Goal: Task Accomplishment & Management: Complete application form

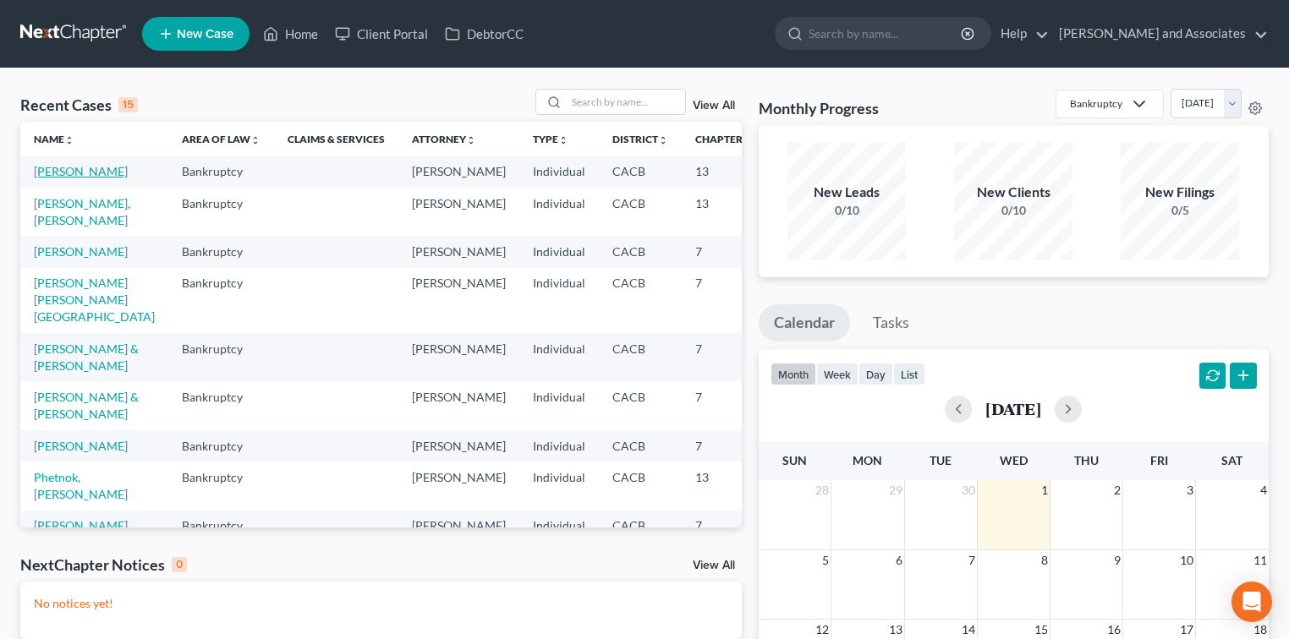
click at [58, 178] on link "[PERSON_NAME]" at bounding box center [81, 171] width 94 height 14
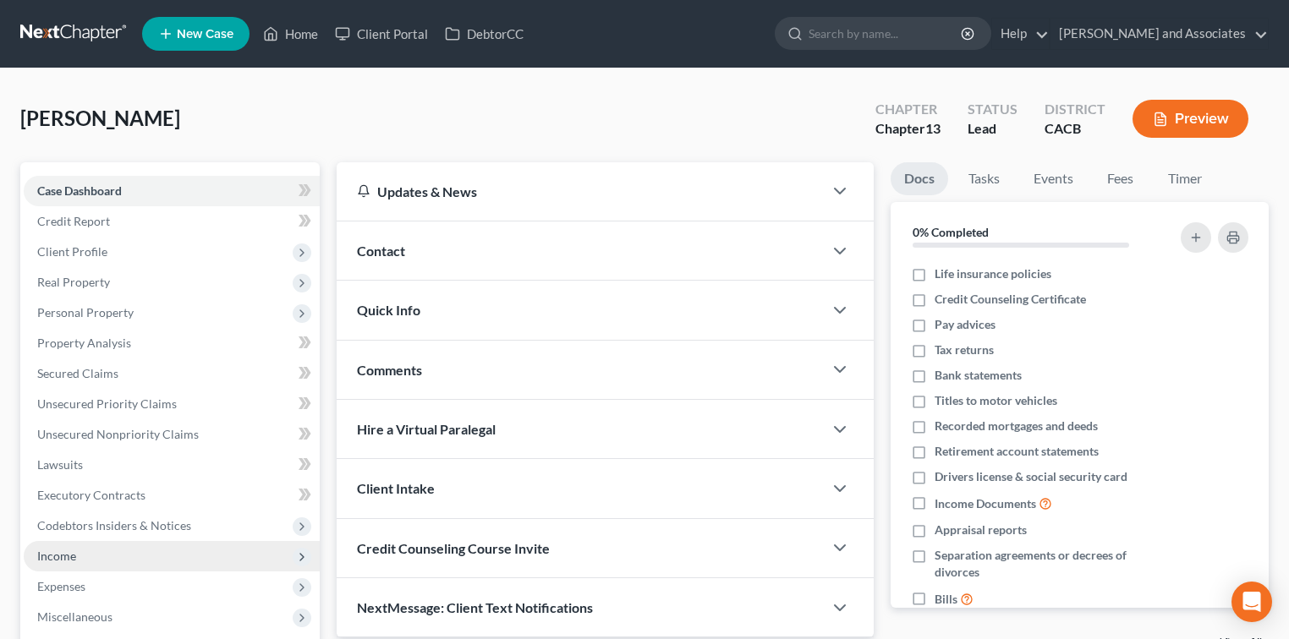
click at [139, 555] on span "Income" at bounding box center [172, 556] width 296 height 30
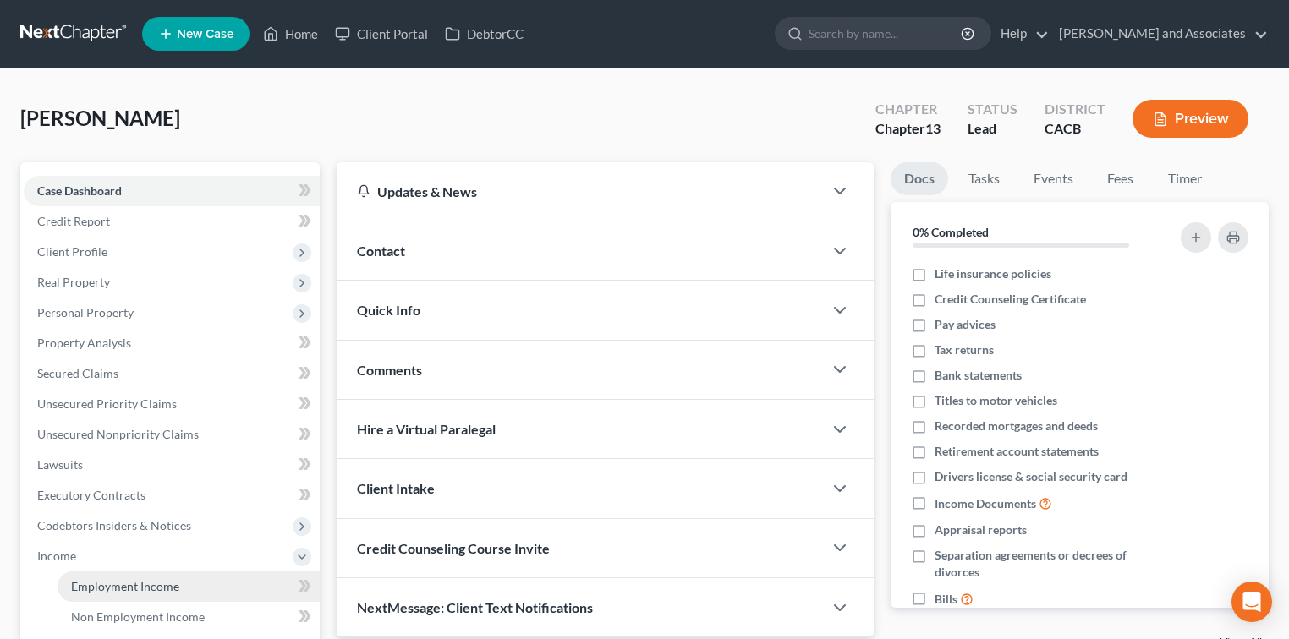
drag, startPoint x: 202, startPoint y: 569, endPoint x: 197, endPoint y: 584, distance: 15.2
click at [200, 578] on li "Income Employment Income Non Employment Income Expected Change in Income Gross …" at bounding box center [172, 617] width 296 height 152
click at [197, 584] on link "Employment Income" at bounding box center [189, 587] width 262 height 30
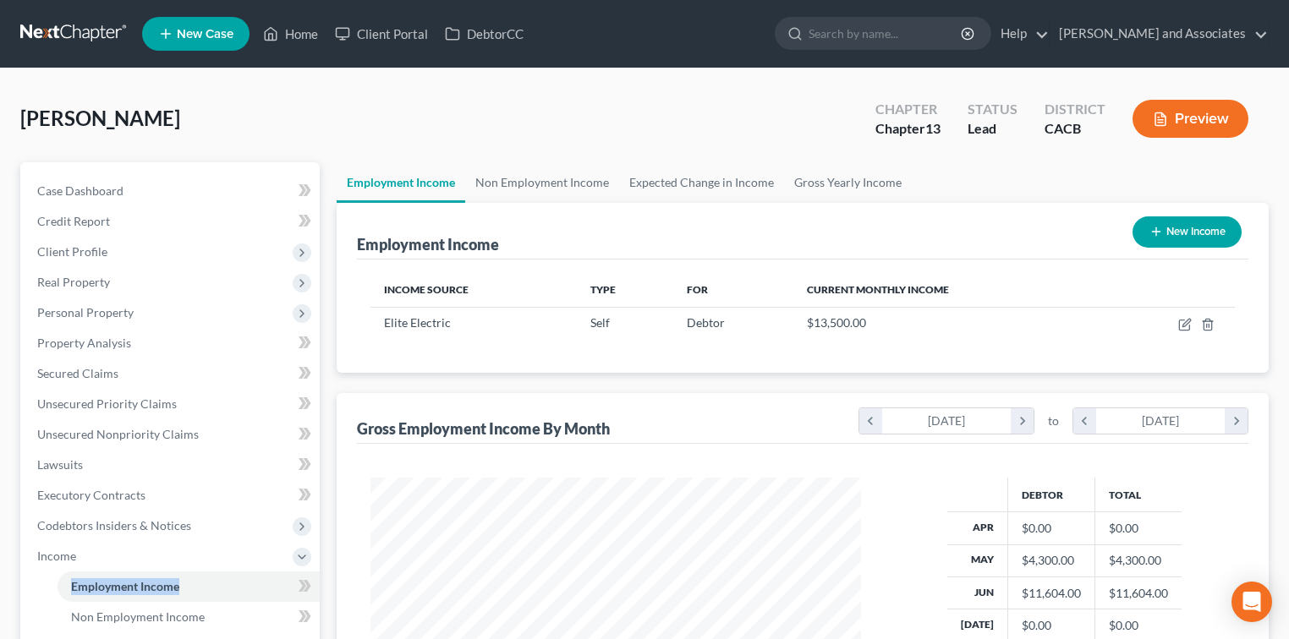
scroll to position [301, 524]
click at [541, 191] on link "Non Employment Income" at bounding box center [542, 182] width 154 height 41
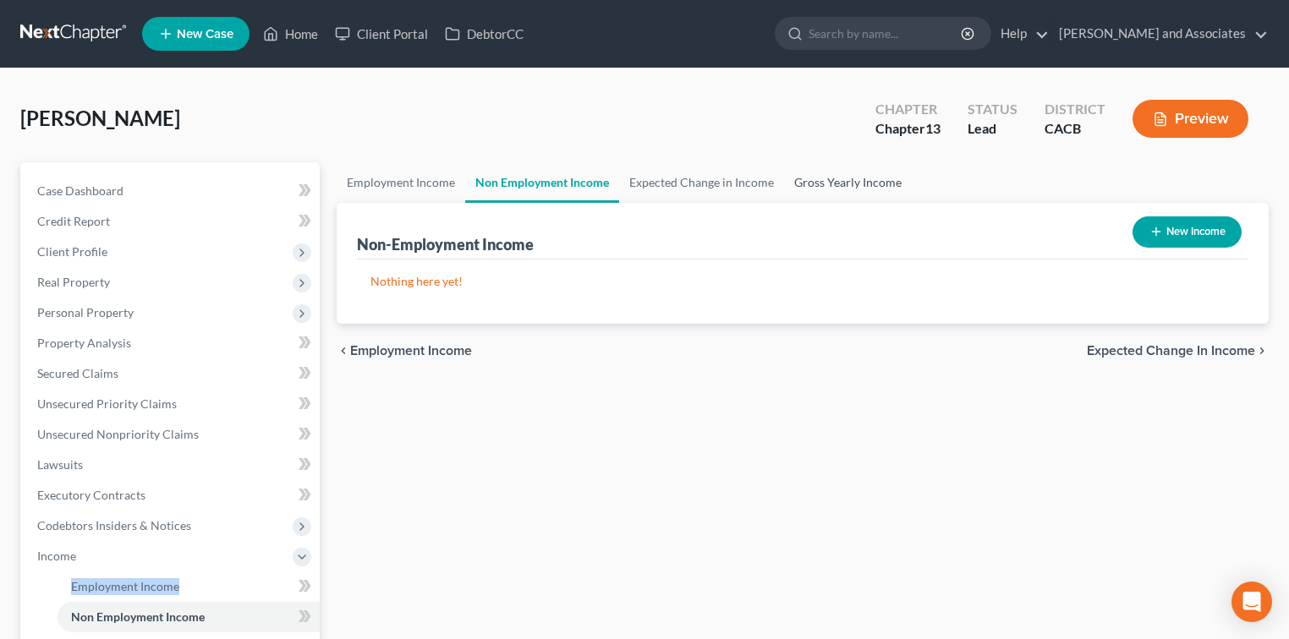
click at [876, 177] on link "Gross Yearly Income" at bounding box center [848, 182] width 128 height 41
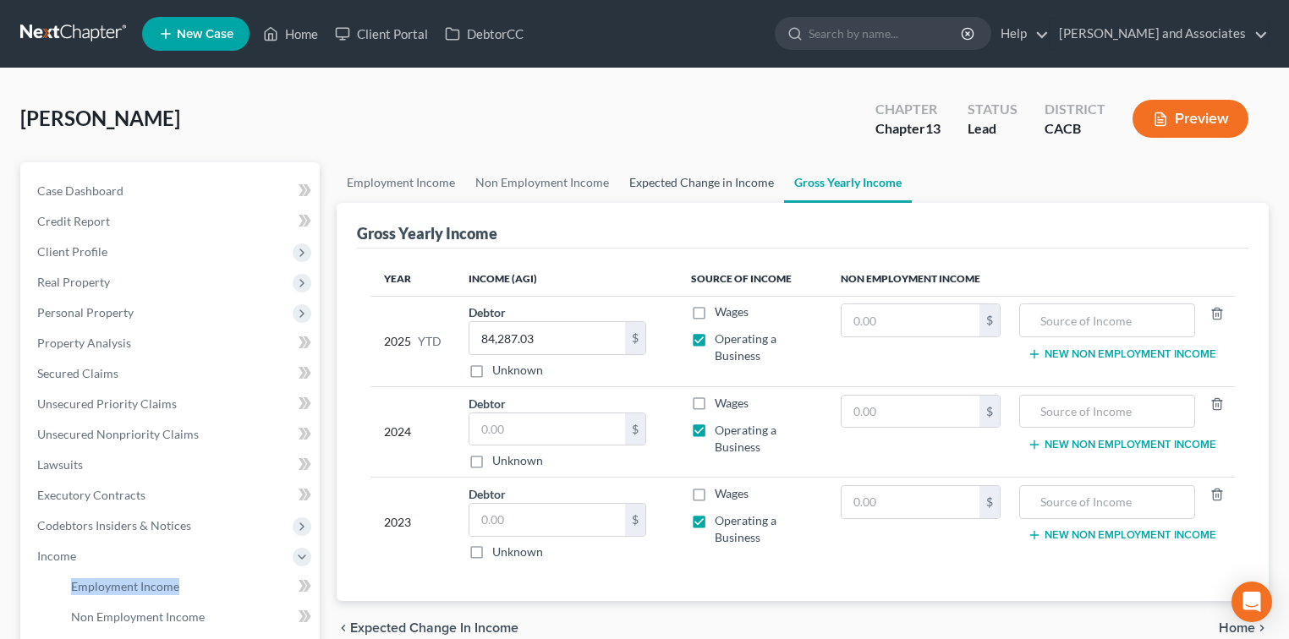
click at [742, 190] on link "Expected Change in Income" at bounding box center [701, 182] width 165 height 41
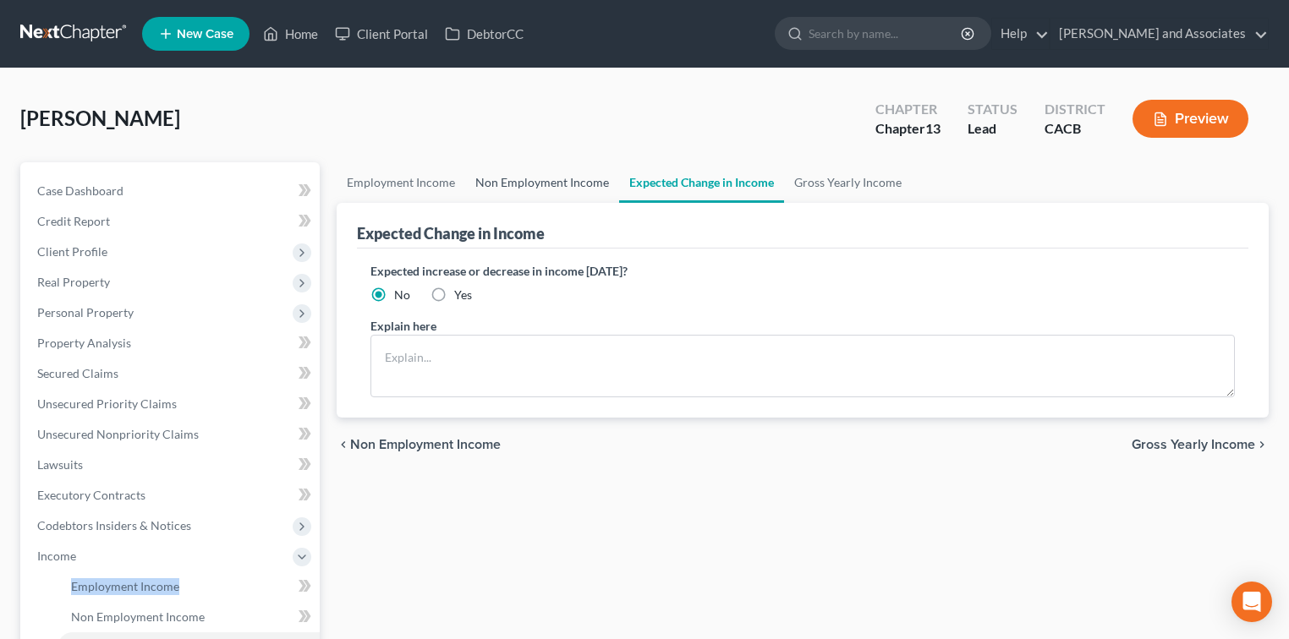
click at [514, 178] on link "Non Employment Income" at bounding box center [542, 182] width 154 height 41
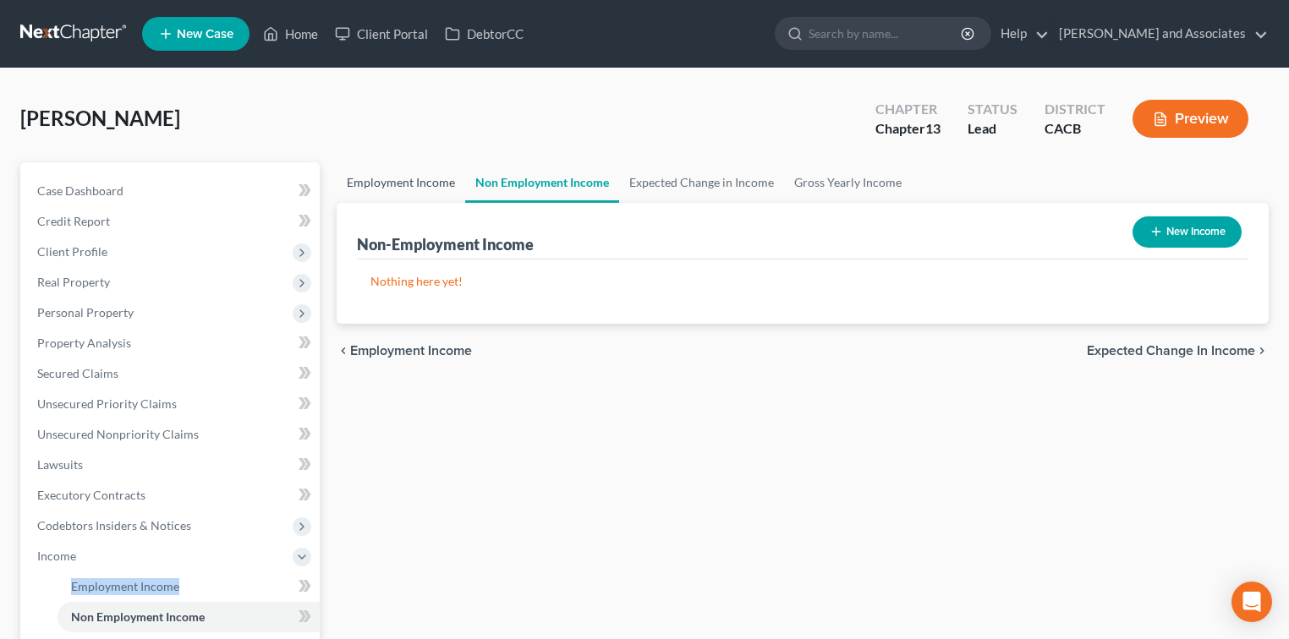
click at [376, 186] on link "Employment Income" at bounding box center [401, 182] width 129 height 41
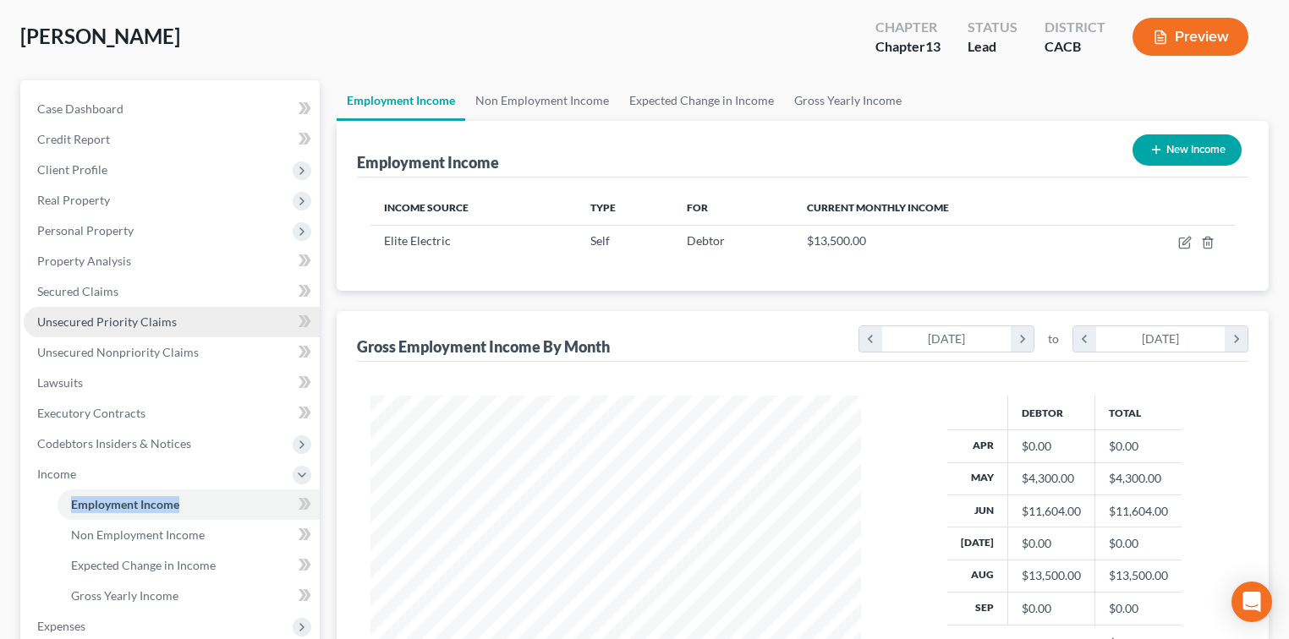
scroll to position [112, 0]
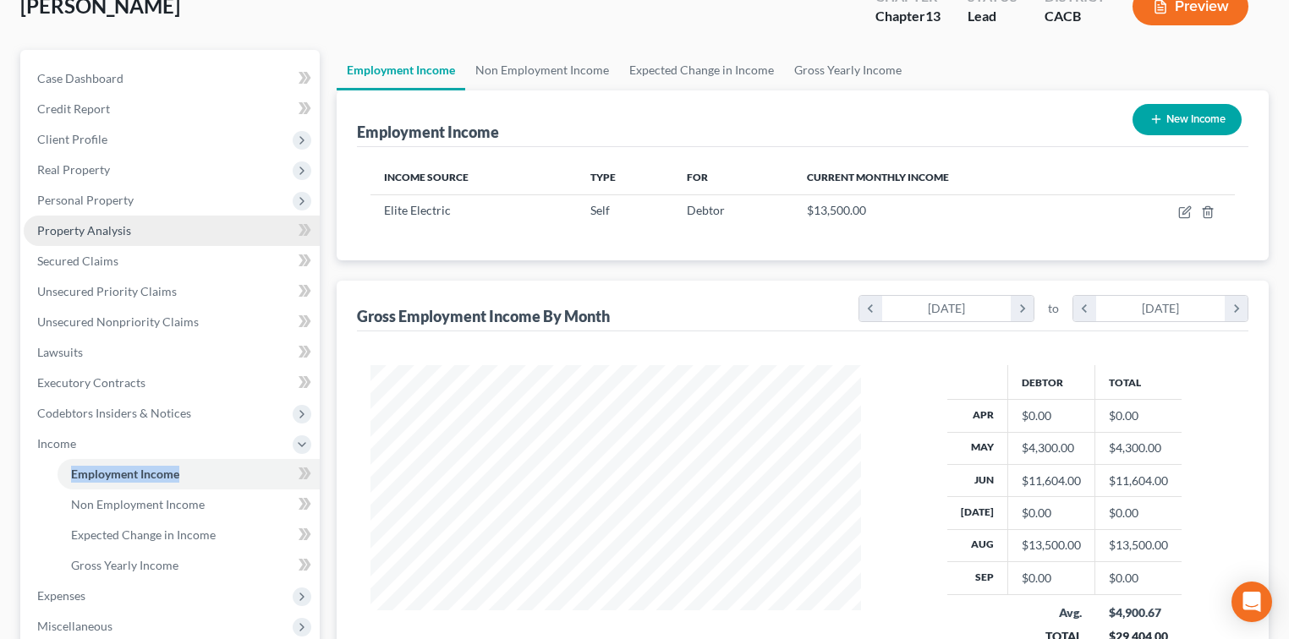
click at [136, 225] on link "Property Analysis" at bounding box center [172, 231] width 296 height 30
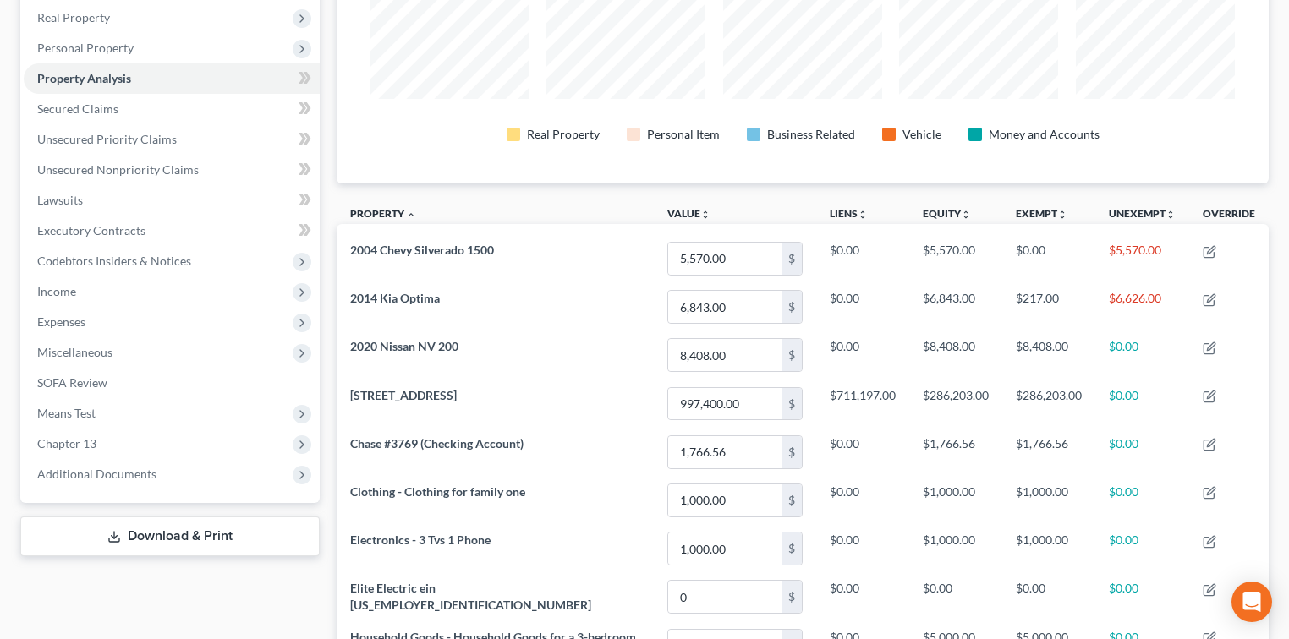
scroll to position [264, 0]
click at [145, 165] on span "Unsecured Nonpriority Claims" at bounding box center [118, 170] width 162 height 14
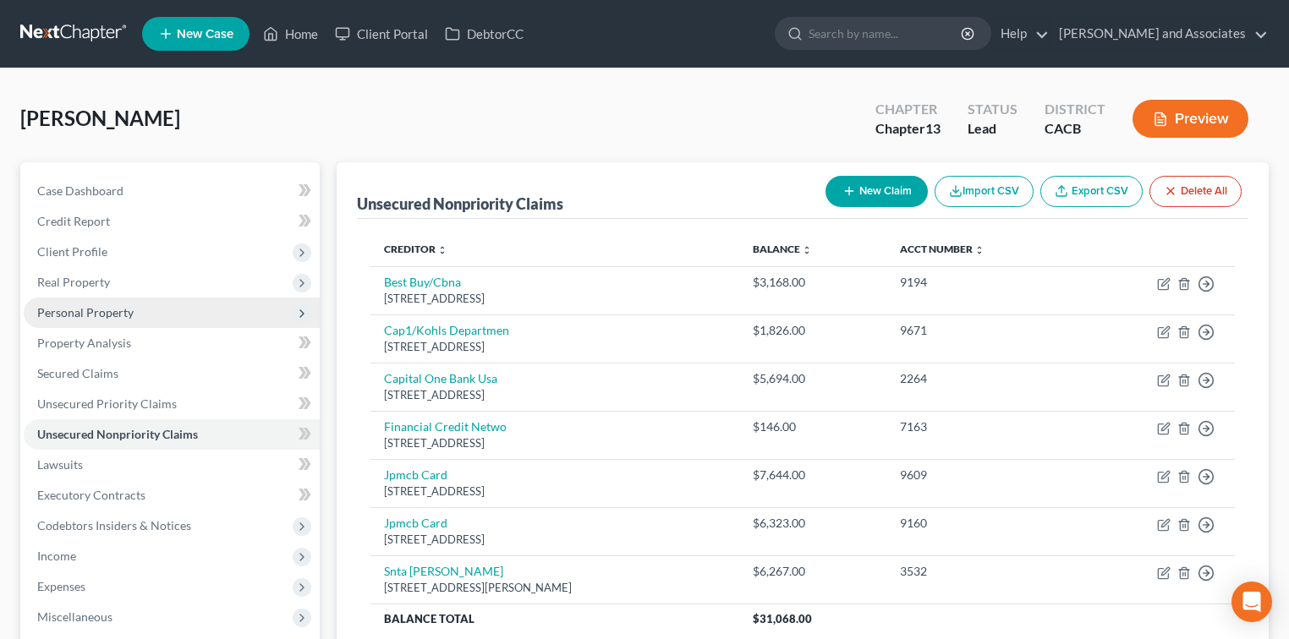
click at [90, 305] on span "Personal Property" at bounding box center [85, 312] width 96 height 14
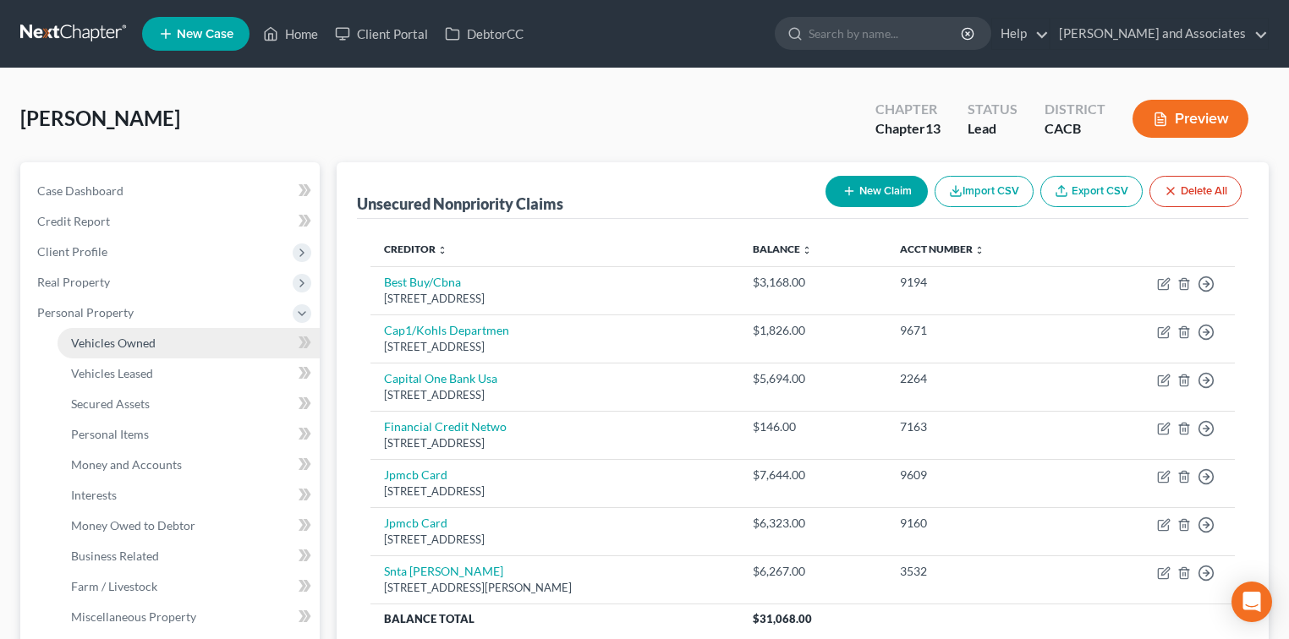
drag, startPoint x: 162, startPoint y: 332, endPoint x: 183, endPoint y: 331, distance: 21.2
click at [161, 332] on link "Vehicles Owned" at bounding box center [189, 343] width 262 height 30
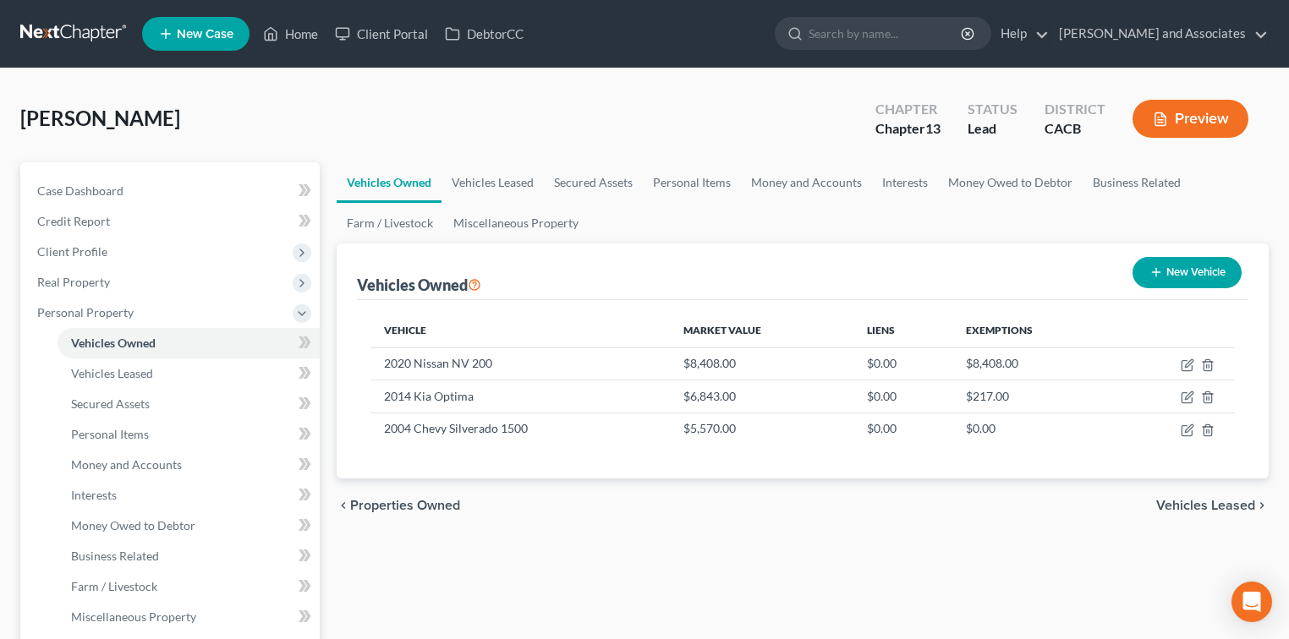
click at [423, 178] on link "Vehicles Owned" at bounding box center [389, 182] width 105 height 41
click at [484, 183] on link "Vehicles Leased" at bounding box center [492, 182] width 102 height 41
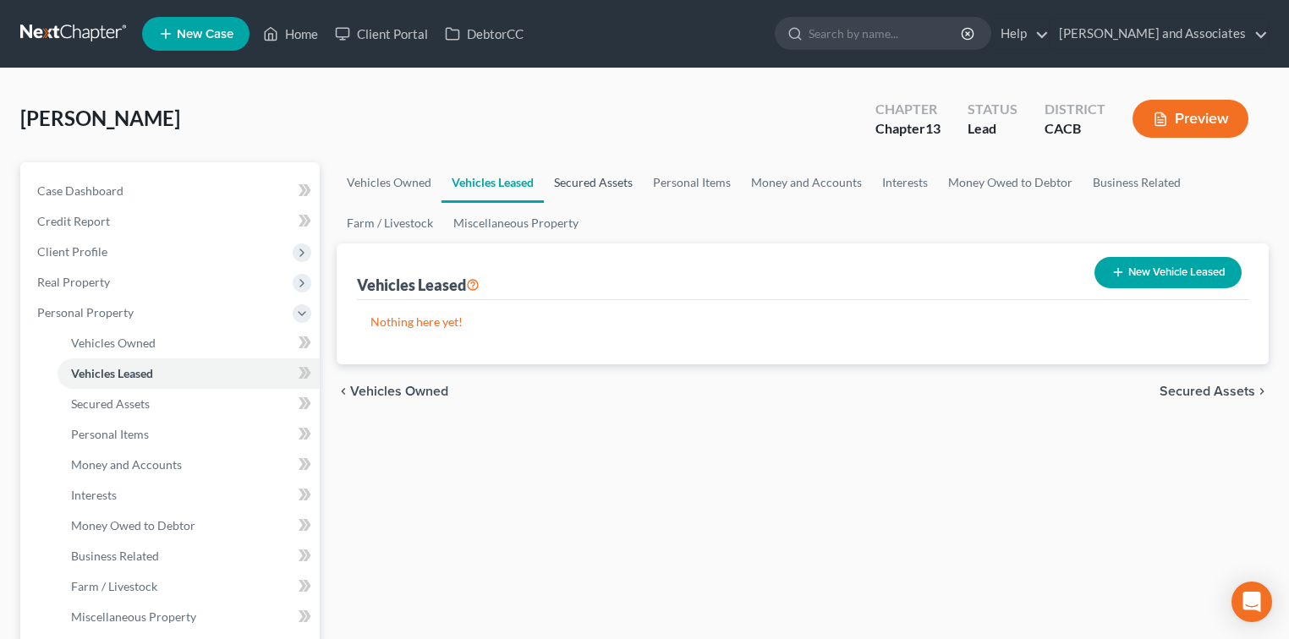
click at [596, 179] on link "Secured Assets" at bounding box center [593, 182] width 99 height 41
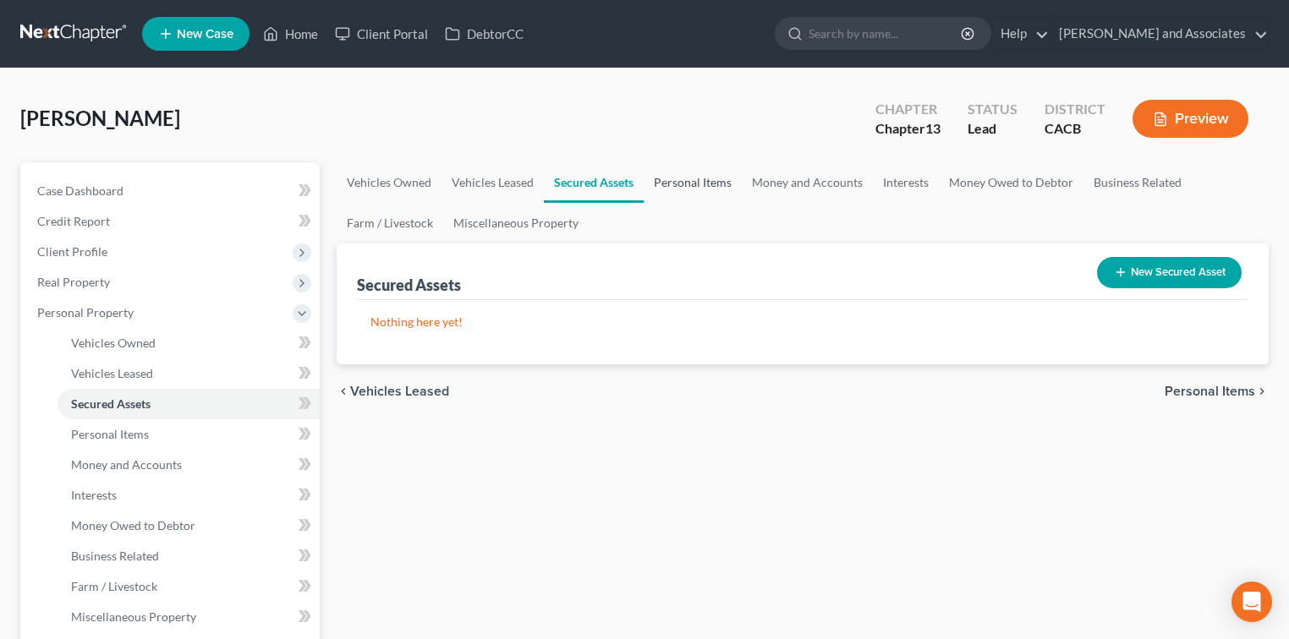
click at [690, 177] on link "Personal Items" at bounding box center [693, 182] width 98 height 41
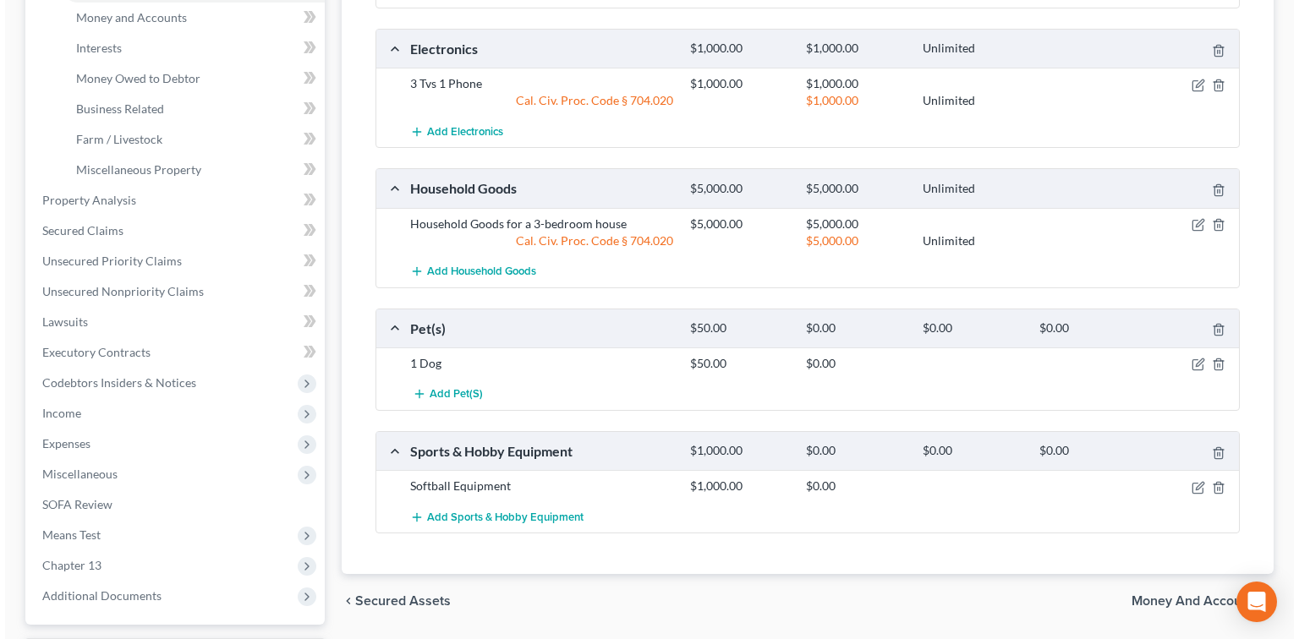
scroll to position [451, 0]
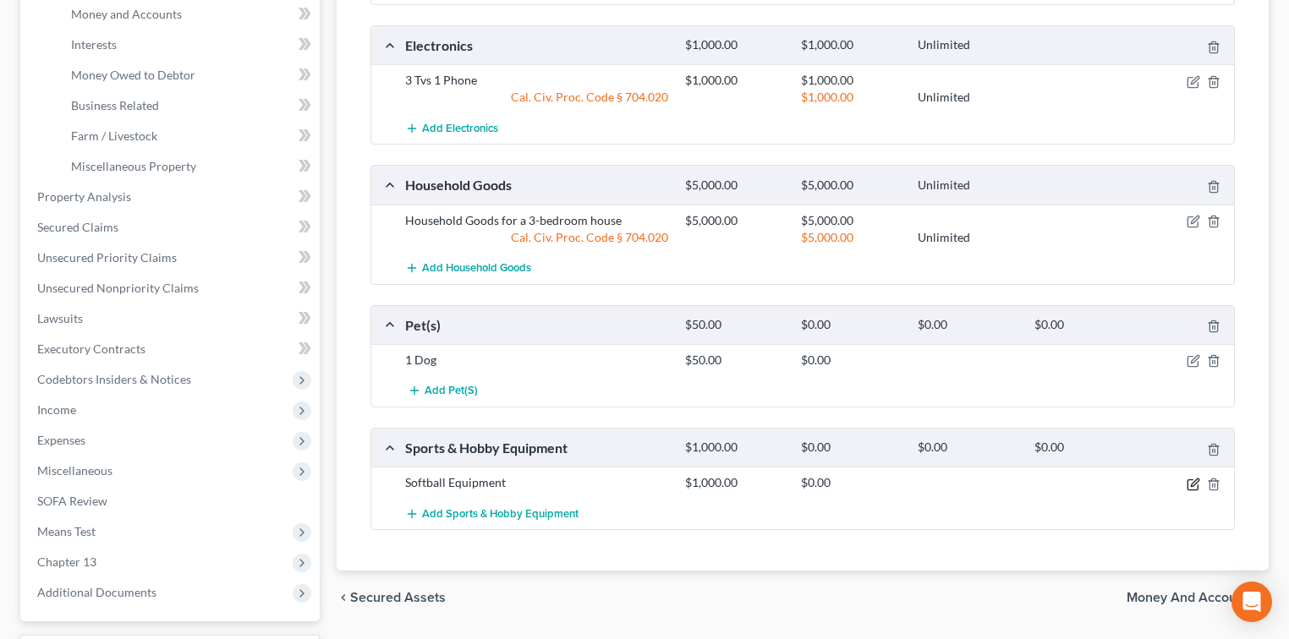
click at [1197, 482] on icon "button" at bounding box center [1194, 485] width 14 height 14
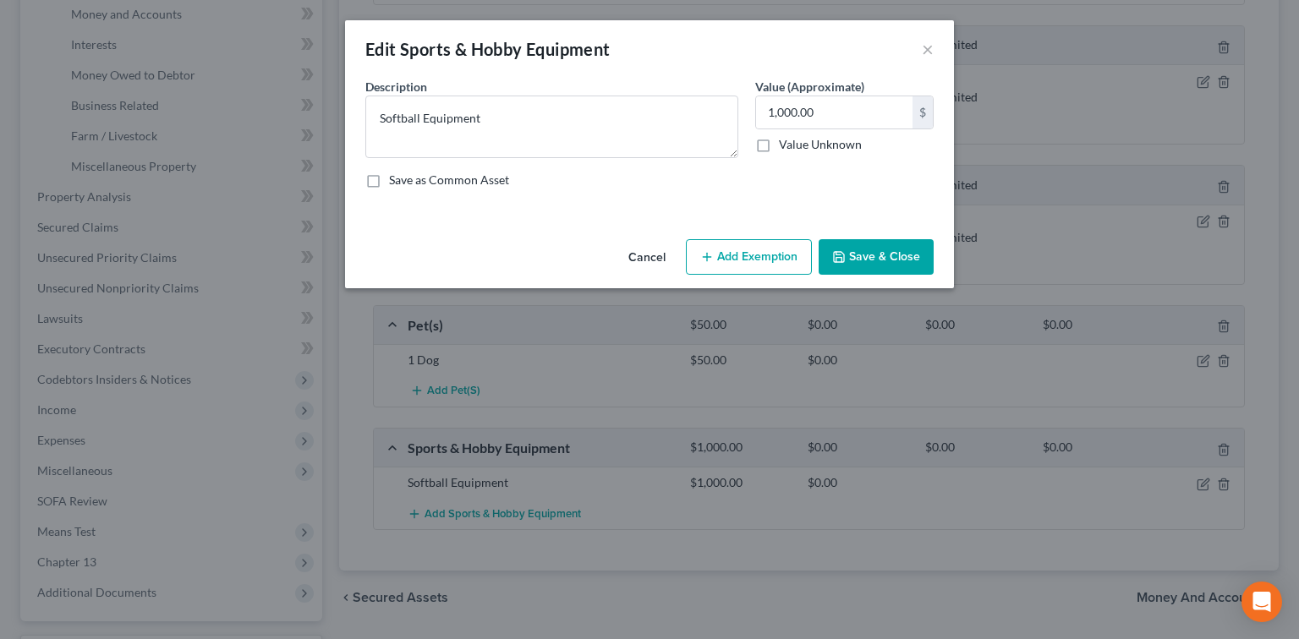
click at [788, 246] on button "Add Exemption" at bounding box center [749, 257] width 126 height 36
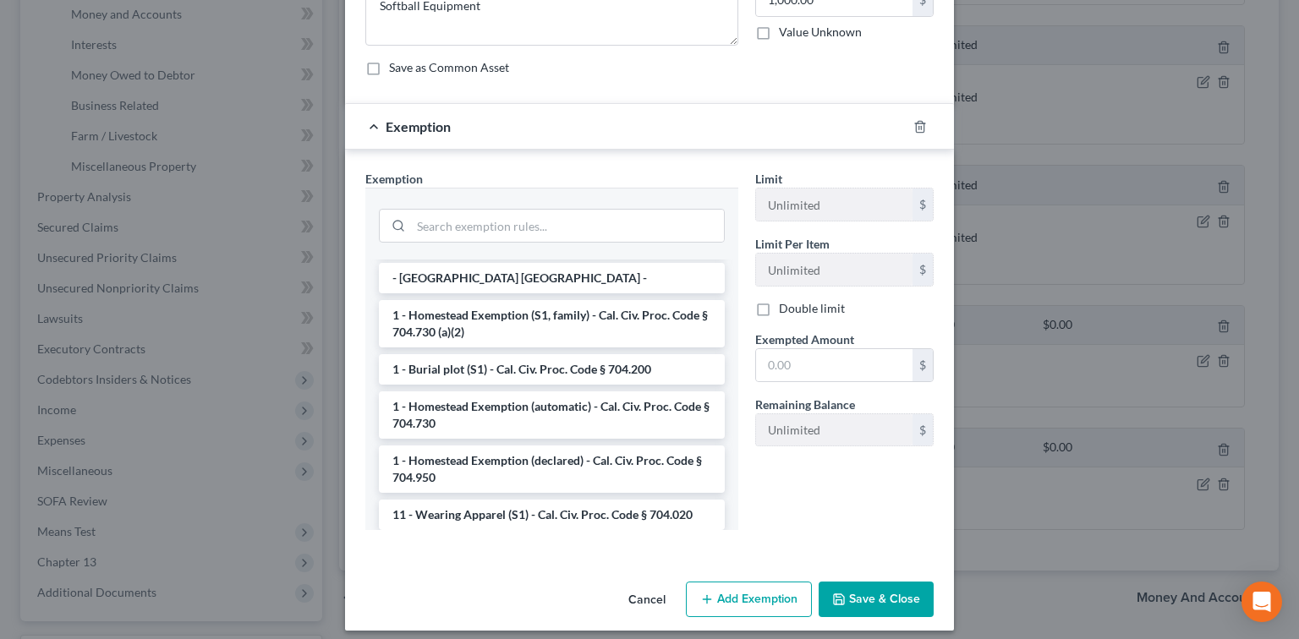
scroll to position [112, 0]
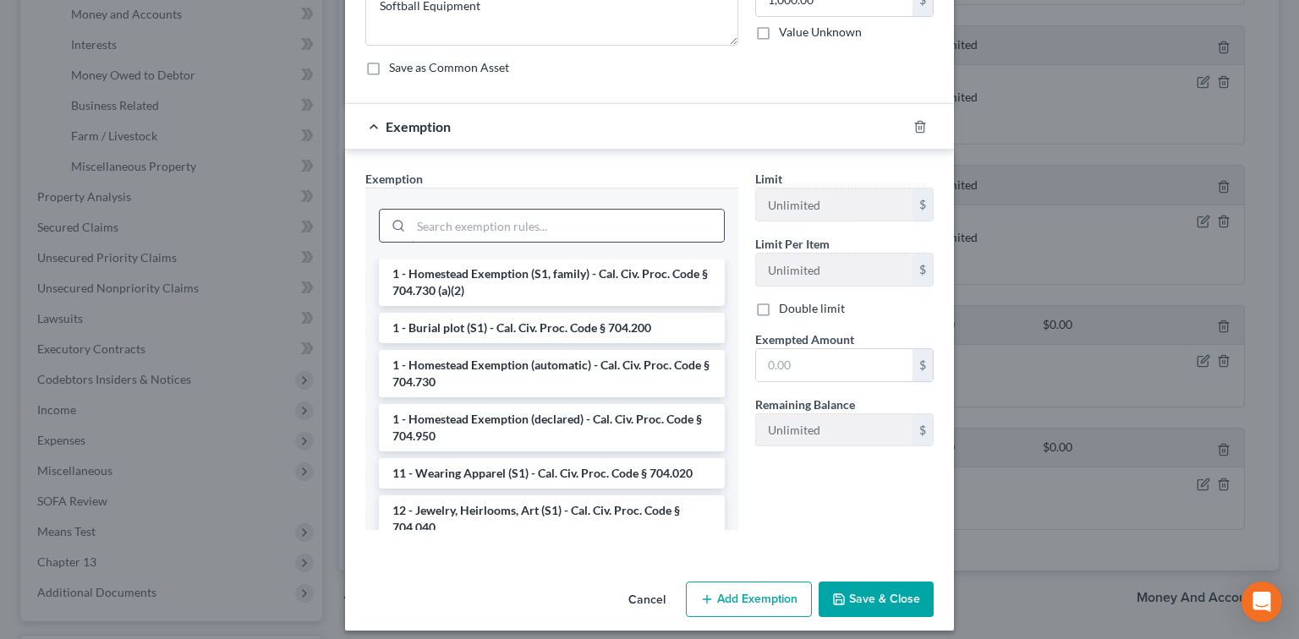
click at [611, 230] on input "search" at bounding box center [567, 226] width 313 height 32
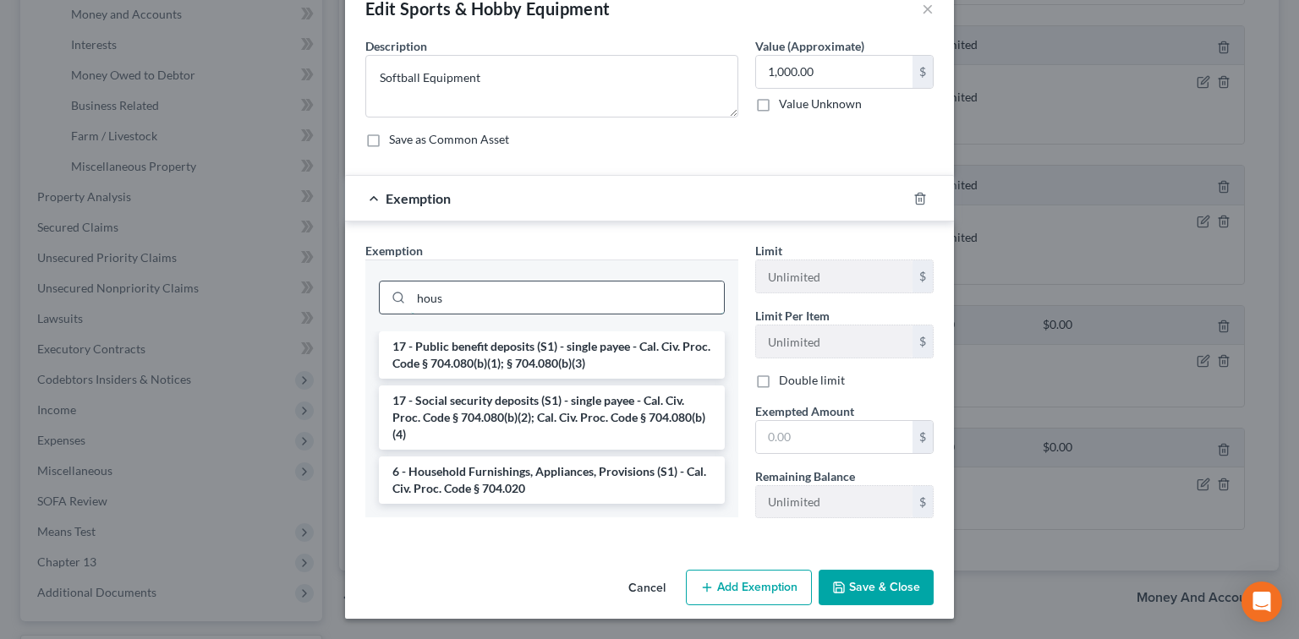
scroll to position [38, 0]
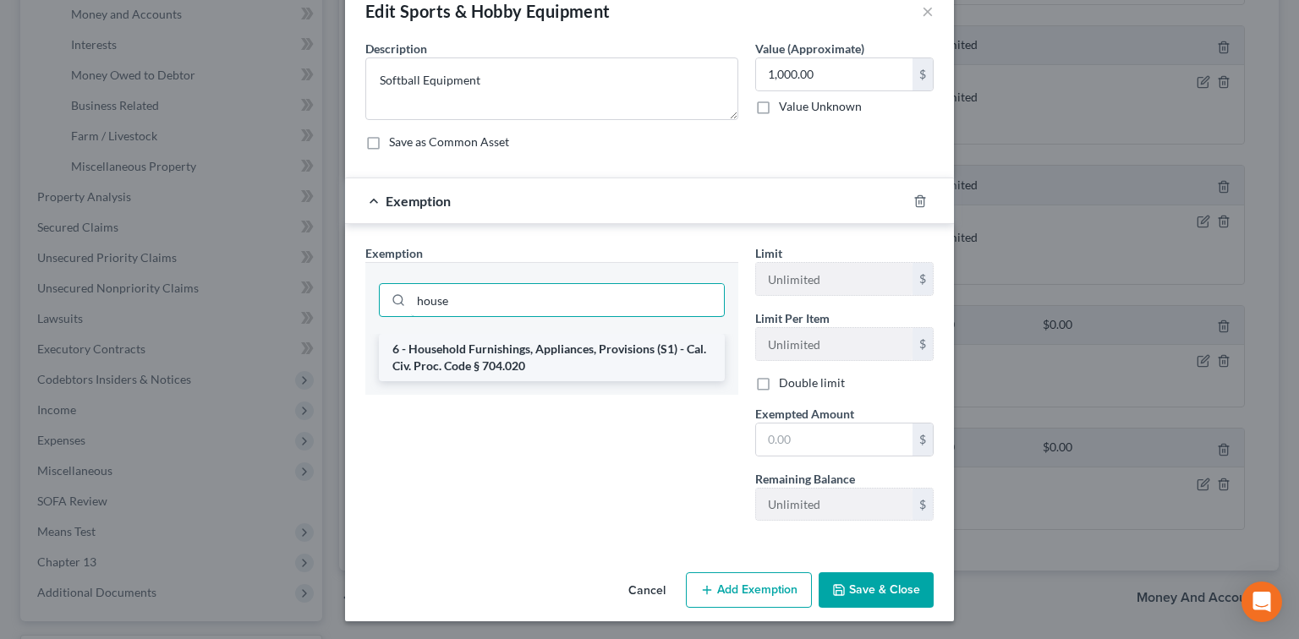
type input "house"
click at [548, 352] on li "6 - Household Furnishings, Appliances, Provisions (S1) - Cal. Civ. Proc. Code §…" at bounding box center [552, 357] width 346 height 47
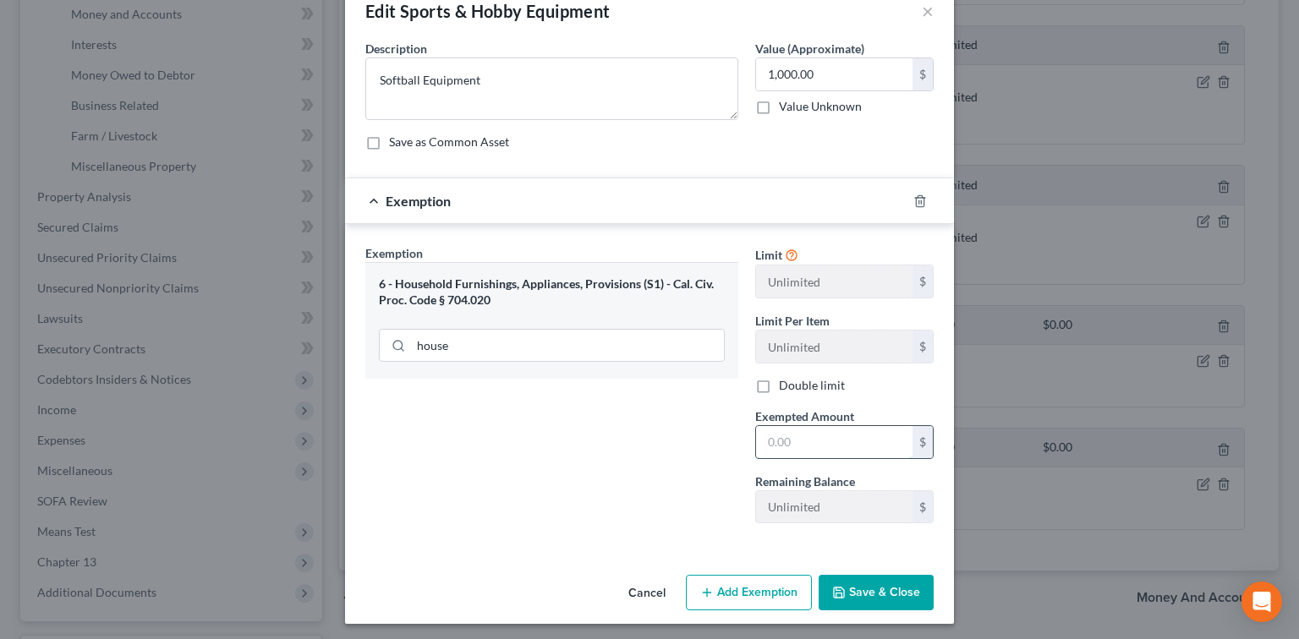
click at [843, 443] on input "text" at bounding box center [834, 442] width 156 height 32
type input "1,000.00"
click at [872, 597] on button "Save & Close" at bounding box center [876, 593] width 115 height 36
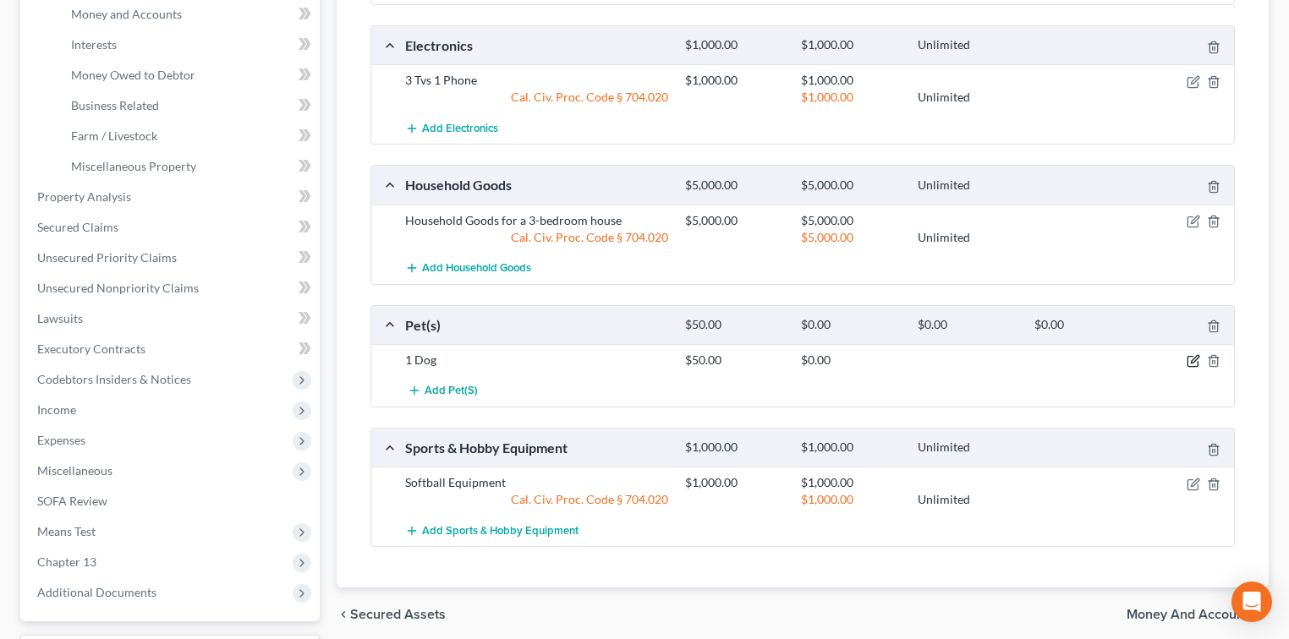
click at [1187, 359] on icon "button" at bounding box center [1192, 362] width 10 height 10
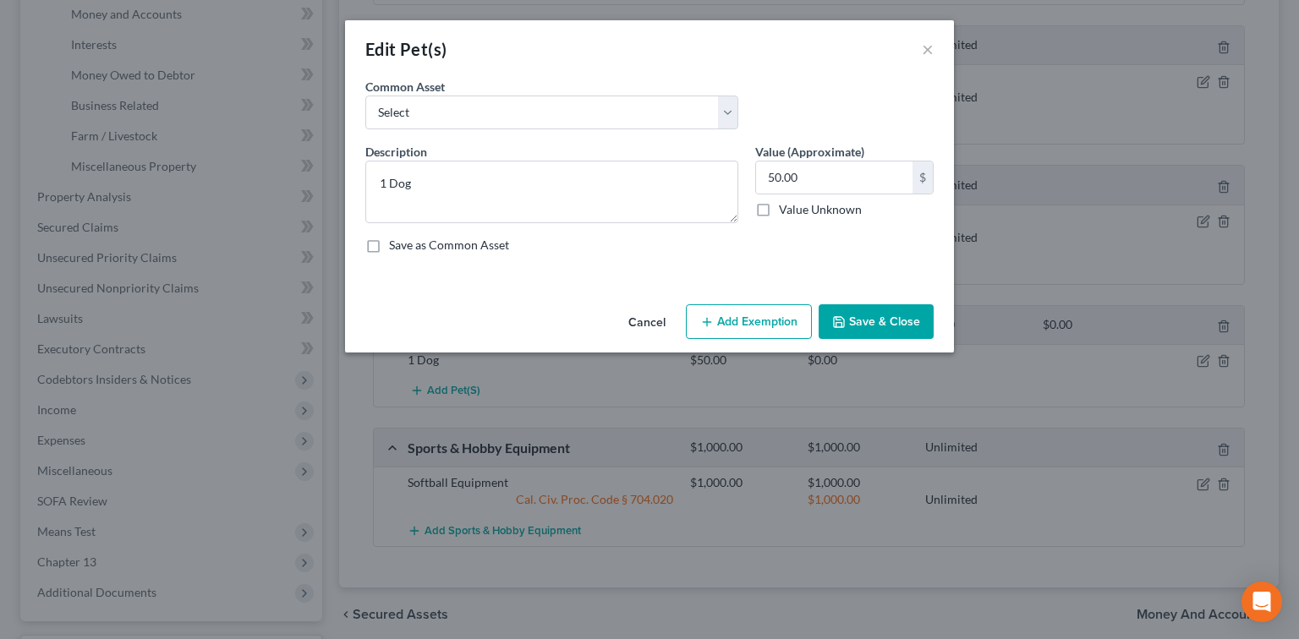
click at [703, 326] on icon "button" at bounding box center [707, 322] width 14 height 14
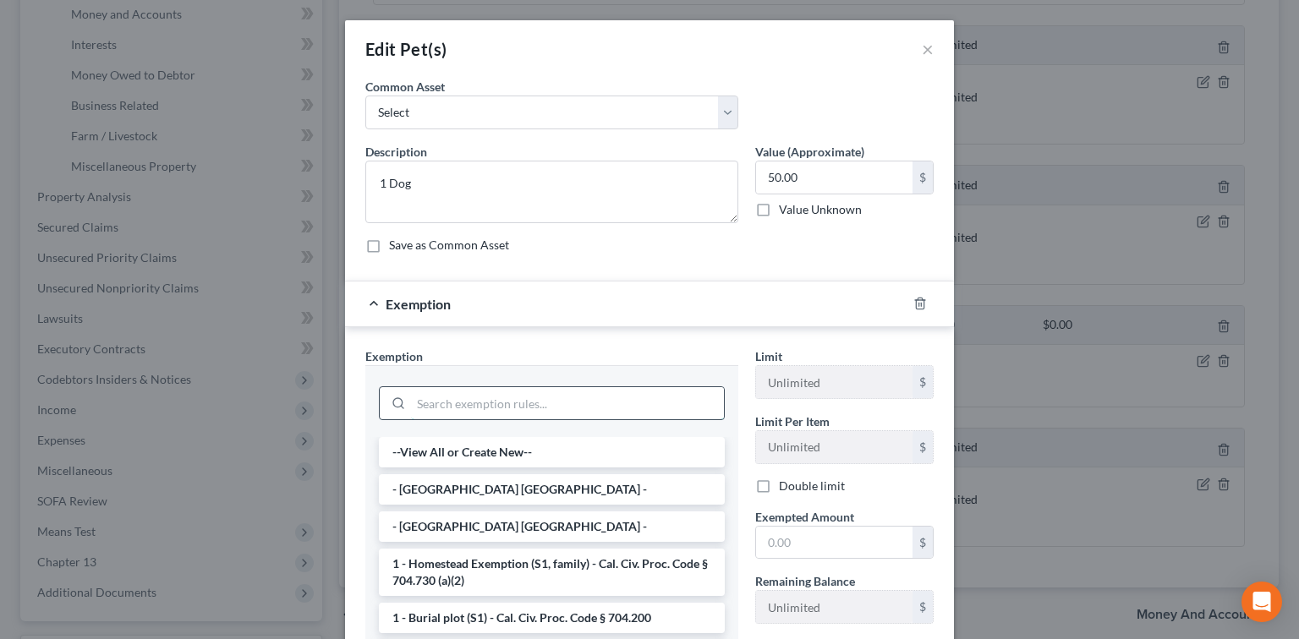
click at [645, 399] on input "search" at bounding box center [567, 403] width 313 height 32
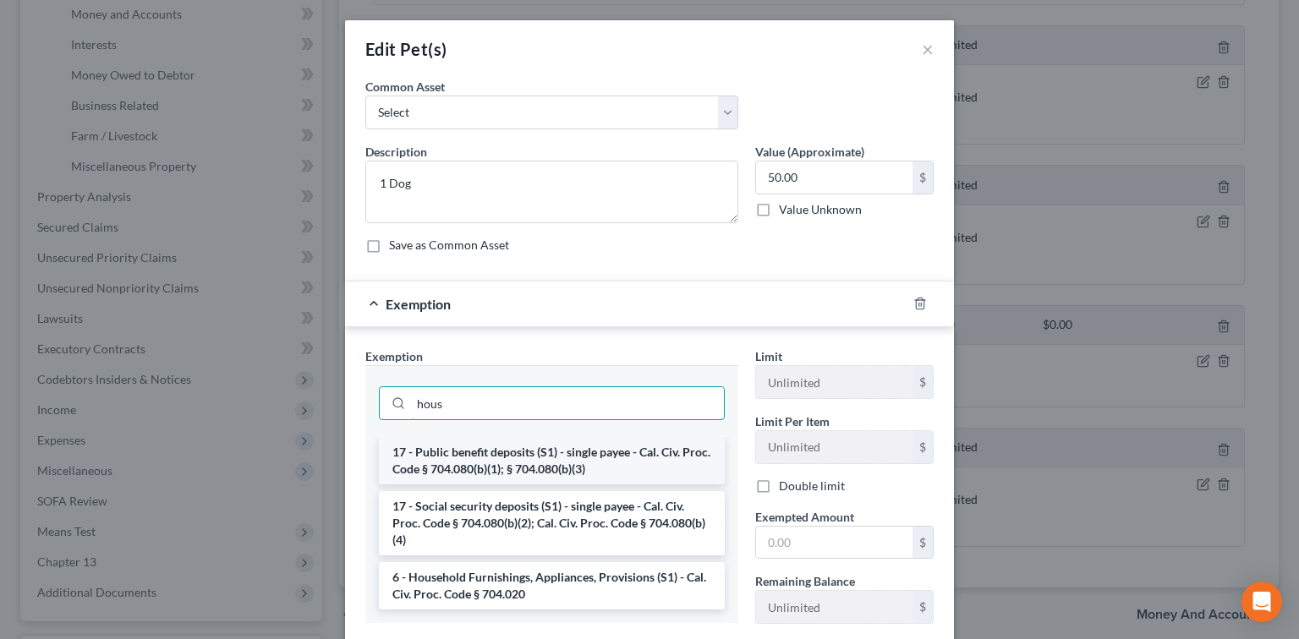
type input "hous"
click at [652, 453] on li "17 - Public benefit deposits (S1) - single payee - Cal. Civ. Proc. Code § 704.0…" at bounding box center [552, 460] width 346 height 47
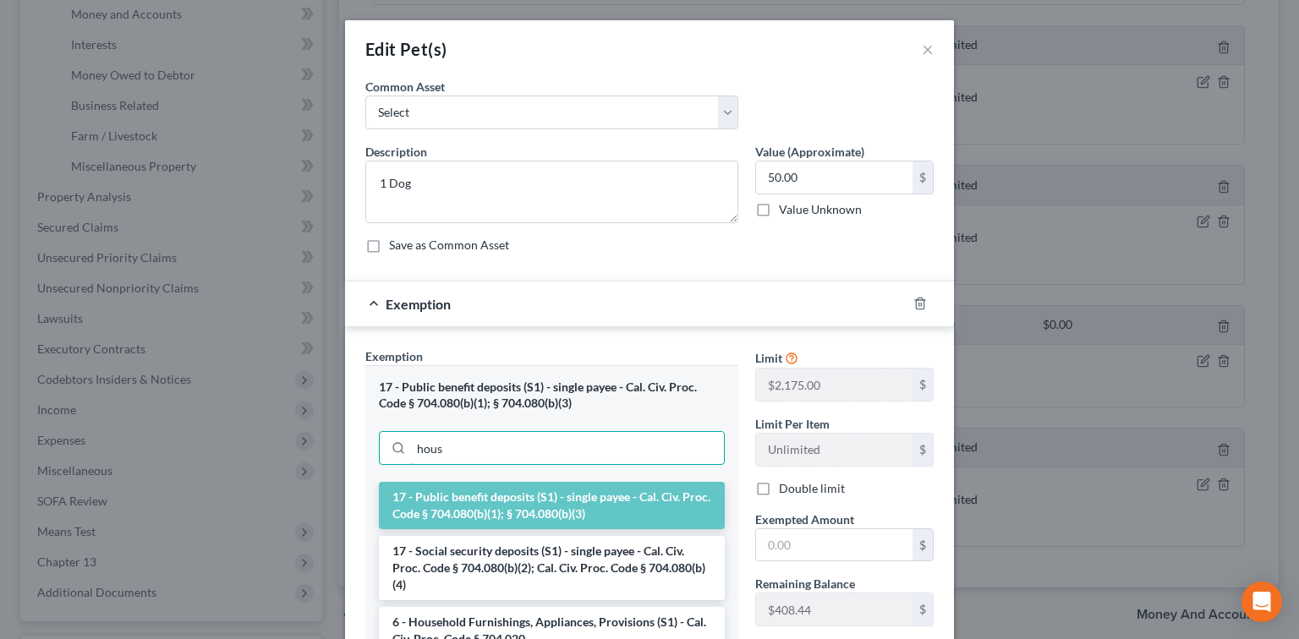
drag, startPoint x: 650, startPoint y: 440, endPoint x: 65, endPoint y: 451, distance: 585.4
click at [65, 451] on div "Edit Pet(s) × An exemption set must first be selected from the Filing Informati…" at bounding box center [649, 319] width 1299 height 639
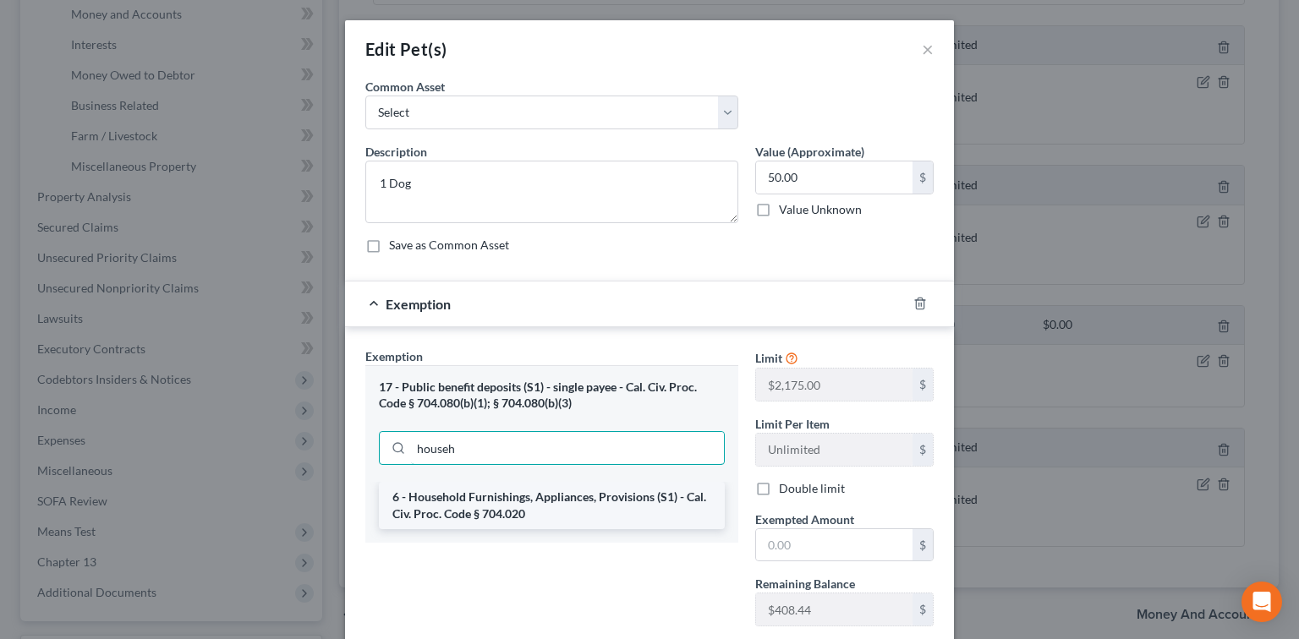
type input "househ"
click at [457, 497] on li "6 - Household Furnishings, Appliances, Provisions (S1) - Cal. Civ. Proc. Code §…" at bounding box center [552, 505] width 346 height 47
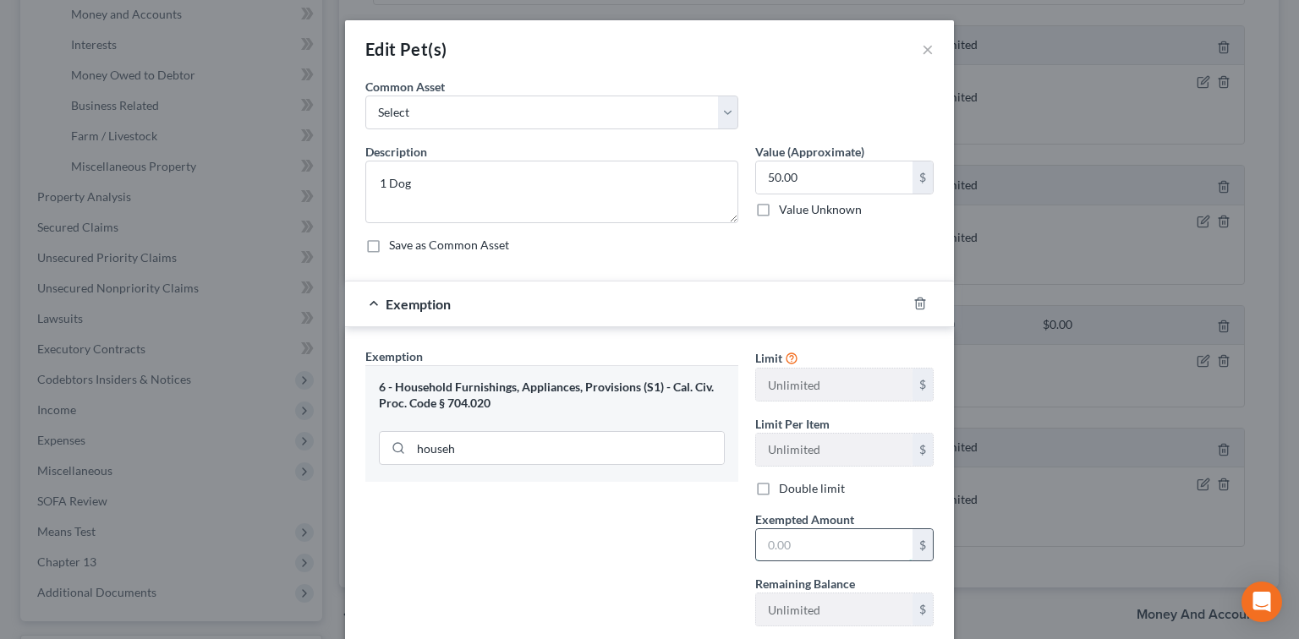
click at [809, 529] on input "text" at bounding box center [834, 545] width 156 height 32
click at [809, 537] on input "text" at bounding box center [834, 545] width 156 height 32
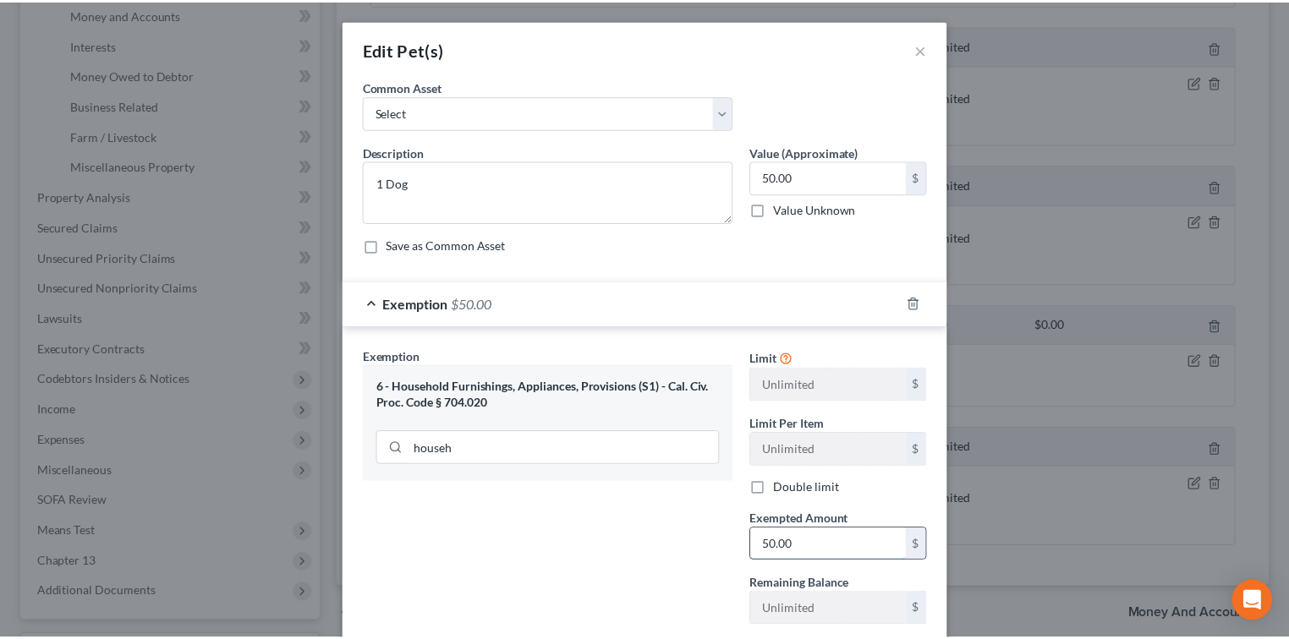
scroll to position [106, 0]
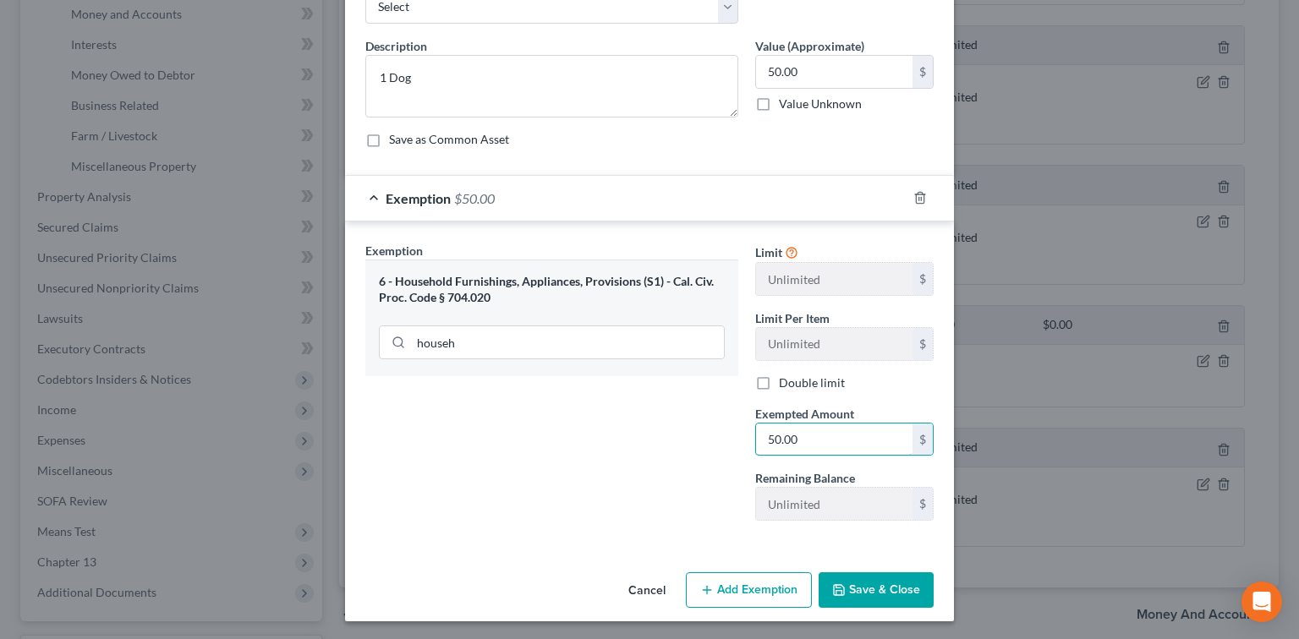
type input "50.00"
click at [851, 590] on button "Save & Close" at bounding box center [876, 591] width 115 height 36
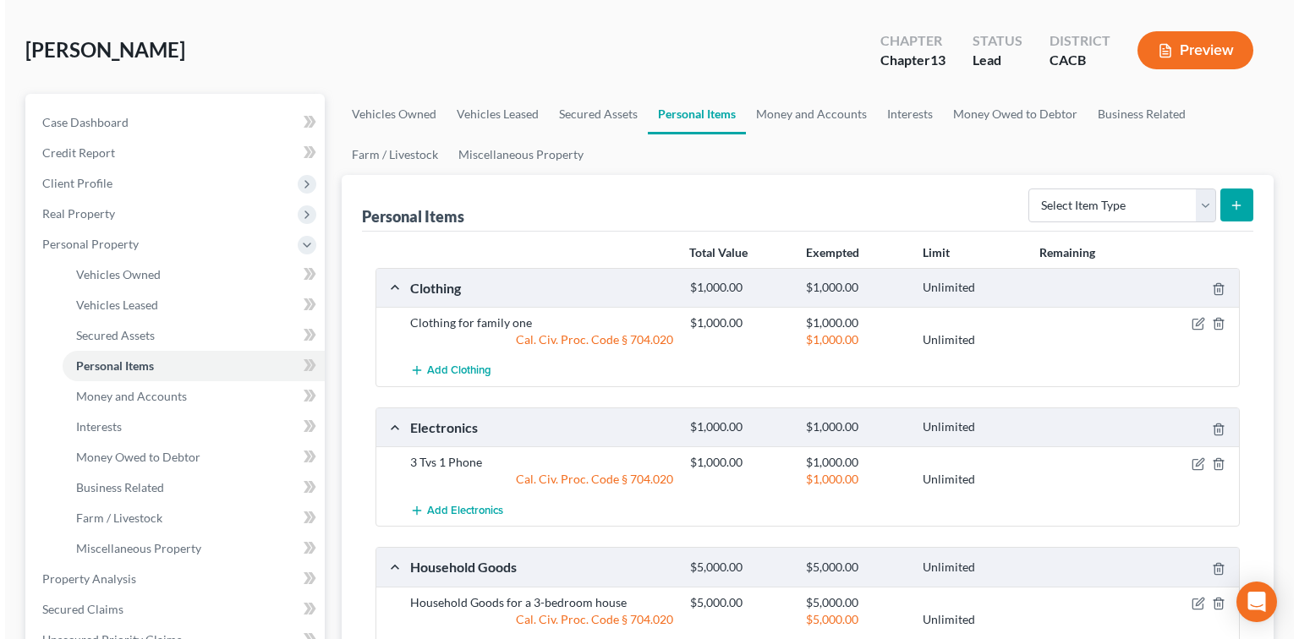
scroll to position [0, 0]
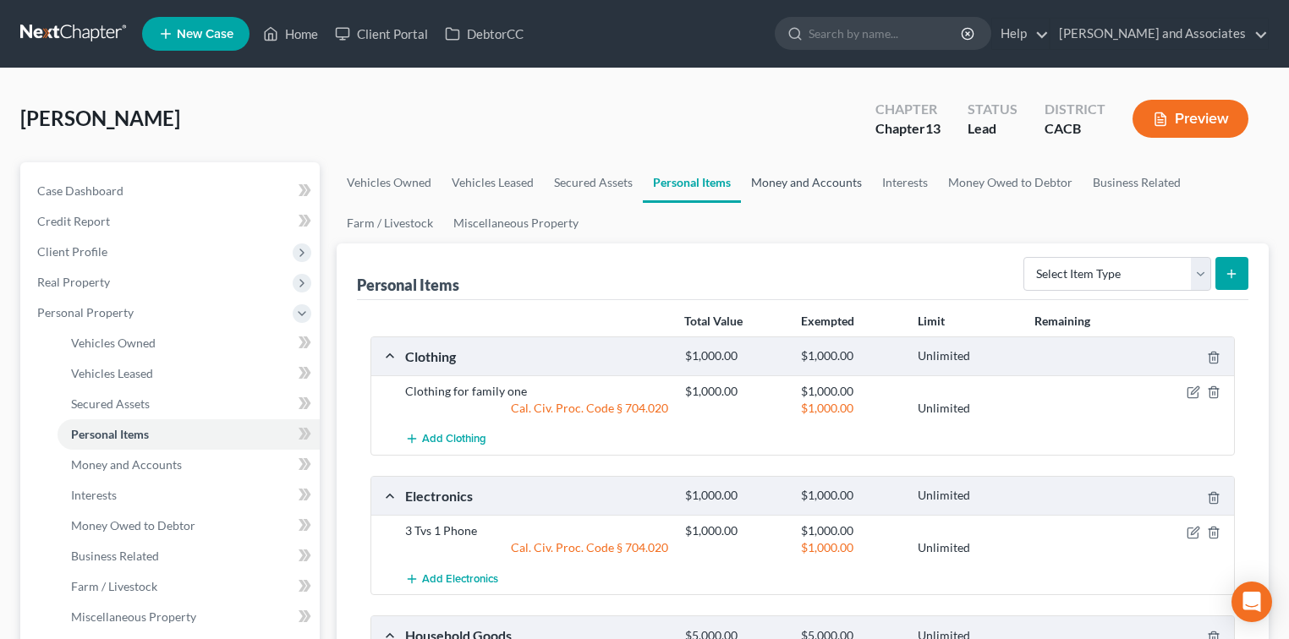
click at [805, 186] on link "Money and Accounts" at bounding box center [806, 182] width 131 height 41
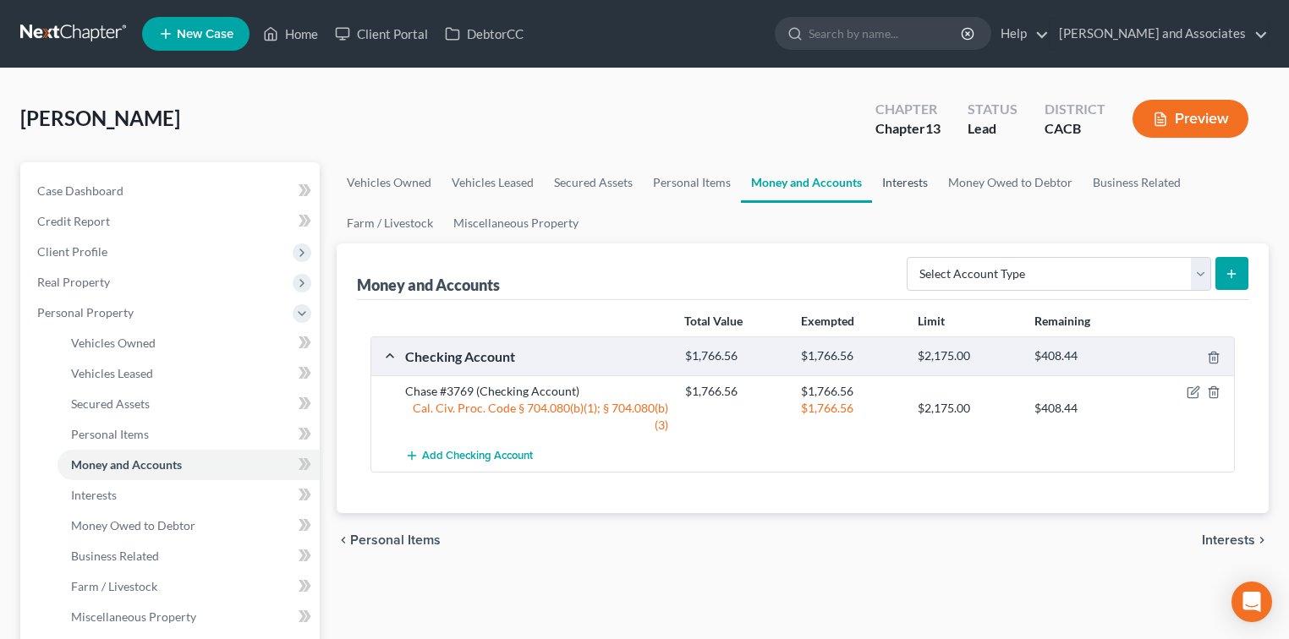
click at [899, 184] on link "Interests" at bounding box center [905, 182] width 66 height 41
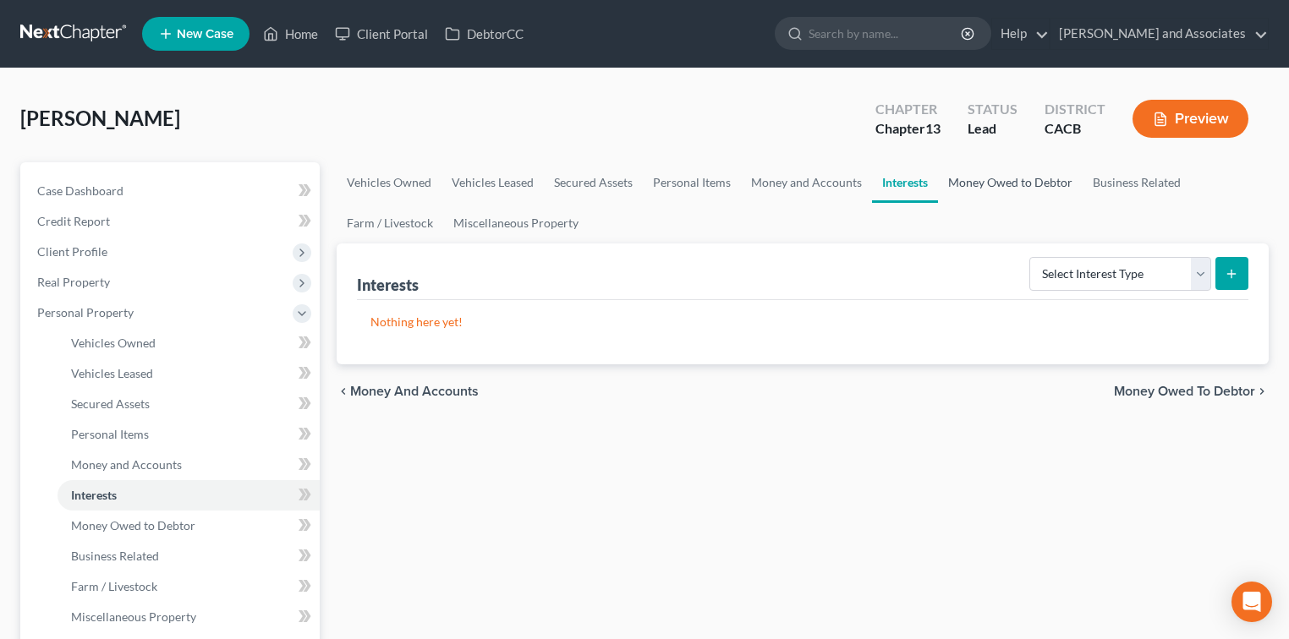
click at [961, 179] on link "Money Owed to Debtor" at bounding box center [1010, 182] width 145 height 41
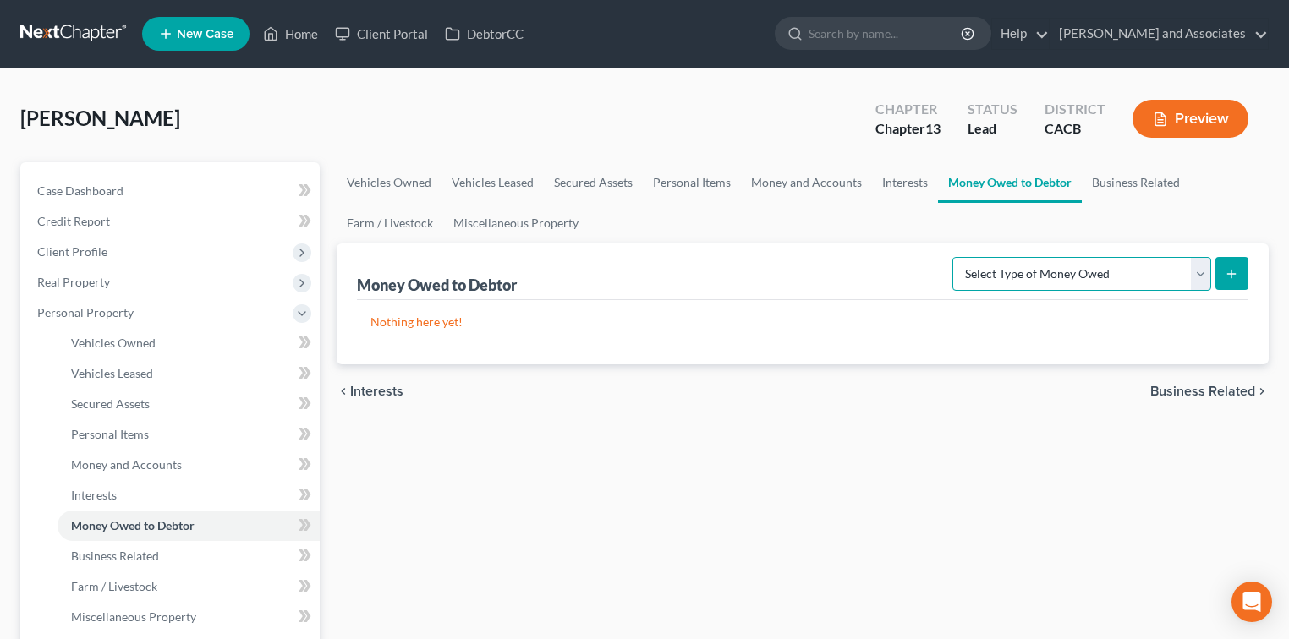
click at [1073, 275] on select "Select Type of Money Owed Accounts Receivable Alimony Child Support Claims Agai…" at bounding box center [1081, 274] width 259 height 34
click at [1135, 176] on link "Business Related" at bounding box center [1136, 182] width 108 height 41
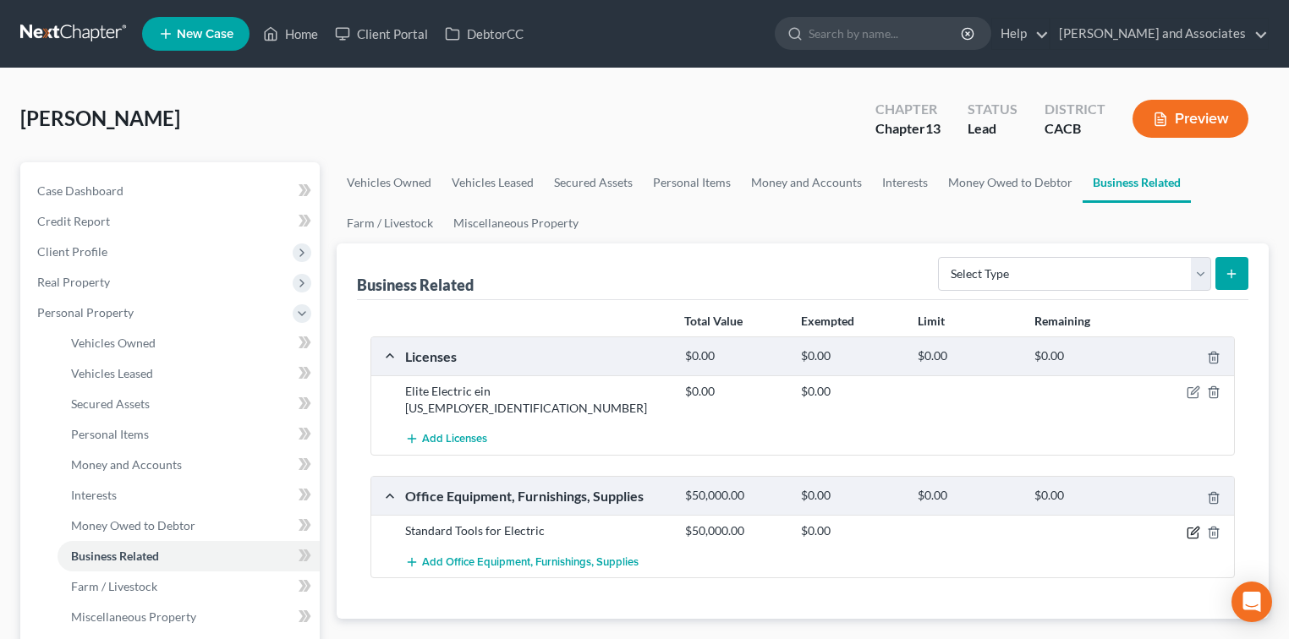
click at [1191, 527] on icon "button" at bounding box center [1195, 531] width 8 height 8
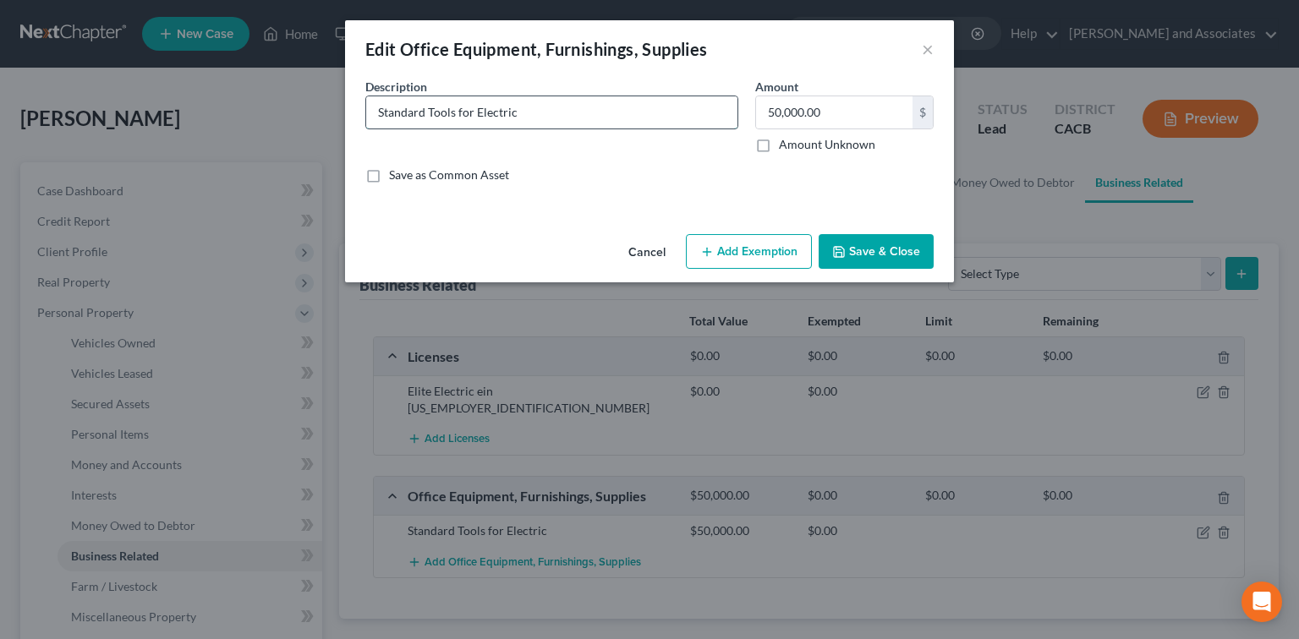
click at [690, 101] on input "Standard Tools for Electric" at bounding box center [551, 112] width 371 height 32
drag, startPoint x: 639, startPoint y: 112, endPoint x: 475, endPoint y: 122, distance: 164.4
click at [475, 122] on input "Standard Tools for Electric" at bounding box center [551, 112] width 371 height 32
type input "Standard Tools for Business"
click at [855, 252] on button "Save & Close" at bounding box center [876, 252] width 115 height 36
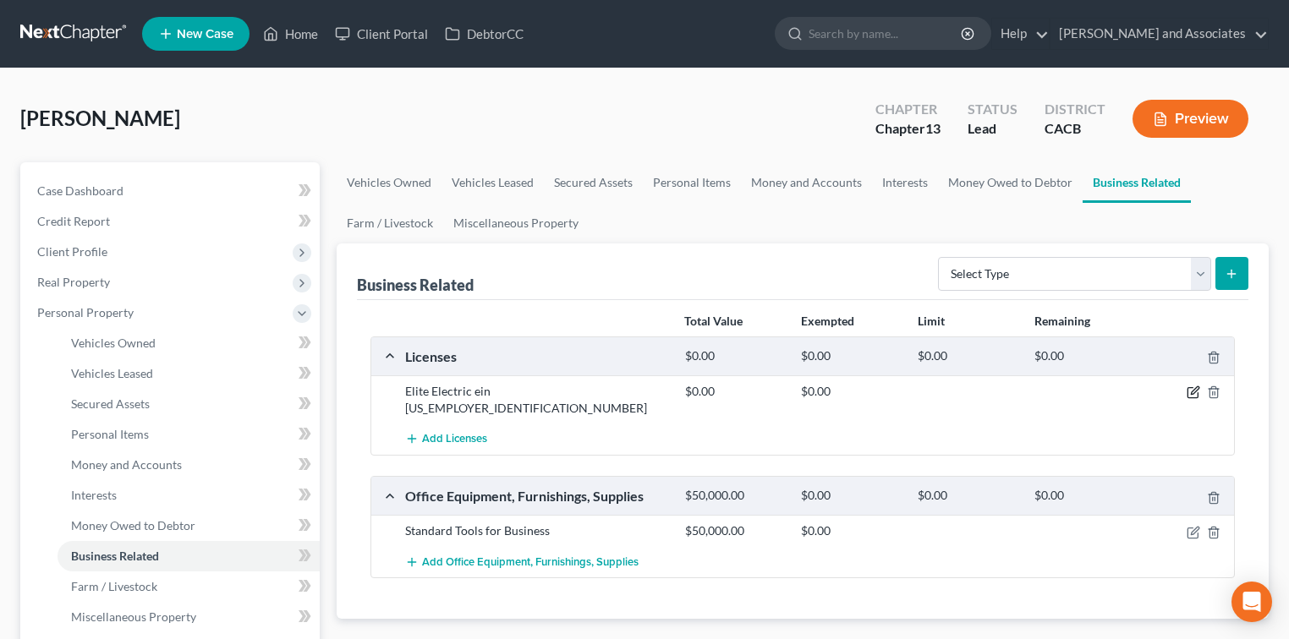
click at [1194, 391] on icon "button" at bounding box center [1194, 393] width 14 height 14
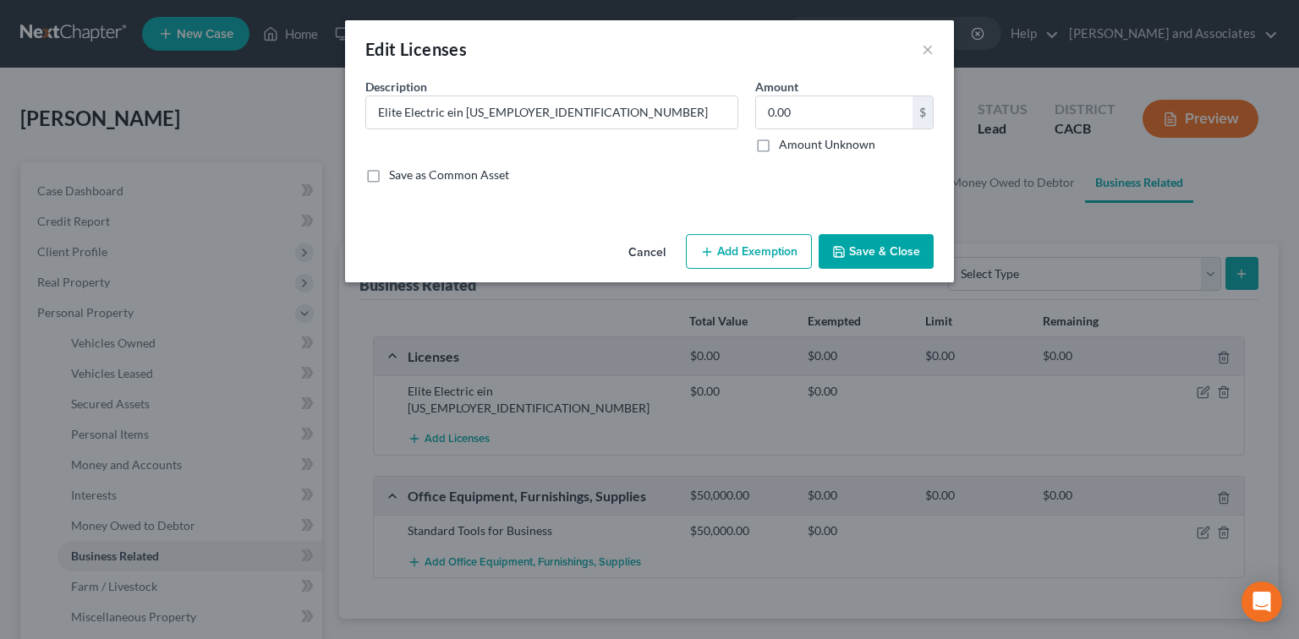
click at [768, 274] on div "Cancel Add Exemption Save & Close" at bounding box center [649, 256] width 609 height 56
click at [820, 114] on input "0.00" at bounding box center [834, 112] width 156 height 32
click at [814, 118] on input "0.00" at bounding box center [834, 112] width 156 height 32
drag, startPoint x: 814, startPoint y: 118, endPoint x: 756, endPoint y: 120, distance: 57.5
click at [756, 120] on input "0.00" at bounding box center [834, 112] width 156 height 32
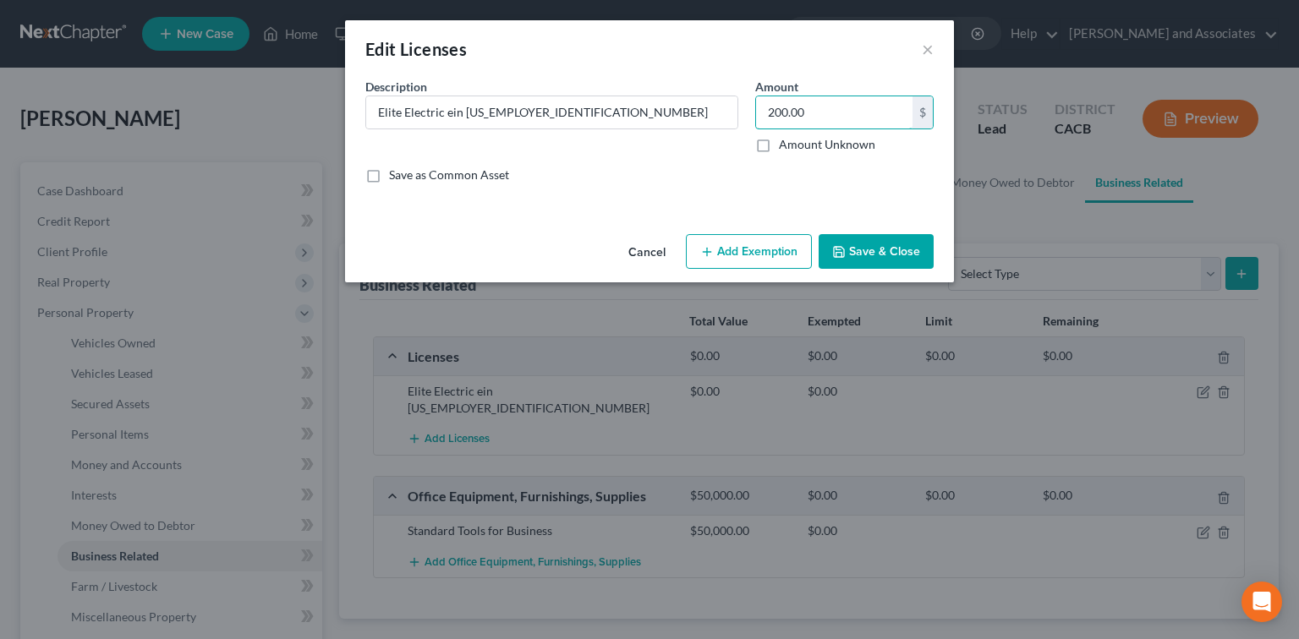
type input "200.00"
click at [751, 259] on button "Add Exemption" at bounding box center [749, 252] width 126 height 36
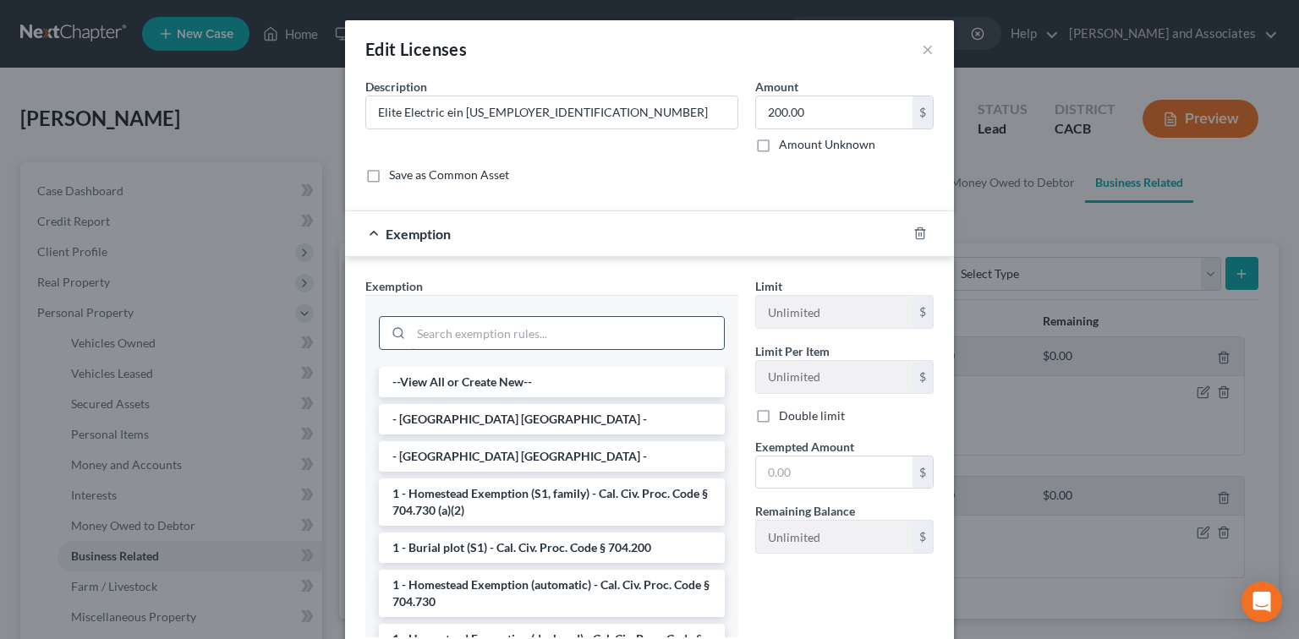
click at [468, 341] on input "search" at bounding box center [567, 333] width 313 height 32
type input "b"
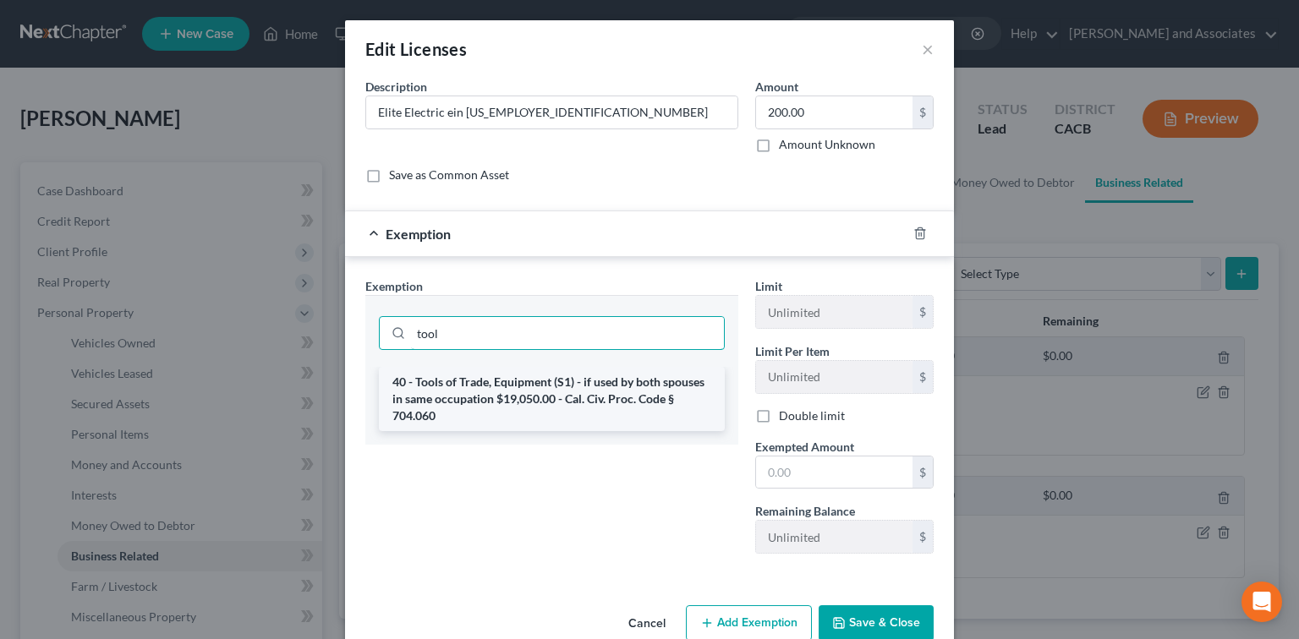
type input "tool"
click at [579, 387] on li "40 - Tools of Trade, Equipment (S1) - if used by both spouses in same occupatio…" at bounding box center [552, 399] width 346 height 64
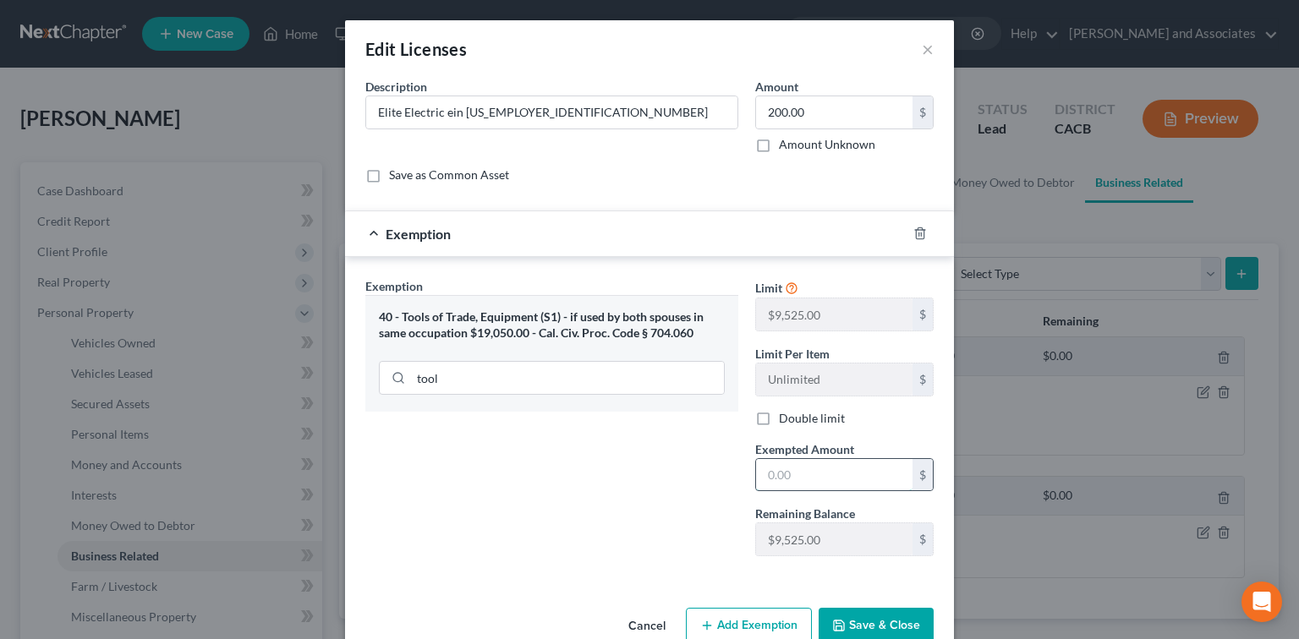
click at [807, 472] on input "text" at bounding box center [834, 475] width 156 height 32
type input "200.00"
click at [885, 622] on button "Save & Close" at bounding box center [876, 626] width 115 height 36
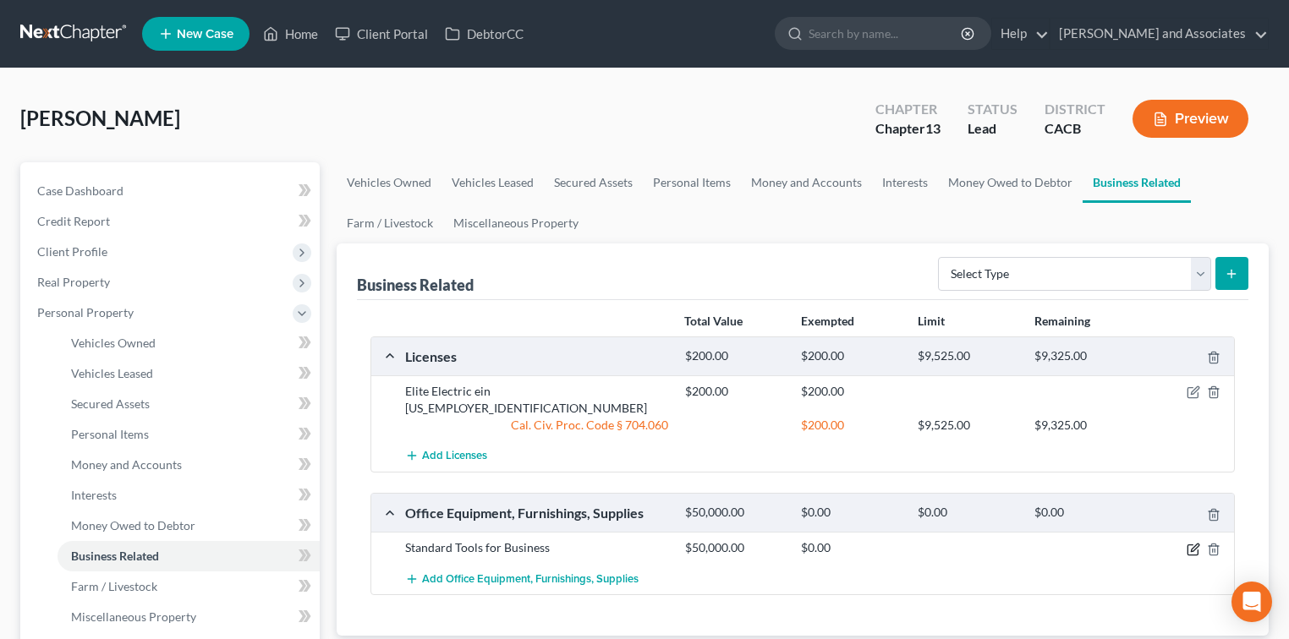
click at [1192, 543] on icon "button" at bounding box center [1194, 550] width 14 height 14
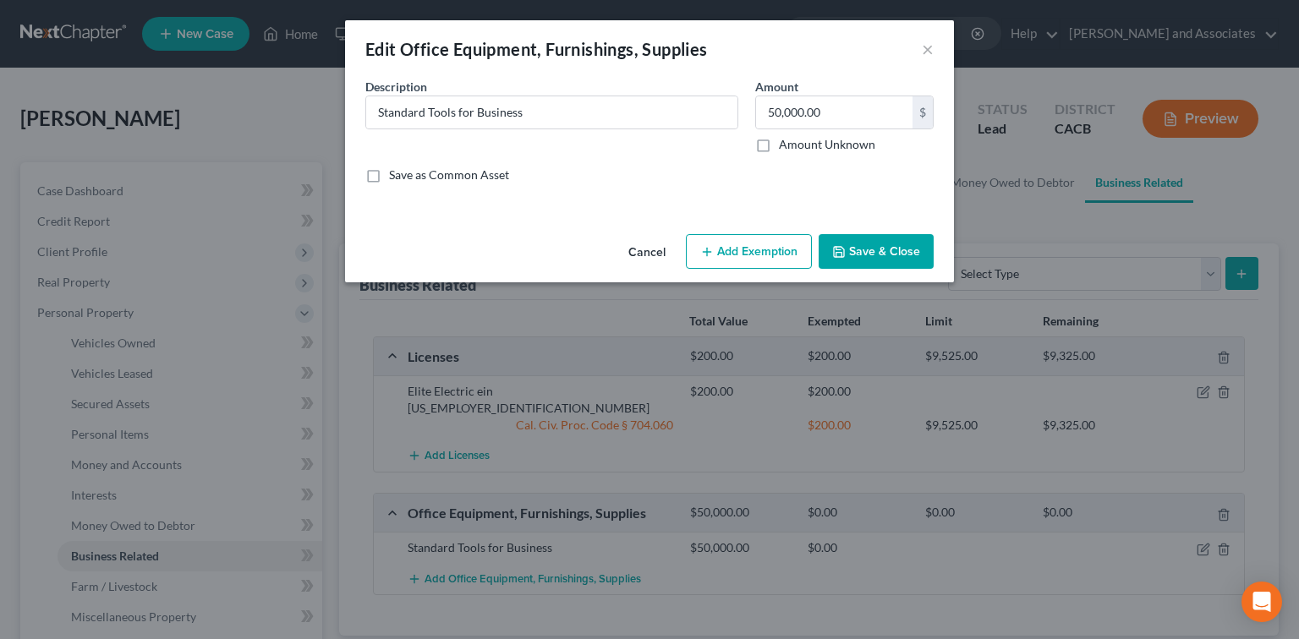
click at [748, 255] on button "Add Exemption" at bounding box center [749, 252] width 126 height 36
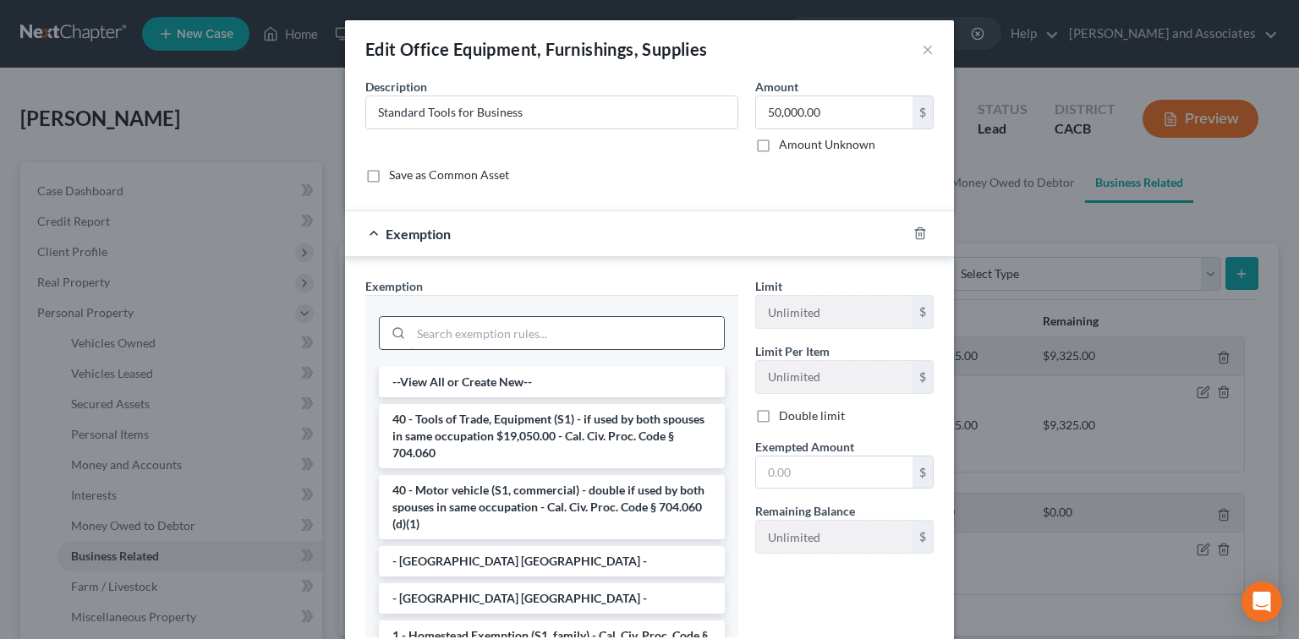
click at [551, 345] on input "search" at bounding box center [567, 333] width 313 height 32
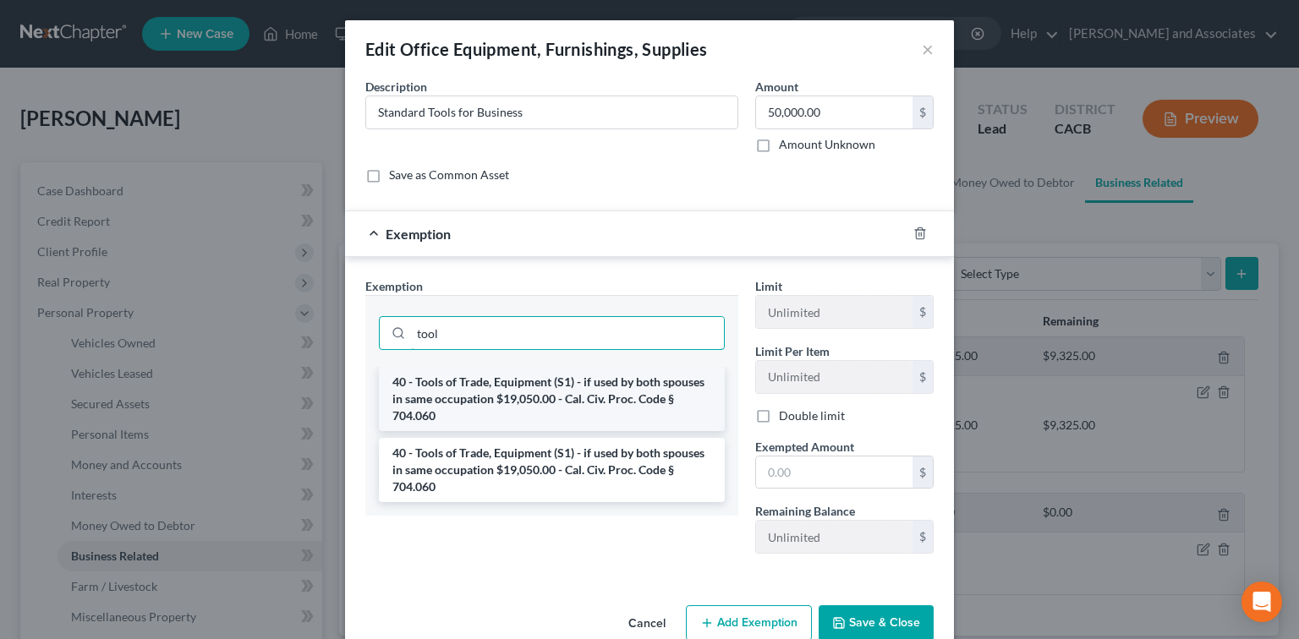
type input "tool"
click at [561, 398] on li "40 - Tools of Trade, Equipment (S1) - if used by both spouses in same occupatio…" at bounding box center [552, 399] width 346 height 64
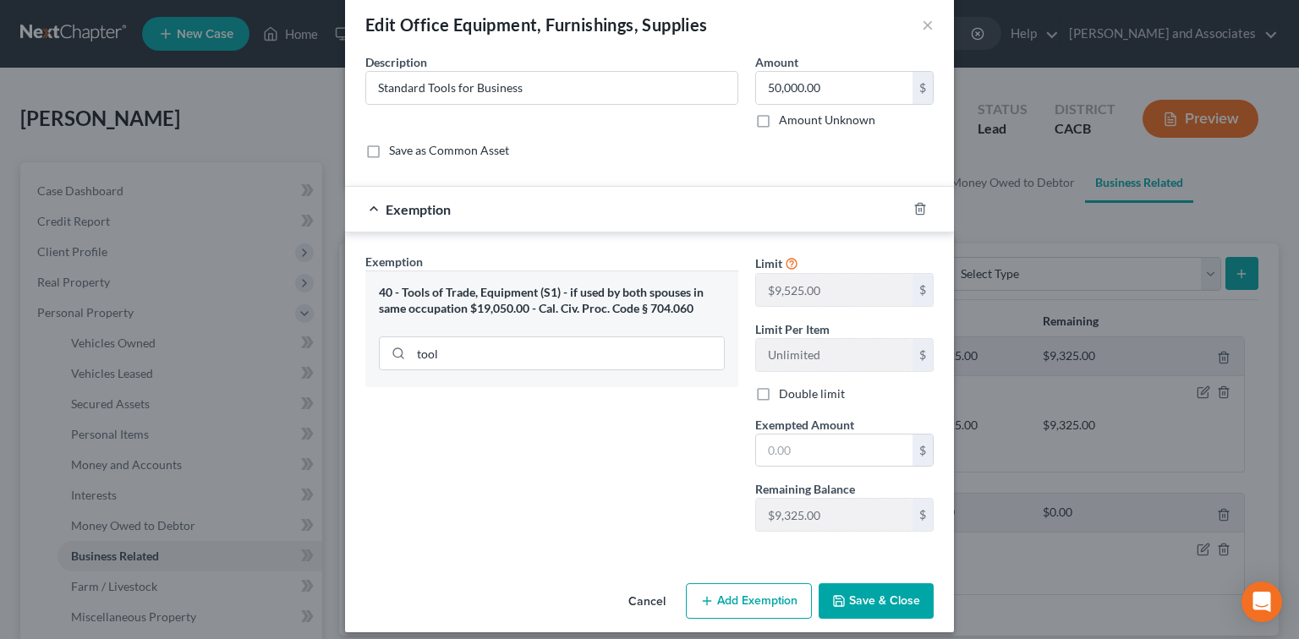
scroll to position [36, 0]
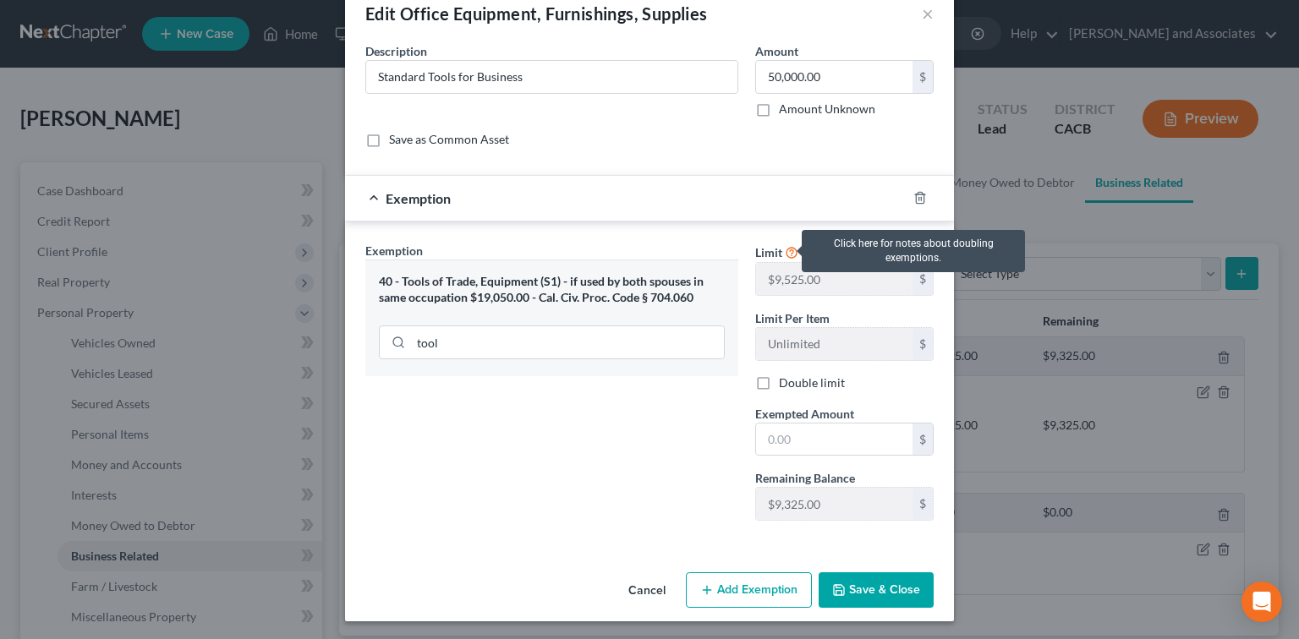
click at [785, 254] on icon at bounding box center [792, 252] width 14 height 16
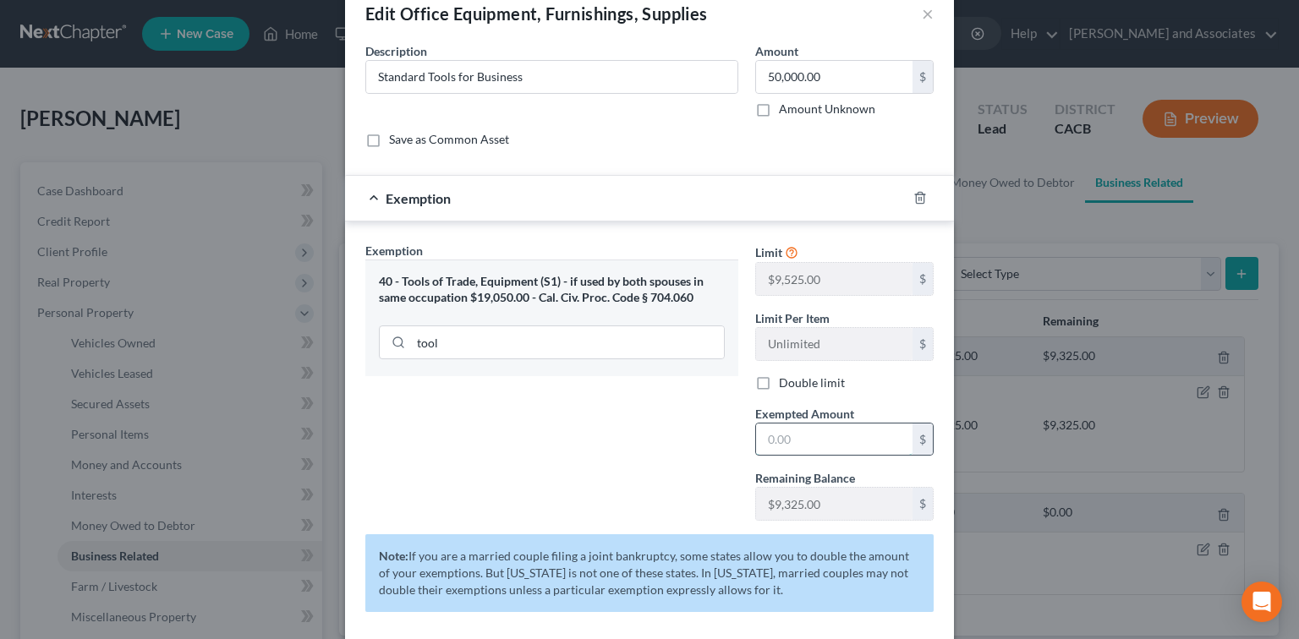
click at [795, 447] on input "text" at bounding box center [834, 440] width 156 height 32
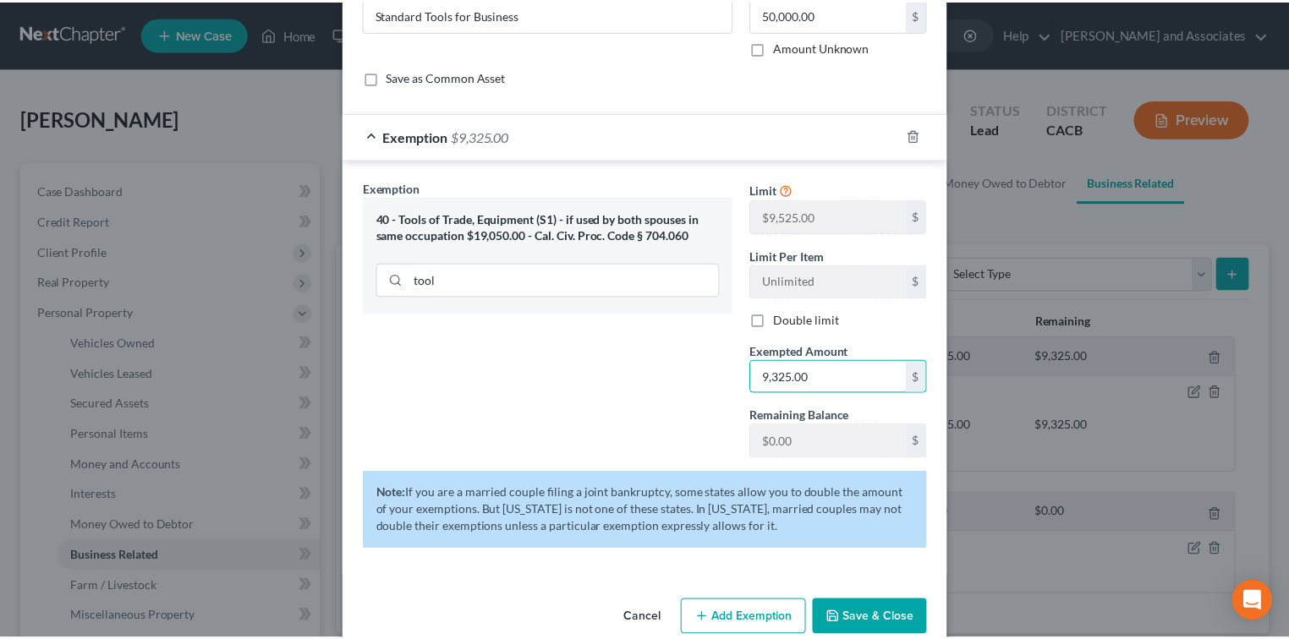
scroll to position [126, 0]
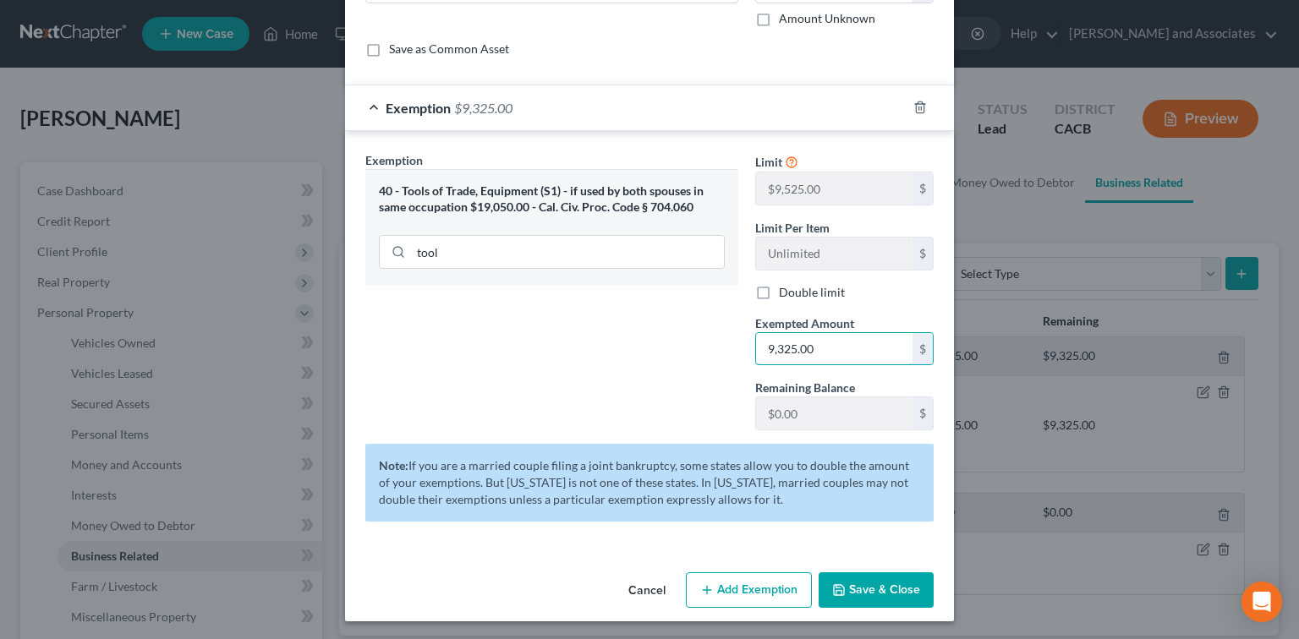
type input "9,325.00"
click at [853, 590] on button "Save & Close" at bounding box center [876, 591] width 115 height 36
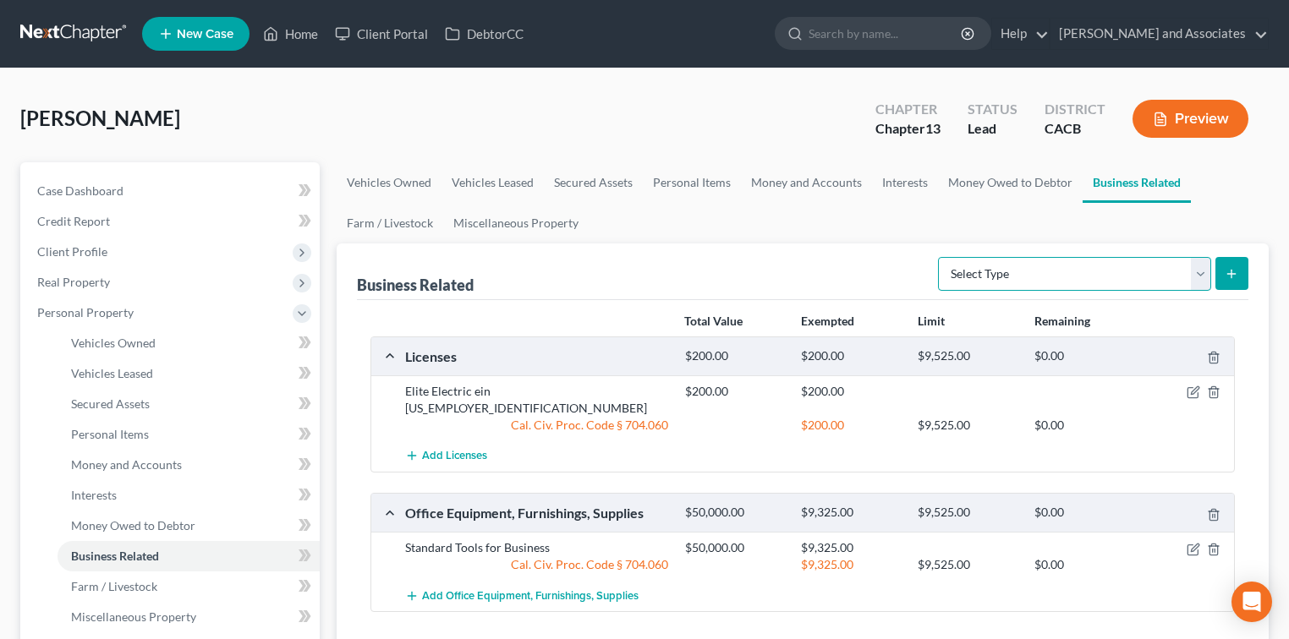
click at [1056, 273] on select "Select Type Customer Lists Franchises Inventory Licenses Machinery Office Equip…" at bounding box center [1074, 274] width 273 height 34
click at [795, 244] on div "Business Related Select Type Customer Lists Franchises Inventory Licenses Machi…" at bounding box center [802, 272] width 891 height 57
click at [1012, 178] on link "Money Owed to Debtor" at bounding box center [1010, 182] width 145 height 41
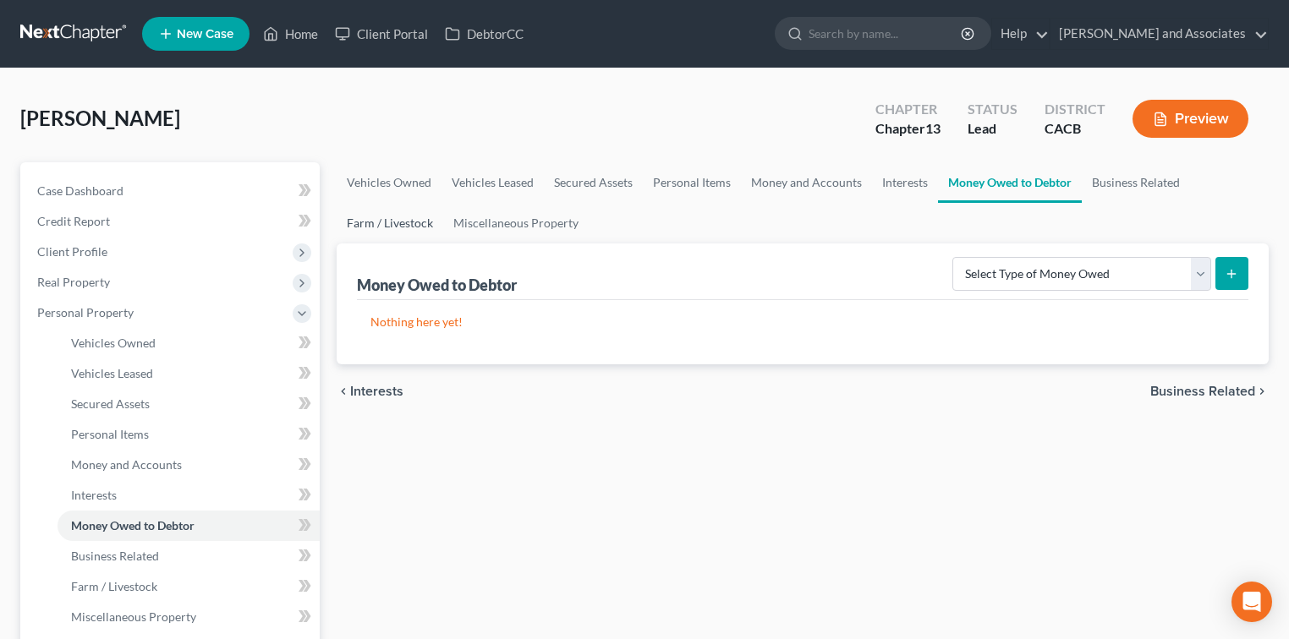
click at [418, 217] on link "Farm / Livestock" at bounding box center [390, 223] width 107 height 41
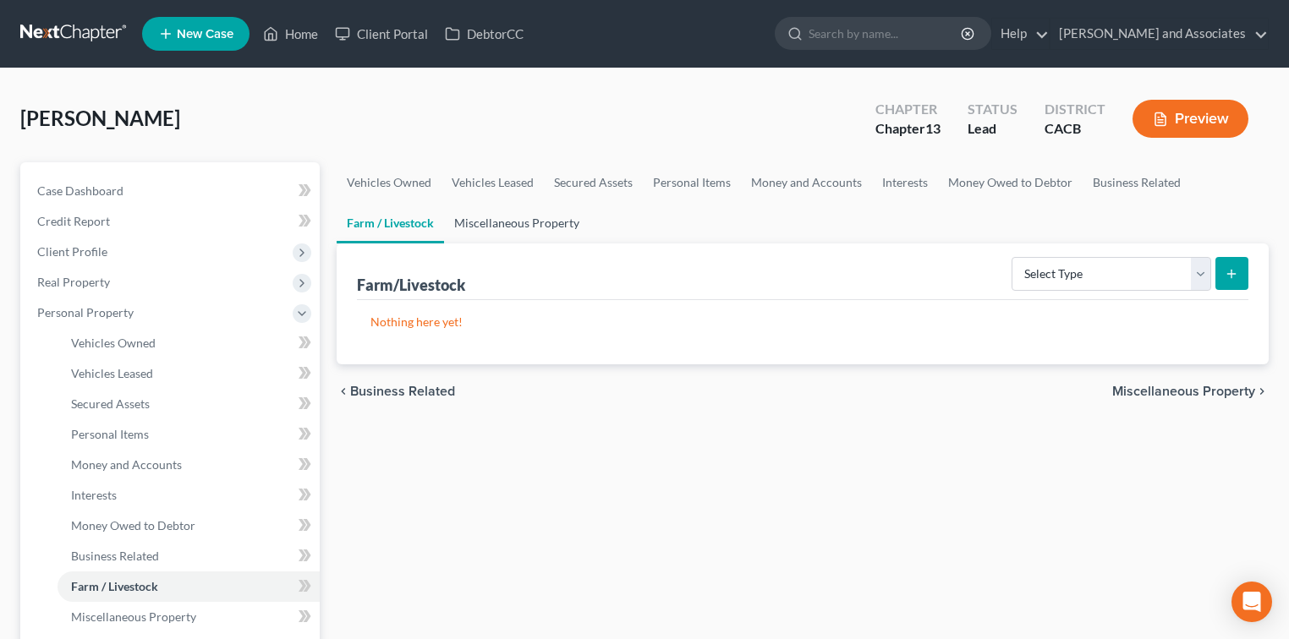
click at [514, 223] on link "Miscellaneous Property" at bounding box center [516, 223] width 145 height 41
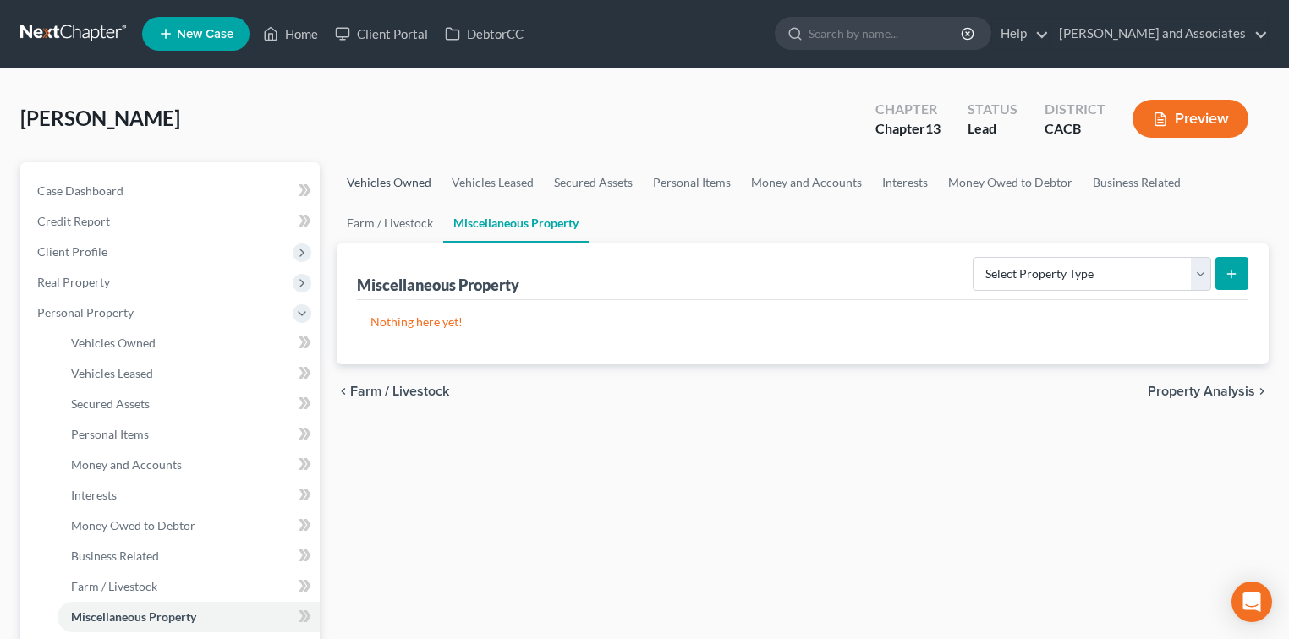
click at [383, 181] on link "Vehicles Owned" at bounding box center [389, 182] width 105 height 41
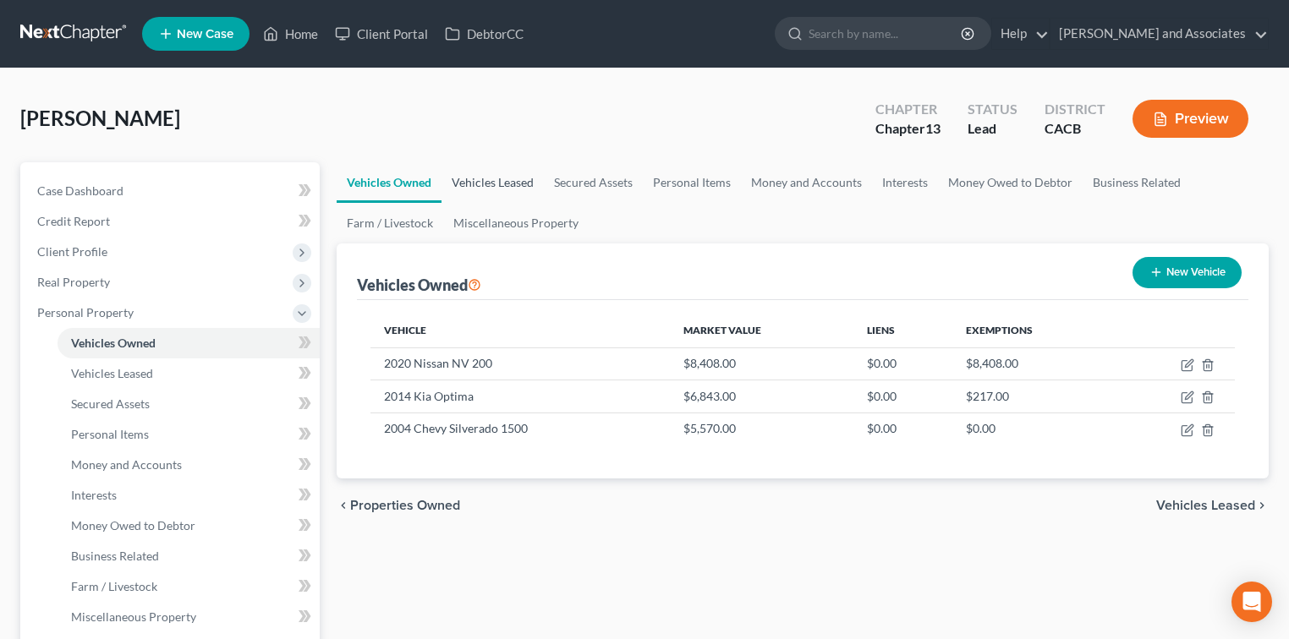
click at [474, 183] on link "Vehicles Leased" at bounding box center [492, 182] width 102 height 41
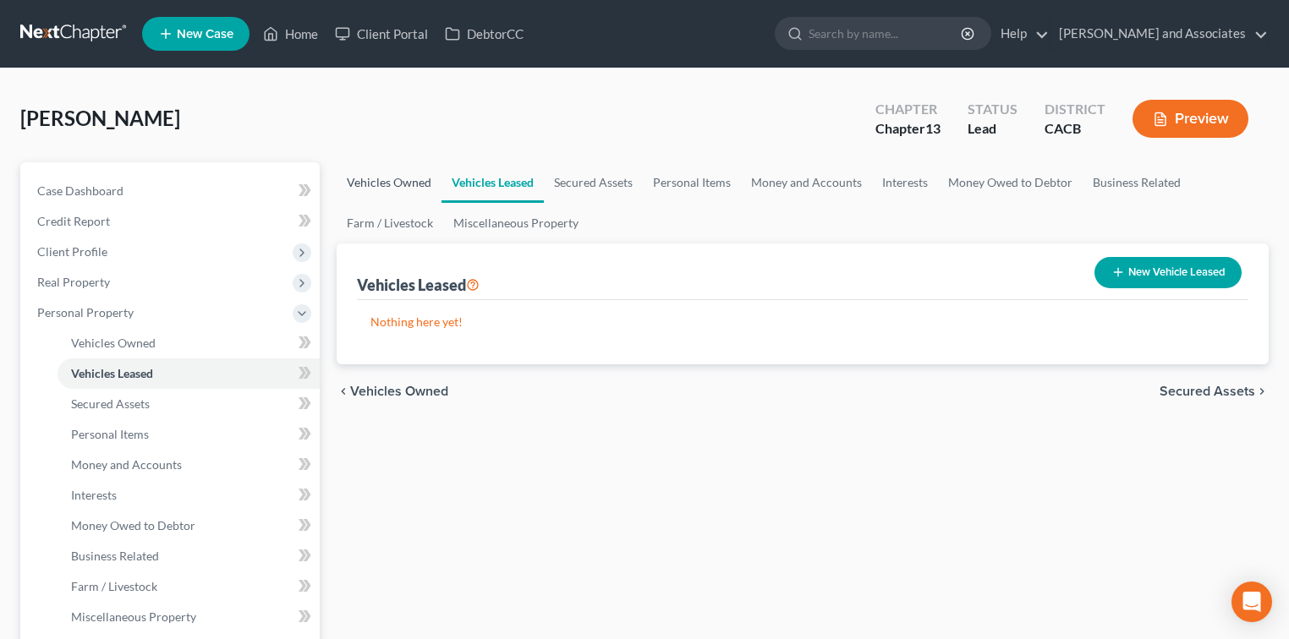
click at [399, 184] on link "Vehicles Owned" at bounding box center [389, 182] width 105 height 41
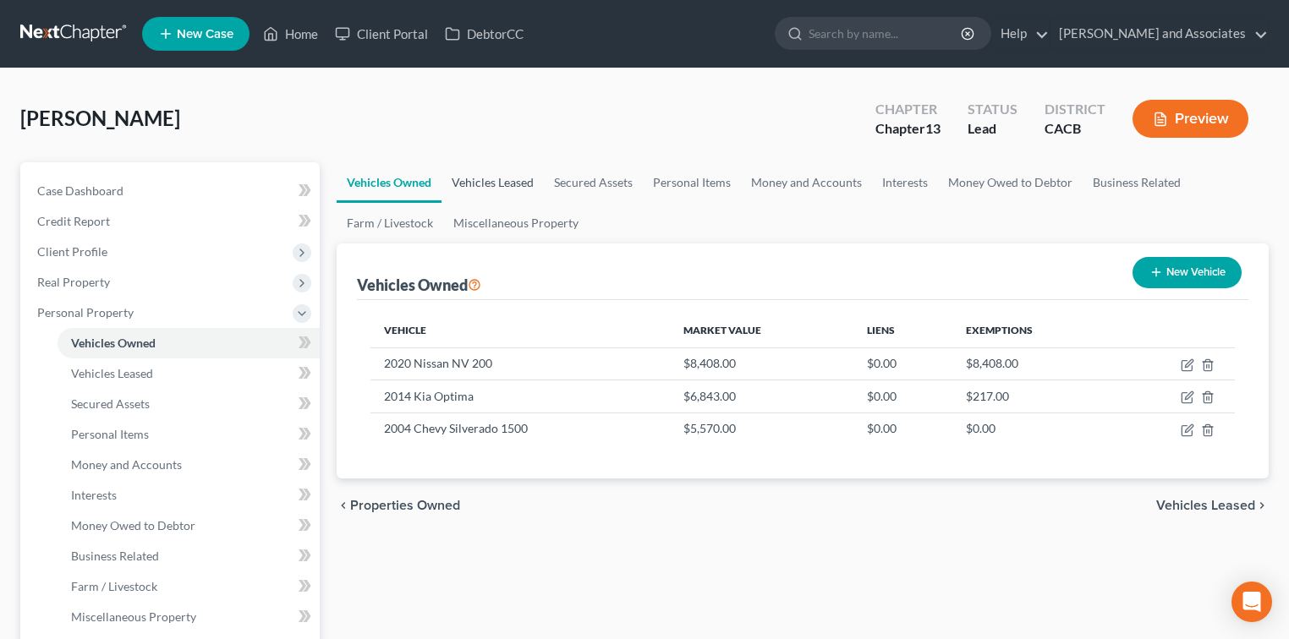
click at [481, 180] on link "Vehicles Leased" at bounding box center [492, 182] width 102 height 41
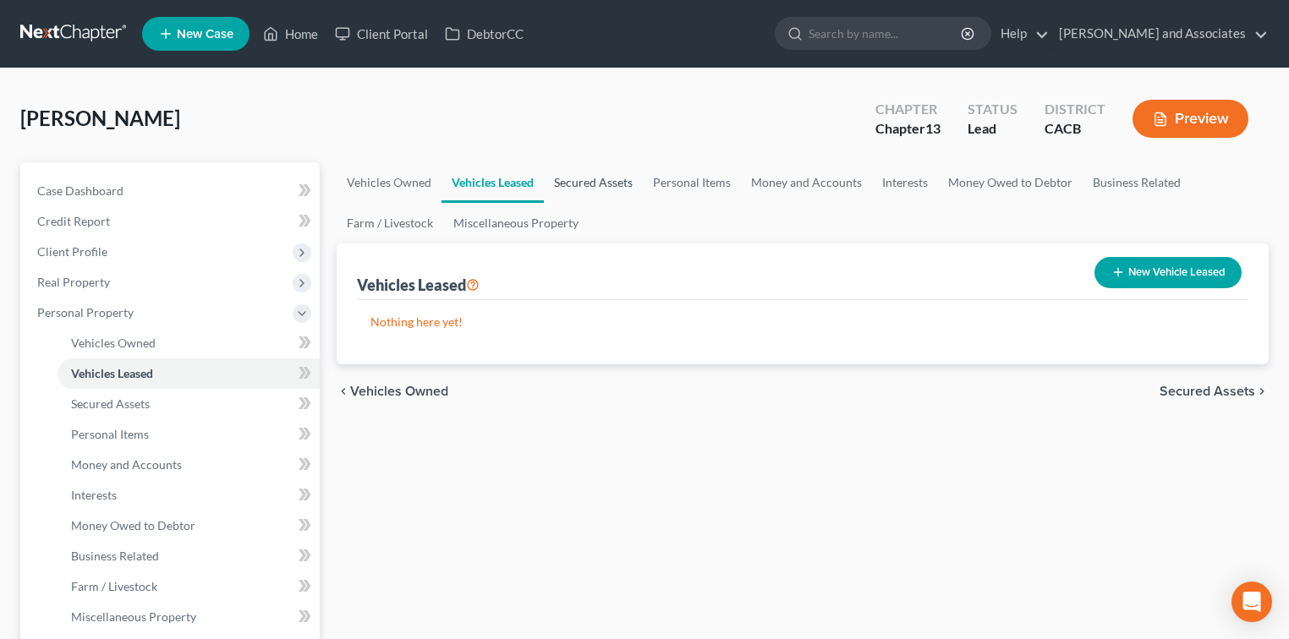
click at [633, 179] on link "Secured Assets" at bounding box center [593, 182] width 99 height 41
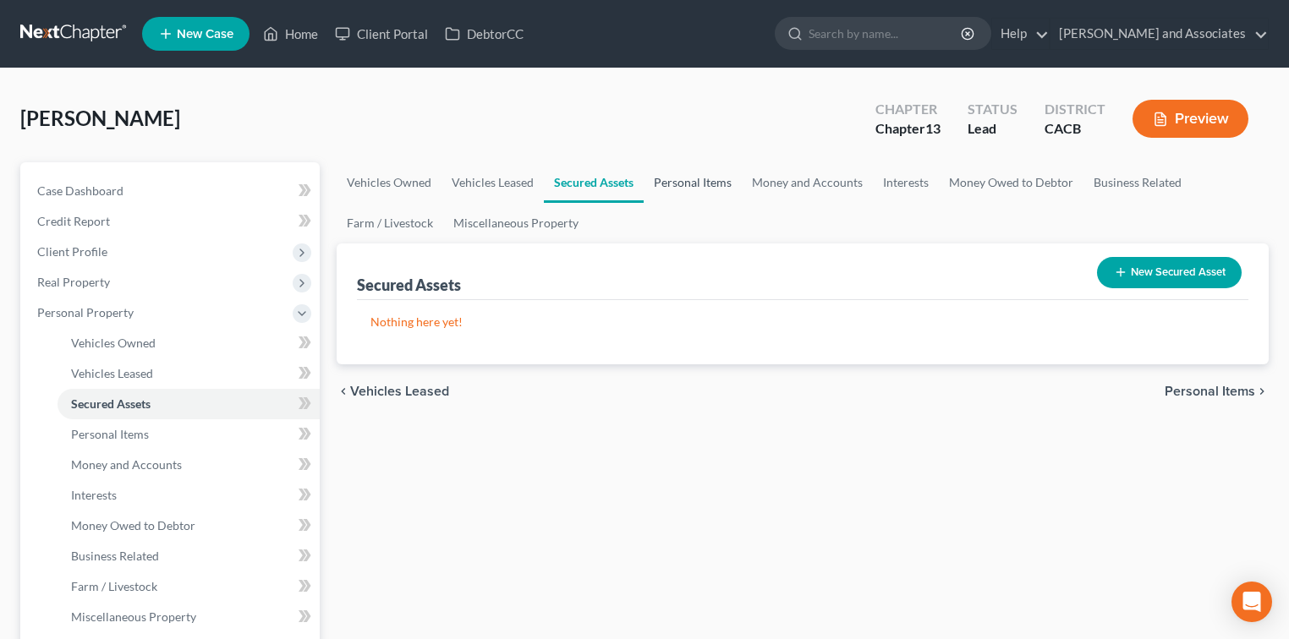
click at [690, 179] on link "Personal Items" at bounding box center [693, 182] width 98 height 41
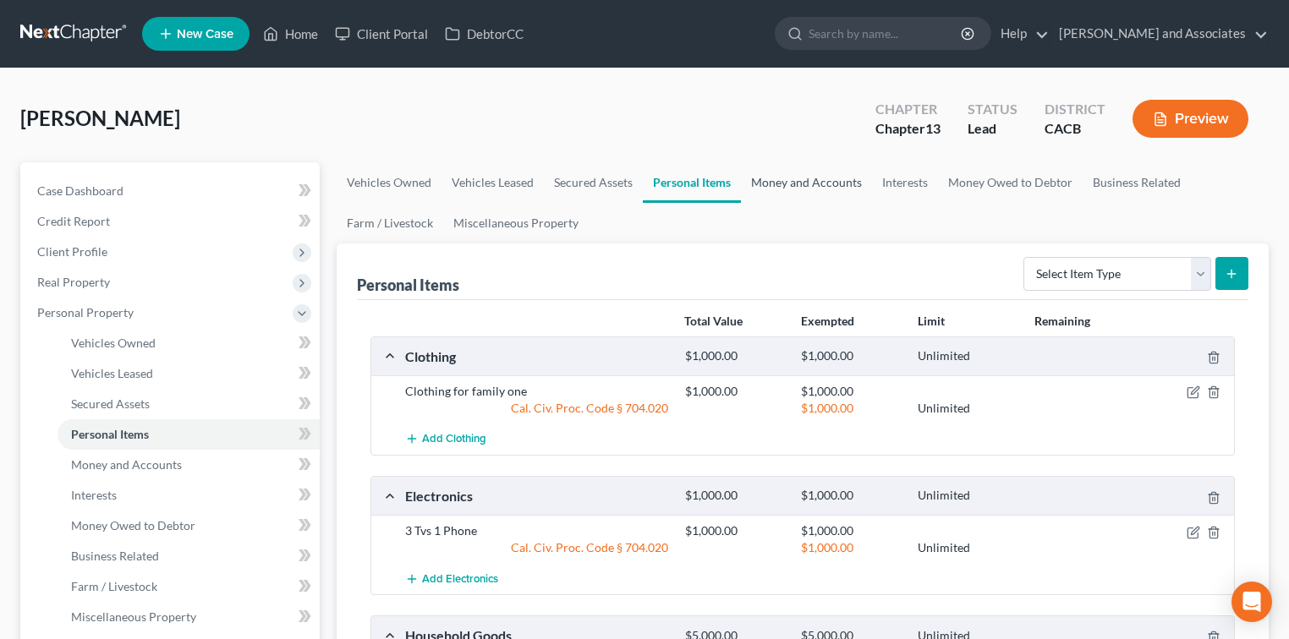
click at [801, 179] on link "Money and Accounts" at bounding box center [806, 182] width 131 height 41
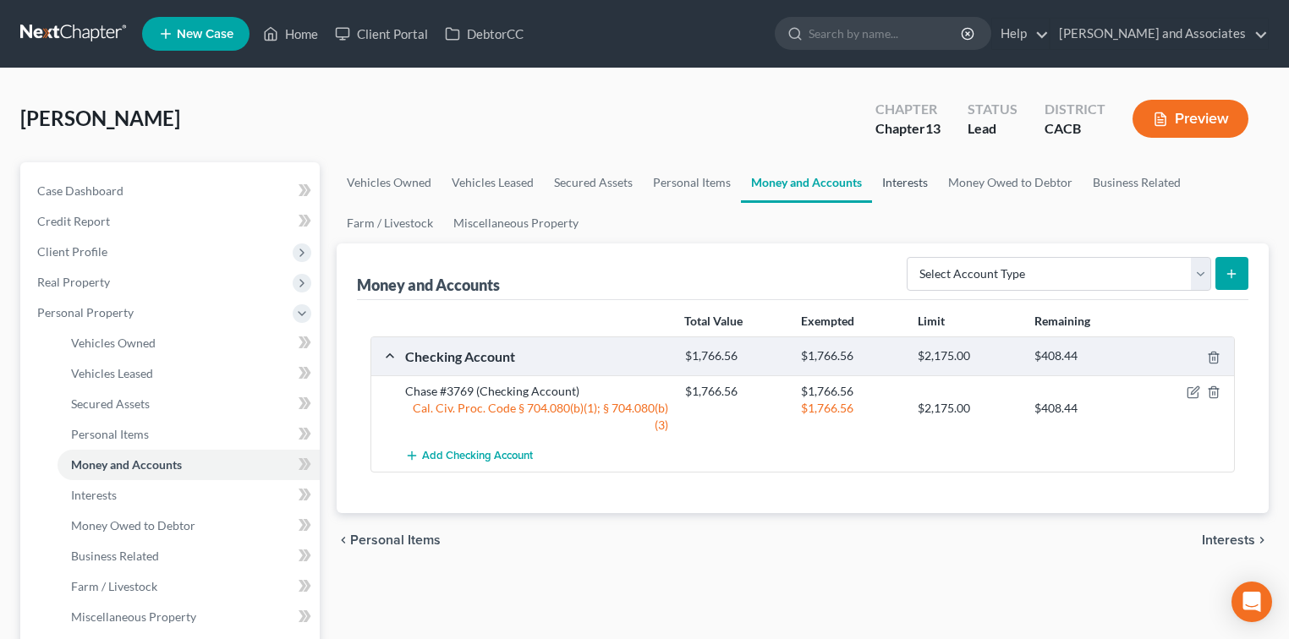
click at [916, 179] on link "Interests" at bounding box center [905, 182] width 66 height 41
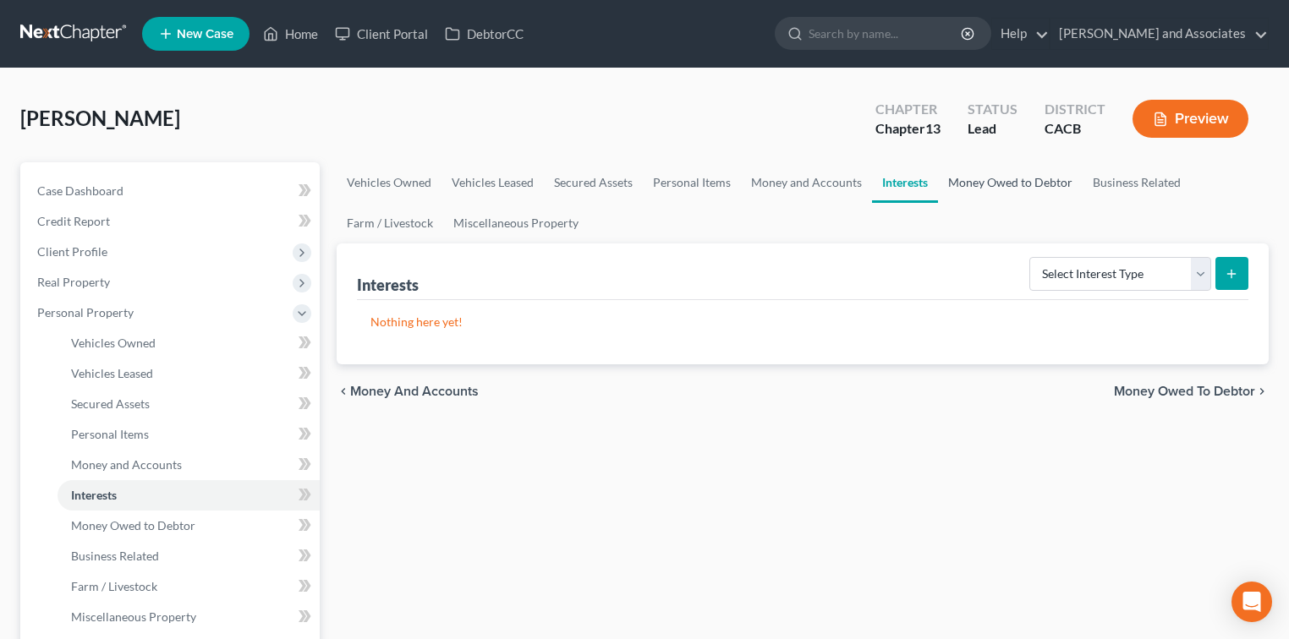
click at [1002, 180] on link "Money Owed to Debtor" at bounding box center [1010, 182] width 145 height 41
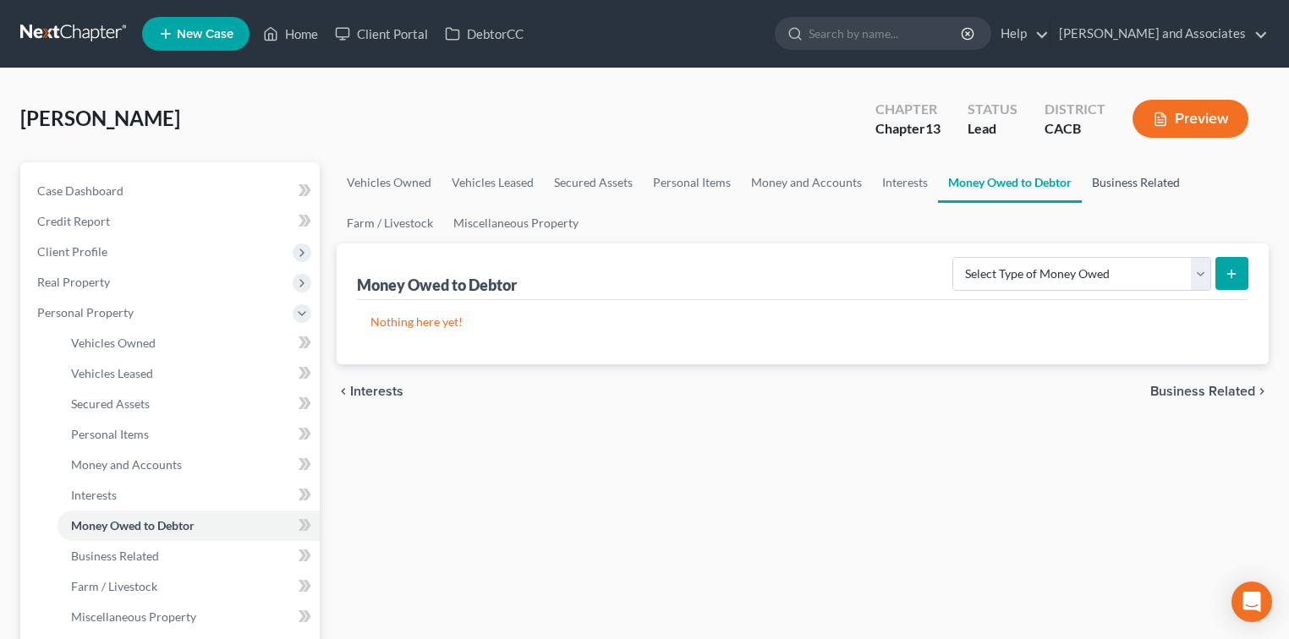
click at [1144, 178] on link "Business Related" at bounding box center [1136, 182] width 108 height 41
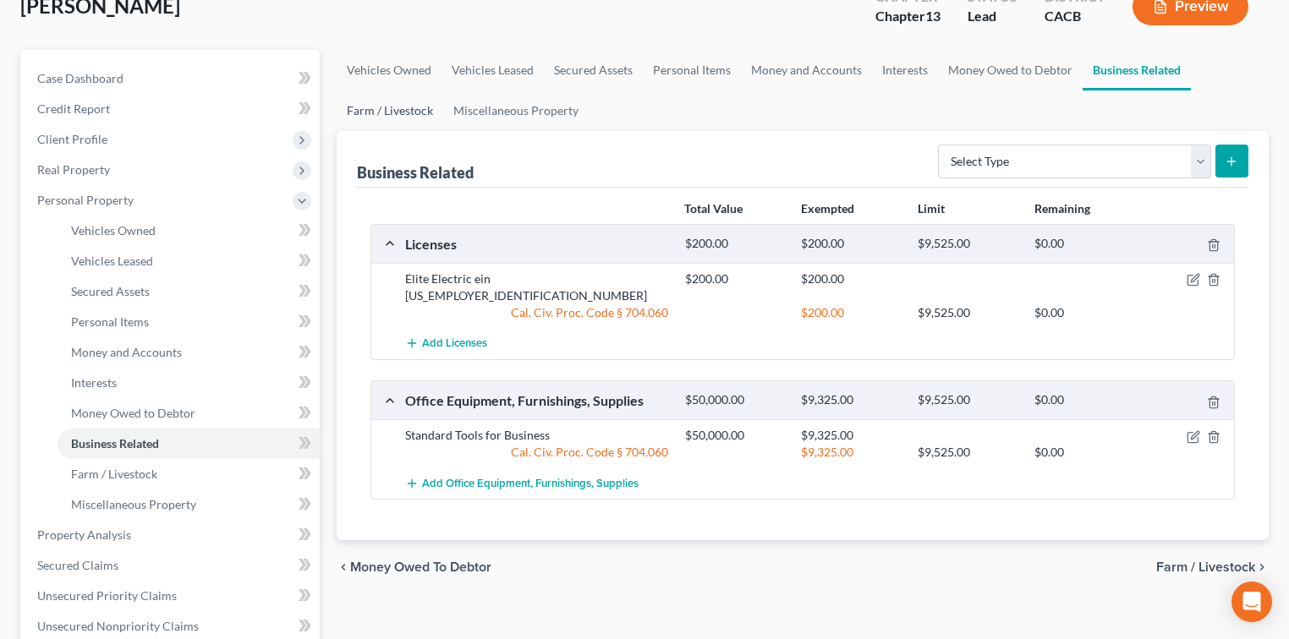
click at [421, 115] on link "Farm / Livestock" at bounding box center [390, 110] width 107 height 41
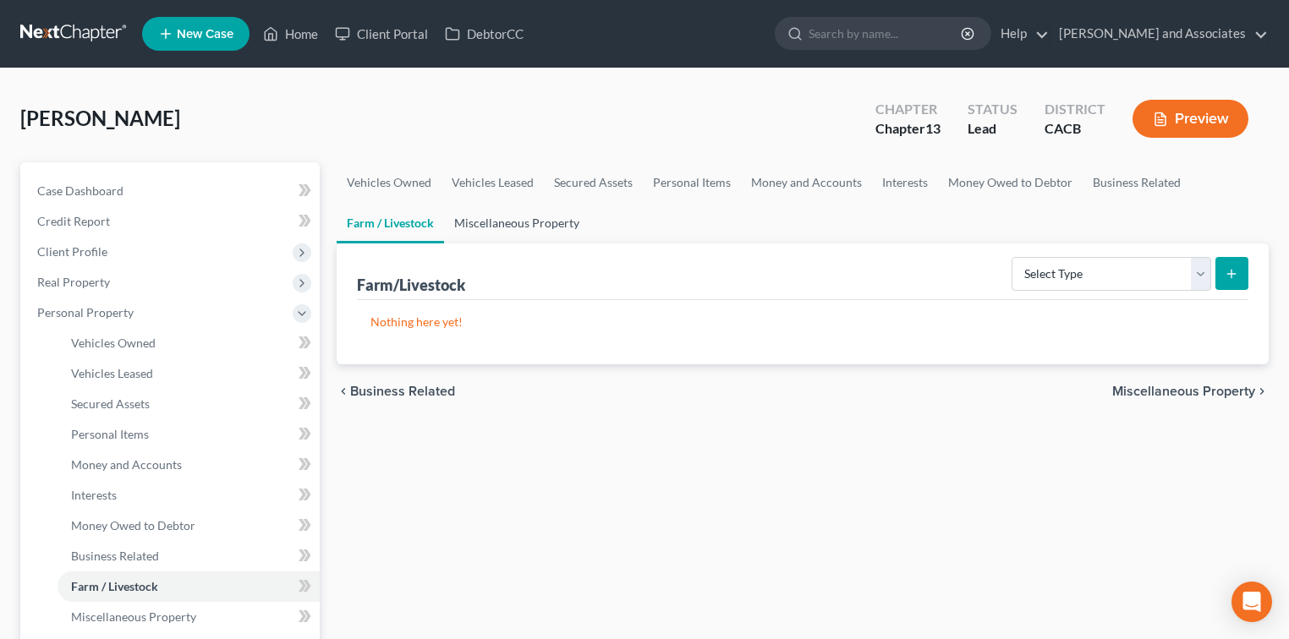
click at [533, 213] on link "Miscellaneous Property" at bounding box center [516, 223] width 145 height 41
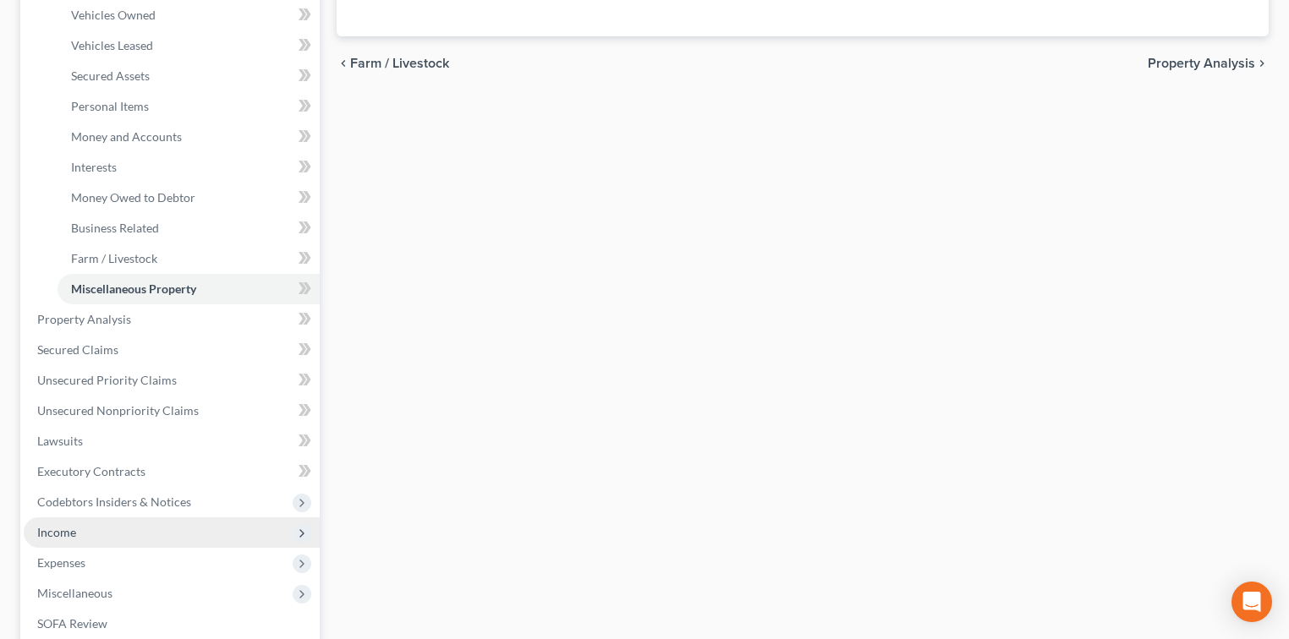
scroll to position [338, 0]
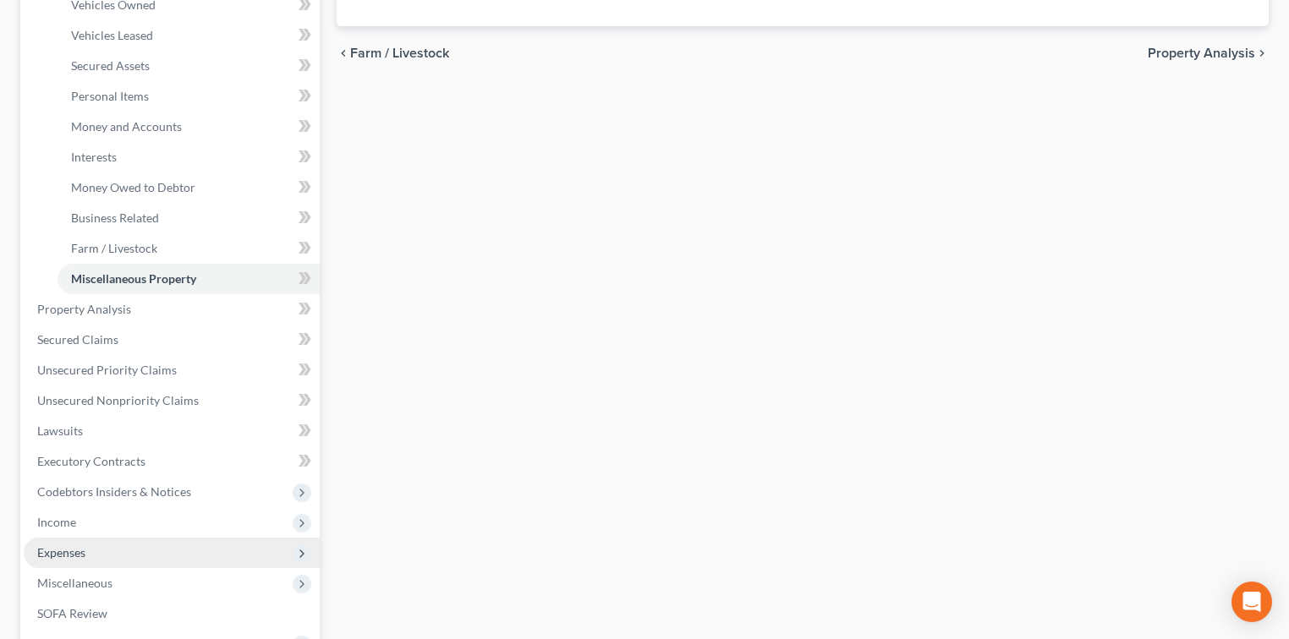
click at [81, 541] on span "Expenses" at bounding box center [172, 553] width 296 height 30
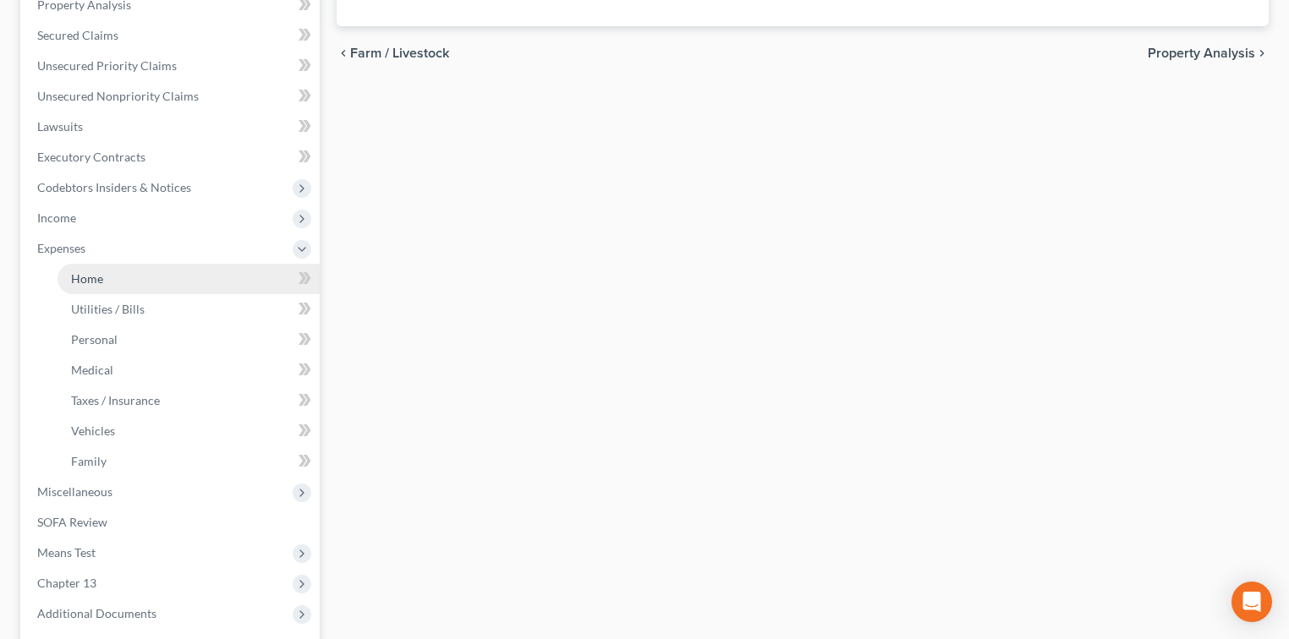
click at [119, 287] on link "Home" at bounding box center [189, 279] width 262 height 30
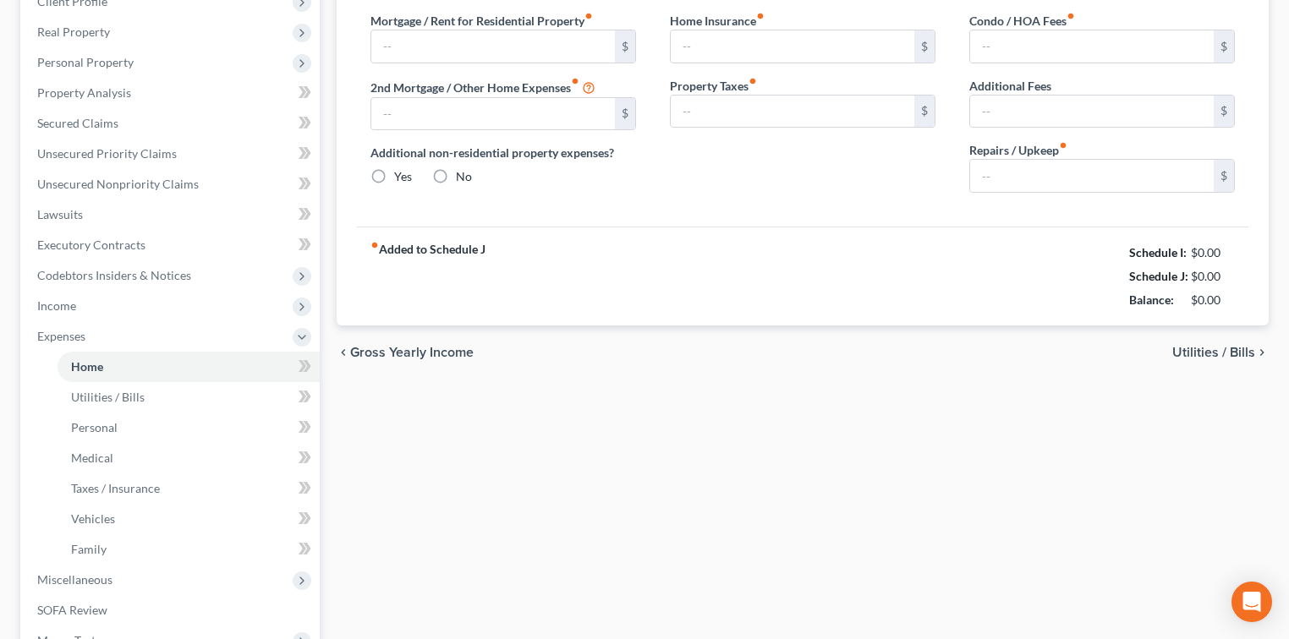
type input "3,863.00"
type input "700.00"
radio input "true"
type input "200.00"
type input "0.00"
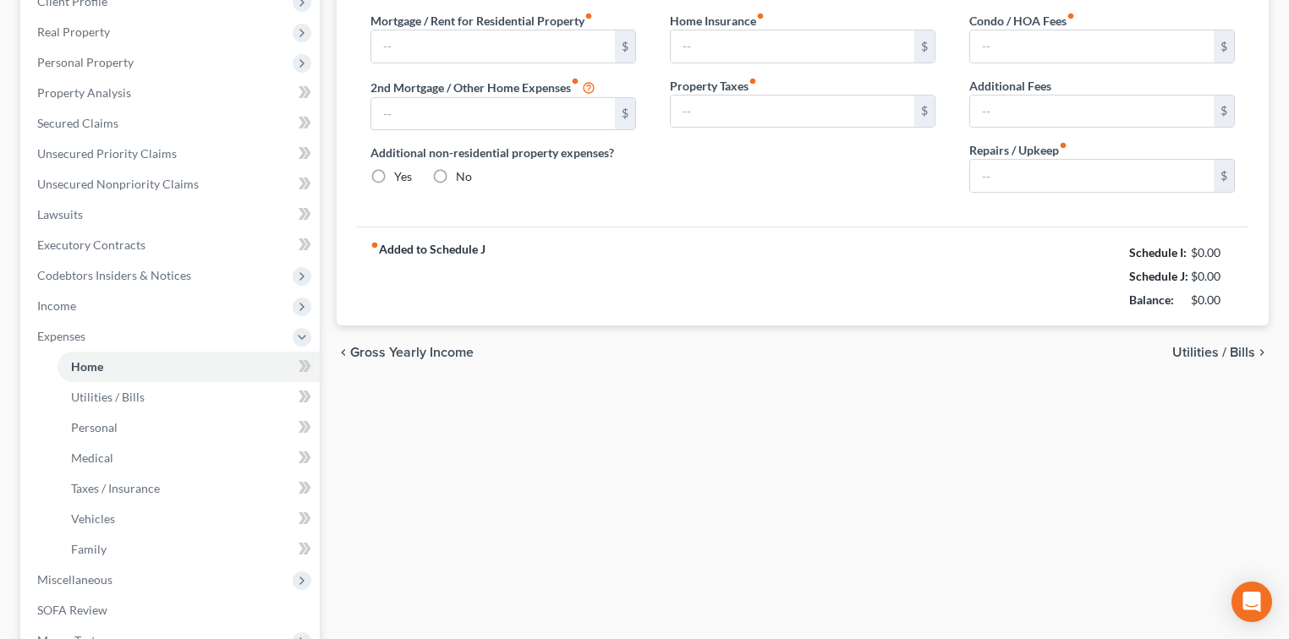
type input "0.00"
type input "80.00"
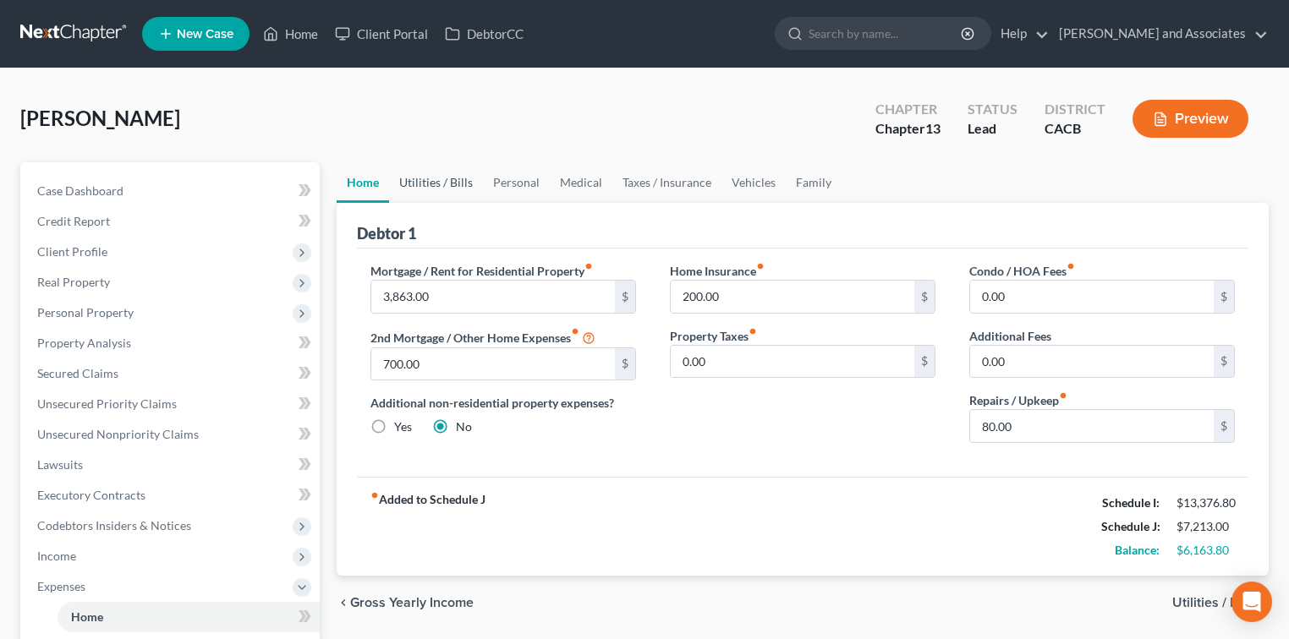
click at [403, 185] on link "Utilities / Bills" at bounding box center [436, 182] width 94 height 41
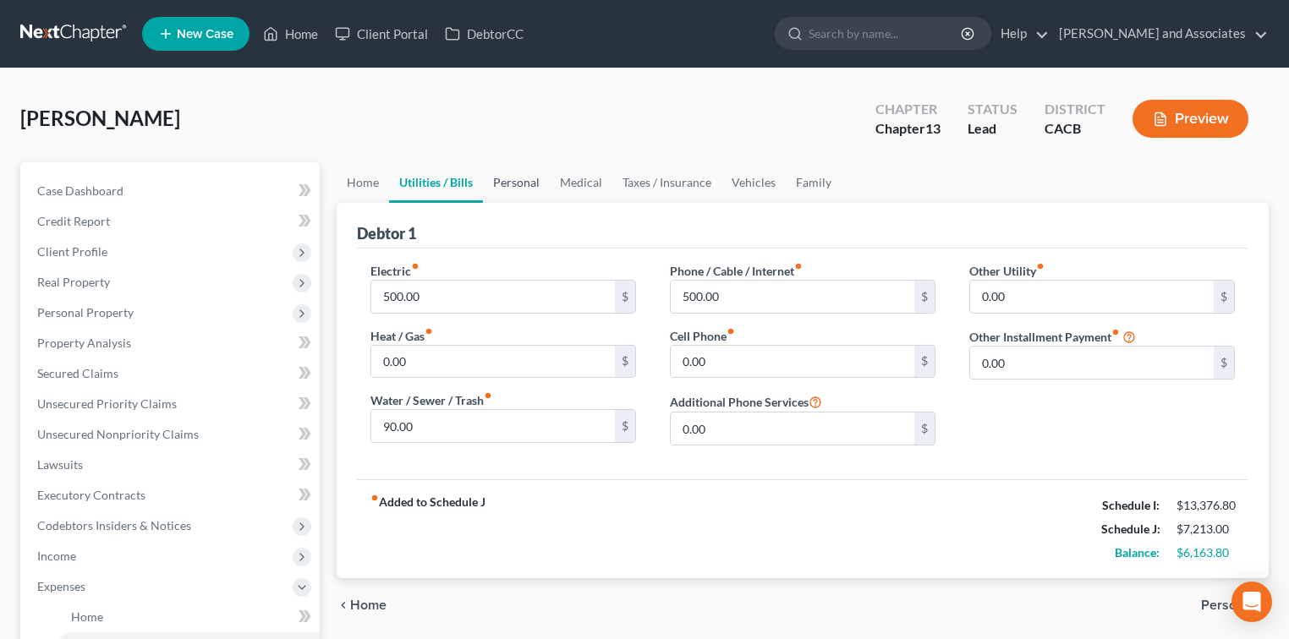
click at [514, 186] on link "Personal" at bounding box center [516, 182] width 67 height 41
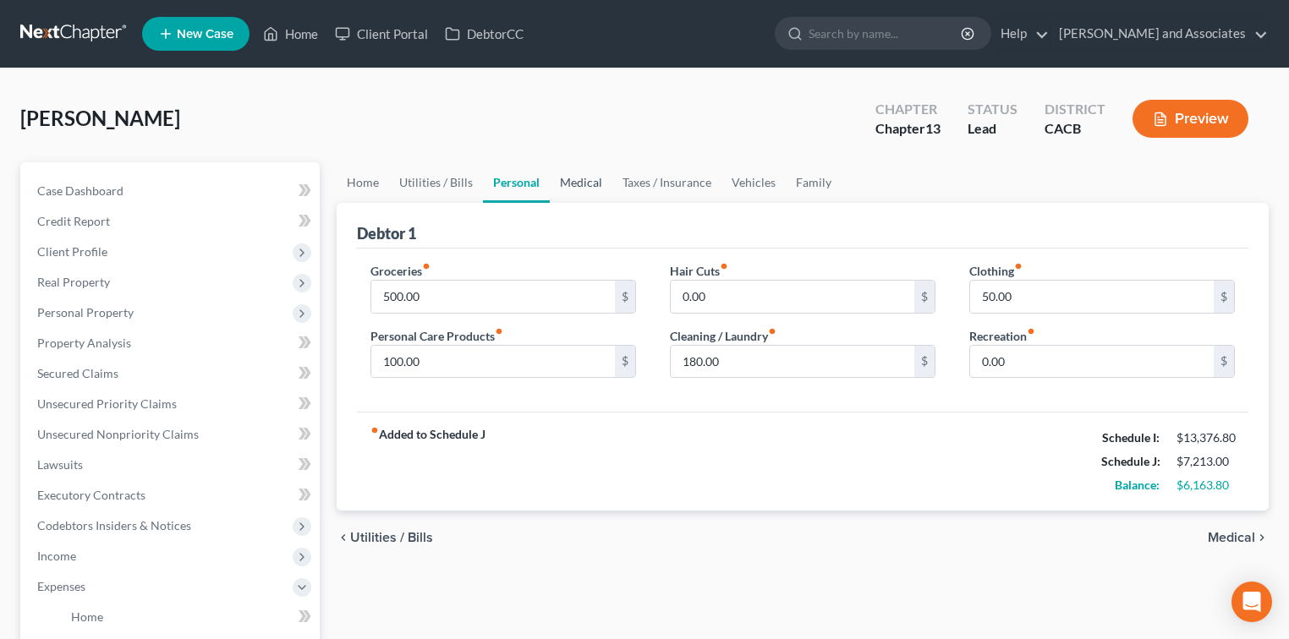
click at [593, 184] on link "Medical" at bounding box center [581, 182] width 63 height 41
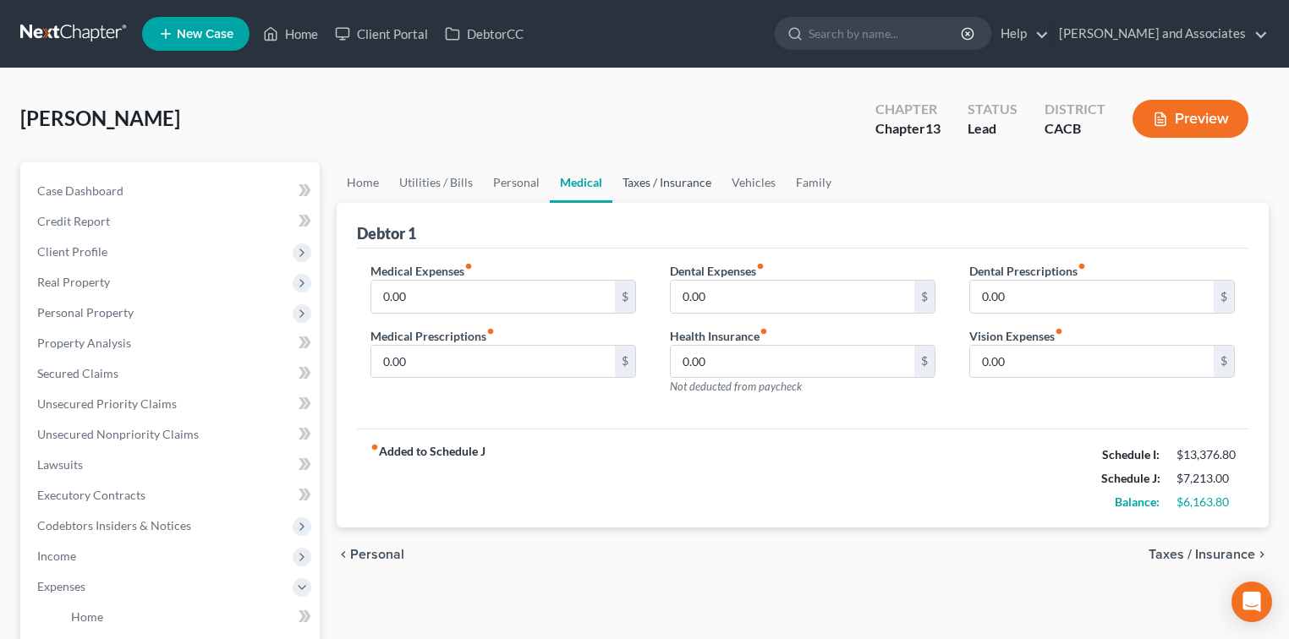
click at [683, 184] on link "Taxes / Insurance" at bounding box center [666, 182] width 109 height 41
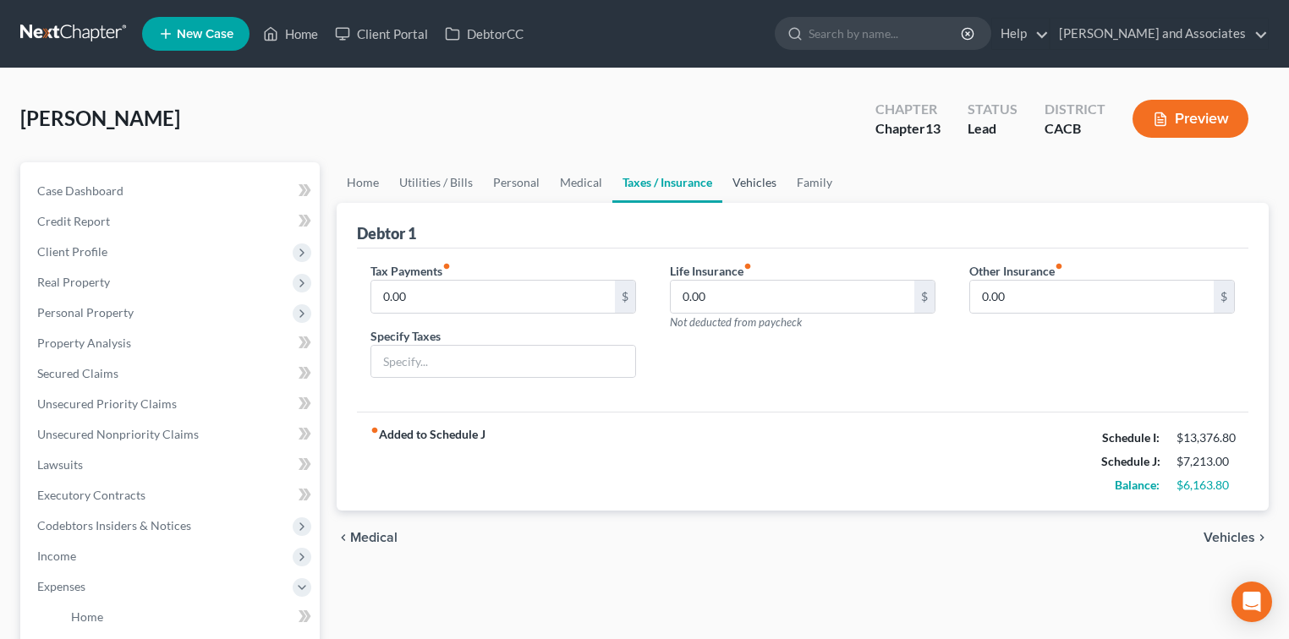
click at [753, 178] on link "Vehicles" at bounding box center [754, 182] width 64 height 41
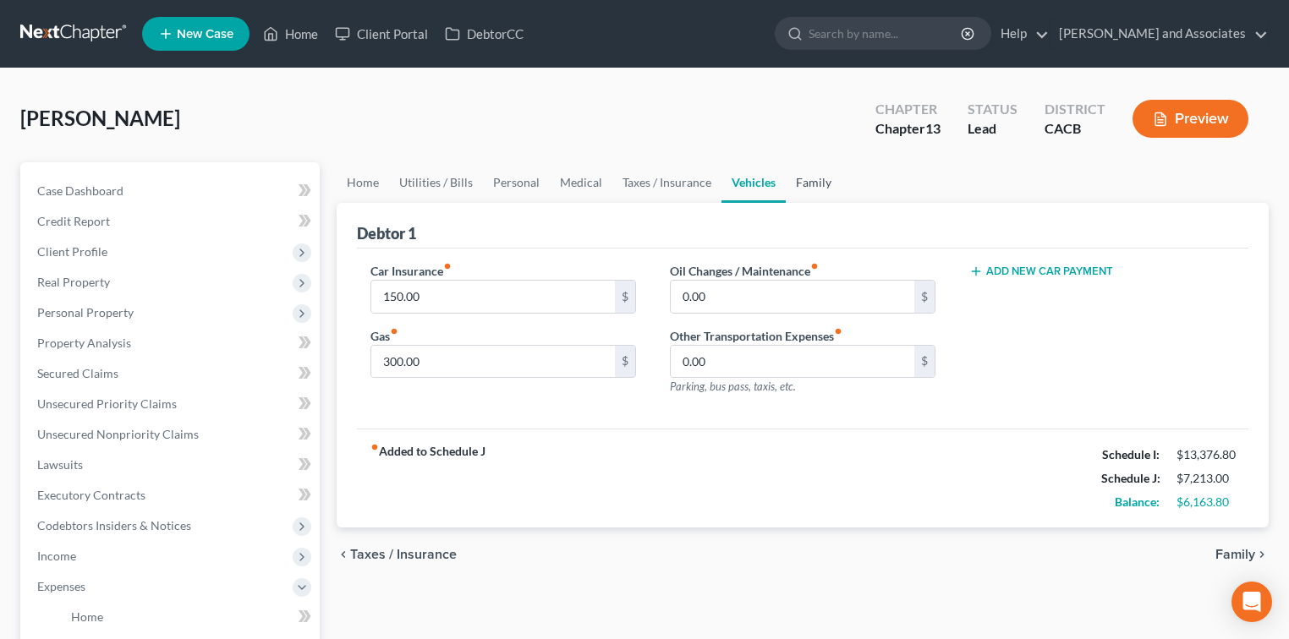
click at [795, 178] on link "Family" at bounding box center [814, 182] width 56 height 41
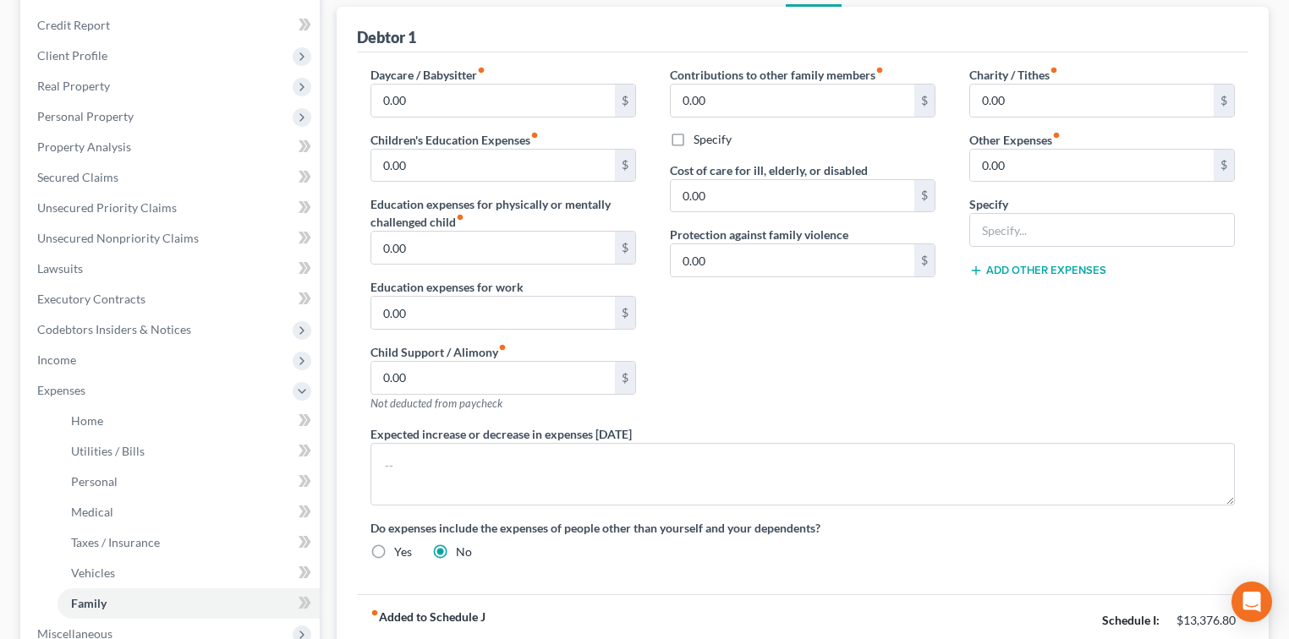
scroll to position [225, 0]
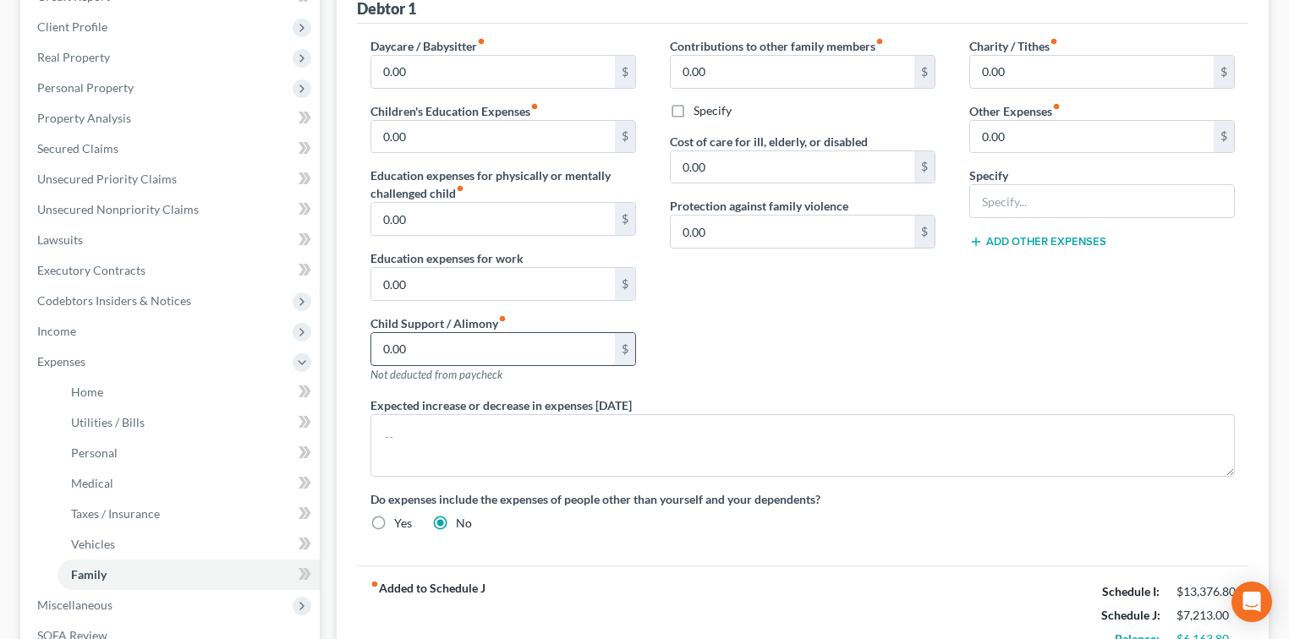
click at [551, 355] on input "0.00" at bounding box center [493, 349] width 244 height 32
click at [1047, 187] on input "text" at bounding box center [1102, 201] width 264 height 32
type input "Pet Expenses"
click at [1031, 125] on input "0.00" at bounding box center [1092, 137] width 244 height 32
type input "80.00"
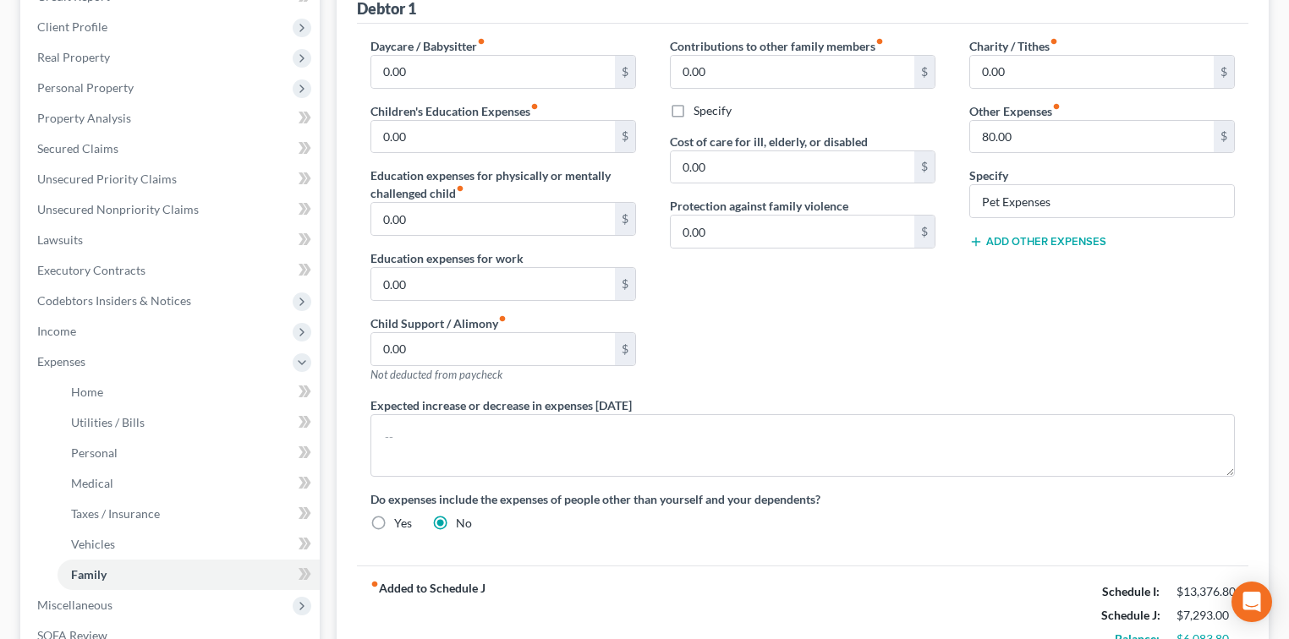
click at [859, 332] on div "Contributions to other family members fiber_manual_record 0.00 $ Specify Cost o…" at bounding box center [802, 216] width 299 height 359
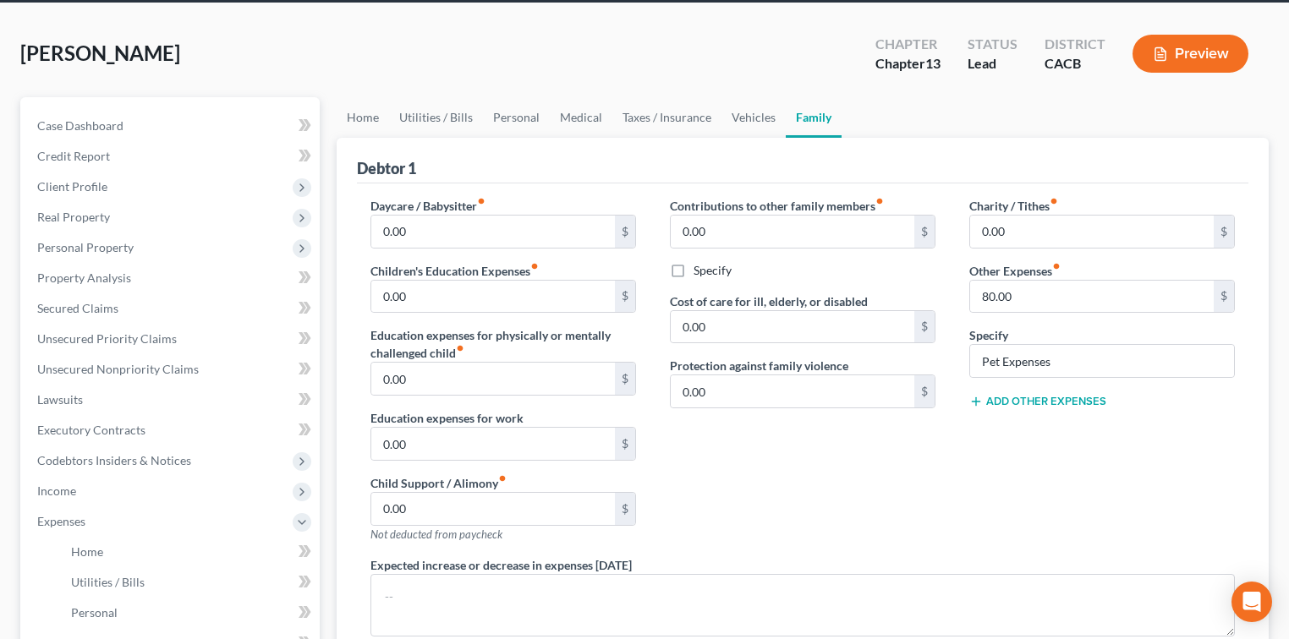
scroll to position [7, 0]
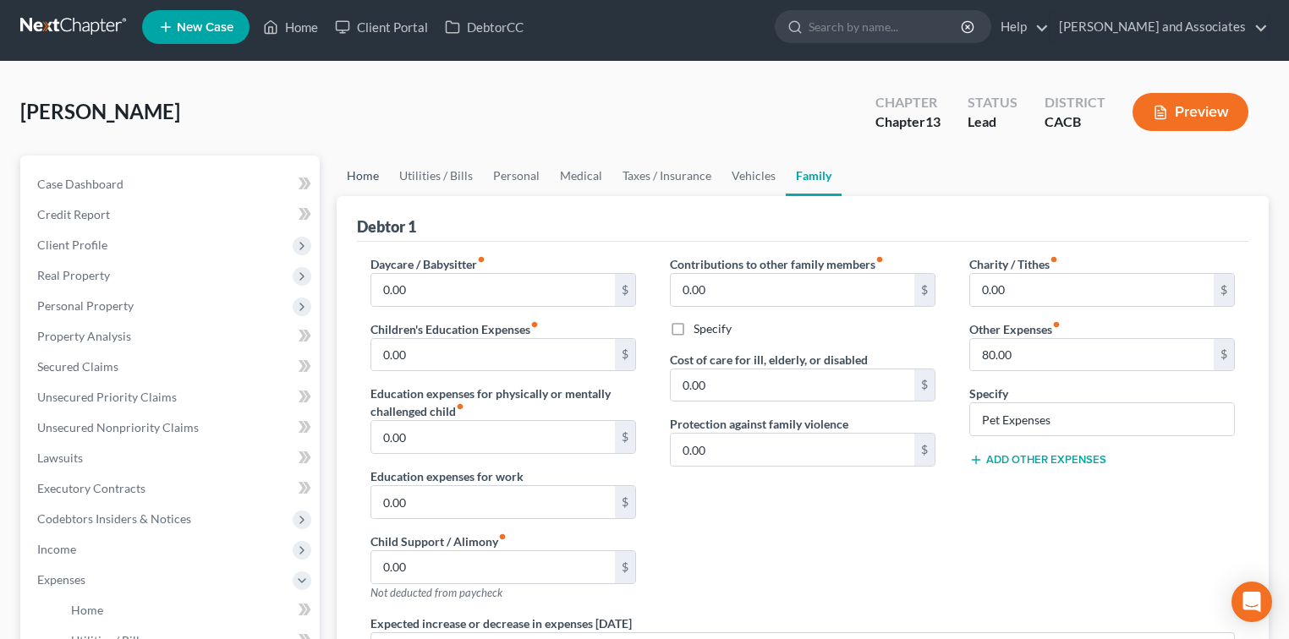
click at [367, 178] on link "Home" at bounding box center [363, 176] width 52 height 41
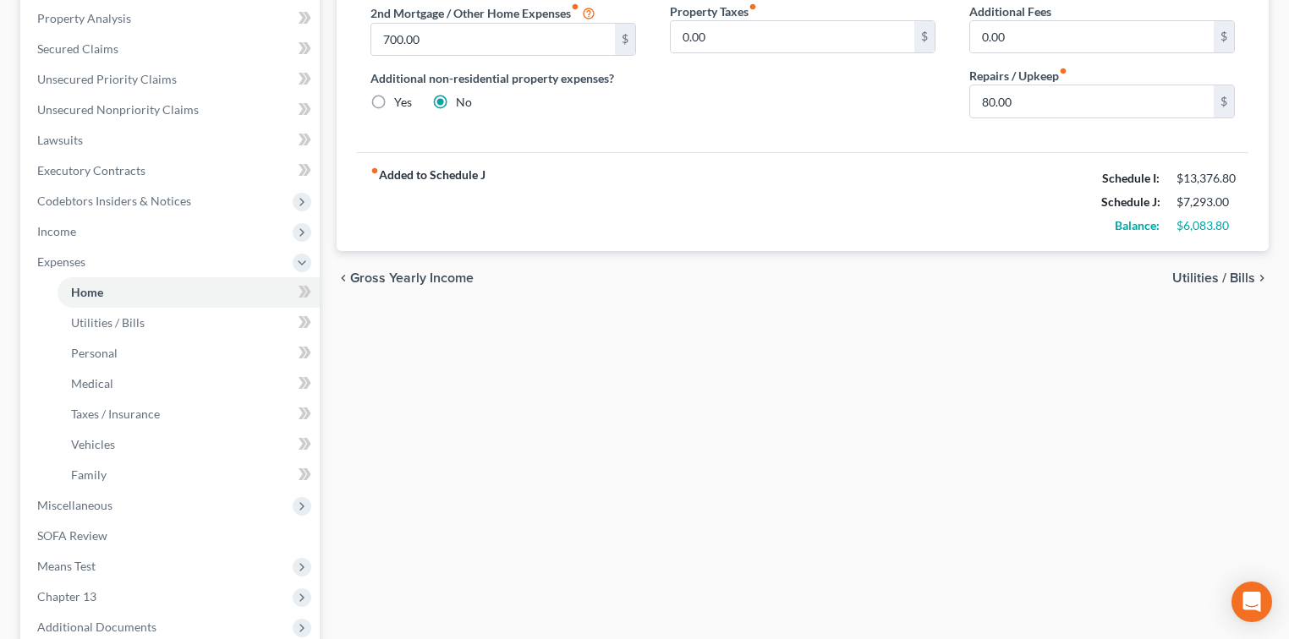
scroll to position [451, 0]
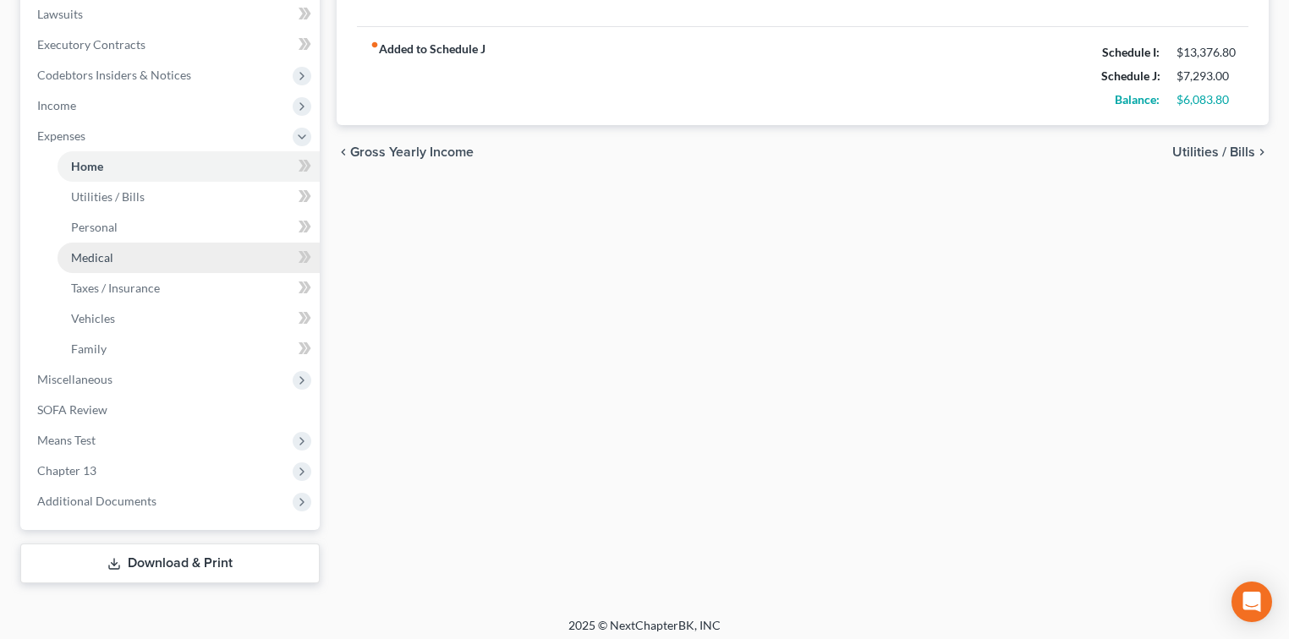
click at [139, 264] on link "Medical" at bounding box center [189, 258] width 262 height 30
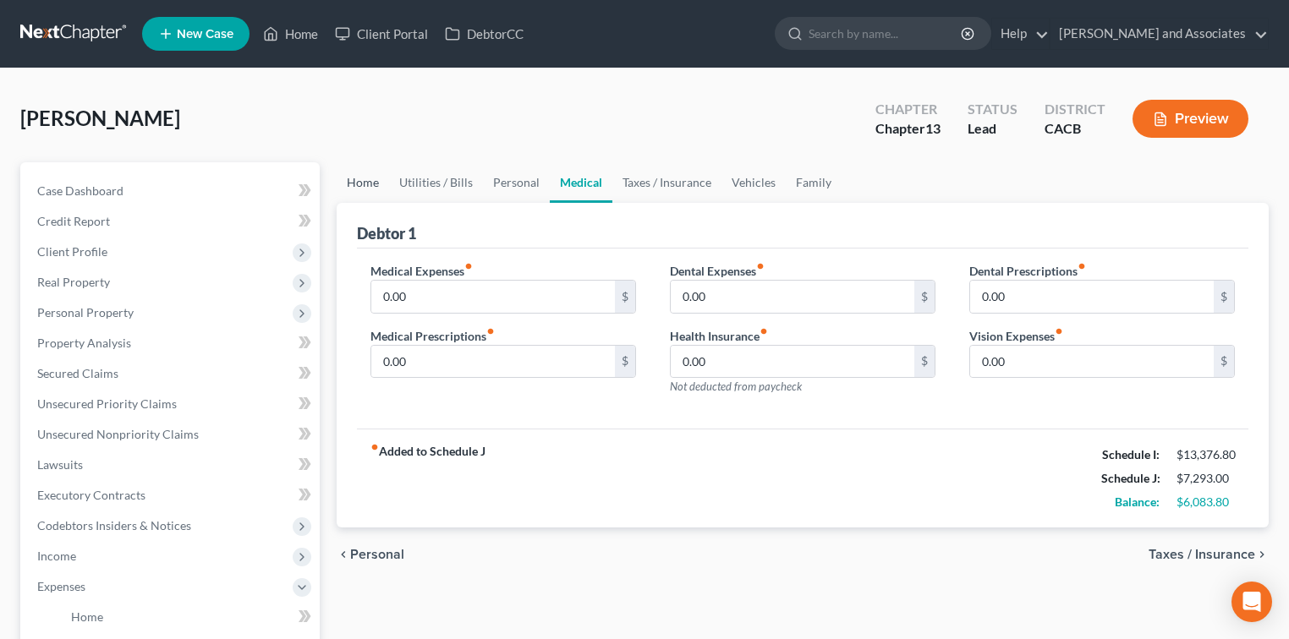
click at [348, 186] on link "Home" at bounding box center [363, 182] width 52 height 41
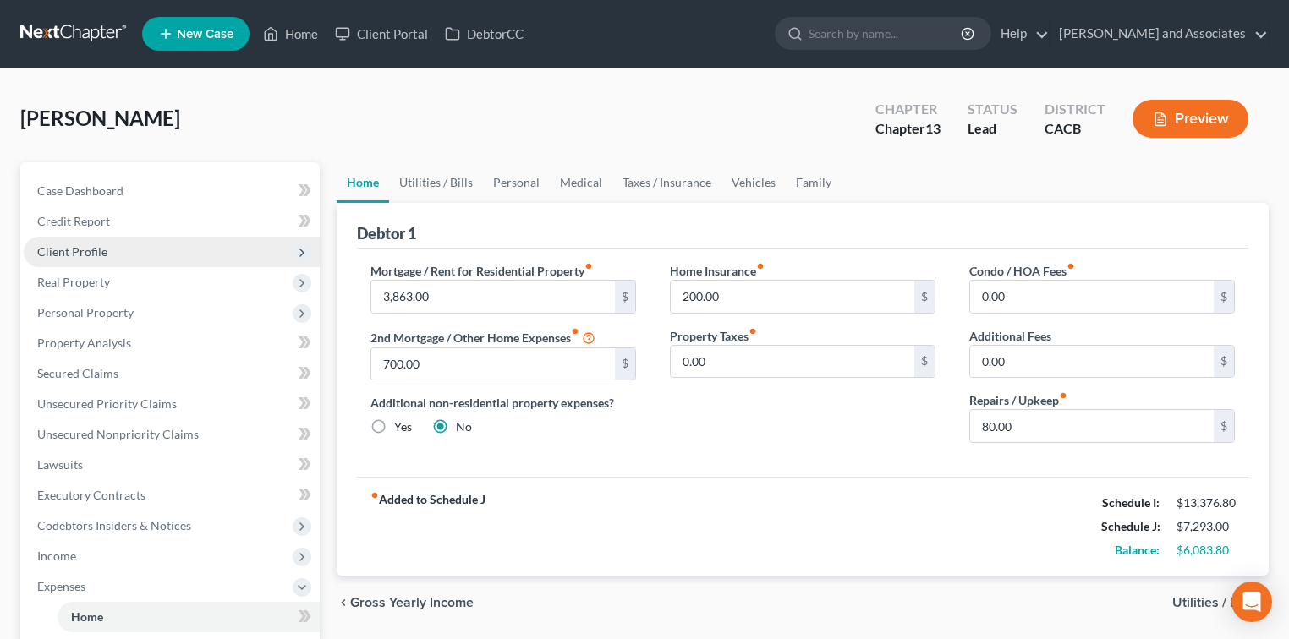
click at [173, 254] on span "Client Profile" at bounding box center [172, 252] width 296 height 30
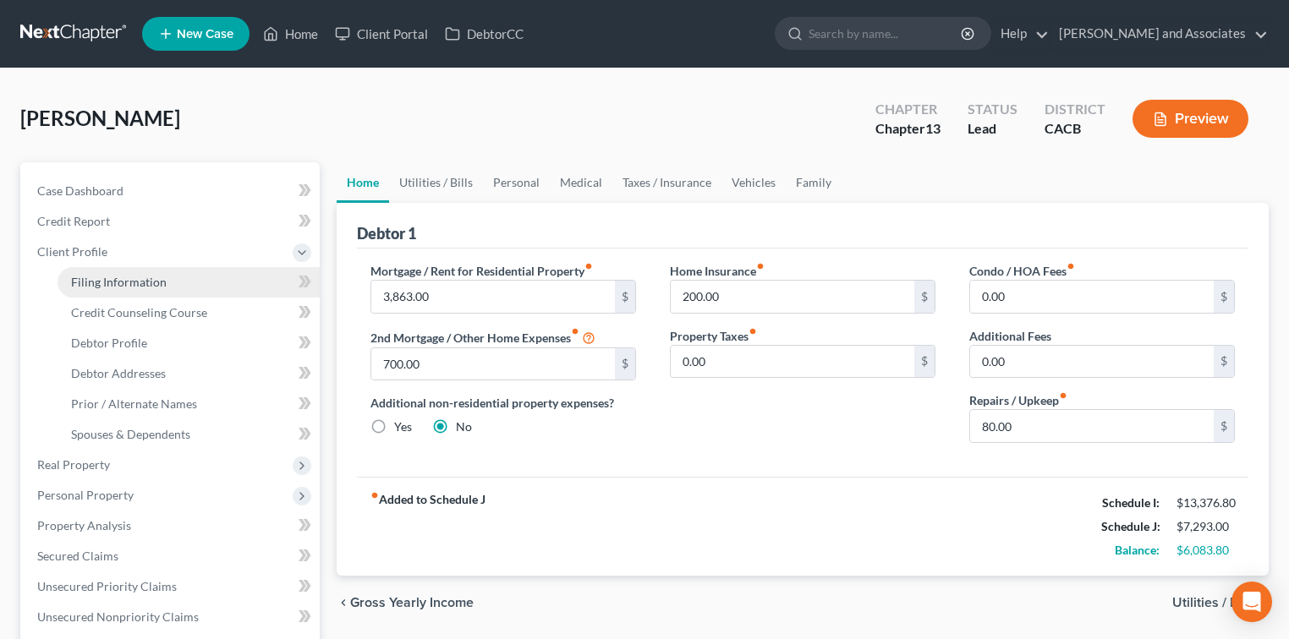
click at [169, 277] on link "Filing Information" at bounding box center [189, 282] width 262 height 30
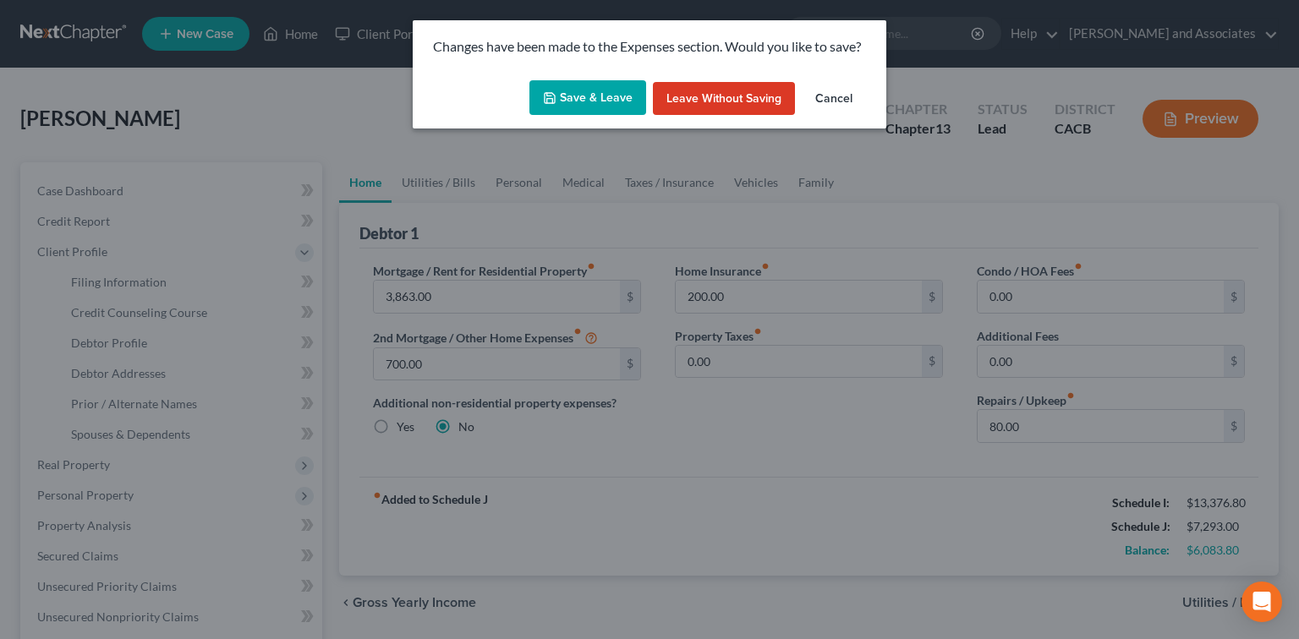
click at [556, 87] on button "Save & Leave" at bounding box center [587, 98] width 117 height 36
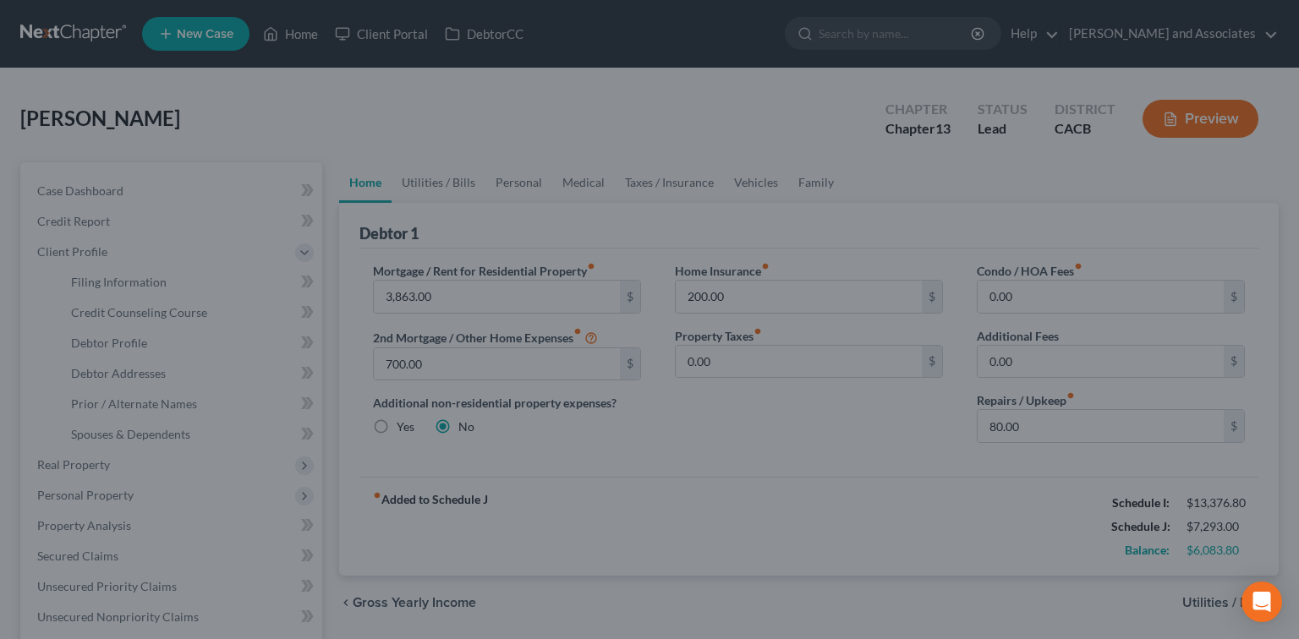
select select "1"
select select "0"
select select "3"
select select "7"
select select "0"
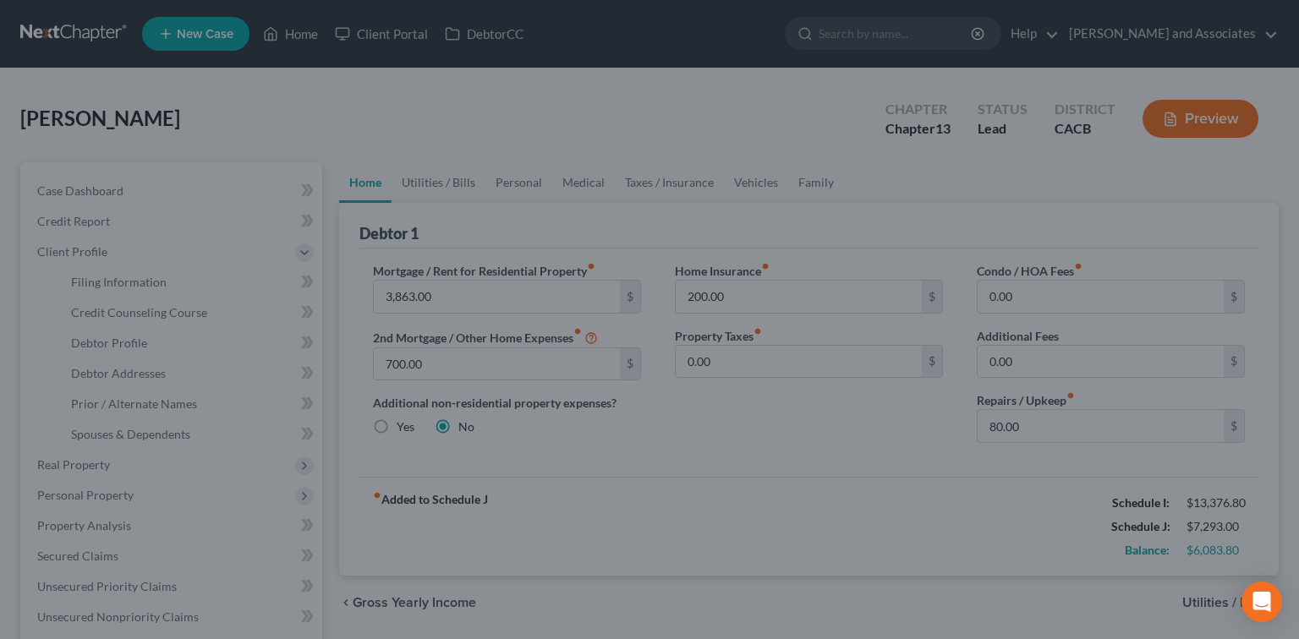
select select "4"
select select "1"
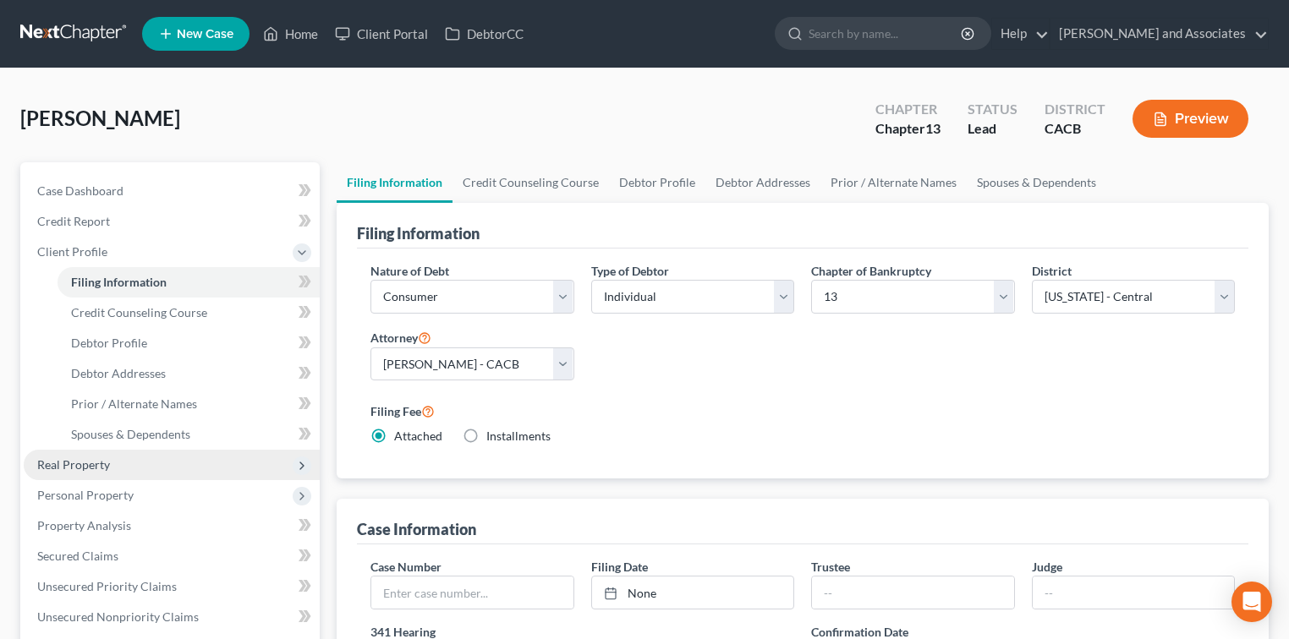
click at [125, 455] on span "Real Property" at bounding box center [172, 465] width 296 height 30
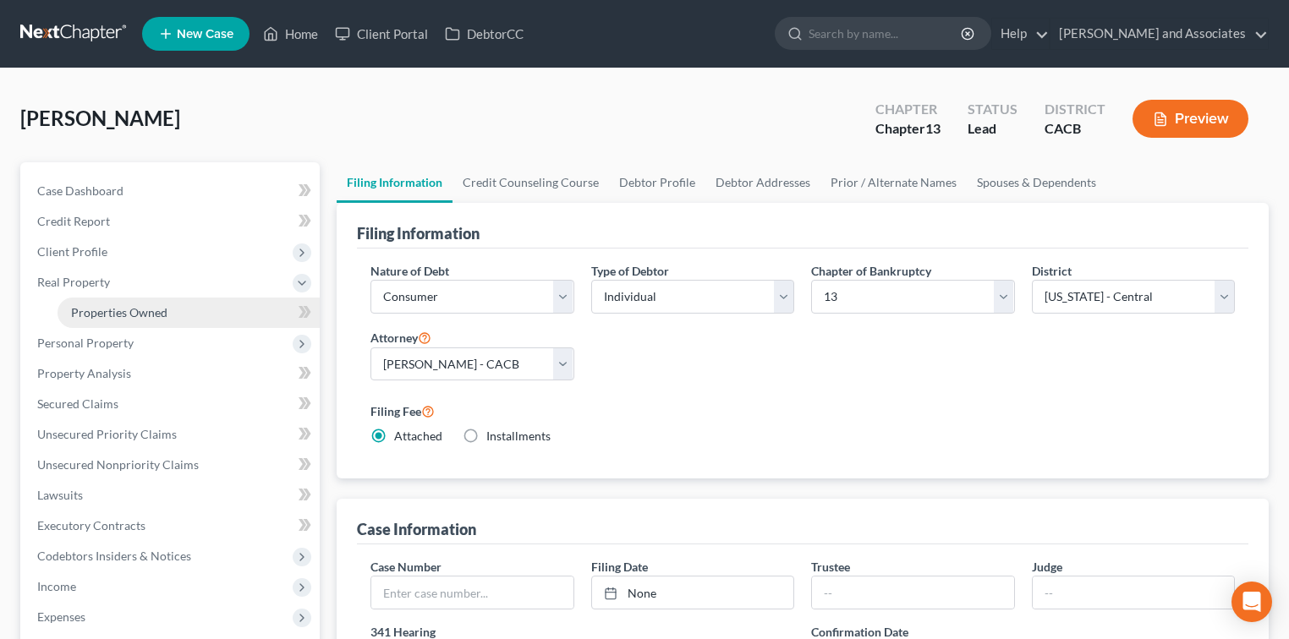
click at [156, 317] on span "Properties Owned" at bounding box center [119, 312] width 96 height 14
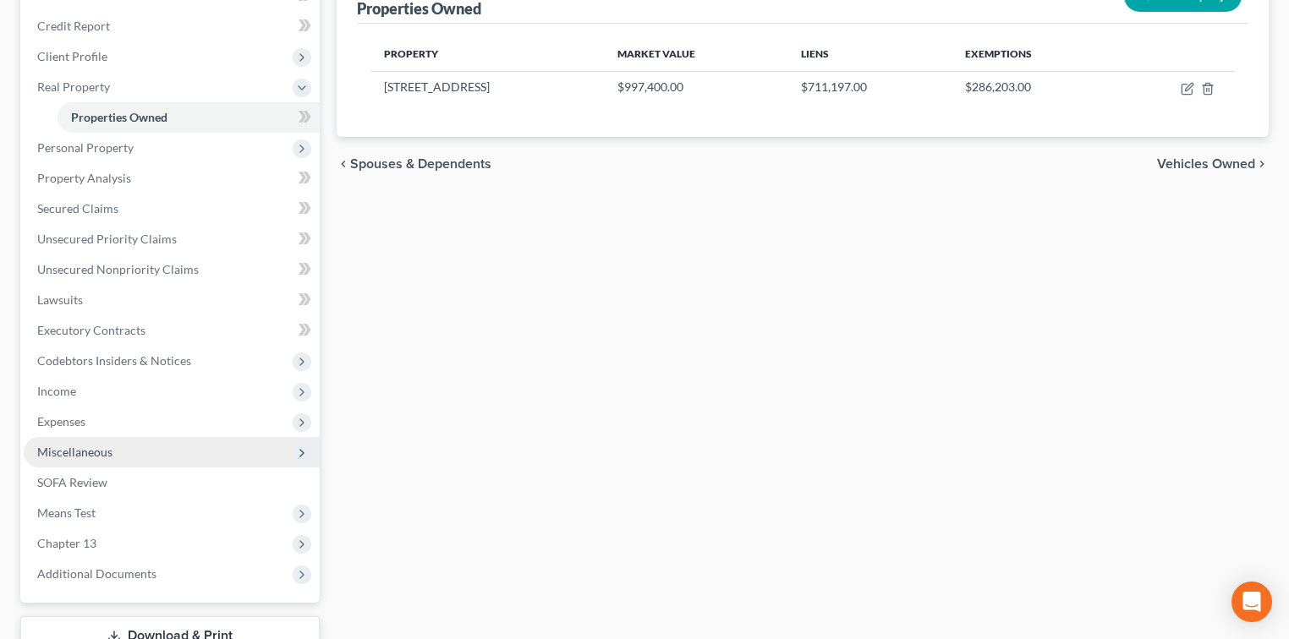
scroll to position [225, 0]
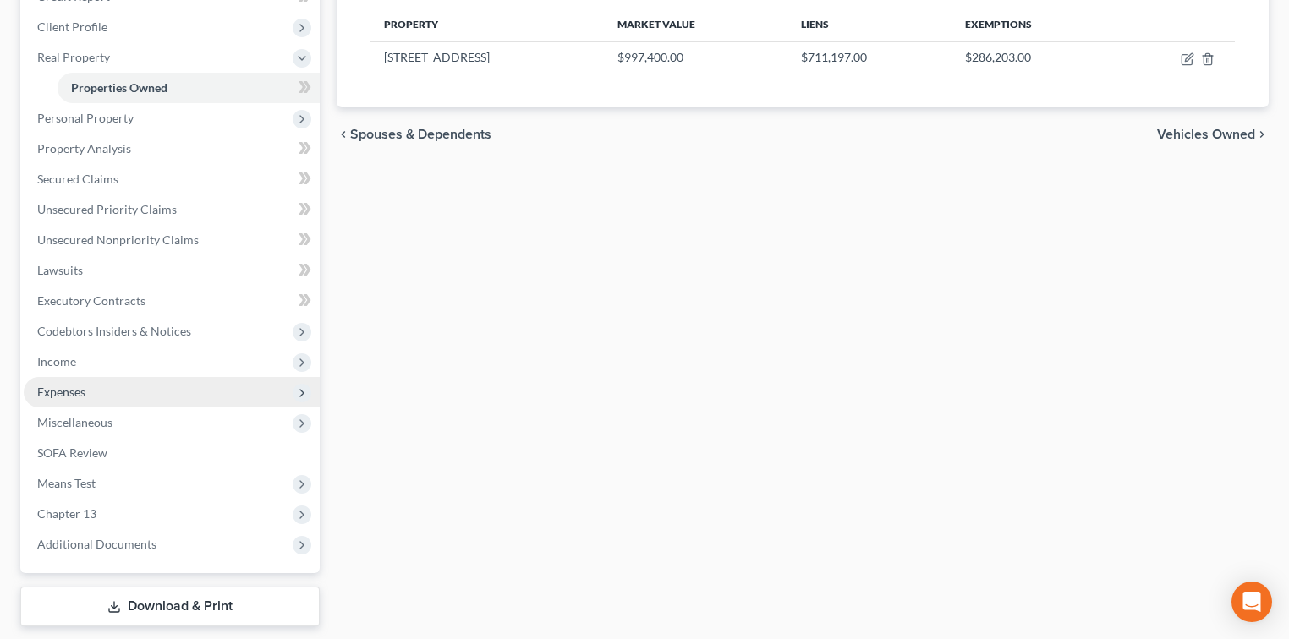
drag, startPoint x: 129, startPoint y: 365, endPoint x: 152, endPoint y: 381, distance: 27.9
click at [129, 365] on span "Income" at bounding box center [172, 362] width 296 height 30
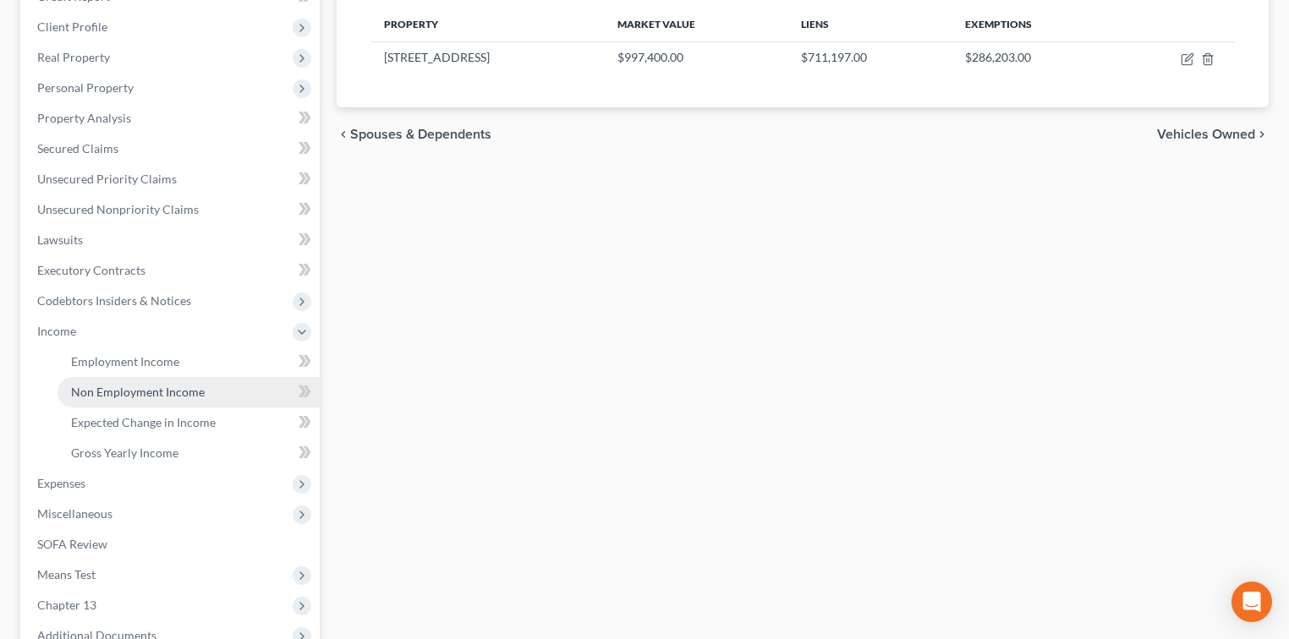
click at [168, 386] on span "Non Employment Income" at bounding box center [138, 392] width 134 height 14
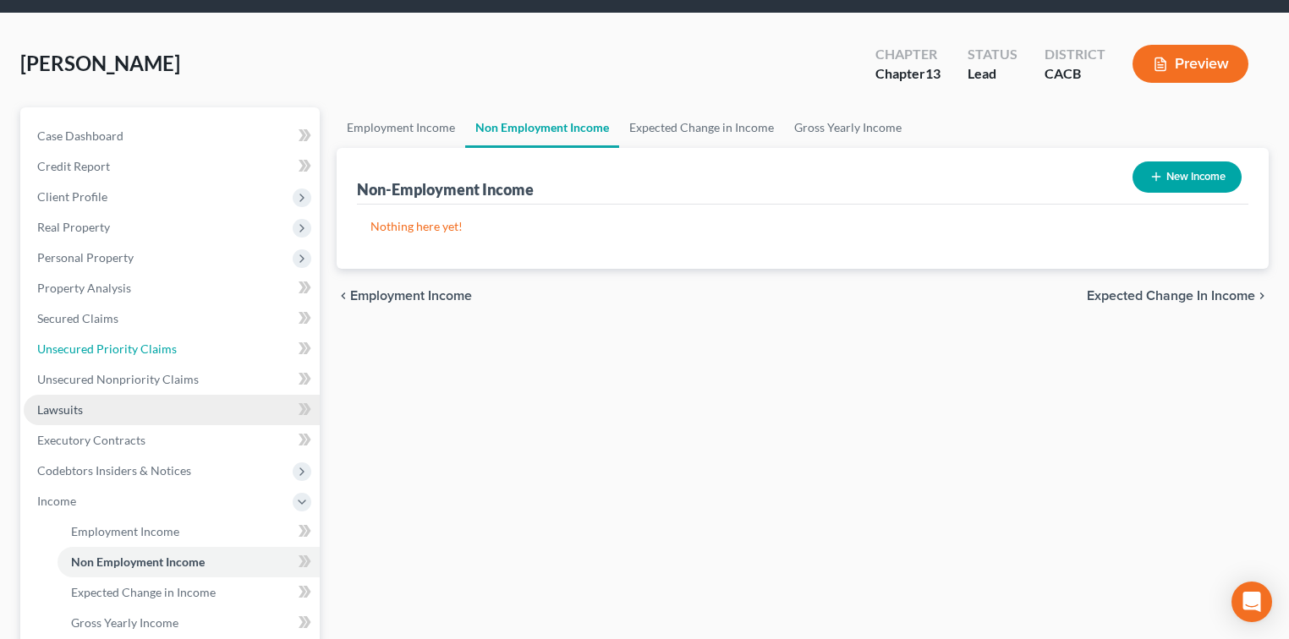
scroll to position [3, 0]
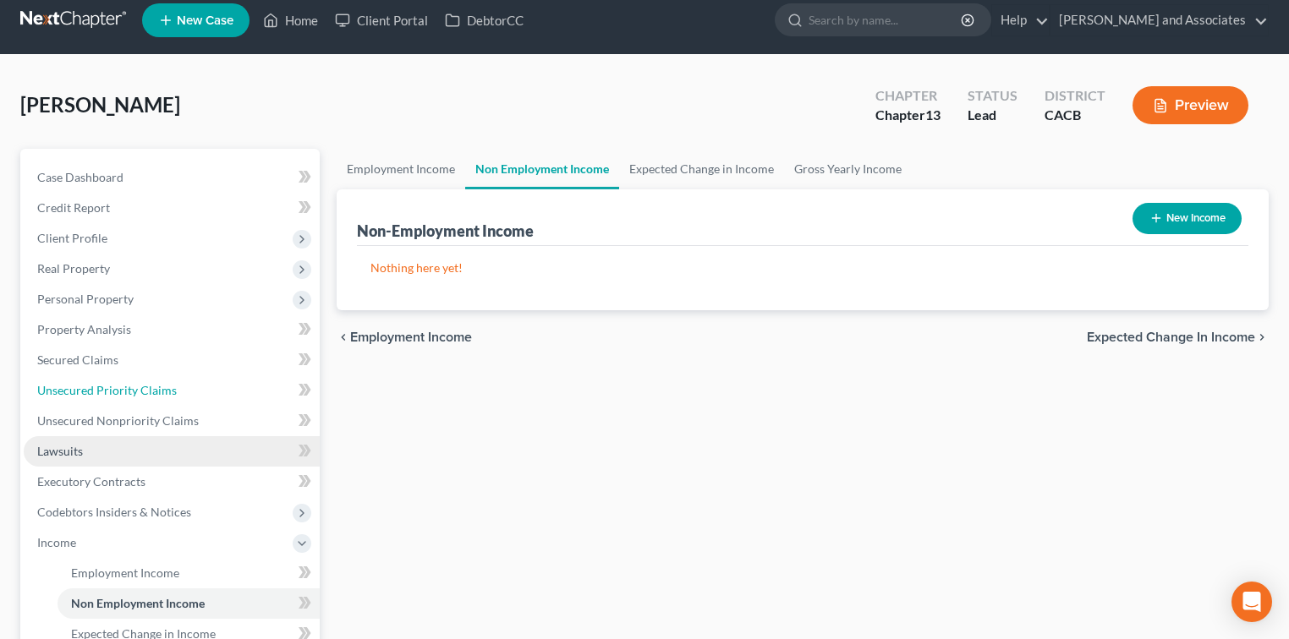
click at [177, 368] on ul "Case Dashboard Payments Invoices Payments Payments Credit Report Client Profile" at bounding box center [172, 512] width 296 height 700
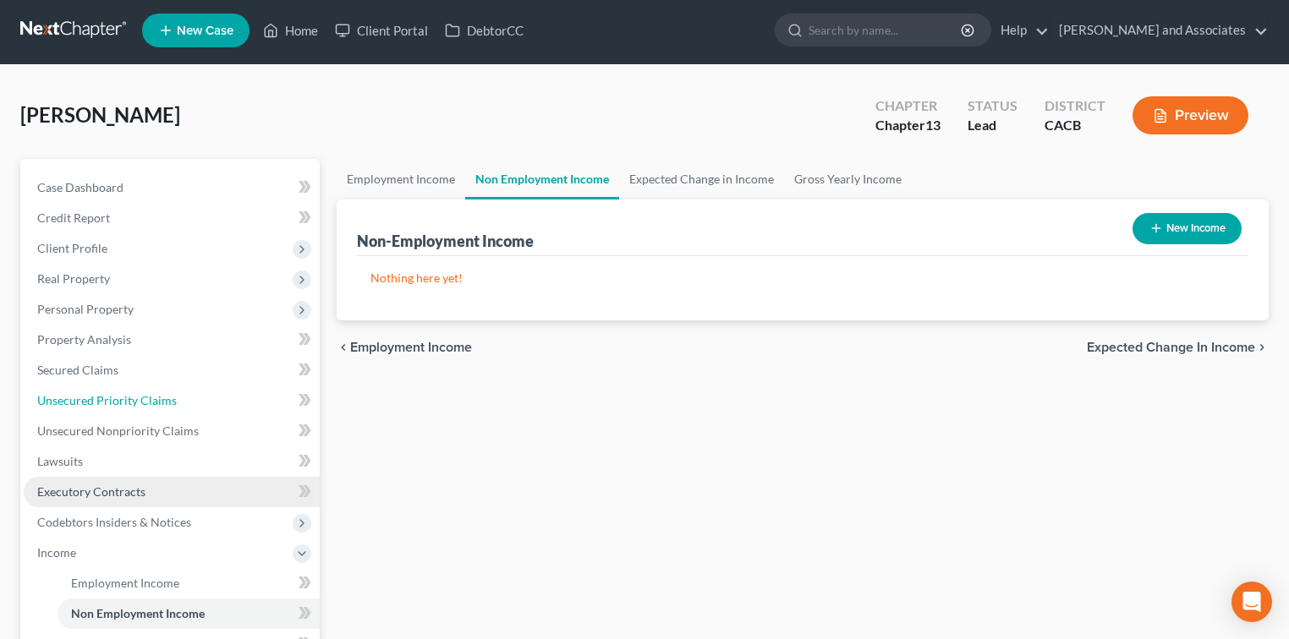
scroll to position [0, 0]
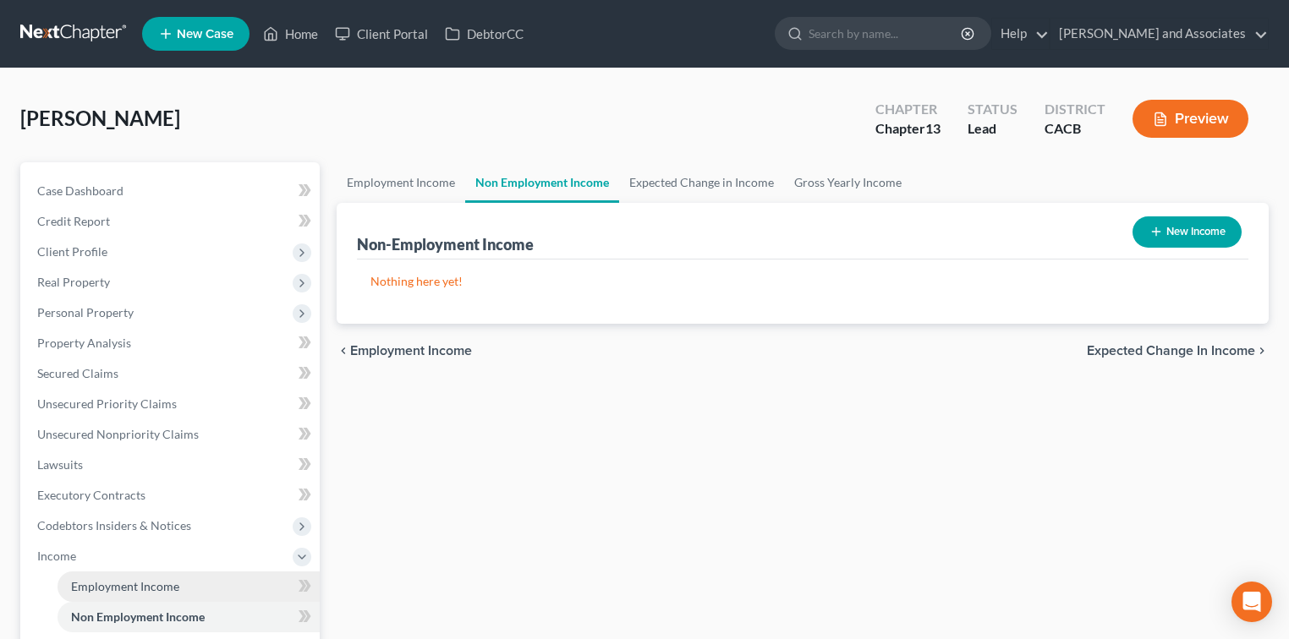
click at [186, 589] on link "Employment Income" at bounding box center [189, 587] width 262 height 30
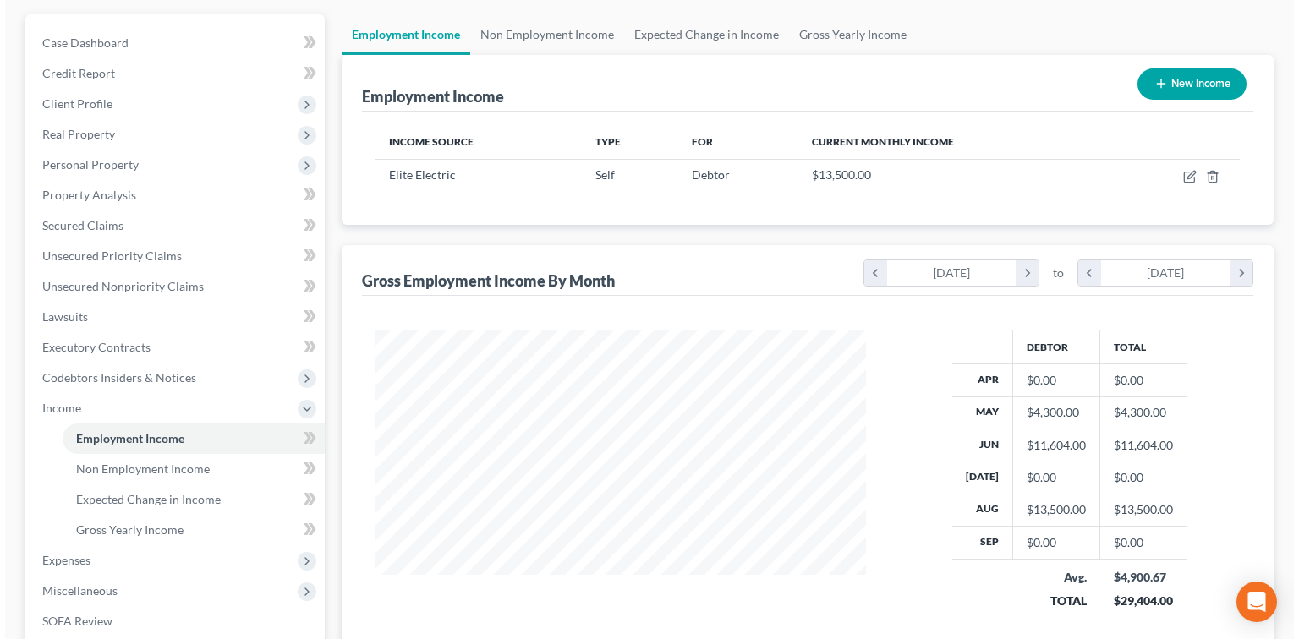
scroll to position [225, 0]
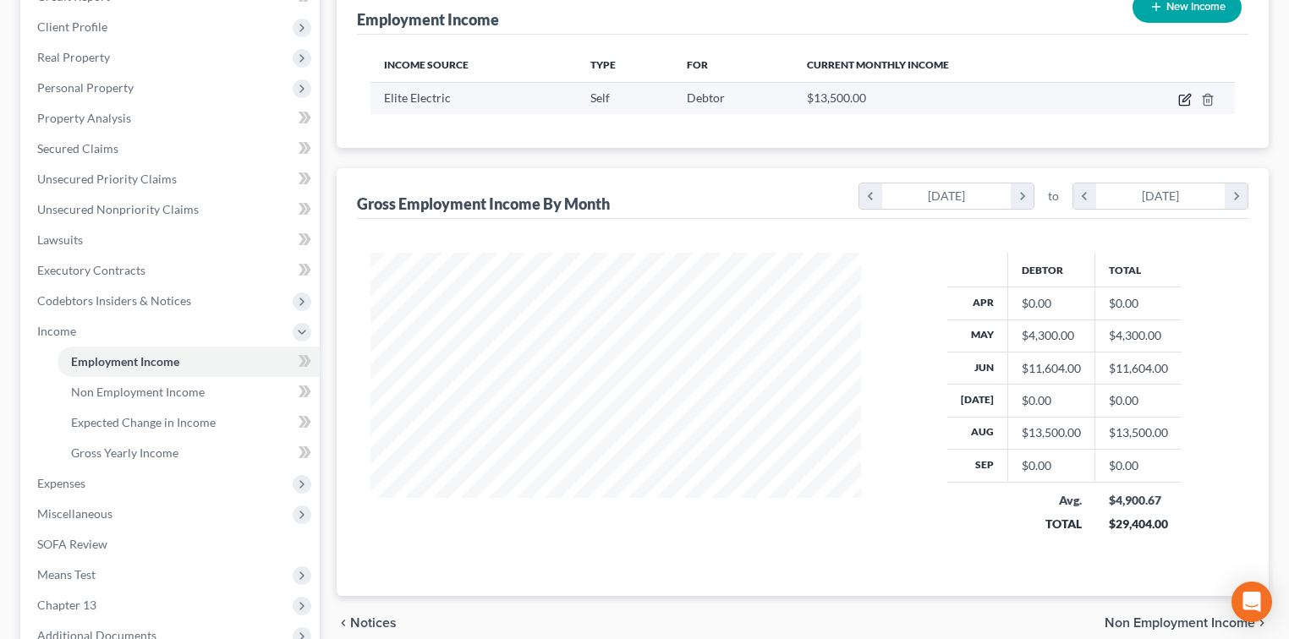
click at [1189, 96] on icon "button" at bounding box center [1185, 100] width 14 height 14
select select "1"
select select "4"
select select "0"
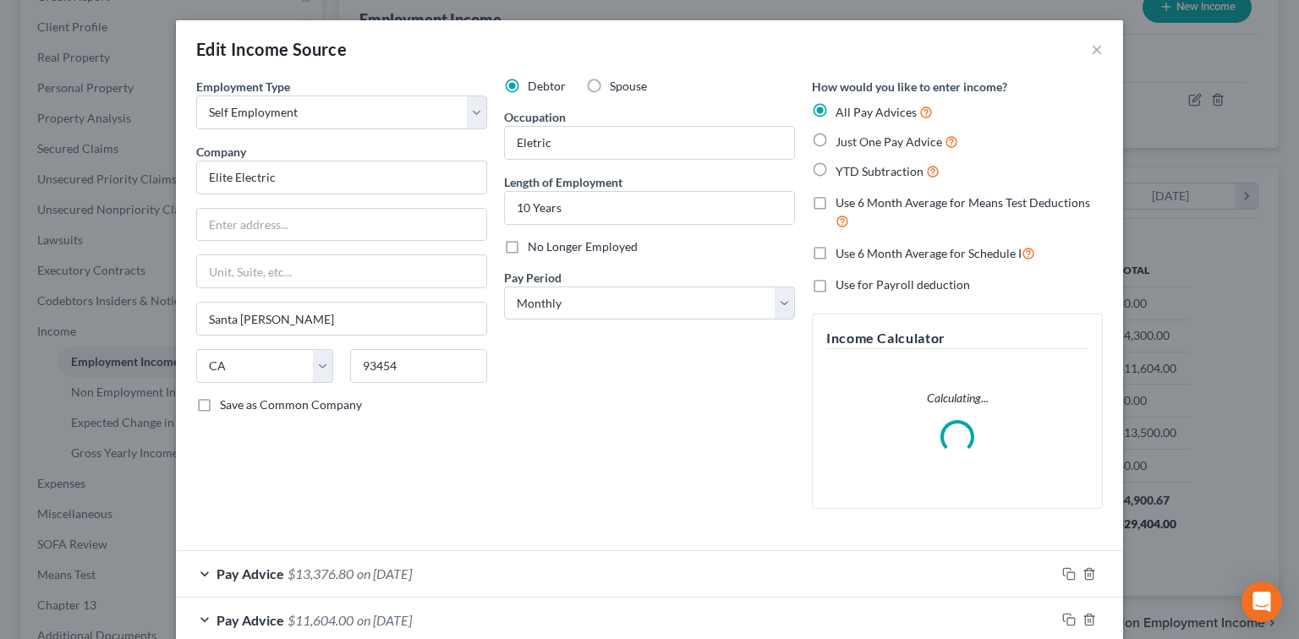
scroll to position [301, 528]
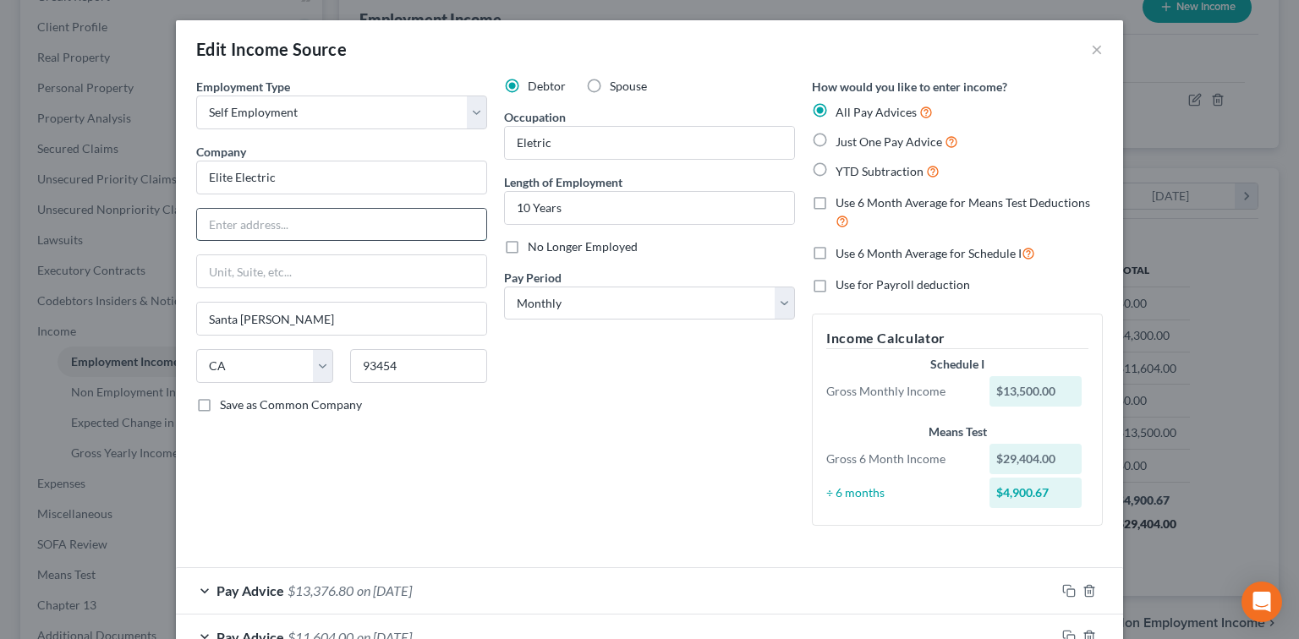
click at [424, 217] on input "text" at bounding box center [341, 225] width 289 height 32
type input "[STREET_ADDRESS]"
click at [590, 146] on input "Eletric" at bounding box center [649, 143] width 289 height 32
drag, startPoint x: 587, startPoint y: 142, endPoint x: 524, endPoint y: 149, distance: 63.8
click at [524, 149] on input "Eletric" at bounding box center [649, 143] width 289 height 32
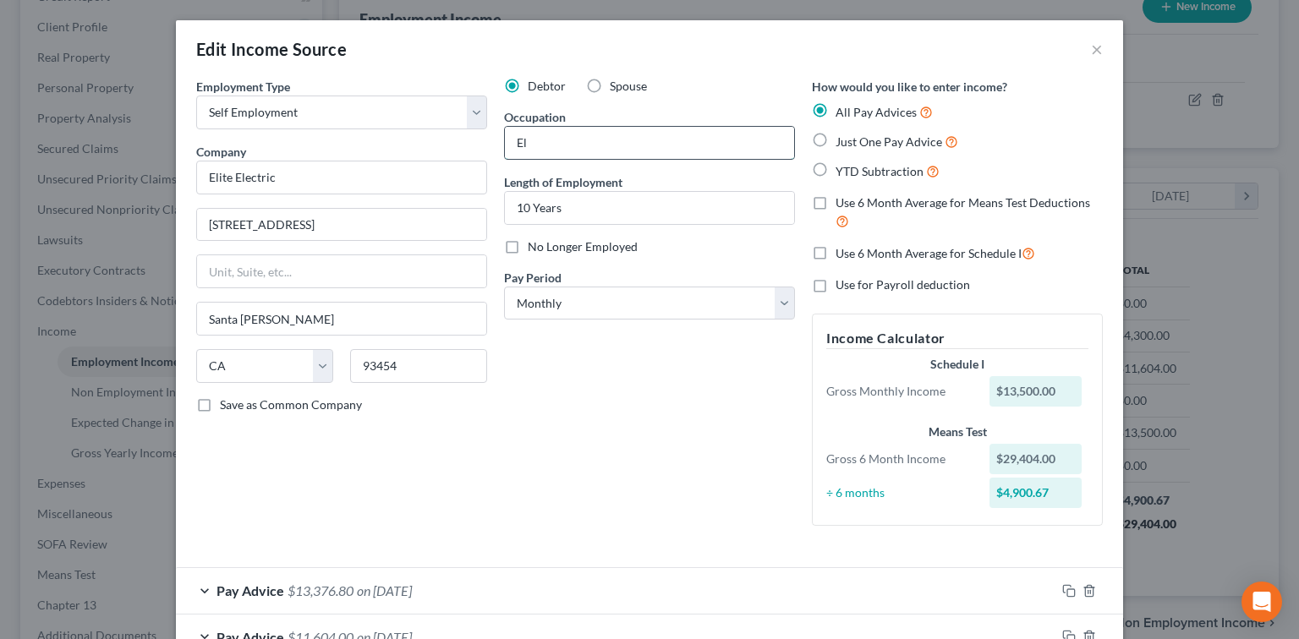
type input "E"
type input "Self Employed"
click at [734, 524] on div "Debtor Spouse Occupation Self Employed Length of Employment 10 Years No Longer …" at bounding box center [650, 309] width 308 height 462
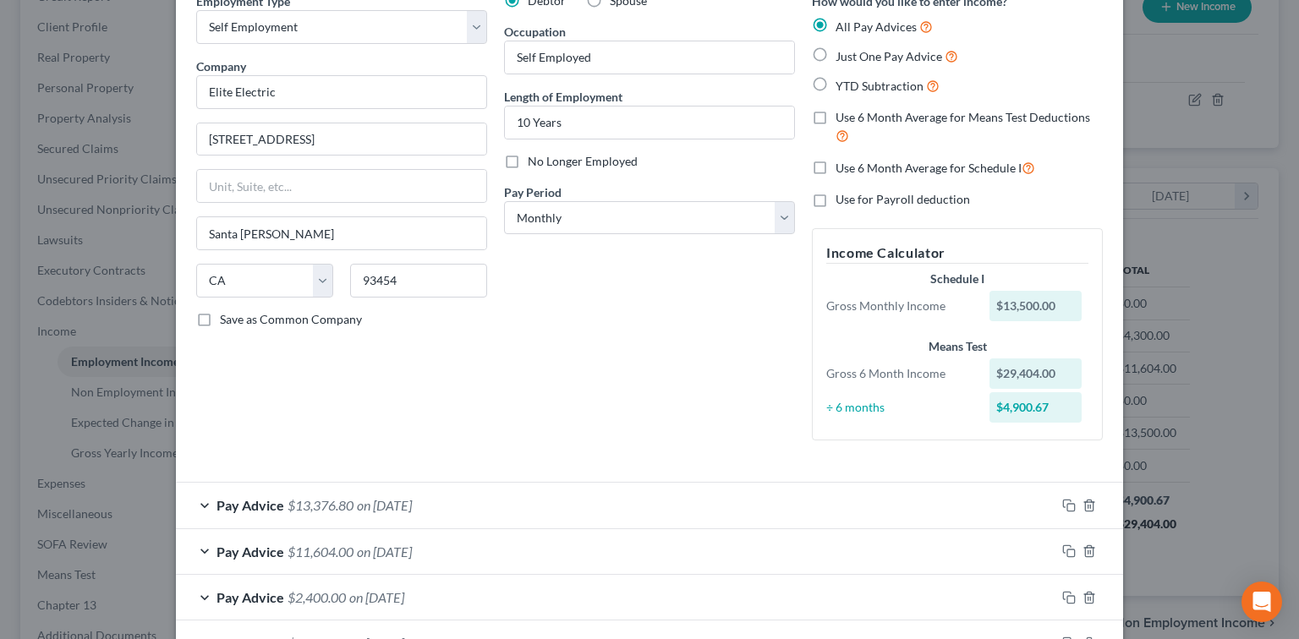
scroll to position [204, 0]
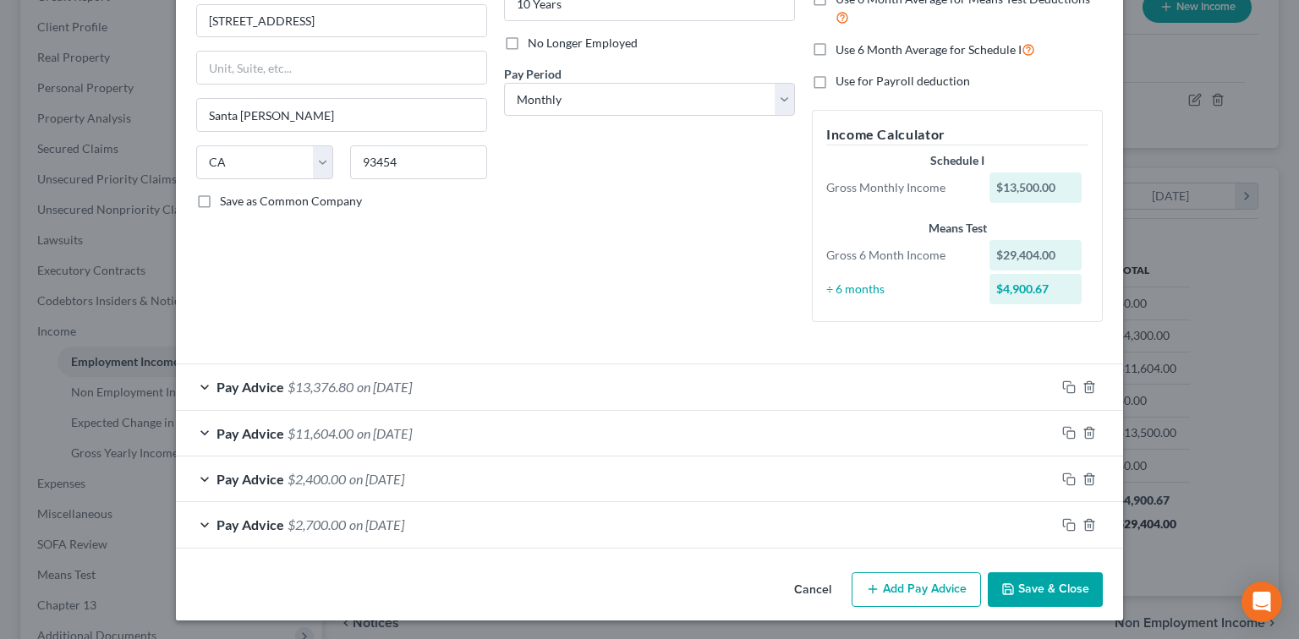
click at [903, 579] on button "Add Pay Advice" at bounding box center [916, 591] width 129 height 36
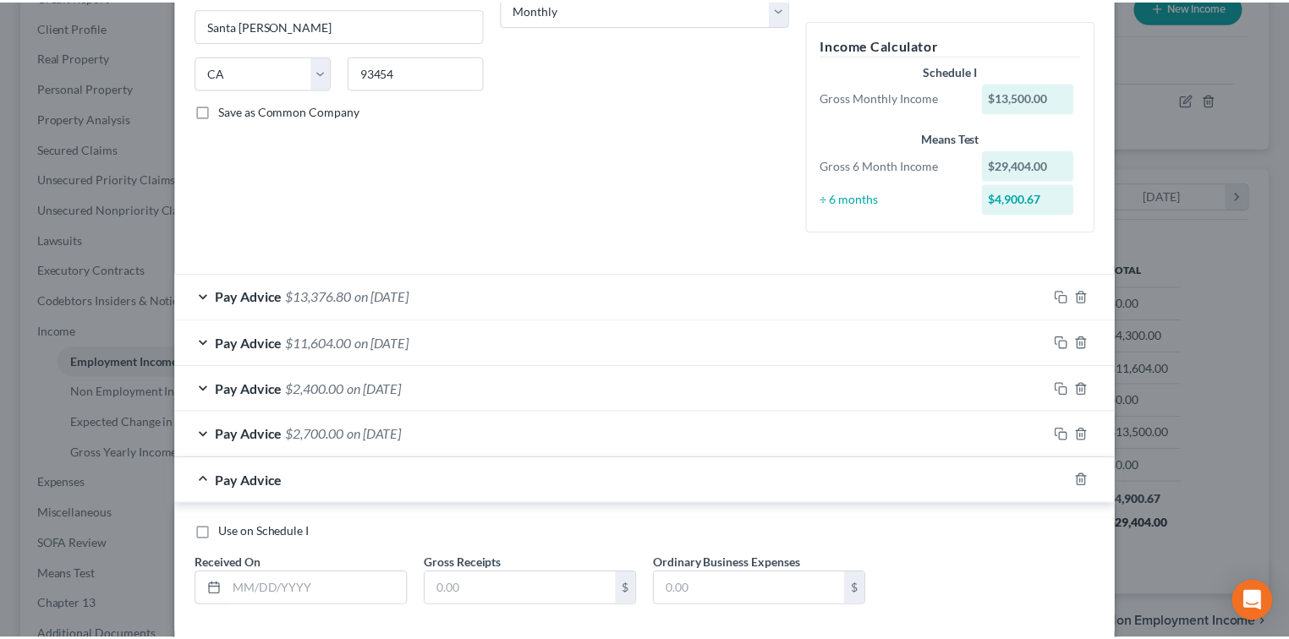
scroll to position [379, 0]
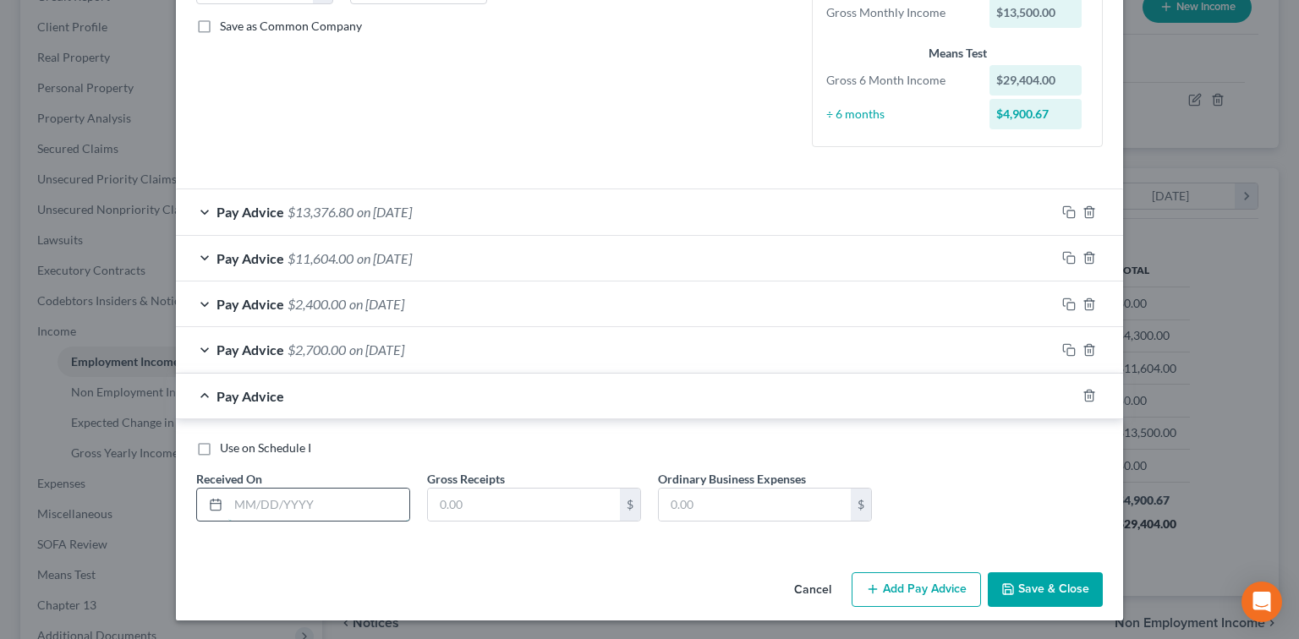
click at [314, 508] on input "text" at bounding box center [318, 505] width 181 height 32
type input "04/30/2025"
click at [475, 511] on input "text" at bounding box center [524, 505] width 192 height 32
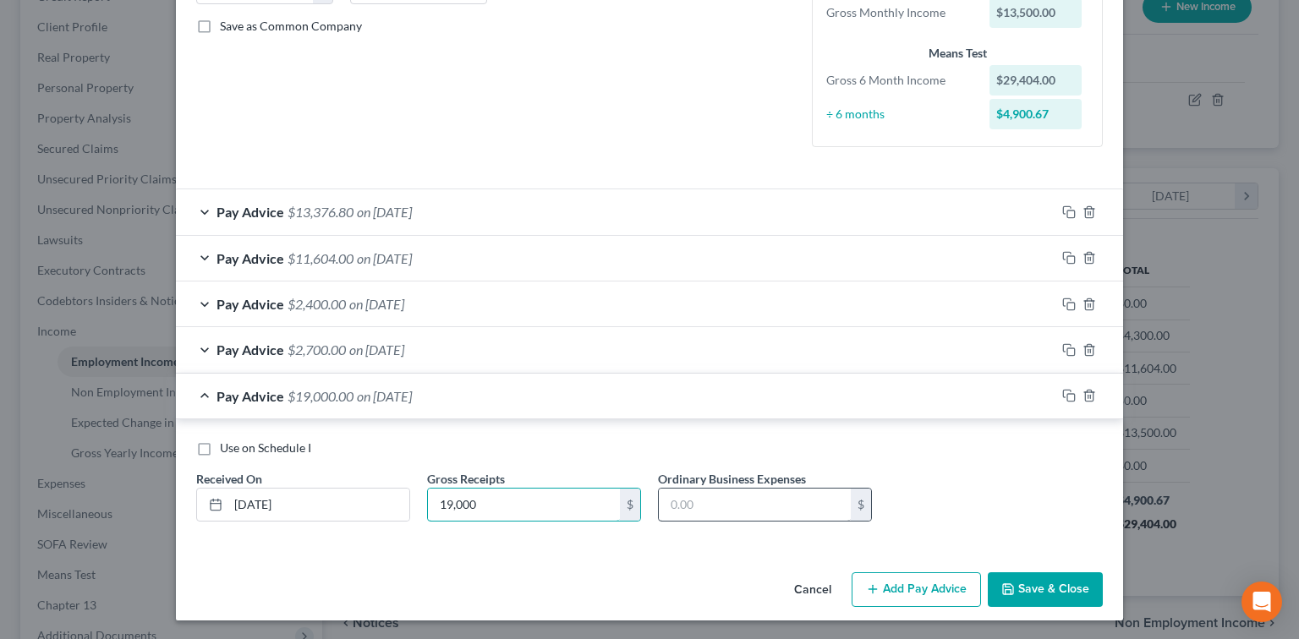
type input "19,000"
click at [754, 517] on input "text" at bounding box center [755, 505] width 192 height 32
type input "4,700.00"
click at [1001, 473] on div "Use on Schedule I Received On * 04/30/2025 Gross Receipts 19,000 $ Ordinary Bus…" at bounding box center [650, 488] width 924 height 96
click at [793, 514] on input "4,700.00" at bounding box center [755, 505] width 192 height 32
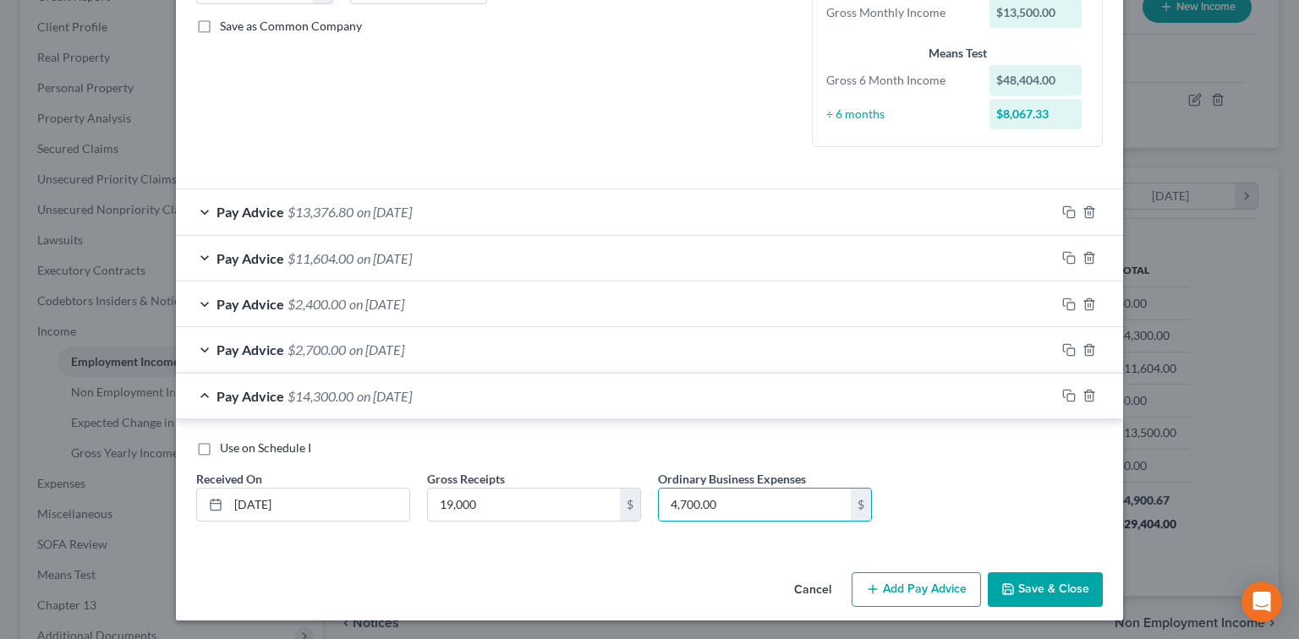
click at [1040, 584] on button "Save & Close" at bounding box center [1045, 591] width 115 height 36
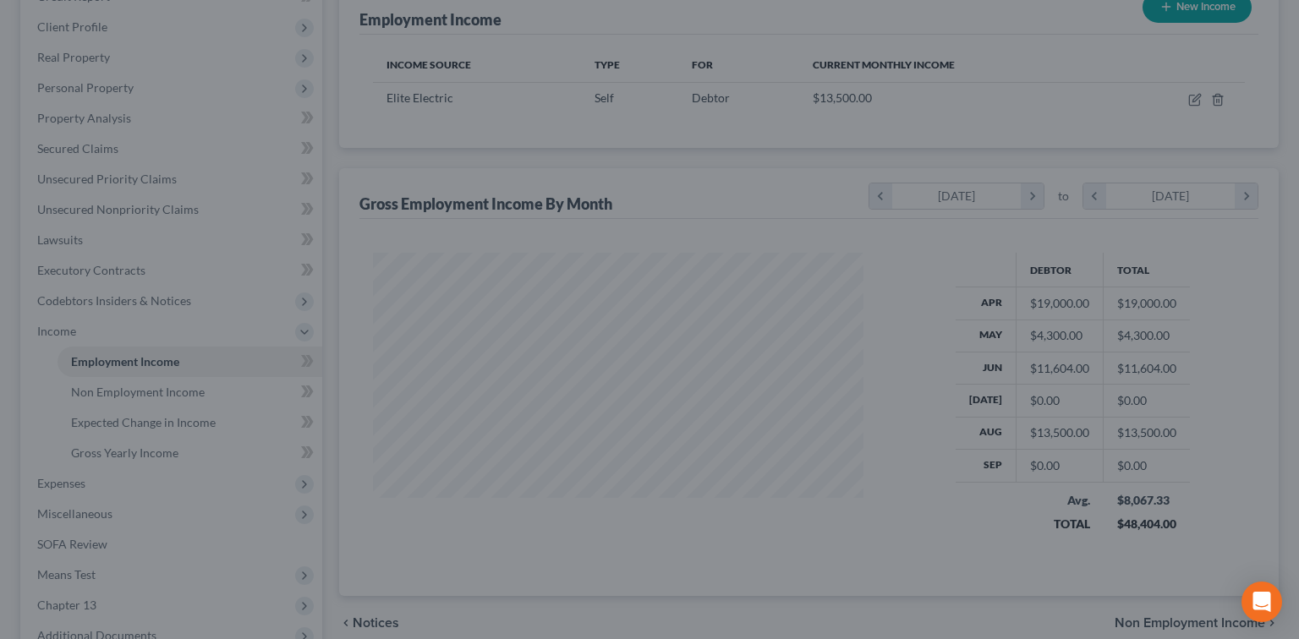
scroll to position [845467, 845245]
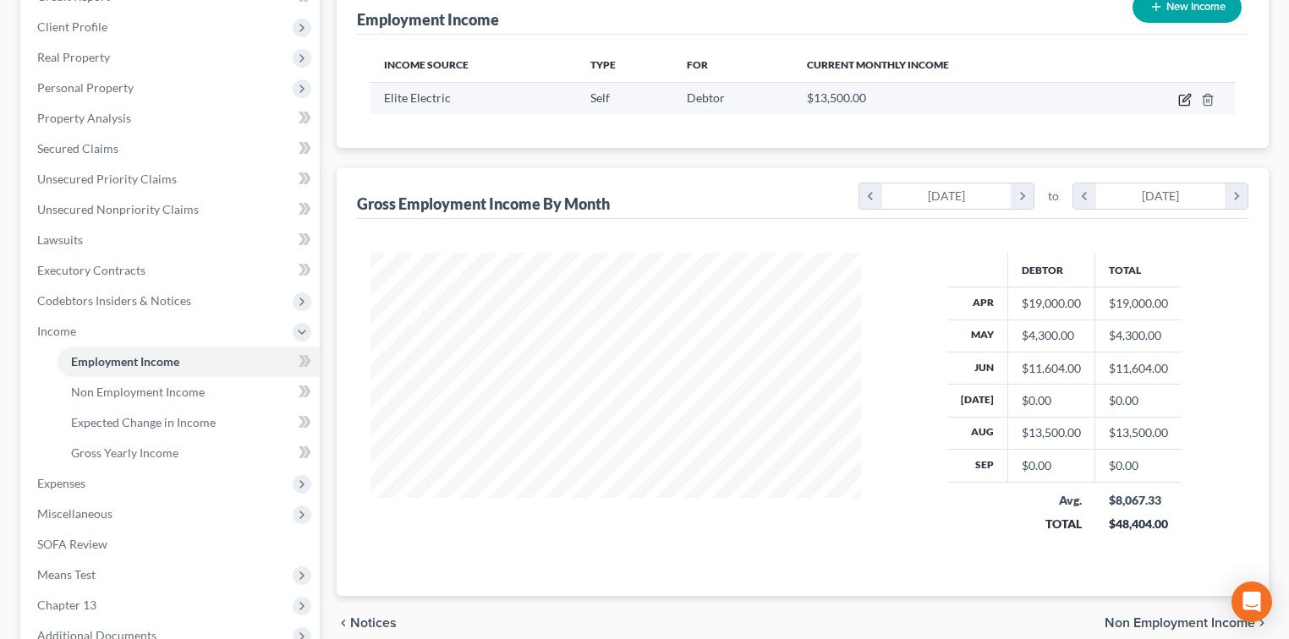
click at [1186, 93] on icon "button" at bounding box center [1185, 100] width 14 height 14
select select "1"
select select "4"
select select "0"
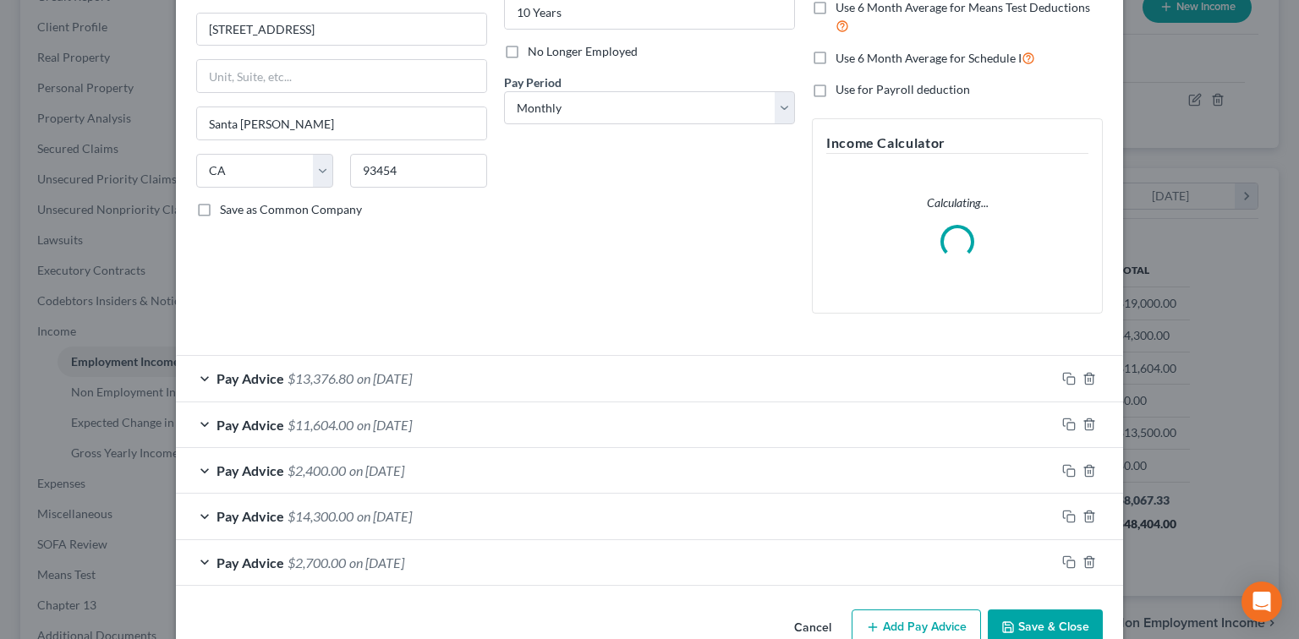
scroll to position [225, 0]
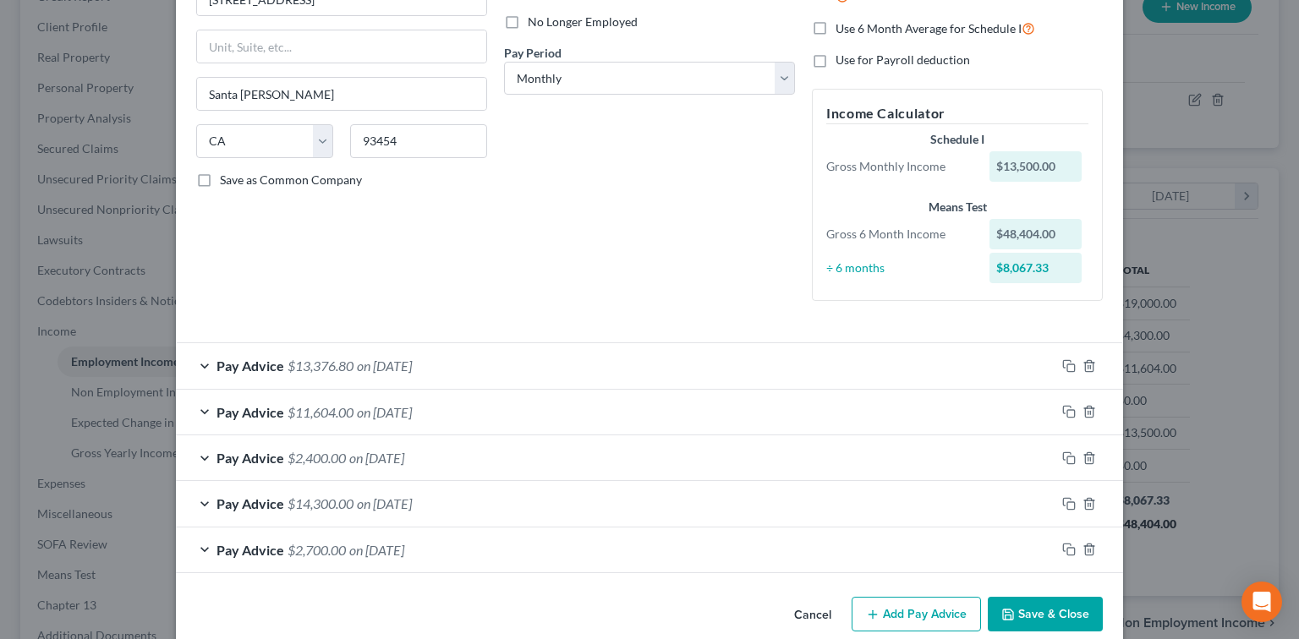
click at [817, 510] on div "Pay Advice $14,300.00 on 04/30/2025" at bounding box center [616, 503] width 880 height 45
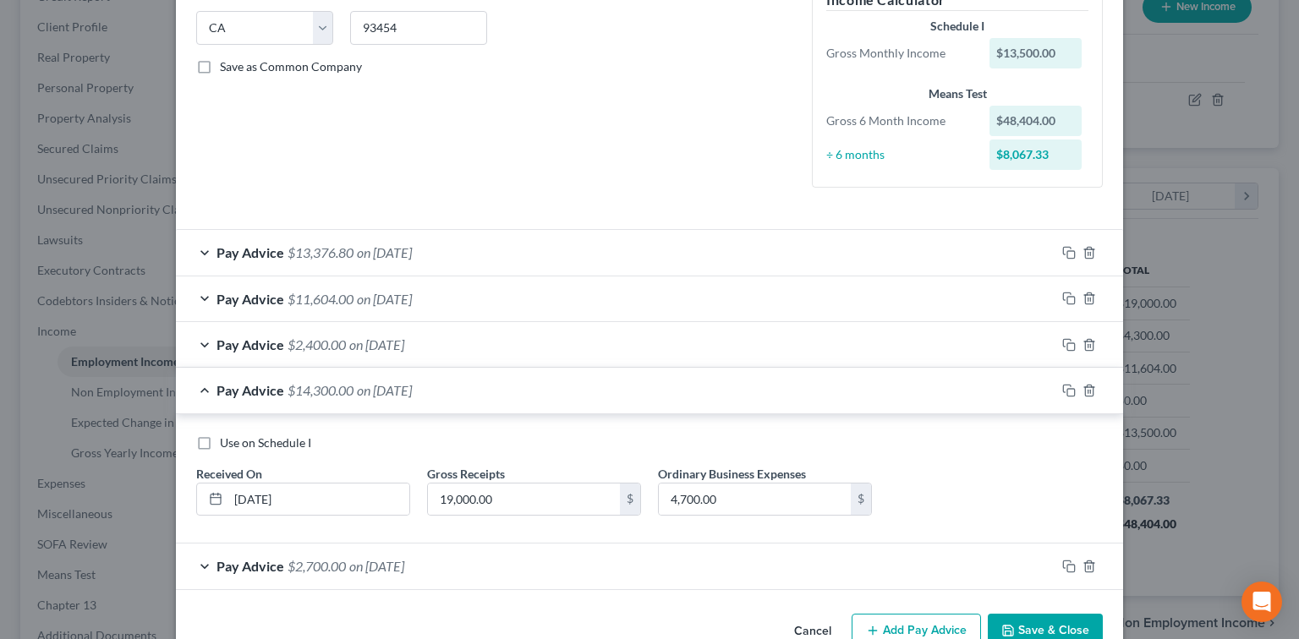
scroll to position [379, 0]
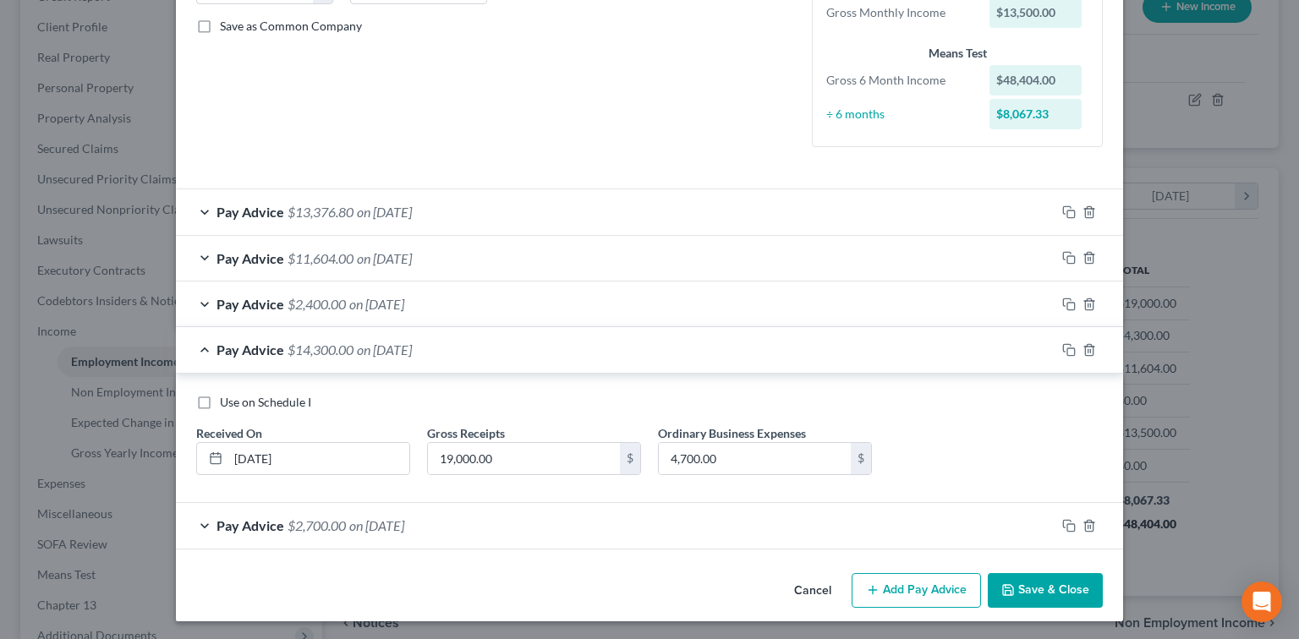
click at [771, 312] on div "Pay Advice $2,400.00 on 05/30/2025" at bounding box center [616, 304] width 880 height 45
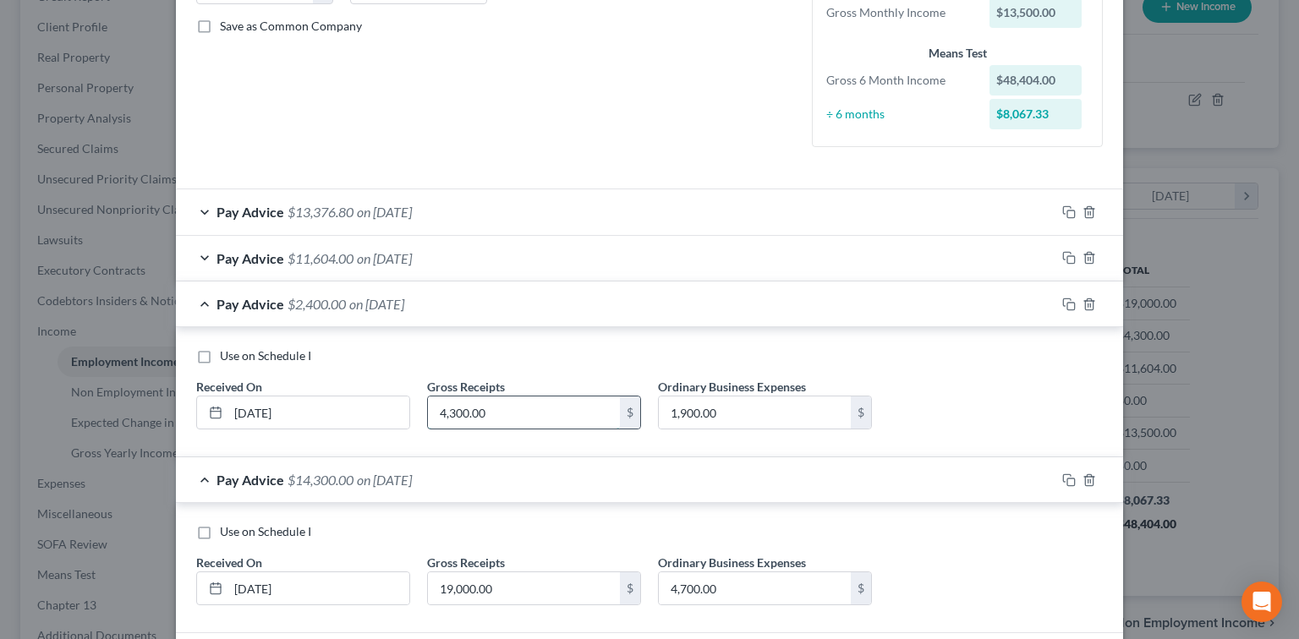
click at [582, 416] on input "4,300.00" at bounding box center [524, 413] width 192 height 32
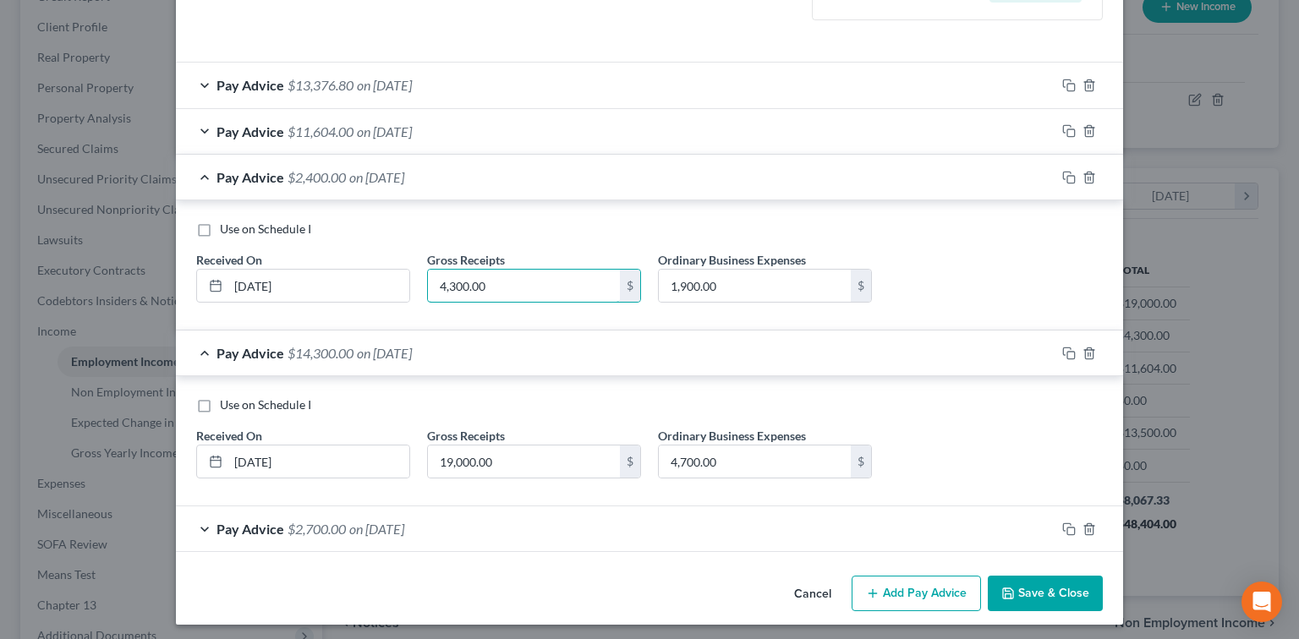
scroll to position [509, 0]
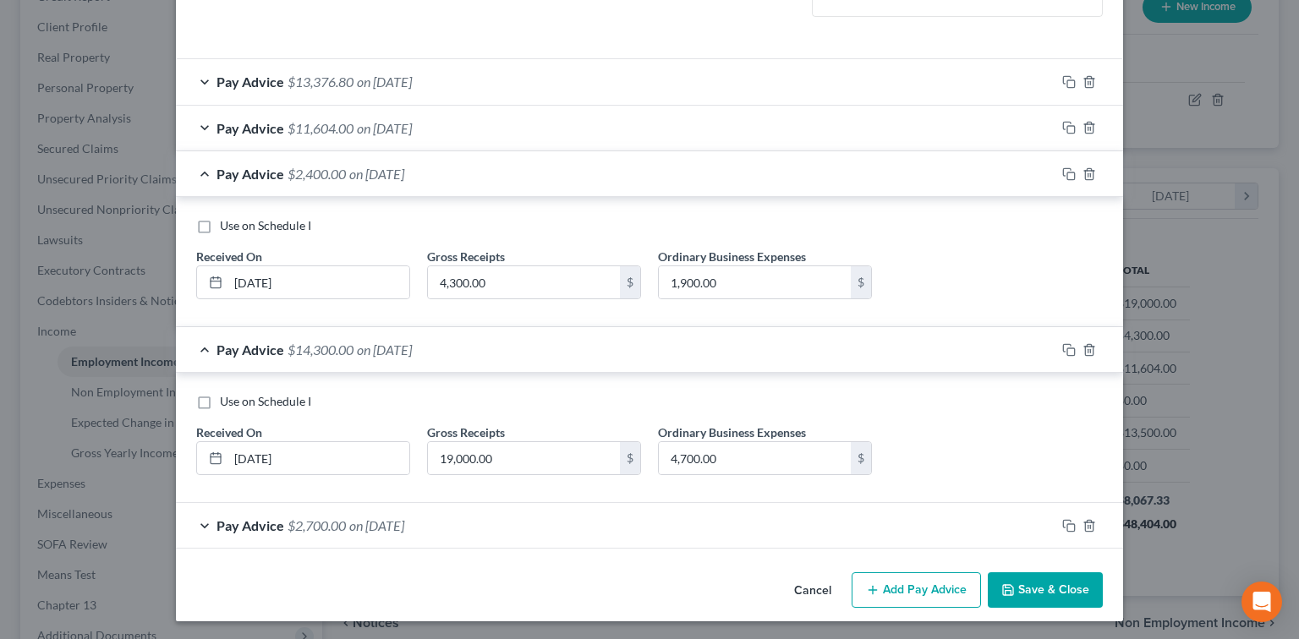
click at [995, 167] on div "Pay Advice $2,400.00 on 05/30/2025" at bounding box center [616, 173] width 880 height 45
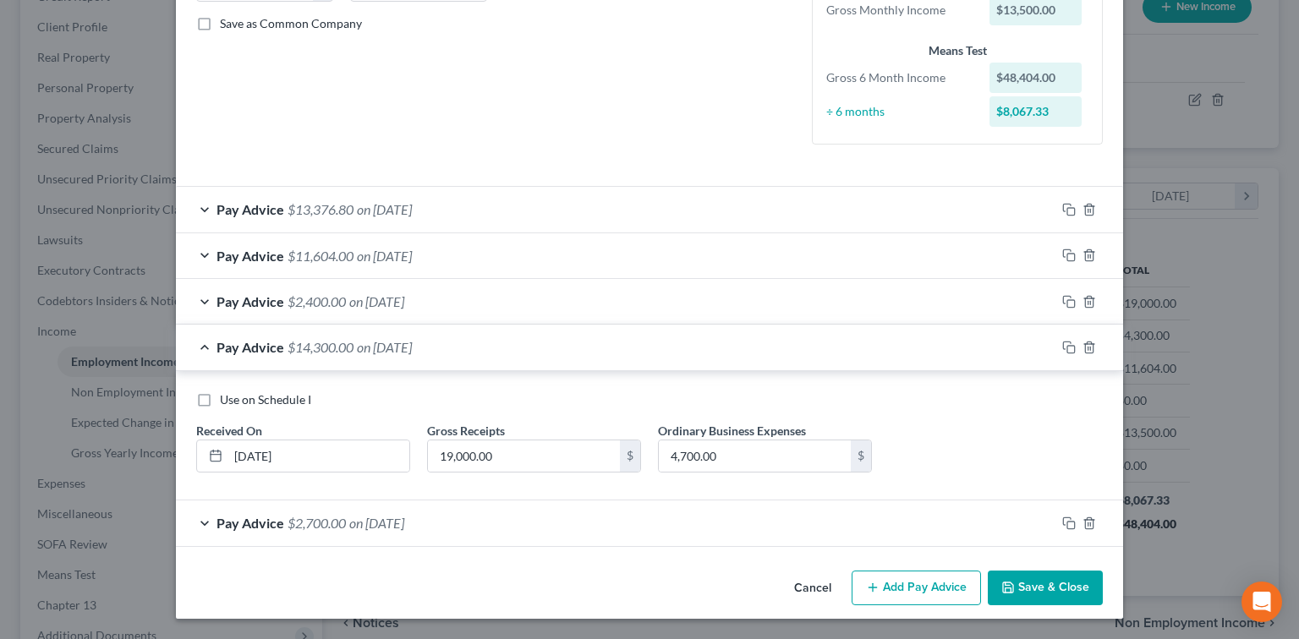
scroll to position [379, 0]
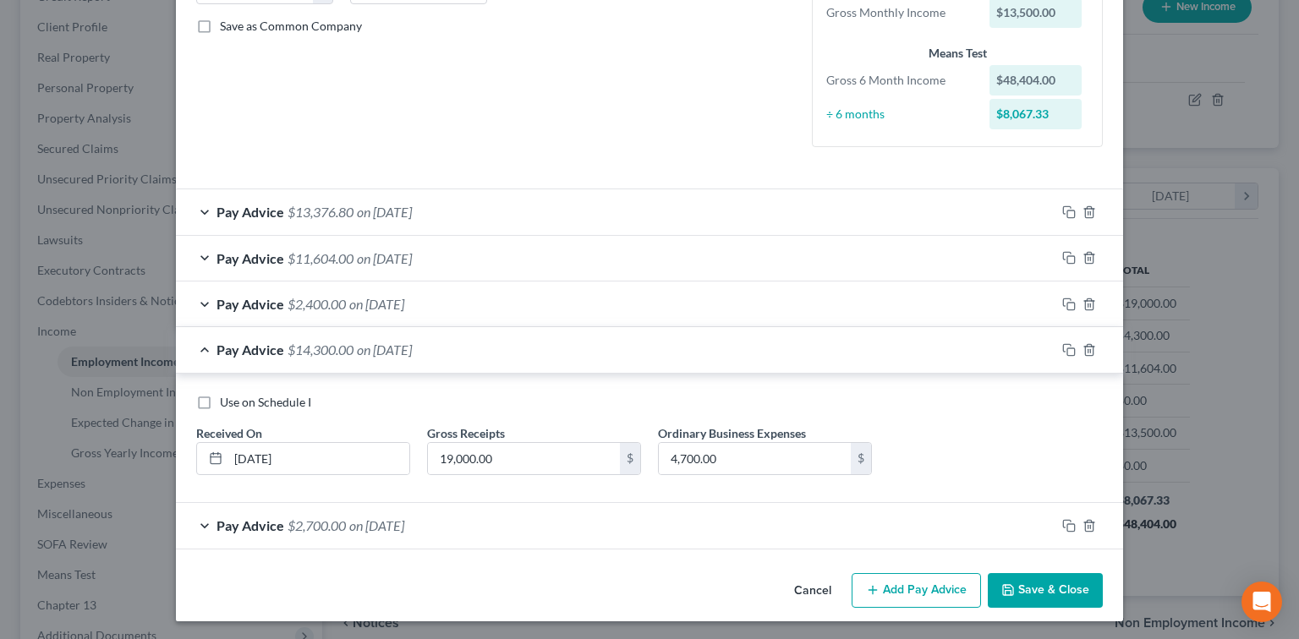
click at [605, 255] on div "Pay Advice $11,604.00 on 06/30/2025" at bounding box center [616, 258] width 880 height 45
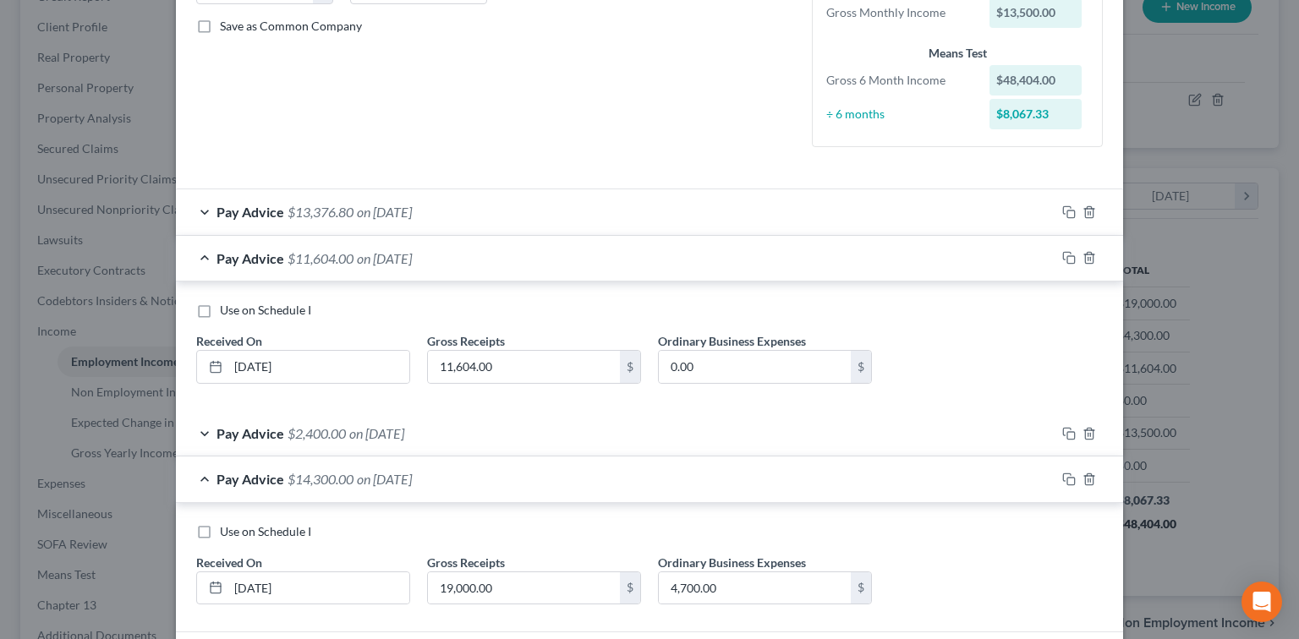
scroll to position [509, 0]
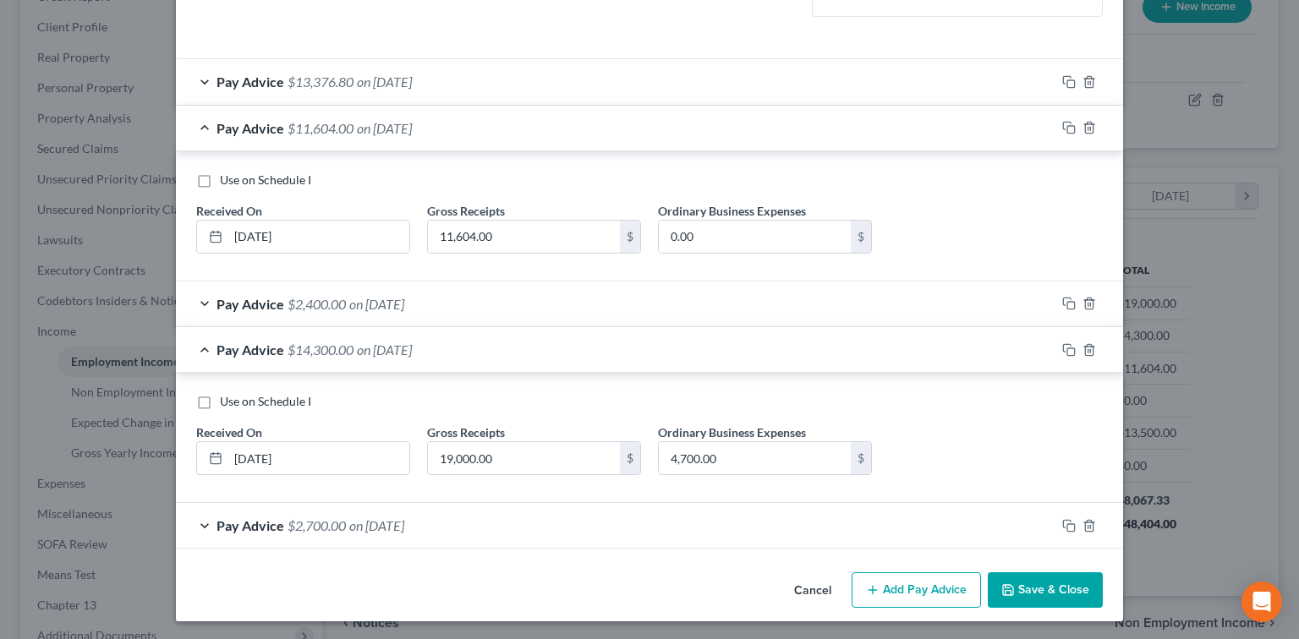
click at [904, 590] on button "Add Pay Advice" at bounding box center [916, 591] width 129 height 36
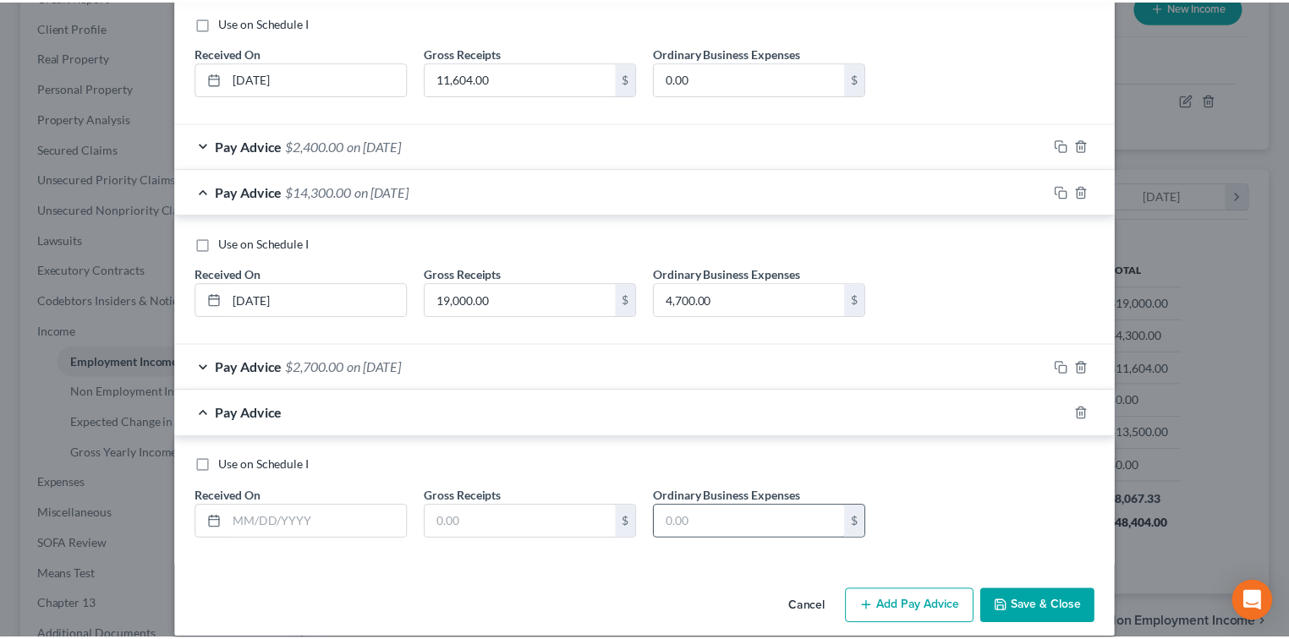
scroll to position [683, 0]
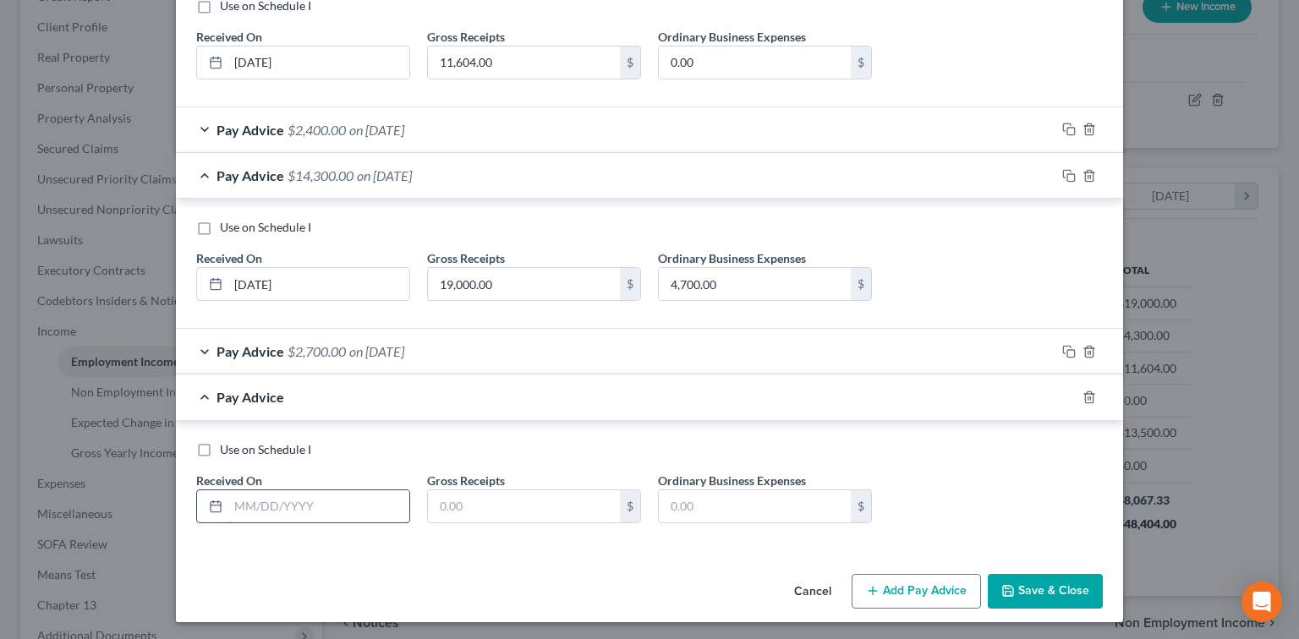
click at [311, 496] on input "text" at bounding box center [318, 507] width 181 height 32
type input "07/30/2025"
click at [494, 516] on input "text" at bounding box center [524, 507] width 192 height 32
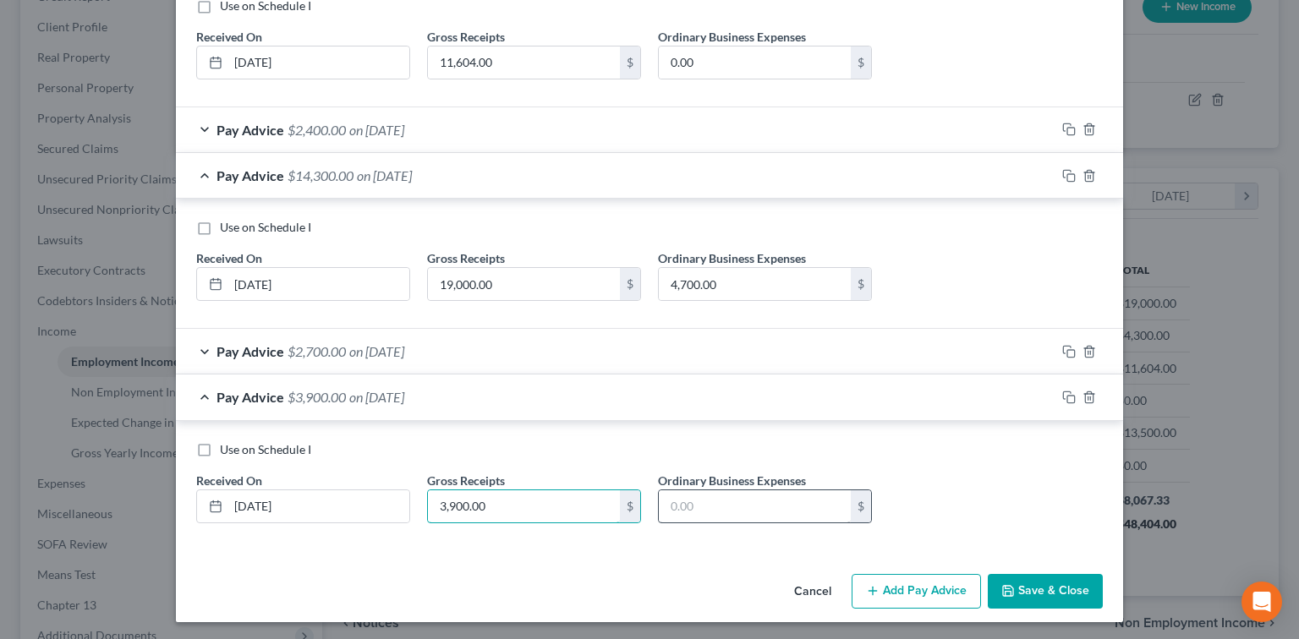
type input "3,900.00"
click at [765, 504] on input "text" at bounding box center [755, 507] width 192 height 32
type input "3,200.00"
click at [1045, 590] on button "Save & Close" at bounding box center [1045, 592] width 115 height 36
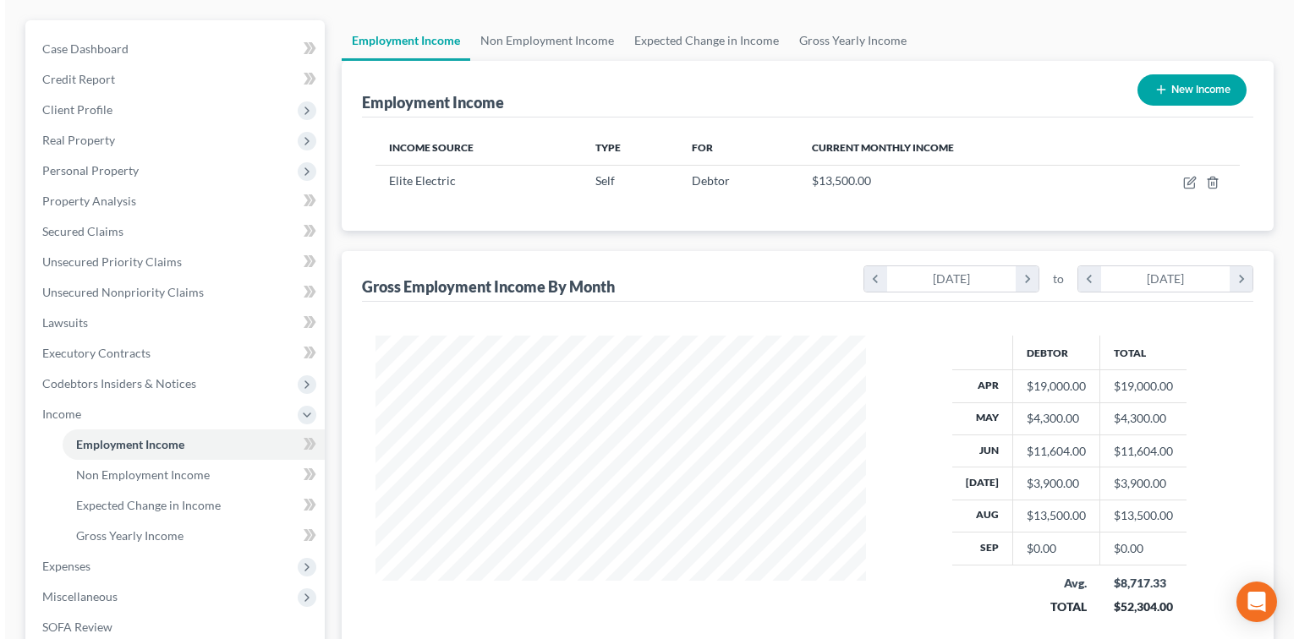
scroll to position [0, 0]
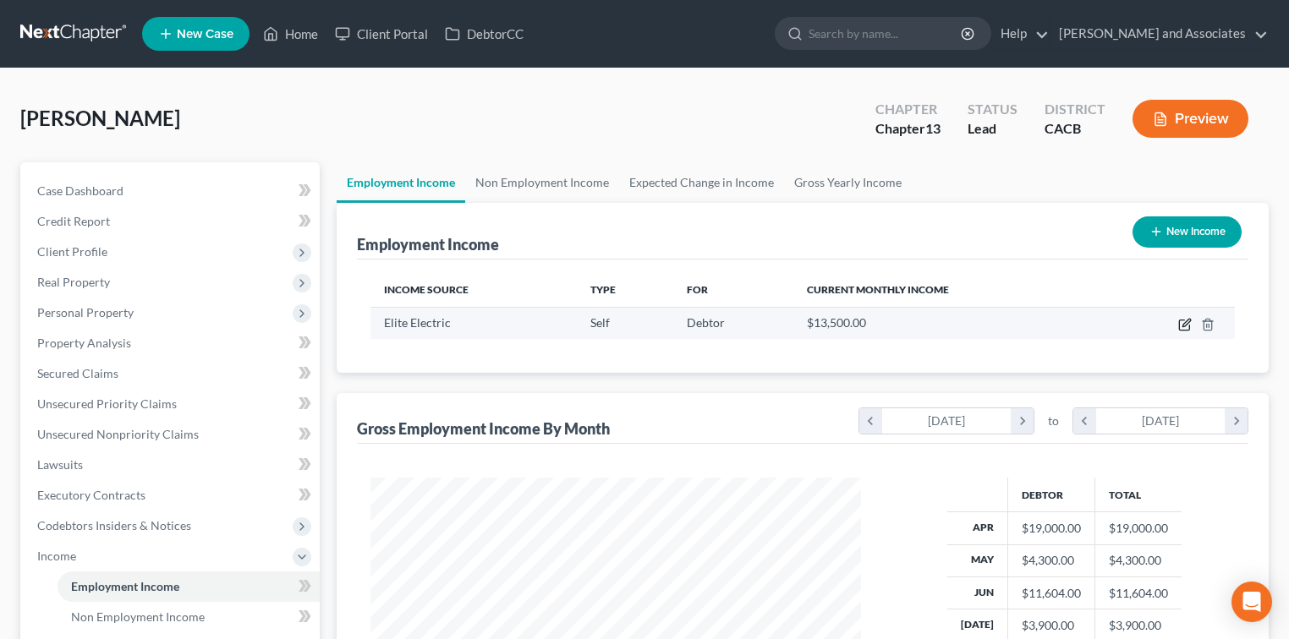
click at [1188, 324] on icon "button" at bounding box center [1185, 325] width 14 height 14
select select "1"
select select "4"
select select "0"
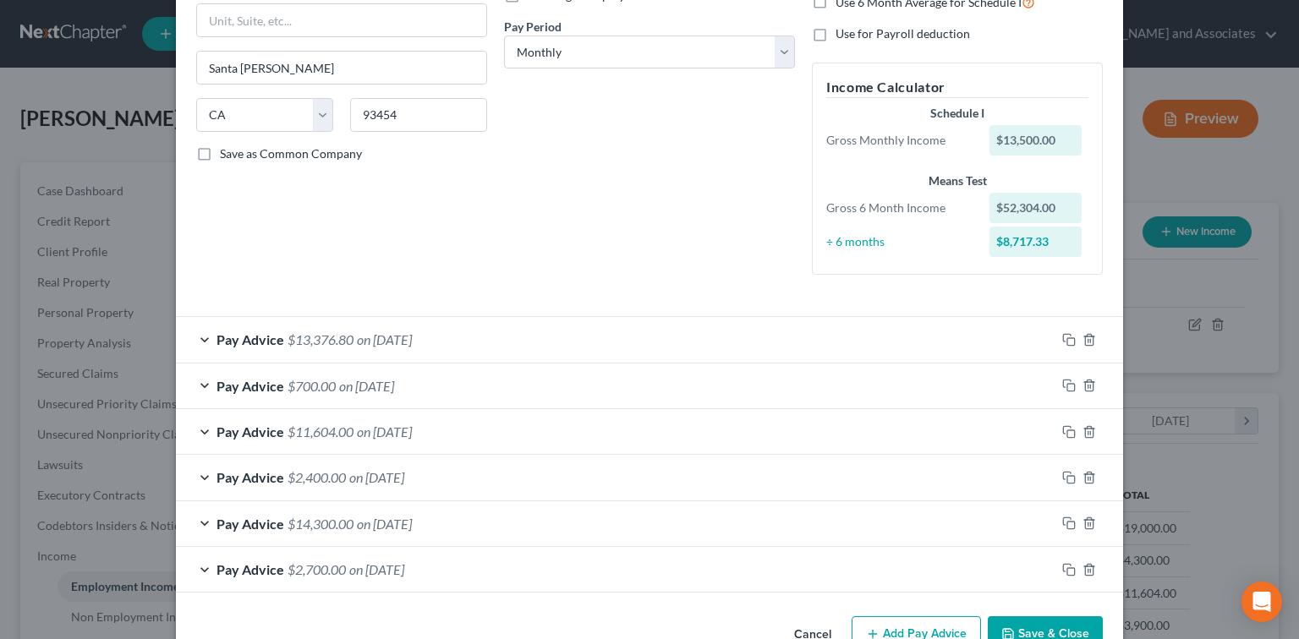
scroll to position [295, 0]
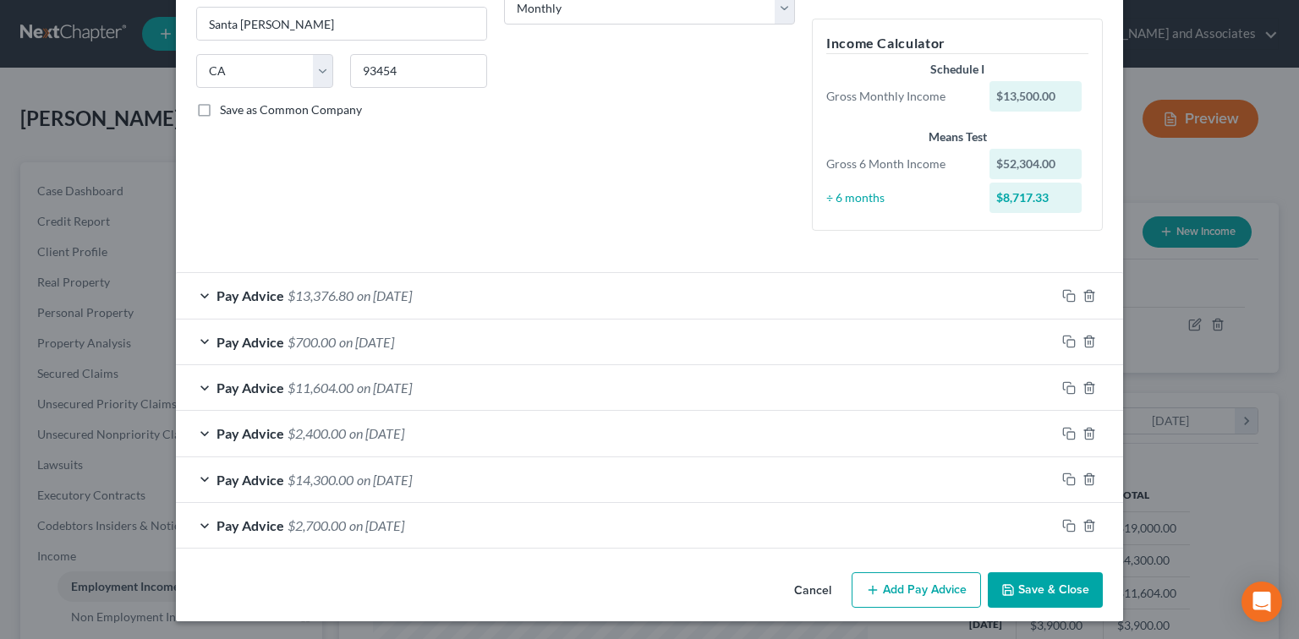
click at [937, 587] on button "Add Pay Advice" at bounding box center [916, 591] width 129 height 36
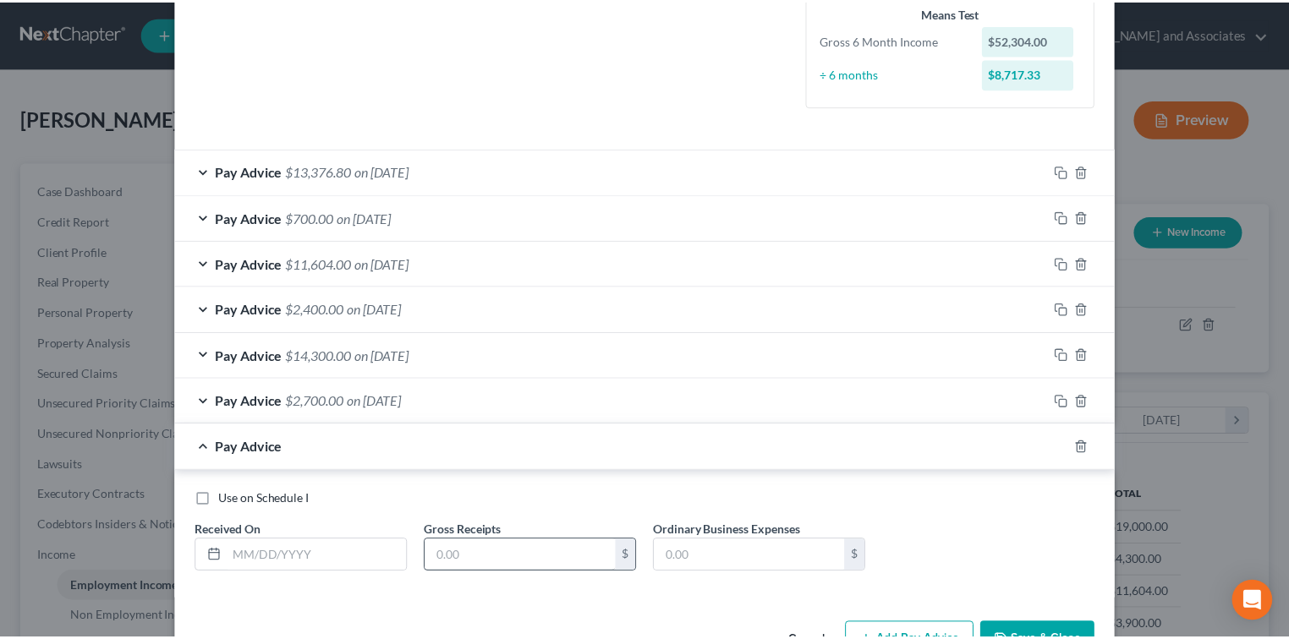
scroll to position [470, 0]
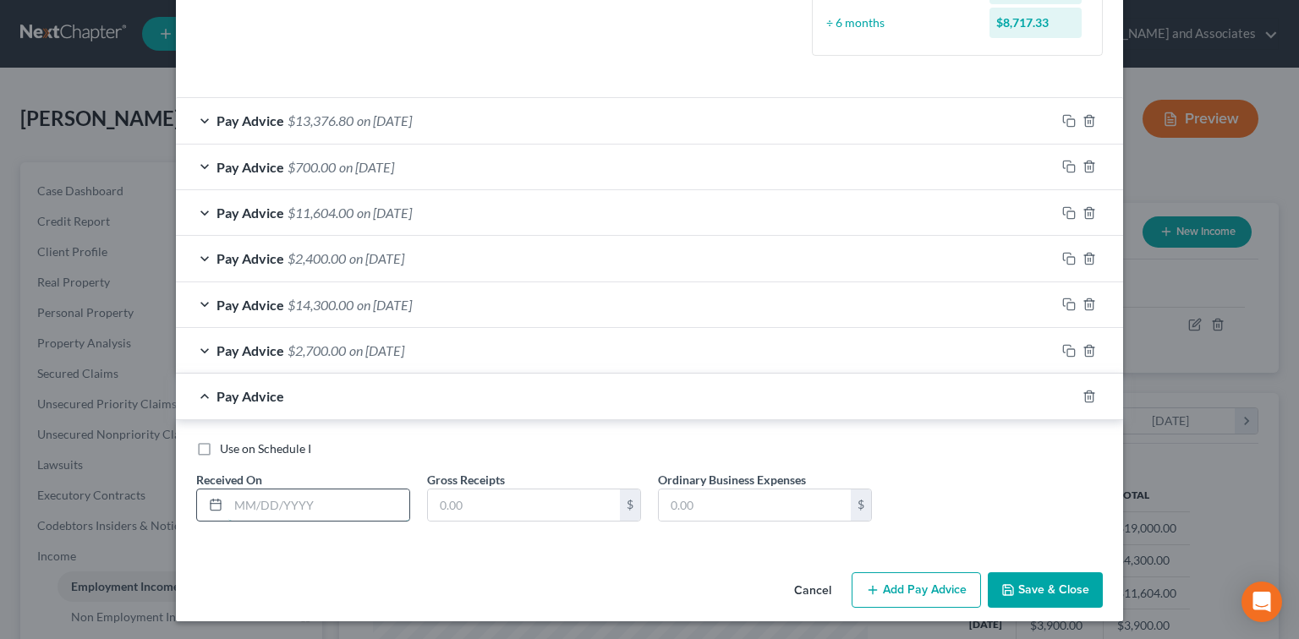
click at [364, 511] on input "text" at bounding box center [318, 506] width 181 height 32
type input "09/30/2025"
click at [468, 507] on input "text" at bounding box center [524, 506] width 192 height 32
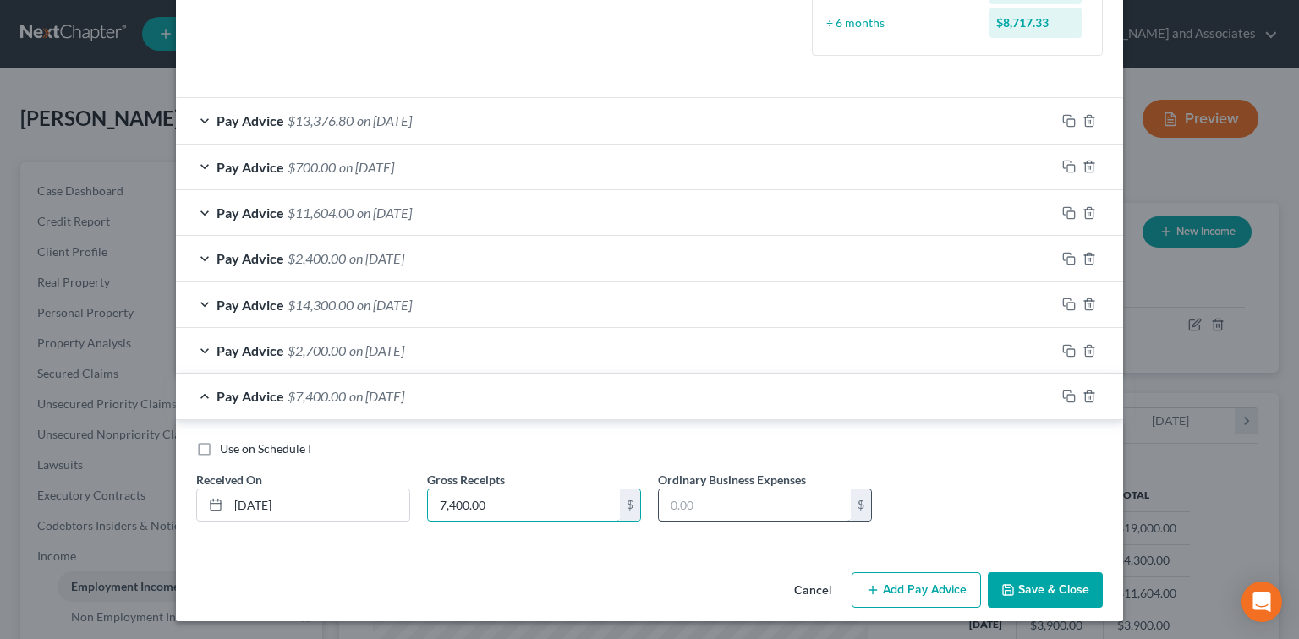
type input "7,400.00"
click at [727, 490] on input "text" at bounding box center [755, 506] width 192 height 32
type input "1,700"
click at [1001, 502] on div "Use on Schedule I Received On * 09/30/2025 Gross Receipts 7,400.00 $ Ordinary B…" at bounding box center [650, 489] width 924 height 96
click at [1055, 582] on button "Save & Close" at bounding box center [1045, 591] width 115 height 36
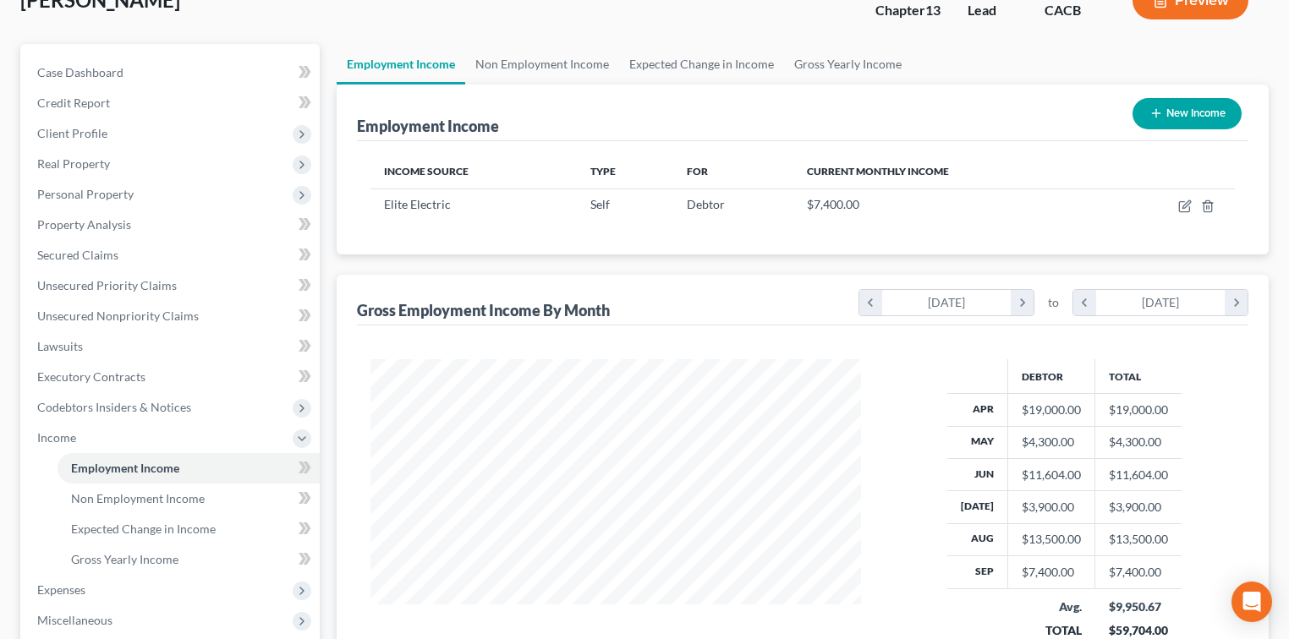
scroll to position [225, 0]
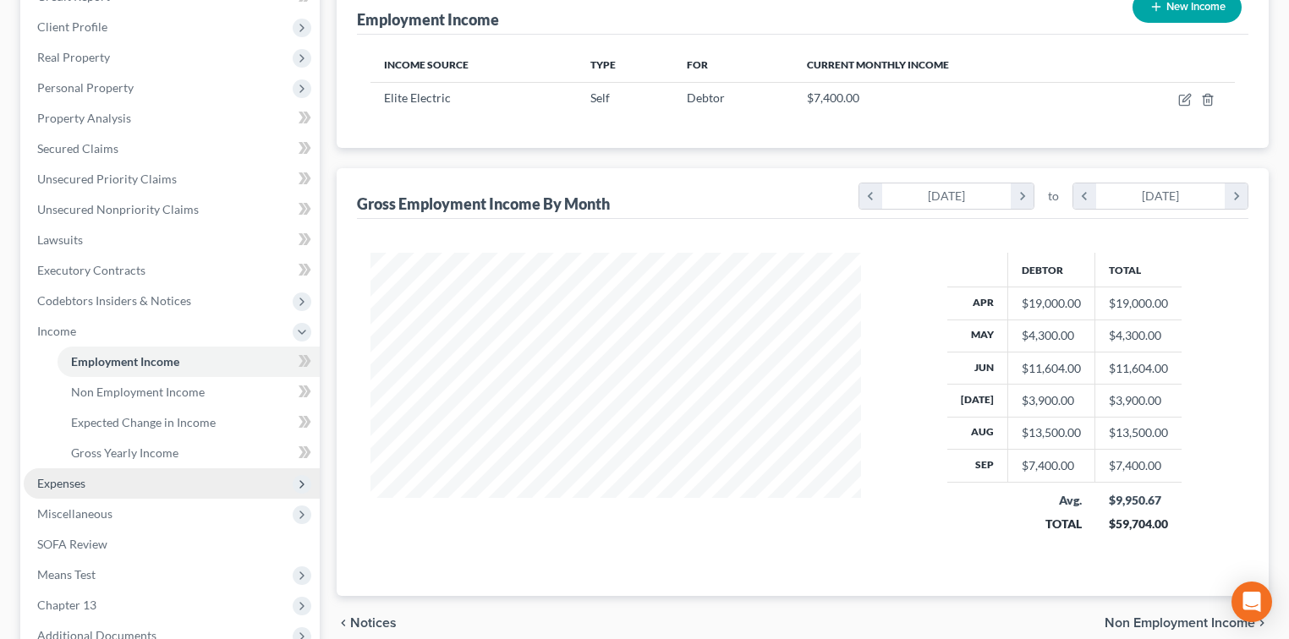
click at [105, 491] on span "Expenses" at bounding box center [172, 484] width 296 height 30
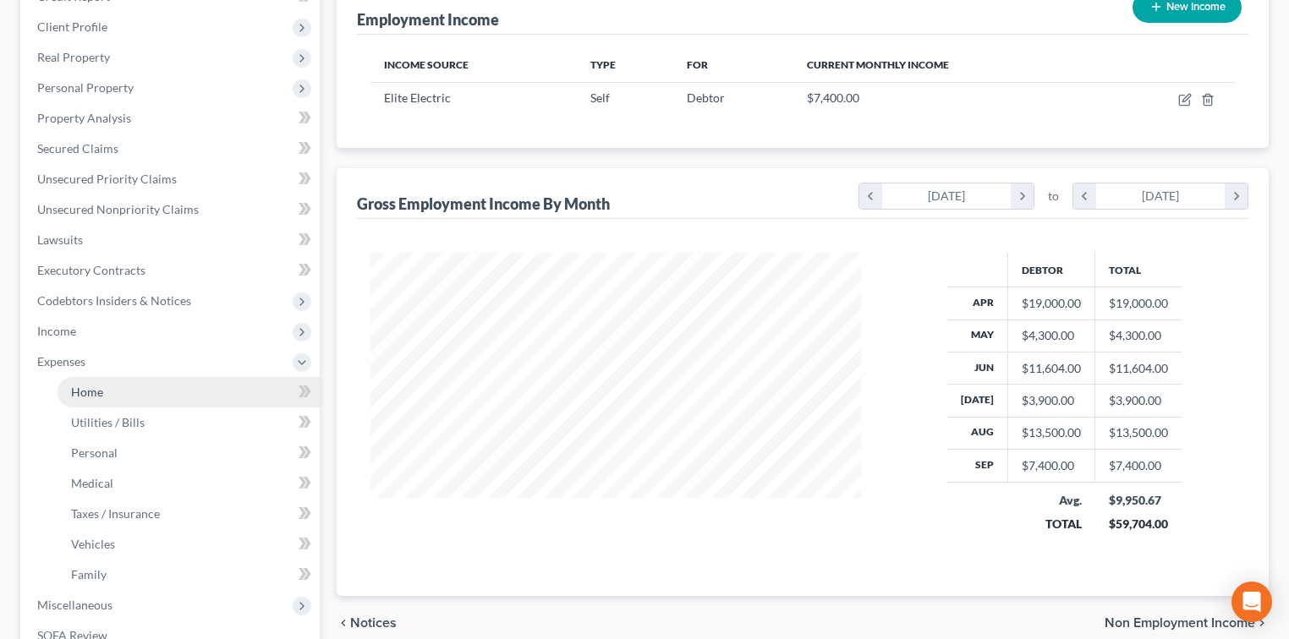
click at [163, 398] on link "Home" at bounding box center [189, 392] width 262 height 30
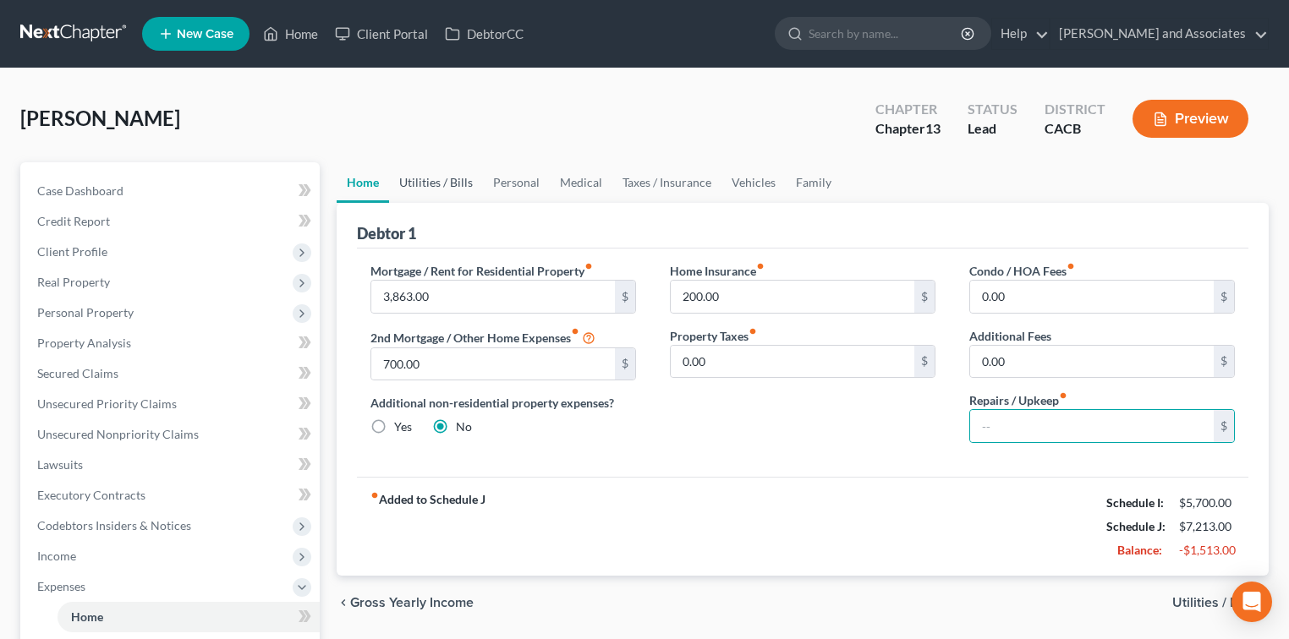
click at [439, 177] on link "Utilities / Bills" at bounding box center [436, 182] width 94 height 41
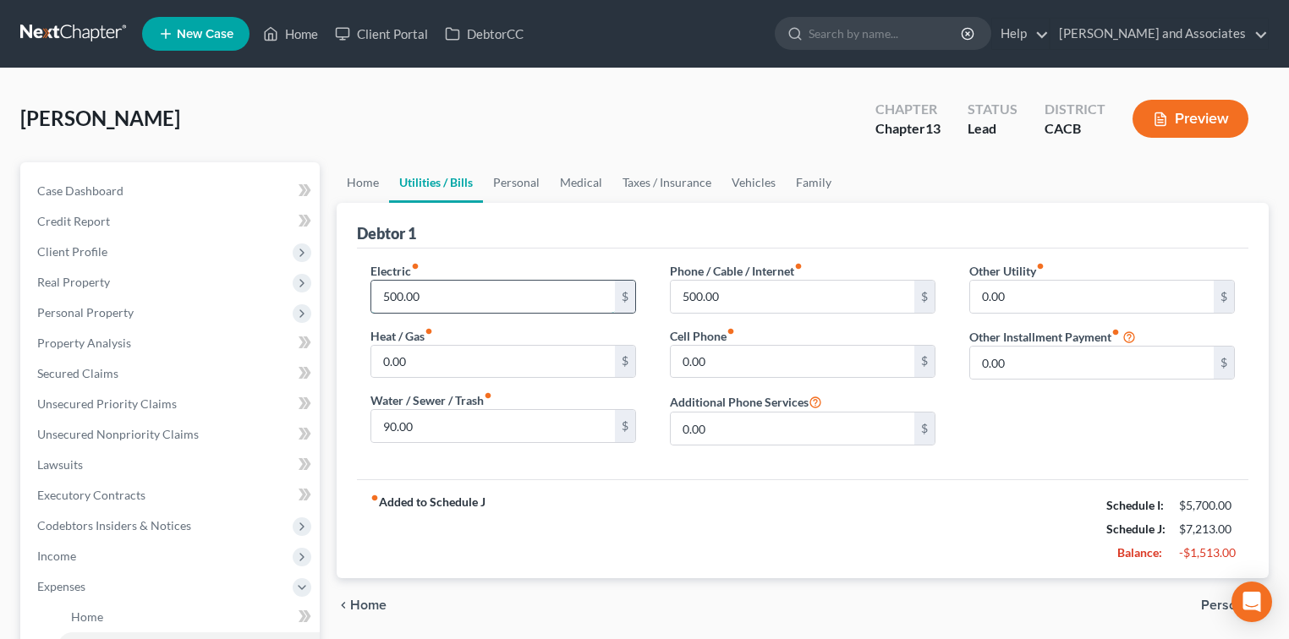
click at [447, 291] on input "500.00" at bounding box center [493, 297] width 244 height 32
type input "150.00"
click at [808, 291] on input "500.00" at bounding box center [793, 297] width 244 height 32
drag, startPoint x: 808, startPoint y: 291, endPoint x: 708, endPoint y: 293, distance: 99.8
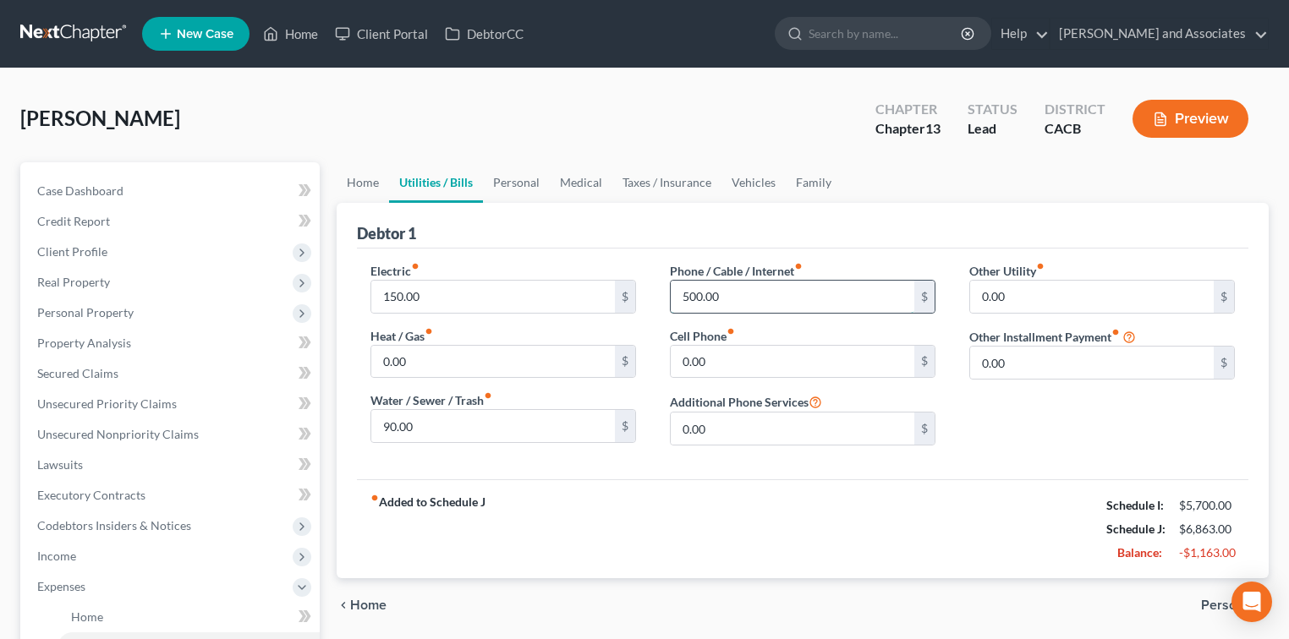
click at [708, 293] on input "500.00" at bounding box center [793, 297] width 244 height 32
type input "200.00"
click at [521, 179] on link "Personal" at bounding box center [516, 182] width 67 height 41
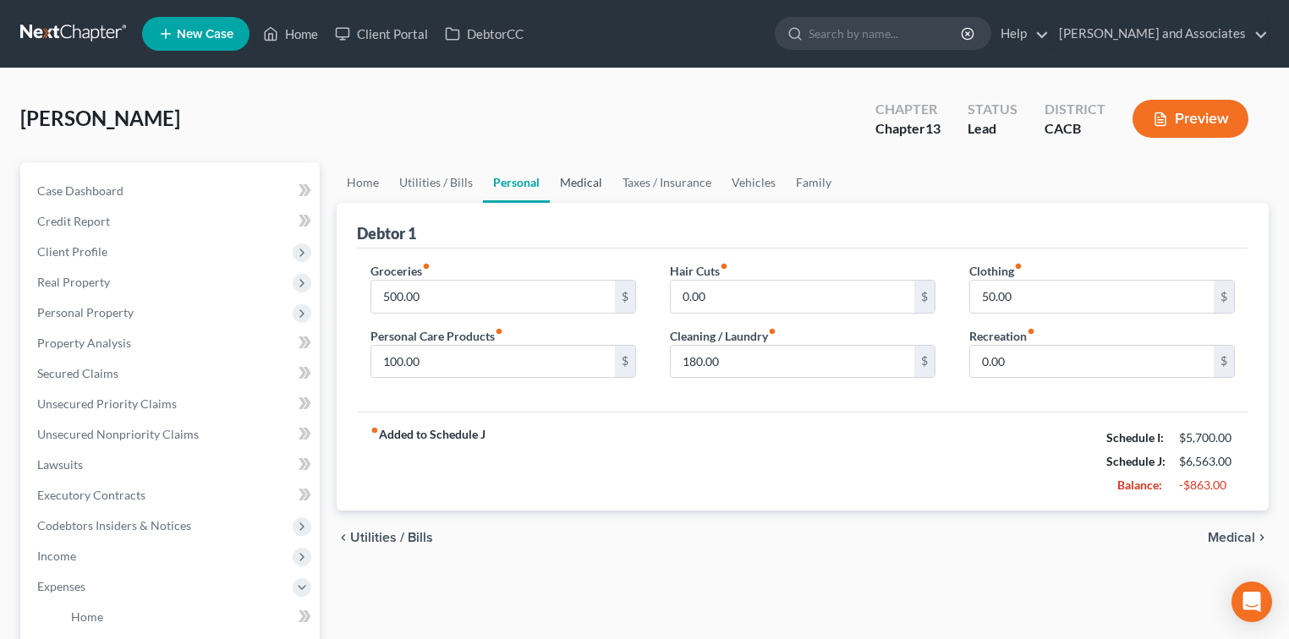
click at [569, 179] on link "Medical" at bounding box center [581, 182] width 63 height 41
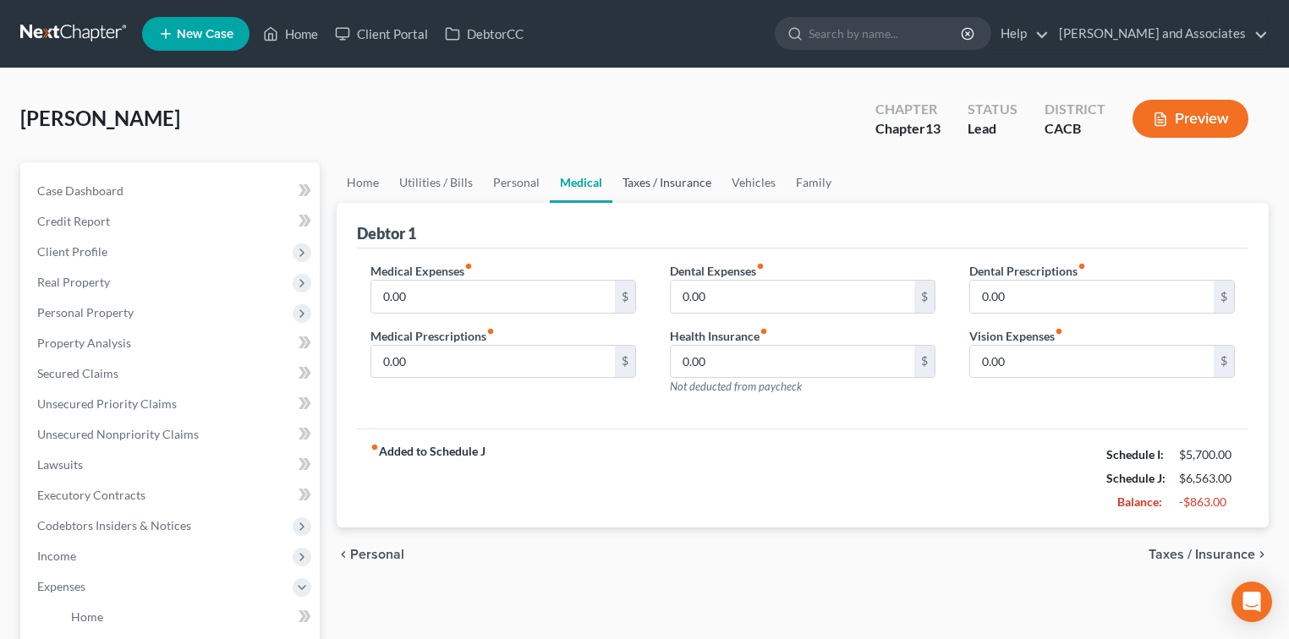
click at [617, 189] on link "Taxes / Insurance" at bounding box center [666, 182] width 109 height 41
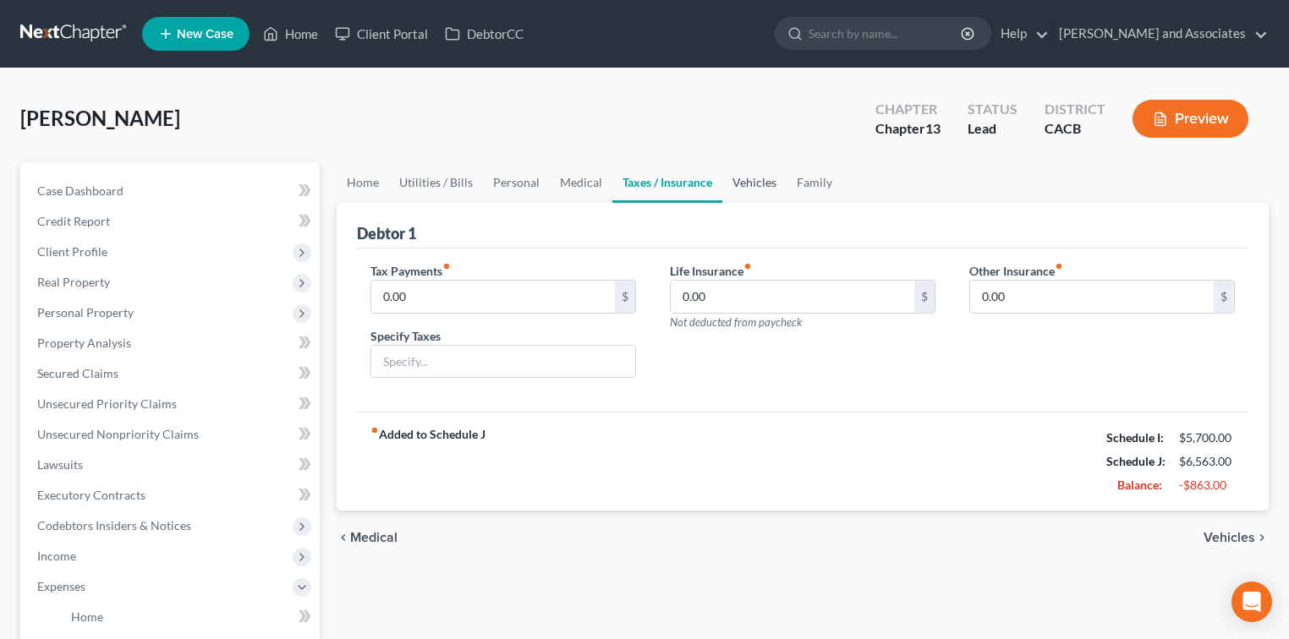
click at [738, 189] on link "Vehicles" at bounding box center [754, 182] width 64 height 41
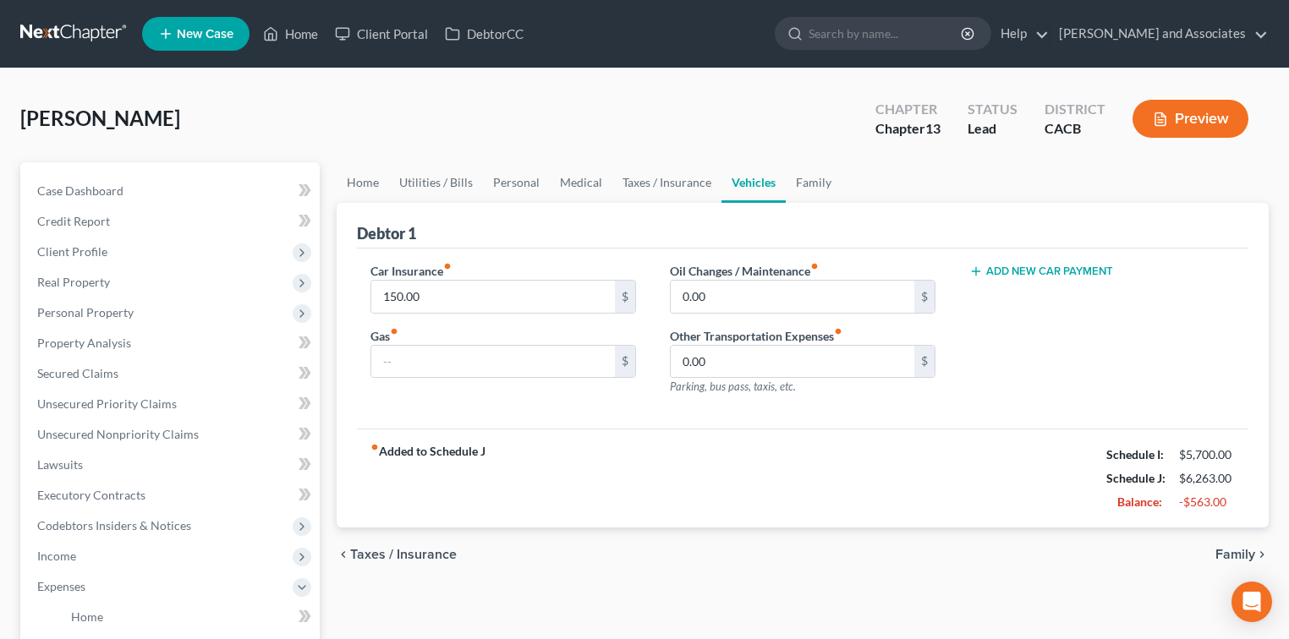
click at [571, 406] on div "Car Insurance fiber_manual_record 150.00 $ Gas fiber_manual_record $" at bounding box center [503, 335] width 299 height 147
click at [797, 180] on link "Family" at bounding box center [814, 182] width 56 height 41
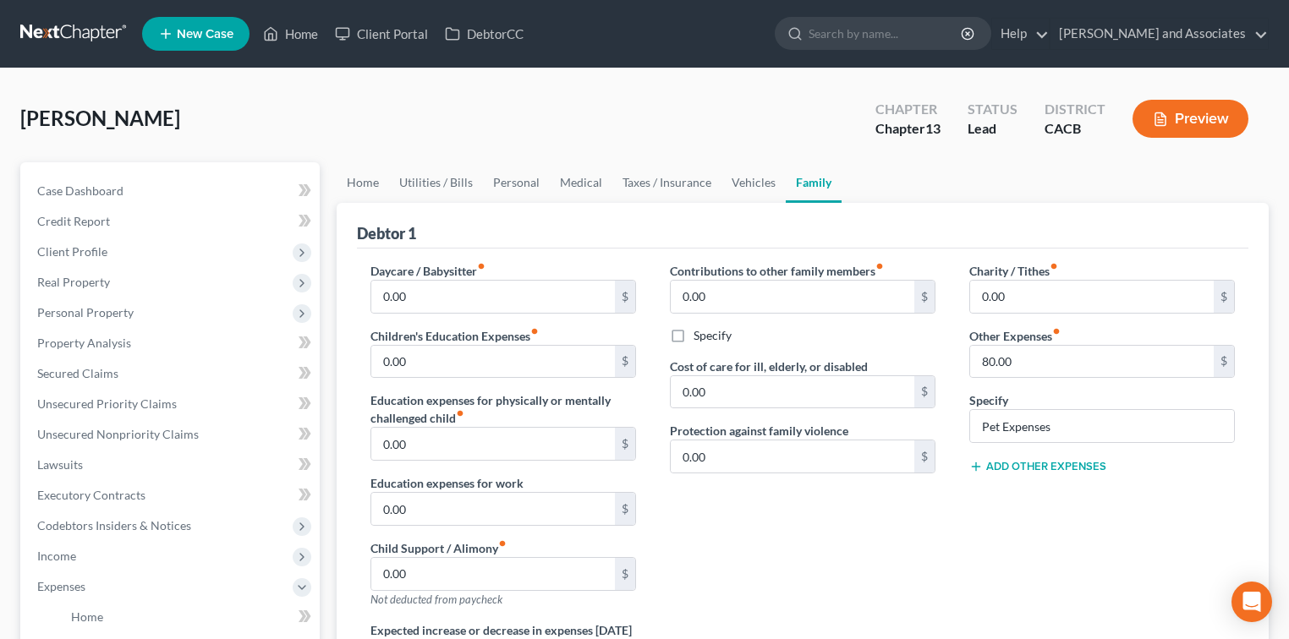
scroll to position [458, 0]
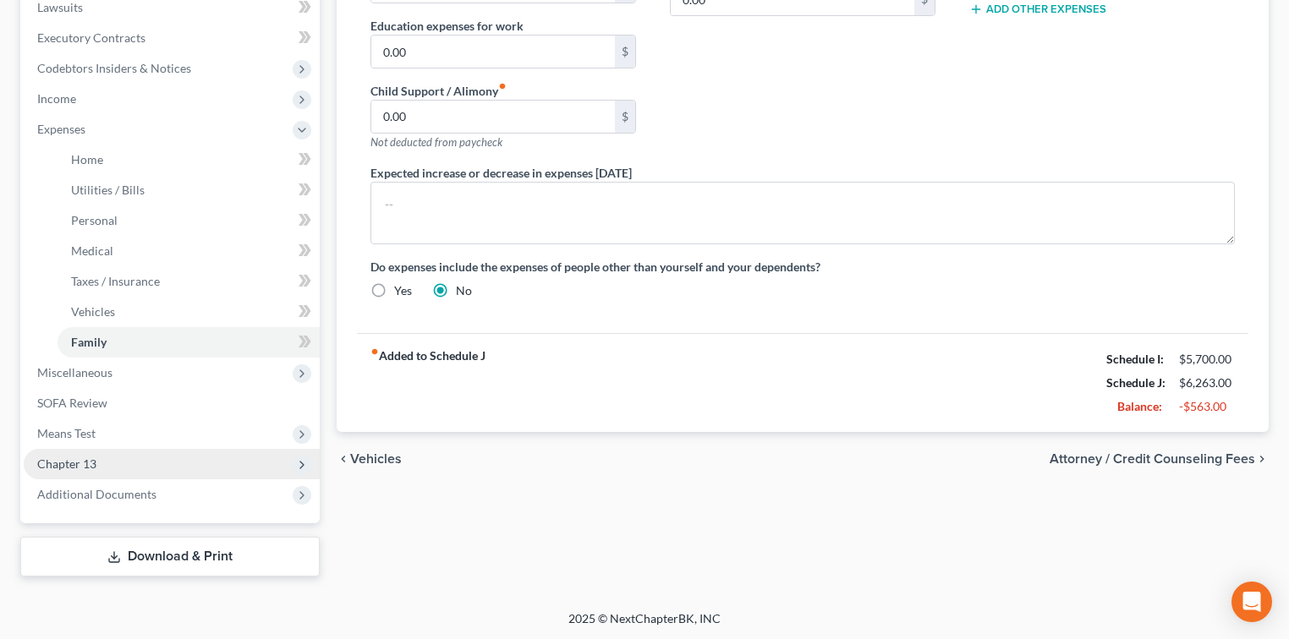
click at [78, 461] on span "Chapter 13" at bounding box center [66, 464] width 59 height 14
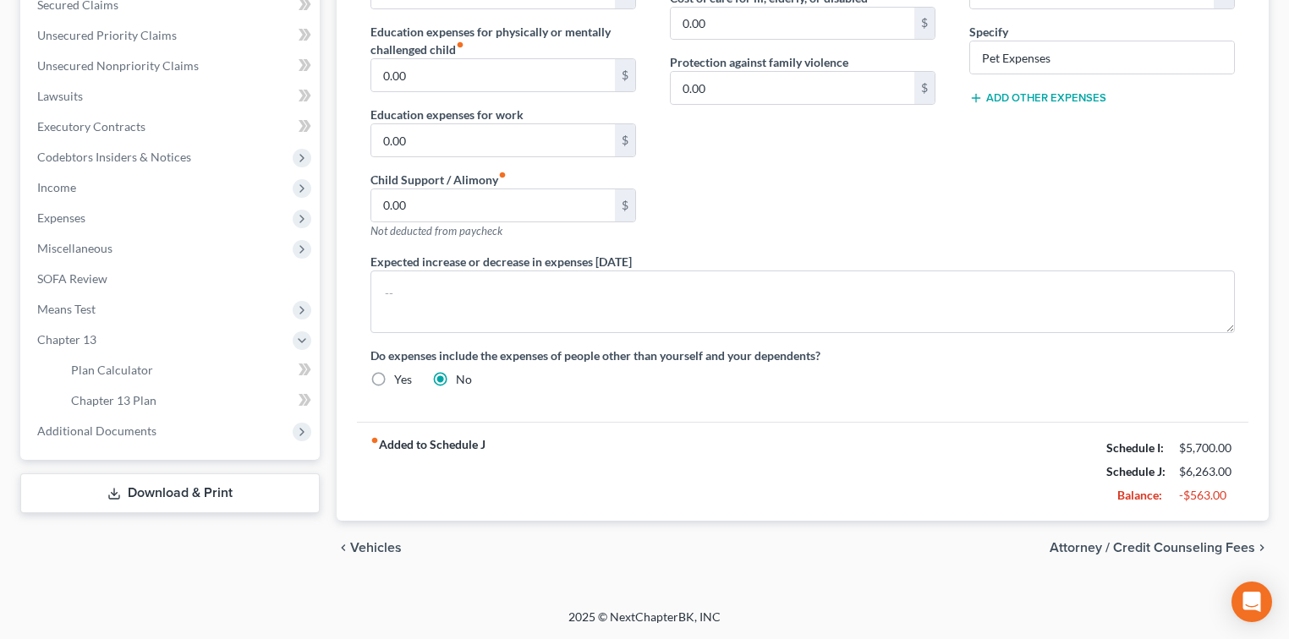
scroll to position [365, 0]
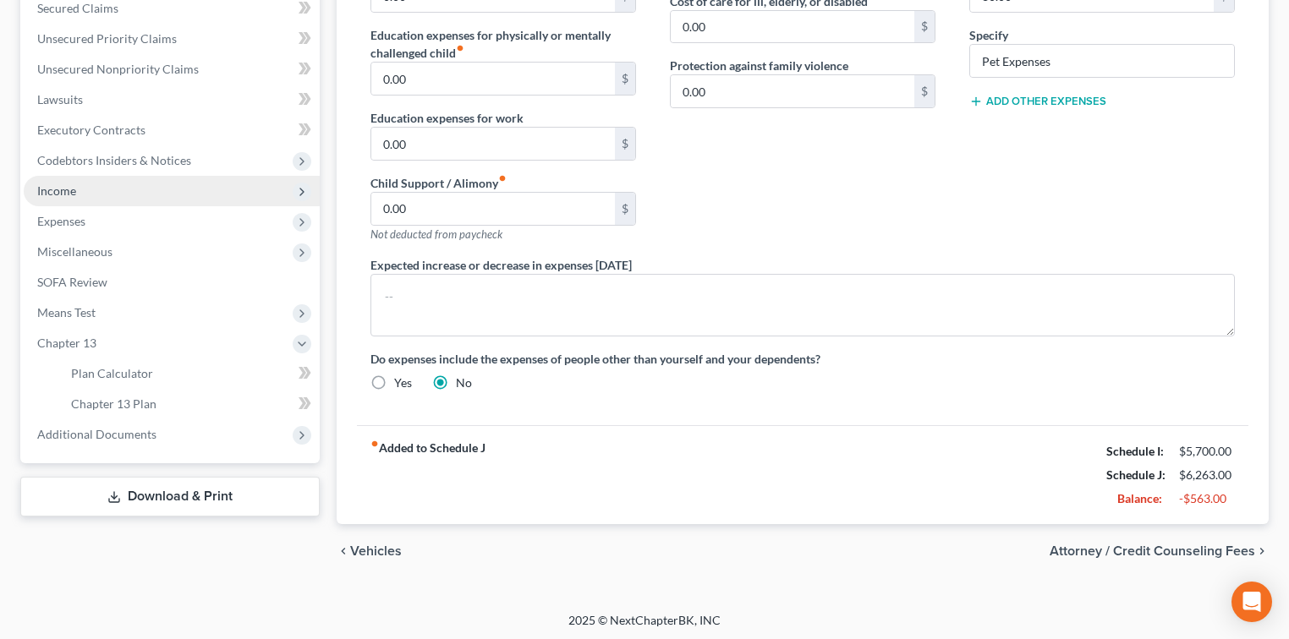
click at [95, 193] on span "Income" at bounding box center [172, 191] width 296 height 30
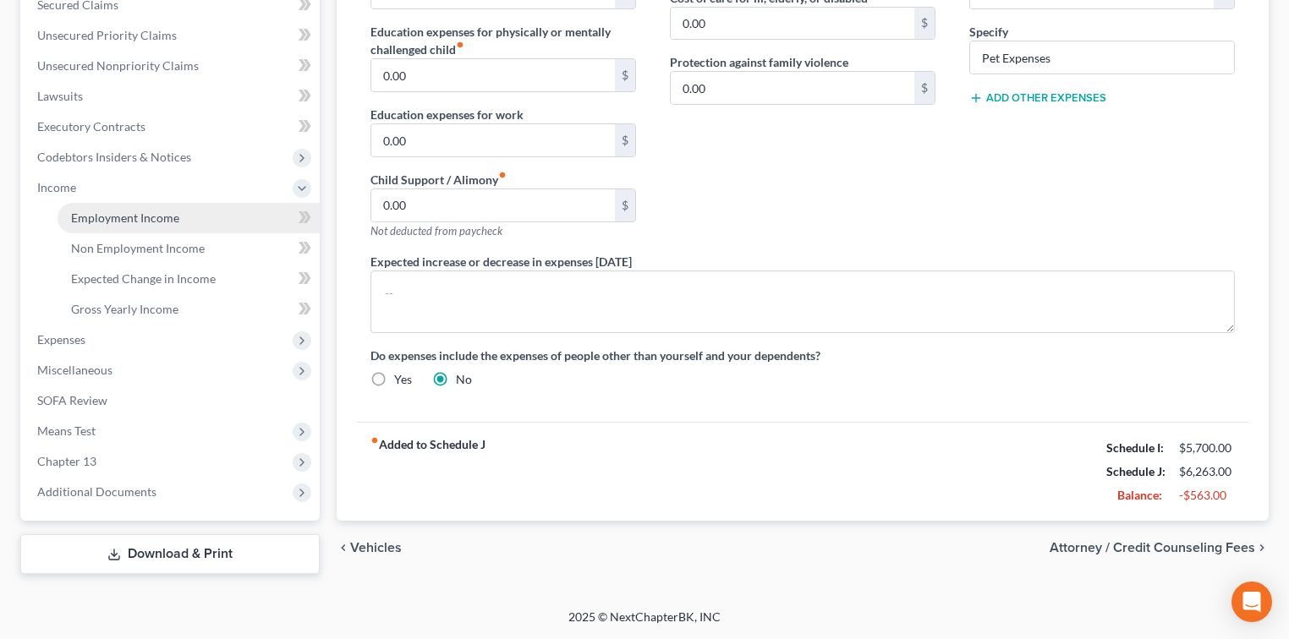
scroll to position [366, 0]
click at [143, 227] on link "Employment Income" at bounding box center [189, 221] width 262 height 30
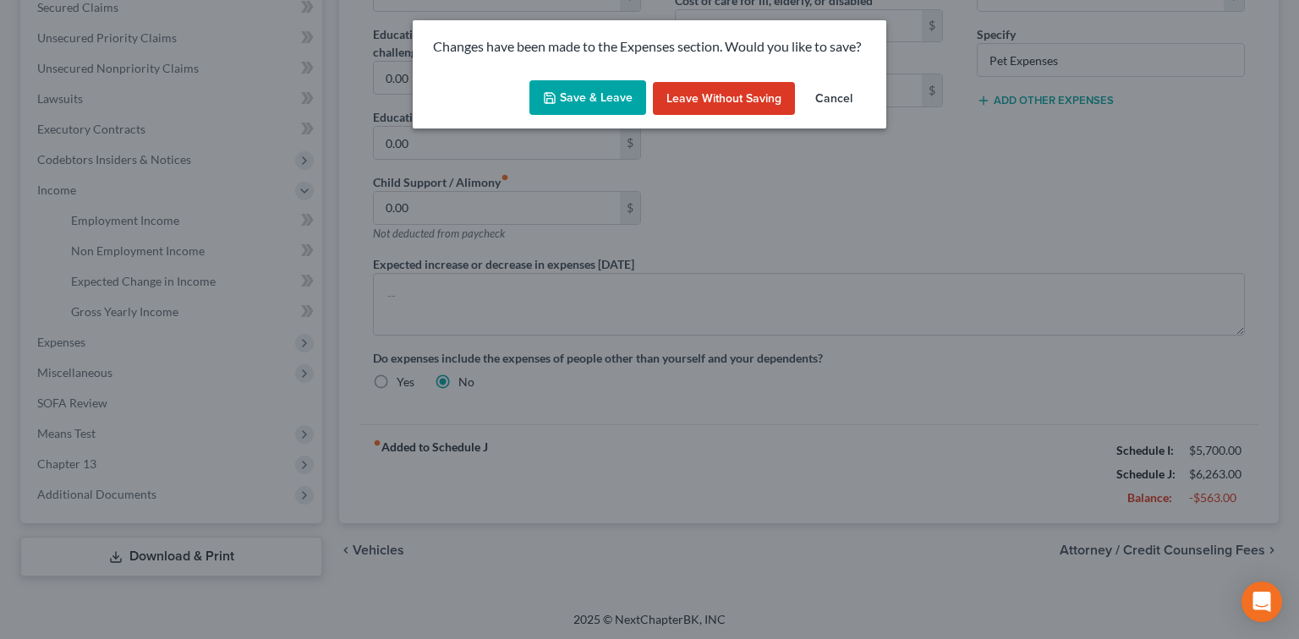
click at [624, 92] on button "Save & Leave" at bounding box center [587, 98] width 117 height 36
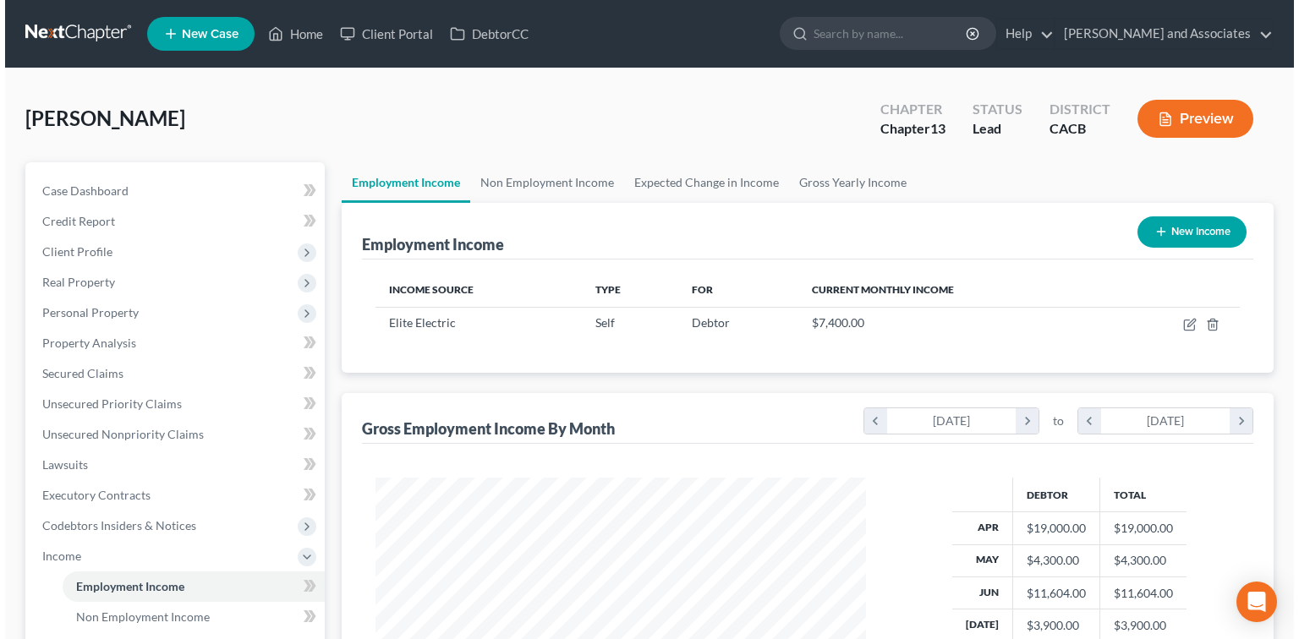
scroll to position [301, 524]
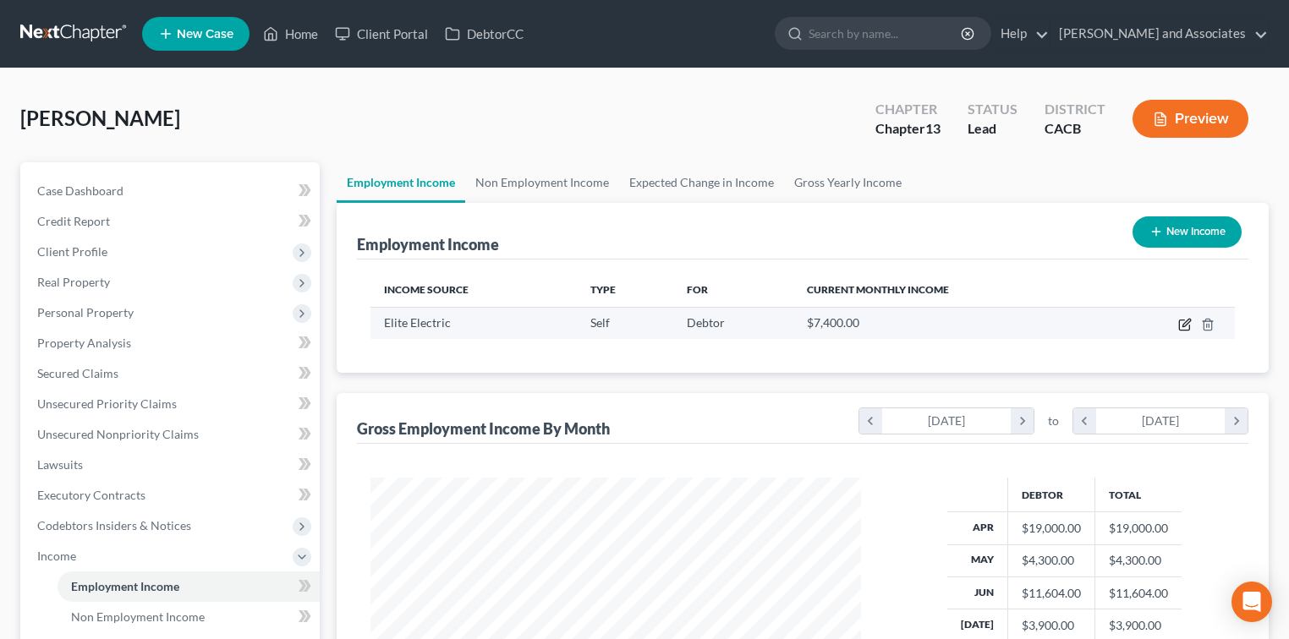
click at [1181, 321] on icon "button" at bounding box center [1185, 325] width 14 height 14
select select "1"
select select "4"
select select "0"
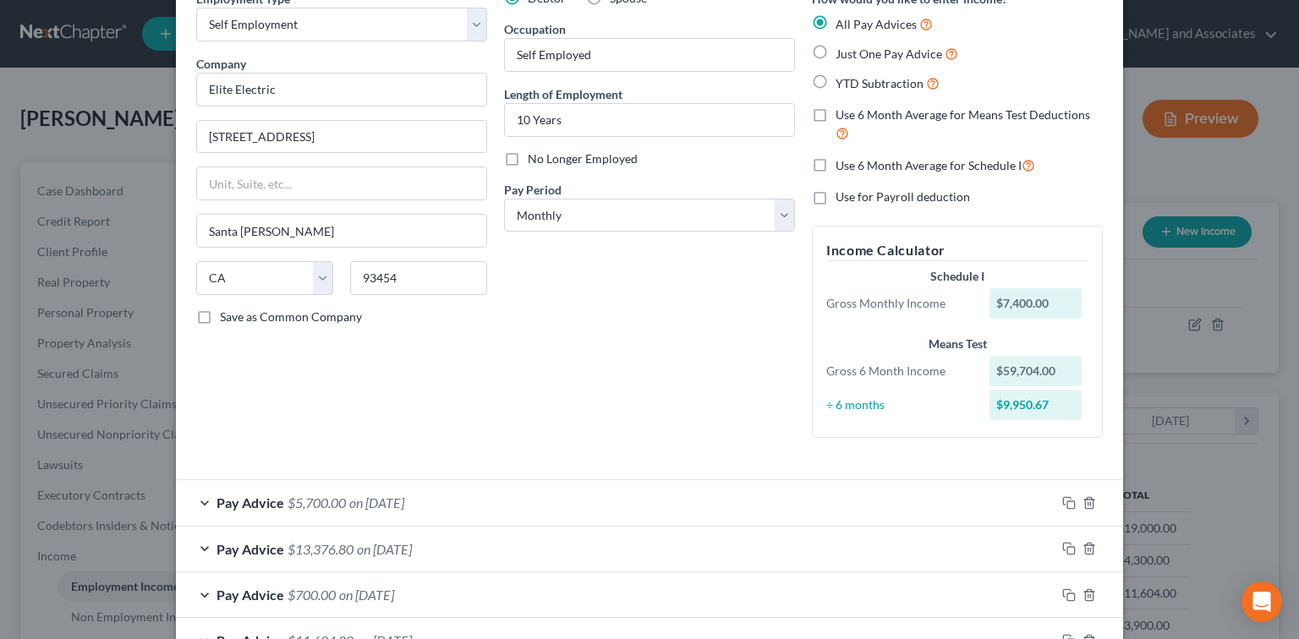
scroll to position [112, 0]
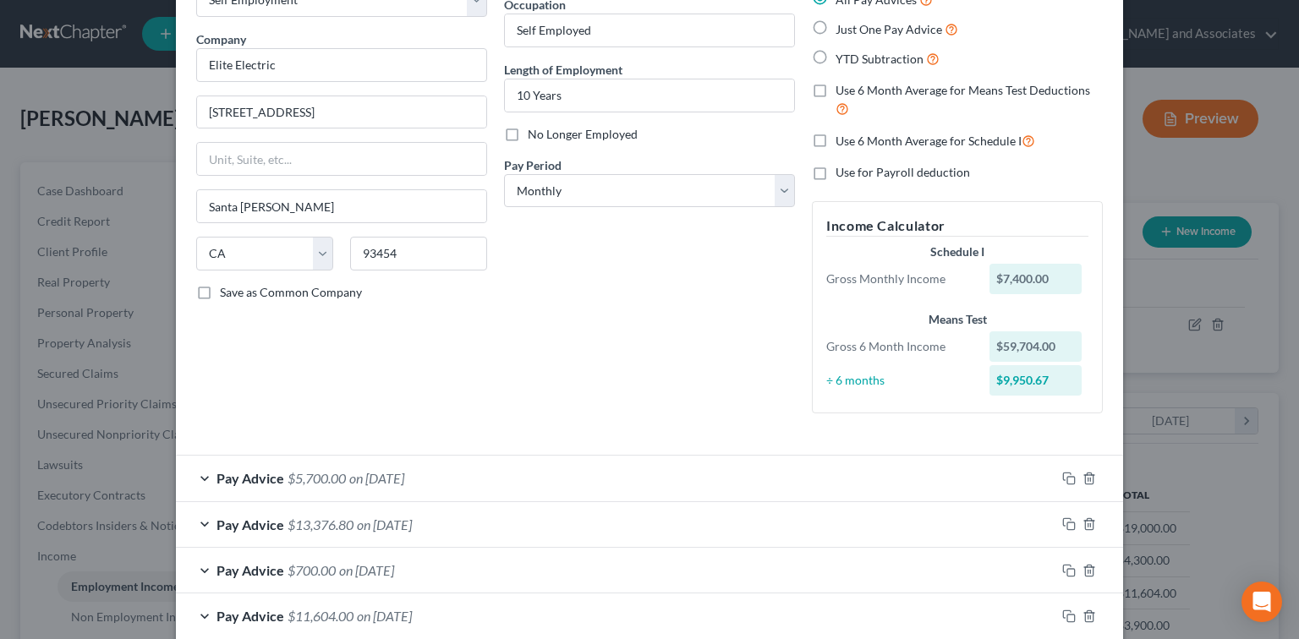
click at [836, 170] on label "Use for Payroll deduction" at bounding box center [903, 172] width 134 height 17
click at [842, 170] on input "Use for Payroll deduction" at bounding box center [847, 169] width 11 height 11
click at [836, 170] on label "Use for Payroll deduction" at bounding box center [903, 172] width 134 height 17
click at [842, 170] on input "Use for Payroll deduction" at bounding box center [847, 169] width 11 height 11
checkbox input "false"
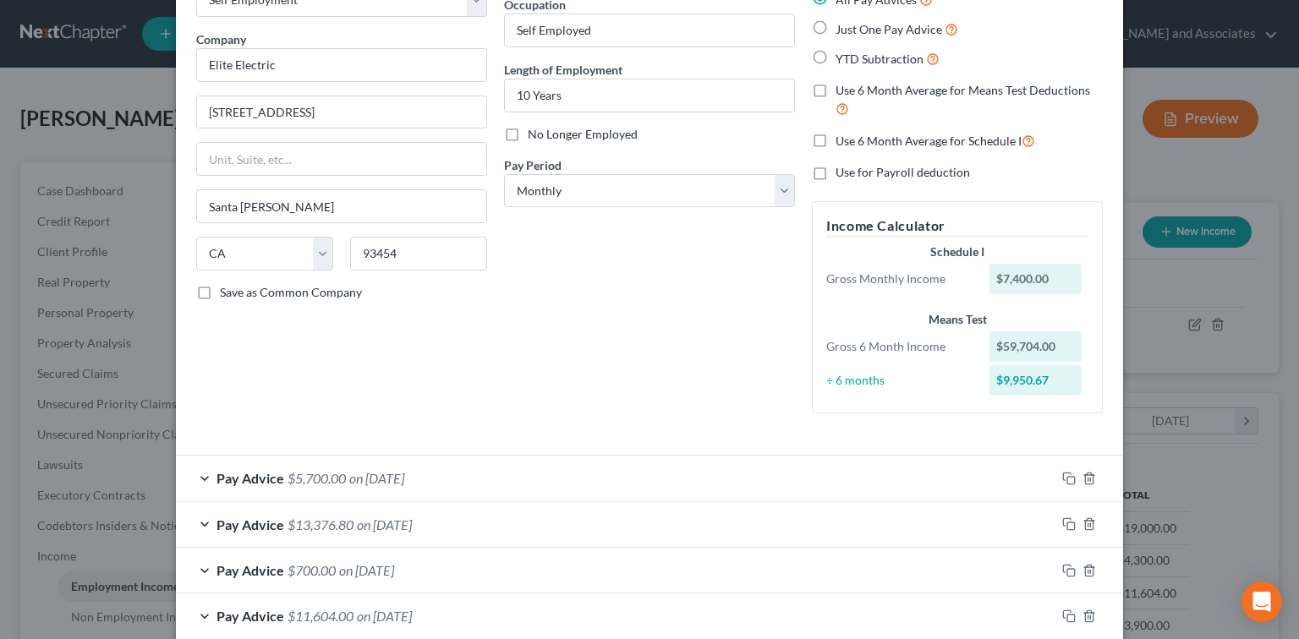
click at [836, 135] on label "Use 6 Month Average for Schedule I" at bounding box center [936, 140] width 200 height 19
click at [842, 135] on input "Use 6 Month Average for Schedule I" at bounding box center [847, 136] width 11 height 11
checkbox input "true"
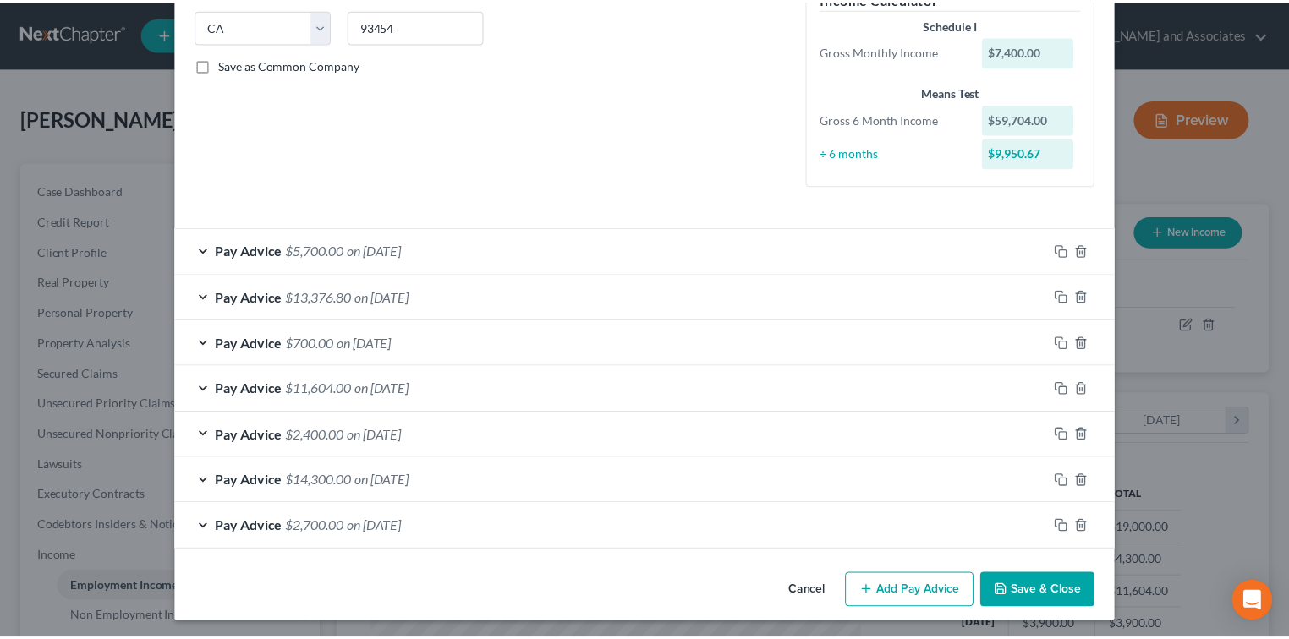
scroll to position [342, 0]
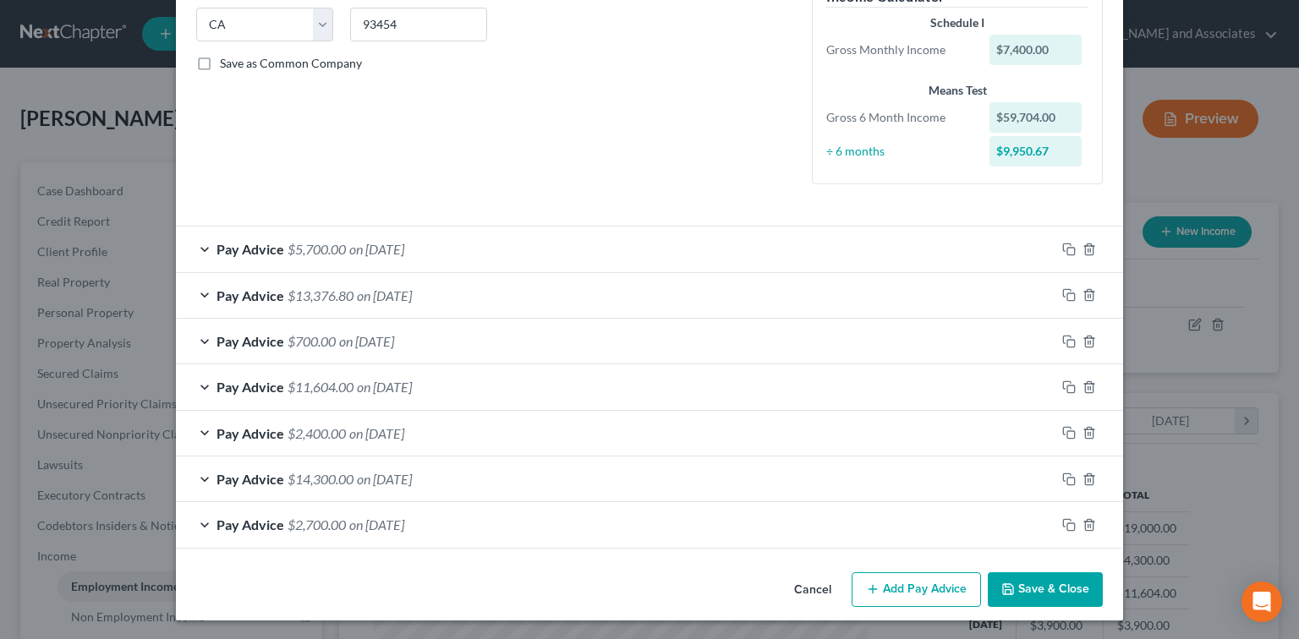
click at [1062, 583] on button "Save & Close" at bounding box center [1045, 591] width 115 height 36
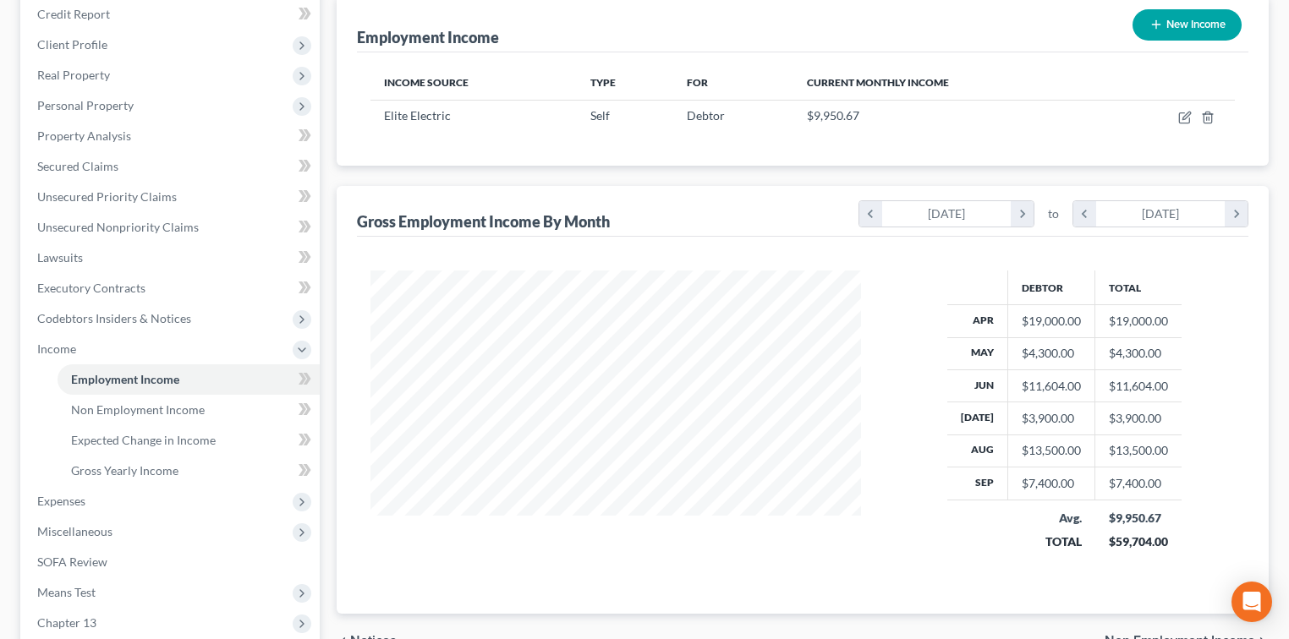
scroll to position [338, 0]
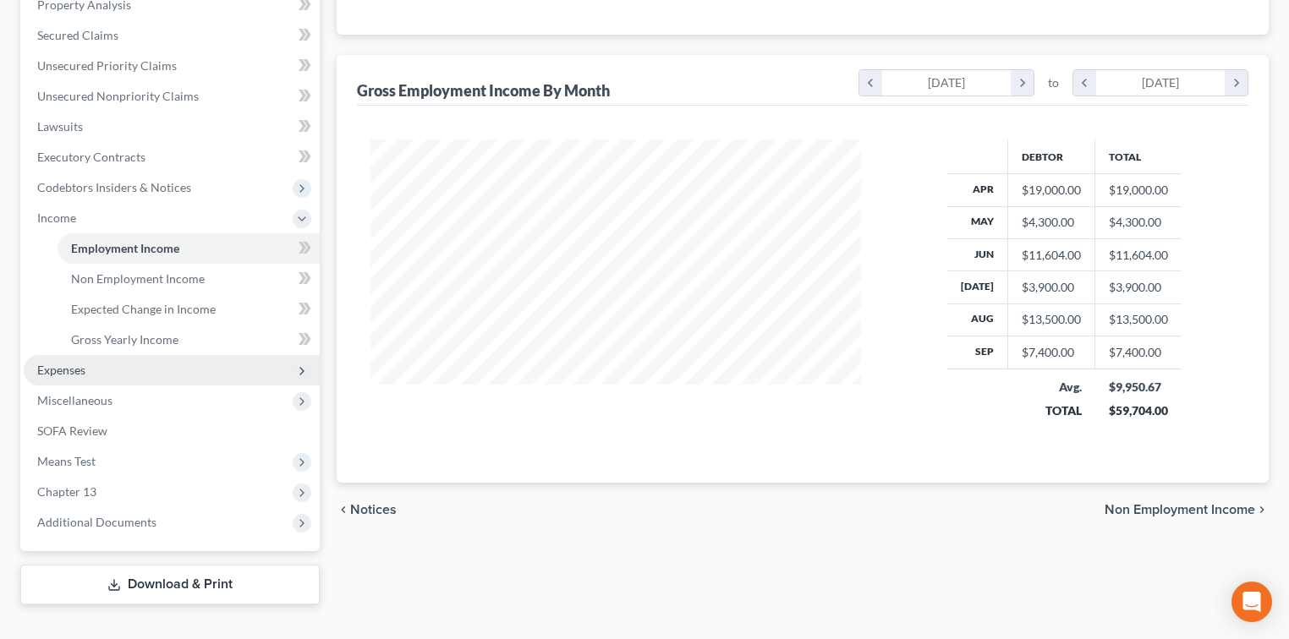
click at [74, 370] on span "Expenses" at bounding box center [61, 370] width 48 height 14
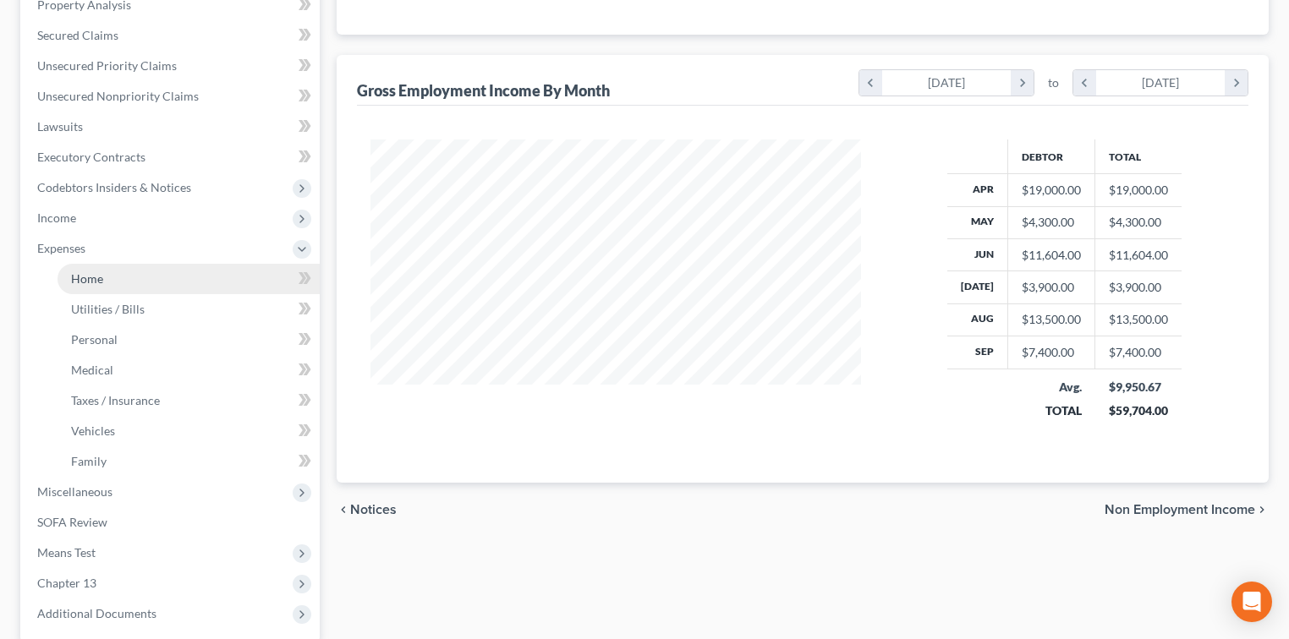
click at [129, 277] on link "Home" at bounding box center [189, 279] width 262 height 30
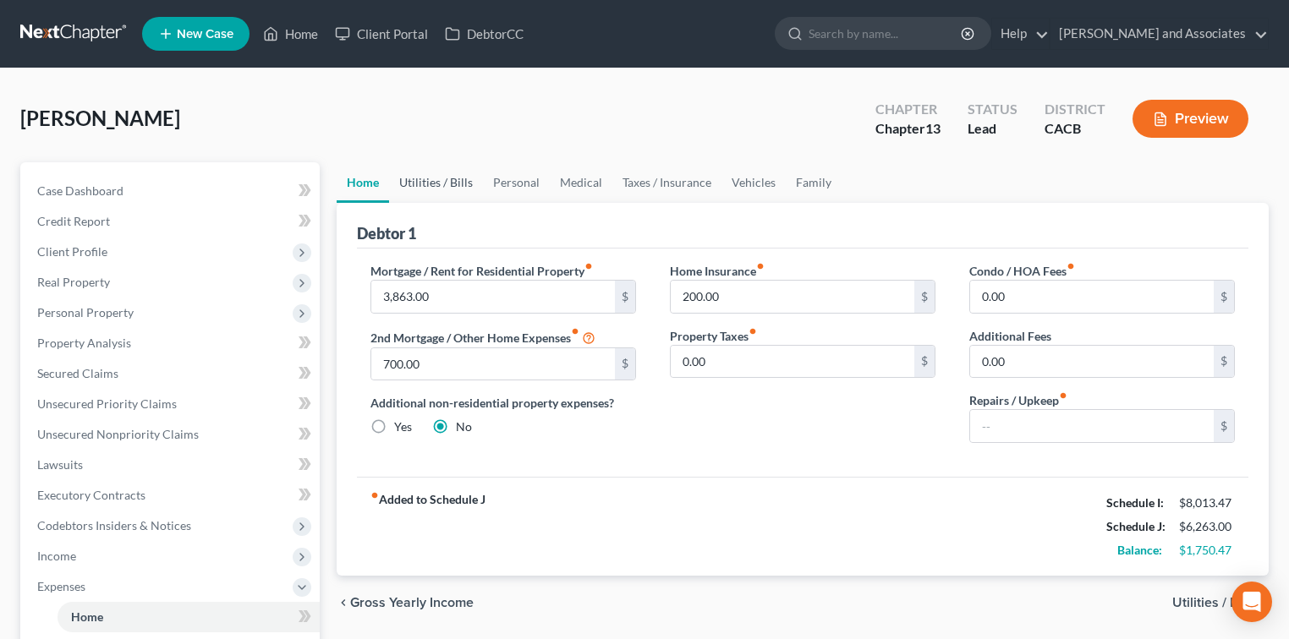
click at [444, 185] on link "Utilities / Bills" at bounding box center [436, 182] width 94 height 41
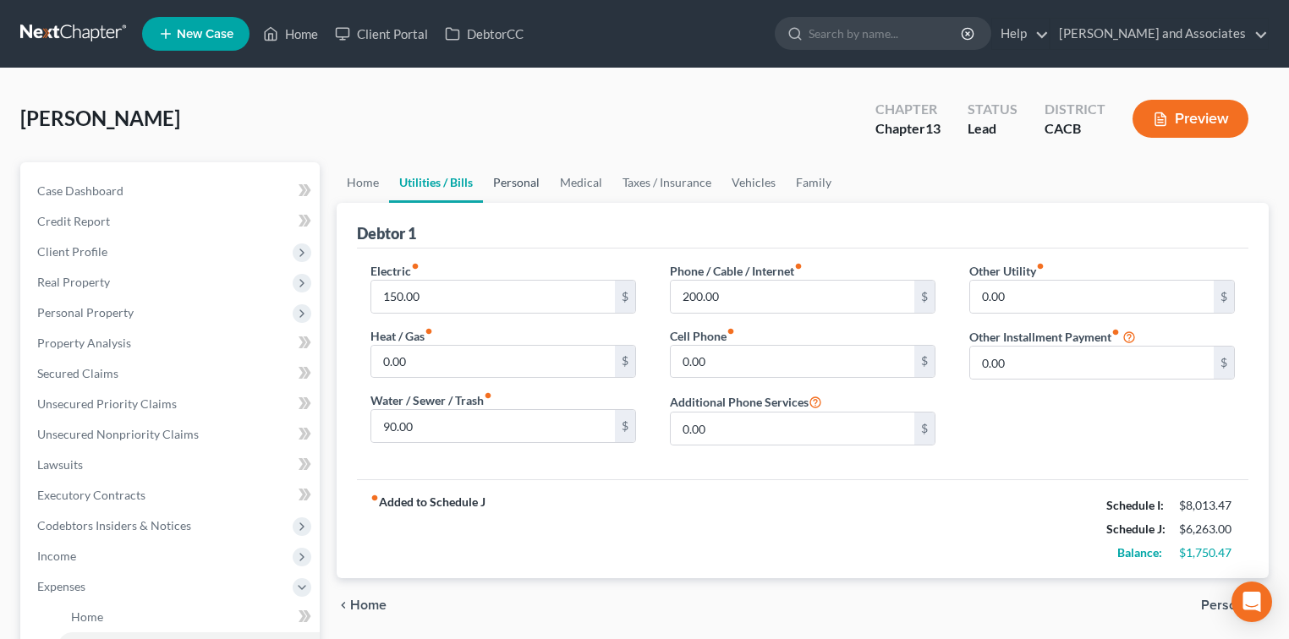
click at [521, 184] on link "Personal" at bounding box center [516, 182] width 67 height 41
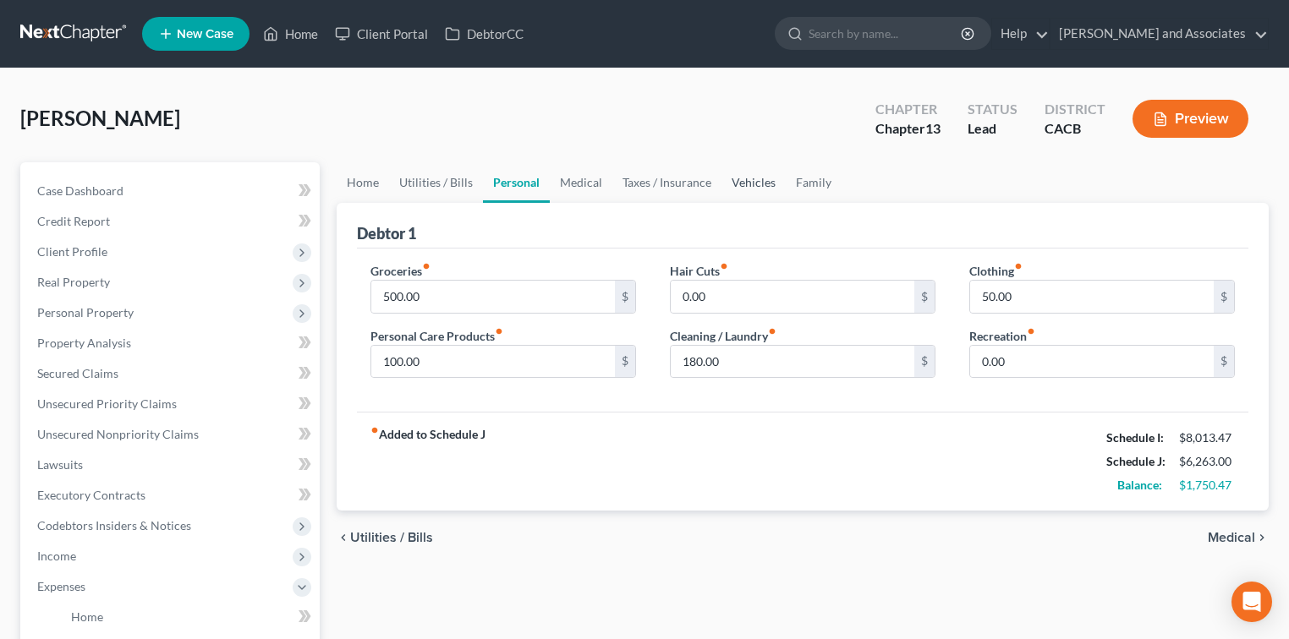
click at [748, 176] on link "Vehicles" at bounding box center [753, 182] width 64 height 41
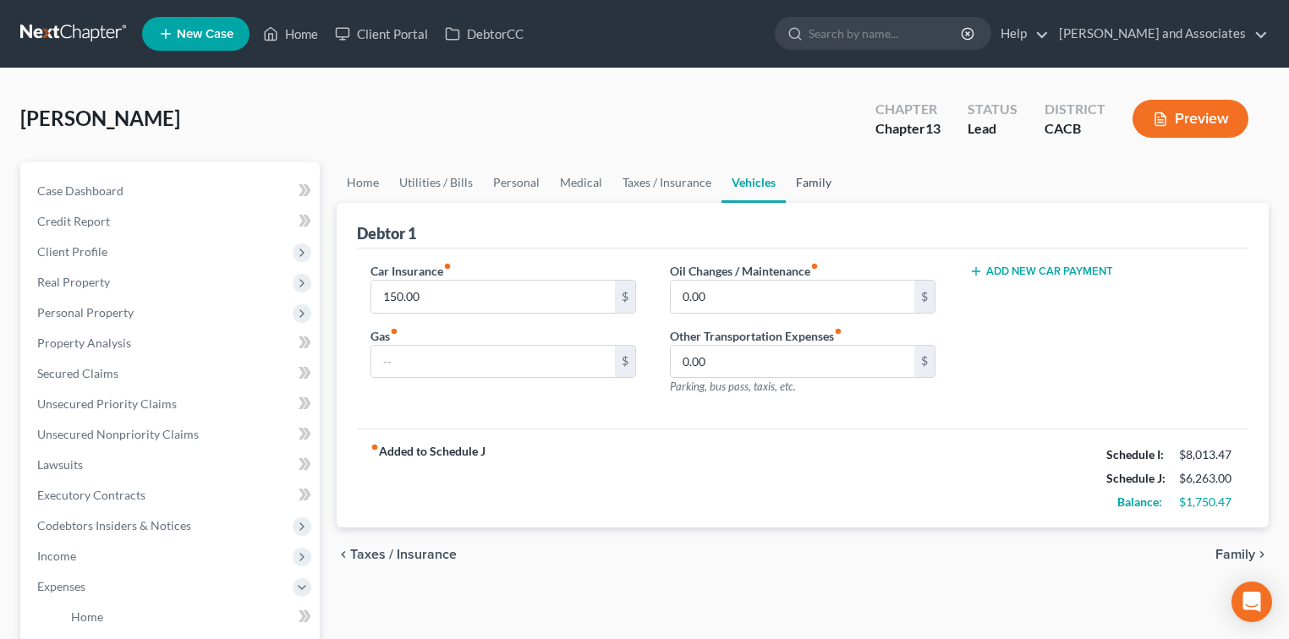
click at [806, 176] on link "Family" at bounding box center [814, 182] width 56 height 41
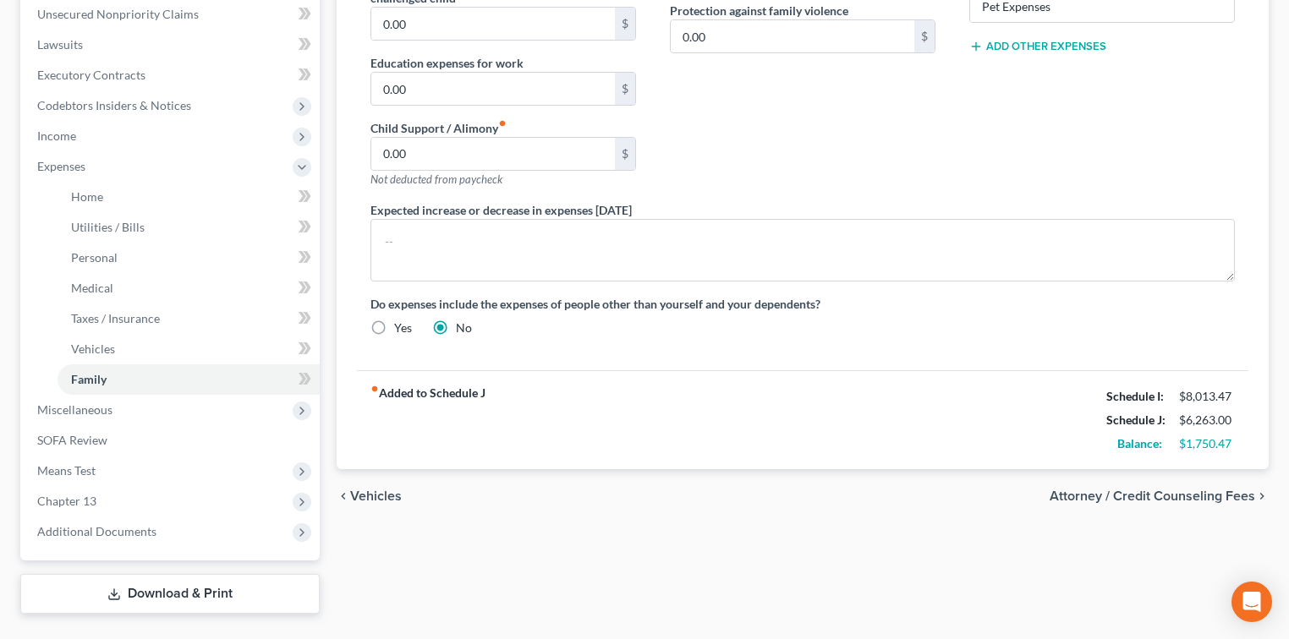
scroll to position [458, 0]
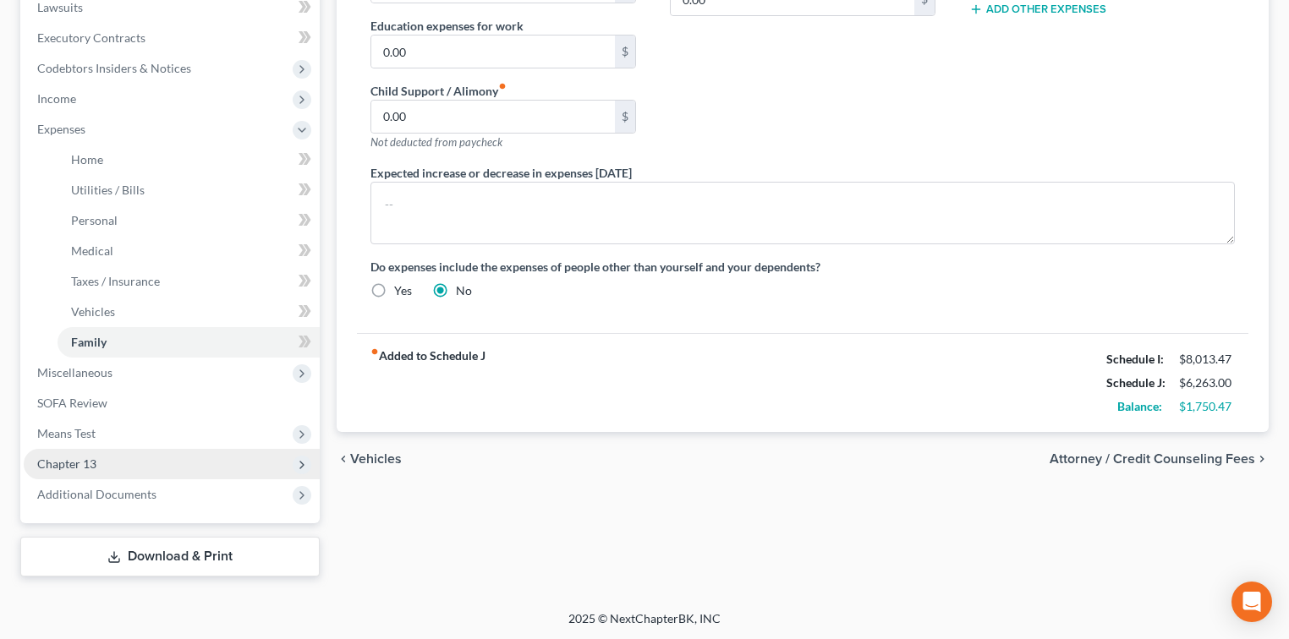
click at [97, 458] on span "Chapter 13" at bounding box center [172, 464] width 296 height 30
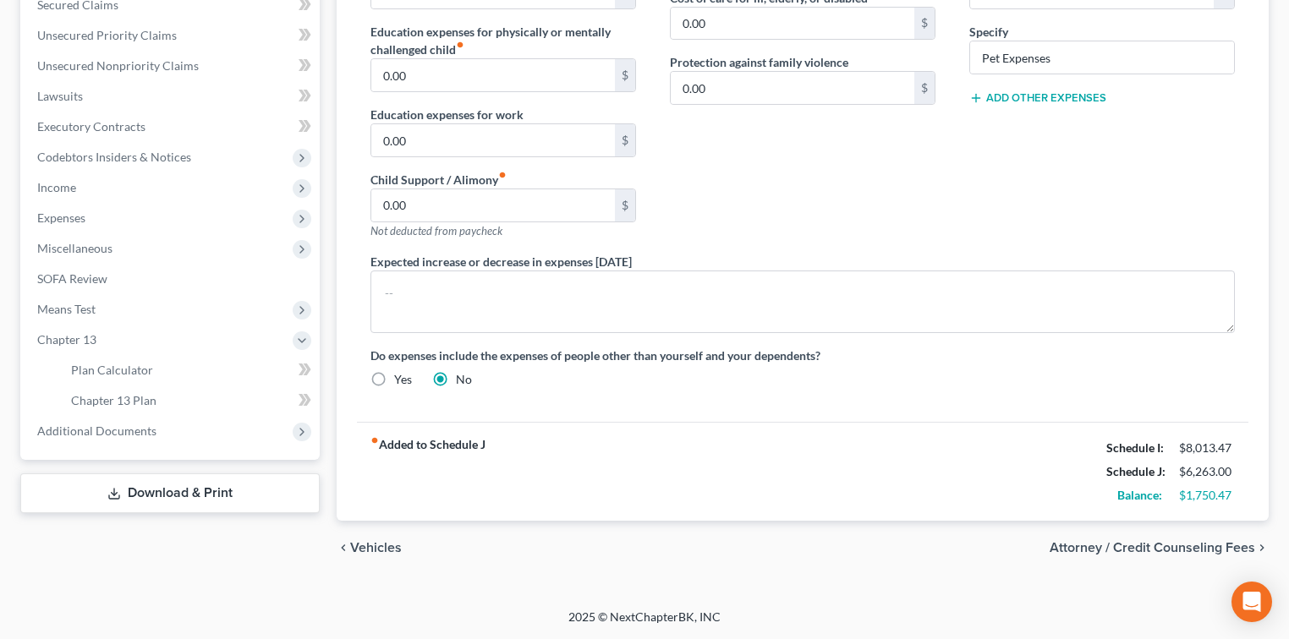
scroll to position [365, 0]
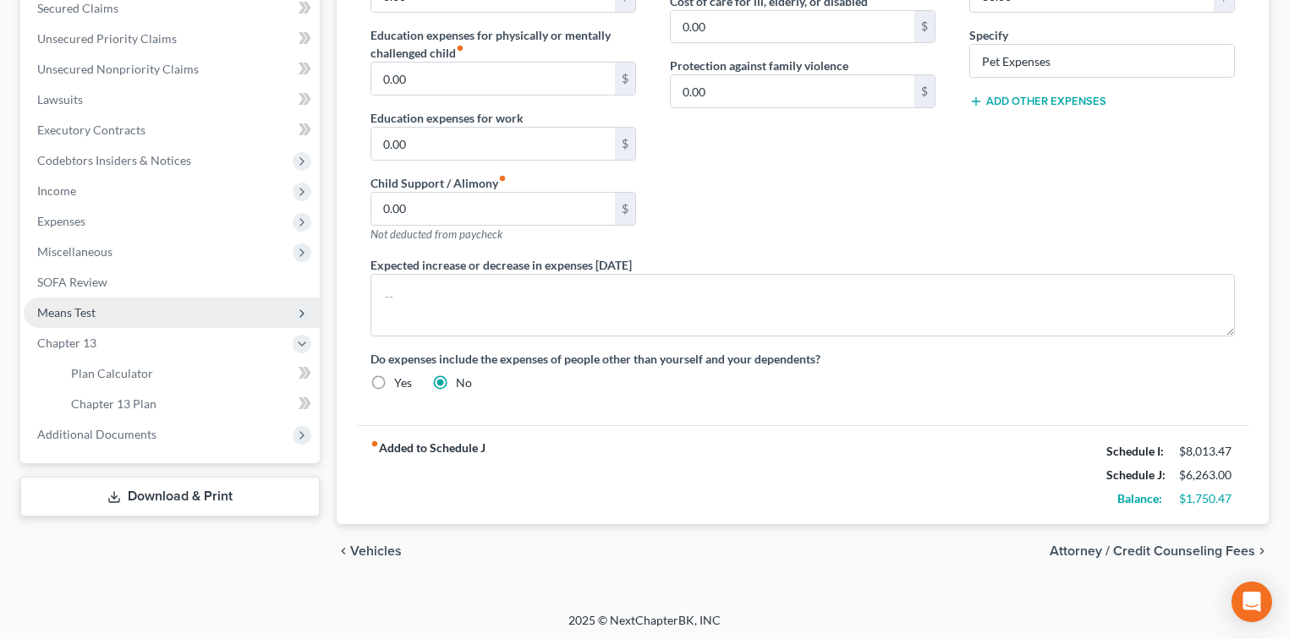
click at [85, 305] on span "Means Test" at bounding box center [66, 312] width 58 height 14
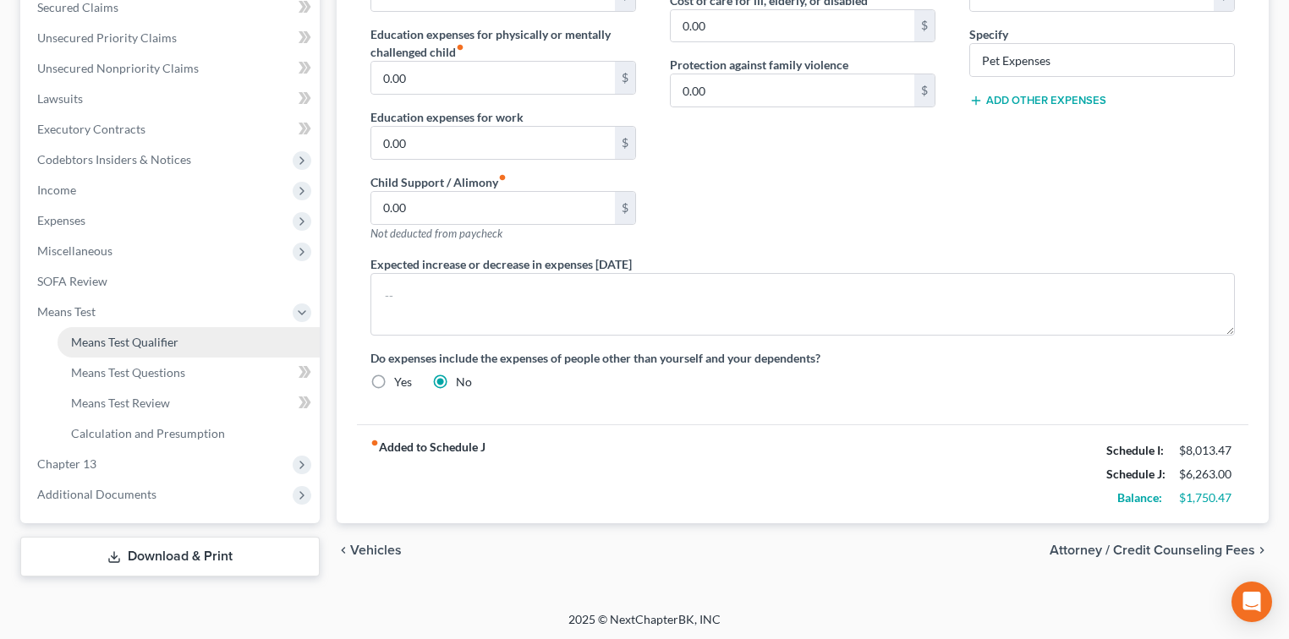
click at [179, 341] on link "Means Test Qualifier" at bounding box center [189, 342] width 262 height 30
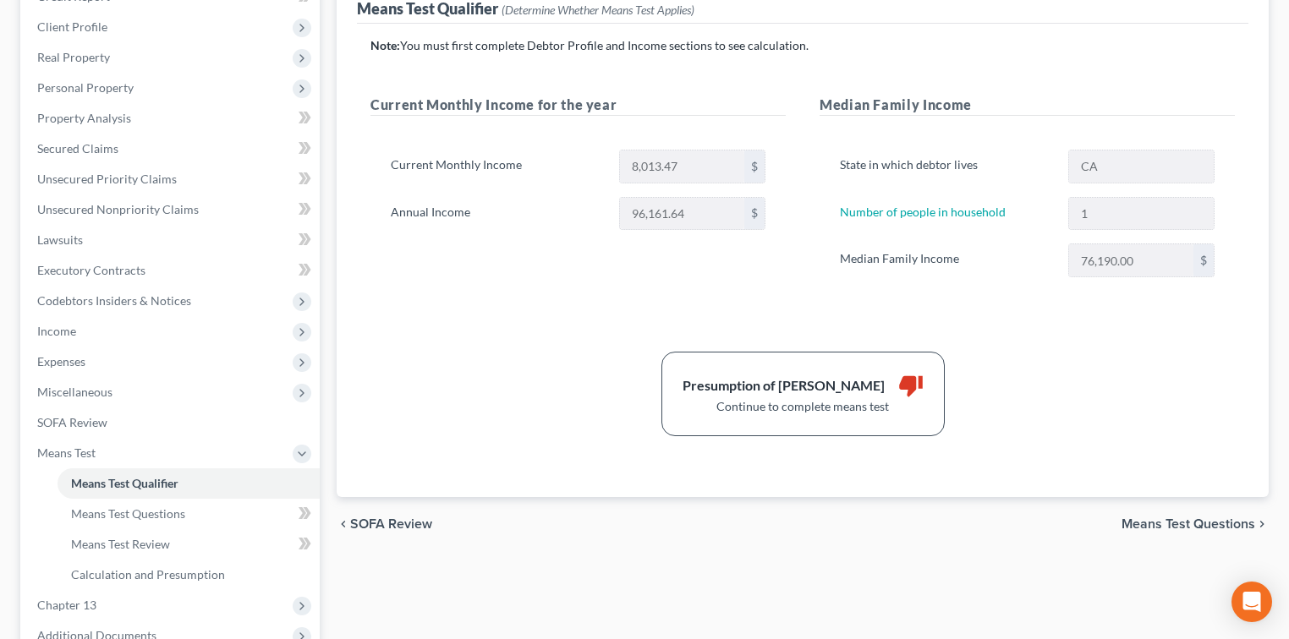
scroll to position [366, 0]
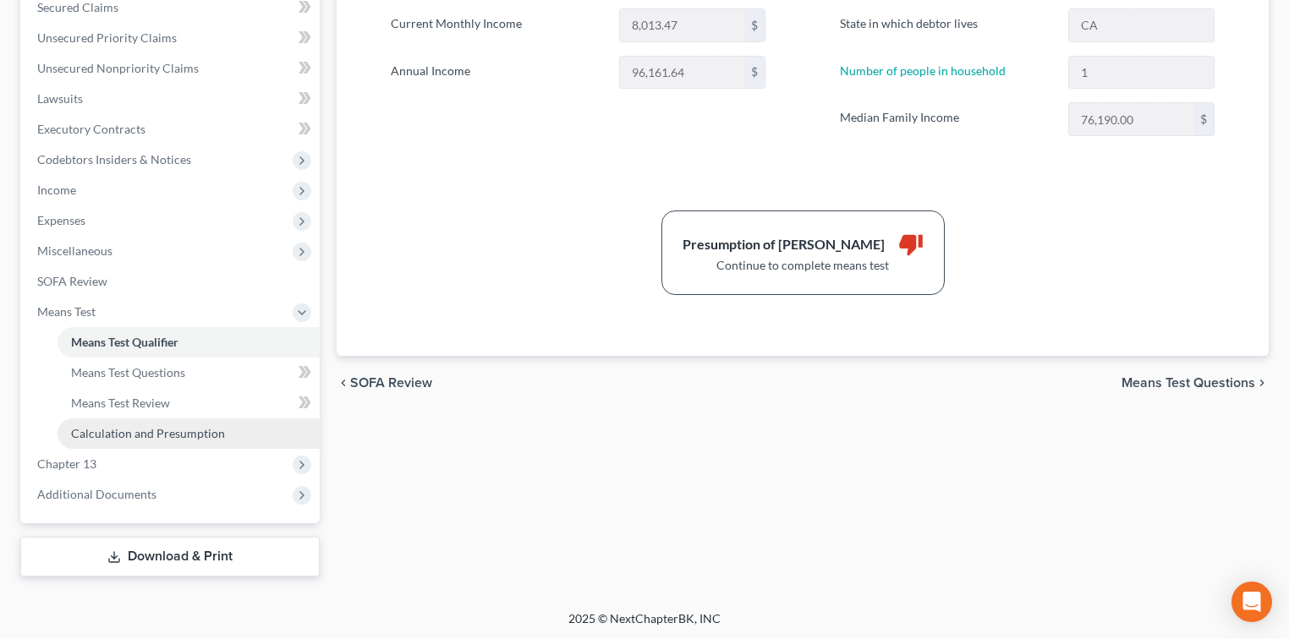
click at [133, 426] on span "Calculation and Presumption" at bounding box center [148, 433] width 154 height 14
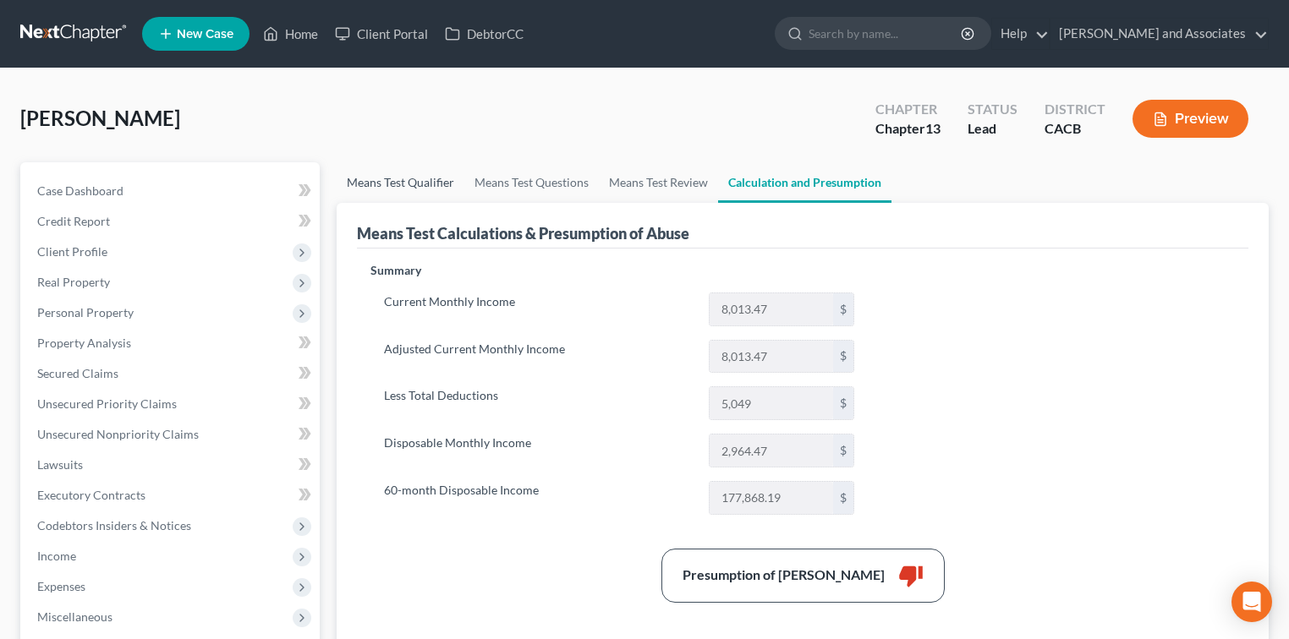
click at [435, 200] on link "Means Test Qualifier" at bounding box center [401, 182] width 128 height 41
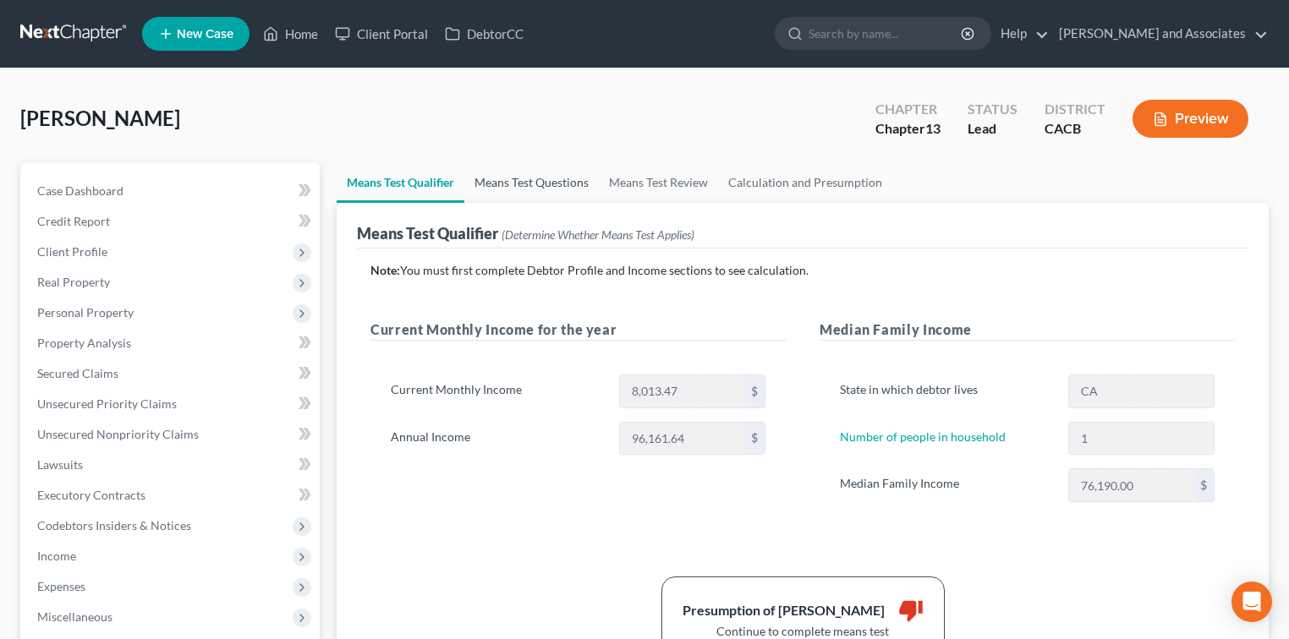
click at [568, 182] on link "Means Test Questions" at bounding box center [531, 182] width 134 height 41
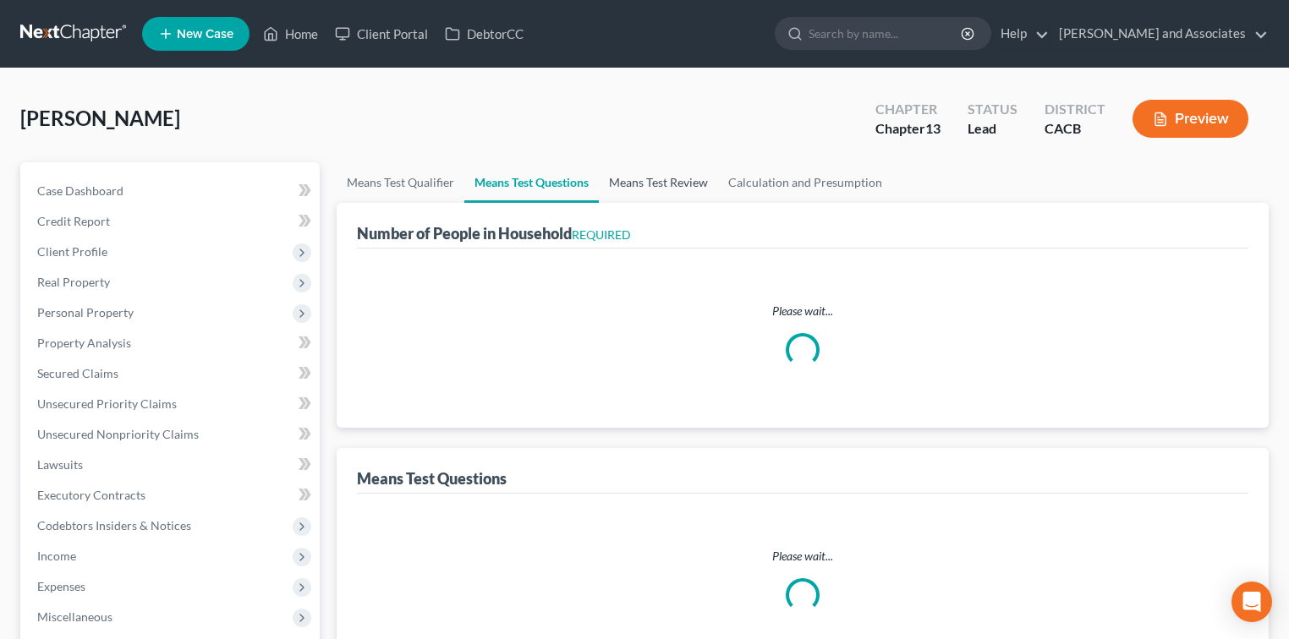
select select "0"
select select "60"
select select "0"
select select "60"
select select "3"
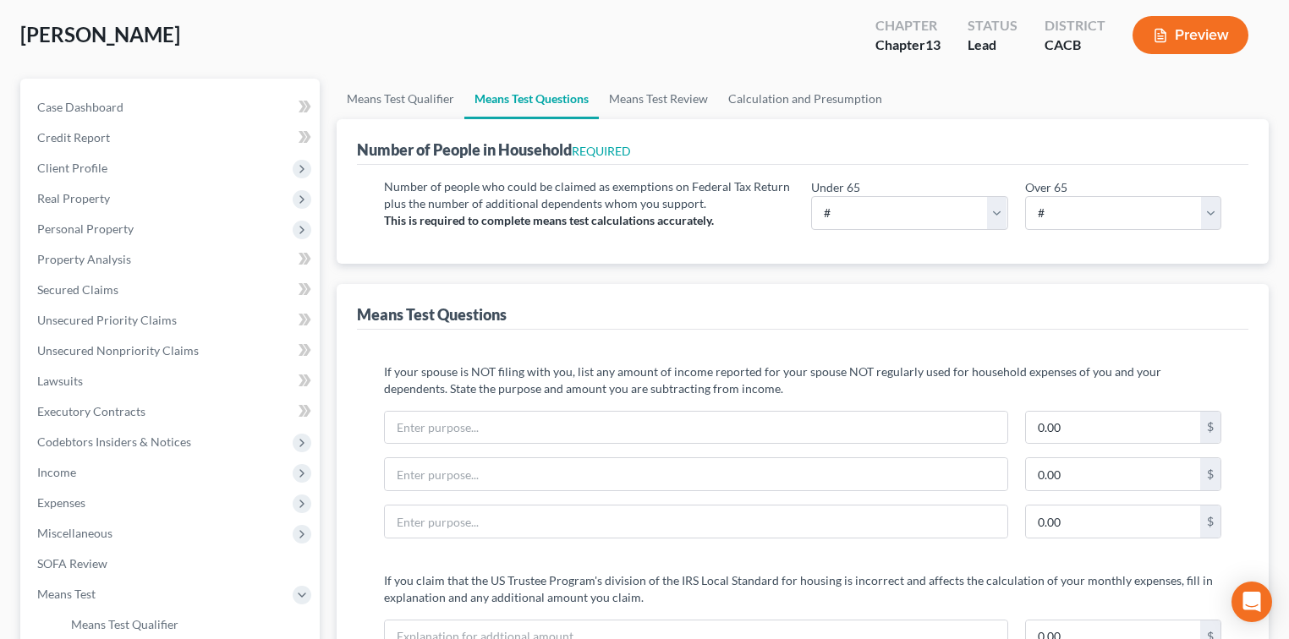
scroll to position [112, 0]
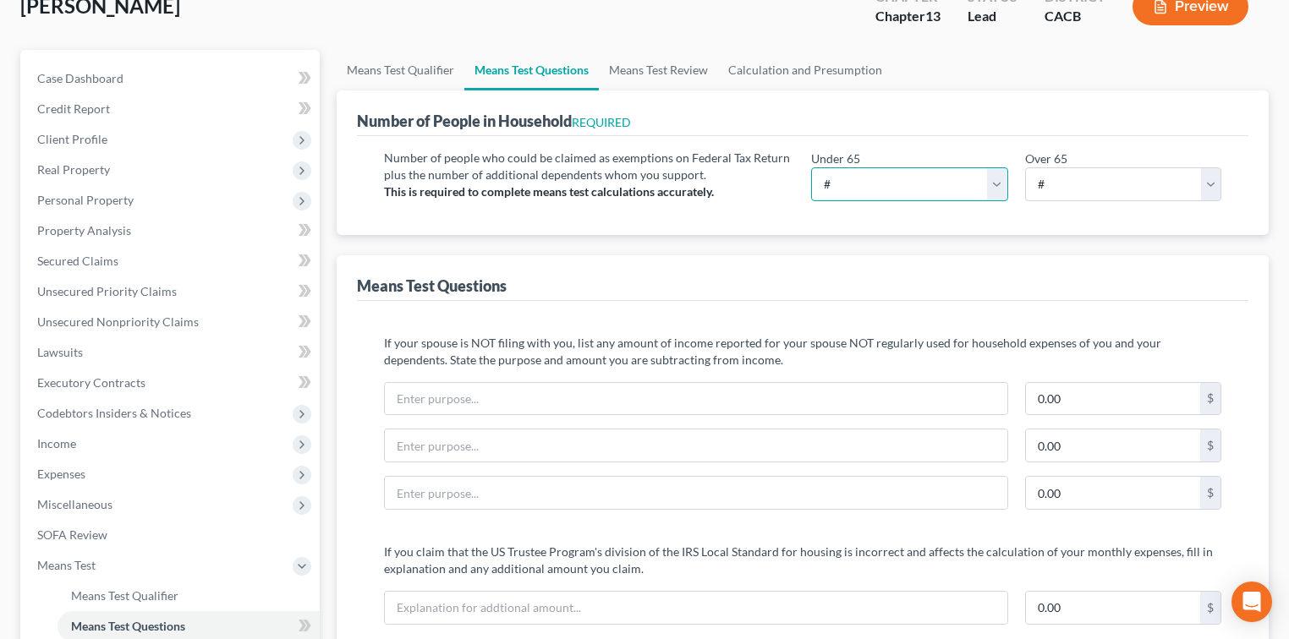
click at [976, 188] on select "# 0 1 2 3 4 5 6 7 8 9 10" at bounding box center [909, 184] width 197 height 34
select select "1"
click at [811, 167] on select "# 0 1 2 3 4 5 6 7 8 9 10" at bounding box center [909, 184] width 197 height 34
click at [936, 278] on div "Means Test Questions" at bounding box center [802, 278] width 891 height 46
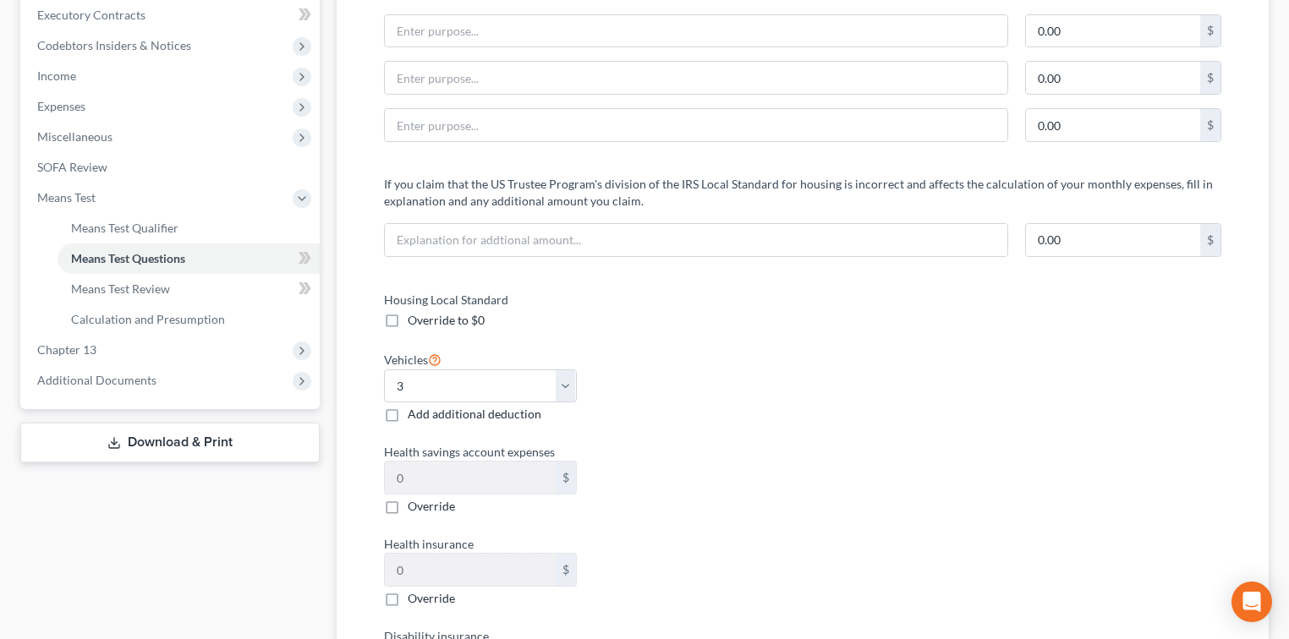
scroll to position [453, 0]
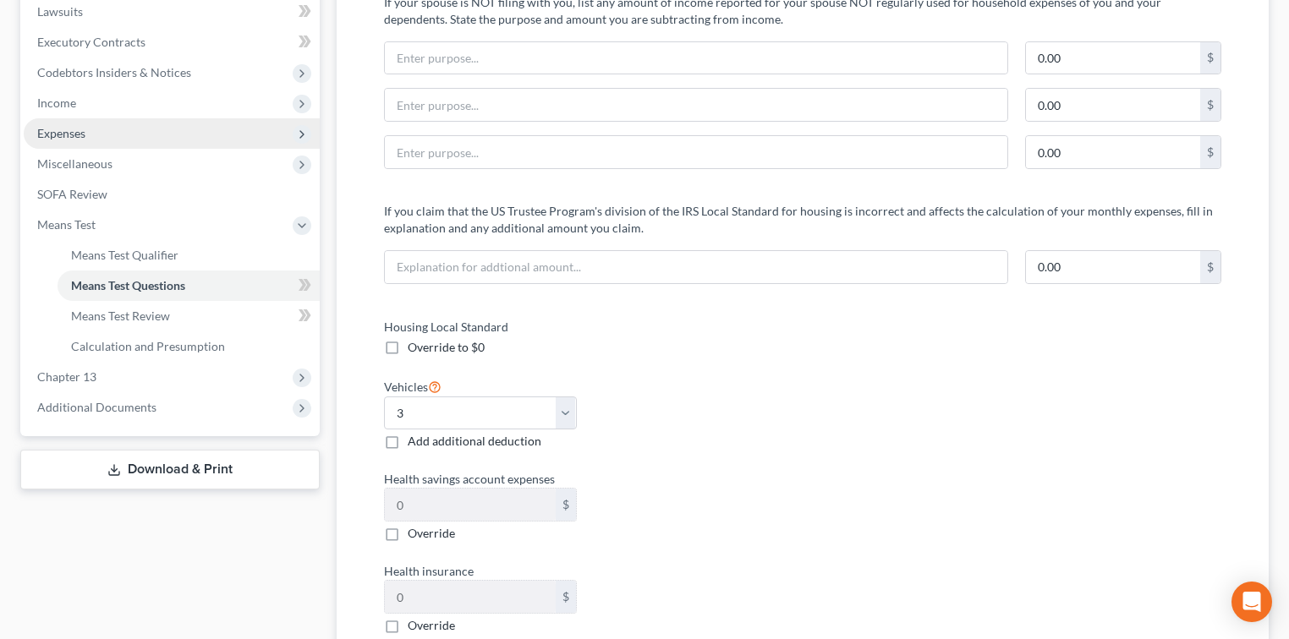
click at [139, 128] on span "Expenses" at bounding box center [172, 133] width 296 height 30
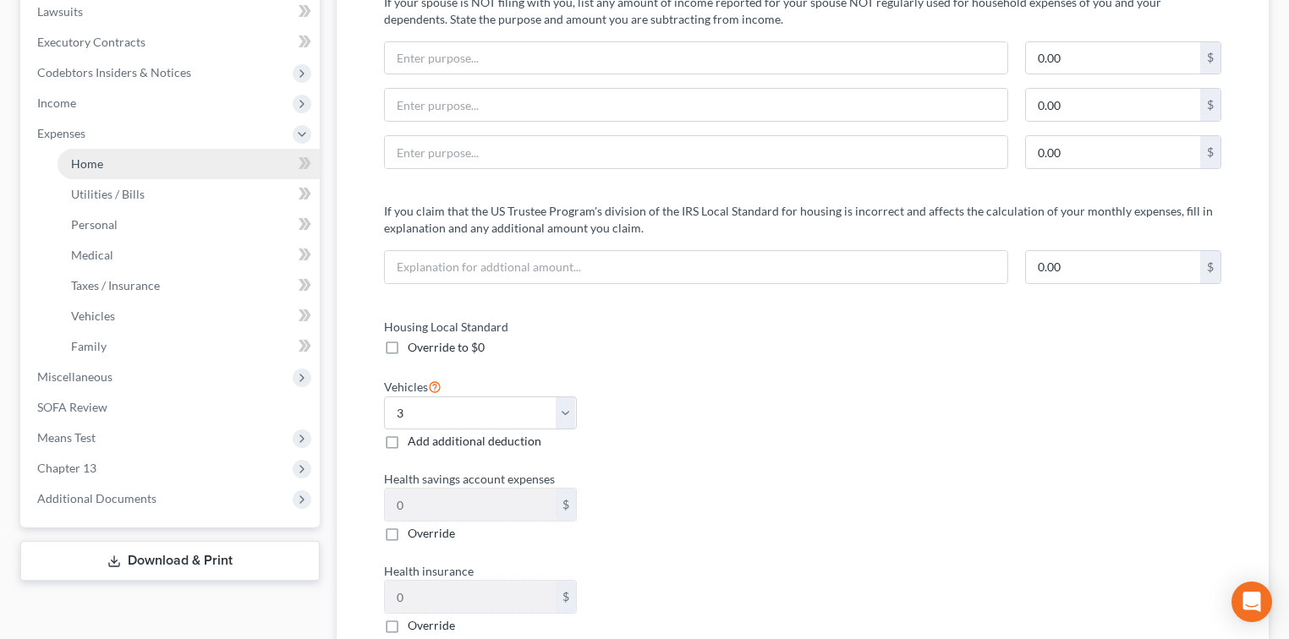
click at [146, 156] on link "Home" at bounding box center [189, 164] width 262 height 30
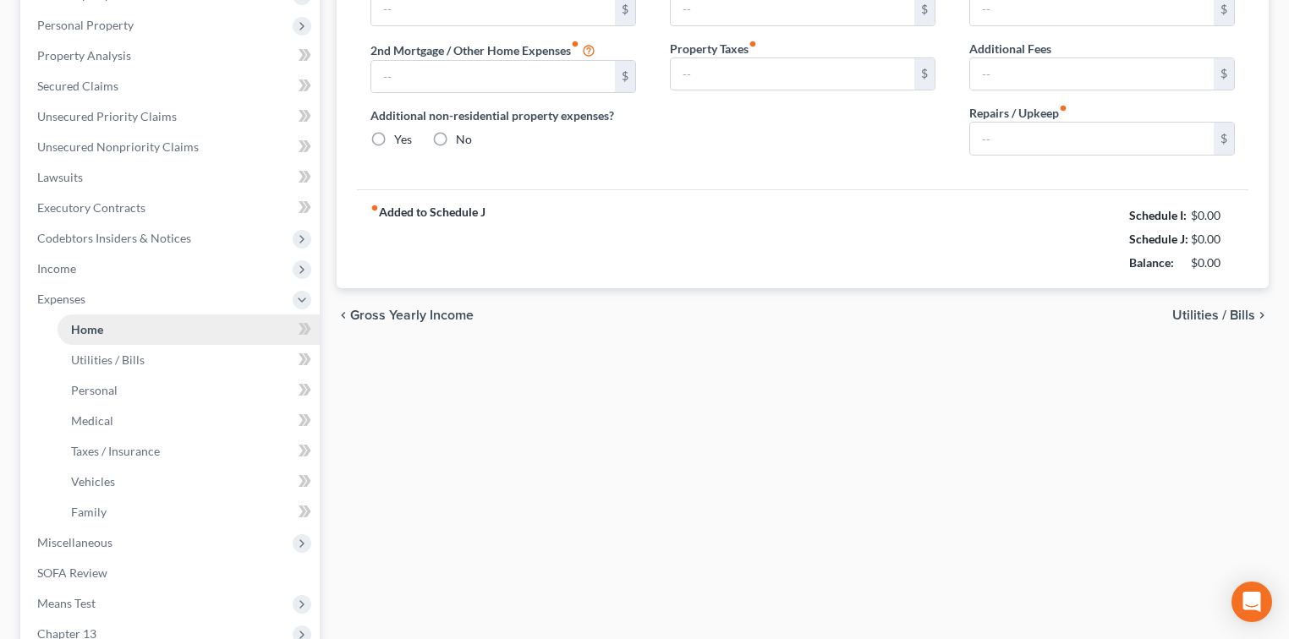
type input "3,863.00"
type input "700.00"
radio input "true"
type input "200.00"
type input "0.00"
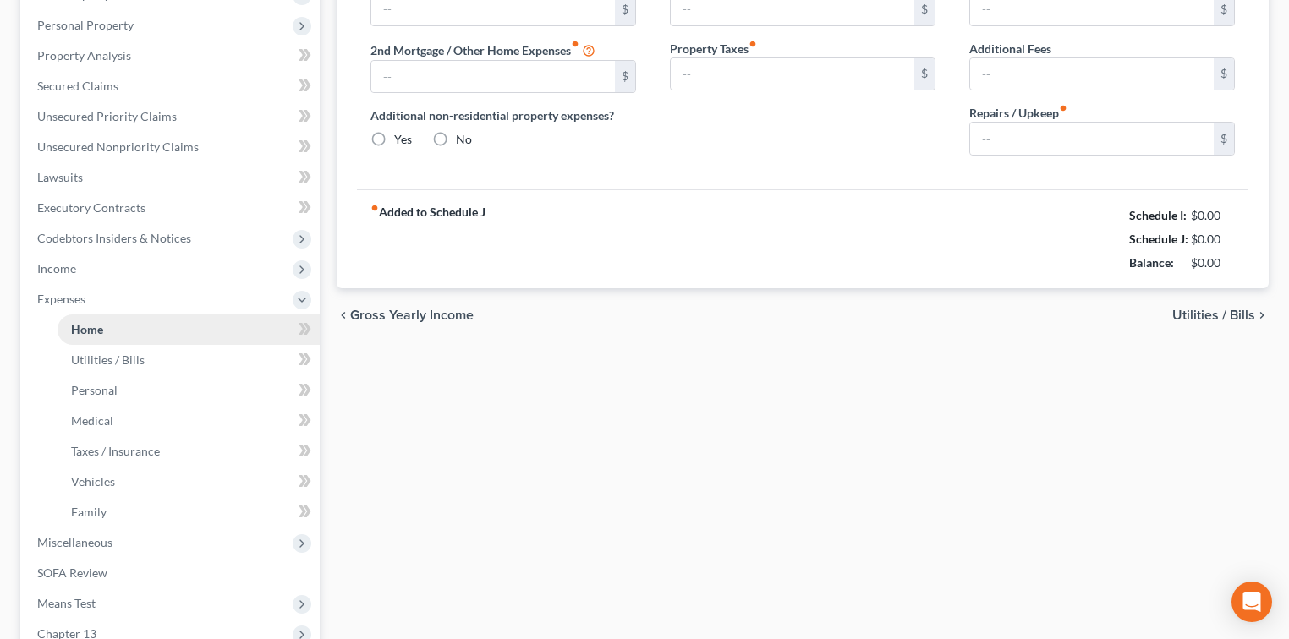
type input "0.00"
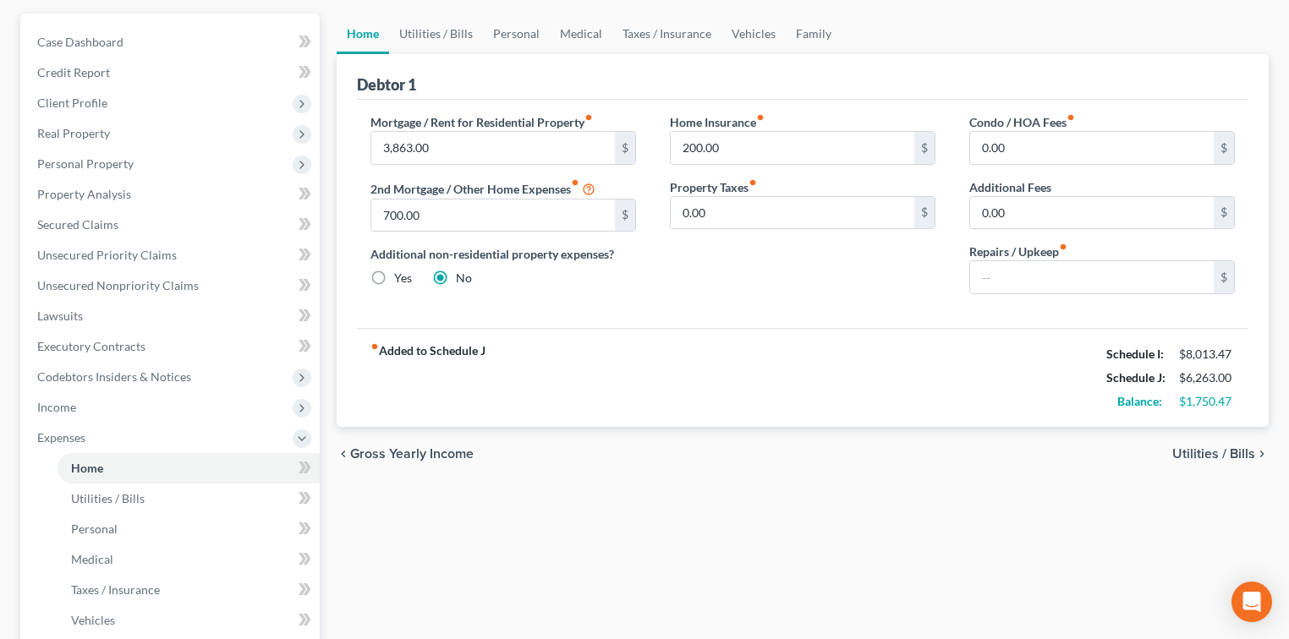
scroll to position [338, 0]
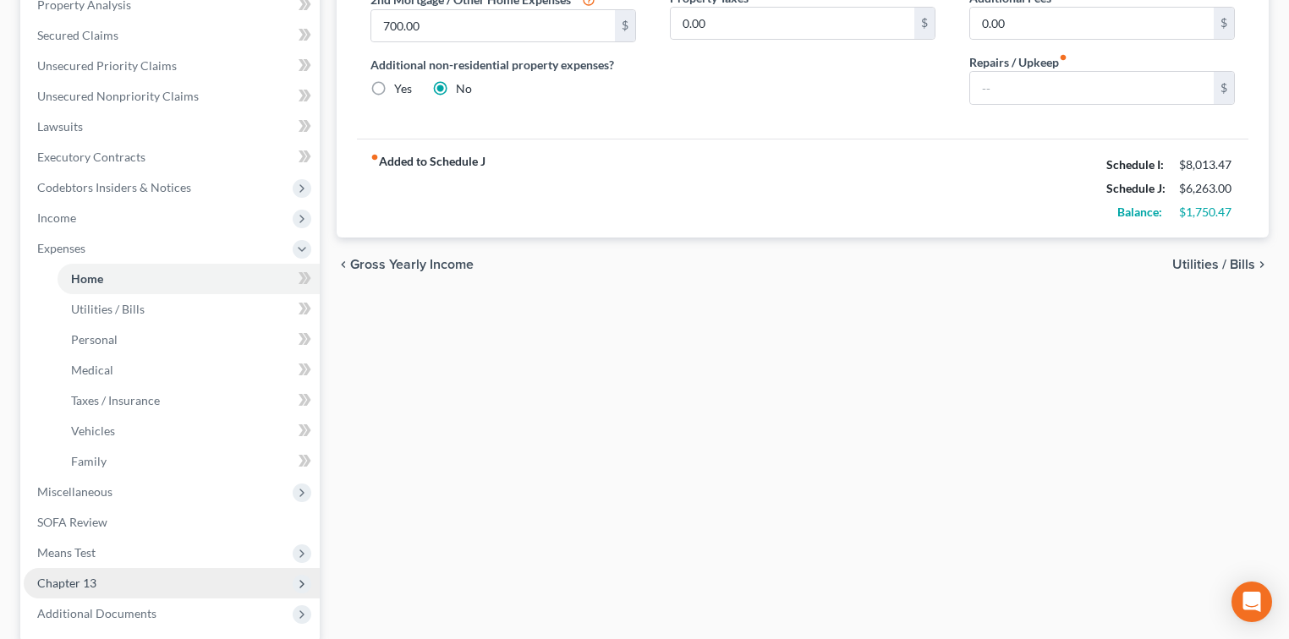
click at [121, 572] on span "Chapter 13" at bounding box center [172, 583] width 296 height 30
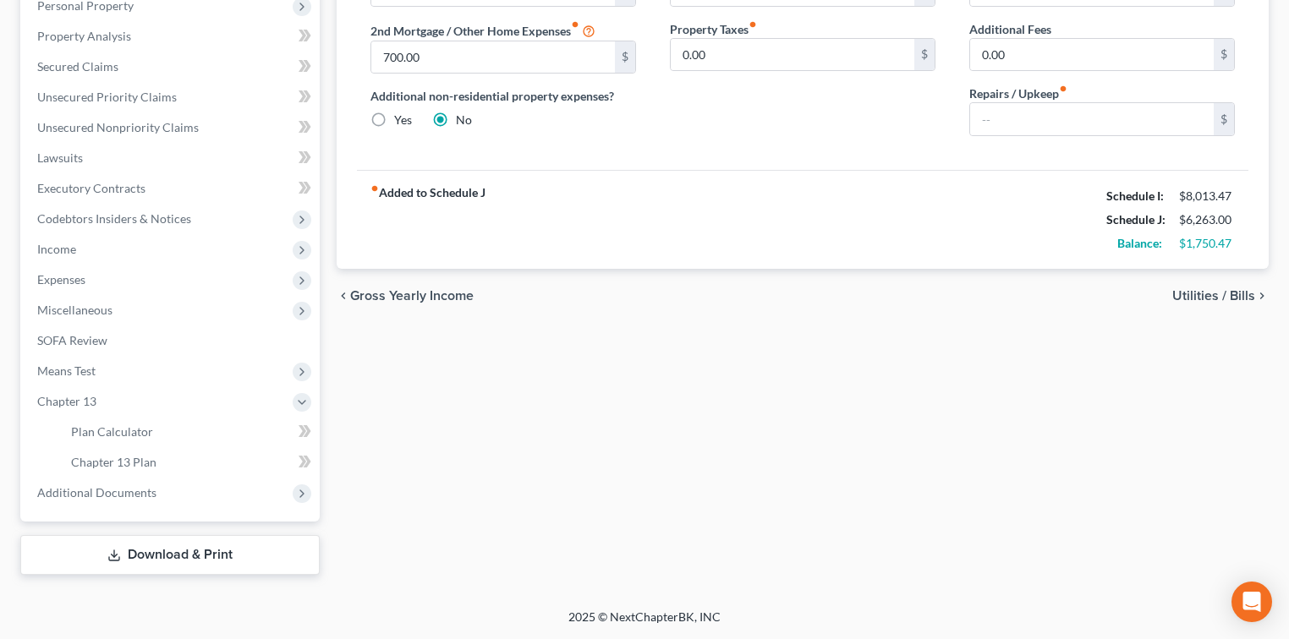
scroll to position [305, 0]
click at [130, 462] on span "Chapter 13 Plan" at bounding box center [113, 464] width 85 height 14
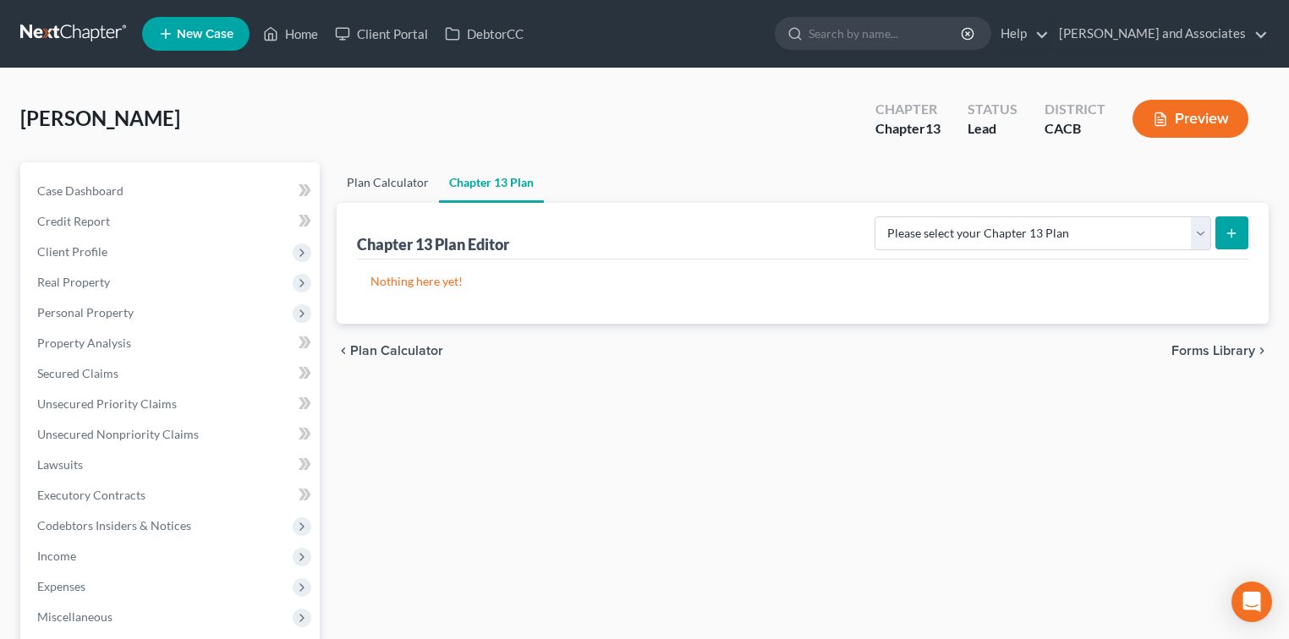
drag, startPoint x: 362, startPoint y: 178, endPoint x: 633, endPoint y: 238, distance: 277.2
click at [362, 177] on link "Plan Calculator" at bounding box center [388, 182] width 102 height 41
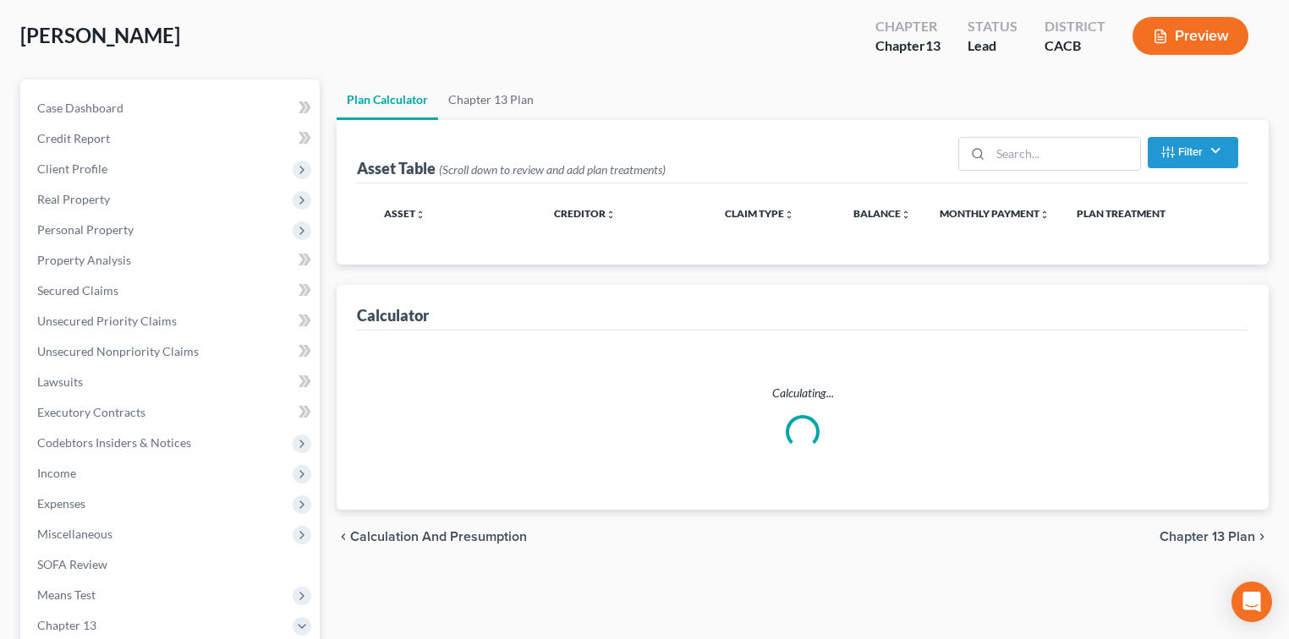
scroll to position [112, 0]
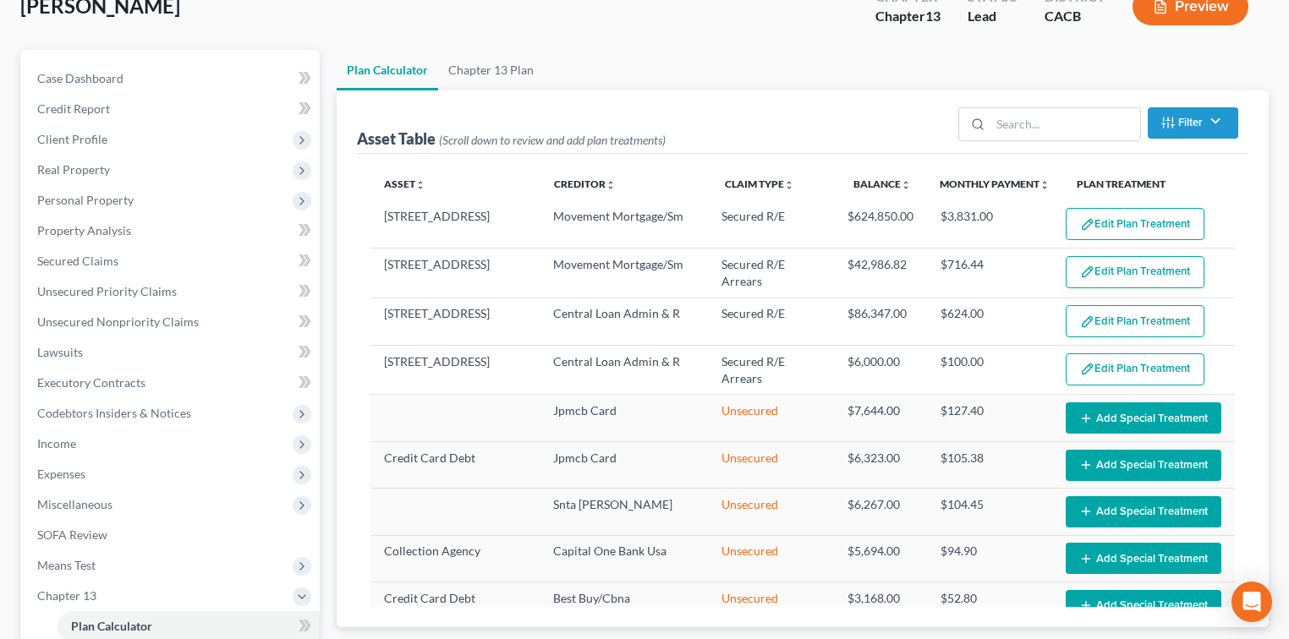
select select "59"
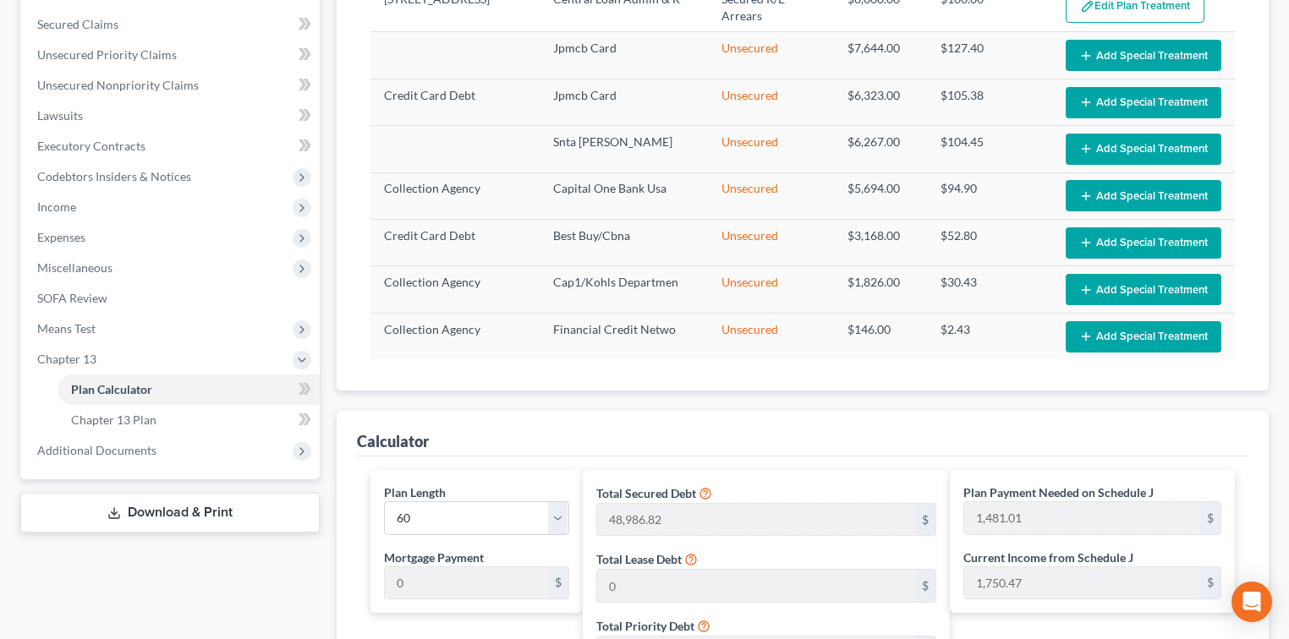
scroll to position [225, 0]
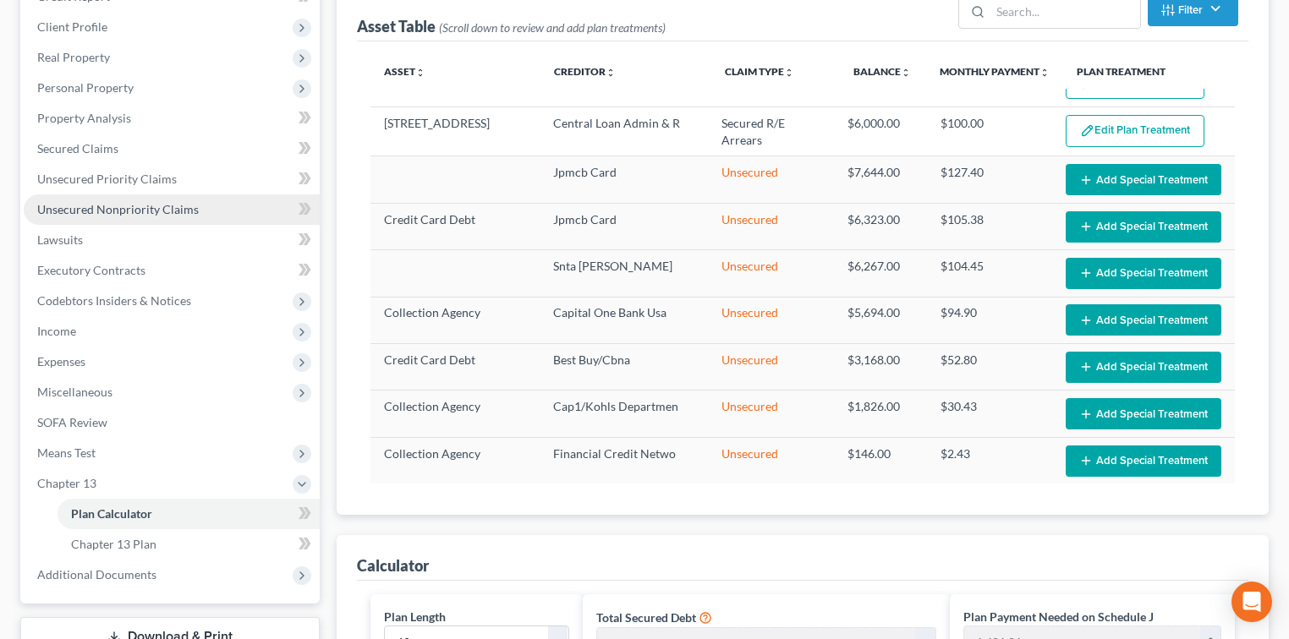
click at [141, 213] on span "Unsecured Nonpriority Claims" at bounding box center [118, 209] width 162 height 14
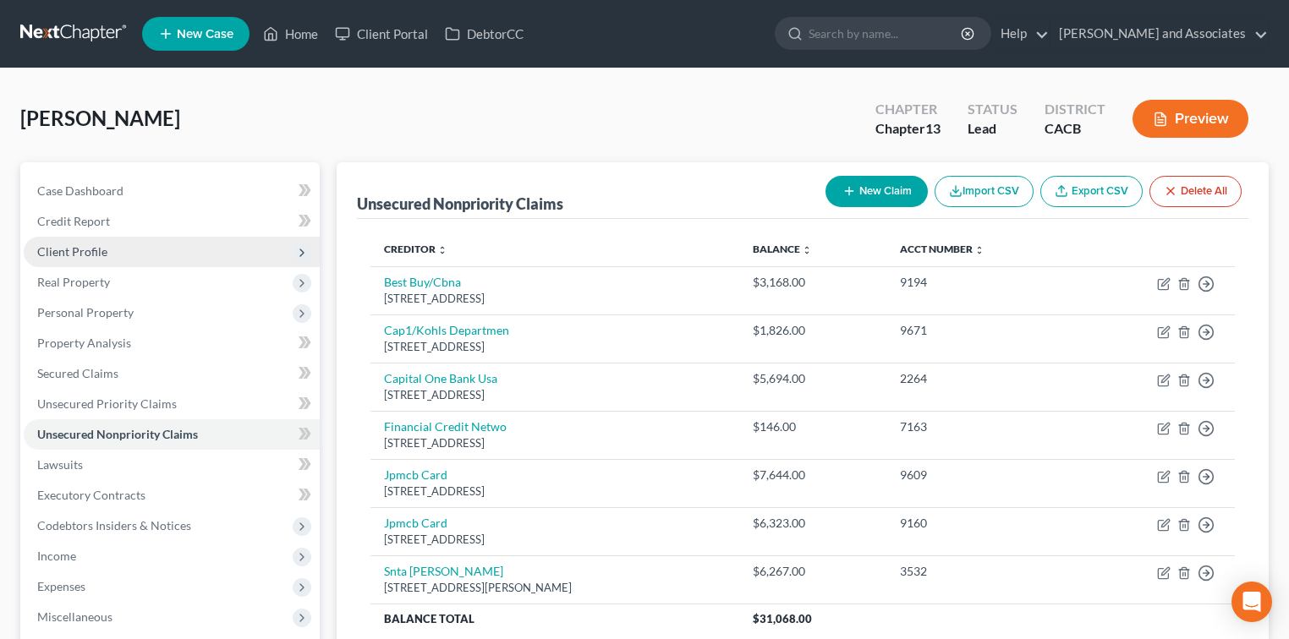
click at [64, 250] on span "Client Profile" at bounding box center [72, 251] width 70 height 14
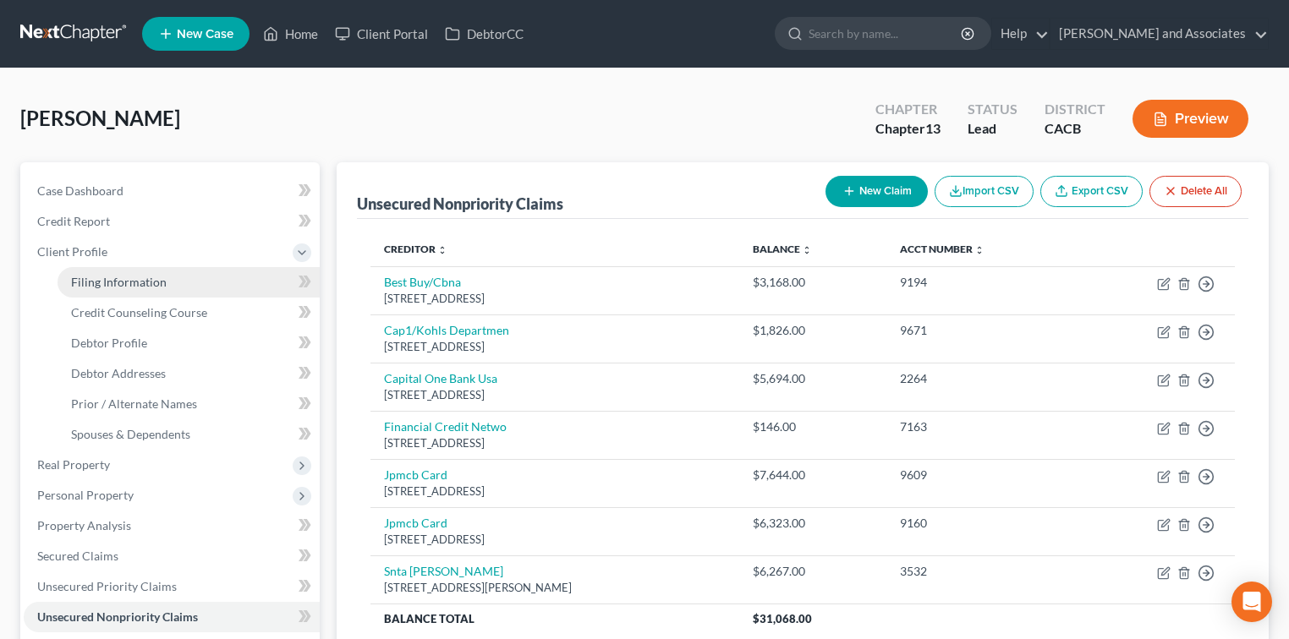
click at [108, 275] on span "Filing Information" at bounding box center [119, 282] width 96 height 14
select select "1"
select select "0"
select select "3"
select select "7"
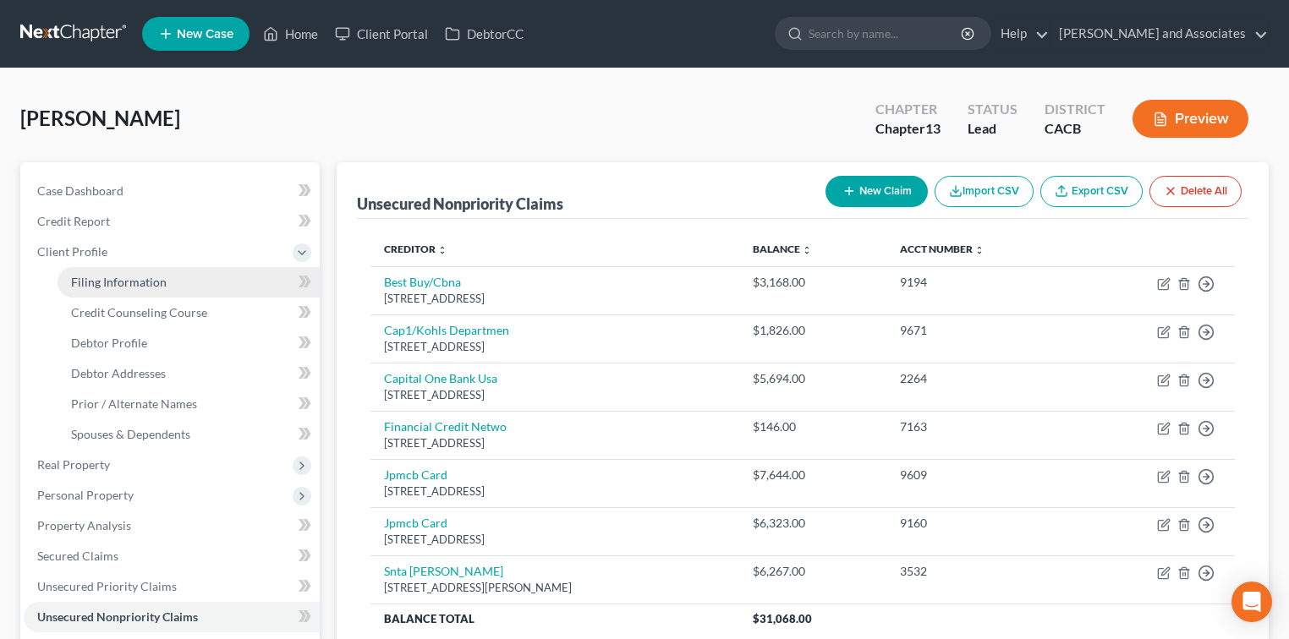
select select "0"
select select "4"
select select "1"
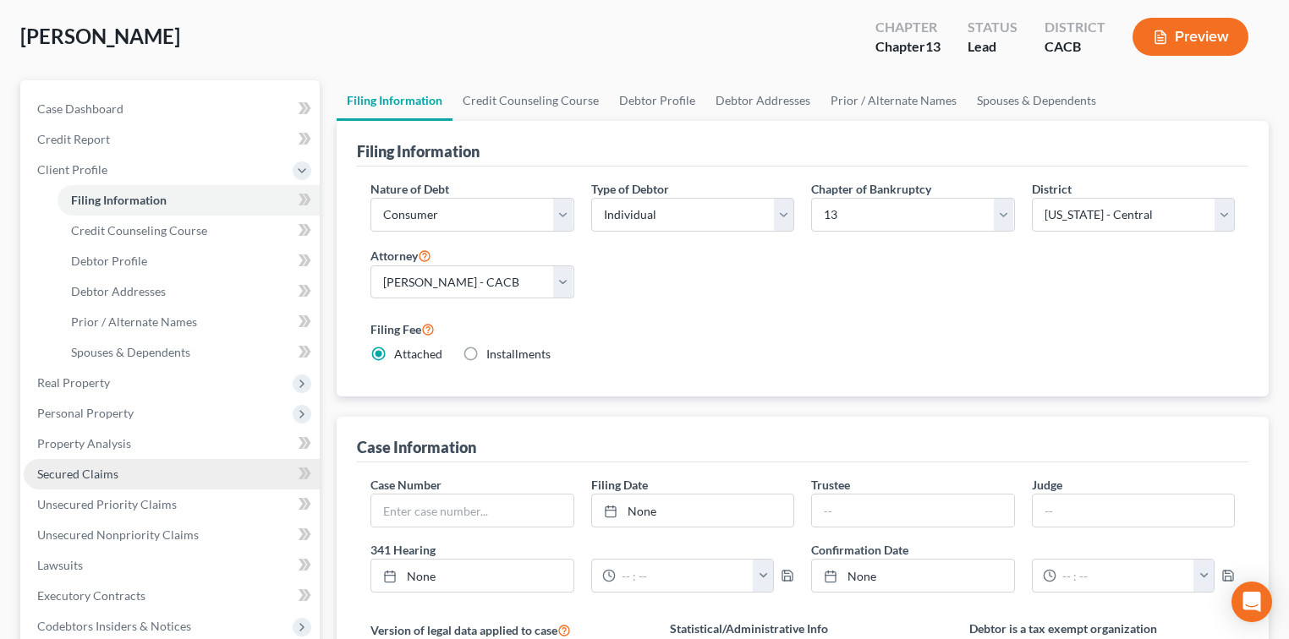
scroll to position [112, 0]
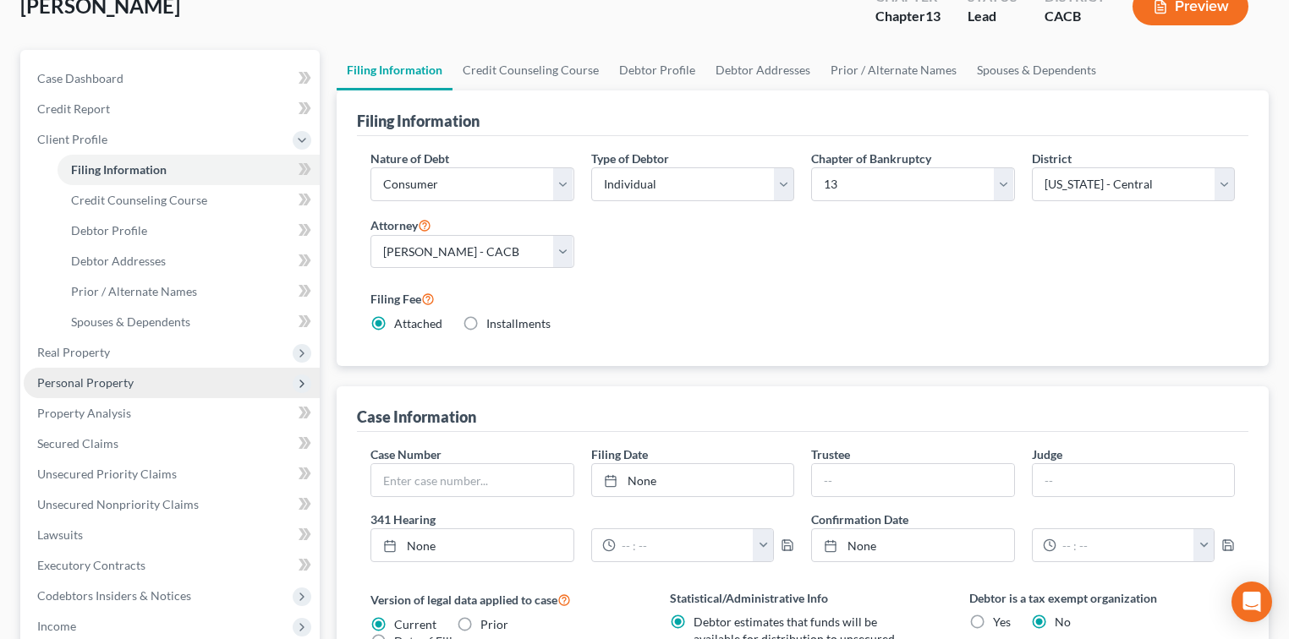
click at [118, 385] on span "Personal Property" at bounding box center [85, 383] width 96 height 14
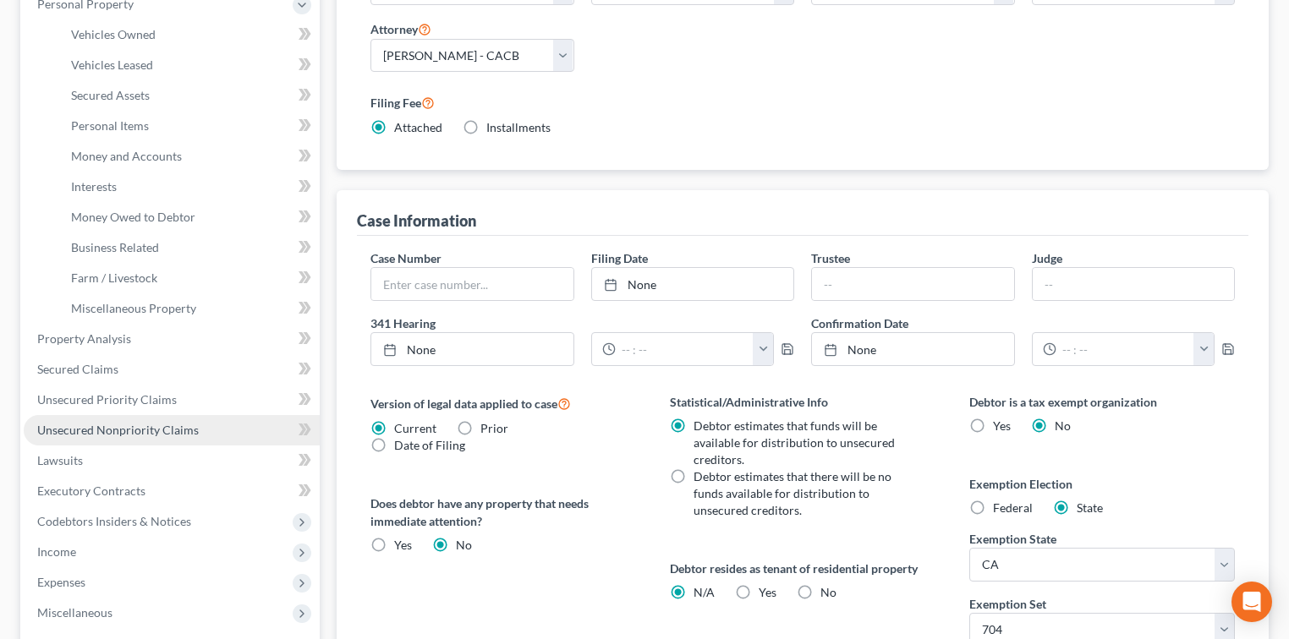
scroll to position [338, 0]
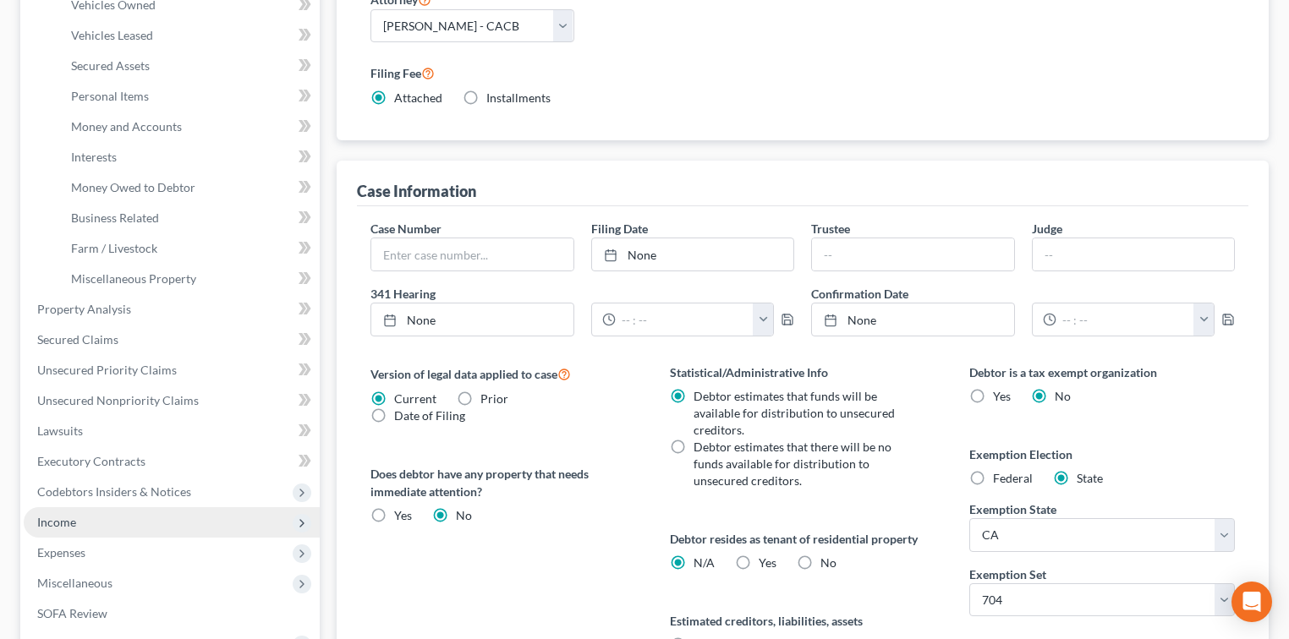
click at [85, 518] on span "Income" at bounding box center [172, 522] width 296 height 30
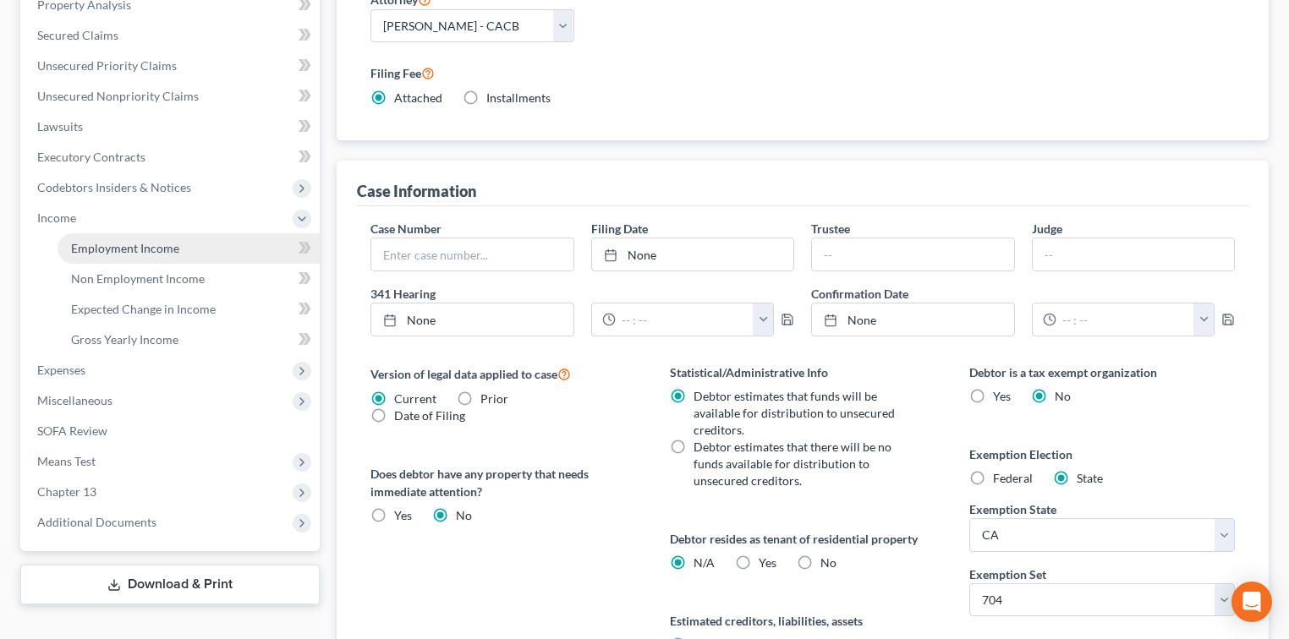
click at [152, 248] on span "Employment Income" at bounding box center [125, 248] width 108 height 14
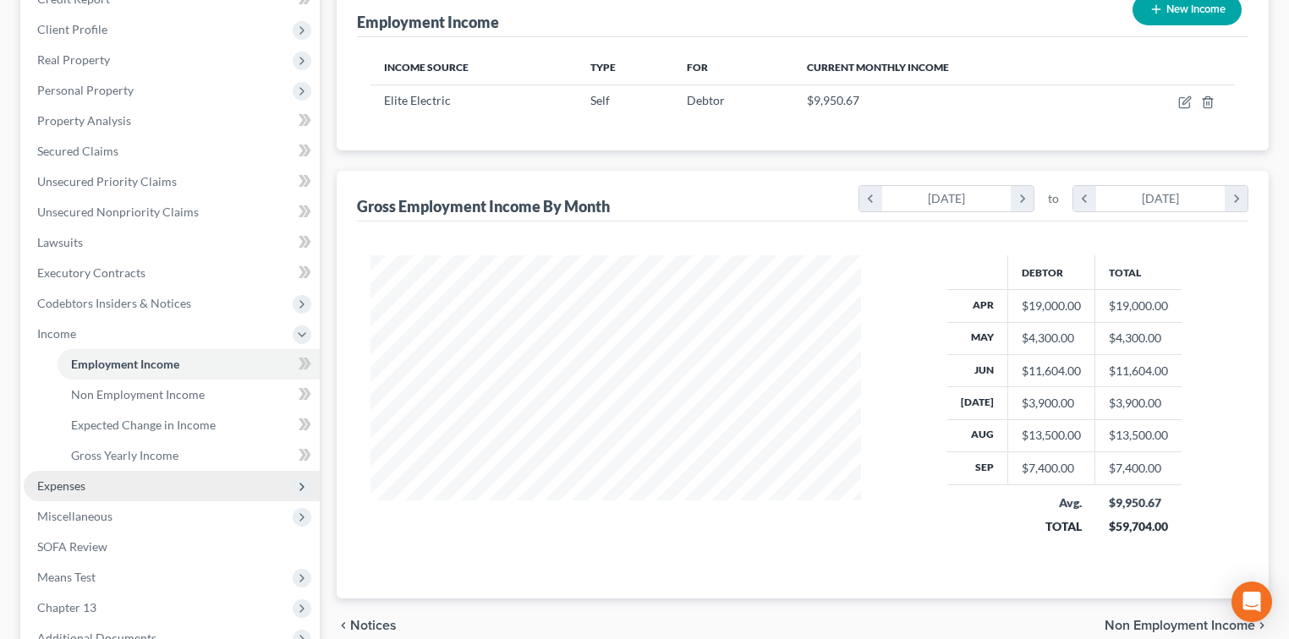
scroll to position [225, 0]
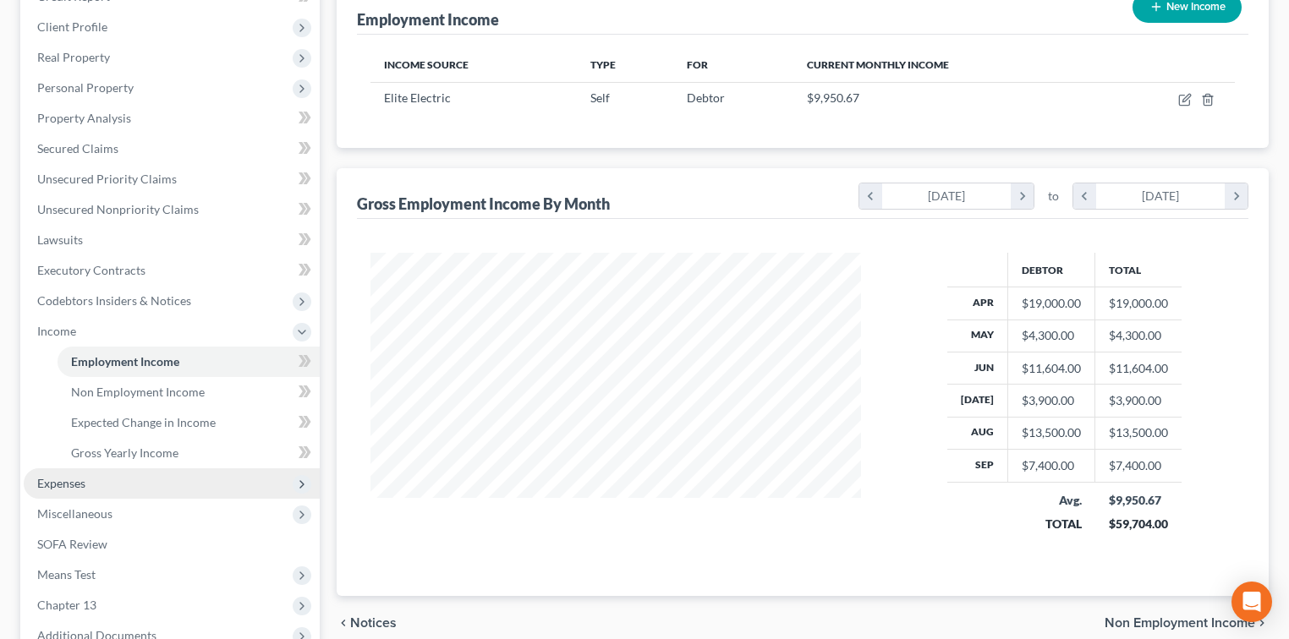
click at [57, 484] on span "Expenses" at bounding box center [61, 483] width 48 height 14
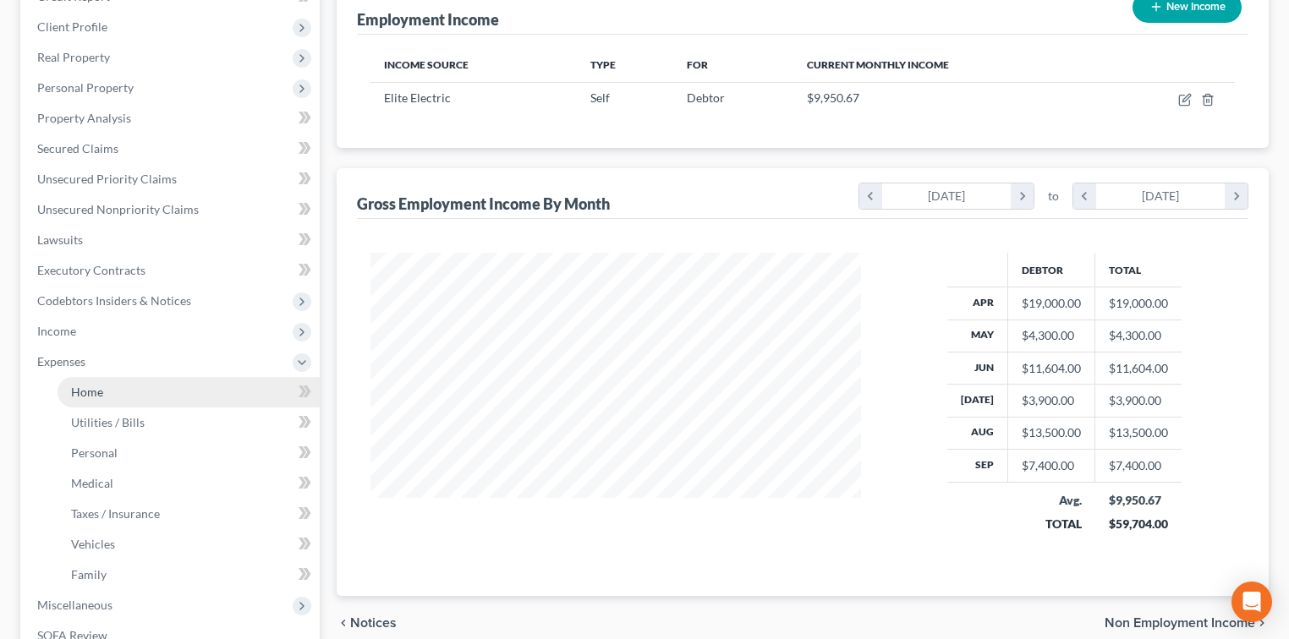
click at [142, 389] on link "Home" at bounding box center [189, 392] width 262 height 30
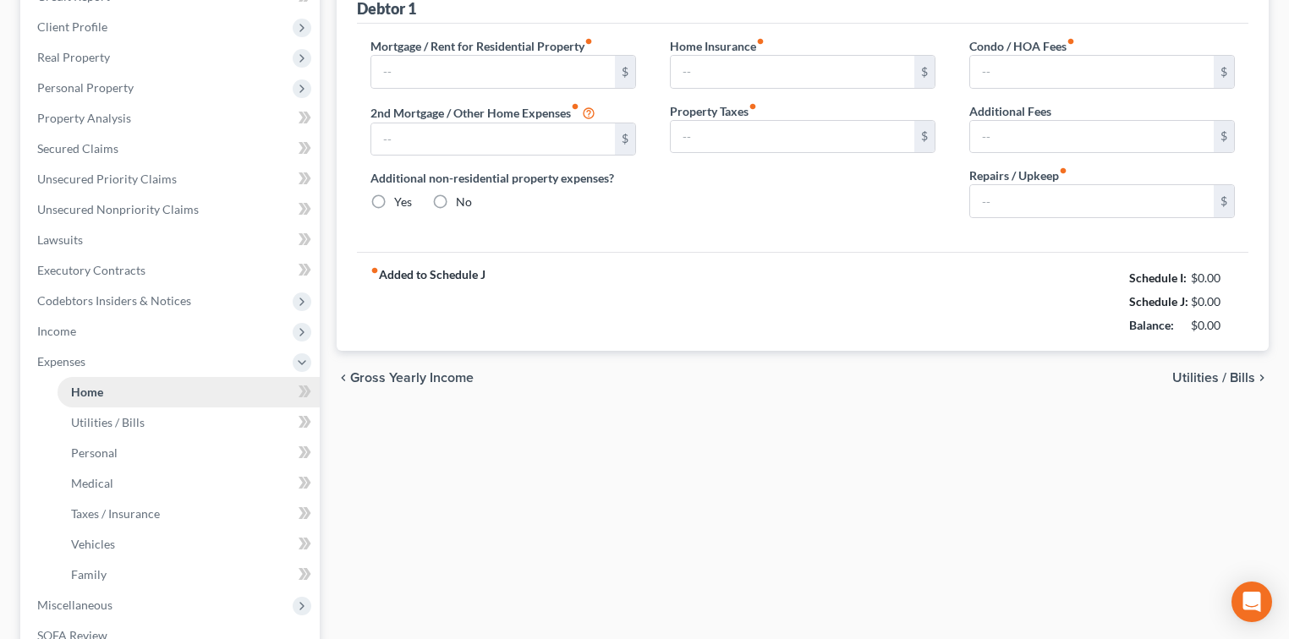
type input "3,863.00"
type input "700.00"
radio input "true"
type input "200.00"
type input "0.00"
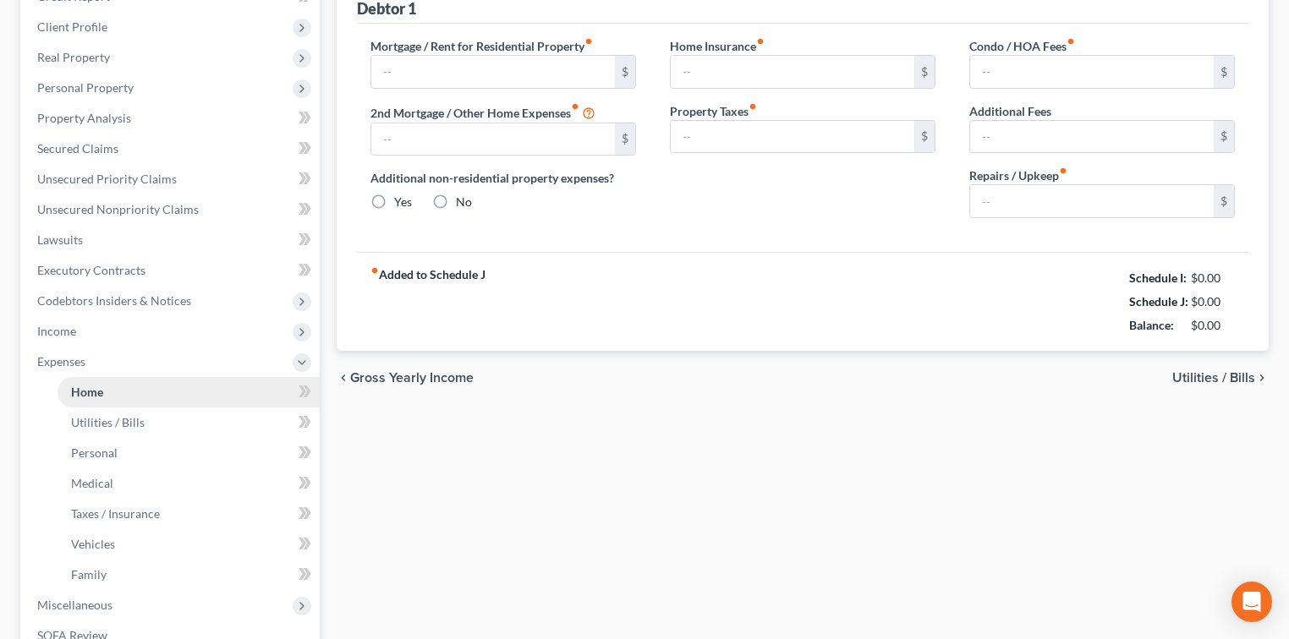
type input "0.00"
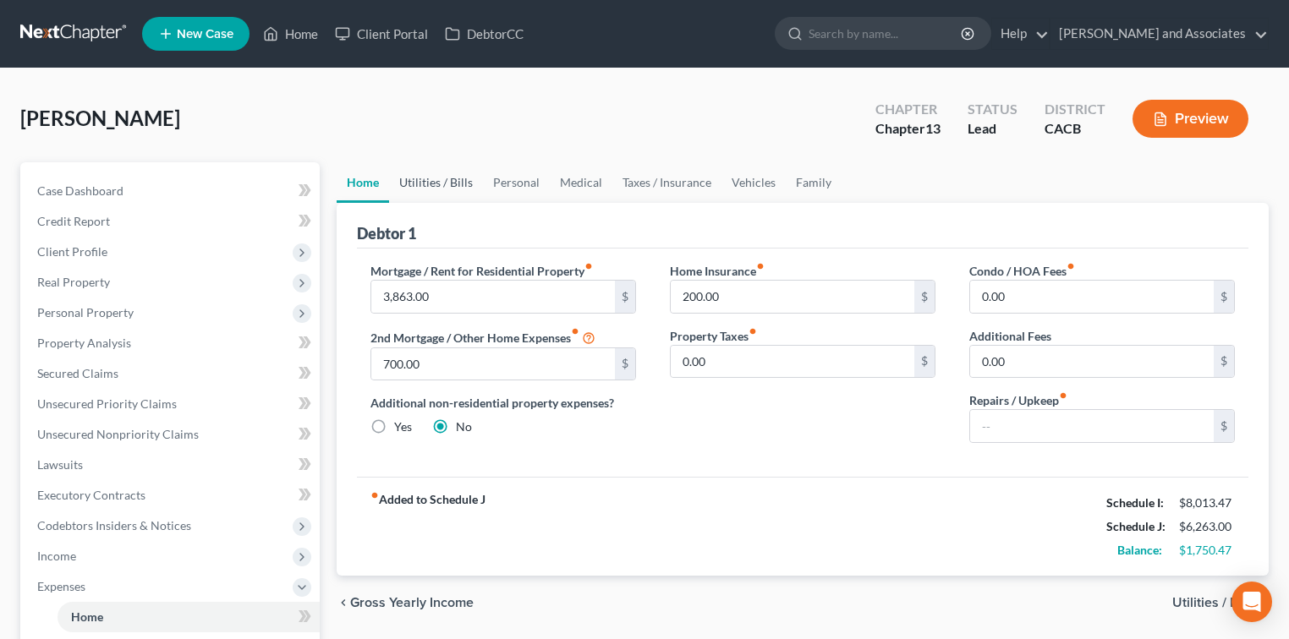
click at [443, 186] on link "Utilities / Bills" at bounding box center [436, 182] width 94 height 41
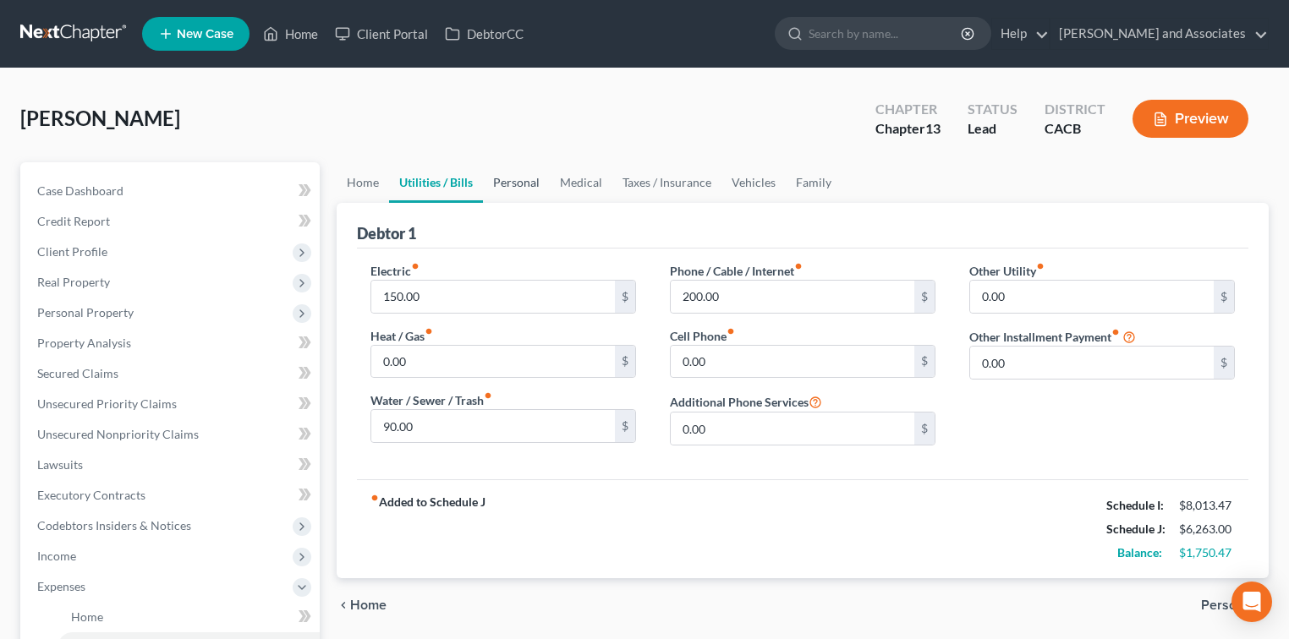
click at [509, 184] on link "Personal" at bounding box center [516, 182] width 67 height 41
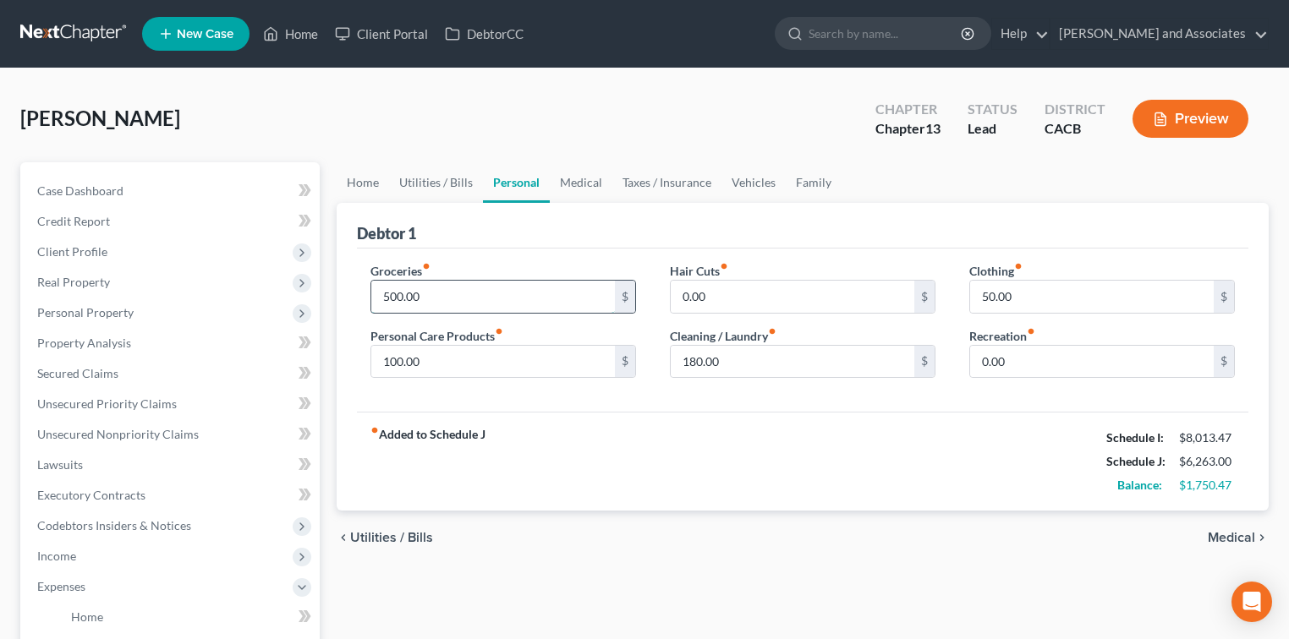
click at [440, 291] on input "500.00" at bounding box center [493, 297] width 244 height 32
type input "300.00"
click at [578, 164] on link "Medical" at bounding box center [581, 182] width 63 height 41
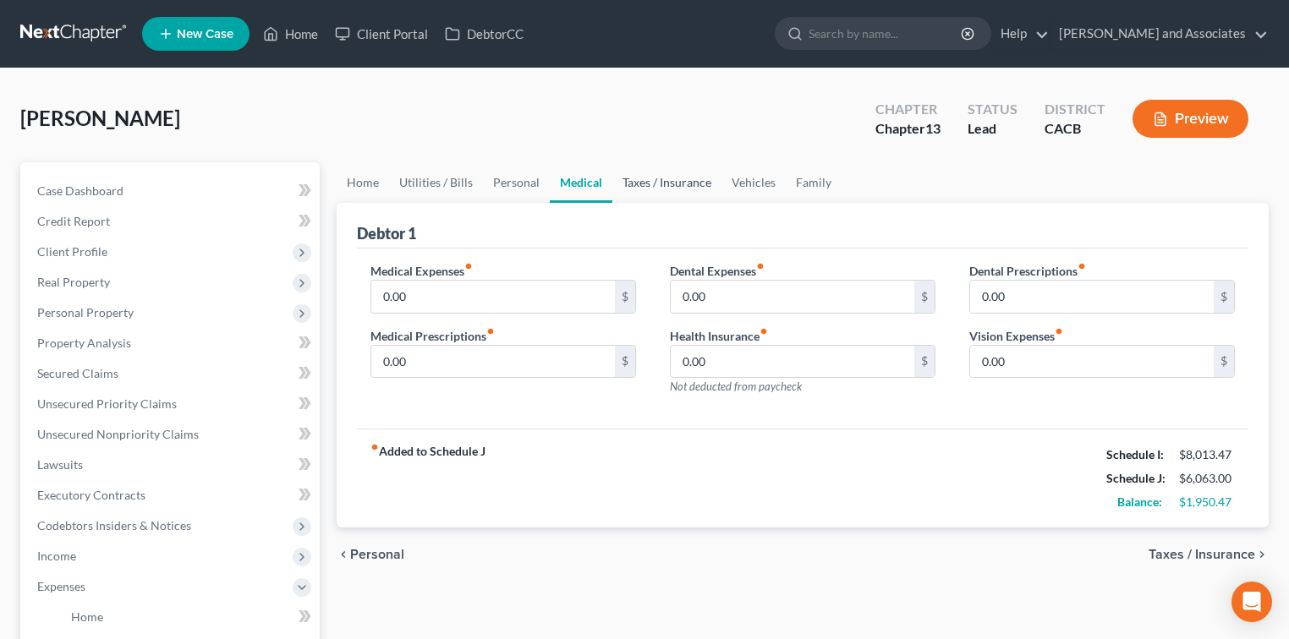
click at [659, 185] on link "Taxes / Insurance" at bounding box center [666, 182] width 109 height 41
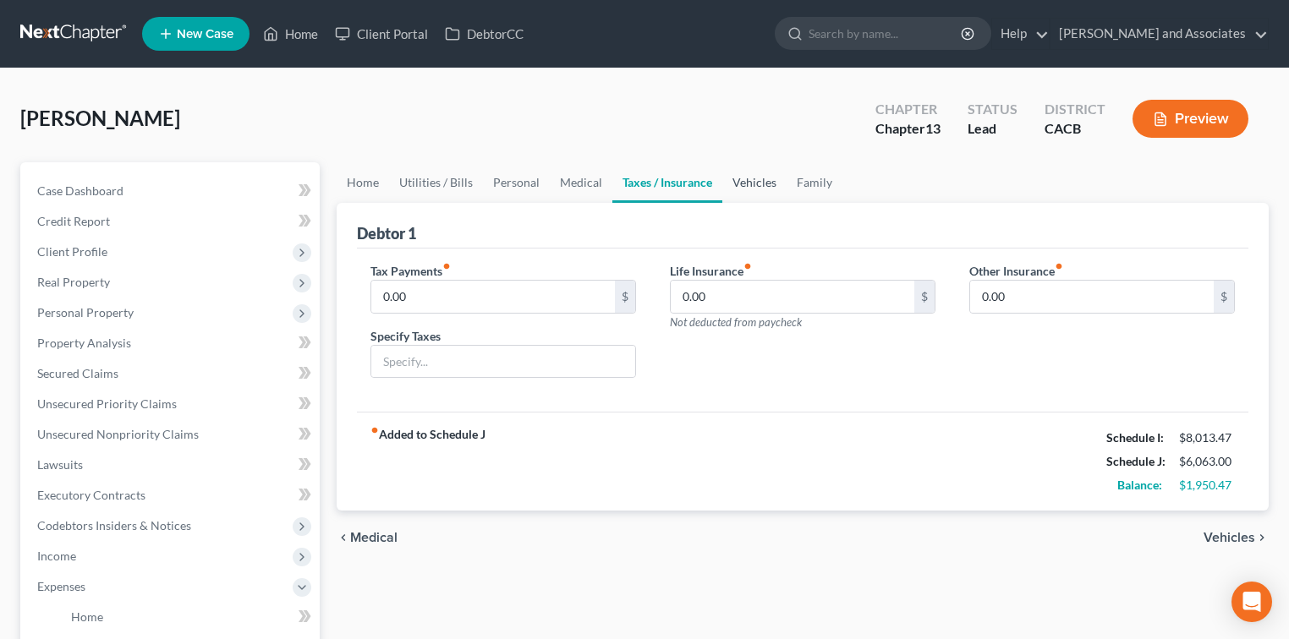
click at [769, 186] on link "Vehicles" at bounding box center [754, 182] width 64 height 41
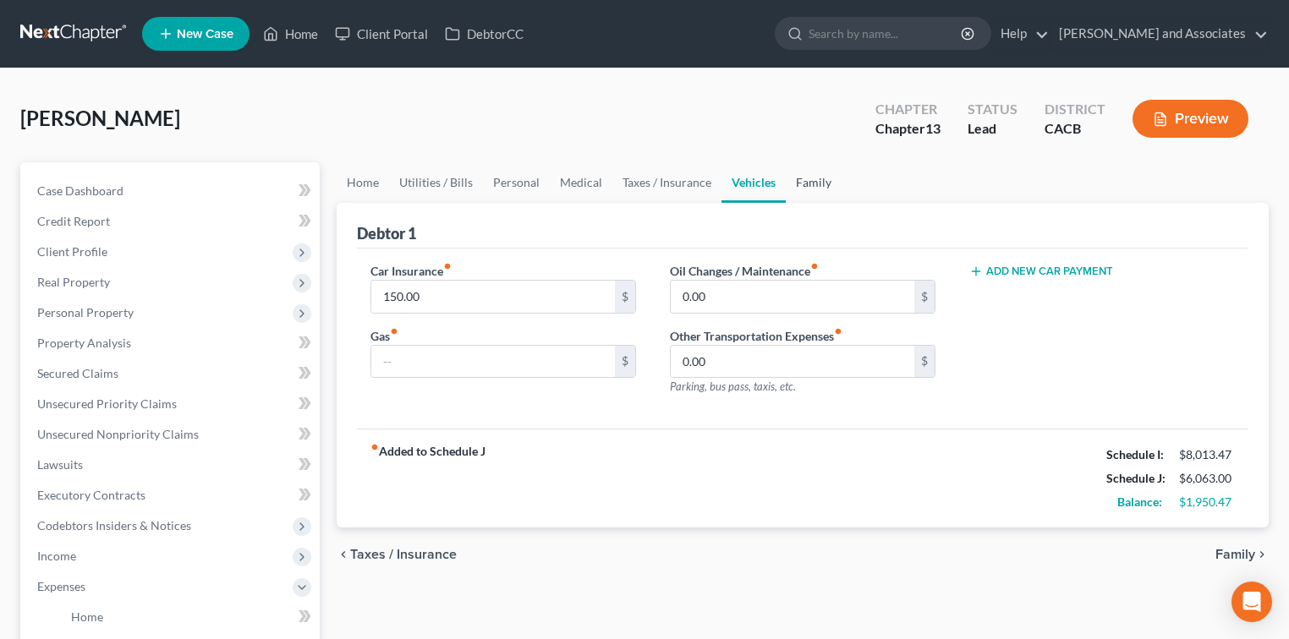
click at [809, 182] on link "Family" at bounding box center [814, 182] width 56 height 41
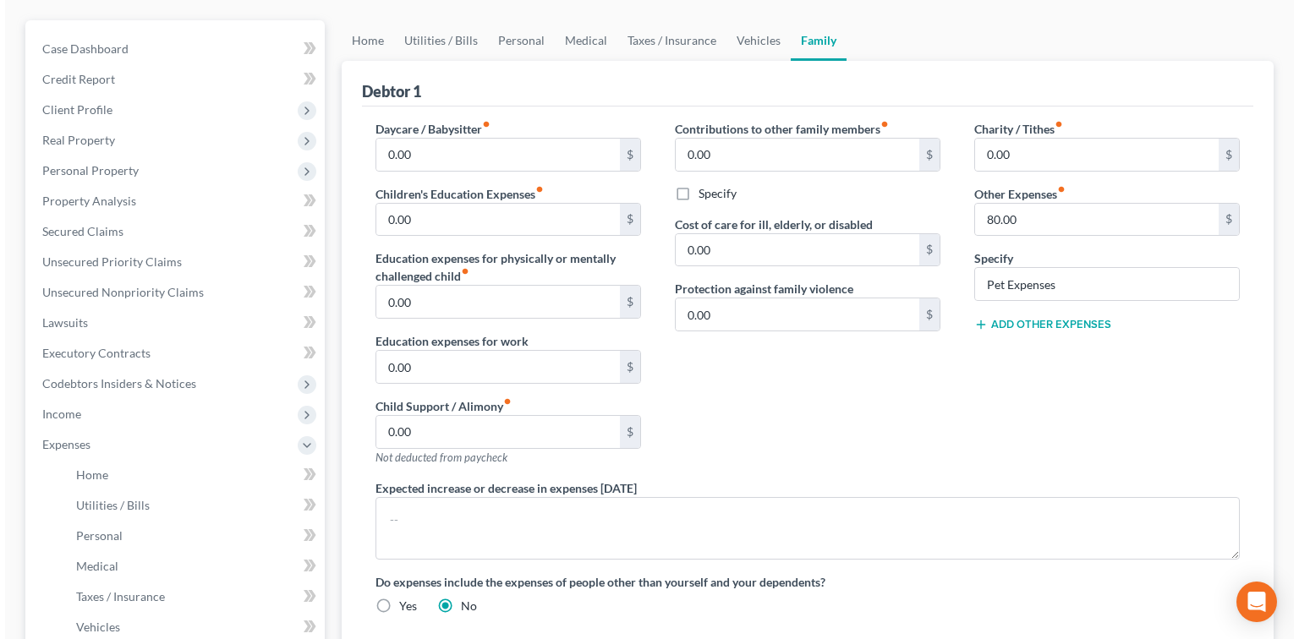
scroll to position [112, 0]
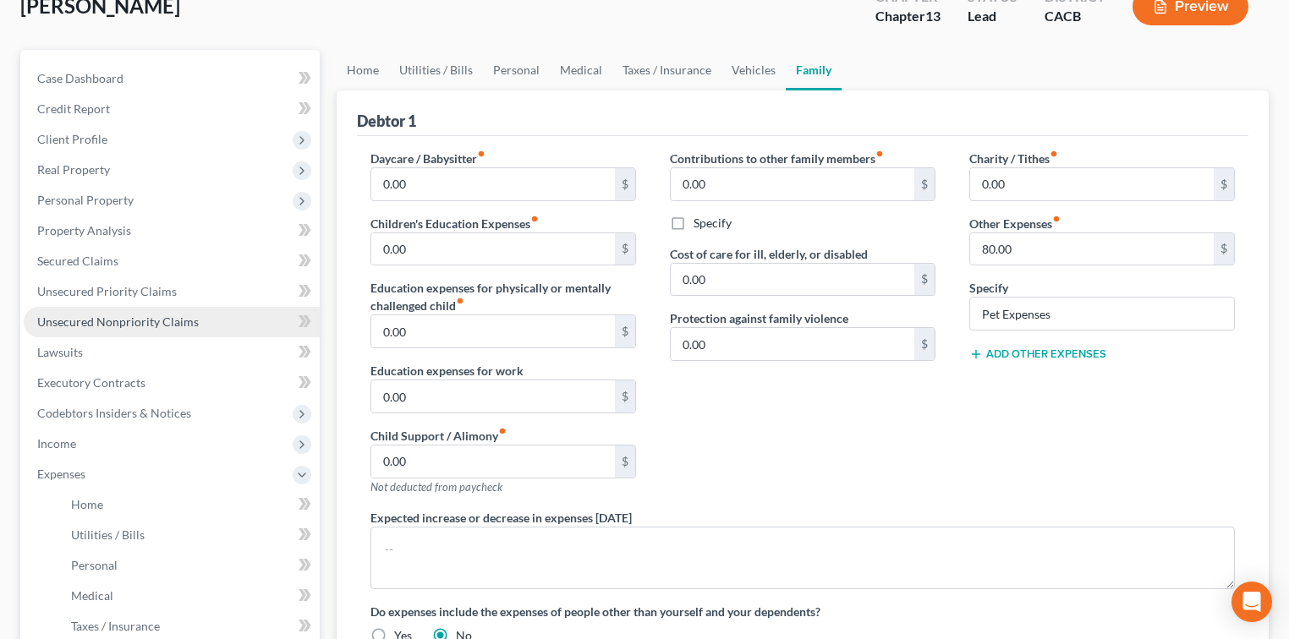
click at [105, 319] on span "Unsecured Nonpriority Claims" at bounding box center [118, 322] width 162 height 14
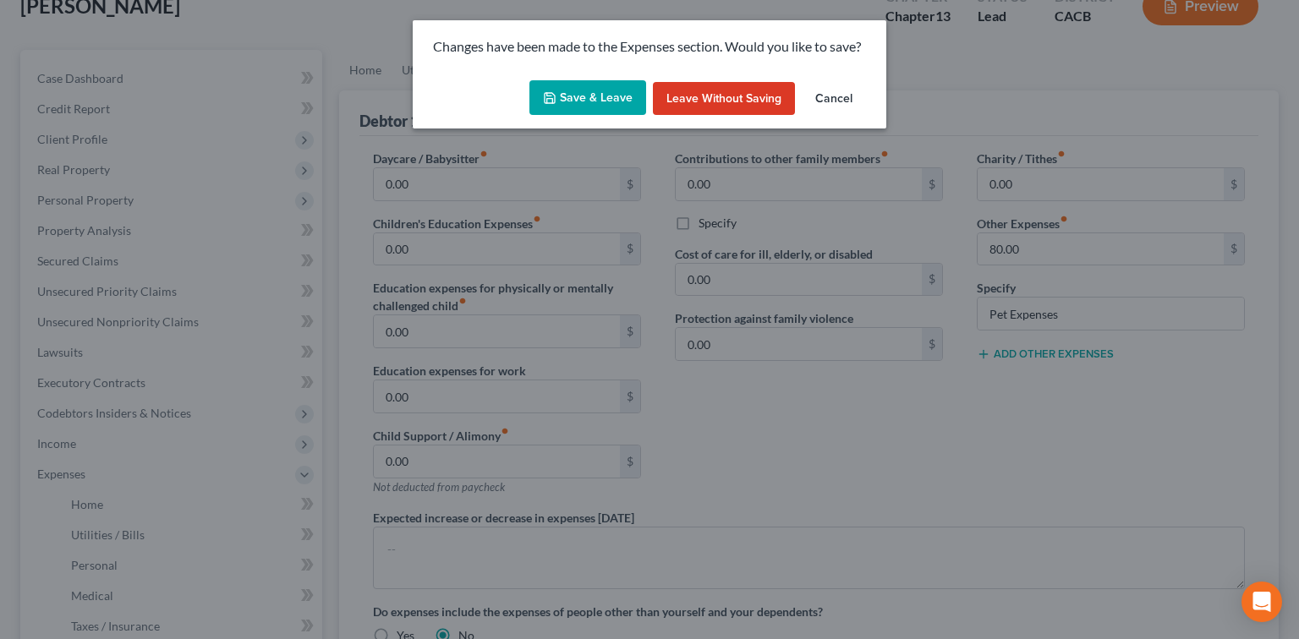
click at [578, 96] on button "Save & Leave" at bounding box center [587, 98] width 117 height 36
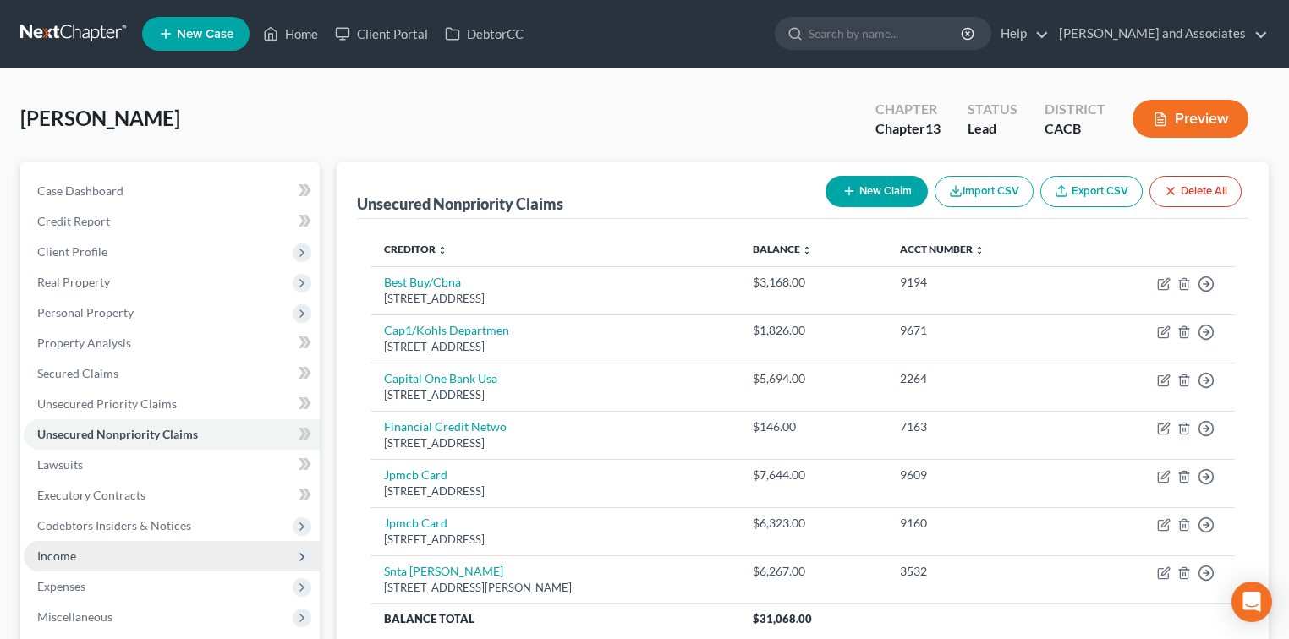
click at [108, 546] on span "Income" at bounding box center [172, 556] width 296 height 30
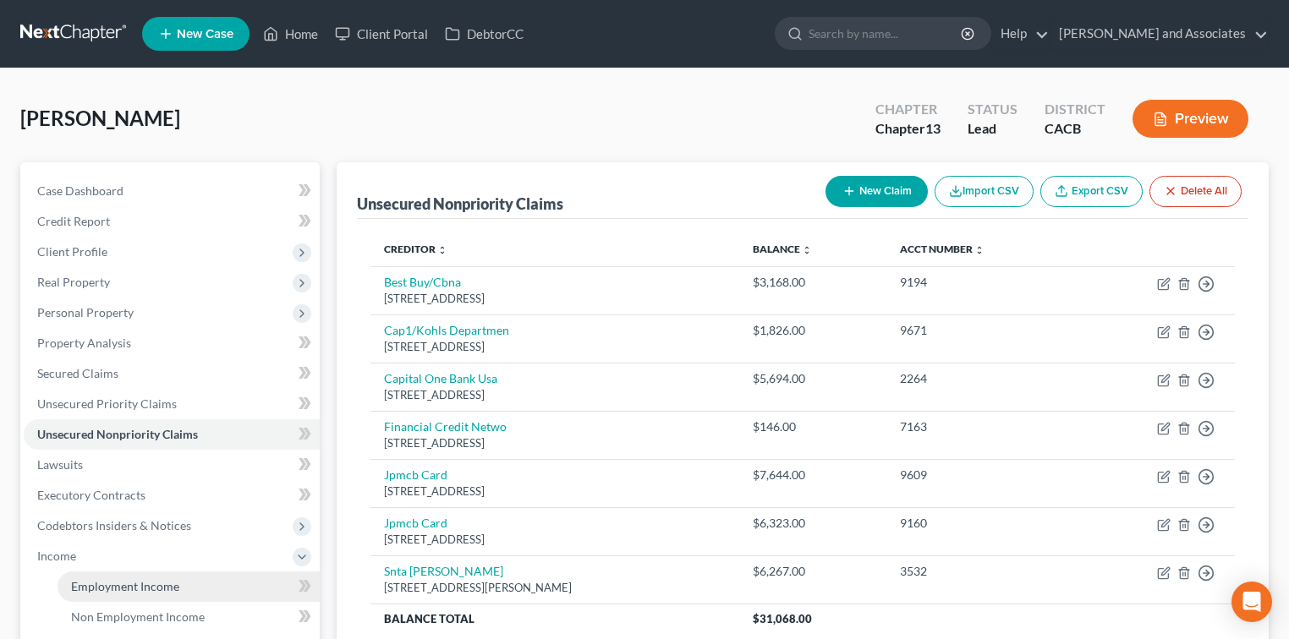
click at [129, 587] on span "Employment Income" at bounding box center [125, 586] width 108 height 14
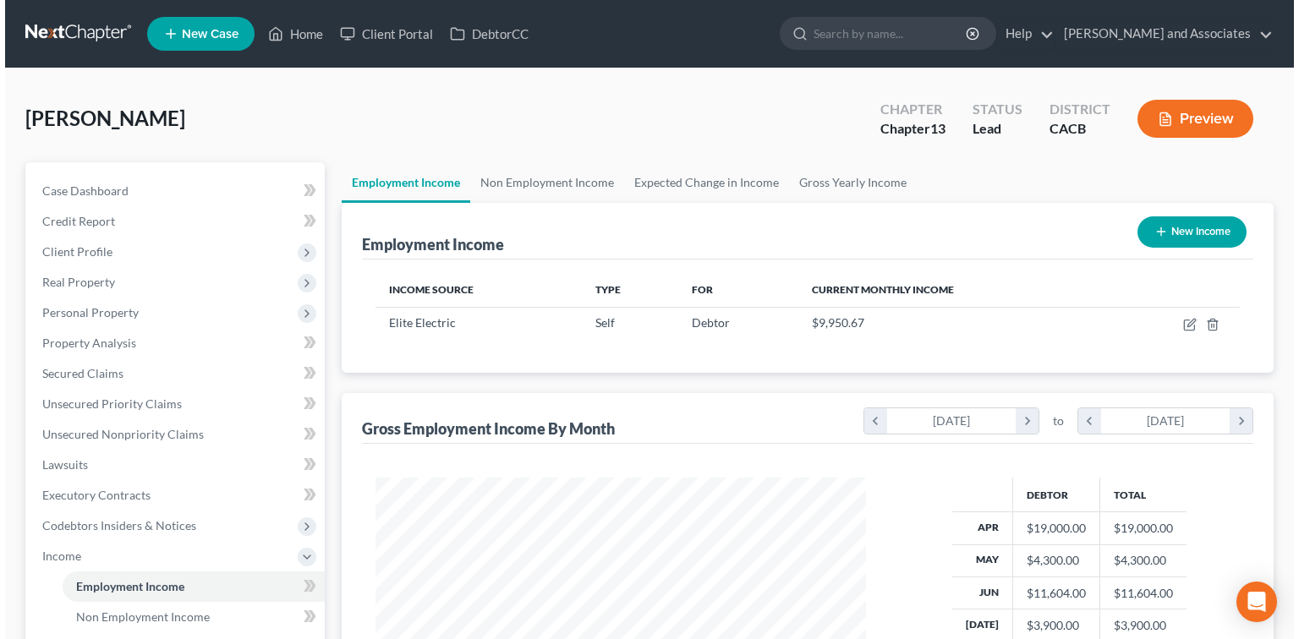
scroll to position [301, 524]
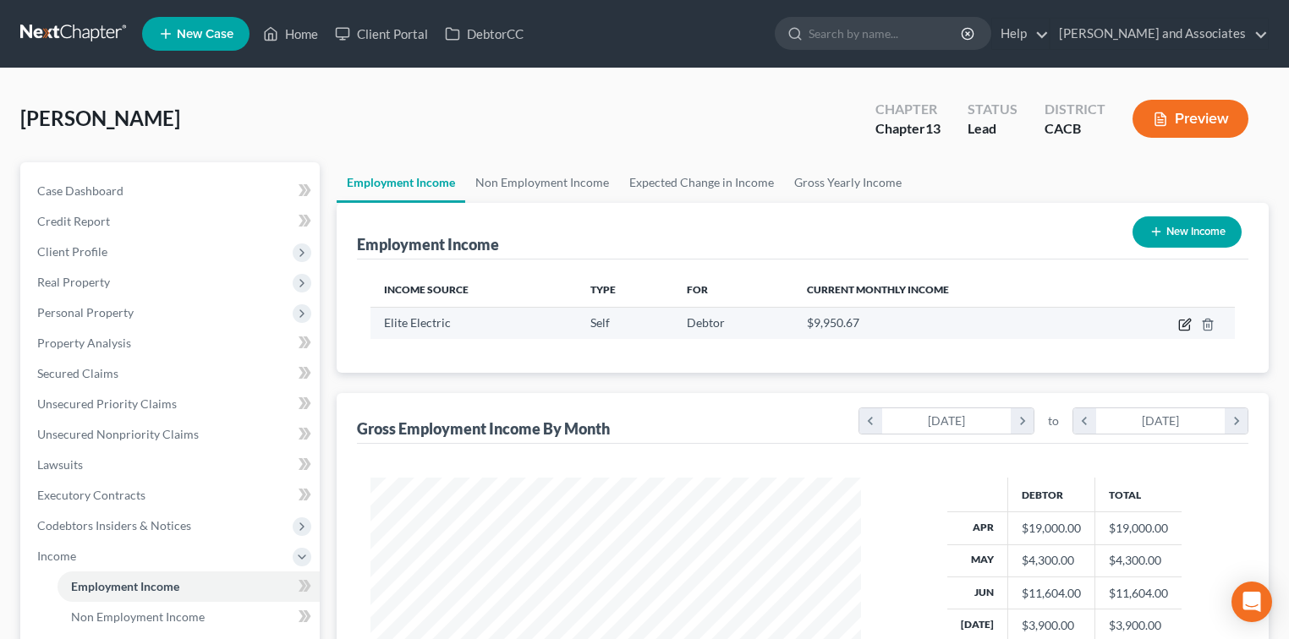
click at [1179, 326] on icon "button" at bounding box center [1184, 326] width 10 height 10
select select "1"
select select "4"
select select "0"
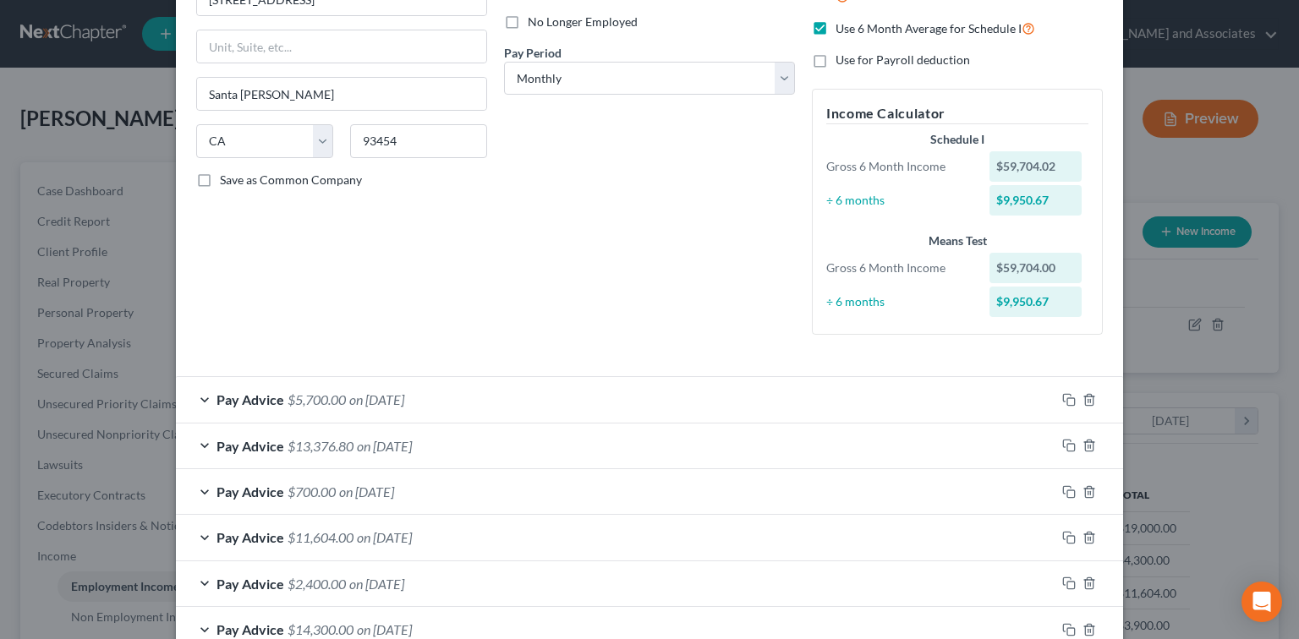
scroll to position [112, 0]
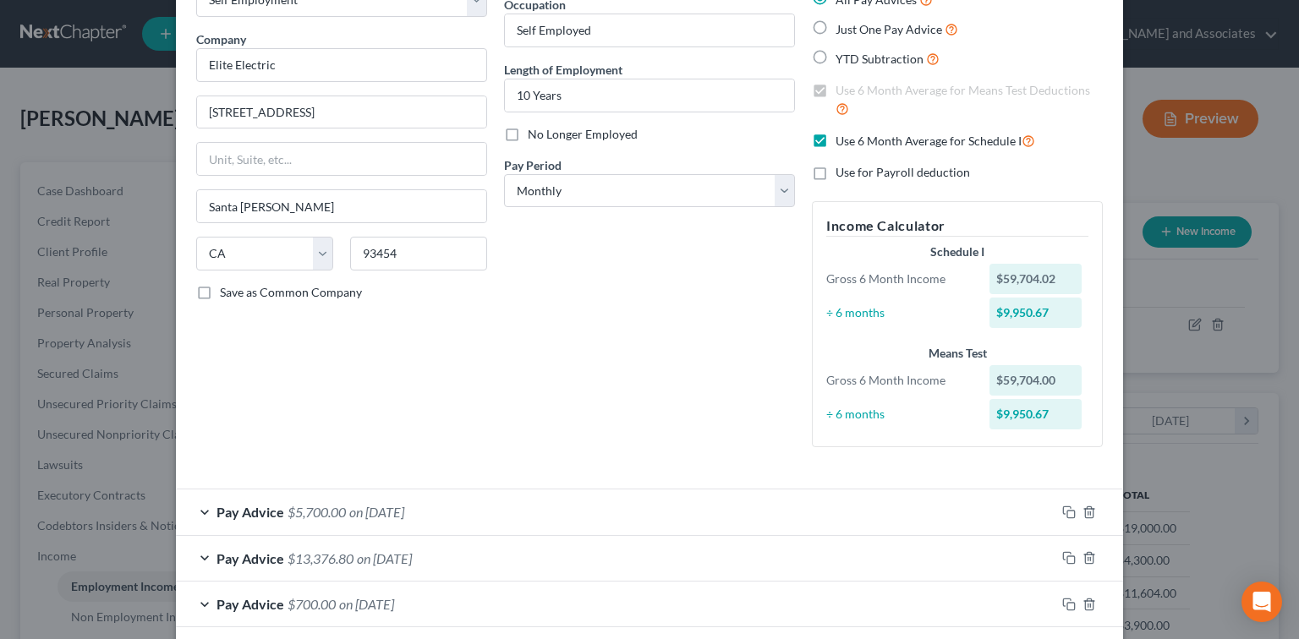
click at [836, 140] on label "Use 6 Month Average for Schedule I" at bounding box center [936, 140] width 200 height 19
click at [842, 140] on input "Use 6 Month Average for Schedule I" at bounding box center [847, 136] width 11 height 11
checkbox input "false"
click at [836, 90] on label "Use 6 Month Average for Means Test Deductions" at bounding box center [969, 100] width 267 height 36
click at [842, 90] on input "Use 6 Month Average for Means Test Deductions" at bounding box center [847, 87] width 11 height 11
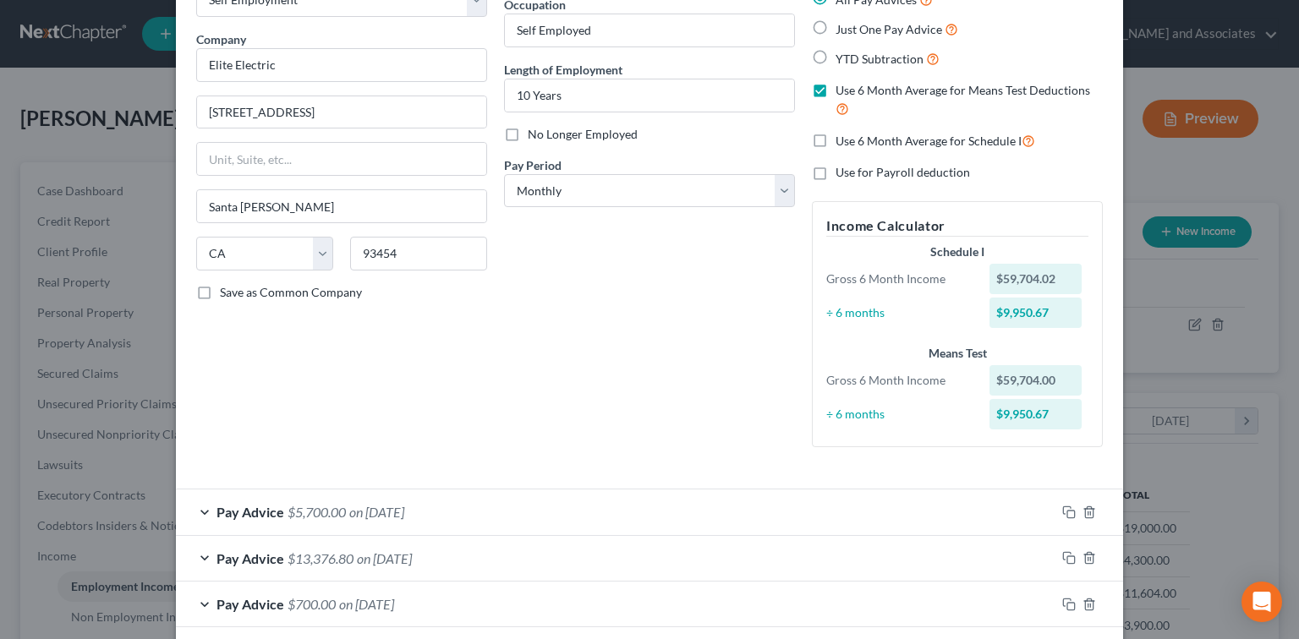
checkbox input "false"
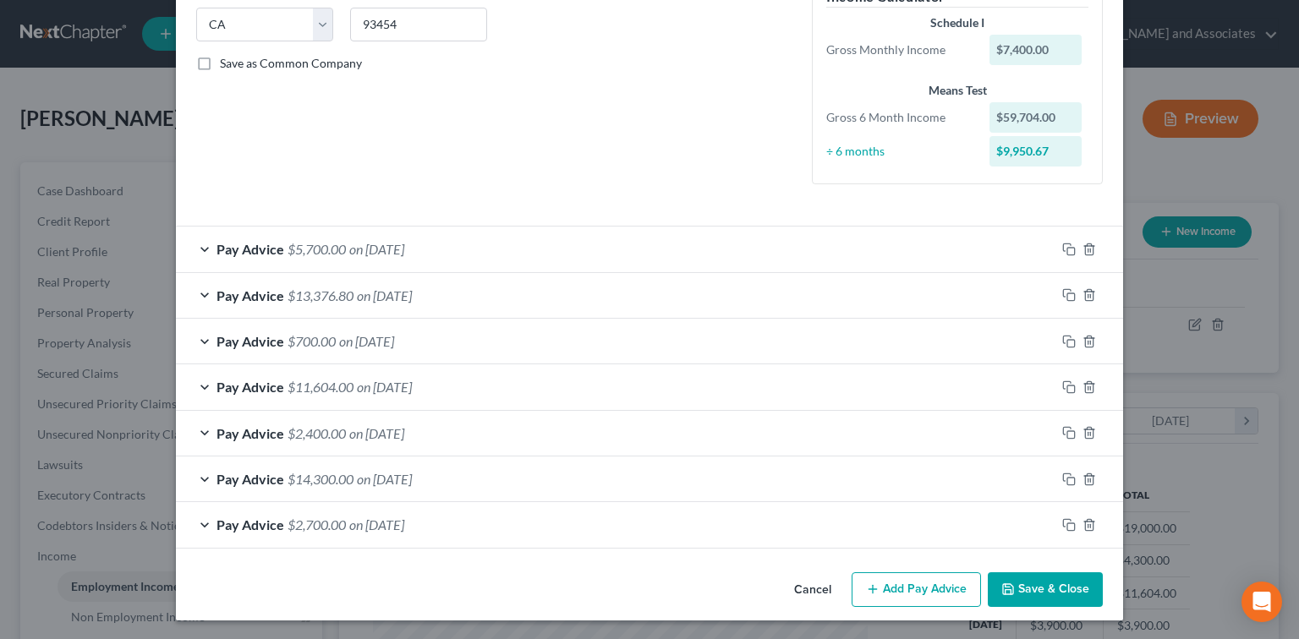
scroll to position [3, 0]
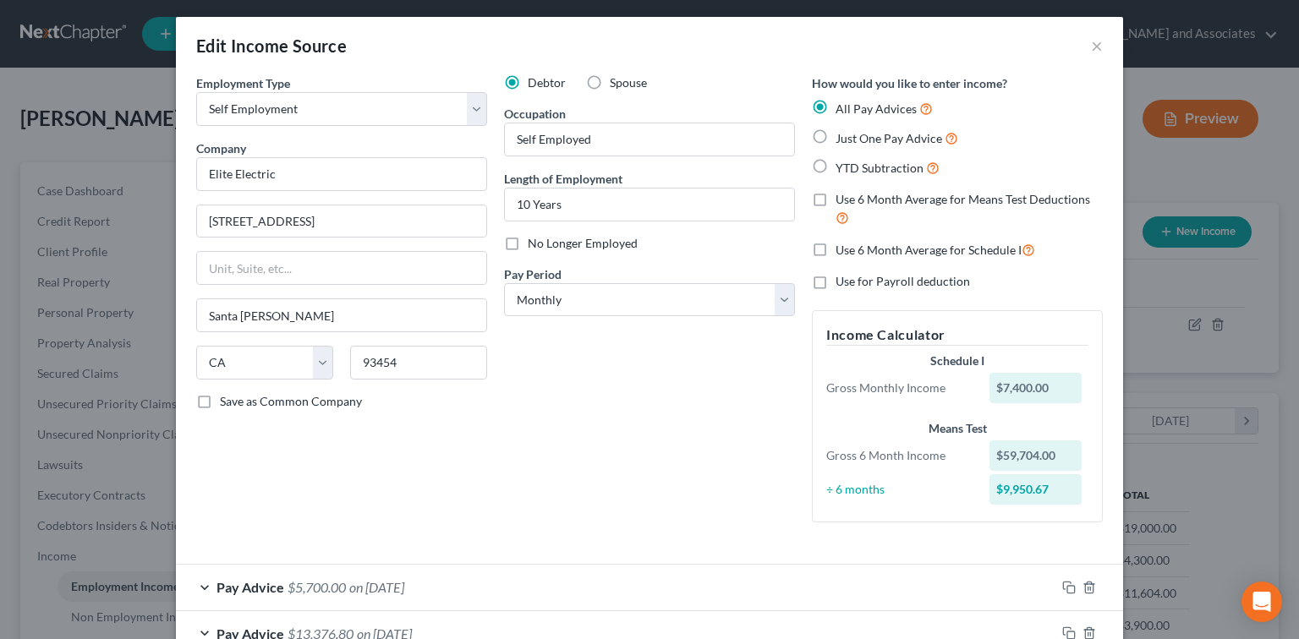
click at [836, 253] on label "Use 6 Month Average for Schedule I" at bounding box center [936, 249] width 200 height 19
click at [842, 251] on input "Use 6 Month Average for Schedule I" at bounding box center [847, 245] width 11 height 11
checkbox input "true"
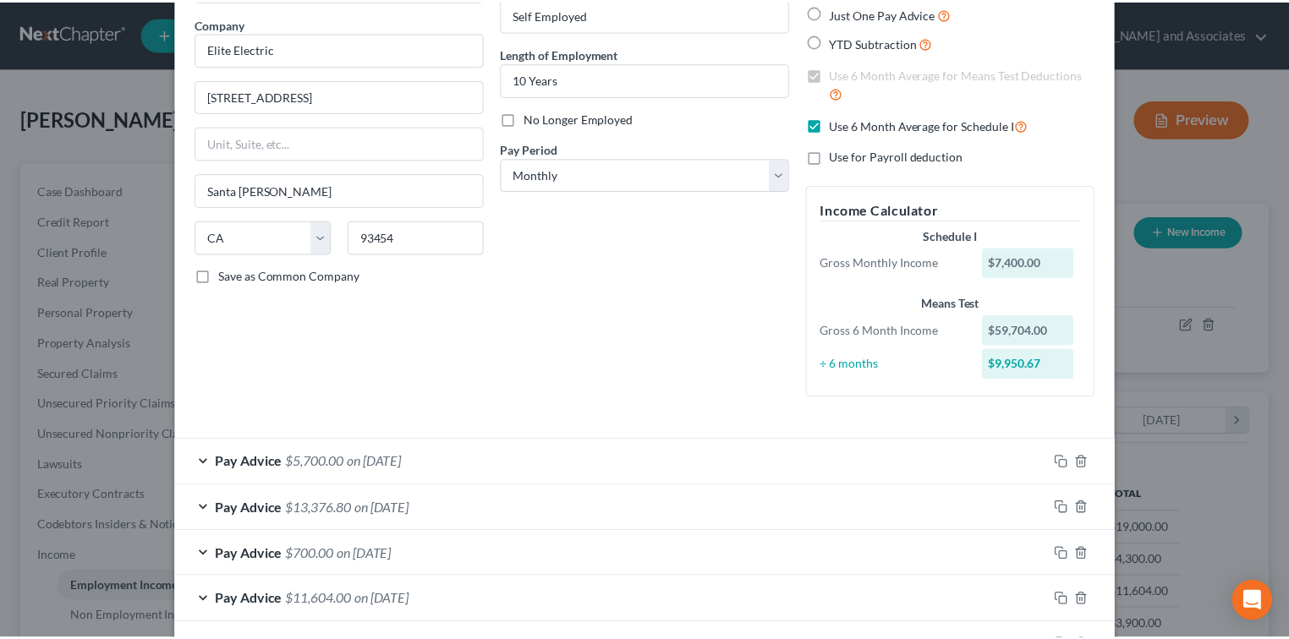
scroll to position [342, 0]
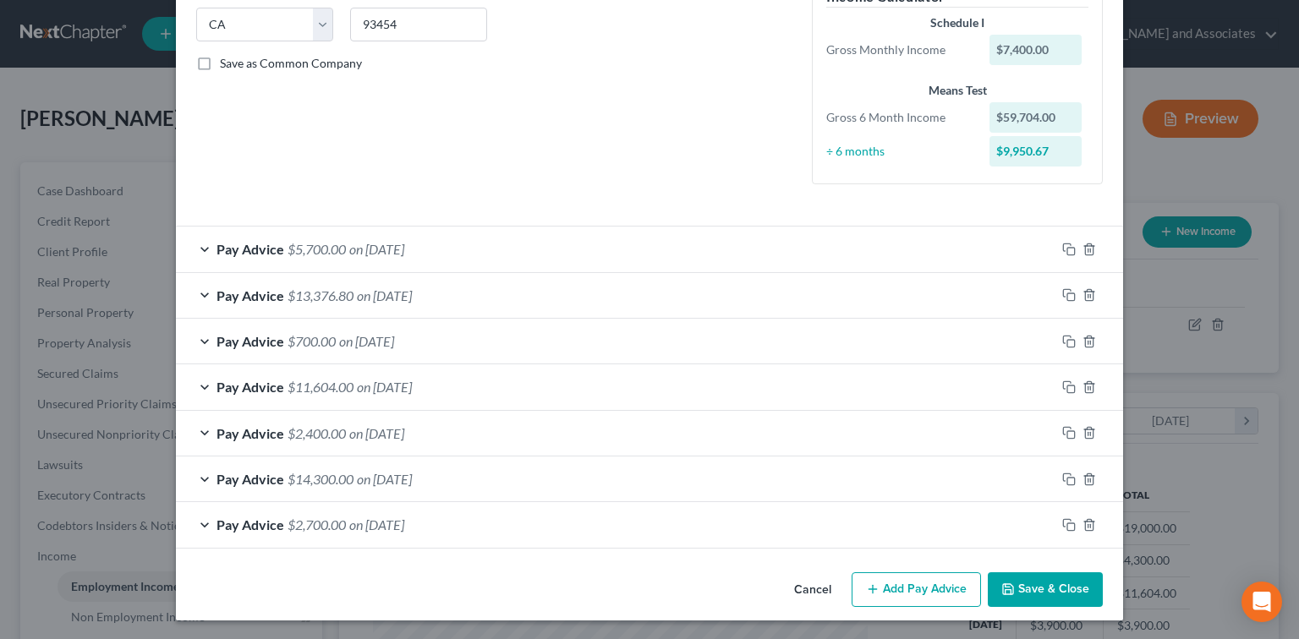
click at [1077, 579] on button "Save & Close" at bounding box center [1045, 591] width 115 height 36
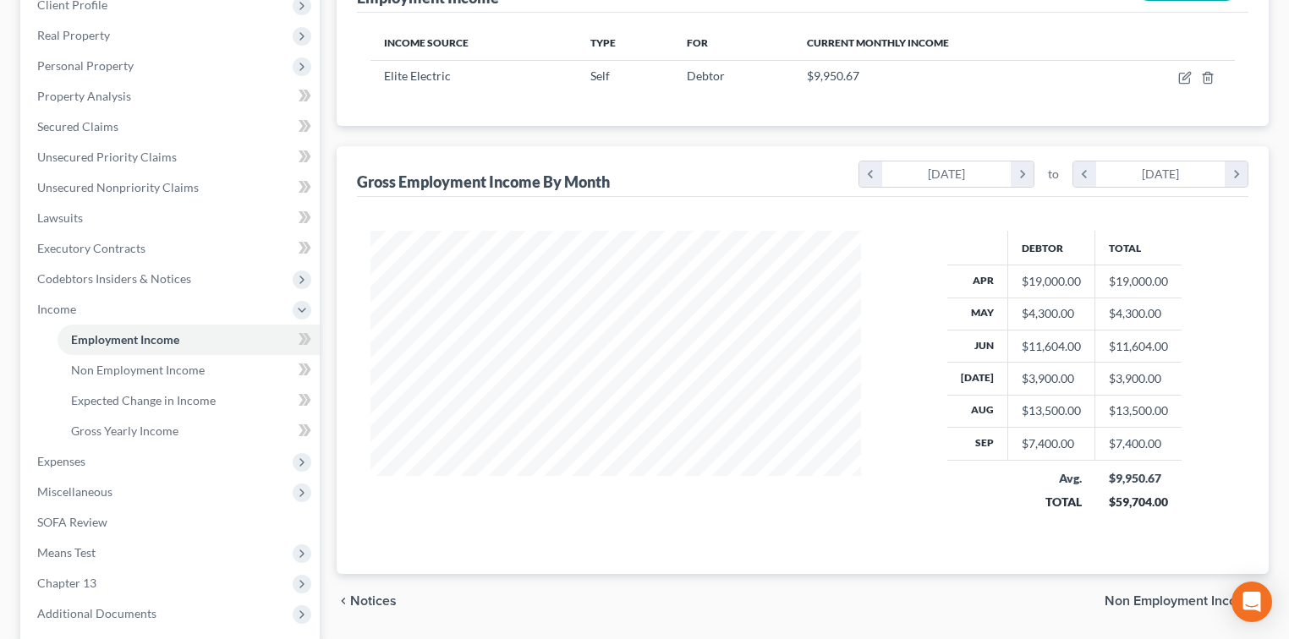
scroll to position [366, 0]
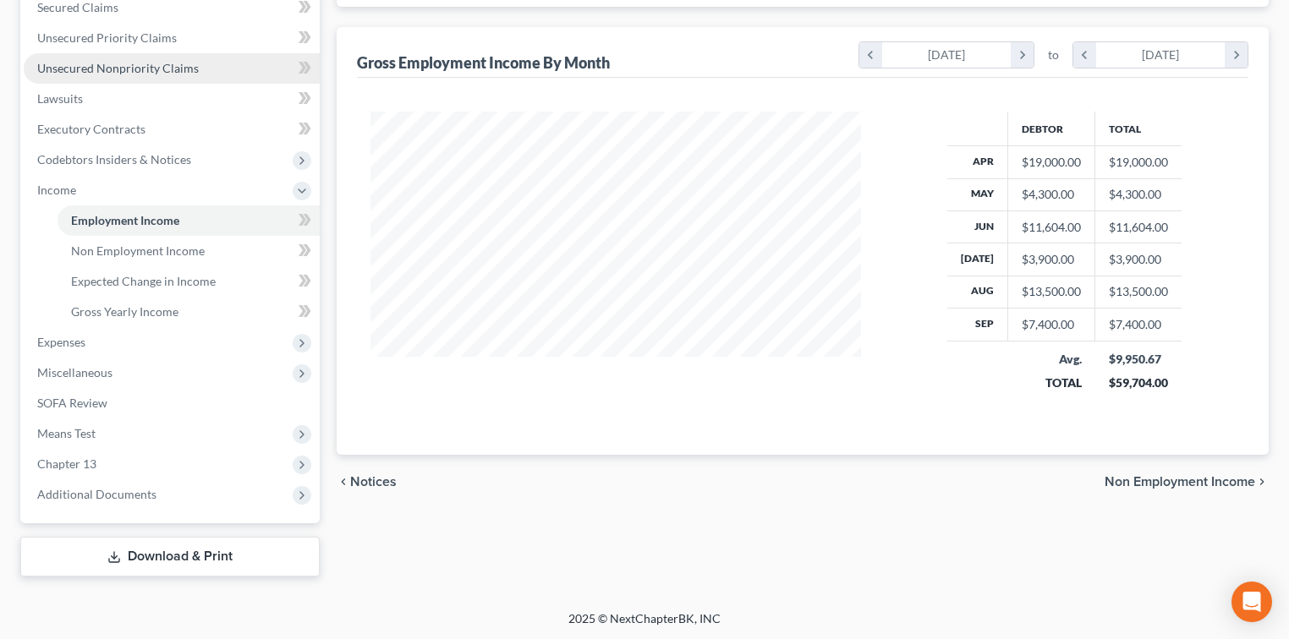
click at [125, 70] on span "Unsecured Nonpriority Claims" at bounding box center [118, 68] width 162 height 14
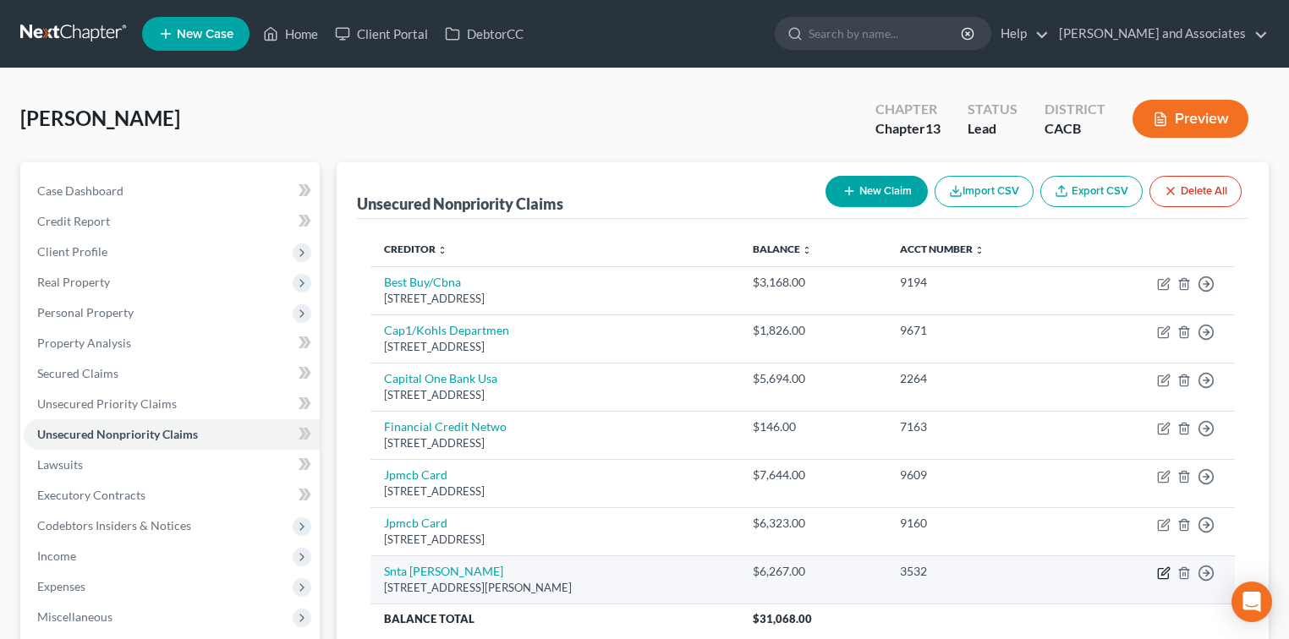
click at [1162, 575] on icon "button" at bounding box center [1164, 574] width 14 height 14
select select "4"
select select "0"
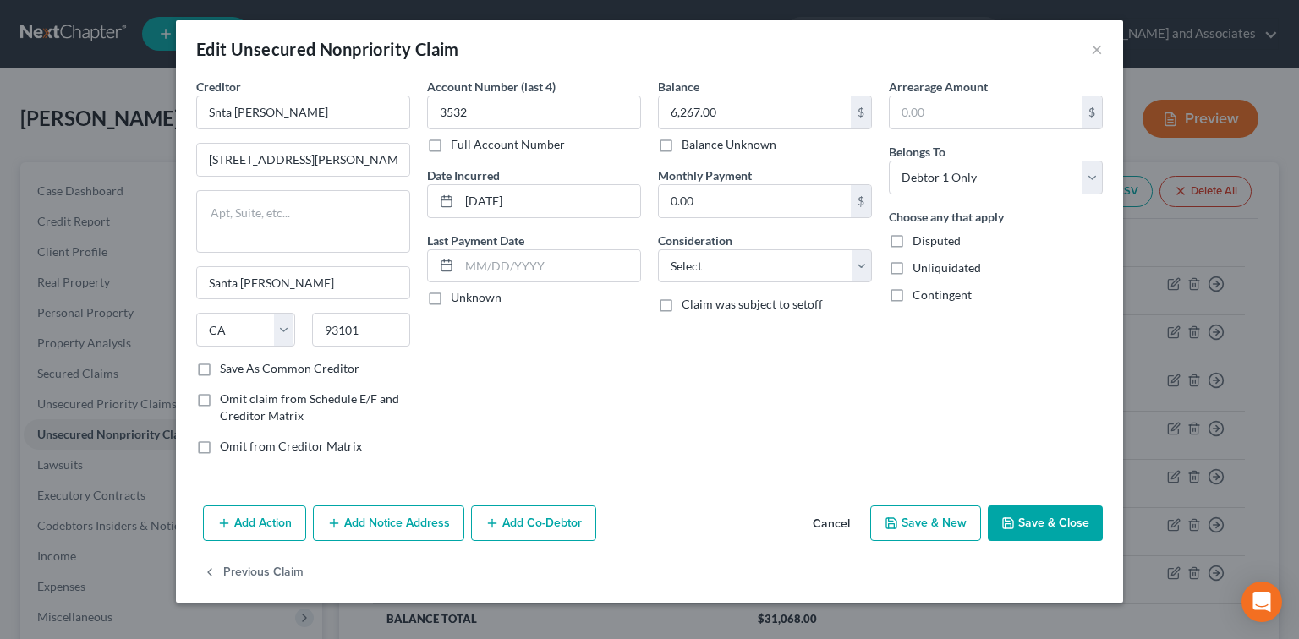
click at [1056, 524] on button "Save & Close" at bounding box center [1045, 524] width 115 height 36
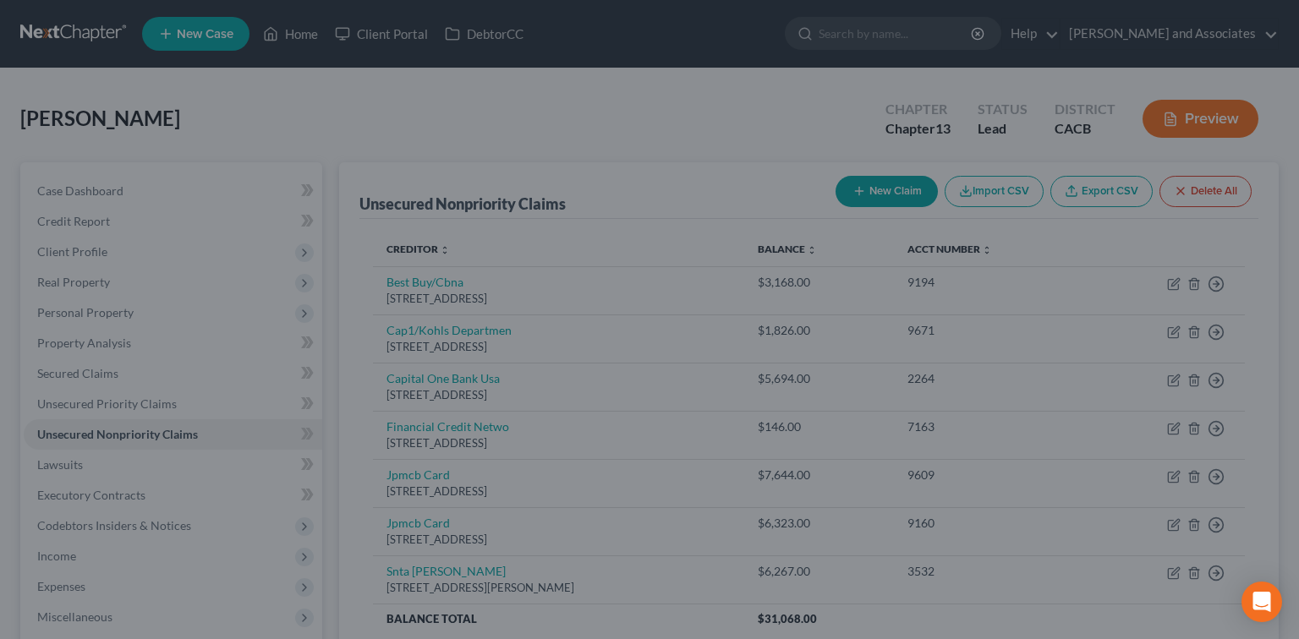
type input "0"
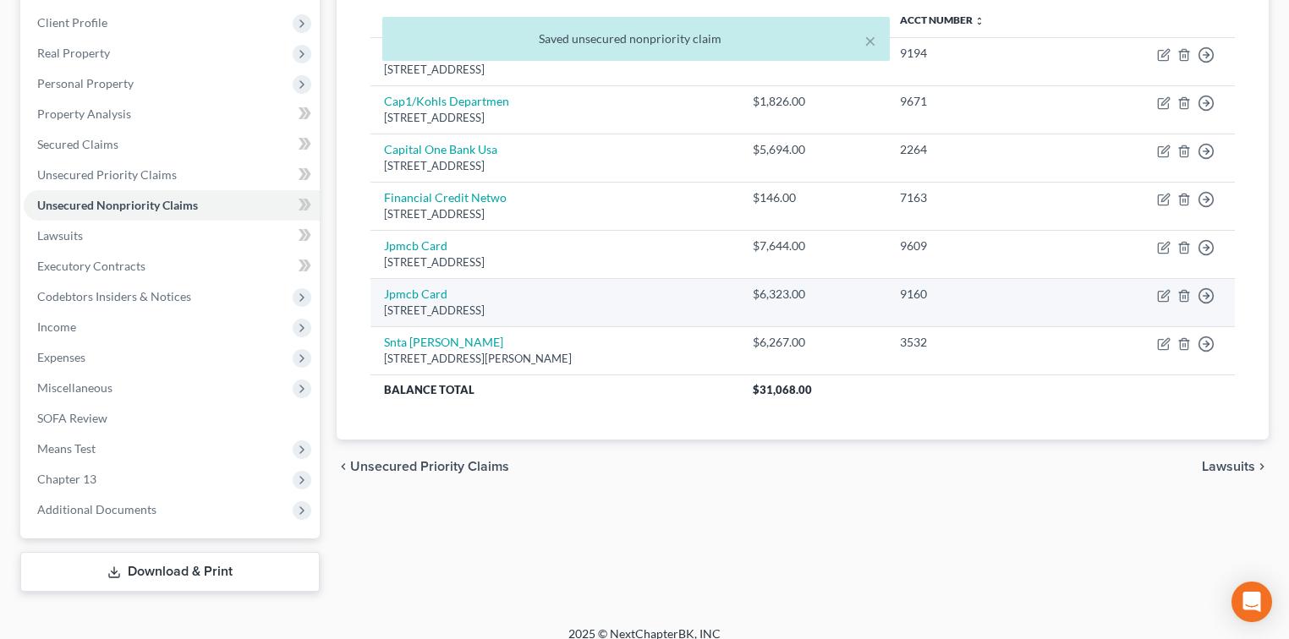
scroll to position [244, 0]
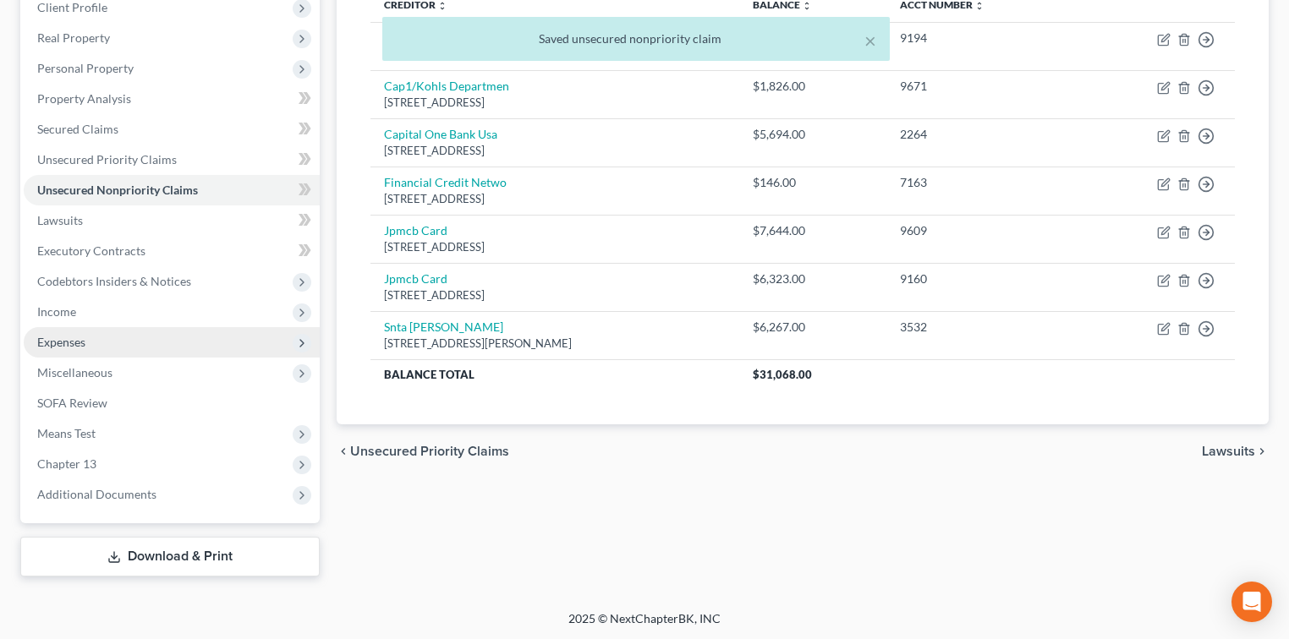
click at [63, 337] on span "Expenses" at bounding box center [61, 342] width 48 height 14
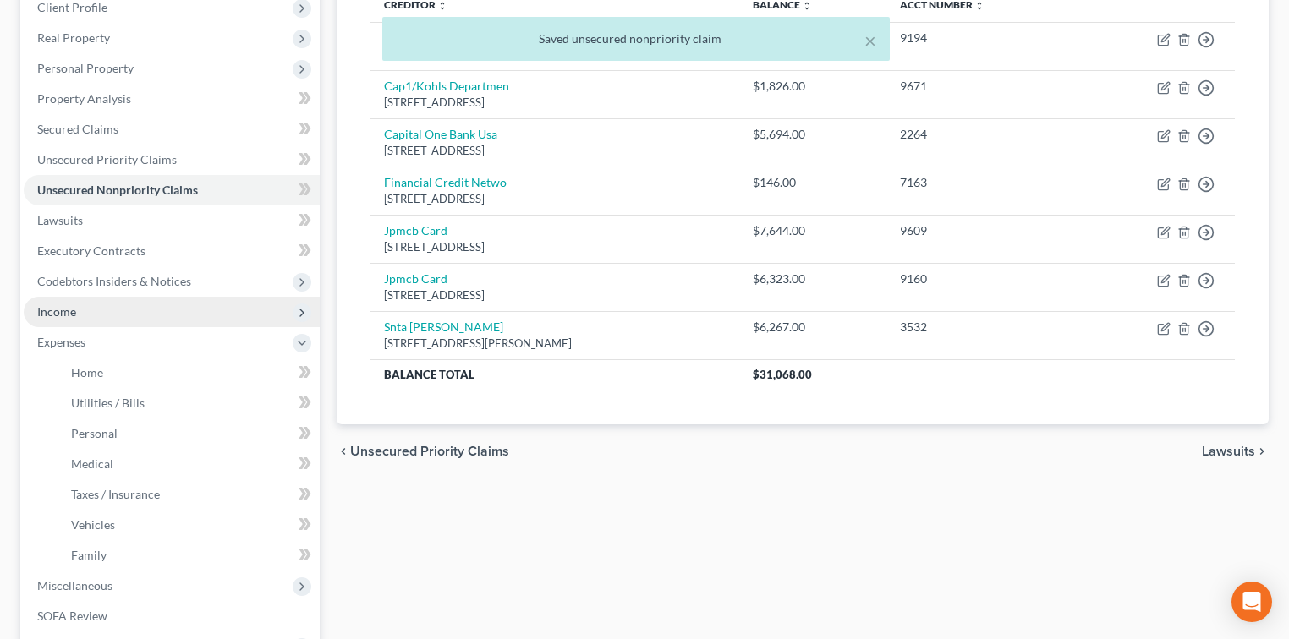
click at [71, 320] on span "Income" at bounding box center [172, 312] width 296 height 30
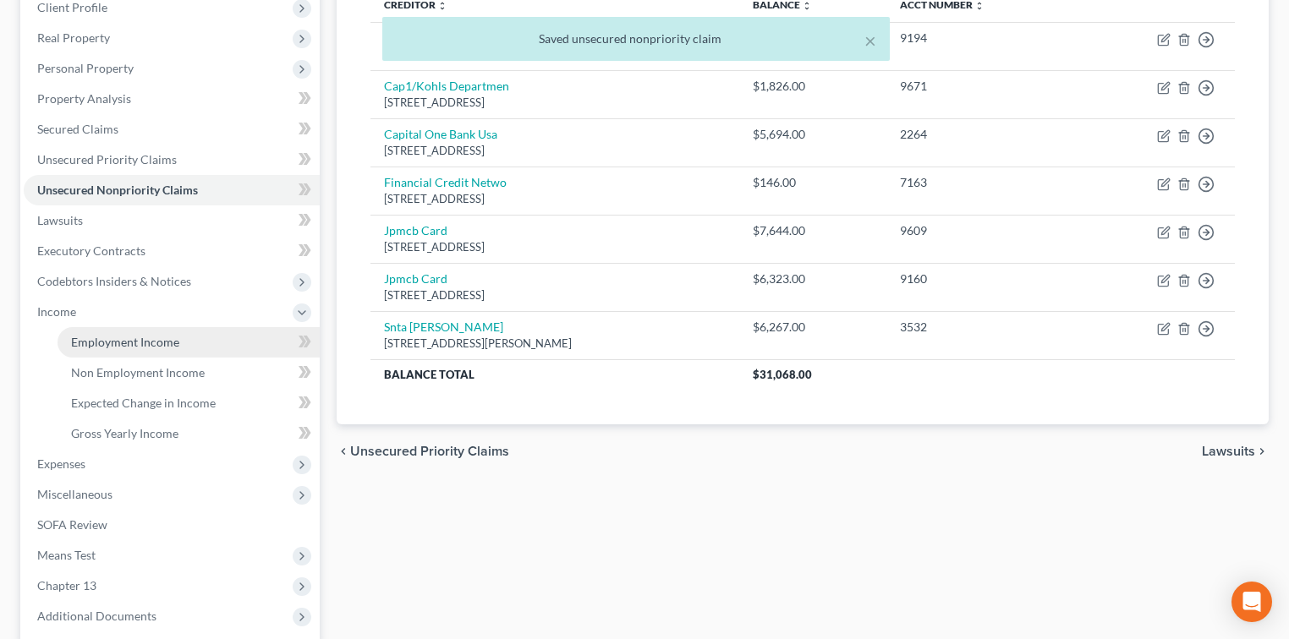
click at [184, 343] on link "Employment Income" at bounding box center [189, 342] width 262 height 30
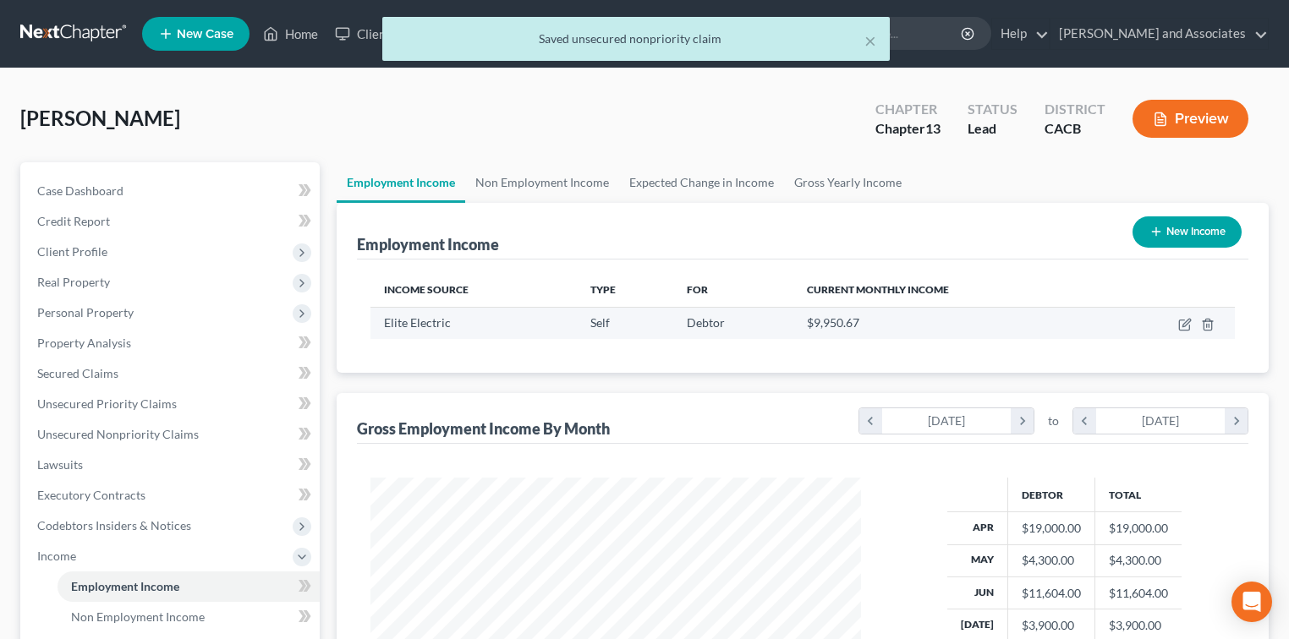
scroll to position [301, 524]
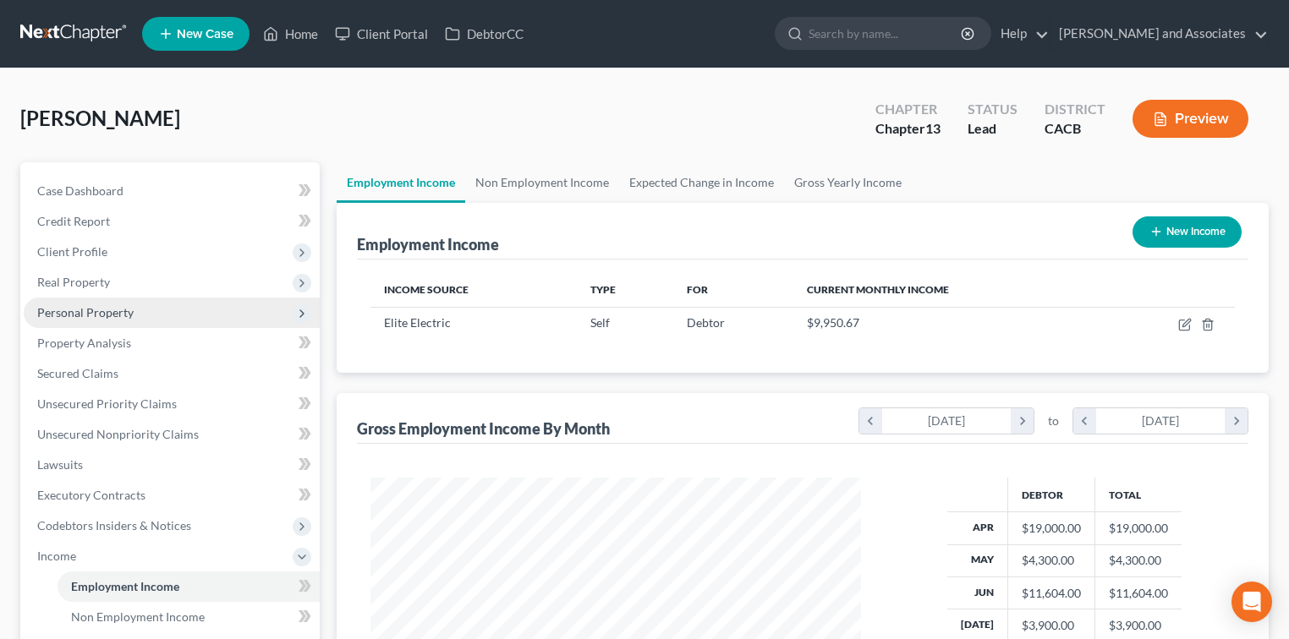
click at [85, 305] on span "Personal Property" at bounding box center [85, 312] width 96 height 14
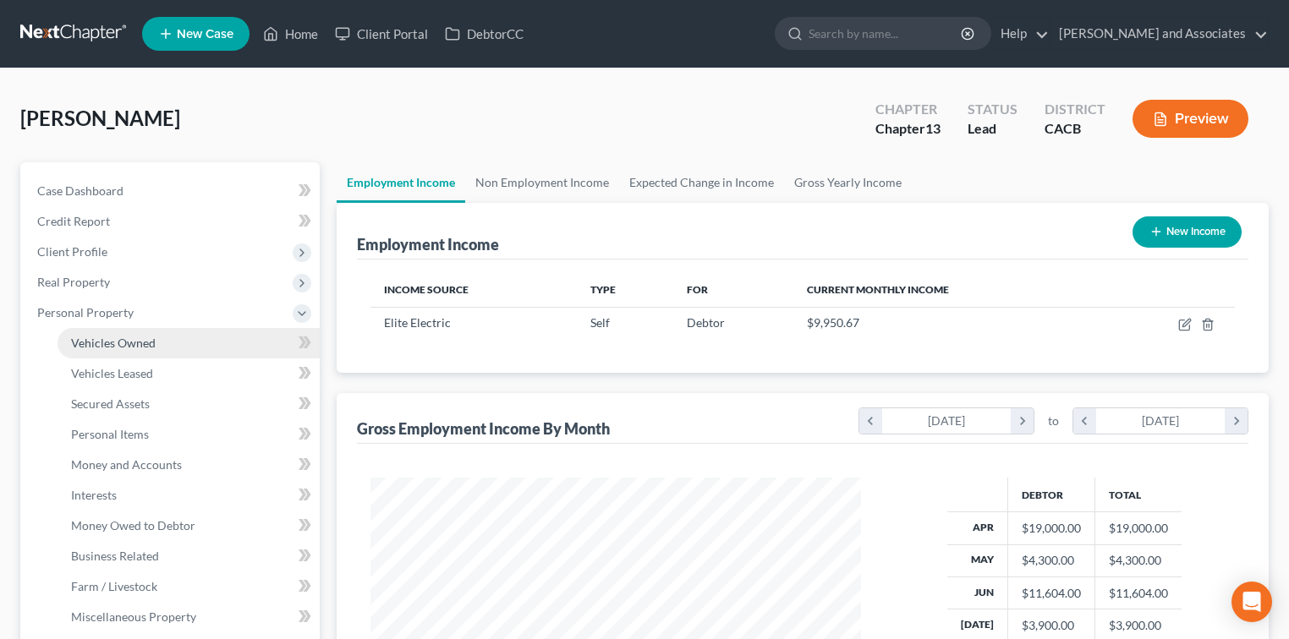
click at [129, 330] on link "Vehicles Owned" at bounding box center [189, 343] width 262 height 30
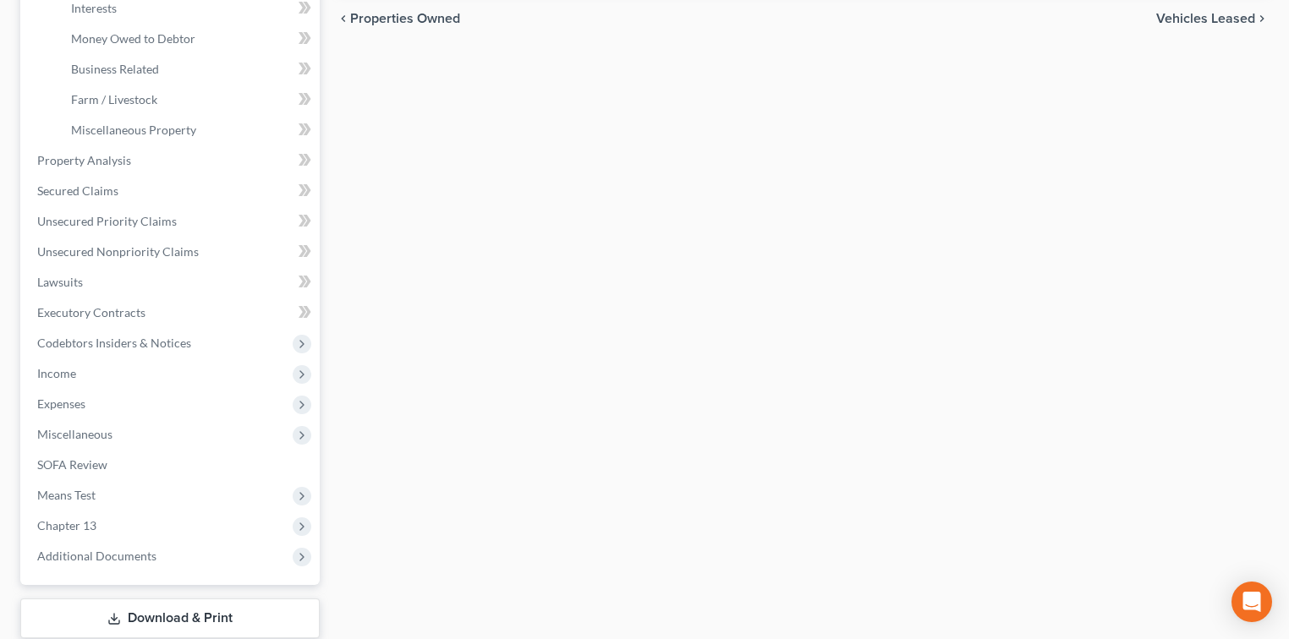
scroll to position [549, 0]
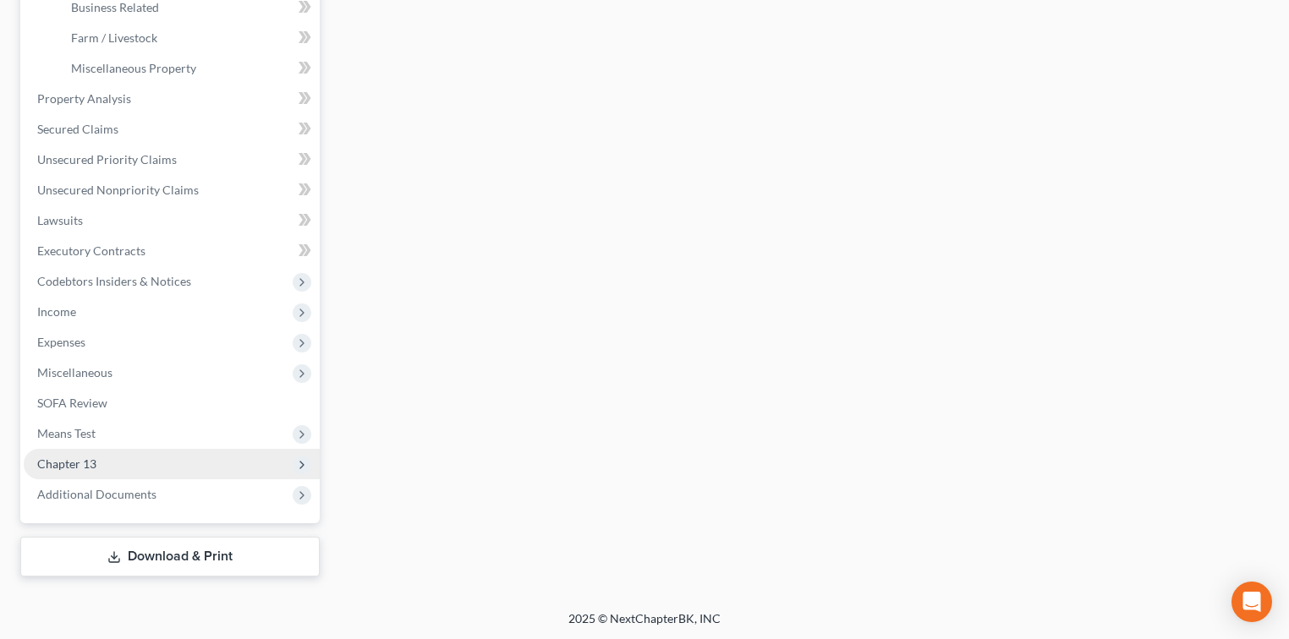
click at [111, 458] on span "Chapter 13" at bounding box center [172, 464] width 296 height 30
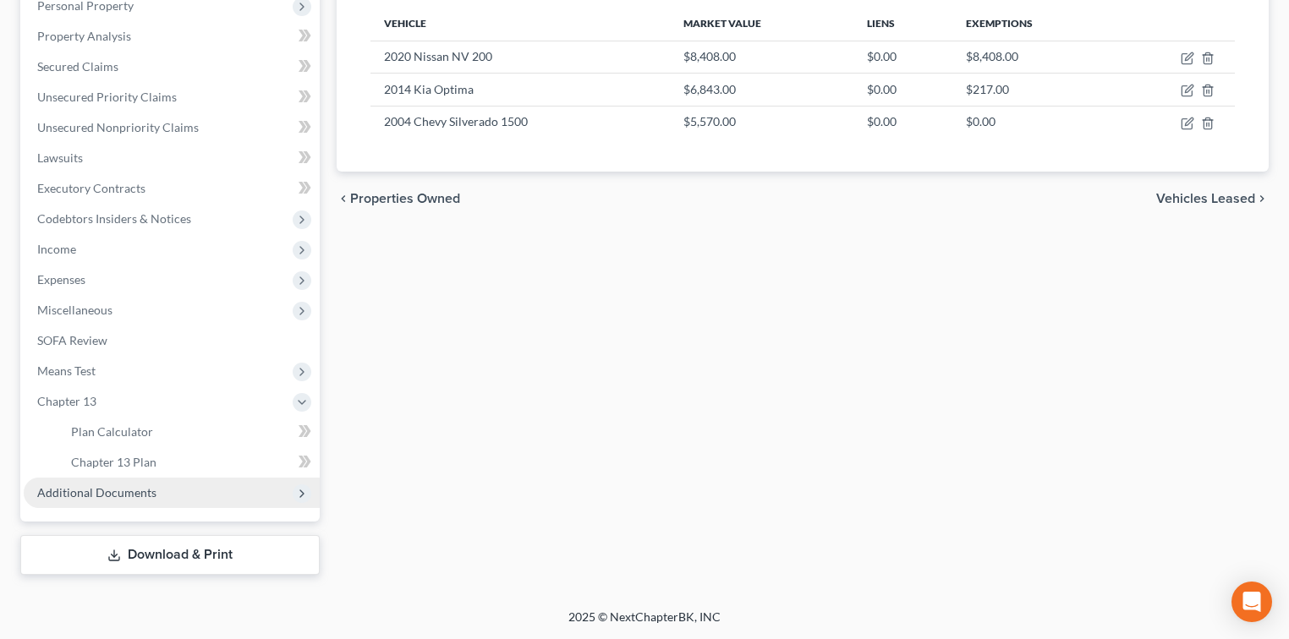
scroll to position [305, 0]
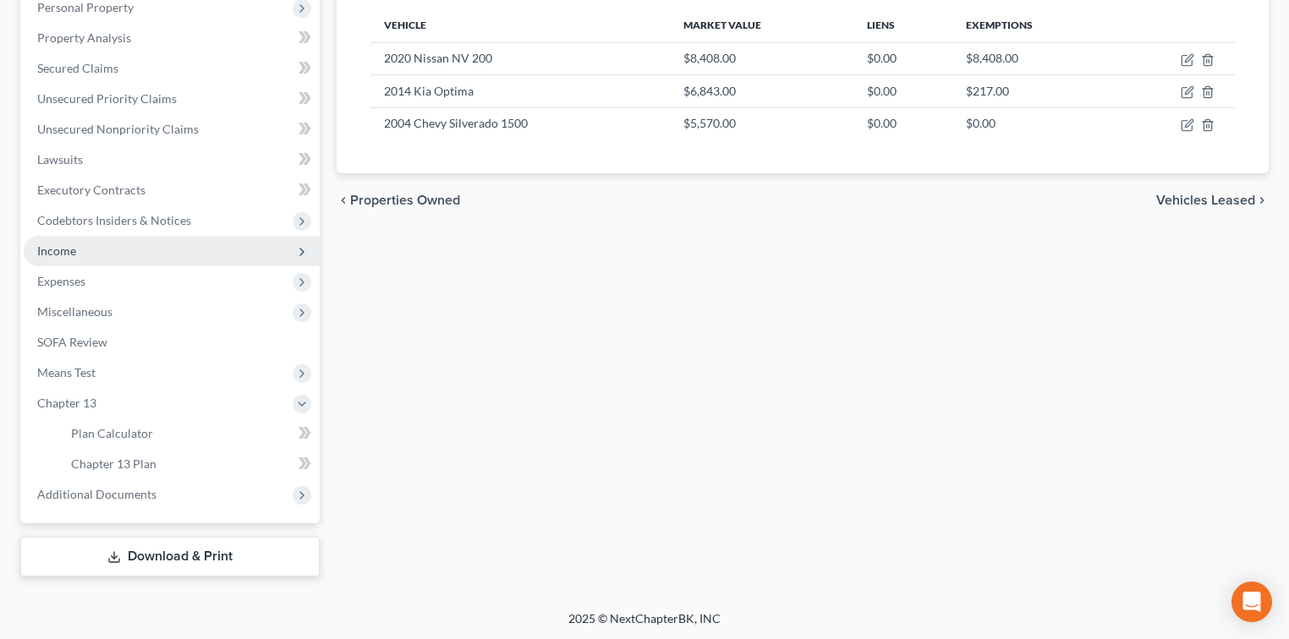
click at [89, 251] on span "Income" at bounding box center [172, 251] width 296 height 30
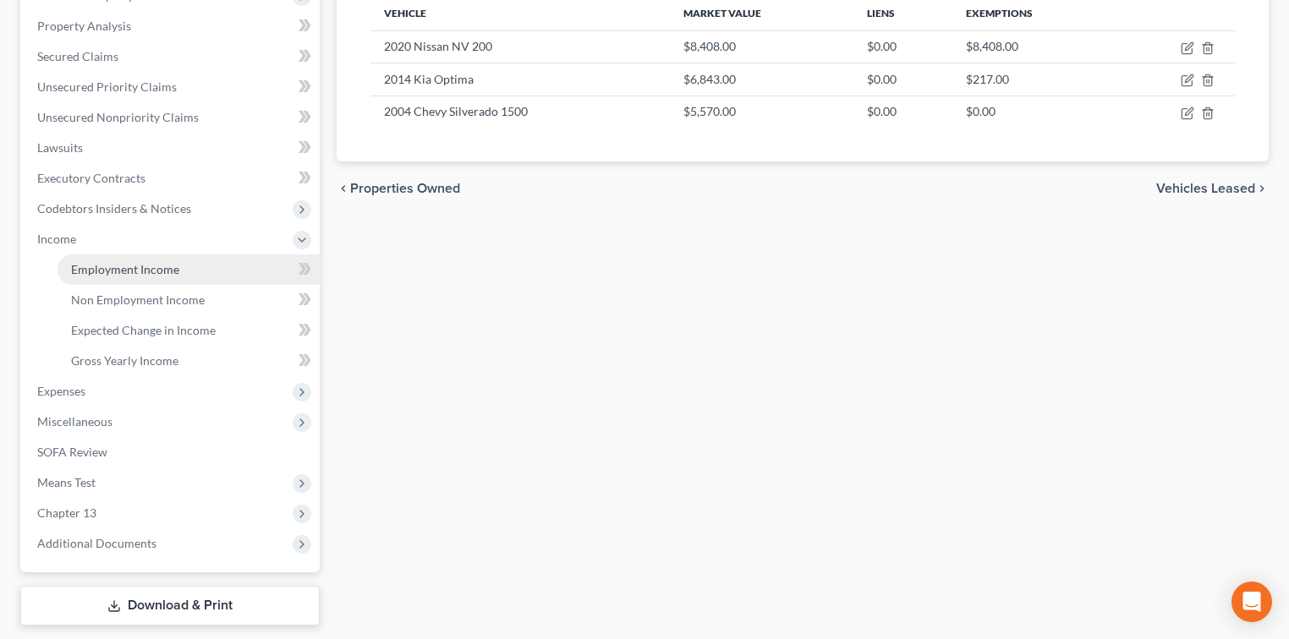
click at [128, 271] on span "Employment Income" at bounding box center [125, 269] width 108 height 14
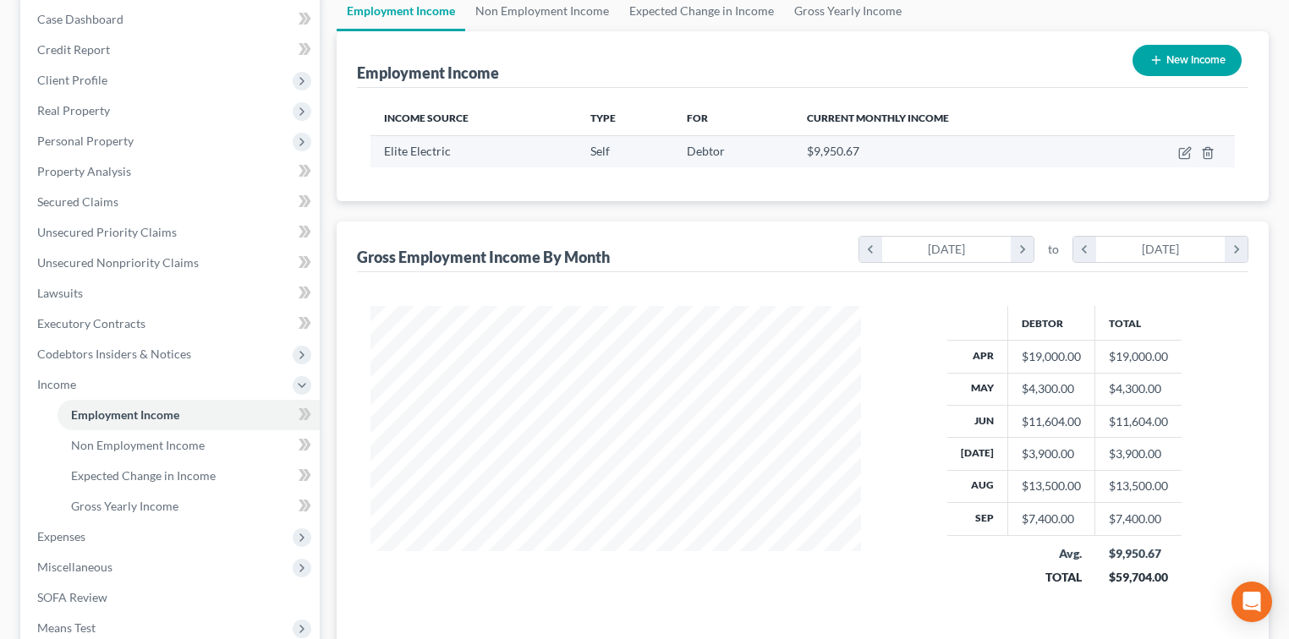
scroll to position [28, 0]
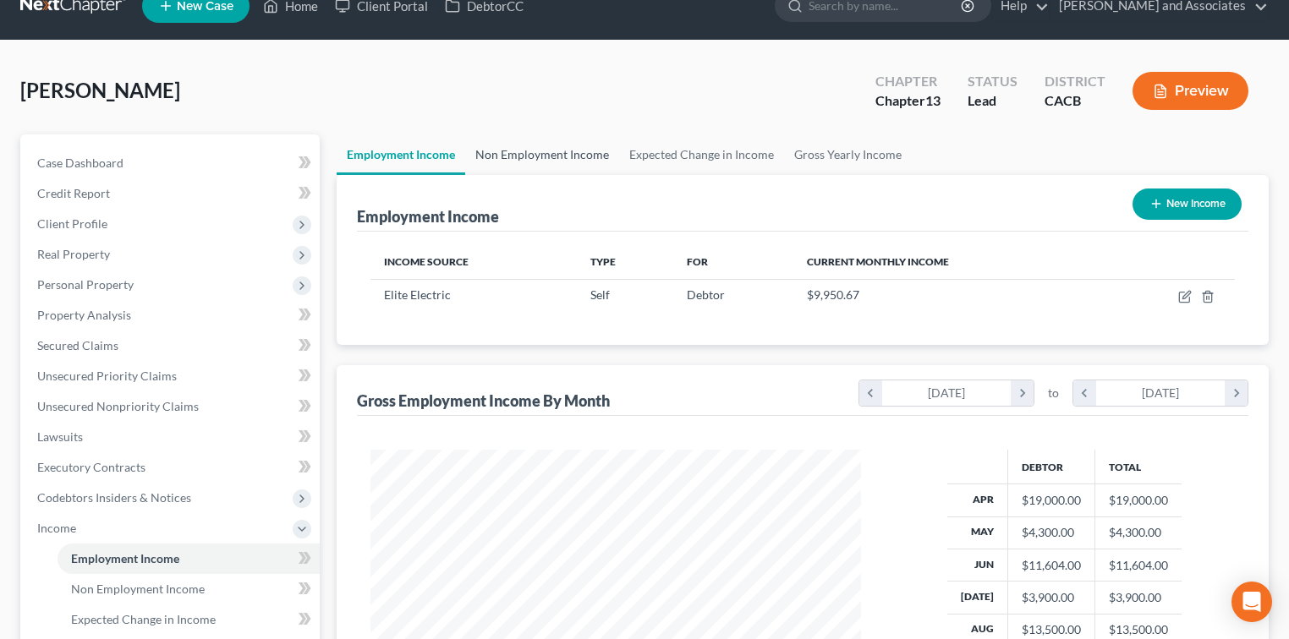
click at [547, 153] on link "Non Employment Income" at bounding box center [542, 154] width 154 height 41
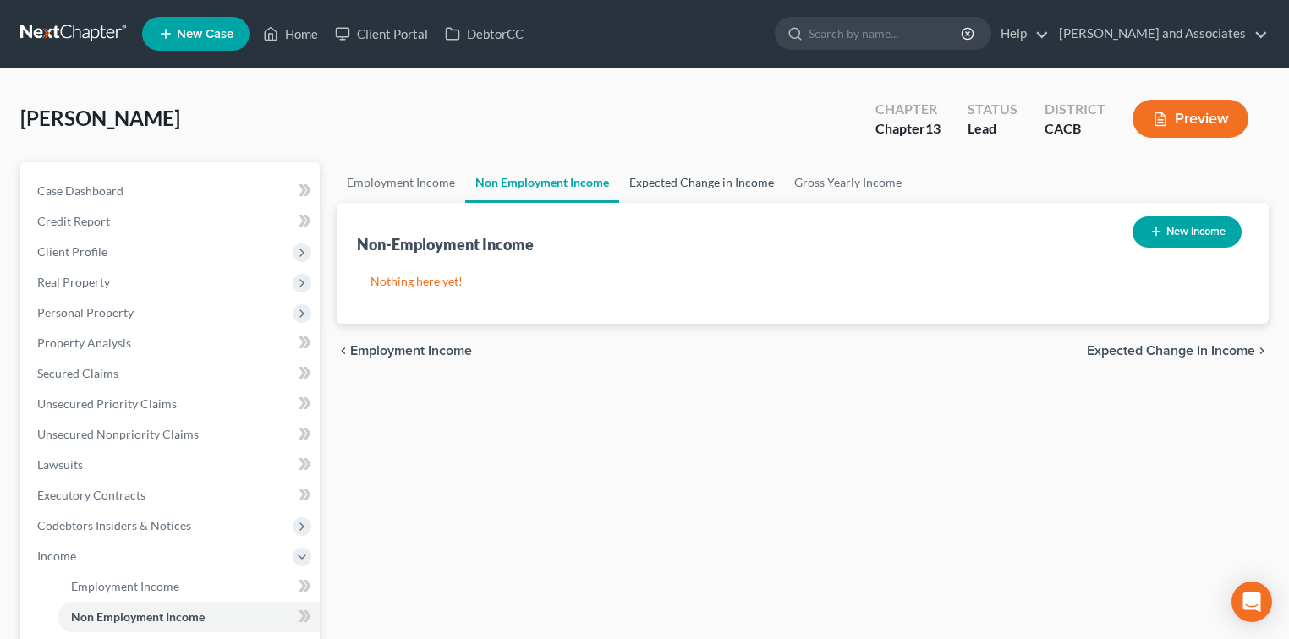
click at [762, 174] on link "Expected Change in Income" at bounding box center [701, 182] width 165 height 41
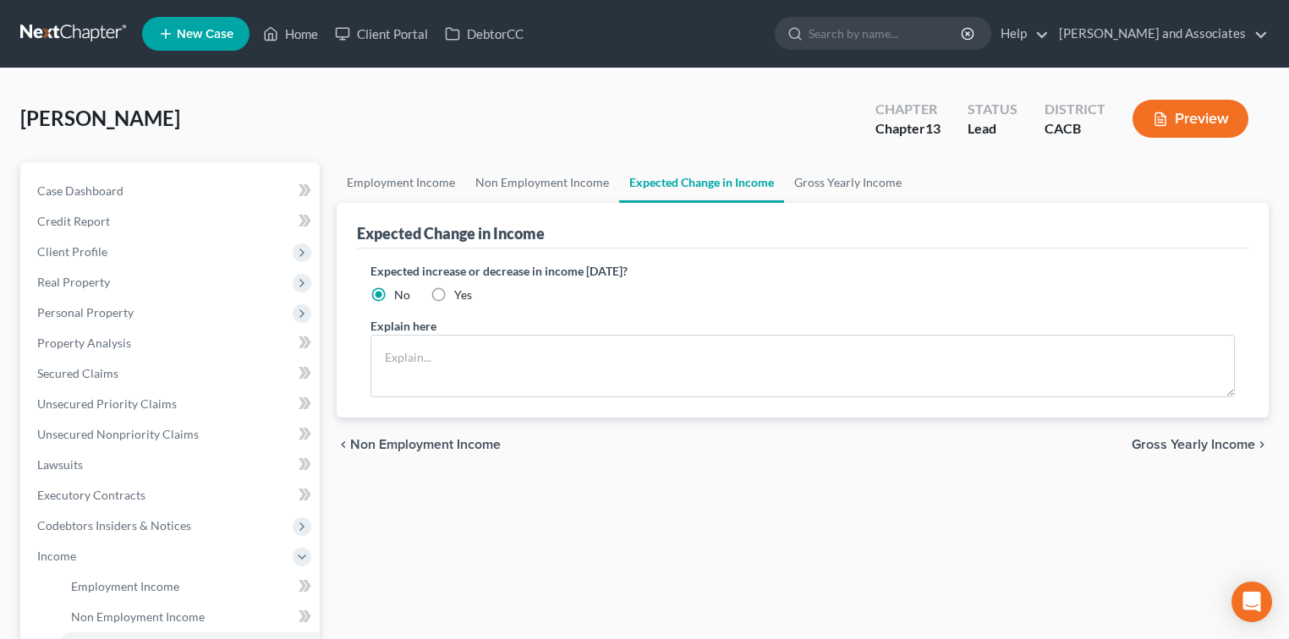
click at [454, 291] on label "Yes" at bounding box center [463, 295] width 18 height 17
click at [461, 291] on input "Yes" at bounding box center [466, 292] width 11 height 11
radio input "true"
click at [413, 367] on textarea at bounding box center [802, 366] width 864 height 63
click at [497, 359] on textarea at bounding box center [802, 366] width 864 height 63
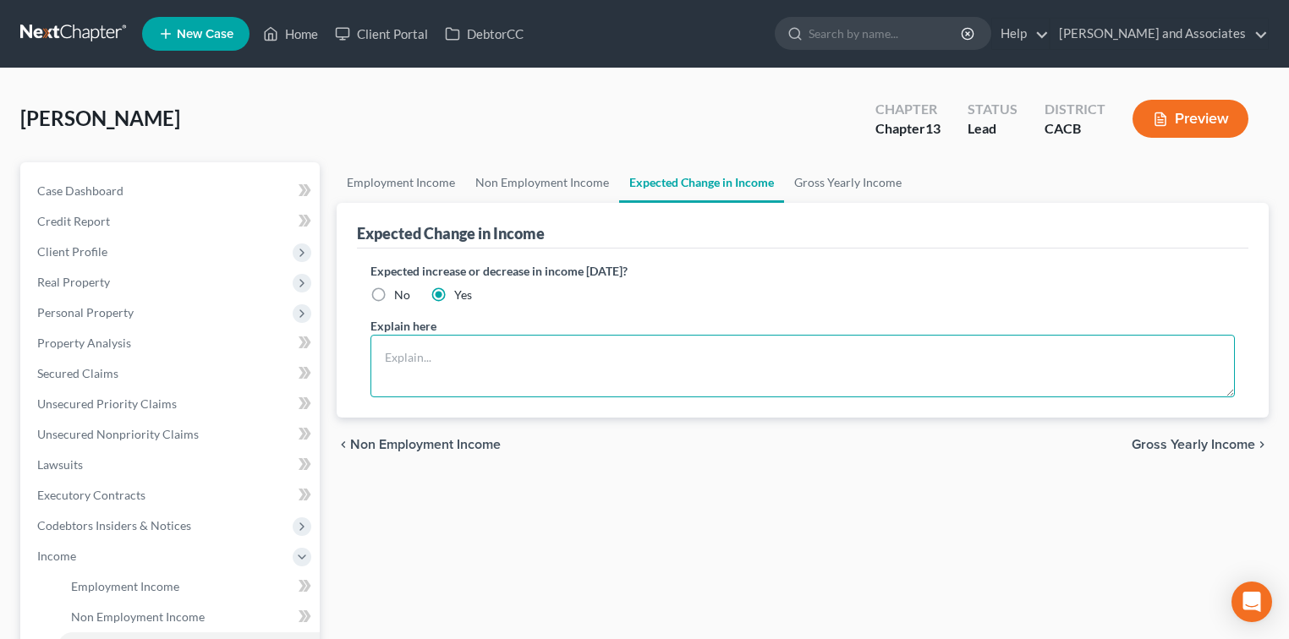
paste textarea "The debtor’s income fluctuates from month to month due to self-employment. Some…"
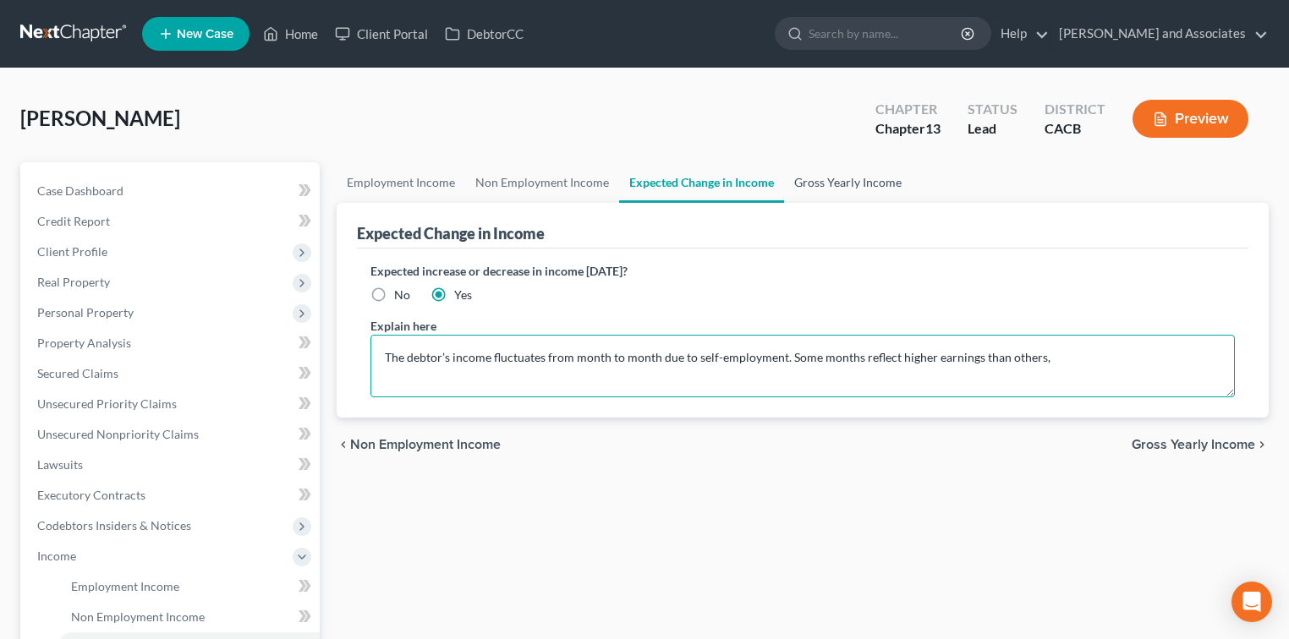
type textarea "The debtor’s income fluctuates from month to month due to self-employment. Some…"
click at [822, 185] on link "Gross Yearly Income" at bounding box center [848, 182] width 128 height 41
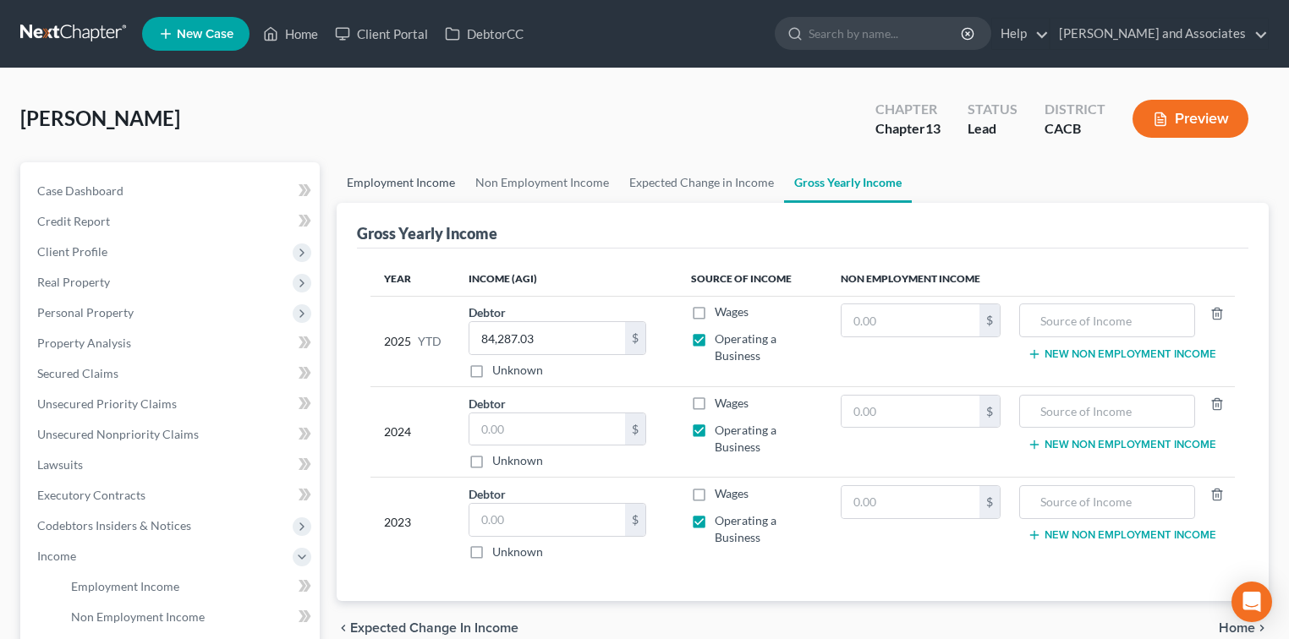
click at [394, 189] on link "Employment Income" at bounding box center [401, 182] width 129 height 41
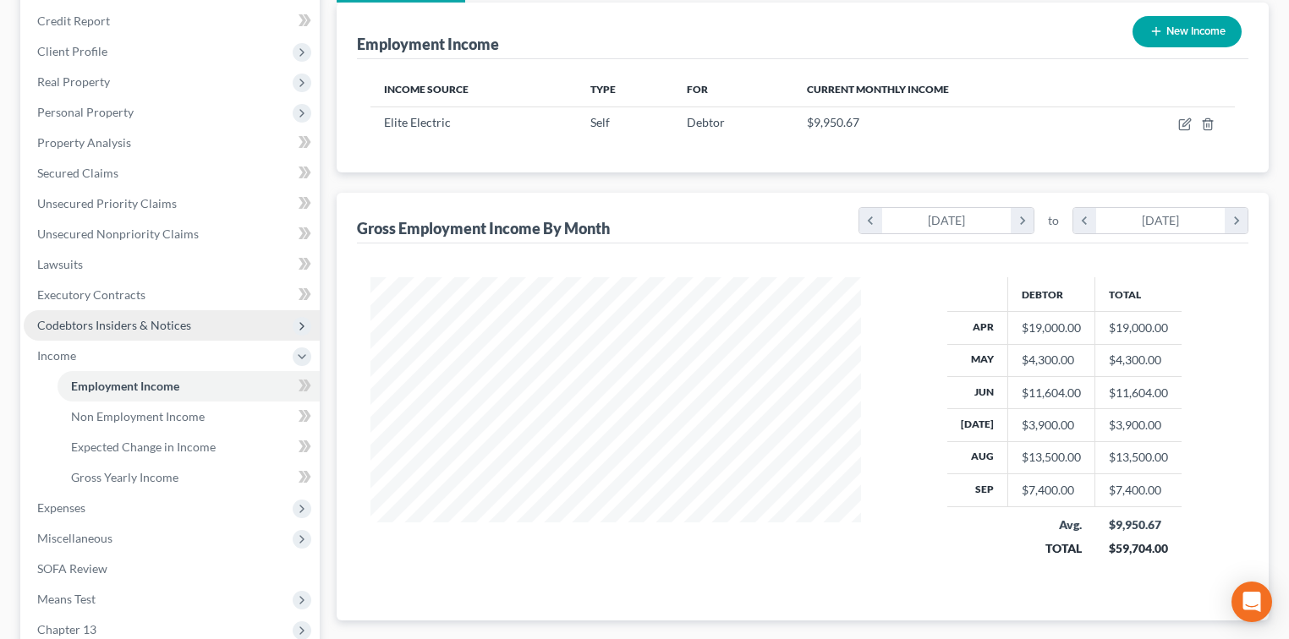
scroll to position [112, 0]
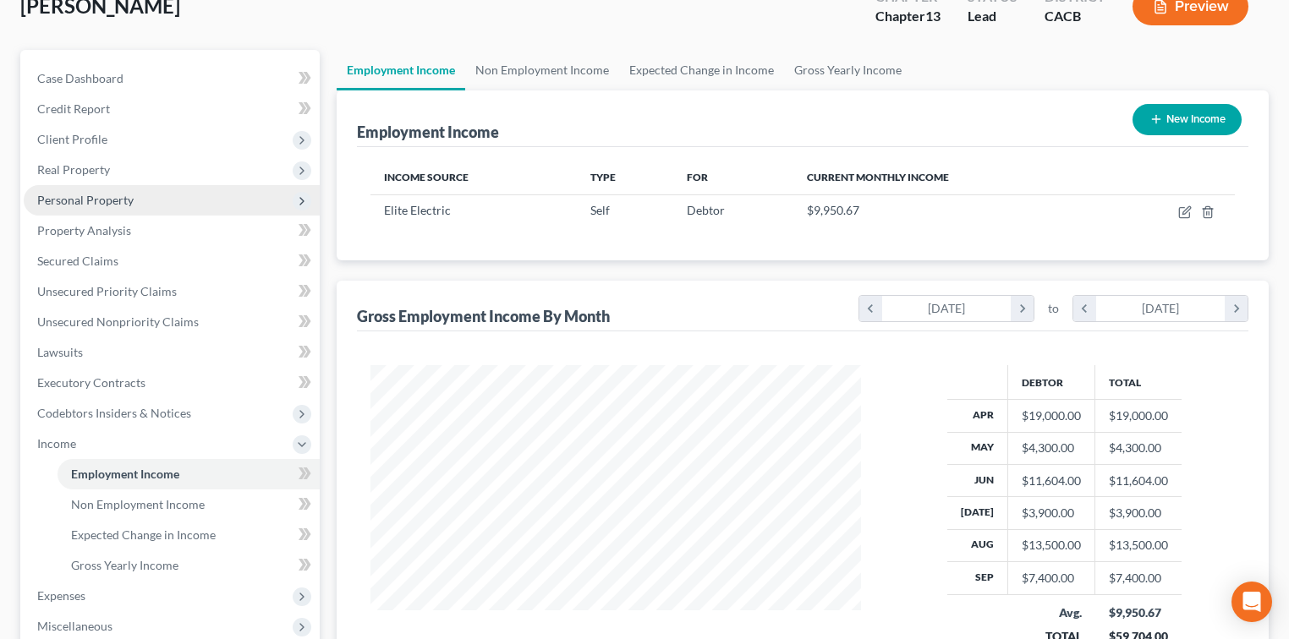
drag, startPoint x: 98, startPoint y: 199, endPoint x: 145, endPoint y: 209, distance: 48.4
click at [98, 199] on span "Personal Property" at bounding box center [85, 200] width 96 height 14
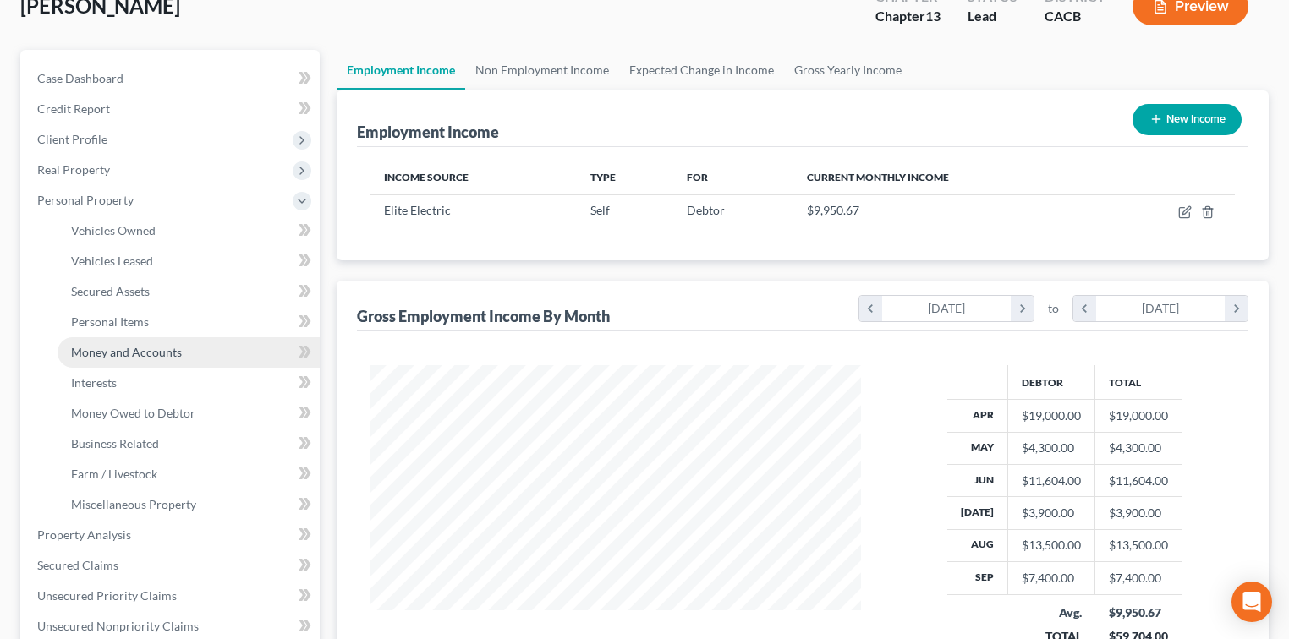
click at [140, 353] on span "Money and Accounts" at bounding box center [126, 352] width 111 height 14
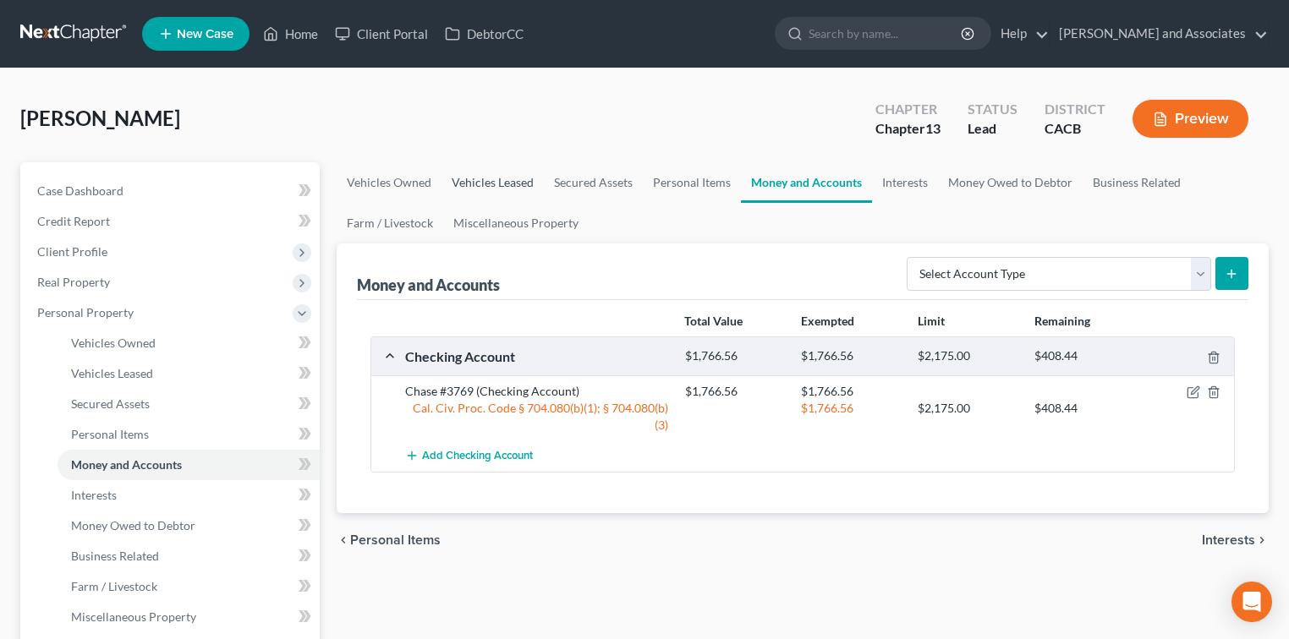
click at [503, 185] on link "Vehicles Leased" at bounding box center [492, 182] width 102 height 41
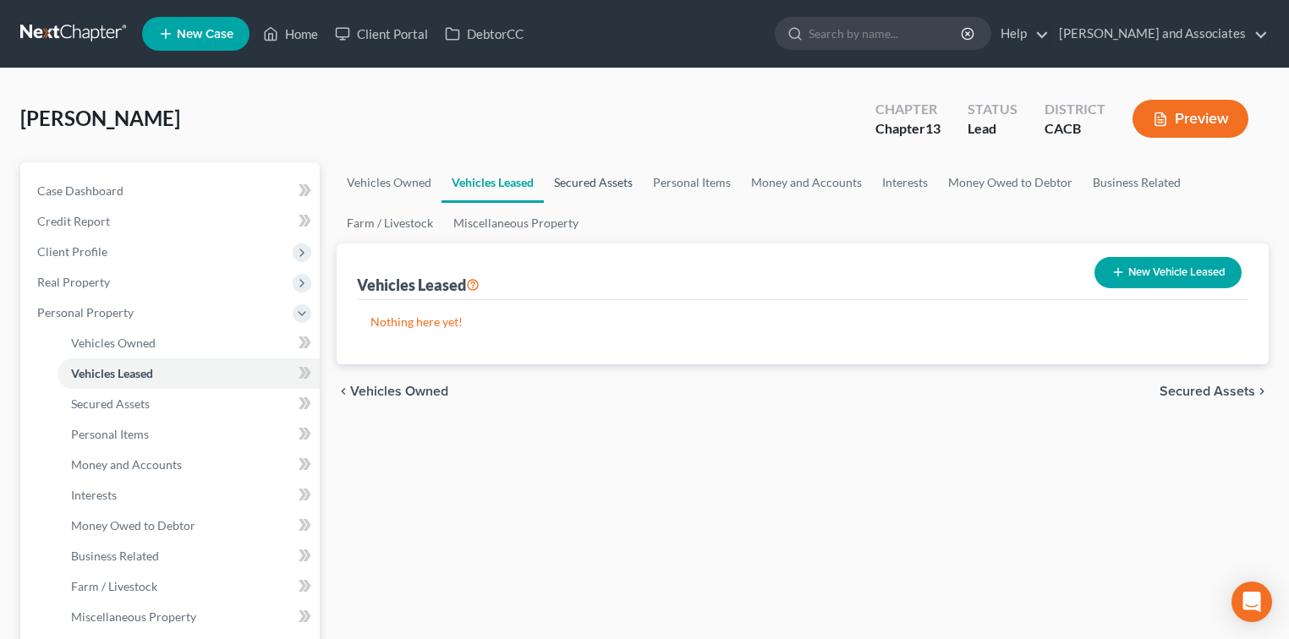
click at [583, 182] on link "Secured Assets" at bounding box center [593, 182] width 99 height 41
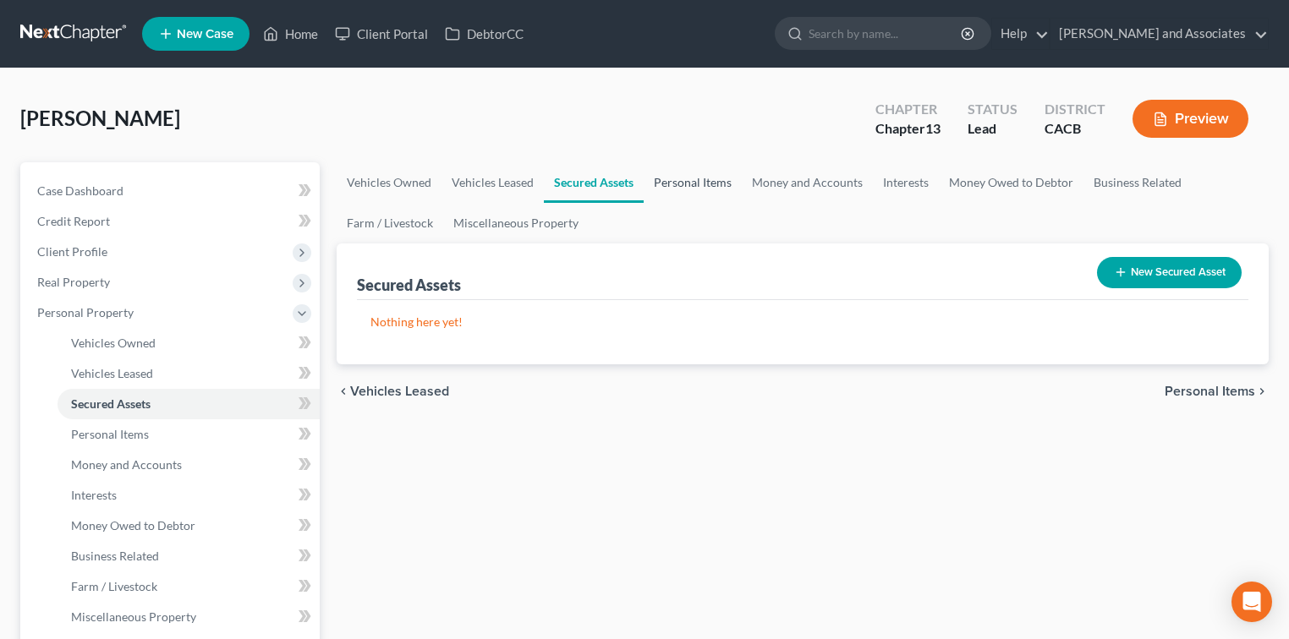
click at [697, 180] on link "Personal Items" at bounding box center [693, 182] width 98 height 41
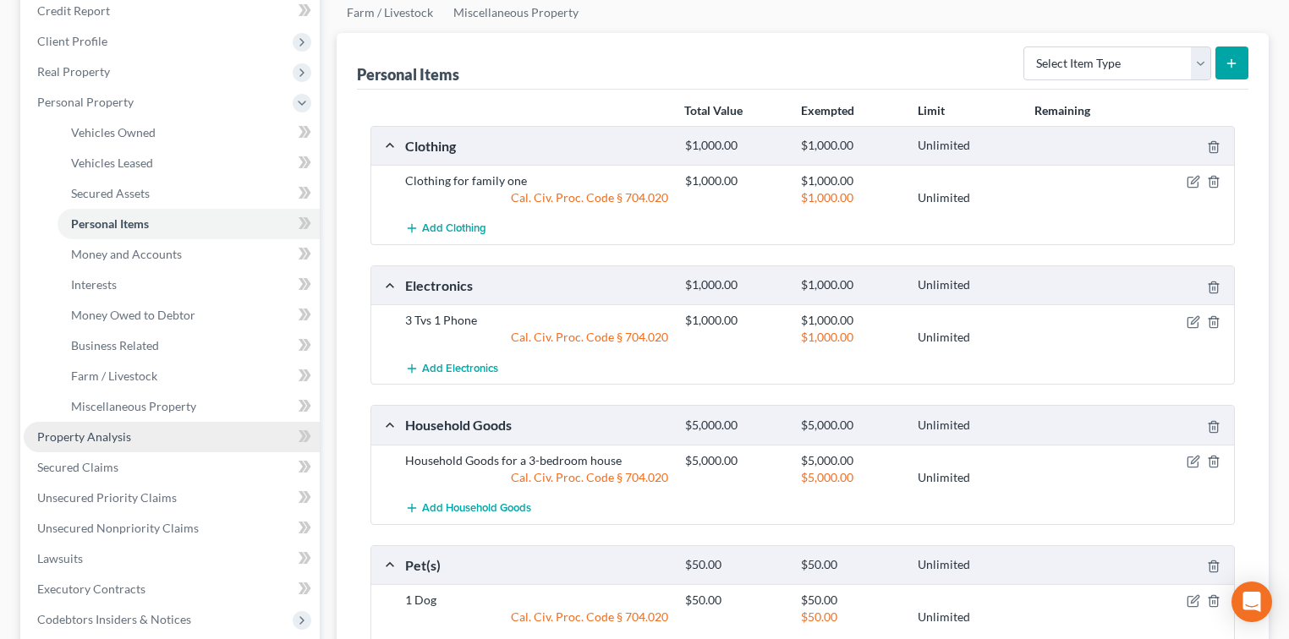
click at [172, 436] on link "Property Analysis" at bounding box center [172, 437] width 296 height 30
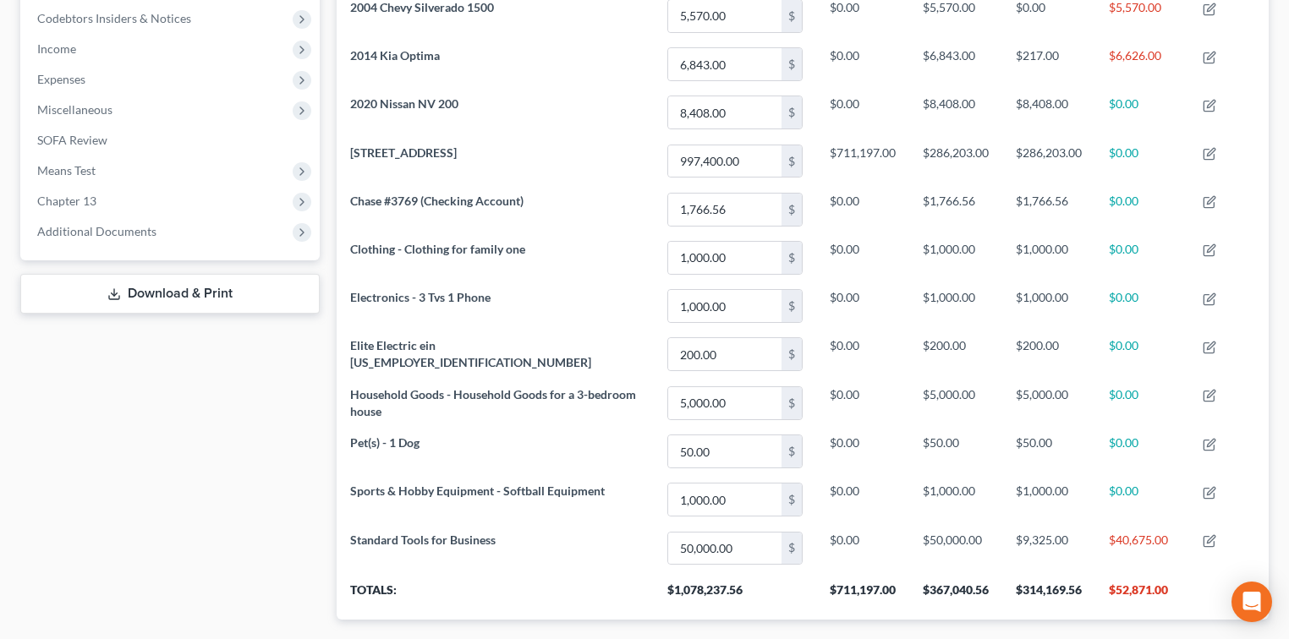
scroll to position [376, 0]
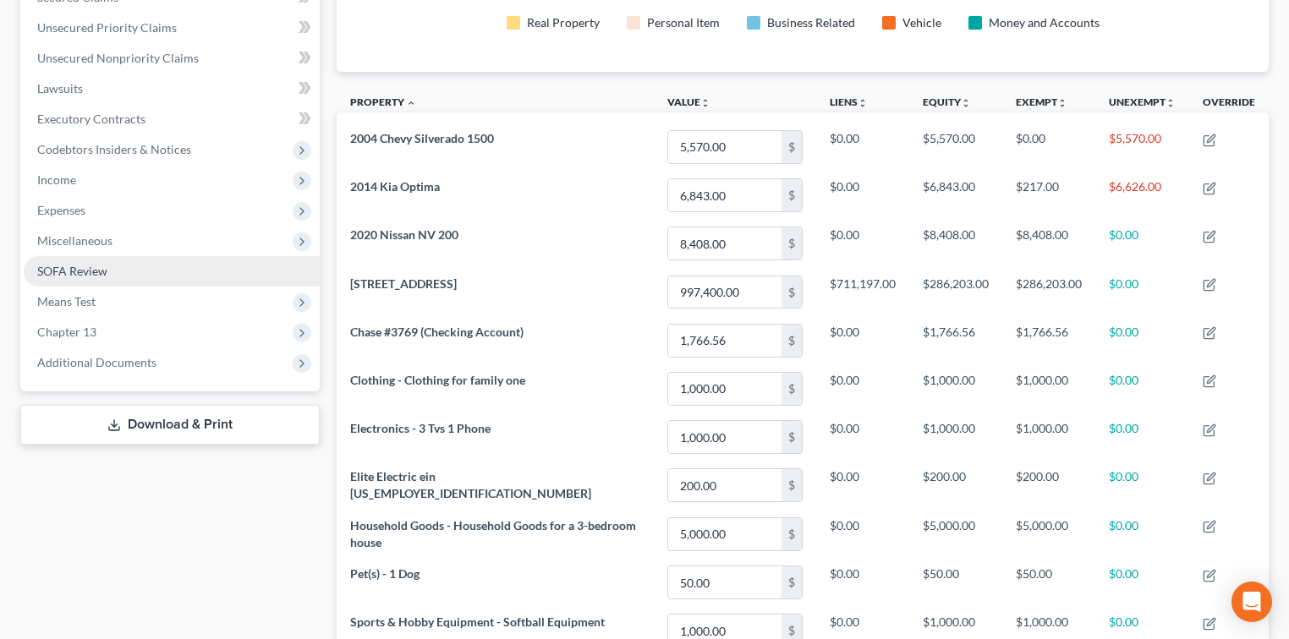
click at [124, 257] on link "SOFA Review" at bounding box center [172, 271] width 296 height 30
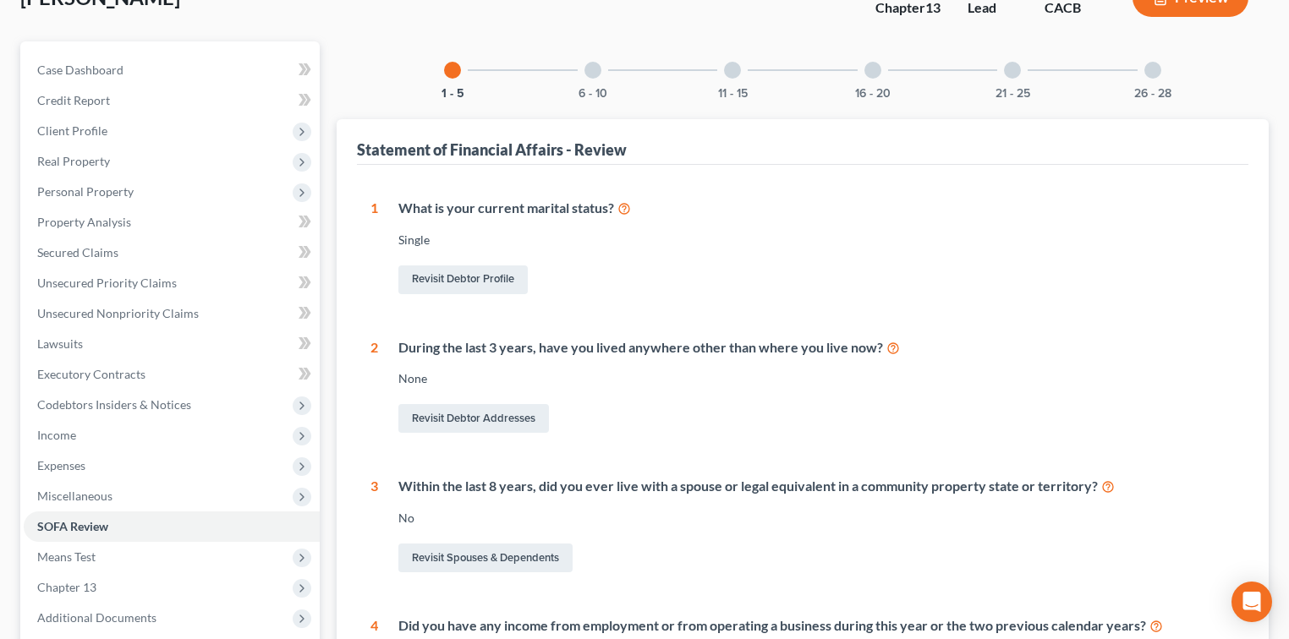
scroll to position [115, 0]
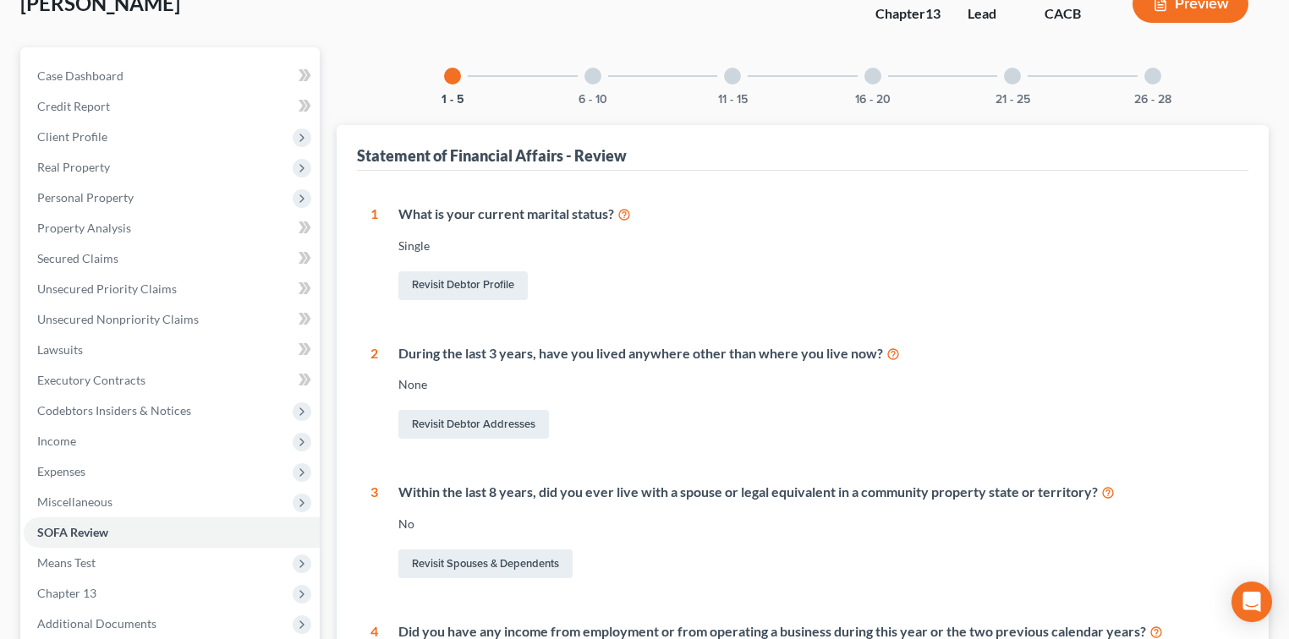
click at [595, 80] on div at bounding box center [592, 76] width 17 height 17
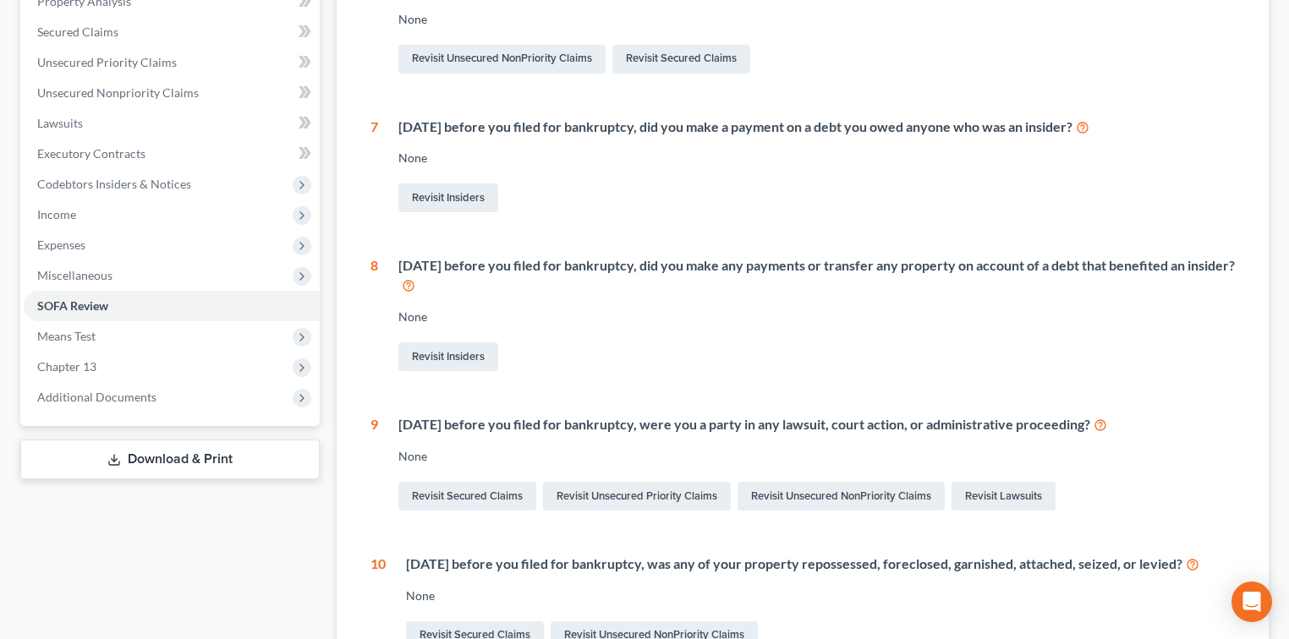
scroll to position [453, 0]
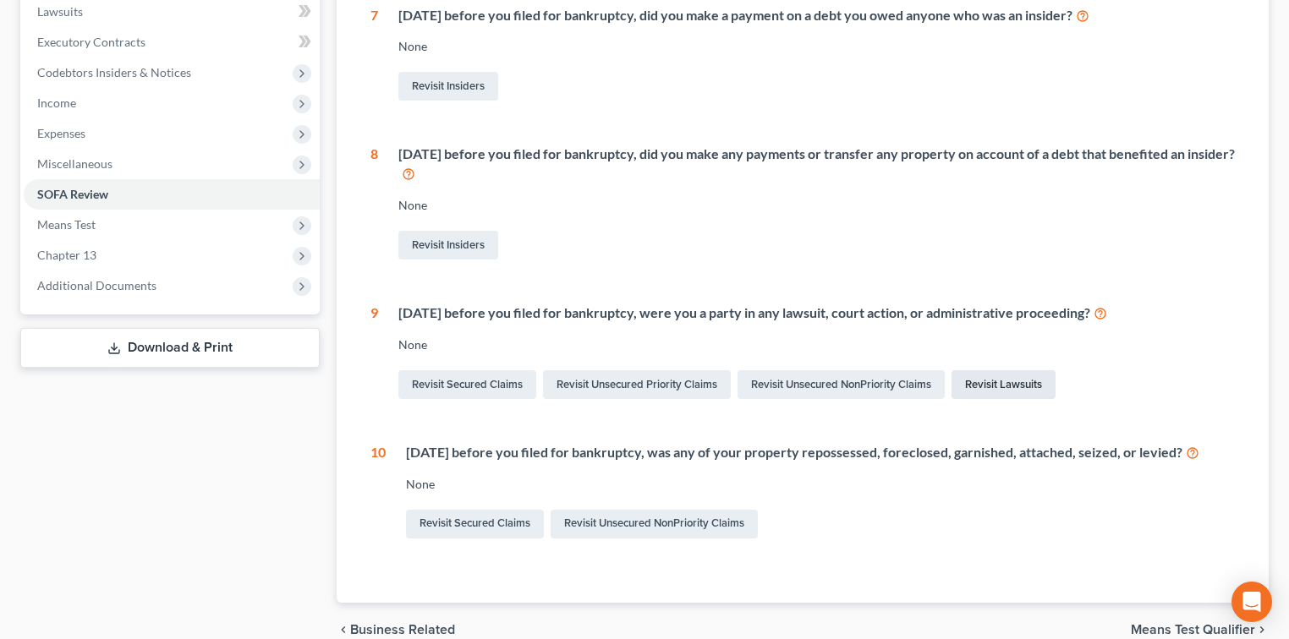
click at [968, 383] on link "Revisit Lawsuits" at bounding box center [1003, 384] width 104 height 29
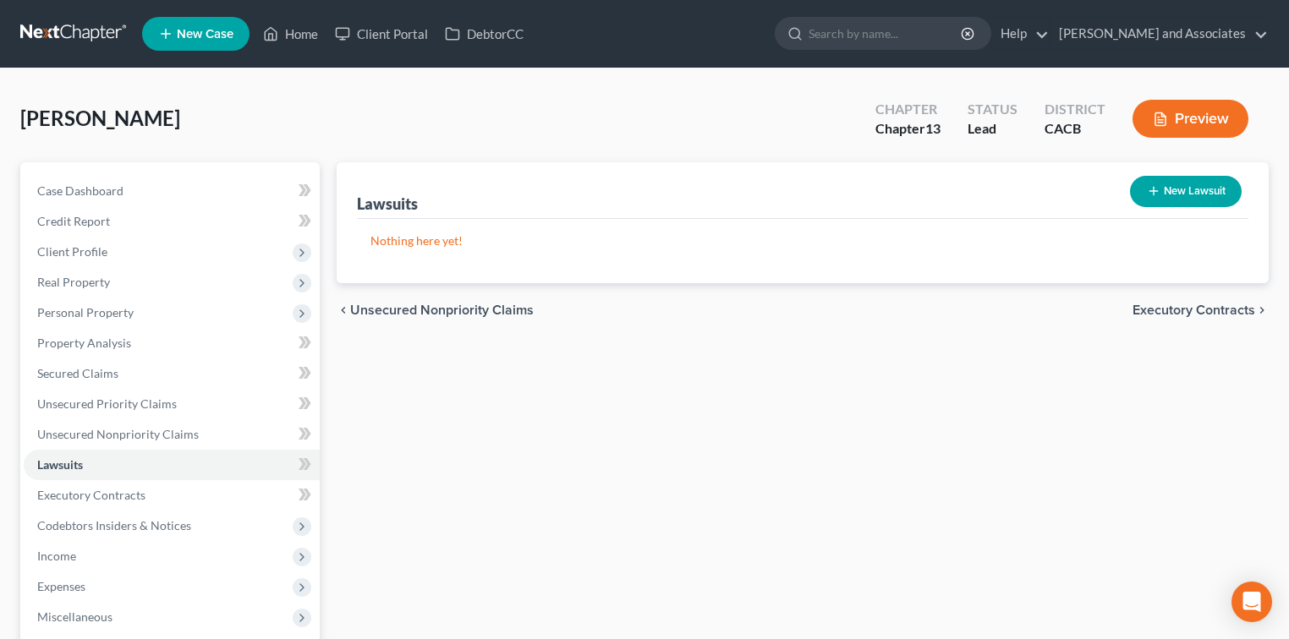
click at [1239, 173] on div "New Lawsuit" at bounding box center [1185, 191] width 125 height 45
click at [1217, 195] on button "New Lawsuit" at bounding box center [1186, 191] width 112 height 31
select select "0"
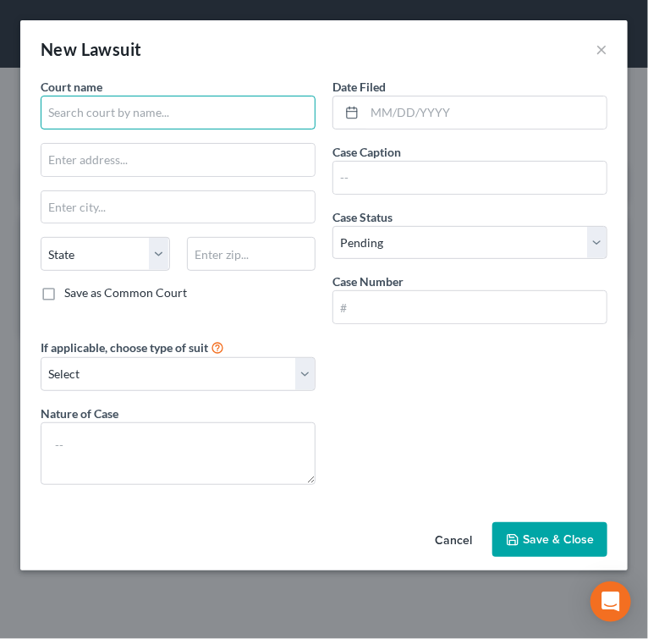
click at [151, 118] on input "text" at bounding box center [178, 113] width 275 height 34
type input "D"
type input "s"
type input "S"
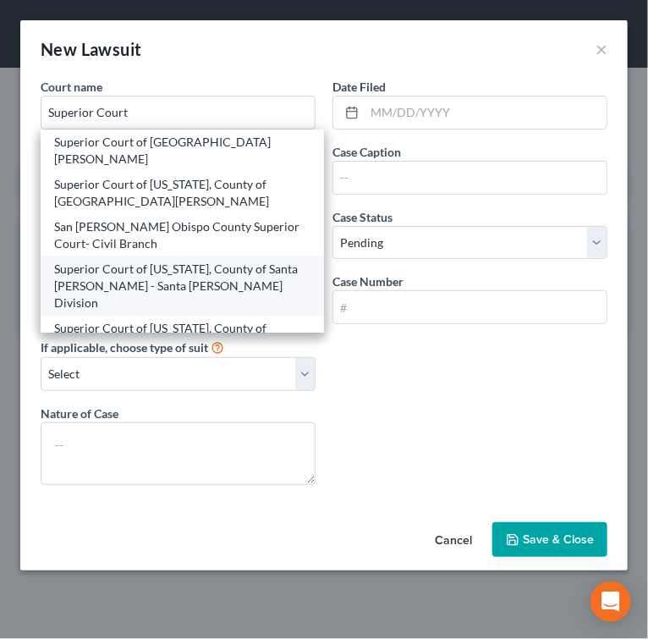
click at [213, 271] on div "Superior Court of California, County of Santa Barbara - Santa Maria Division" at bounding box center [182, 285] width 256 height 51
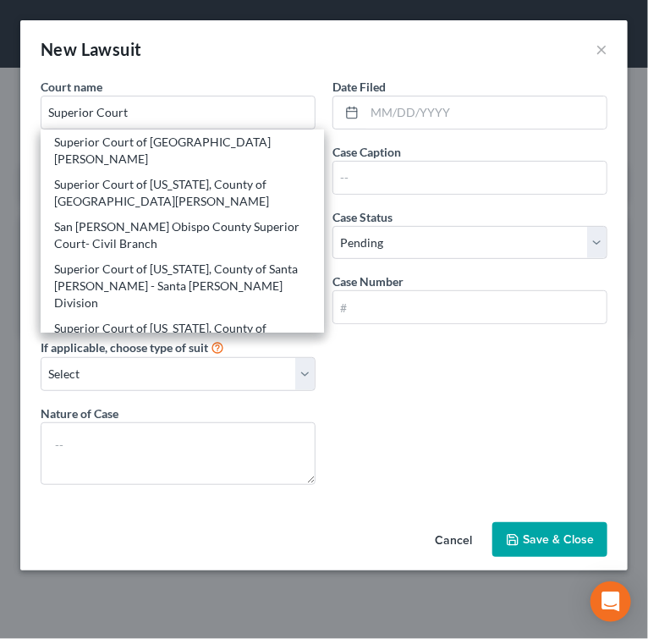
type input "Superior Court of California, County of Santa Barbara - Santa Maria Division"
type input "314-C East Cook Street"
type input "Santa [PERSON_NAME]"
select select "4"
type input "93454"
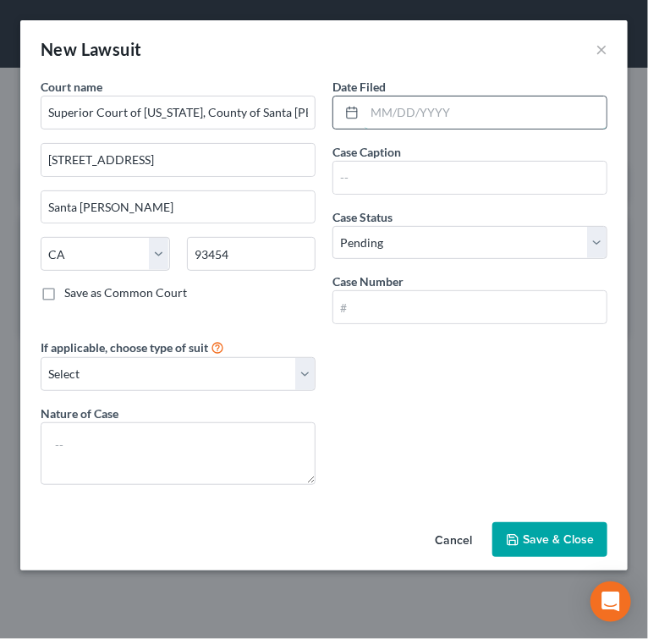
click at [458, 111] on input "text" at bounding box center [486, 112] width 242 height 32
type input "09/24/2024"
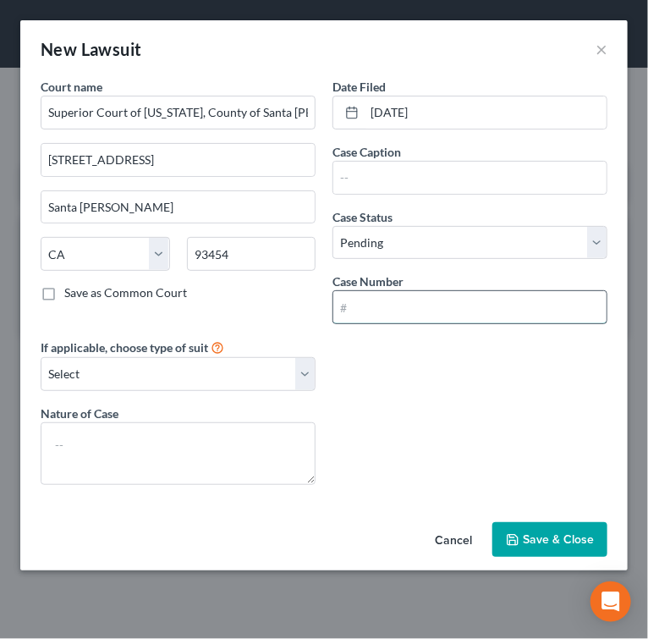
click at [413, 311] on input "text" at bounding box center [469, 307] width 273 height 32
type input "25FL02002"
click at [606, 50] on button "×" at bounding box center [601, 49] width 12 height 20
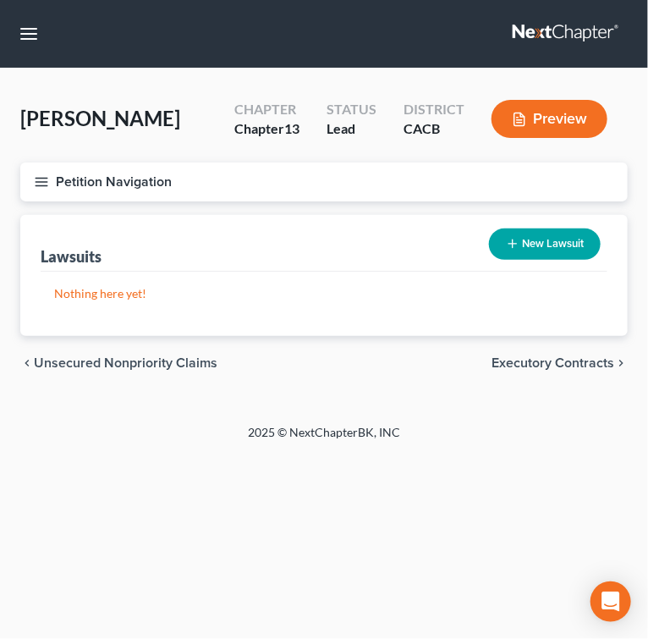
click at [41, 178] on line "button" at bounding box center [42, 178] width 12 height 0
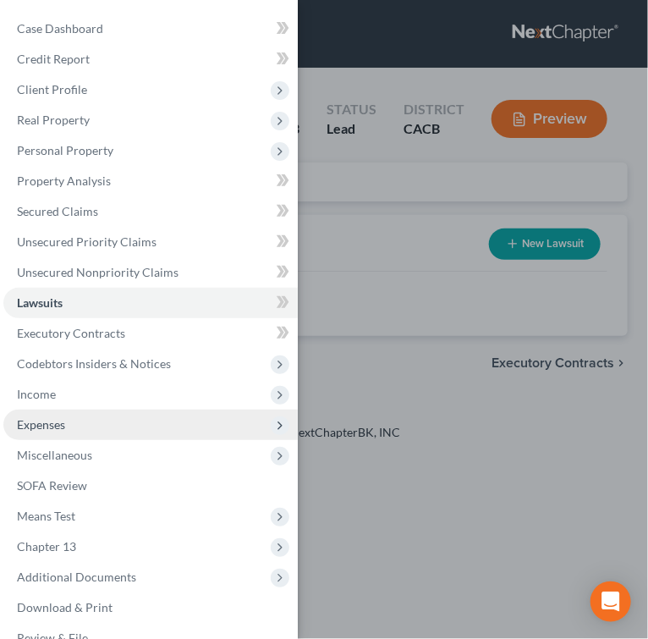
drag, startPoint x: 49, startPoint y: 447, endPoint x: 52, endPoint y: 427, distance: 19.6
click at [49, 447] on span "Miscellaneous" at bounding box center [150, 455] width 294 height 30
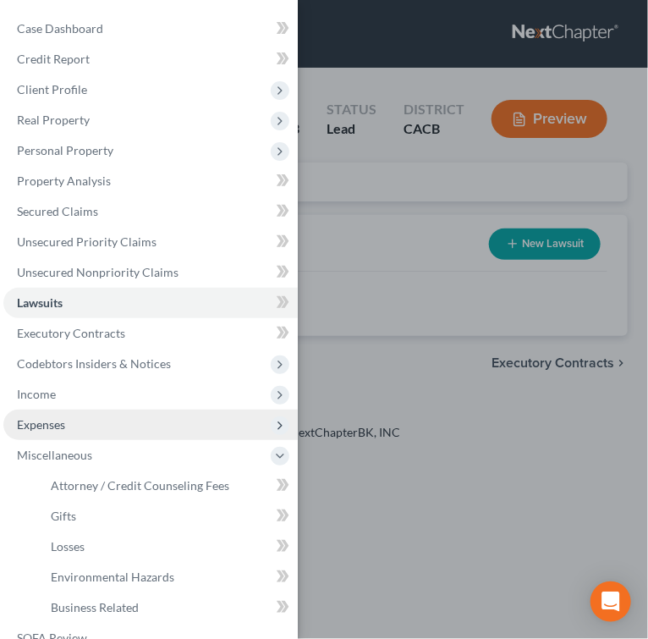
click at [52, 427] on span "Expenses" at bounding box center [41, 424] width 48 height 14
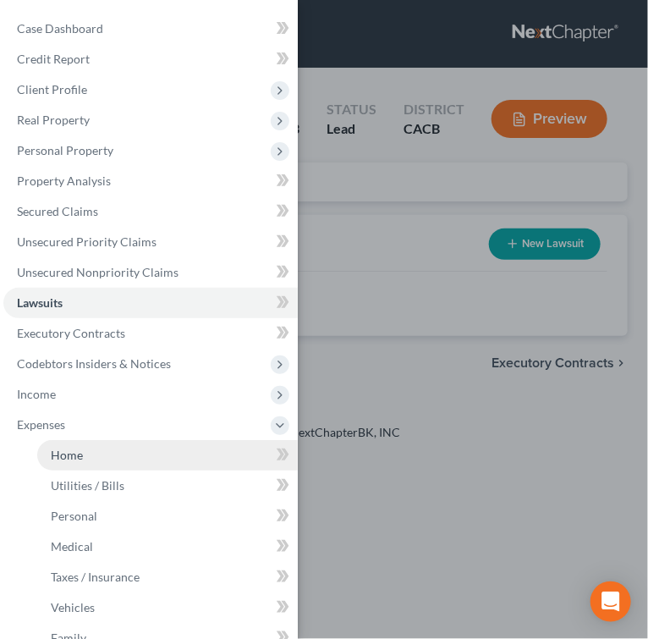
click at [108, 452] on link "Home" at bounding box center [167, 455] width 260 height 30
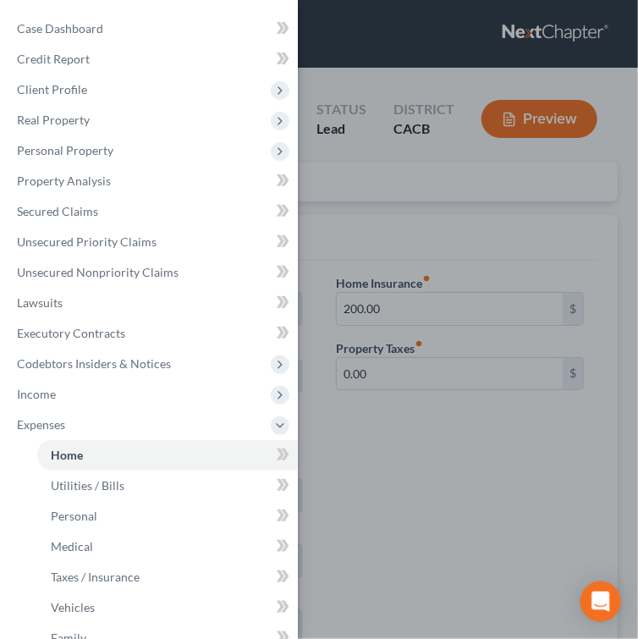
click at [423, 241] on div "Case Dashboard Payments Invoices Payments Payments Credit Report Client Profile" at bounding box center [319, 319] width 638 height 639
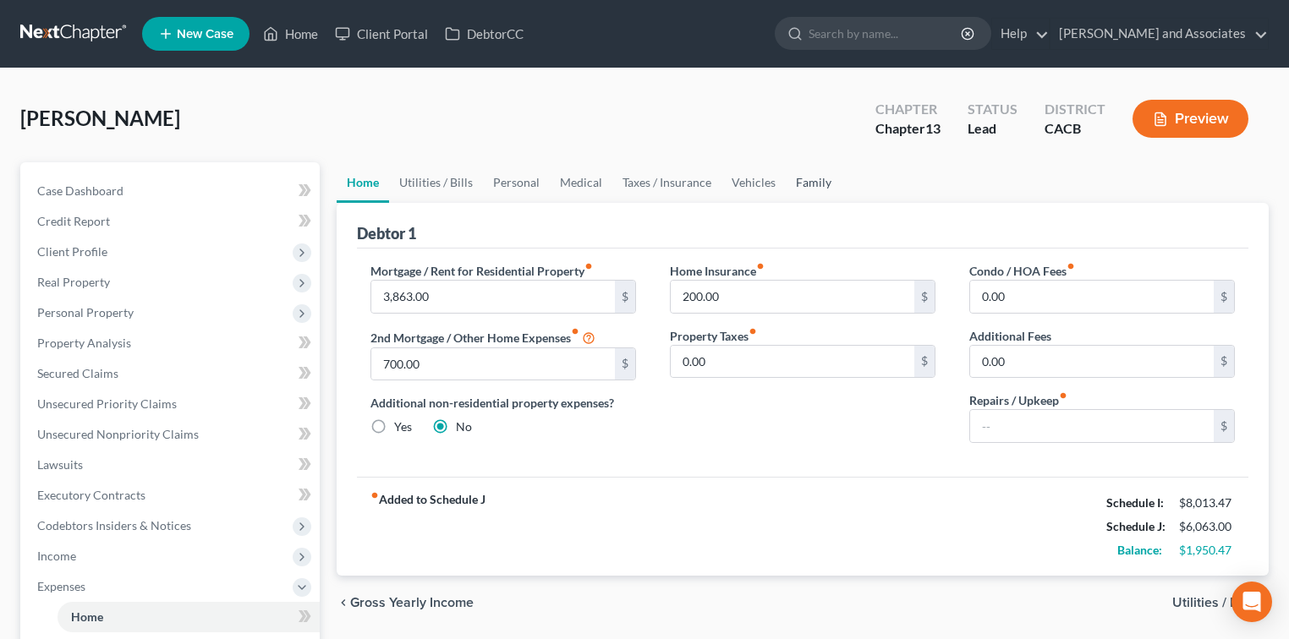
click at [794, 176] on link "Family" at bounding box center [814, 182] width 56 height 41
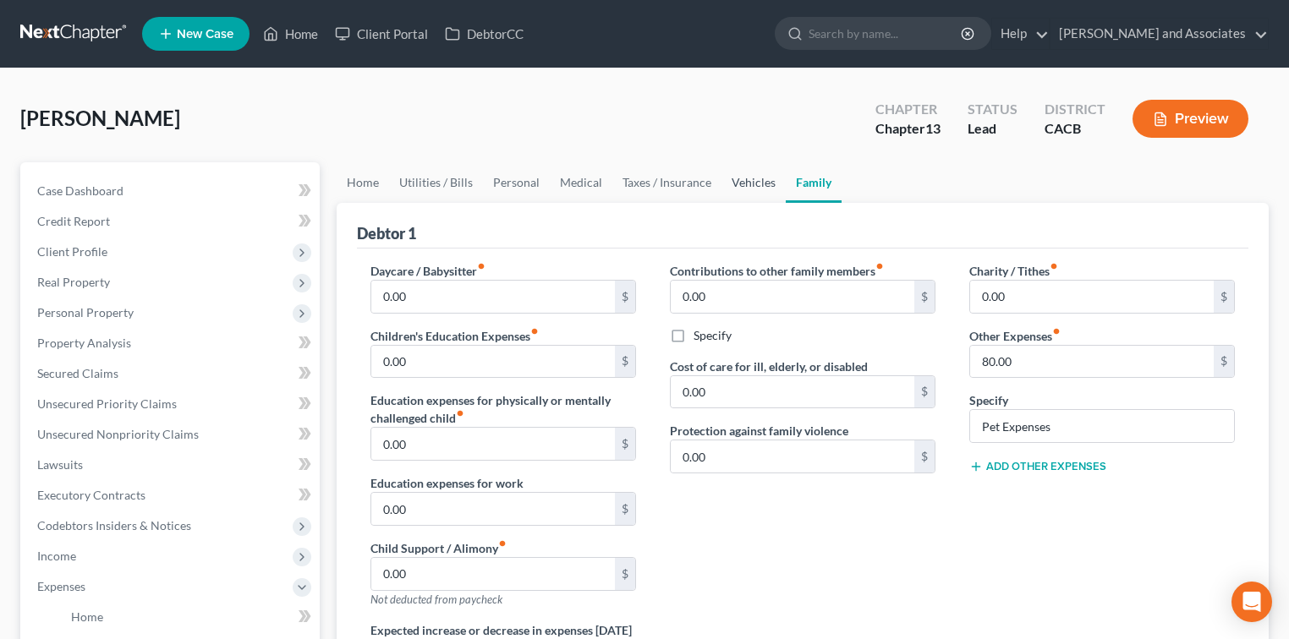
click at [758, 183] on link "Vehicles" at bounding box center [753, 182] width 64 height 41
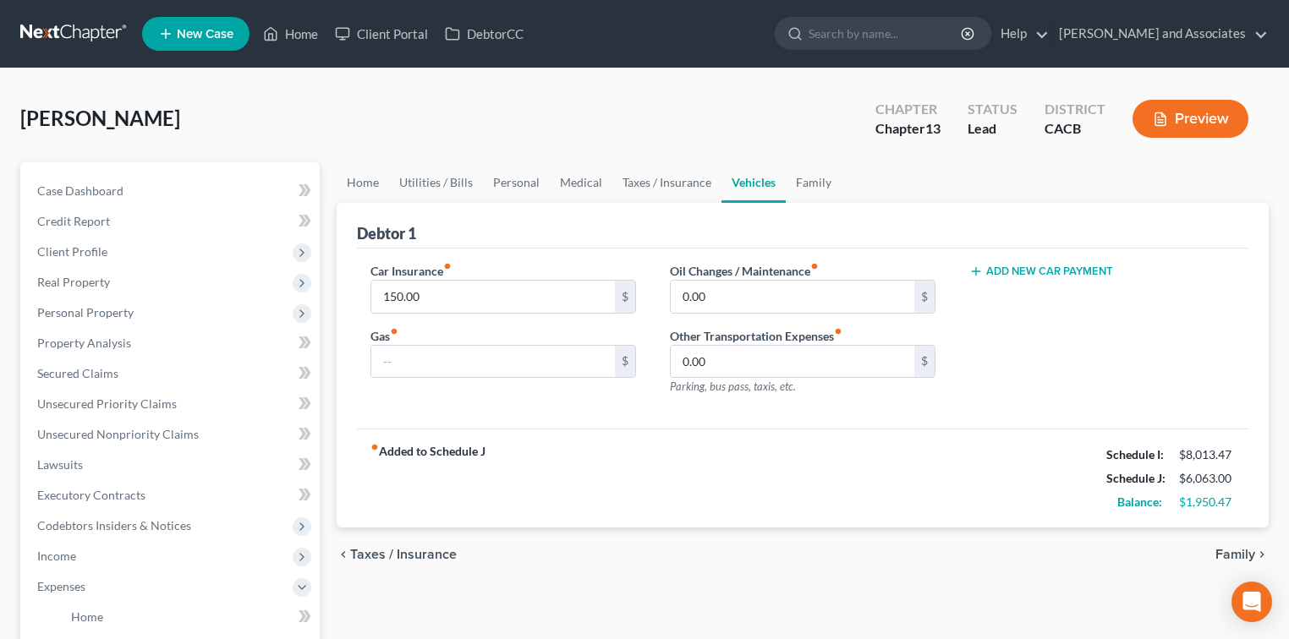
click at [853, 179] on ul "Home Utilities / Bills Personal Medical Taxes / Insurance Vehicles Family" at bounding box center [803, 182] width 932 height 41
click at [823, 191] on link "Family" at bounding box center [814, 182] width 56 height 41
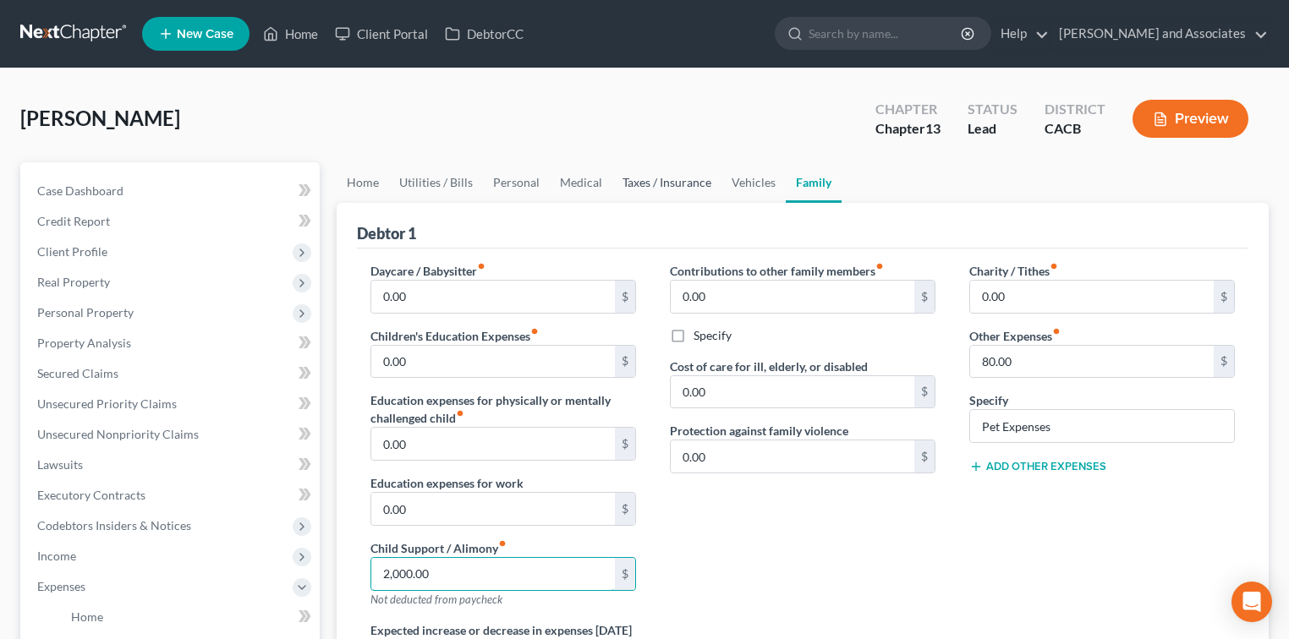
type input "2,000.00"
click at [652, 186] on link "Taxes / Insurance" at bounding box center [666, 182] width 109 height 41
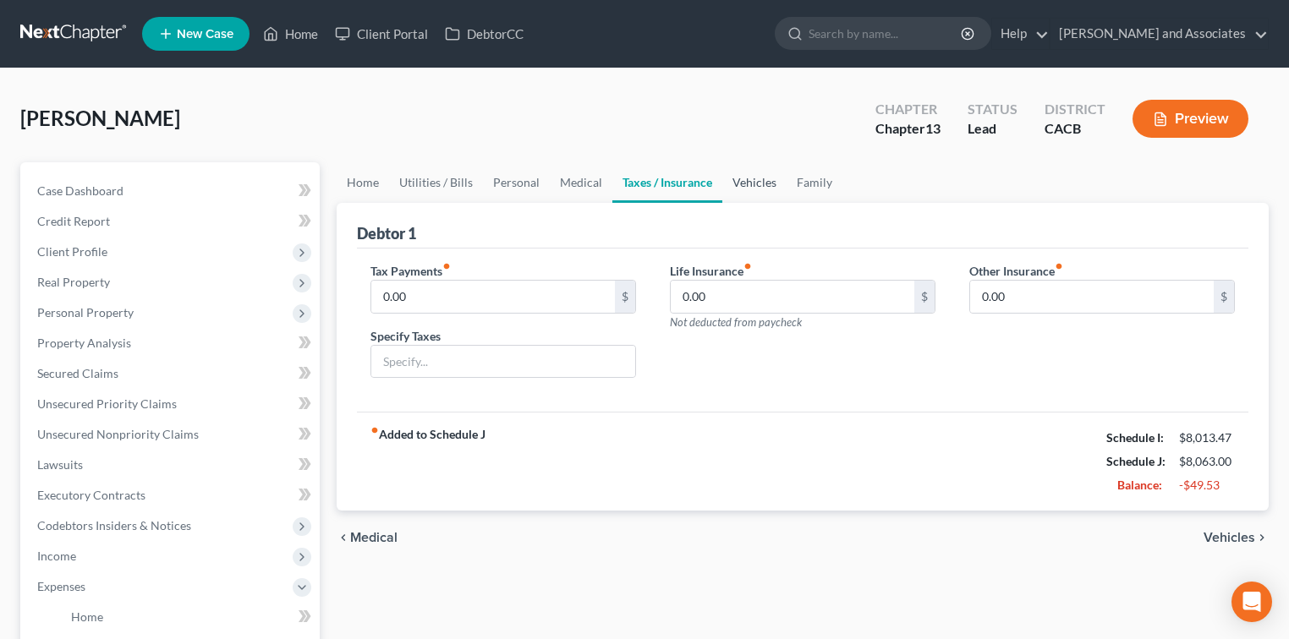
click at [754, 181] on link "Vehicles" at bounding box center [754, 182] width 64 height 41
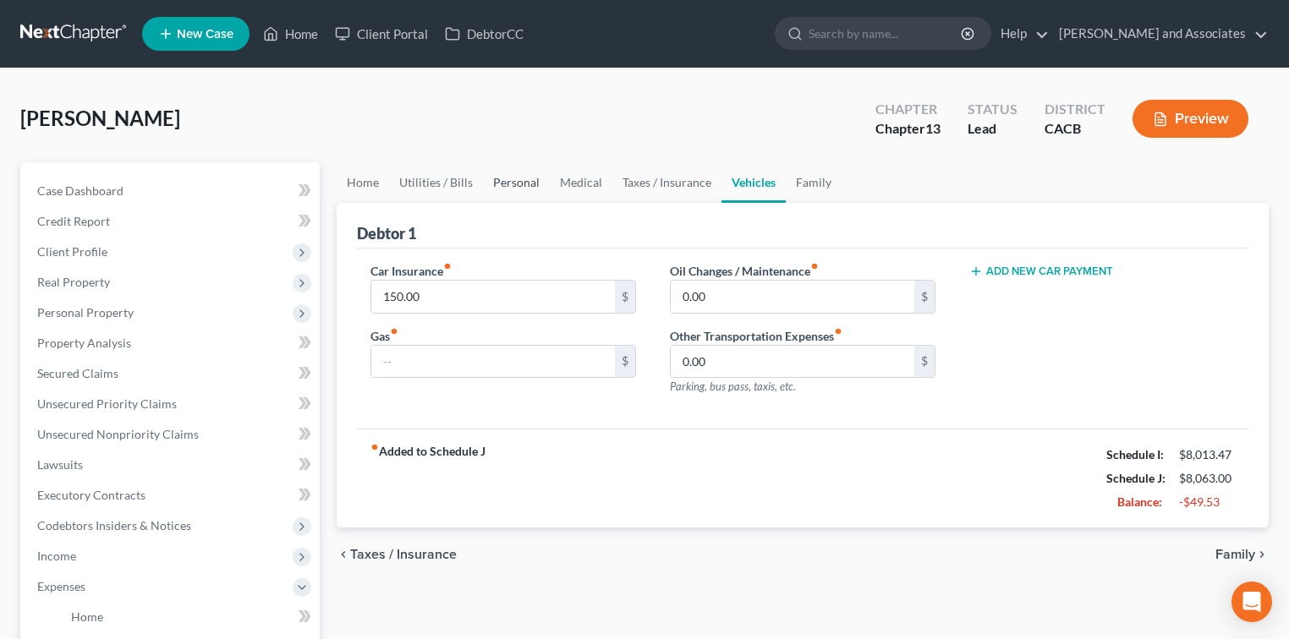
click at [535, 179] on link "Personal" at bounding box center [516, 182] width 67 height 41
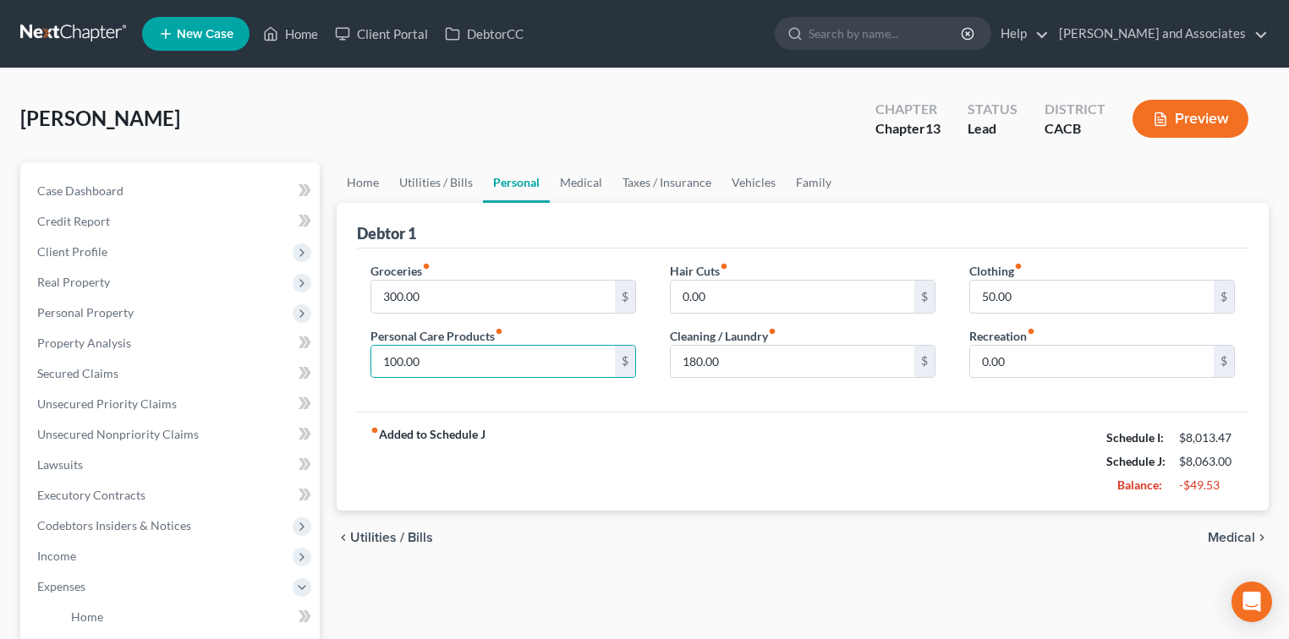
click at [529, 376] on div "Groceries fiber_manual_record 300.00 $ Personal Care Products fiber_manual_reco…" at bounding box center [503, 327] width 299 height 130
click at [533, 372] on input "100.00" at bounding box center [493, 362] width 244 height 32
type input "0"
click at [1067, 298] on input "50.00" at bounding box center [1092, 297] width 244 height 32
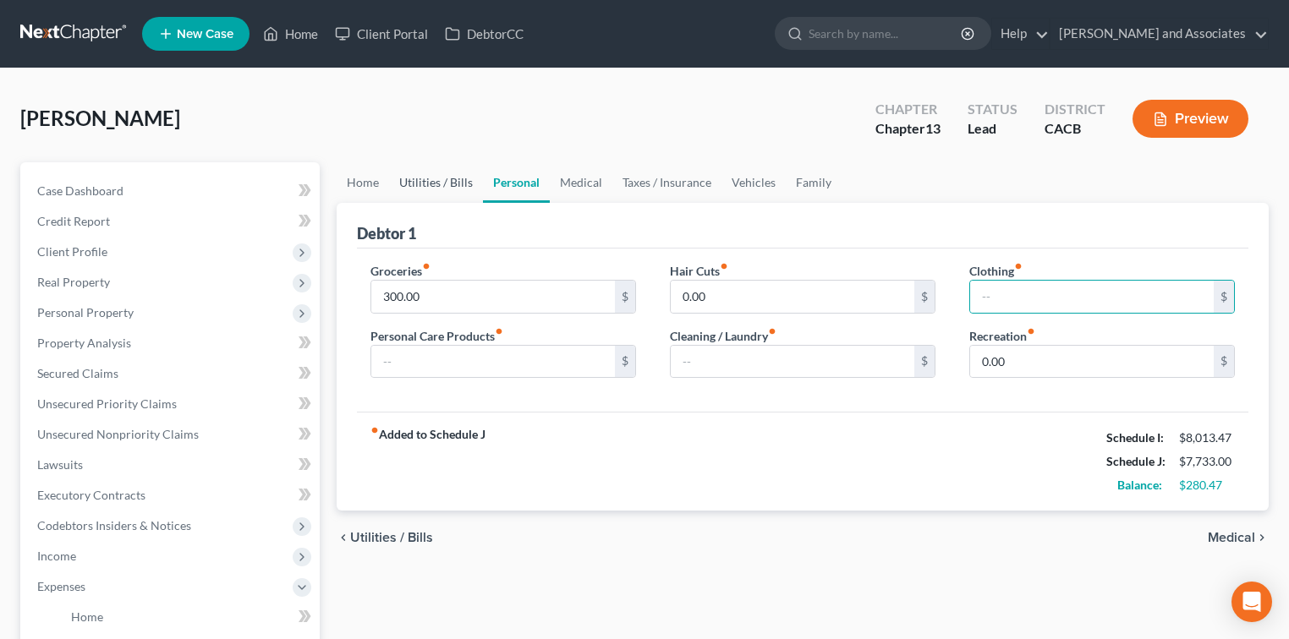
click at [463, 192] on link "Utilities / Bills" at bounding box center [436, 182] width 94 height 41
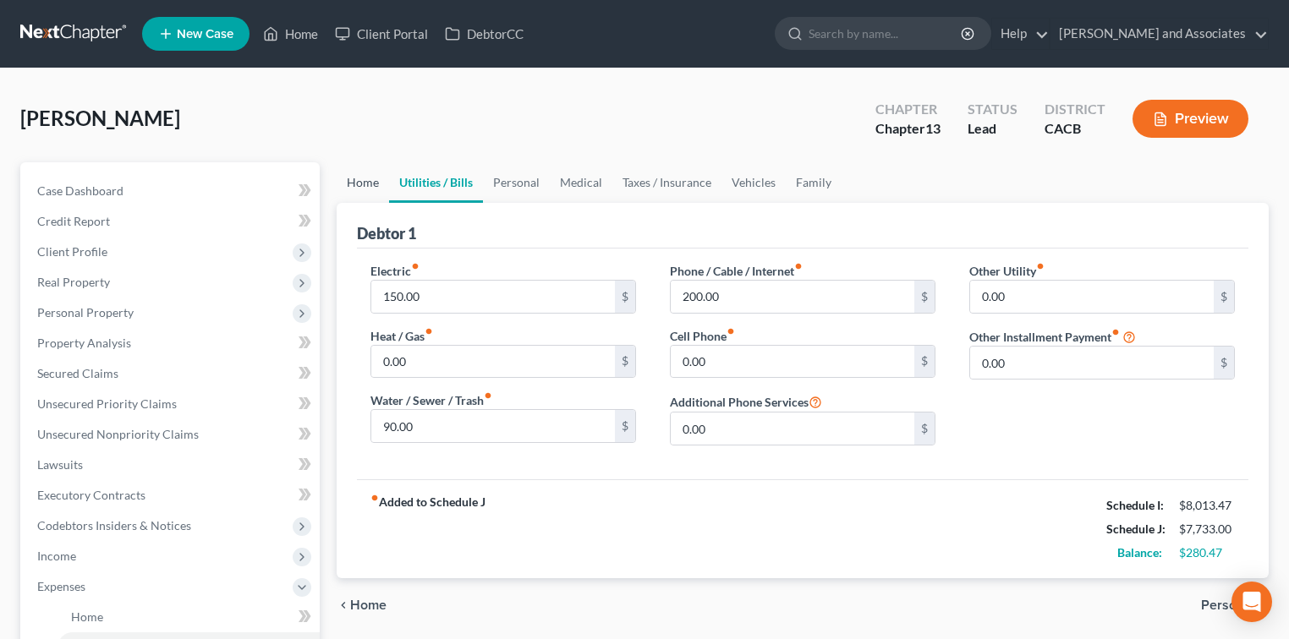
click at [377, 179] on link "Home" at bounding box center [363, 182] width 52 height 41
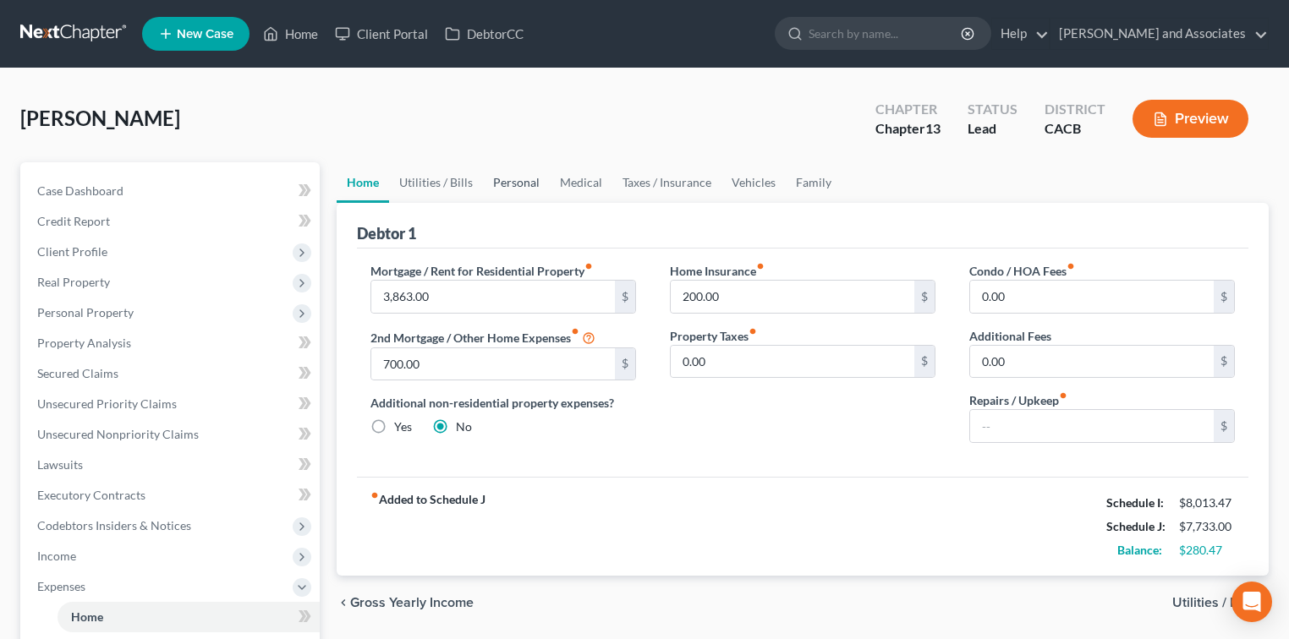
click at [512, 177] on link "Personal" at bounding box center [516, 182] width 67 height 41
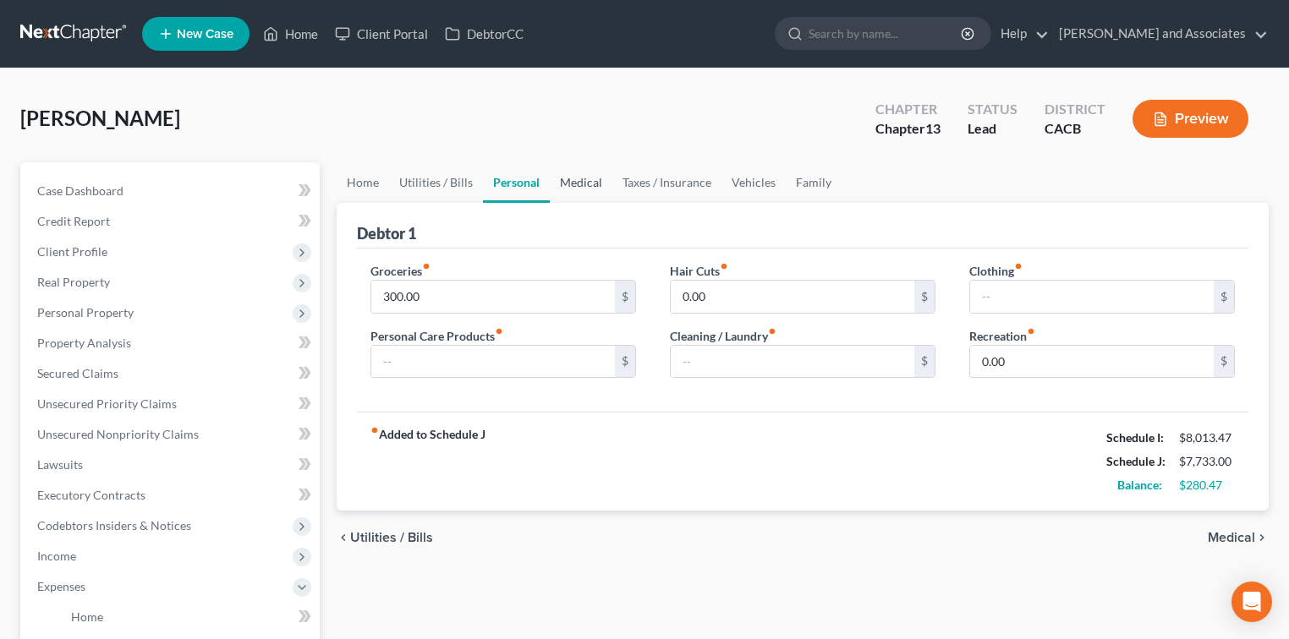
click at [602, 178] on link "Medical" at bounding box center [581, 182] width 63 height 41
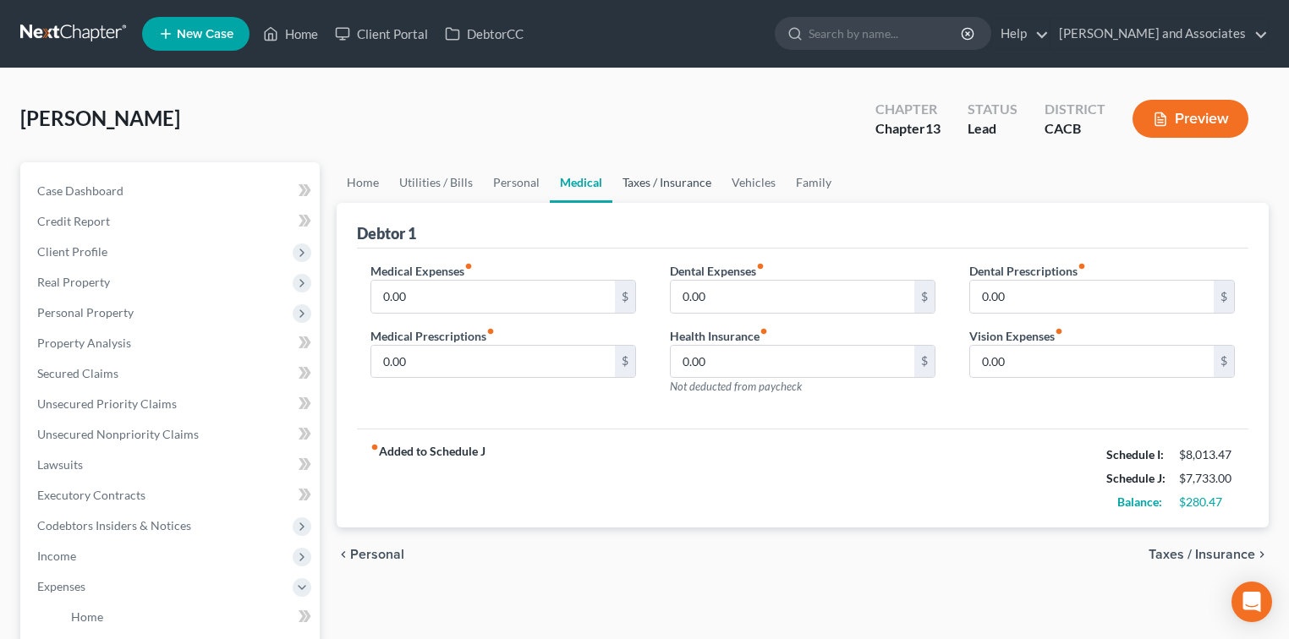
click at [664, 183] on link "Taxes / Insurance" at bounding box center [666, 182] width 109 height 41
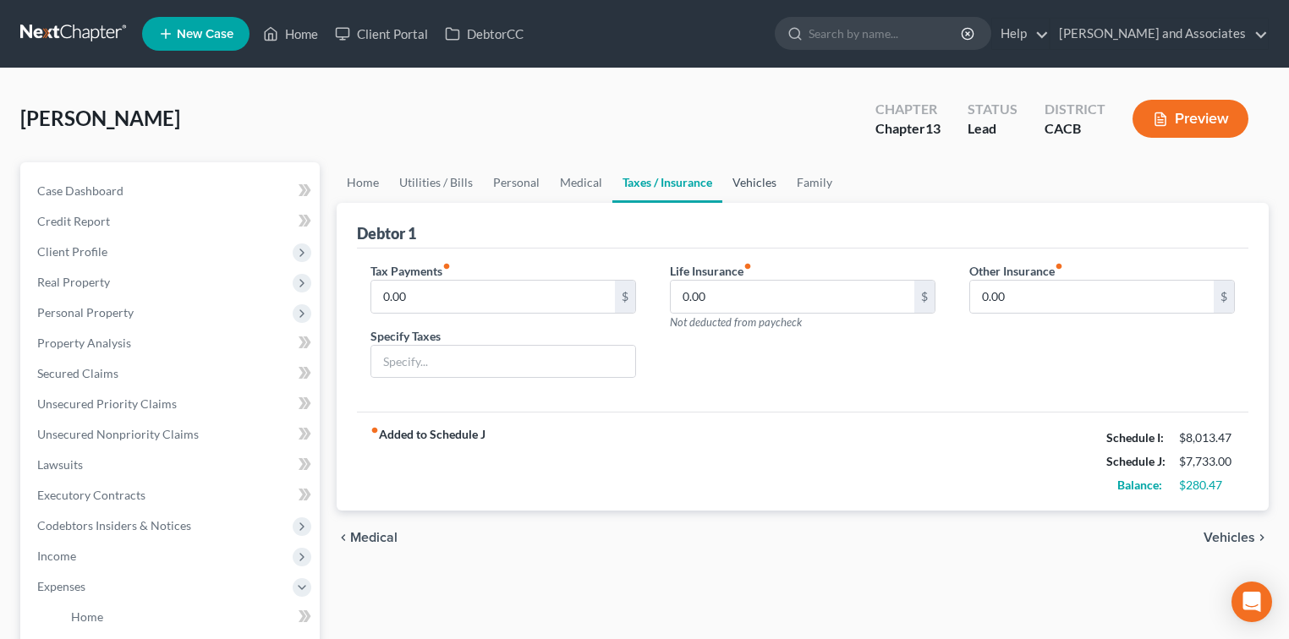
click at [780, 182] on link "Vehicles" at bounding box center [754, 182] width 64 height 41
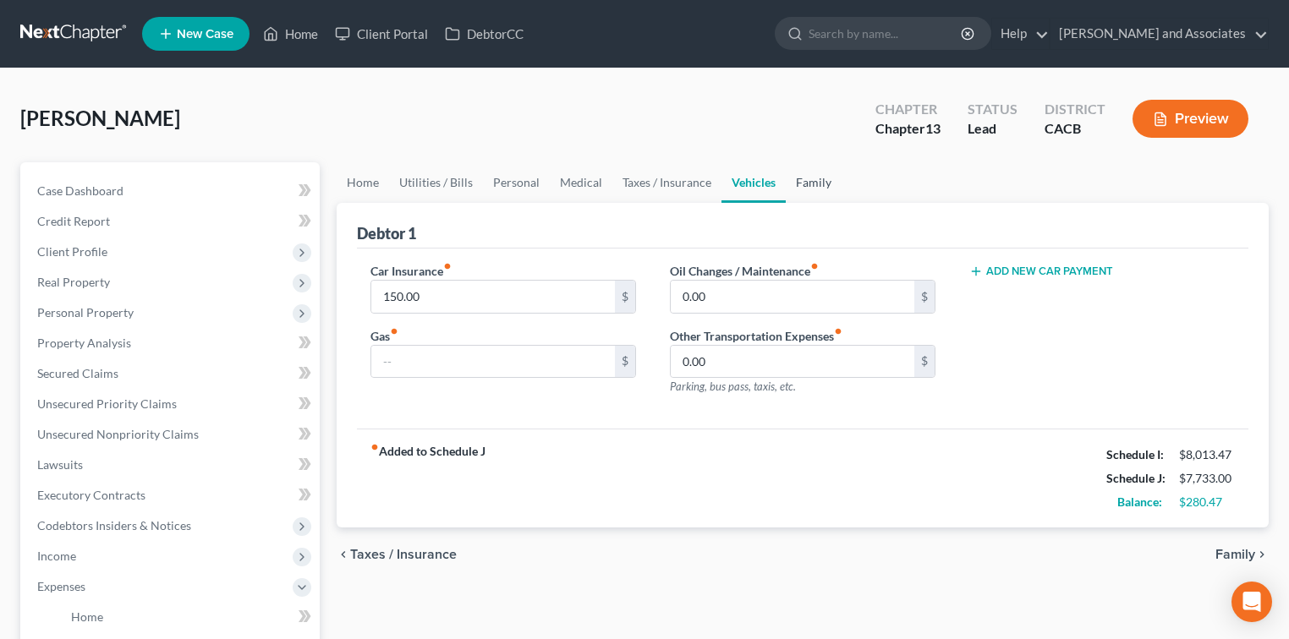
click at [803, 181] on link "Family" at bounding box center [814, 182] width 56 height 41
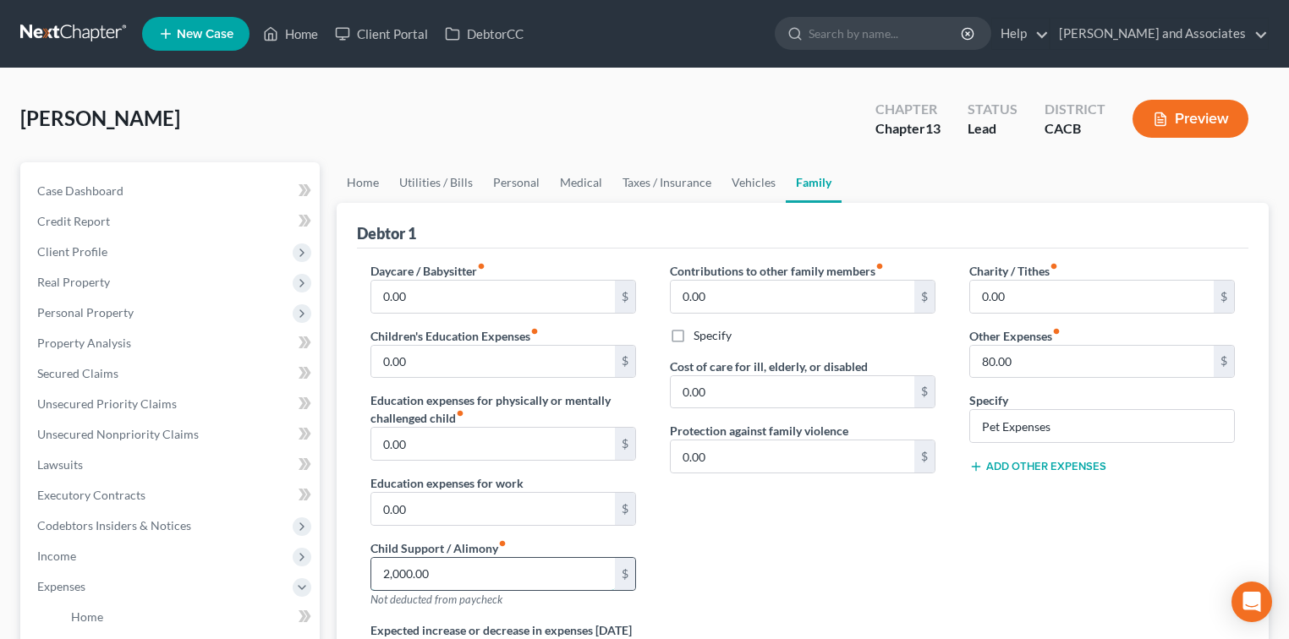
drag, startPoint x: 456, startPoint y: 582, endPoint x: 434, endPoint y: 577, distance: 22.6
click at [456, 580] on input "2,000.00" at bounding box center [493, 574] width 244 height 32
click at [443, 572] on input "2,000.00" at bounding box center [493, 574] width 244 height 32
click at [833, 534] on div "Contributions to other family members fiber_manual_record 0.00 $ Specify Cost o…" at bounding box center [802, 441] width 299 height 359
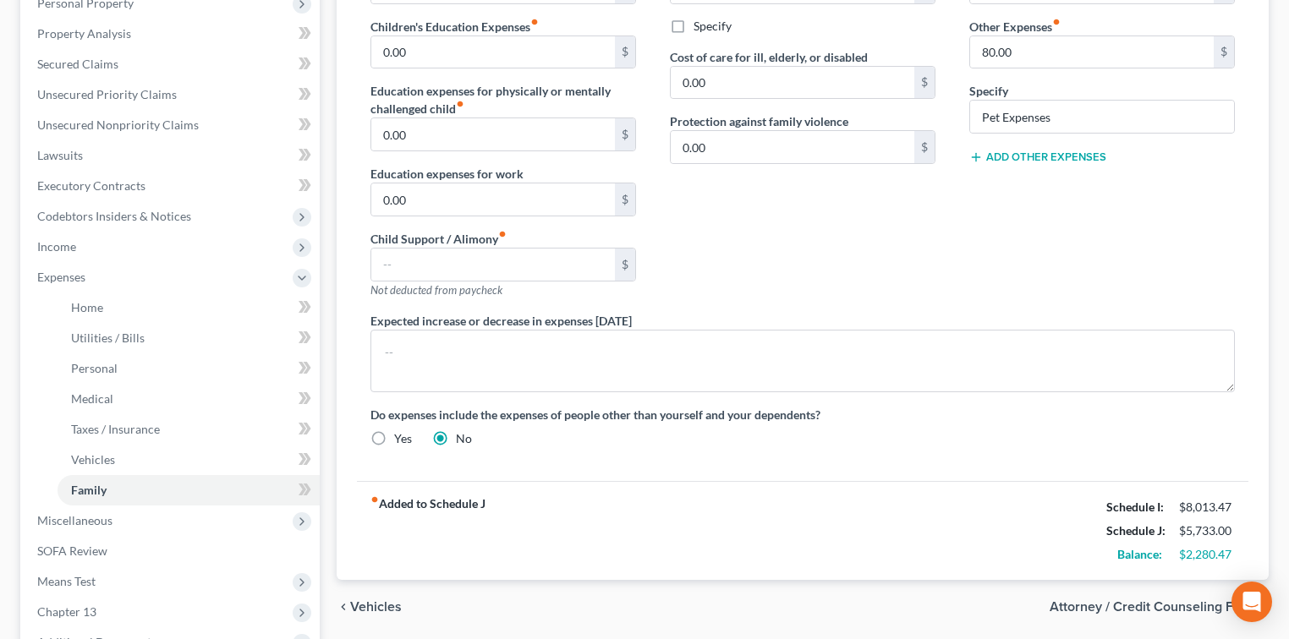
scroll to position [338, 0]
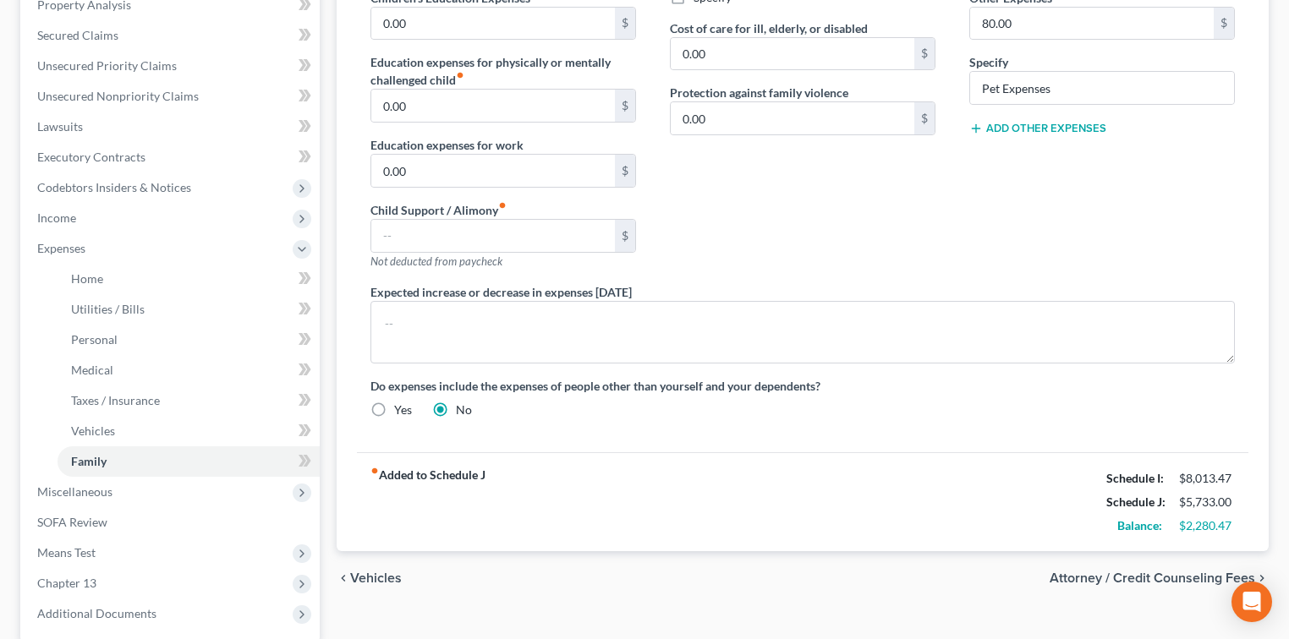
drag, startPoint x: 858, startPoint y: 290, endPoint x: 749, endPoint y: 246, distance: 117.6
click at [857, 285] on div "Expected increase or decrease in expenses [DATE]" at bounding box center [803, 323] width 898 height 80
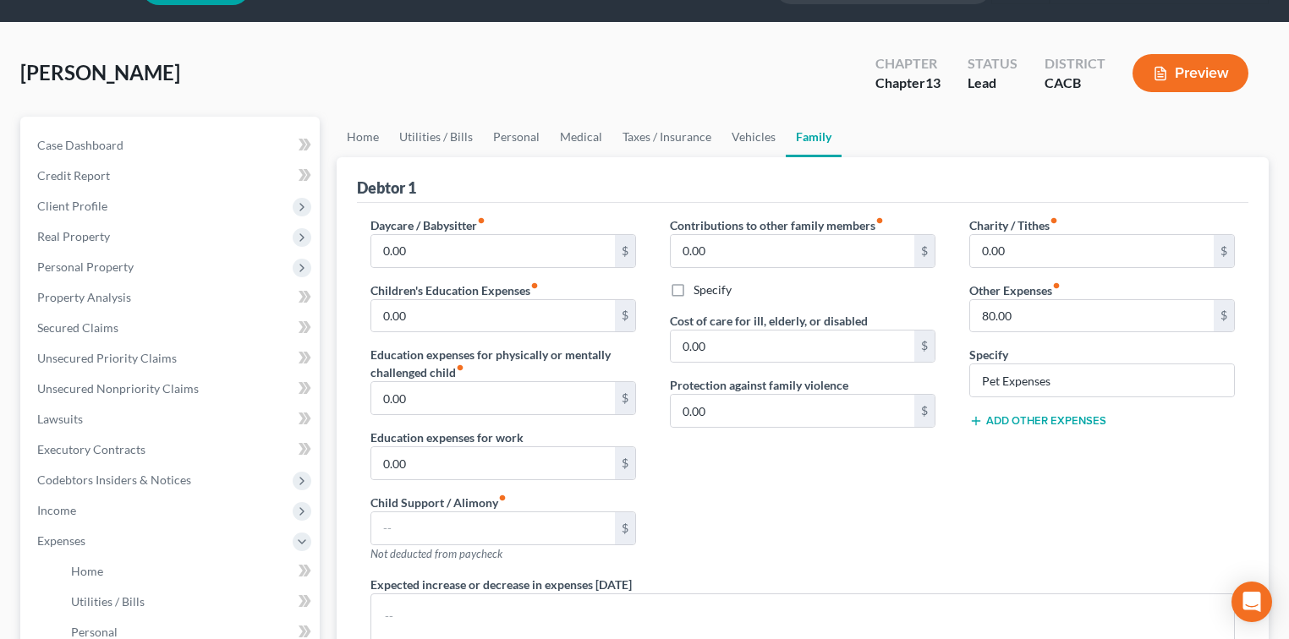
scroll to position [0, 0]
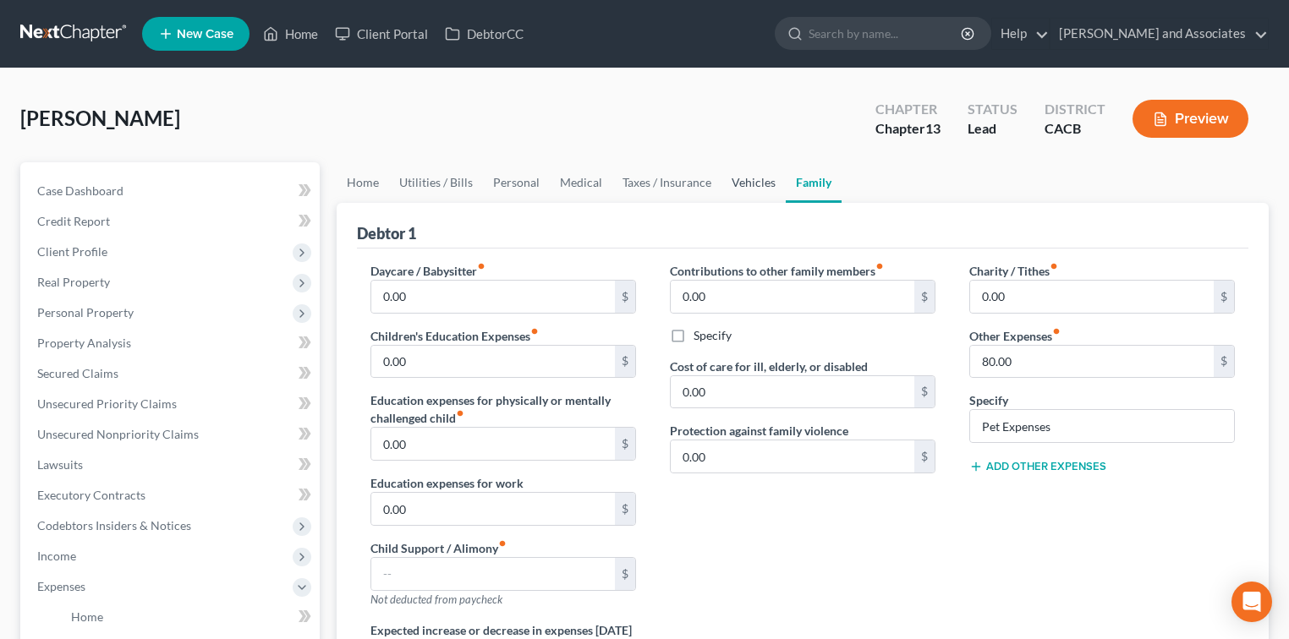
click at [736, 176] on link "Vehicles" at bounding box center [753, 182] width 64 height 41
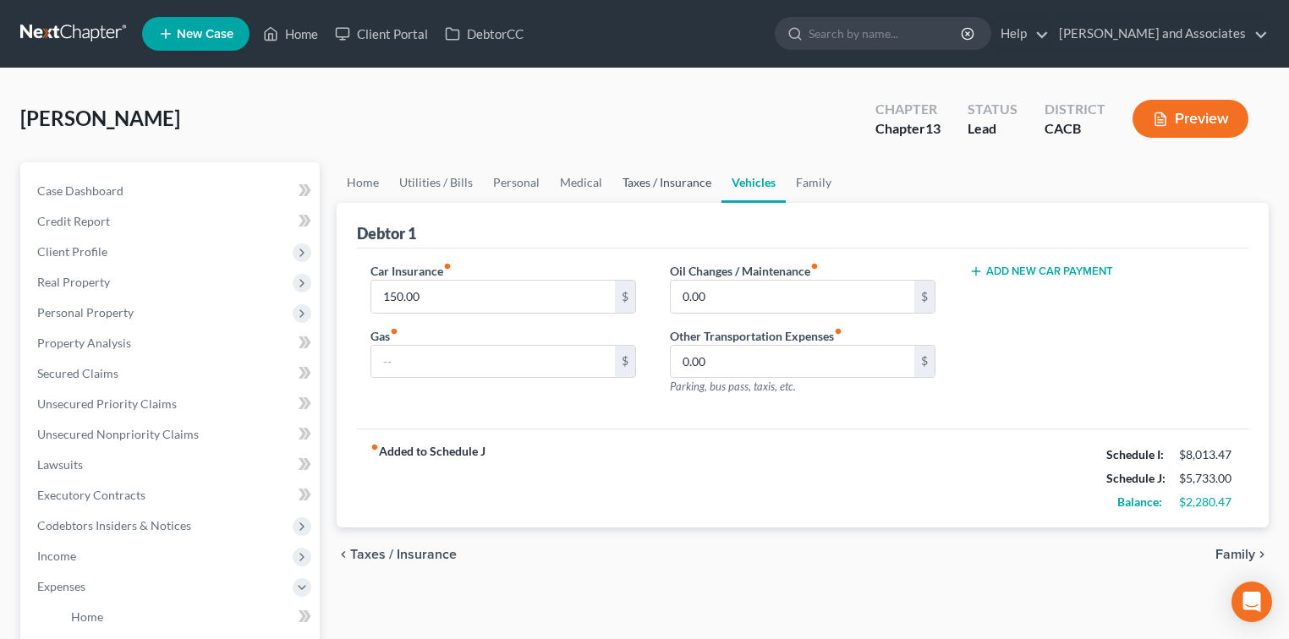
click at [677, 183] on link "Taxes / Insurance" at bounding box center [666, 182] width 109 height 41
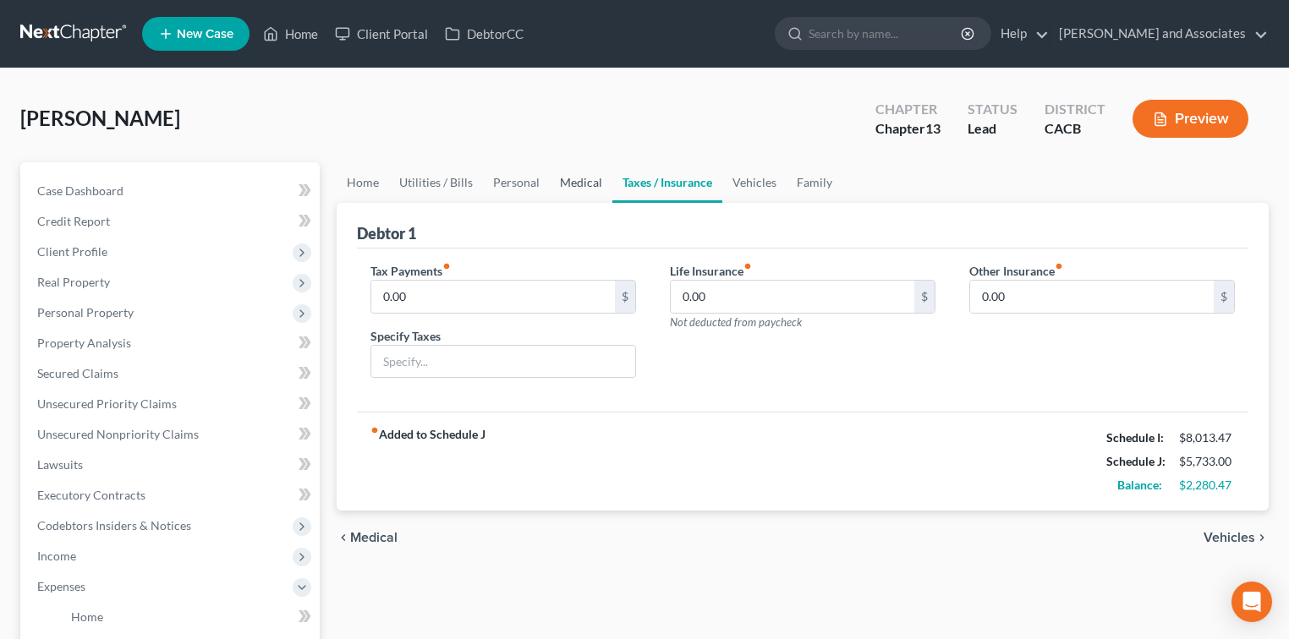
click at [573, 179] on link "Medical" at bounding box center [581, 182] width 63 height 41
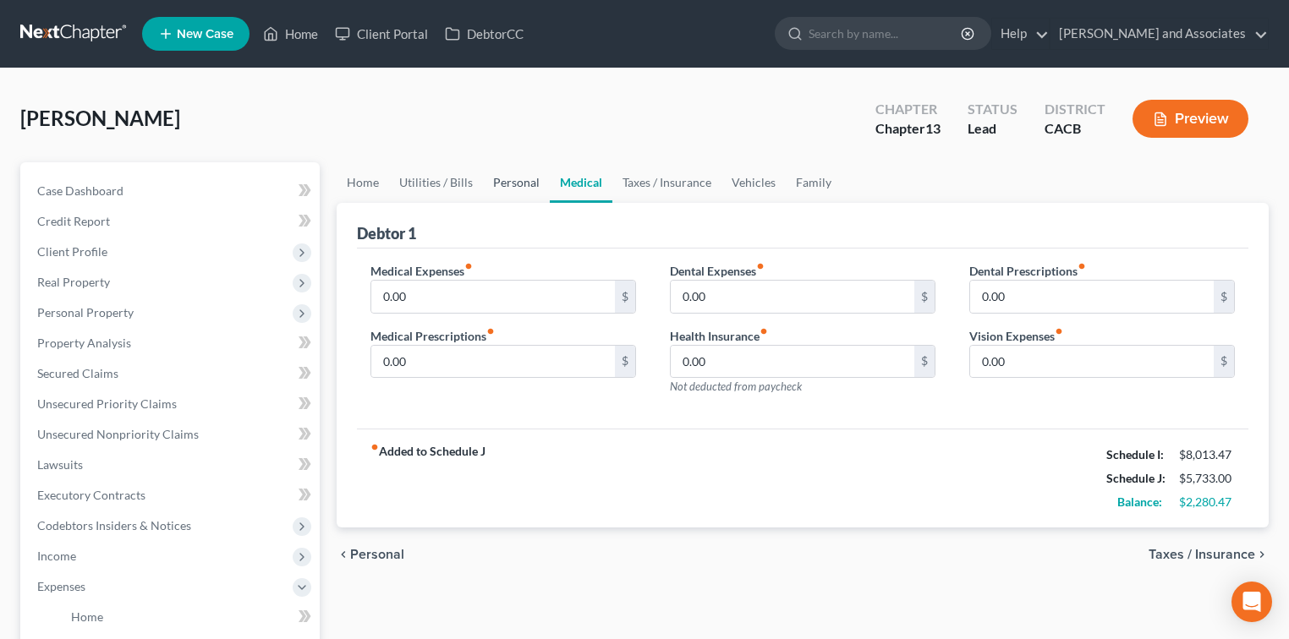
click at [516, 177] on link "Personal" at bounding box center [516, 182] width 67 height 41
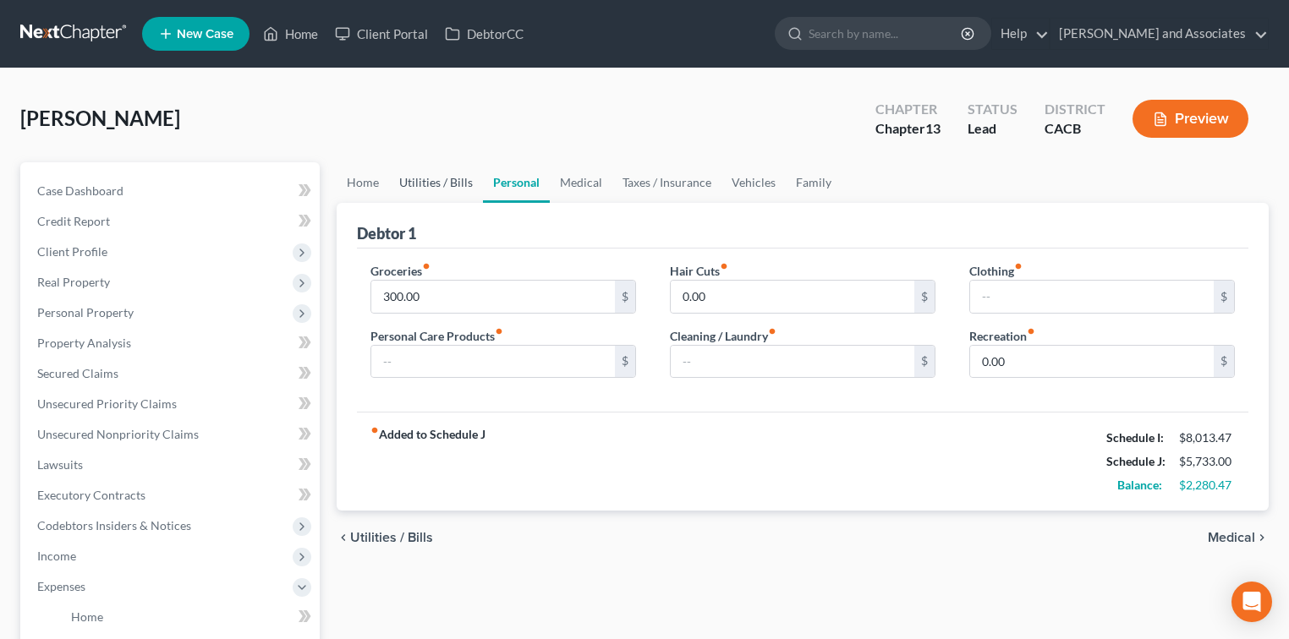
click at [467, 180] on link "Utilities / Bills" at bounding box center [436, 182] width 94 height 41
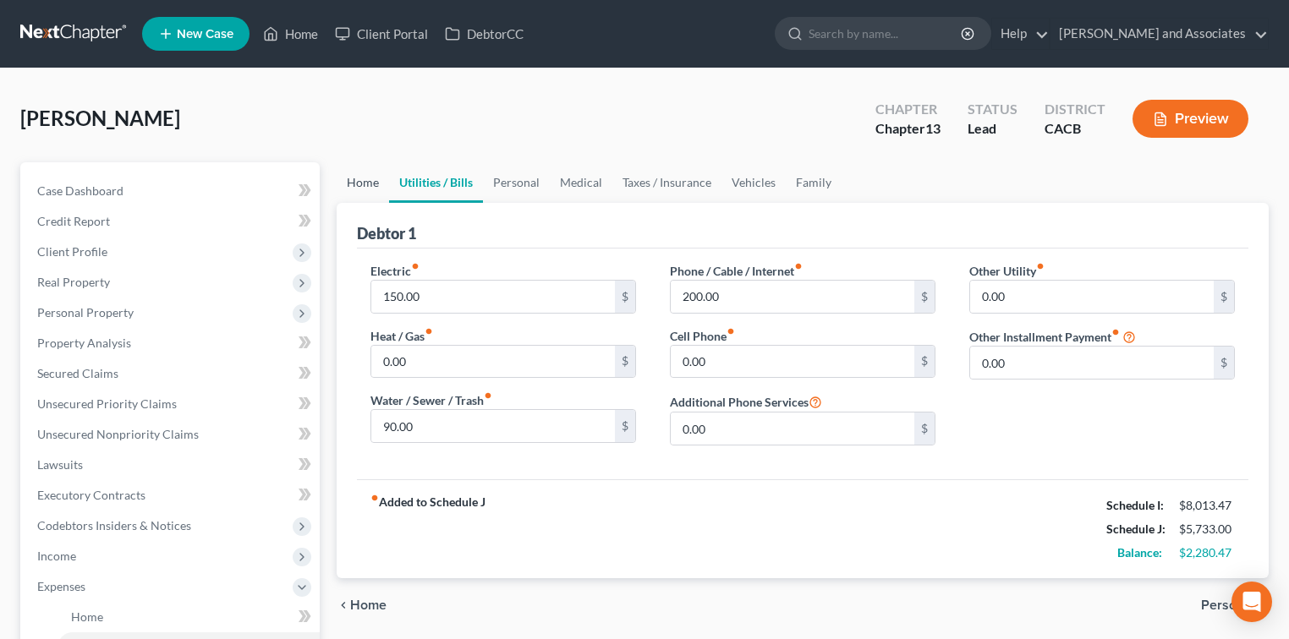
click at [367, 182] on link "Home" at bounding box center [363, 182] width 52 height 41
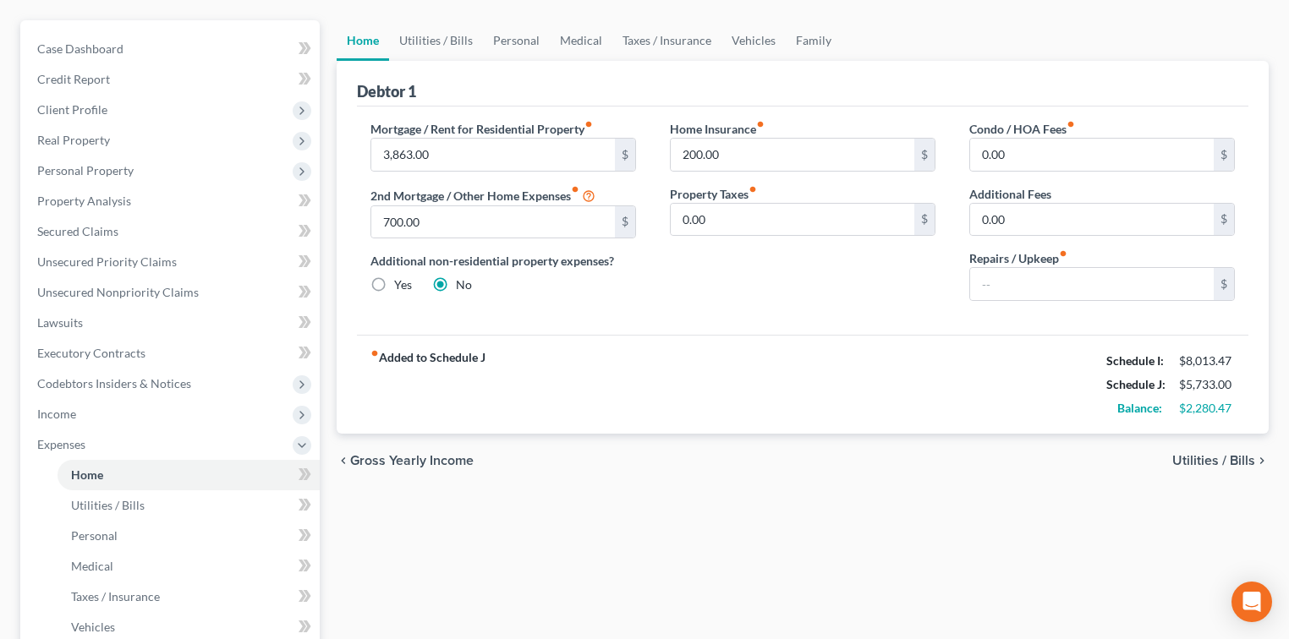
scroll to position [7, 0]
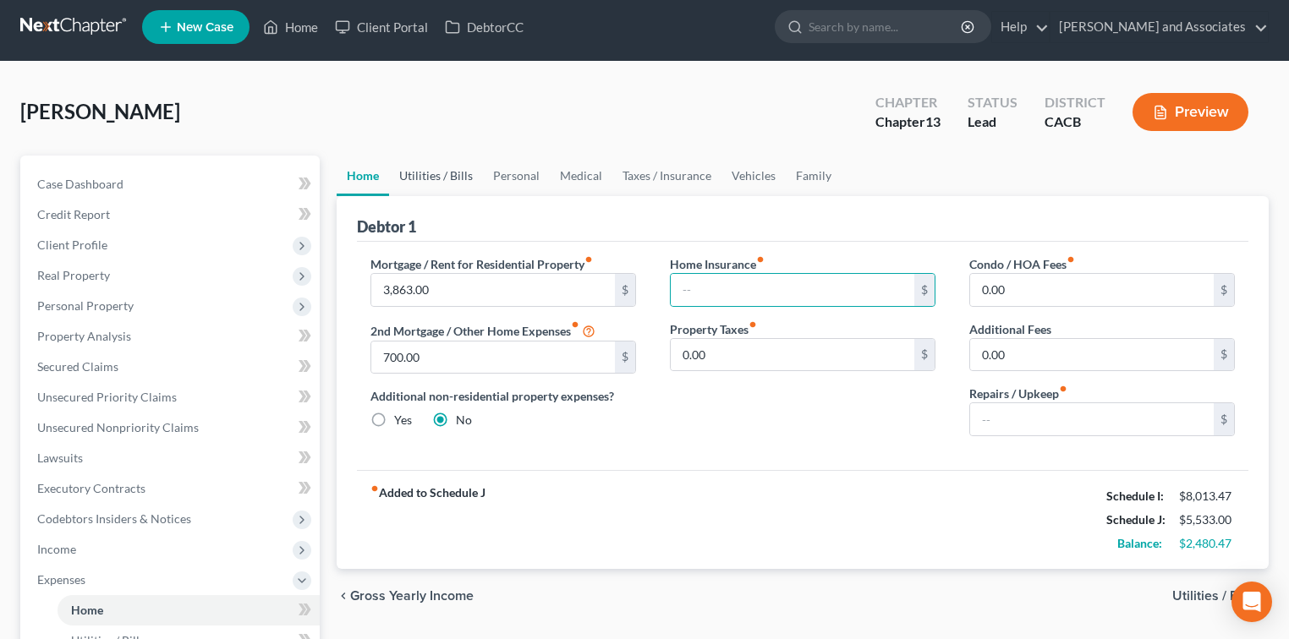
click at [447, 173] on link "Utilities / Bills" at bounding box center [436, 176] width 94 height 41
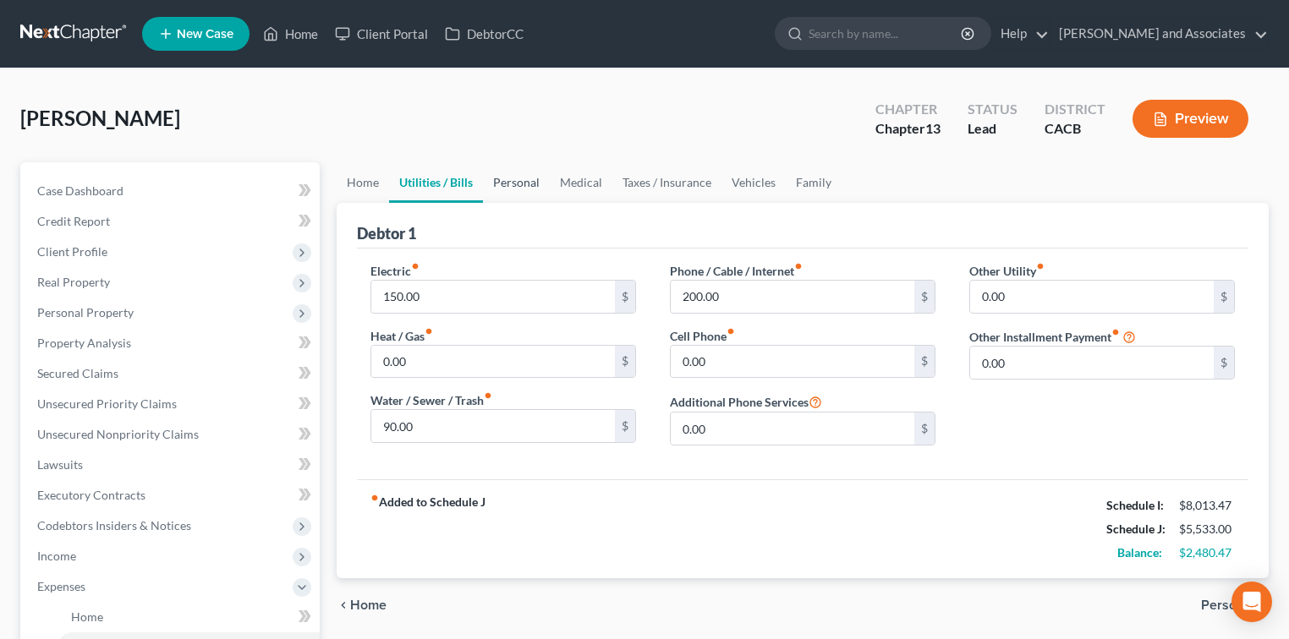
click at [504, 176] on link "Personal" at bounding box center [516, 182] width 67 height 41
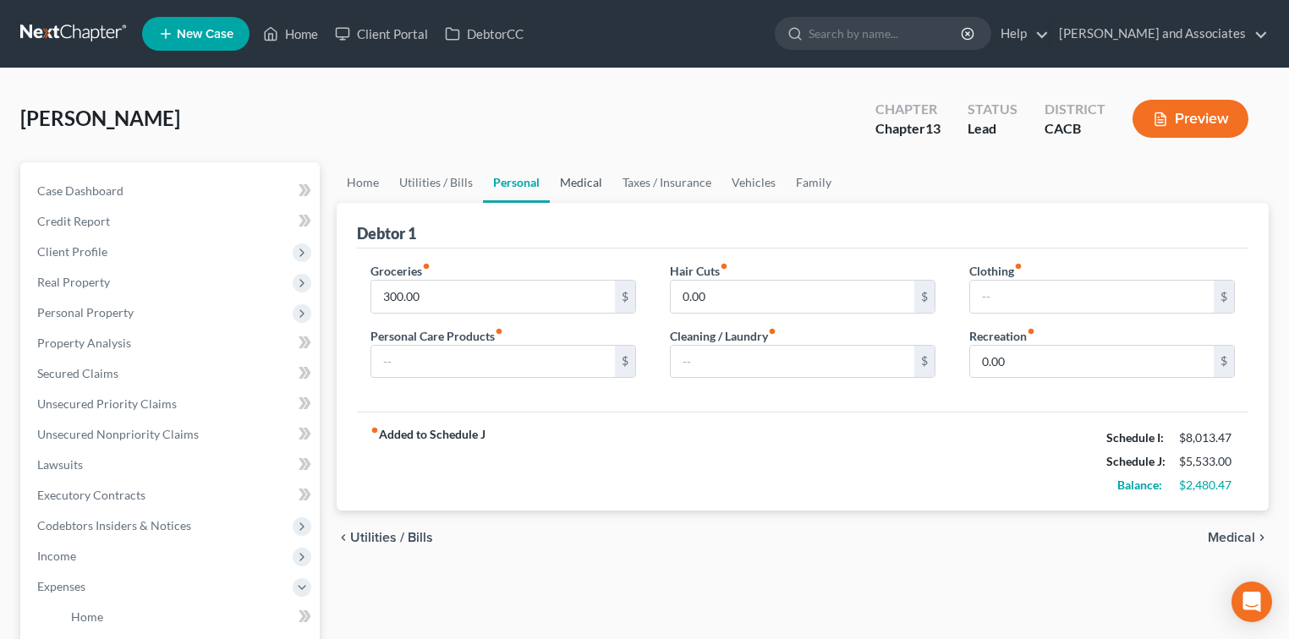
click at [585, 188] on link "Medical" at bounding box center [581, 182] width 63 height 41
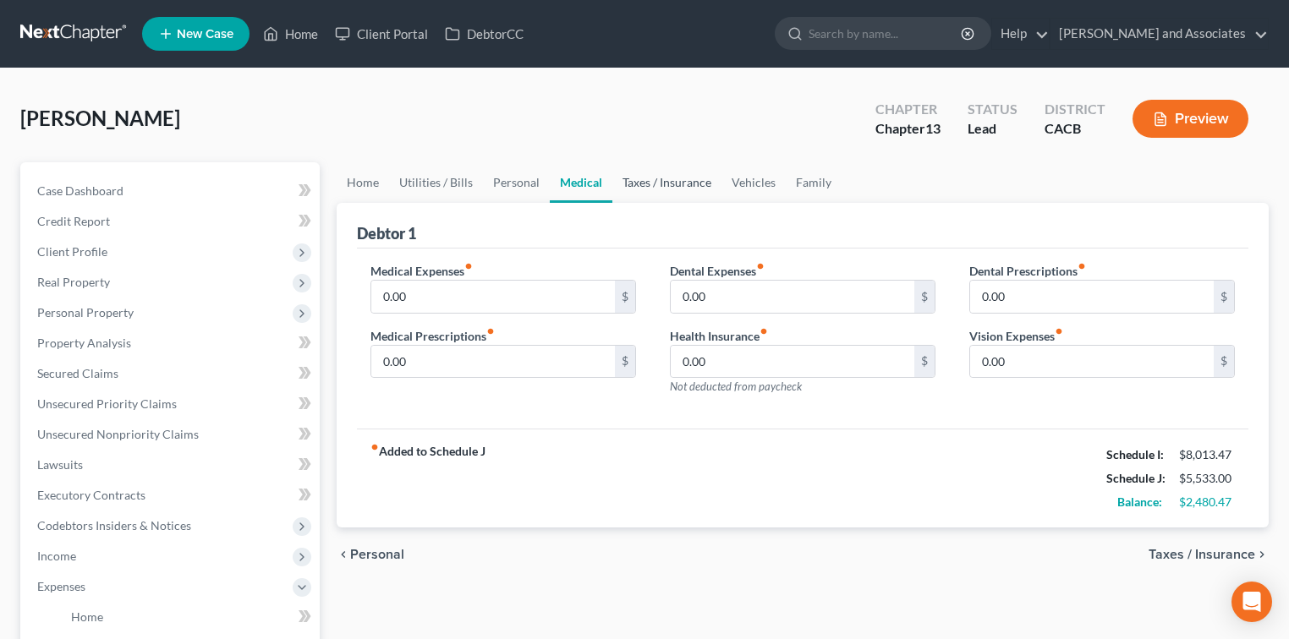
click at [666, 187] on link "Taxes / Insurance" at bounding box center [666, 182] width 109 height 41
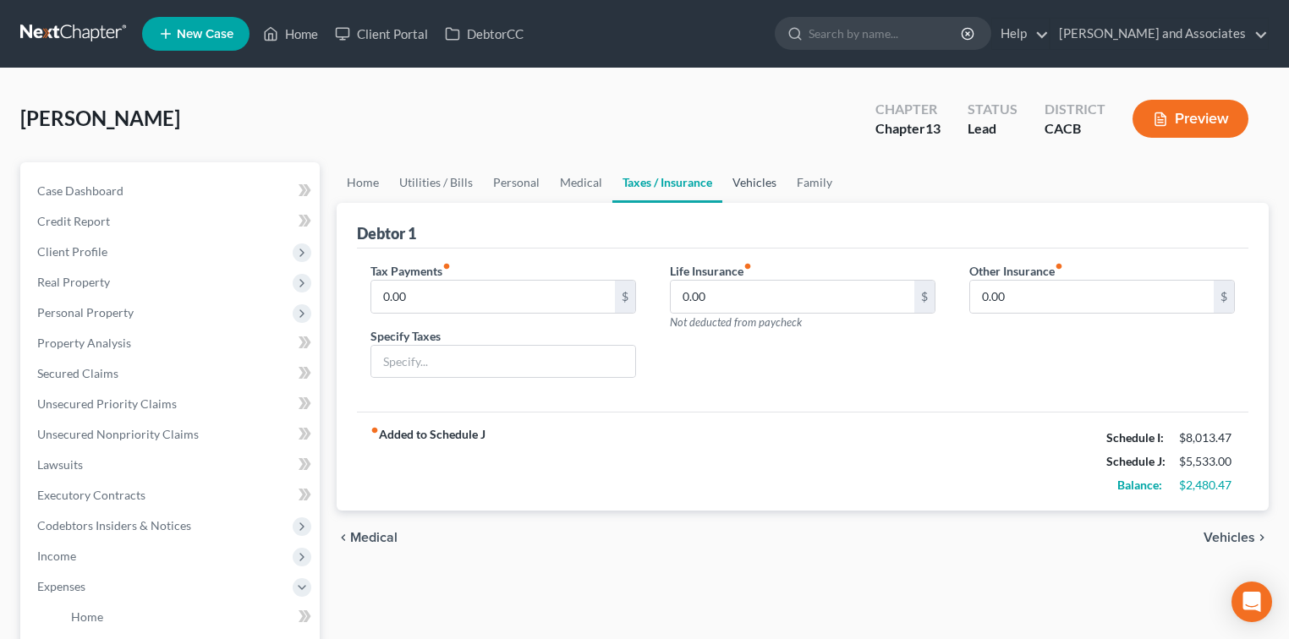
click at [748, 186] on link "Vehicles" at bounding box center [754, 182] width 64 height 41
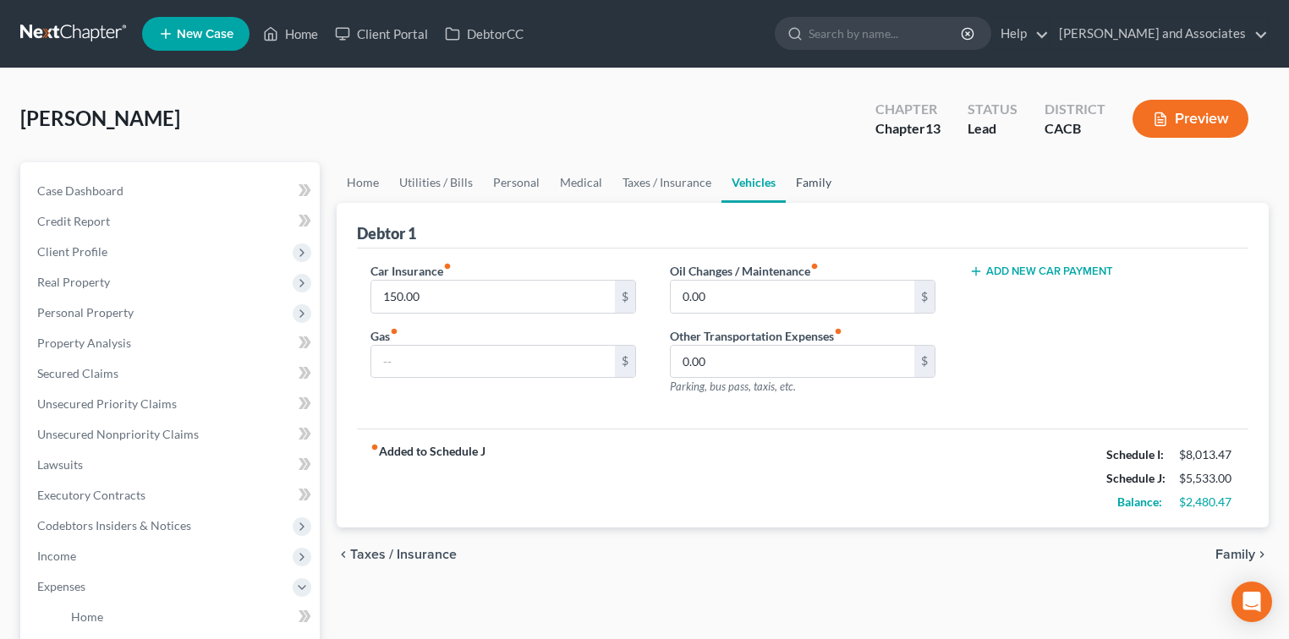
click at [813, 180] on link "Family" at bounding box center [814, 182] width 56 height 41
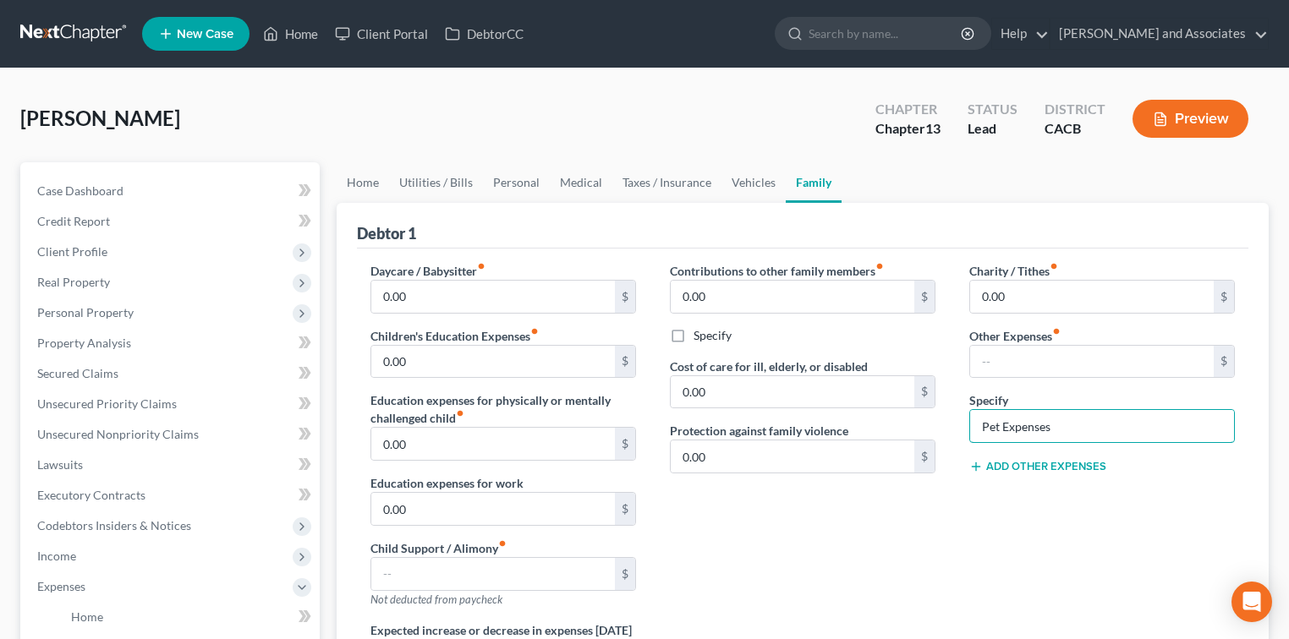
drag, startPoint x: 1047, startPoint y: 424, endPoint x: 1089, endPoint y: 494, distance: 82.0
click at [912, 436] on div "Daycare / Babysitter fiber_manual_record 0.00 $ Children's Education Expenses f…" at bounding box center [803, 516] width 898 height 508
click at [1085, 509] on div "Charity / Tithes fiber_manual_record 0.00 $ Other Expenses fiber_manual_record …" at bounding box center [1101, 441] width 299 height 359
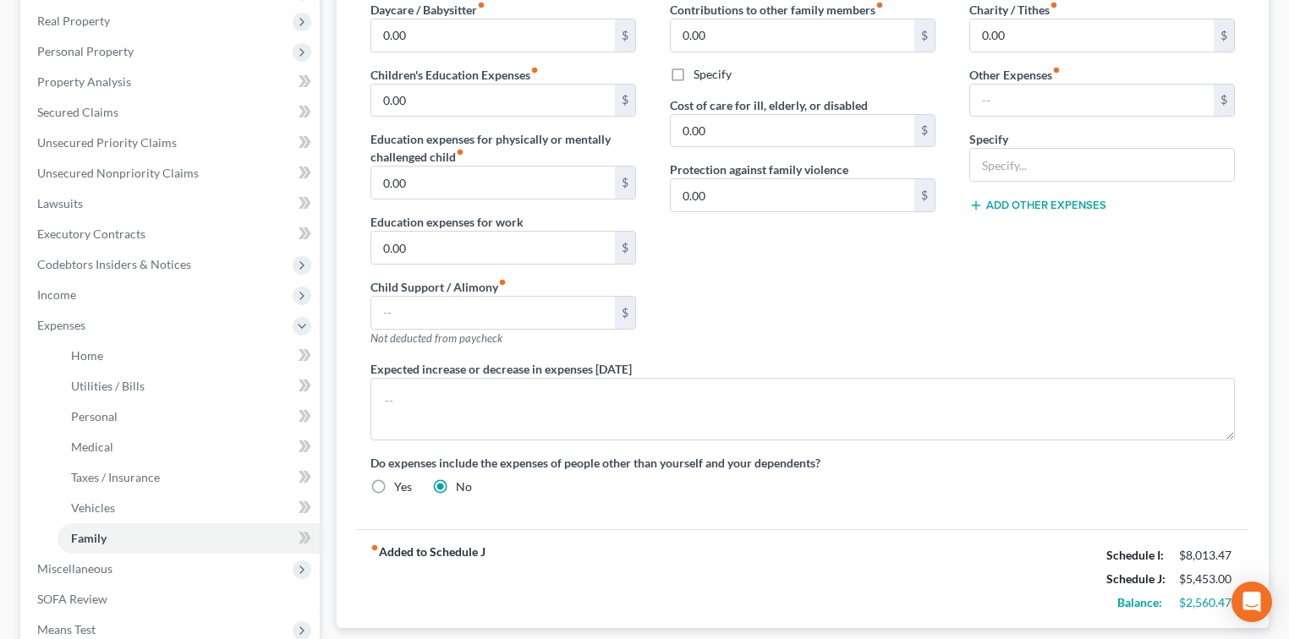
scroll to position [233, 0]
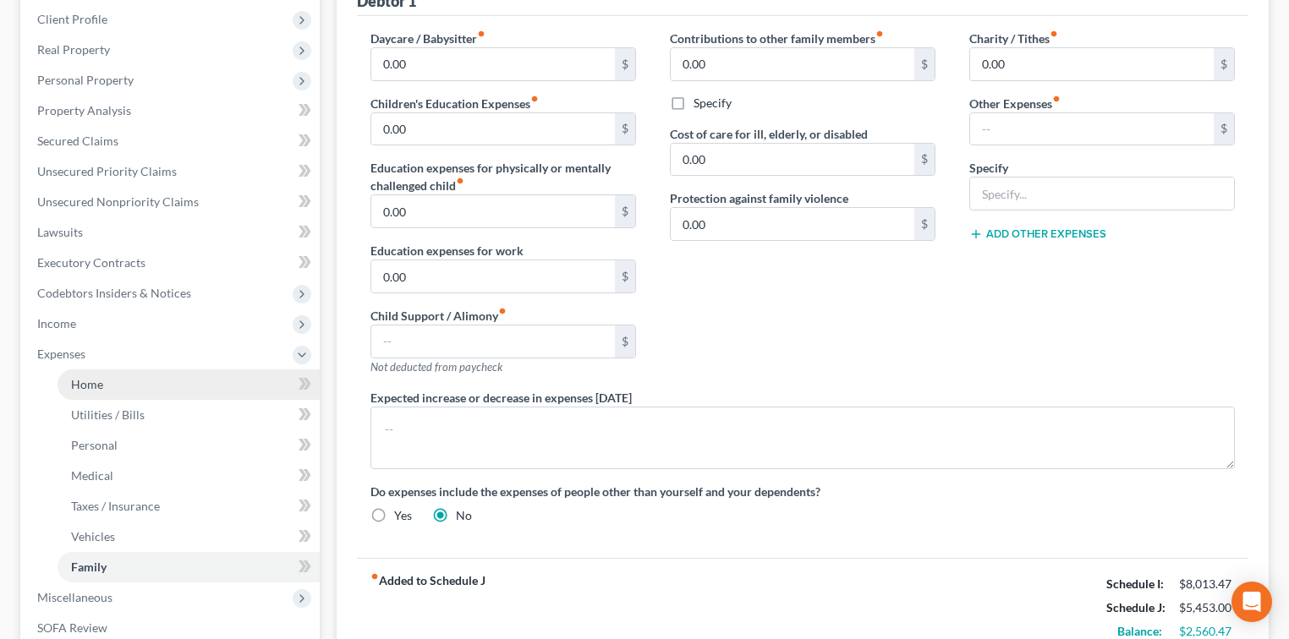
drag, startPoint x: 139, startPoint y: 381, endPoint x: 140, endPoint y: 397, distance: 15.2
click at [139, 381] on link "Home" at bounding box center [189, 385] width 262 height 30
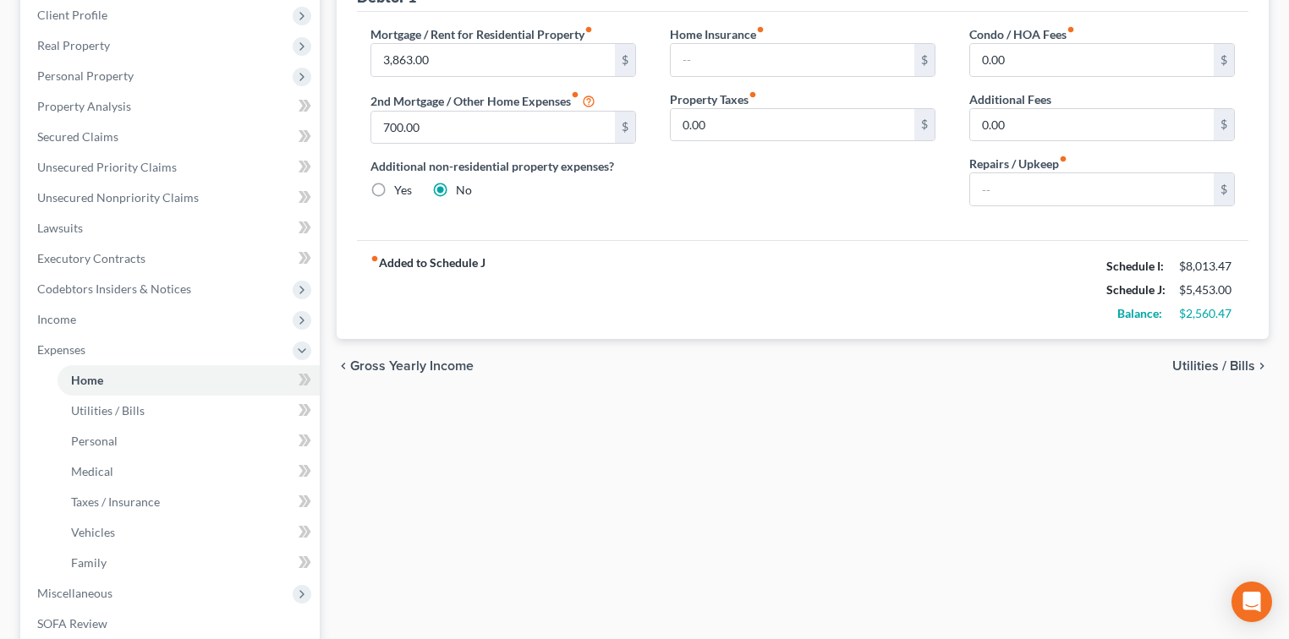
scroll to position [338, 0]
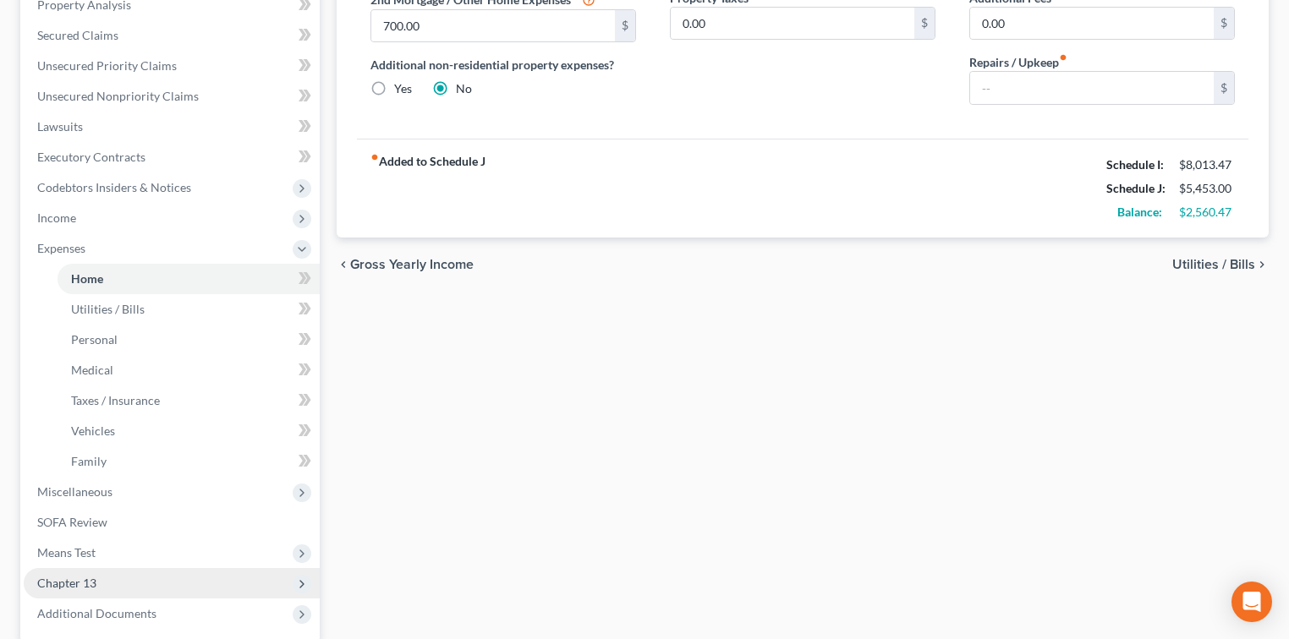
click at [127, 577] on span "Chapter 13" at bounding box center [172, 583] width 296 height 30
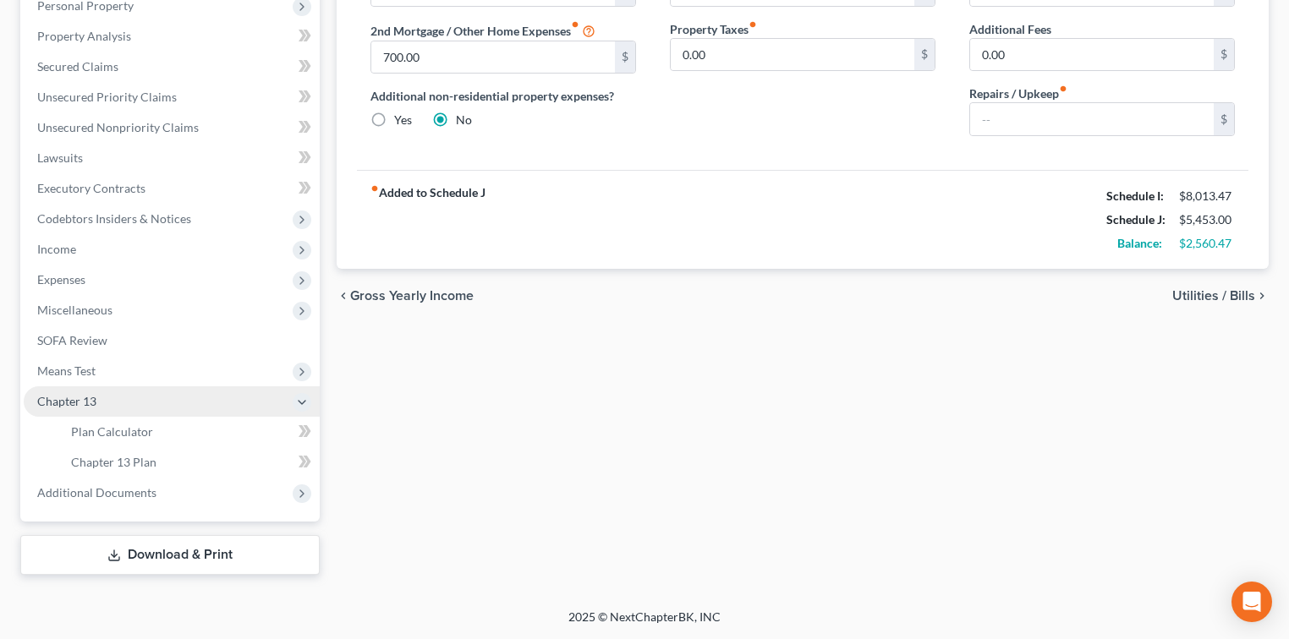
scroll to position [305, 0]
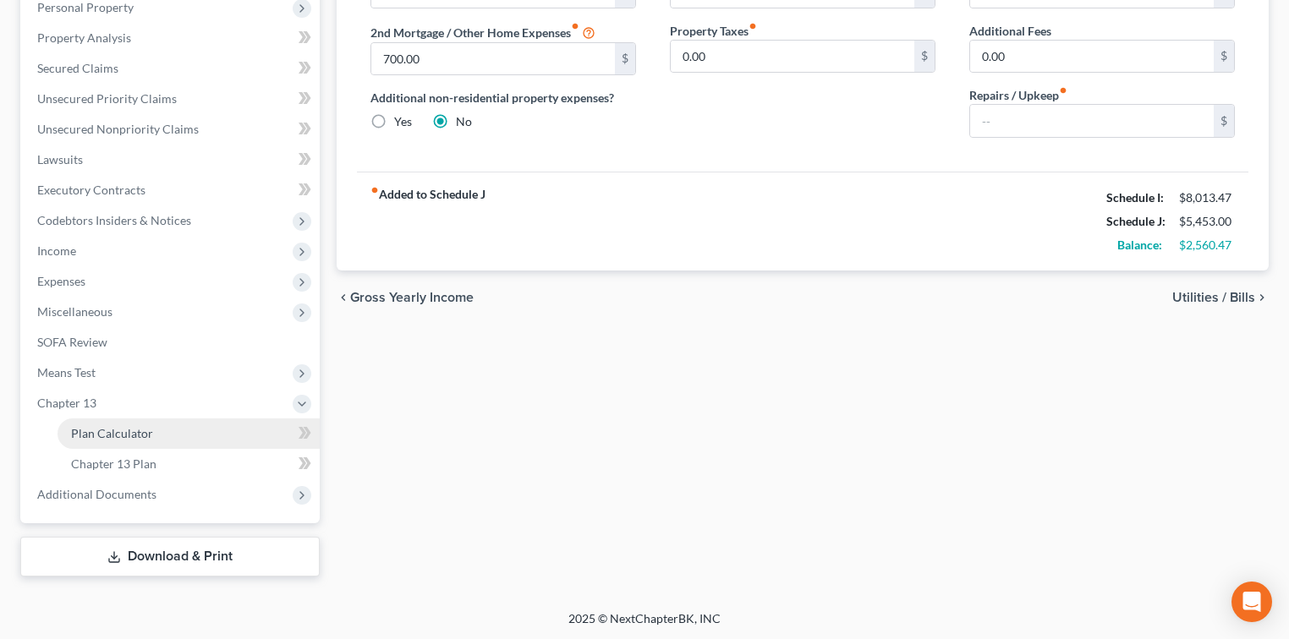
click at [175, 431] on link "Plan Calculator" at bounding box center [189, 434] width 262 height 30
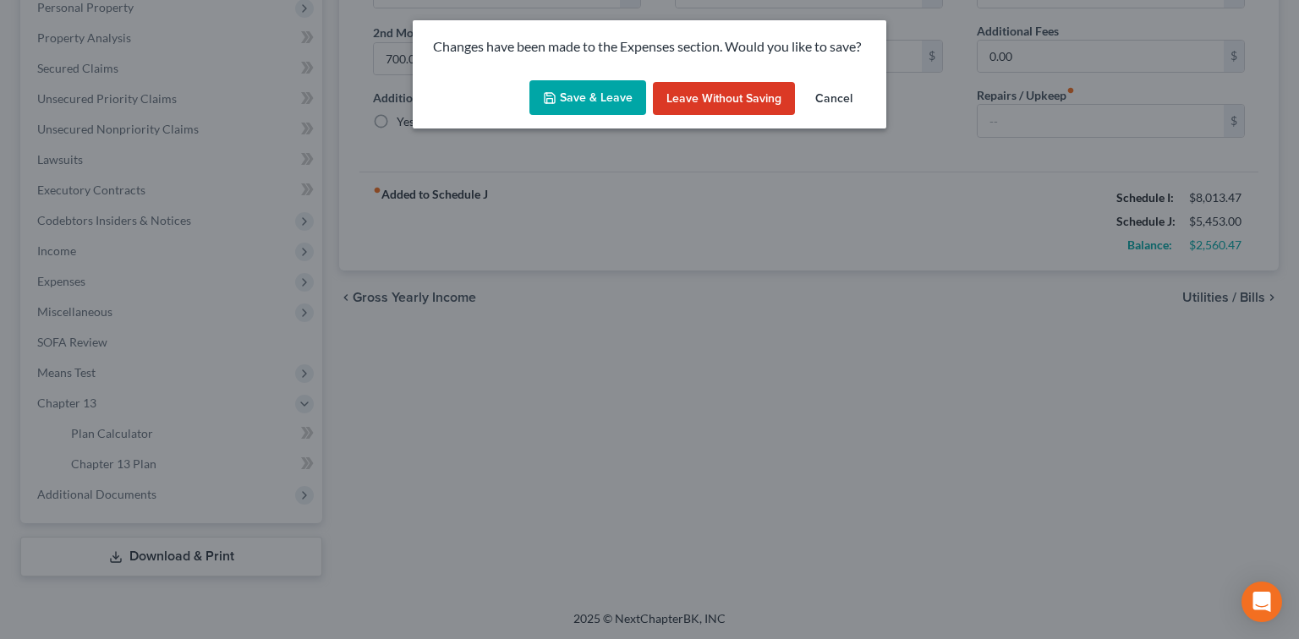
click at [611, 102] on button "Save & Leave" at bounding box center [587, 98] width 117 height 36
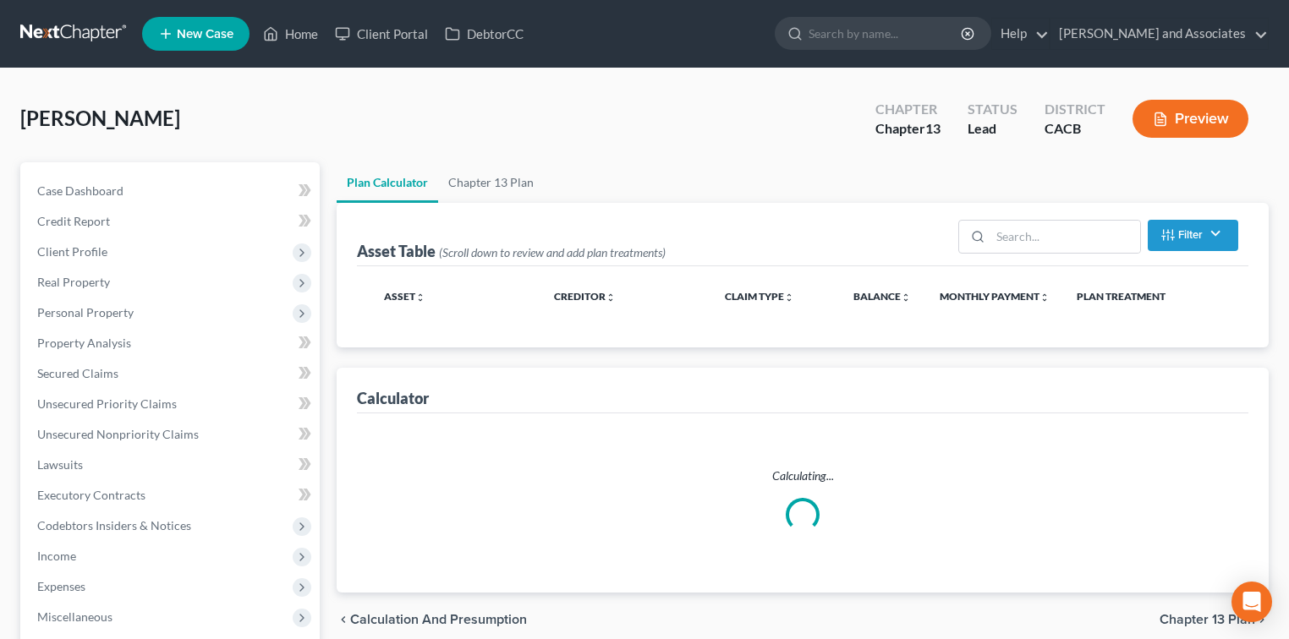
select select "59"
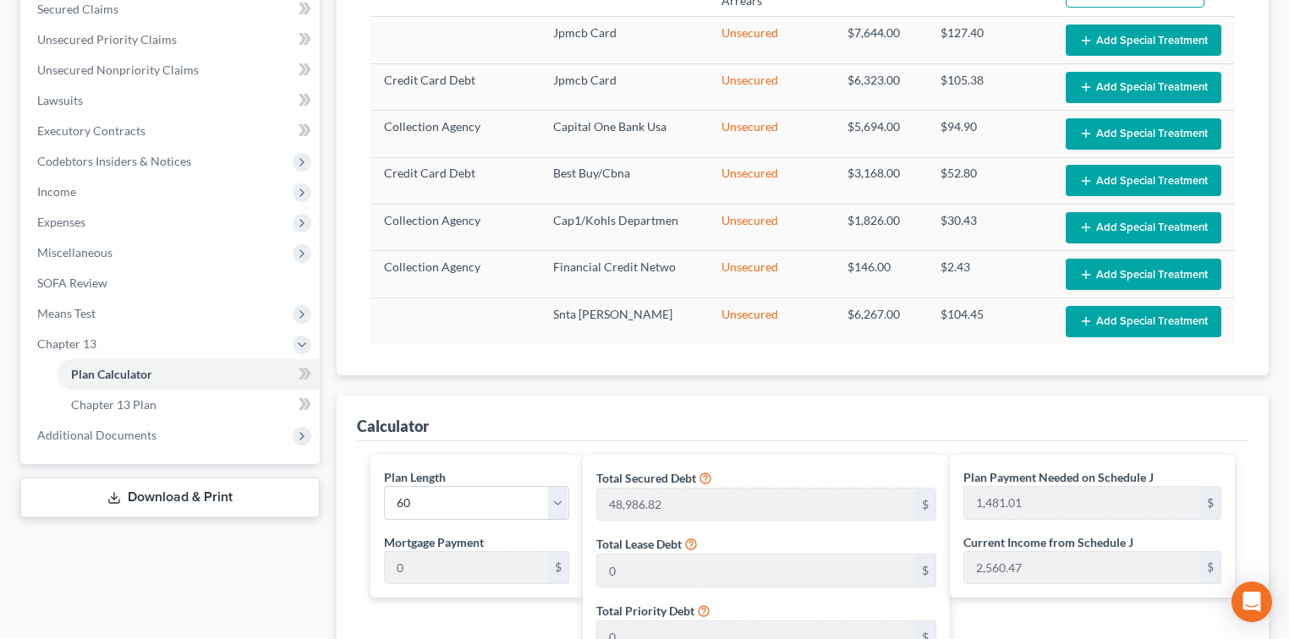
scroll to position [112, 0]
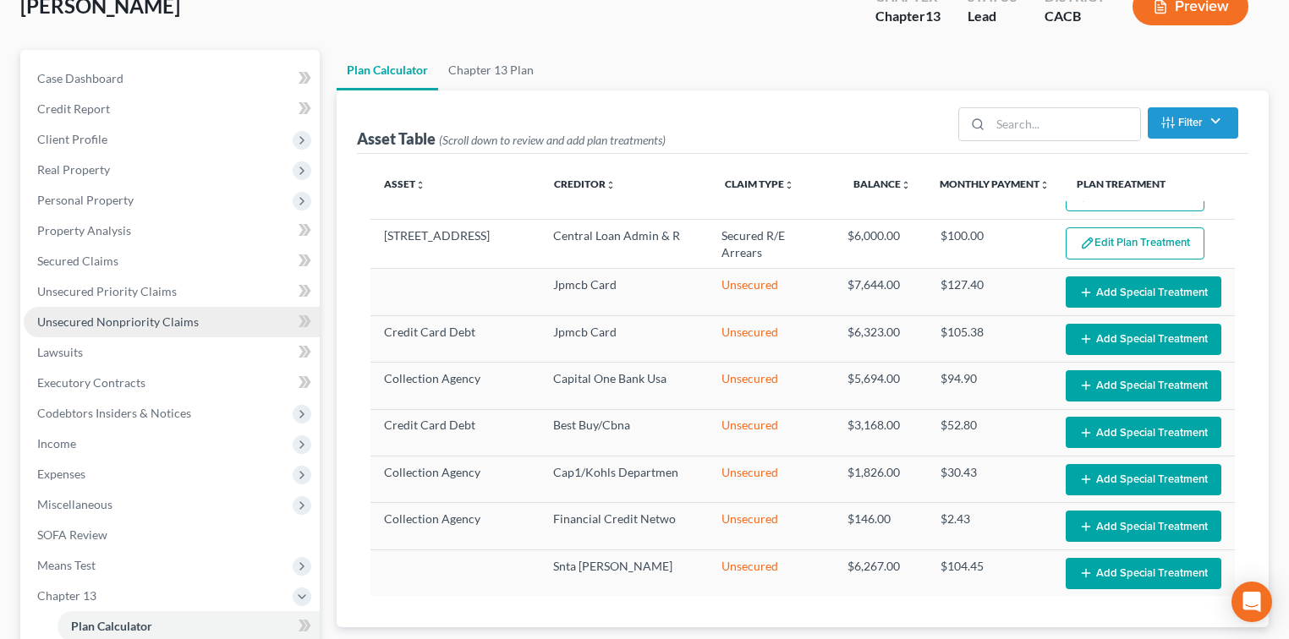
click at [169, 325] on span "Unsecured Nonpriority Claims" at bounding box center [118, 322] width 162 height 14
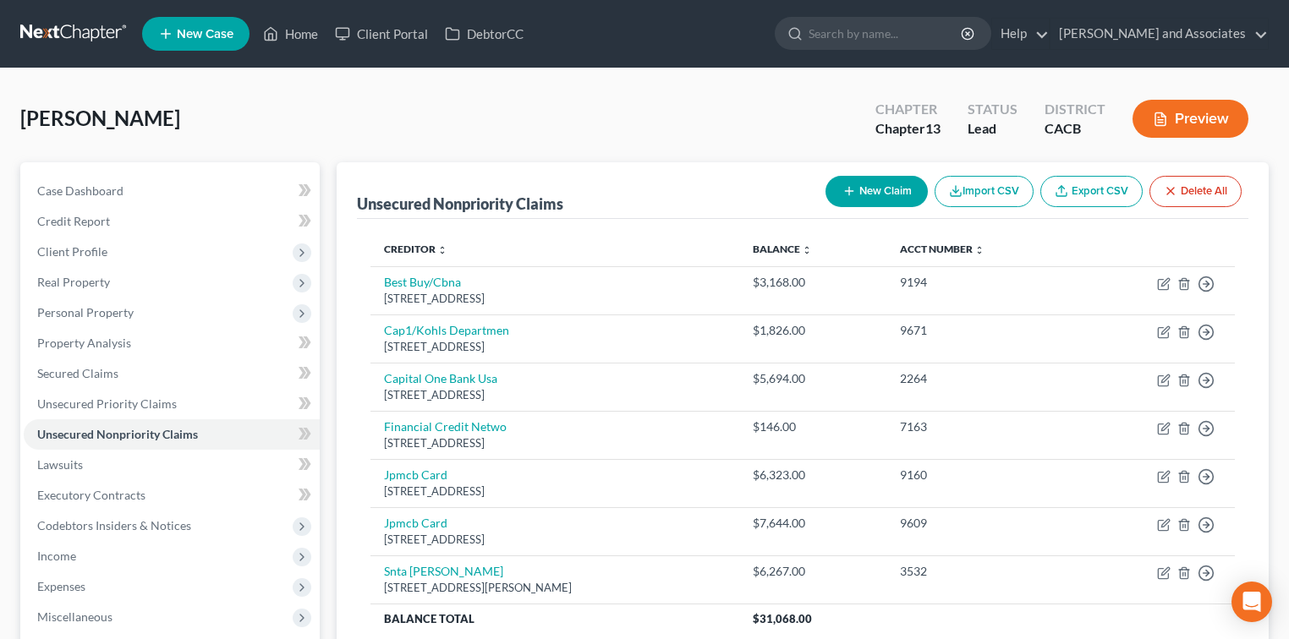
click at [692, 214] on div "Unsecured Nonpriority Claims New Claim Import CSV Export CSV Delete All" at bounding box center [802, 190] width 891 height 57
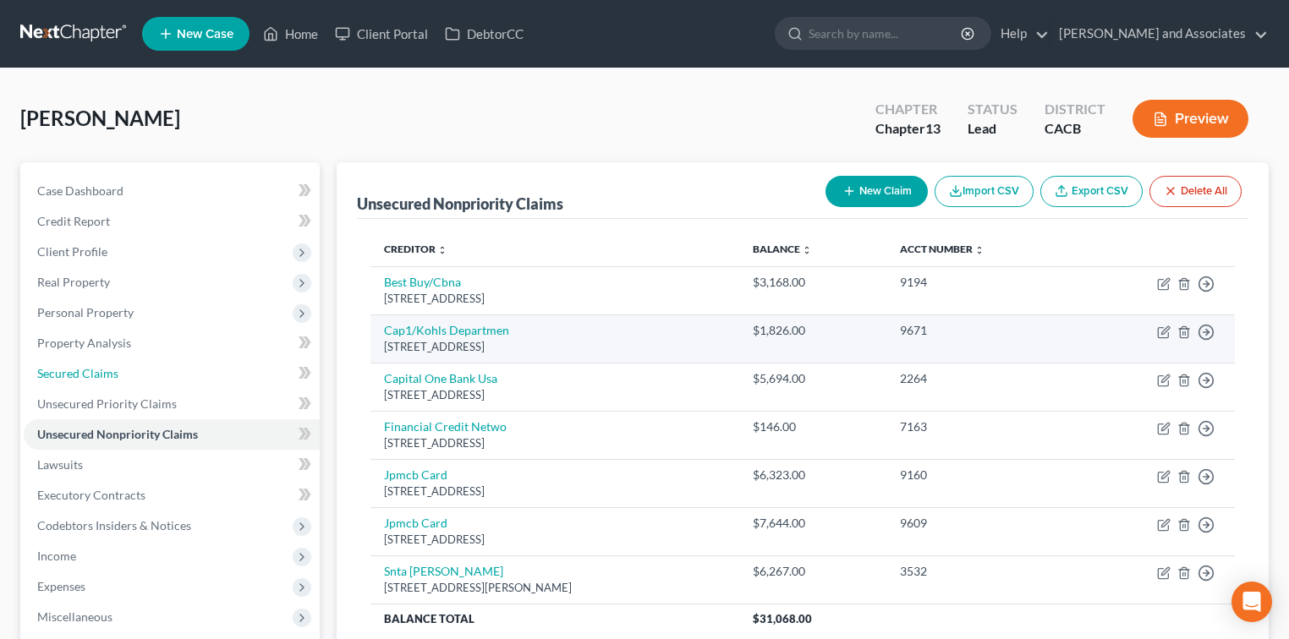
drag, startPoint x: 96, startPoint y: 367, endPoint x: 721, endPoint y: 358, distance: 625.1
click at [96, 367] on span "Secured Claims" at bounding box center [77, 373] width 81 height 14
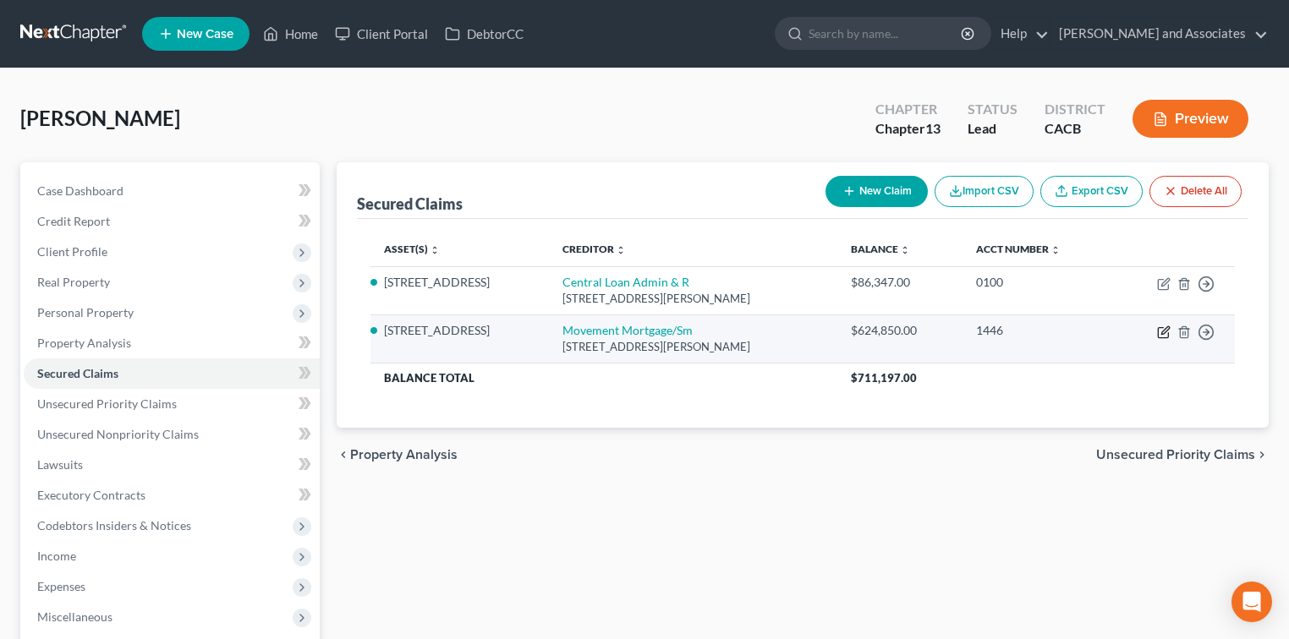
click at [1166, 334] on icon "button" at bounding box center [1164, 333] width 14 height 14
select select "42"
select select "2"
select select "0"
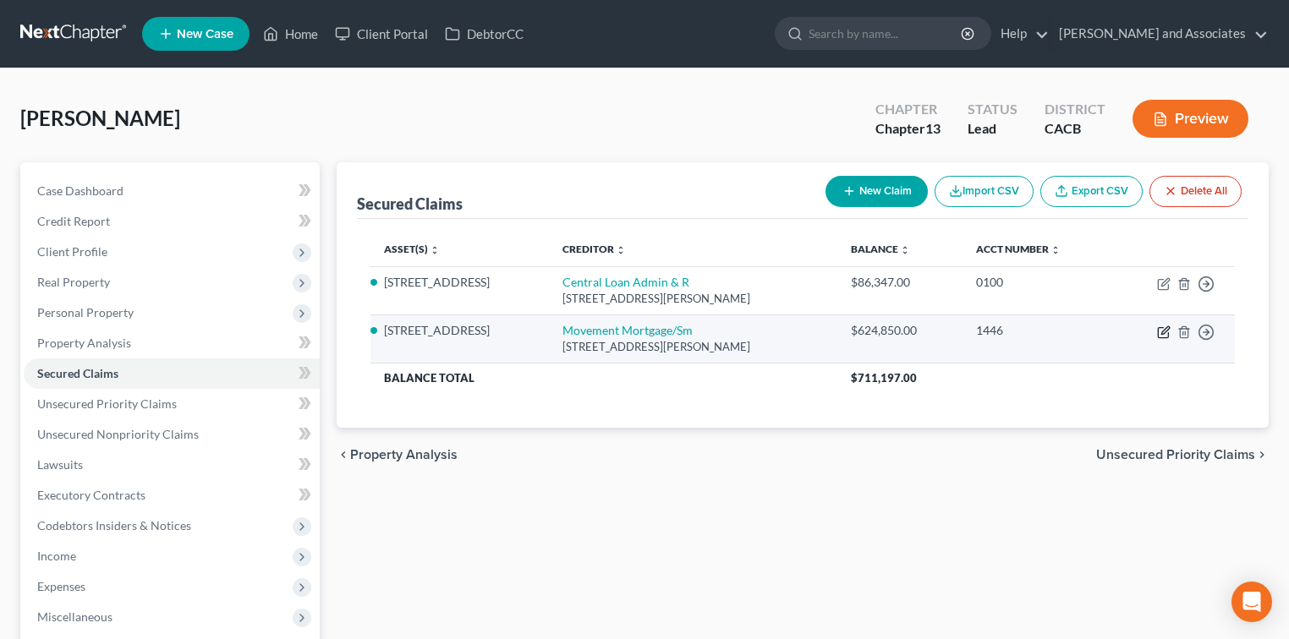
select select "0"
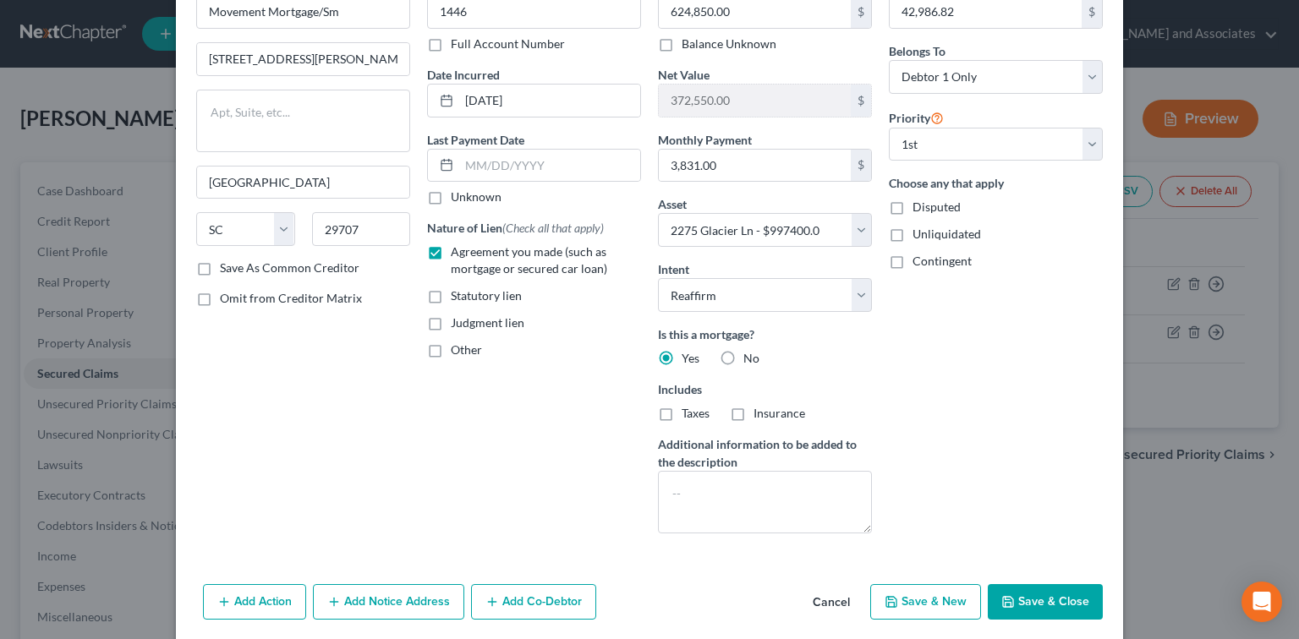
scroll to position [162, 0]
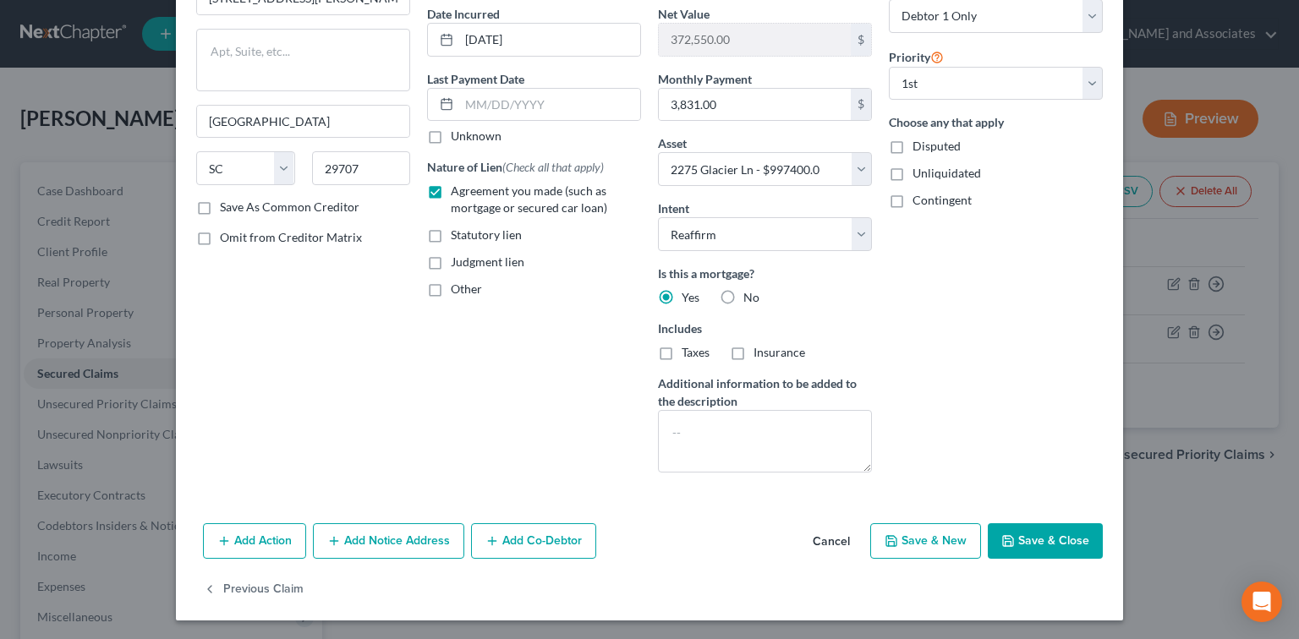
click at [370, 544] on button "Add Notice Address" at bounding box center [388, 542] width 151 height 36
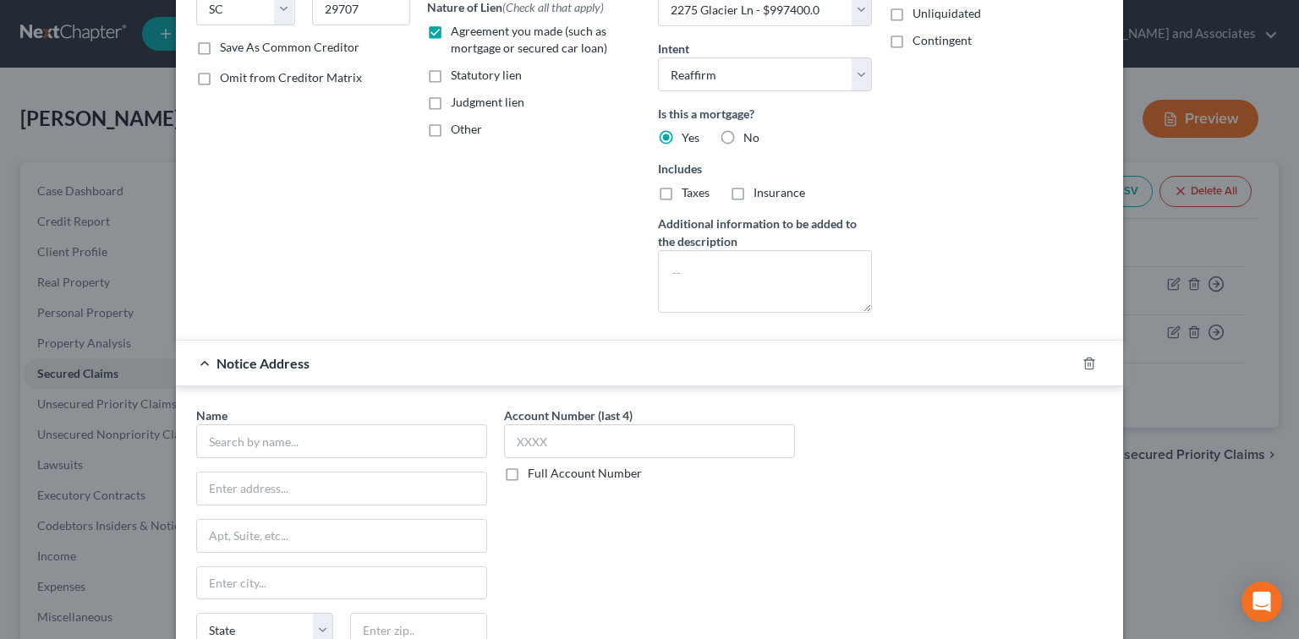
scroll to position [387, 0]
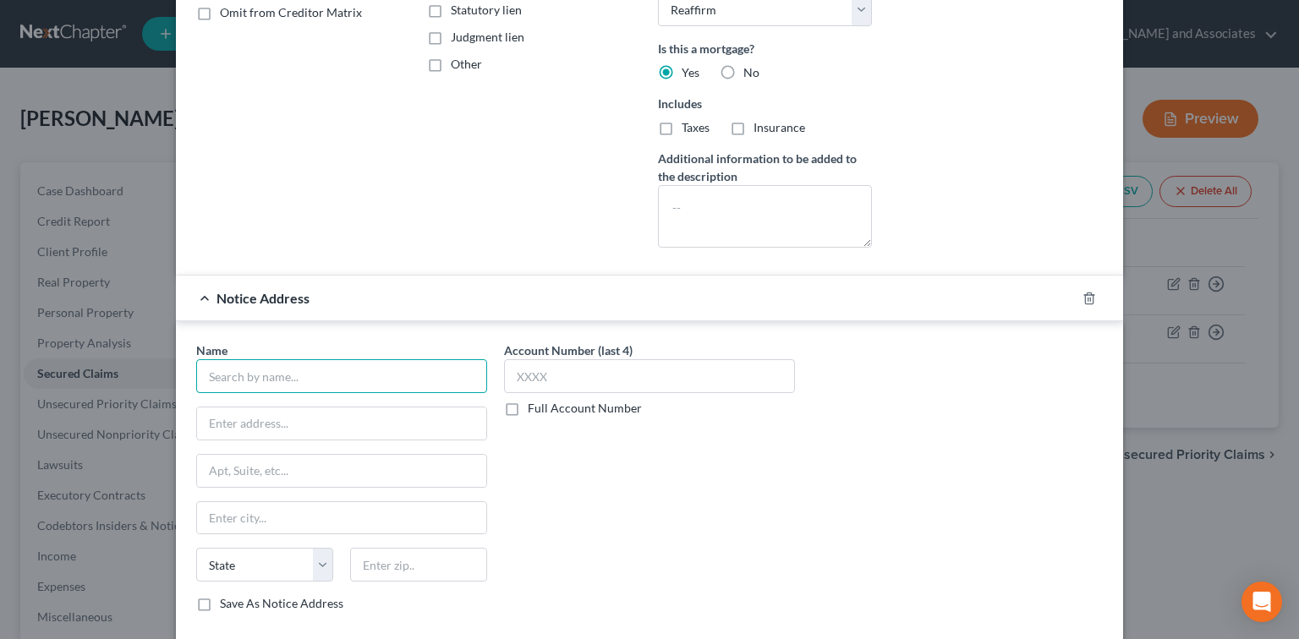
click at [408, 381] on input "text" at bounding box center [341, 376] width 291 height 34
type input "a"
type input "American West Lender Services, LLC"
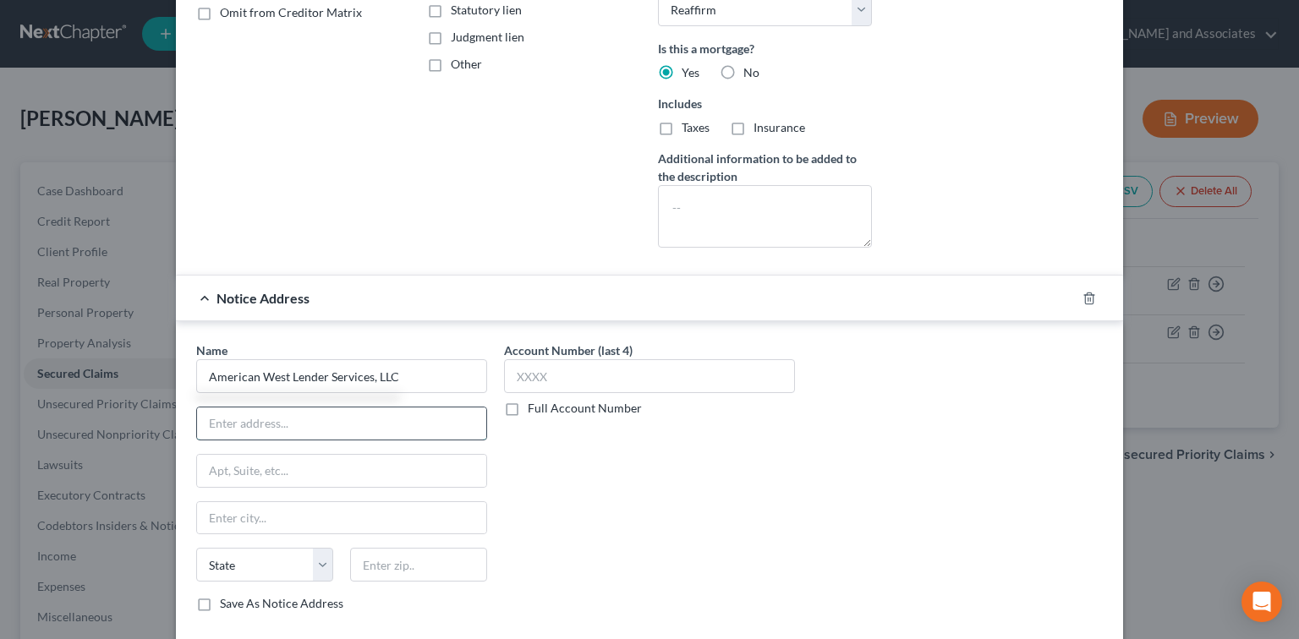
click at [396, 433] on input "text" at bounding box center [341, 424] width 289 height 32
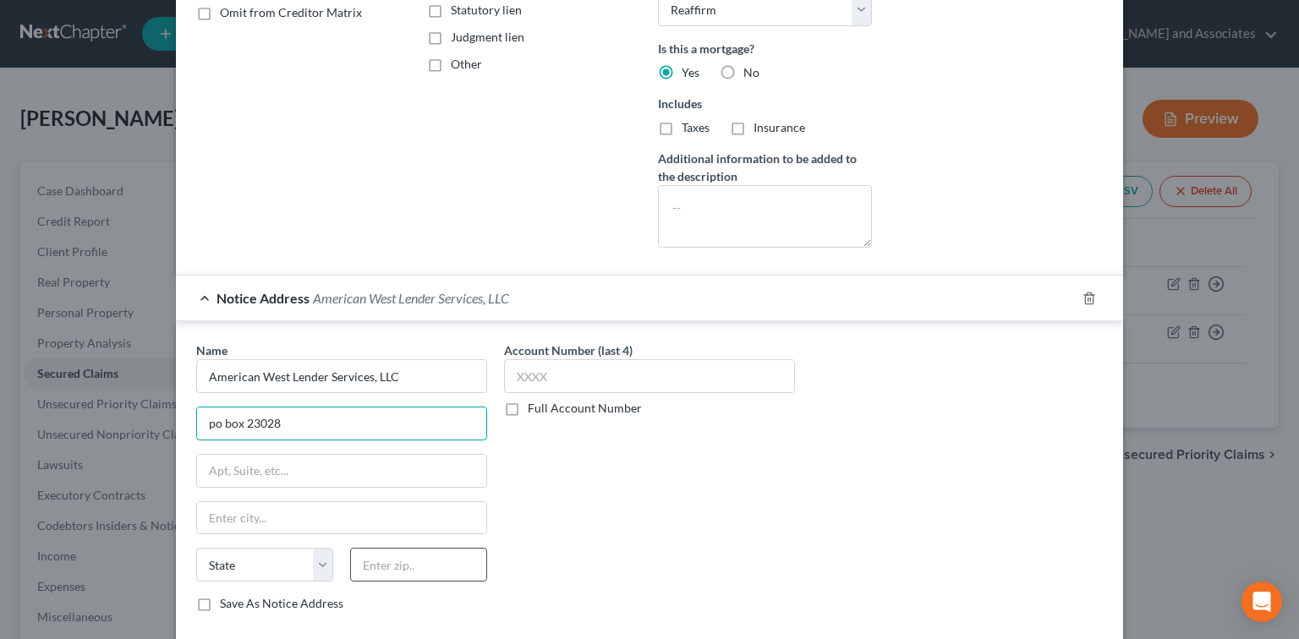
type input "po box 23028"
click at [423, 555] on input "text" at bounding box center [418, 565] width 137 height 34
type input "33623"
click at [573, 530] on div "Account Number (last 4) Full Account Number" at bounding box center [650, 484] width 308 height 284
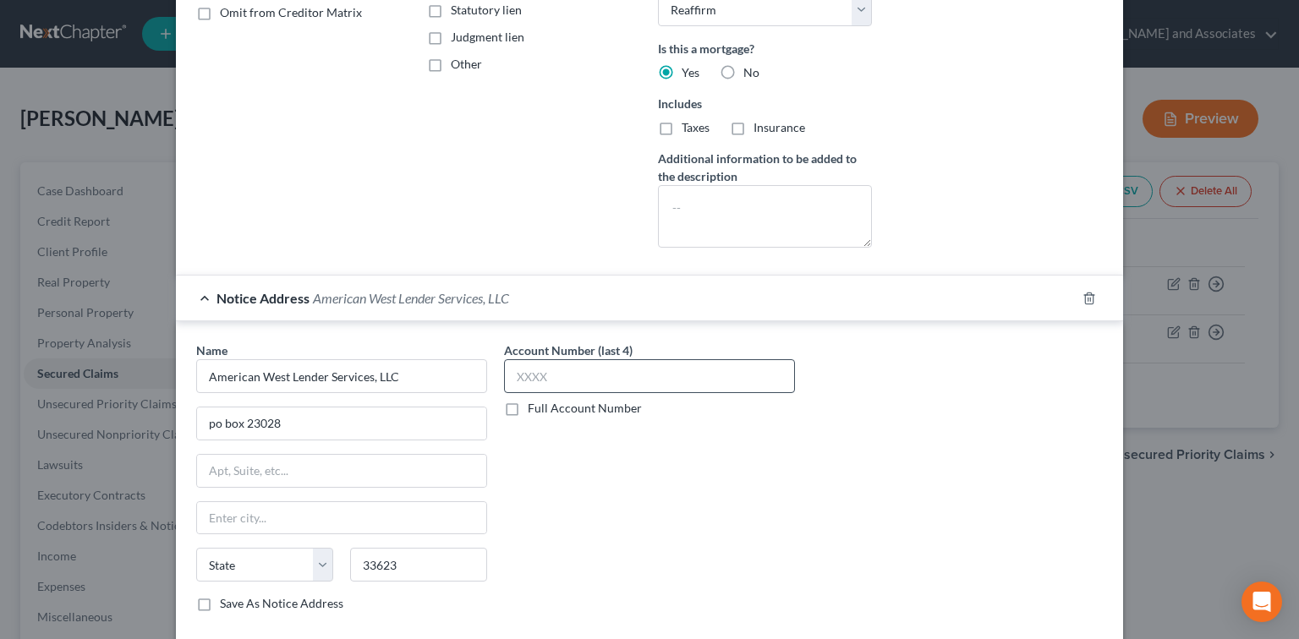
type input "Tampa"
select select "9"
click at [628, 381] on input "text" at bounding box center [649, 376] width 291 height 34
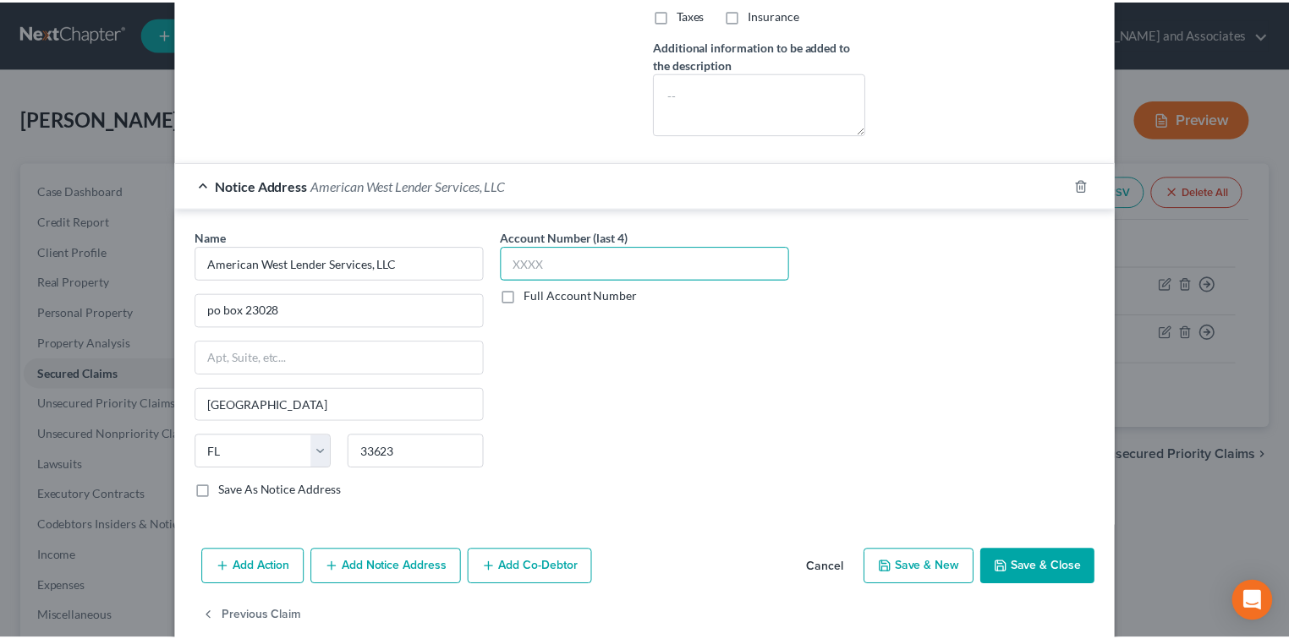
scroll to position [524, 0]
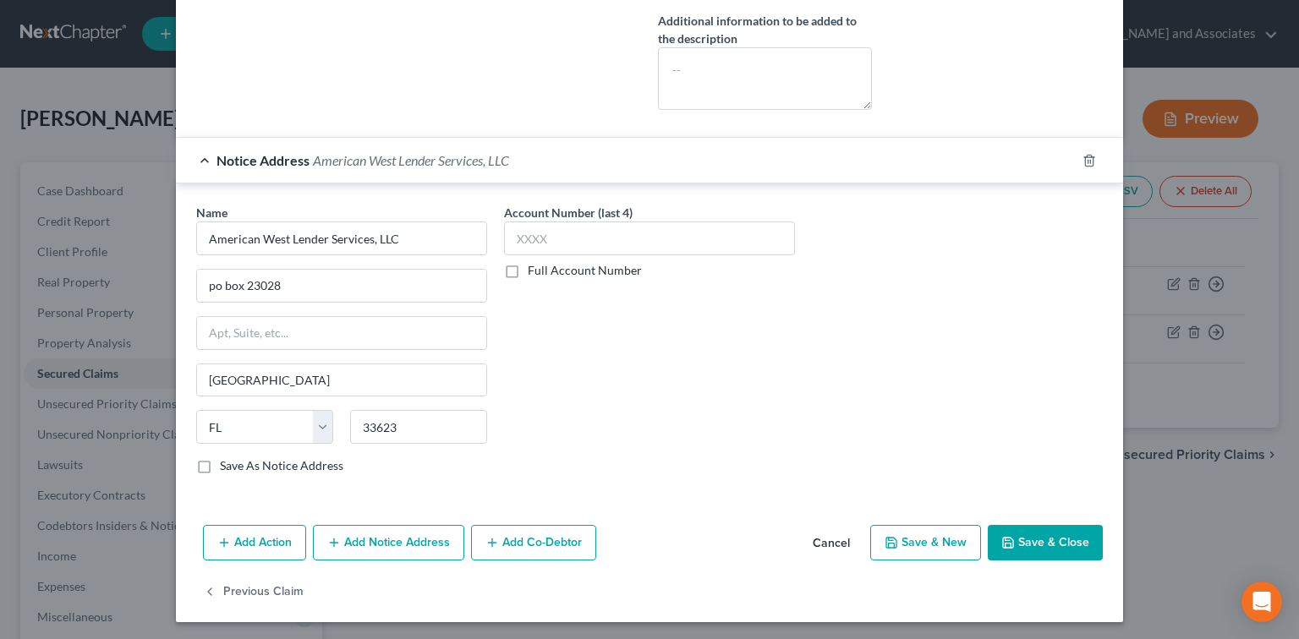
click at [1035, 540] on button "Save & Close" at bounding box center [1045, 543] width 115 height 36
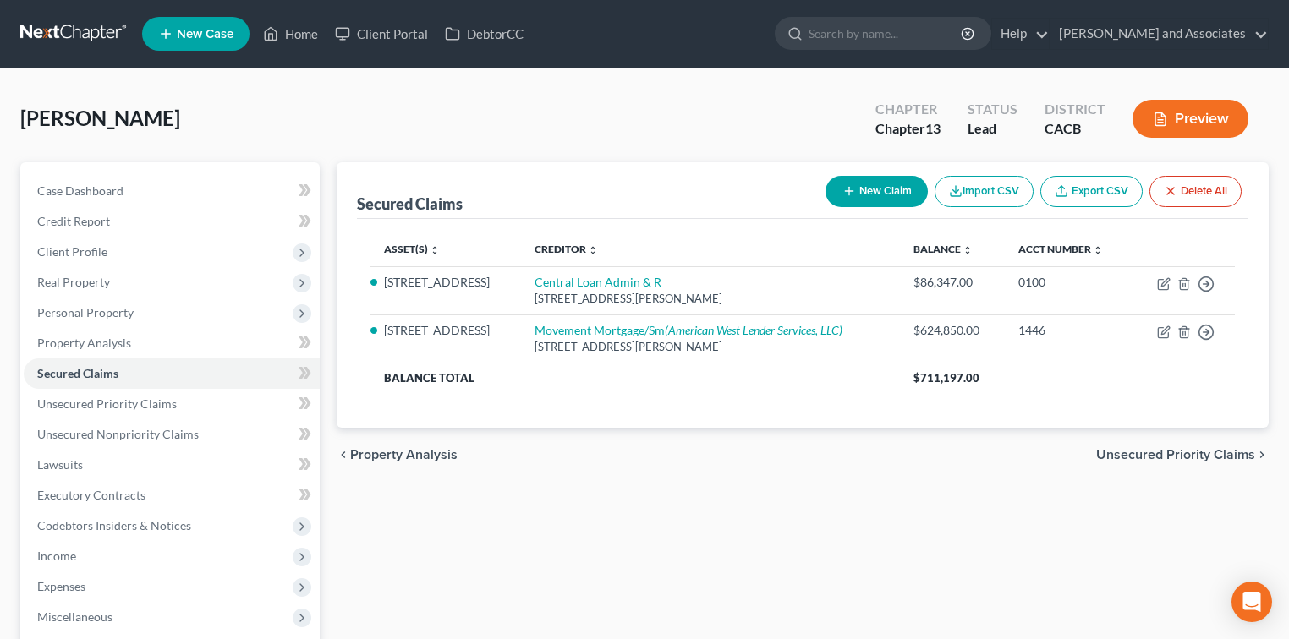
click at [93, 36] on link at bounding box center [74, 34] width 108 height 30
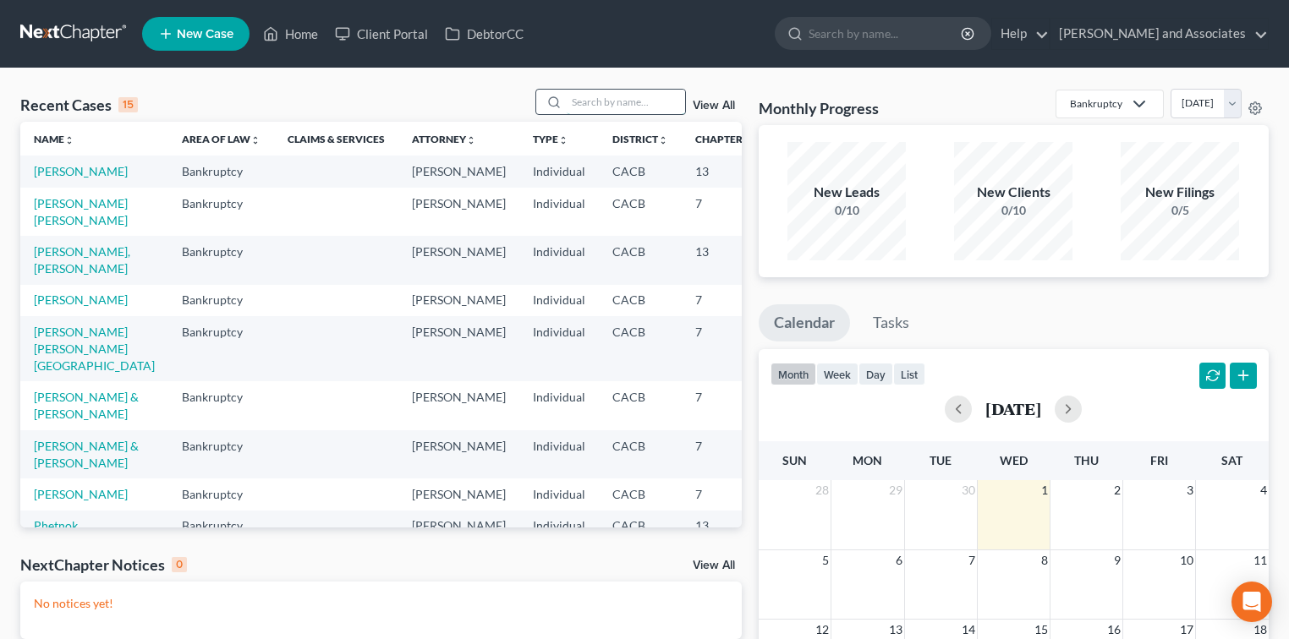
click at [638, 98] on input "search" at bounding box center [626, 102] width 118 height 25
type input "phet"
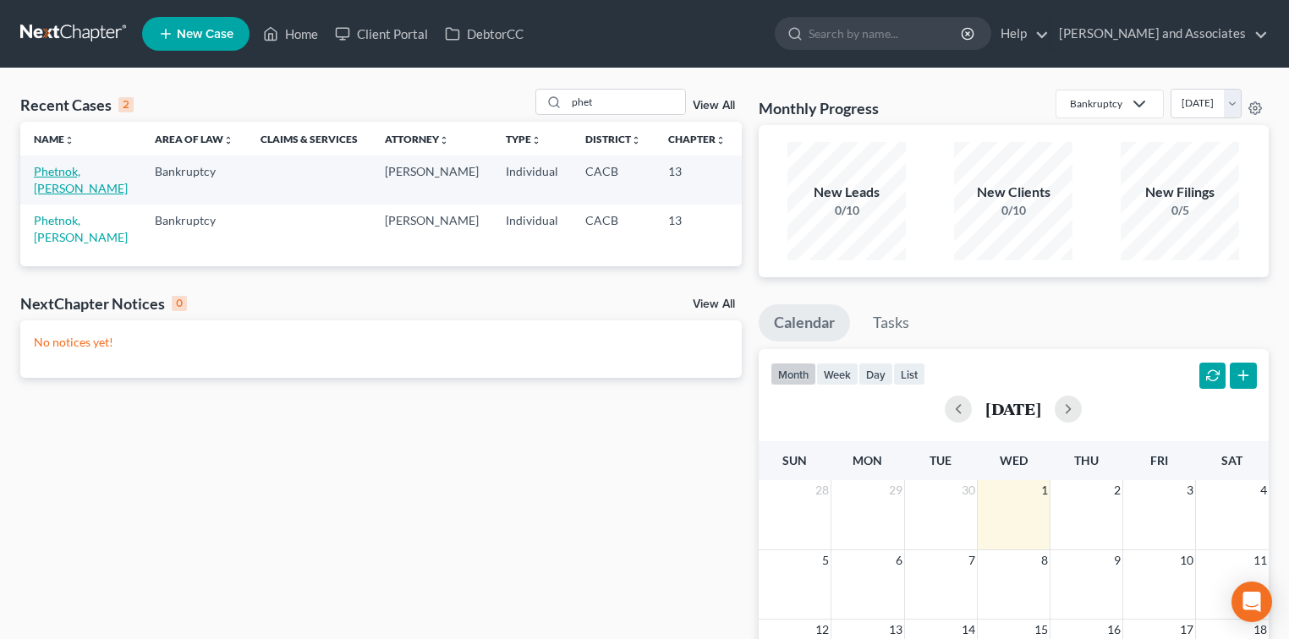
click at [62, 184] on link "Phetnok, [PERSON_NAME]" at bounding box center [81, 179] width 94 height 31
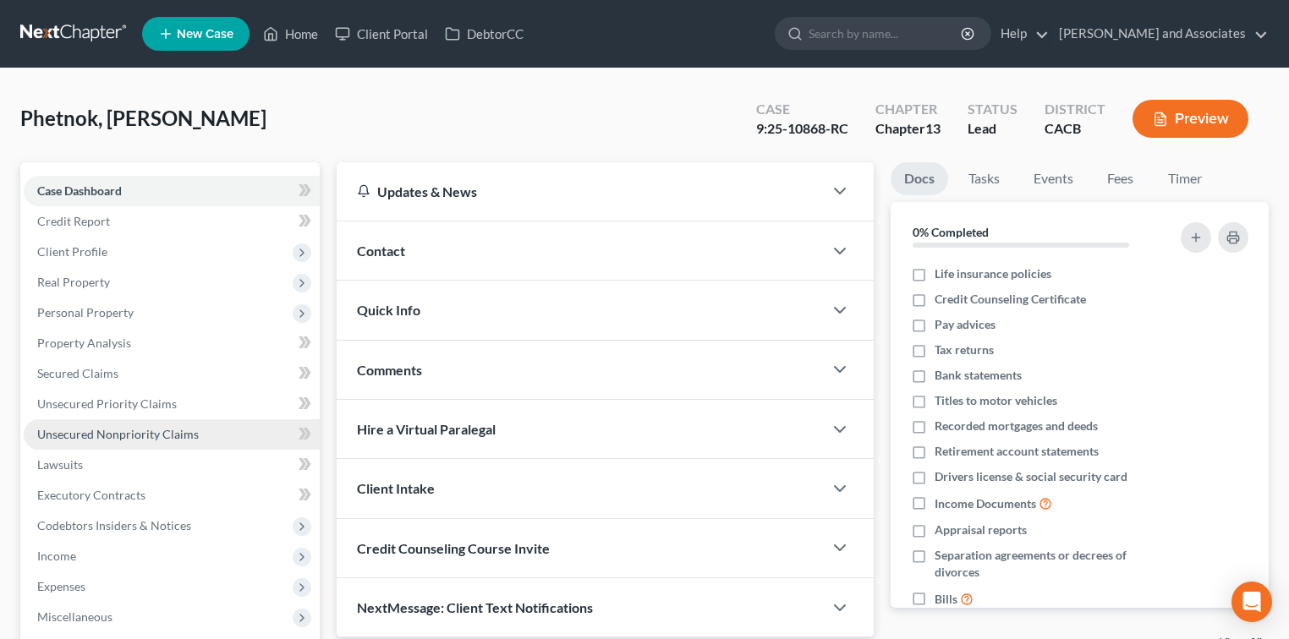
click at [120, 436] on span "Unsecured Nonpriority Claims" at bounding box center [118, 434] width 162 height 14
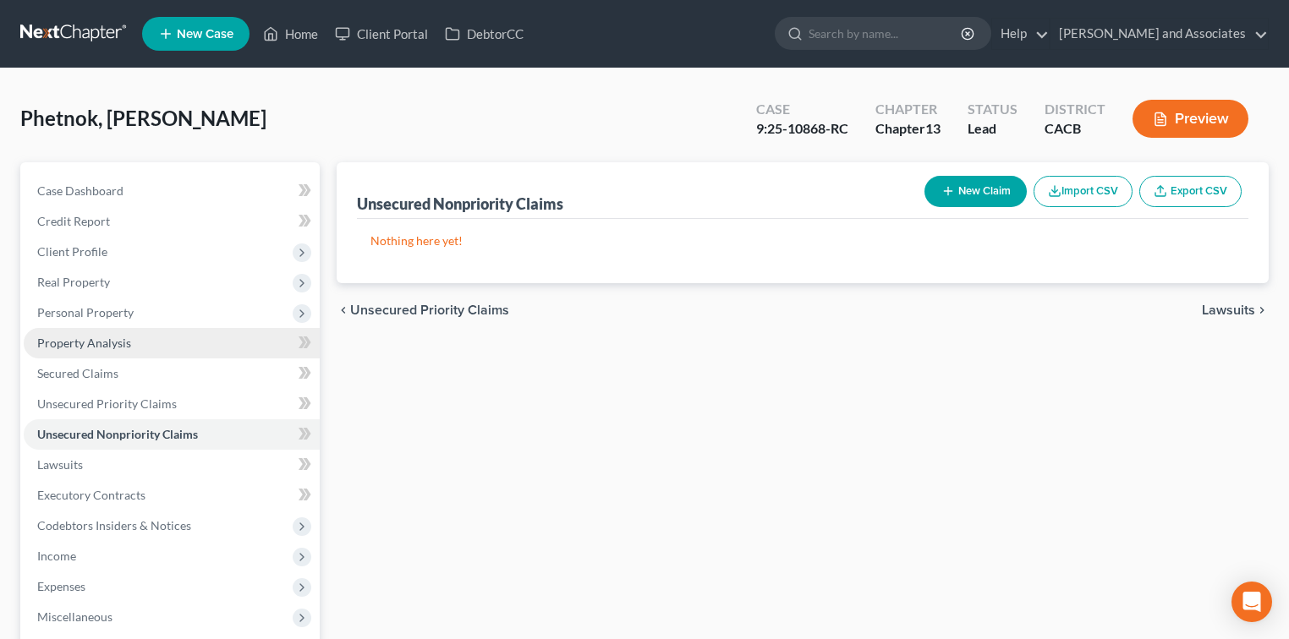
click at [106, 332] on link "Property Analysis" at bounding box center [172, 343] width 296 height 30
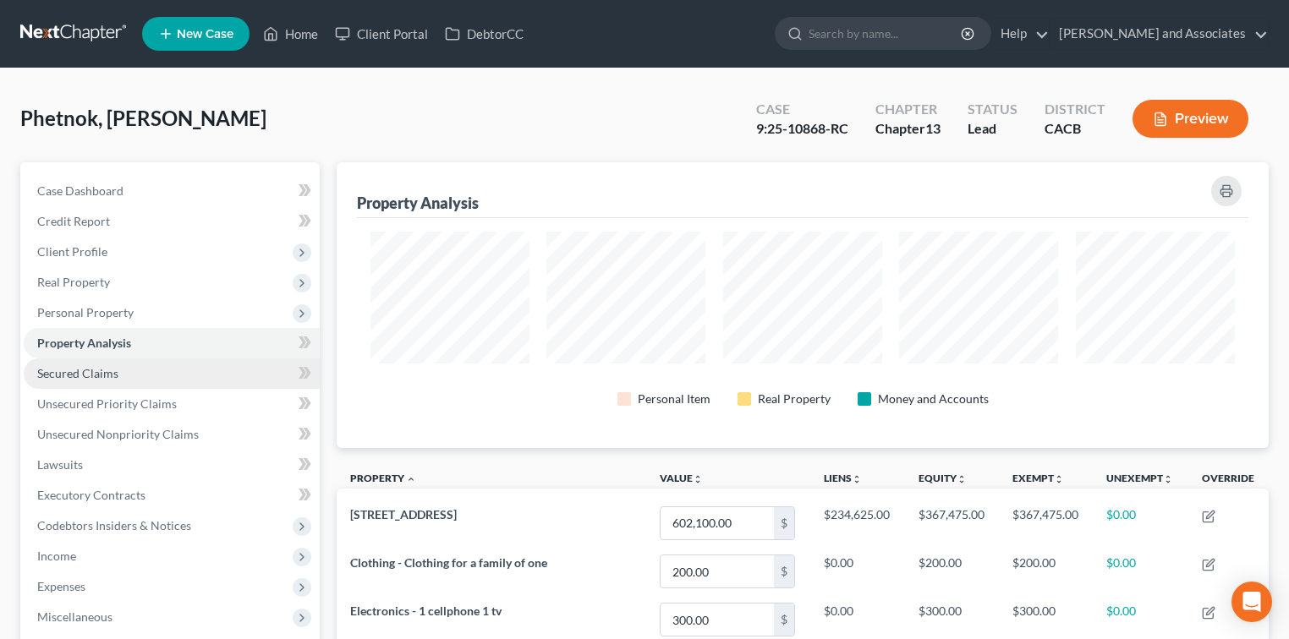
scroll to position [286, 931]
click at [97, 378] on span "Secured Claims" at bounding box center [77, 373] width 81 height 14
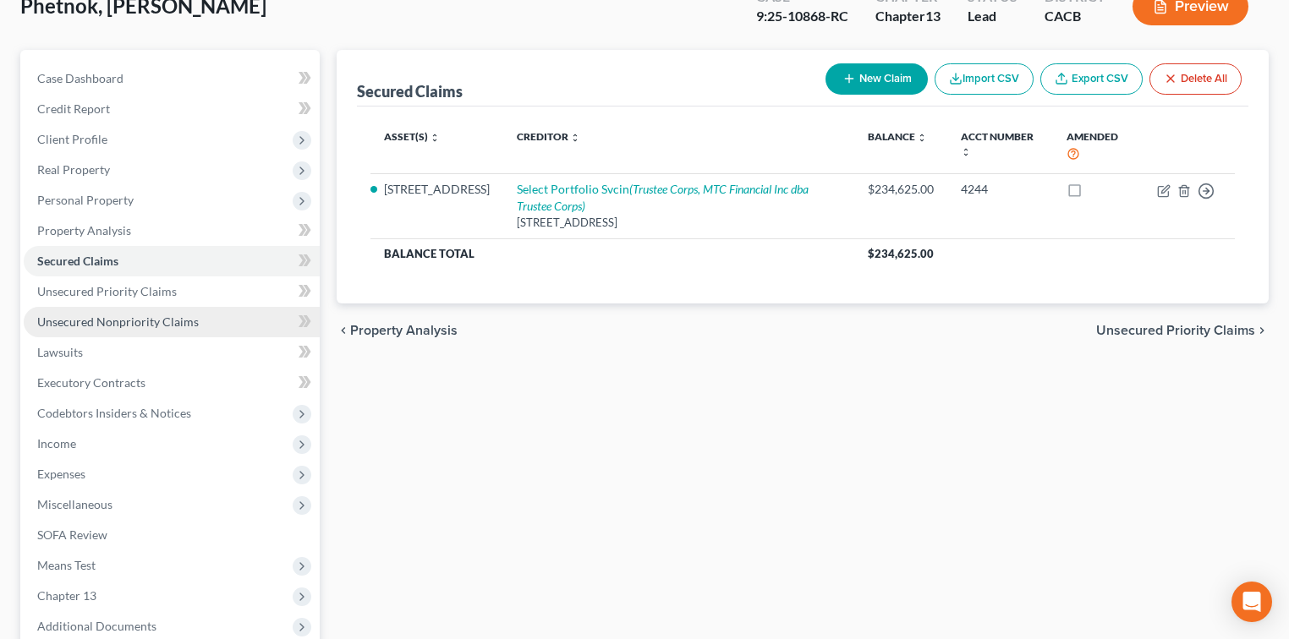
scroll to position [225, 0]
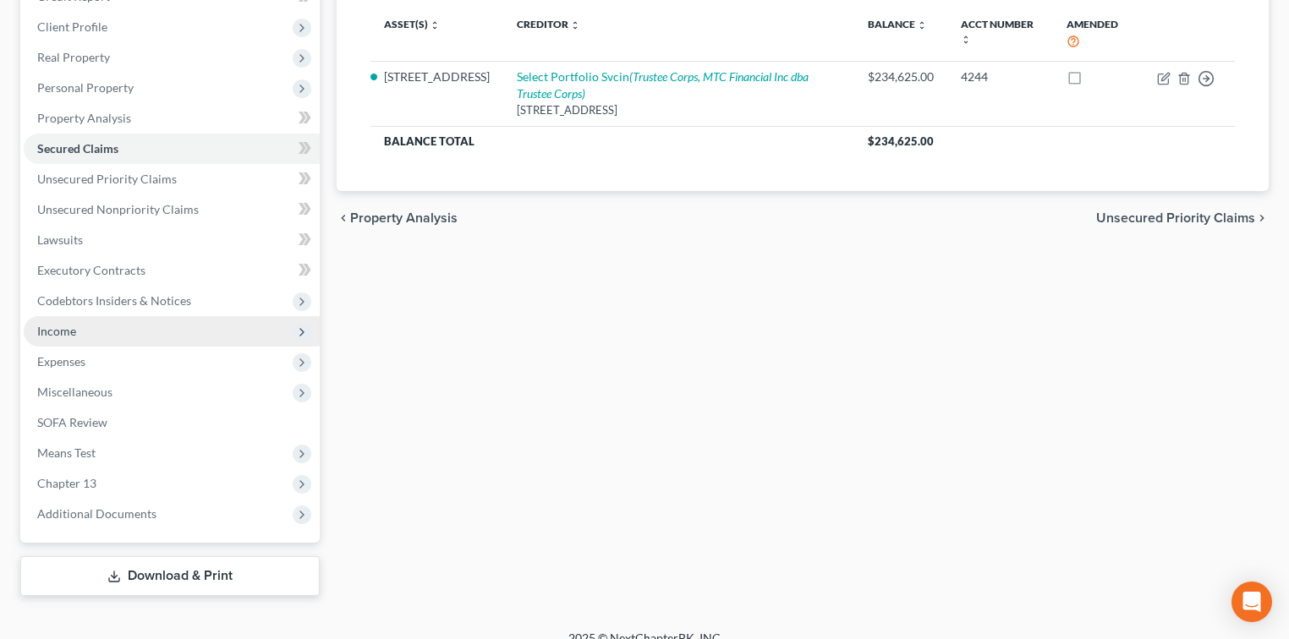
click at [96, 334] on span "Income" at bounding box center [172, 331] width 296 height 30
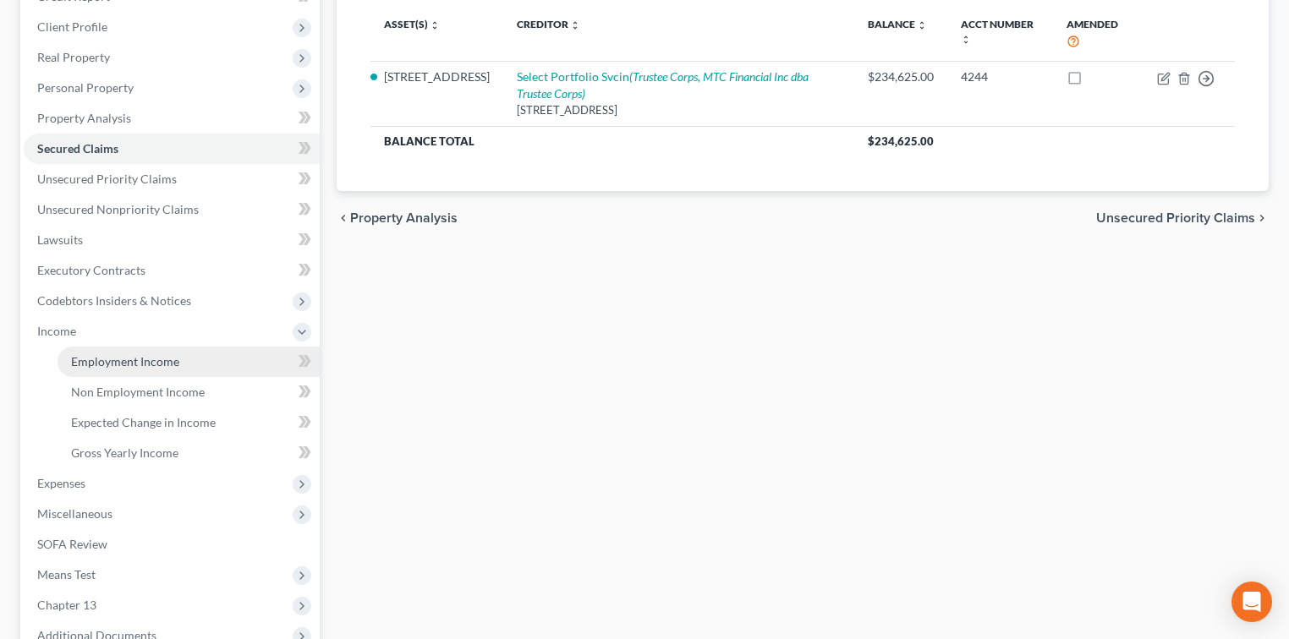
click at [158, 357] on span "Employment Income" at bounding box center [125, 361] width 108 height 14
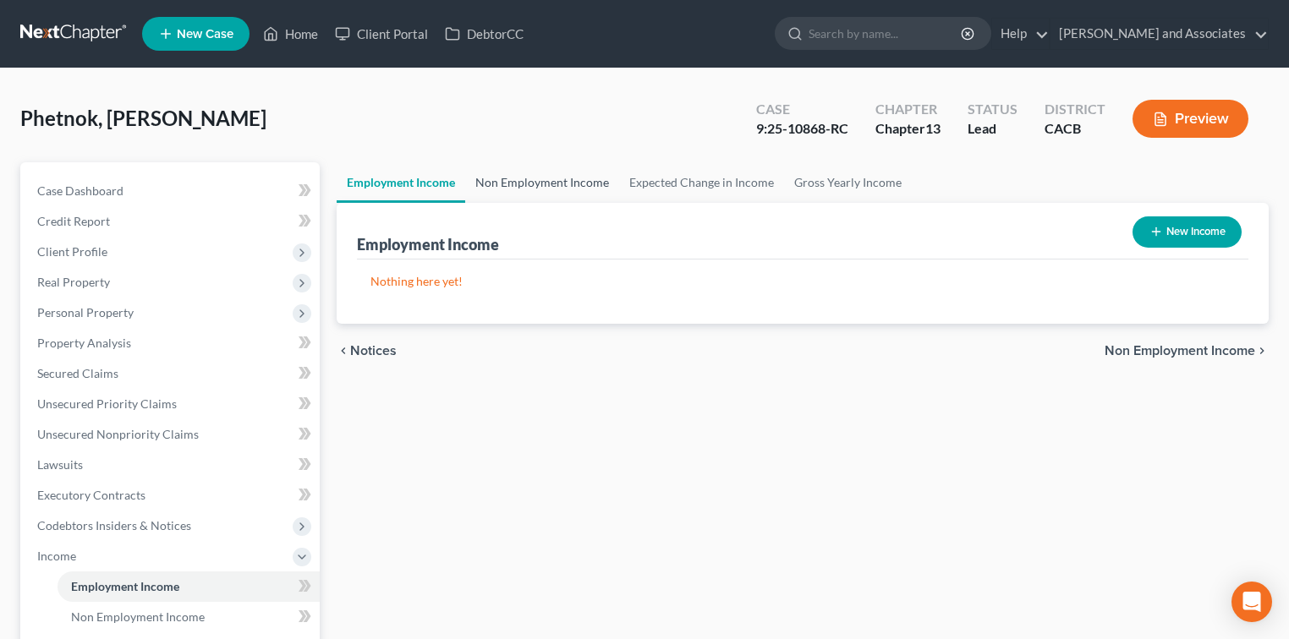
click at [572, 180] on link "Non Employment Income" at bounding box center [542, 182] width 154 height 41
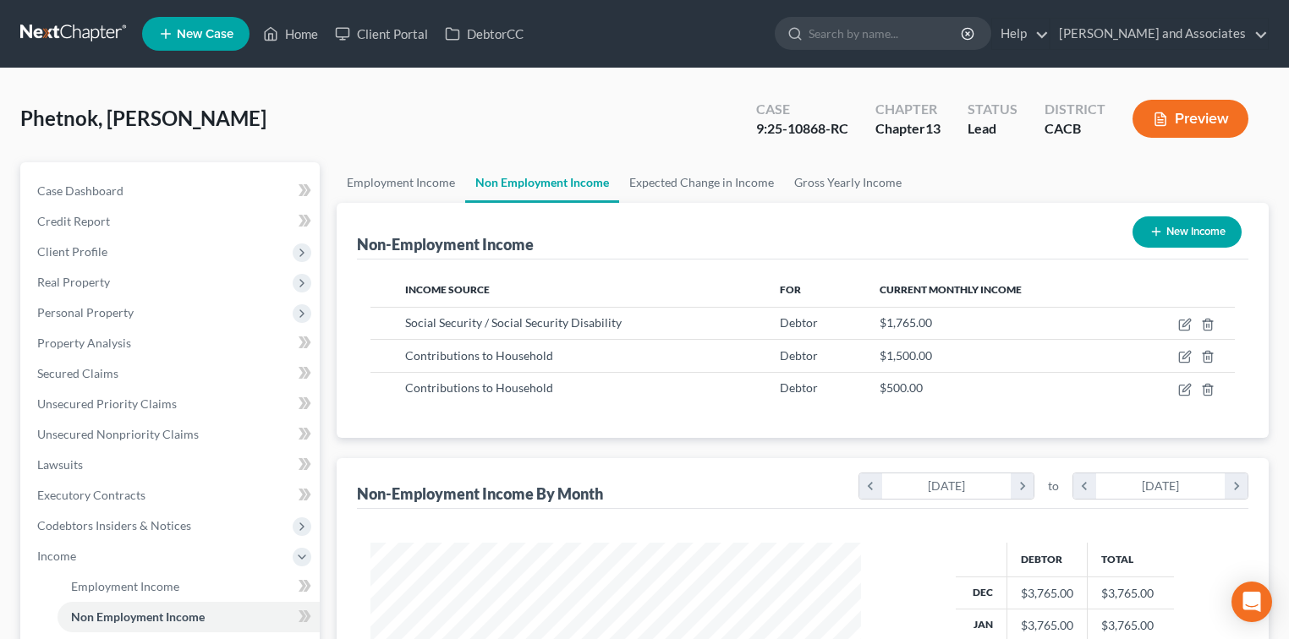
scroll to position [301, 524]
click at [88, 27] on link at bounding box center [74, 34] width 108 height 30
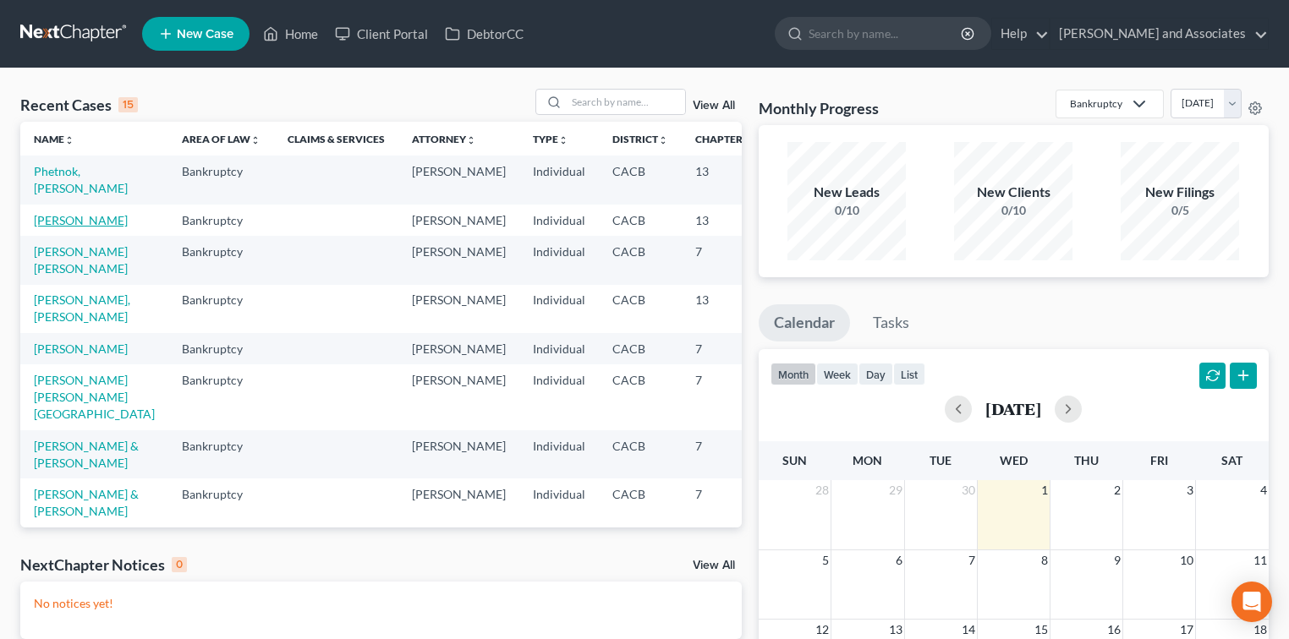
click at [63, 228] on link "[PERSON_NAME]" at bounding box center [81, 220] width 94 height 14
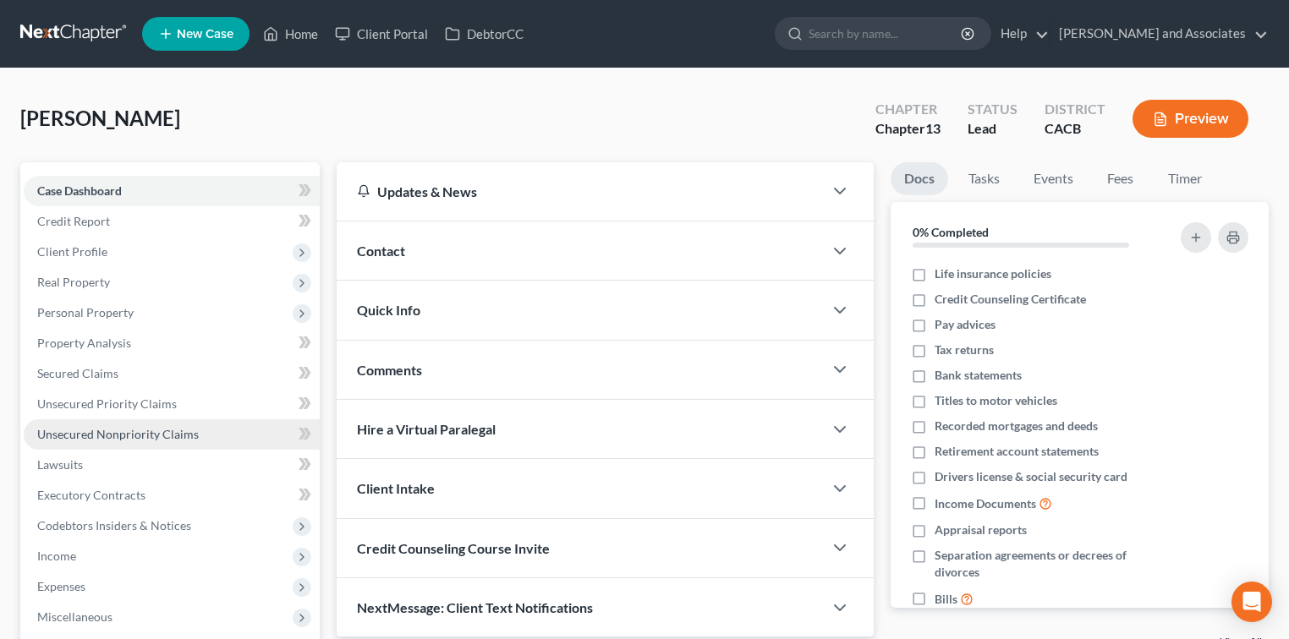
click at [187, 439] on span "Unsecured Nonpriority Claims" at bounding box center [118, 434] width 162 height 14
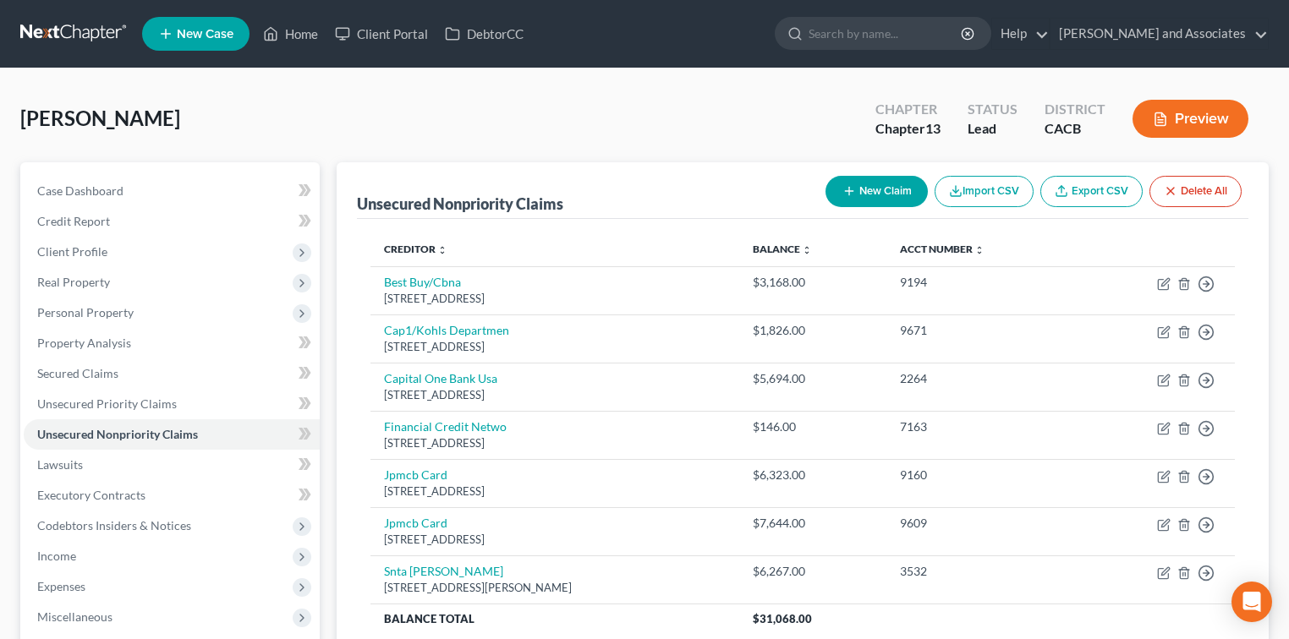
scroll to position [244, 0]
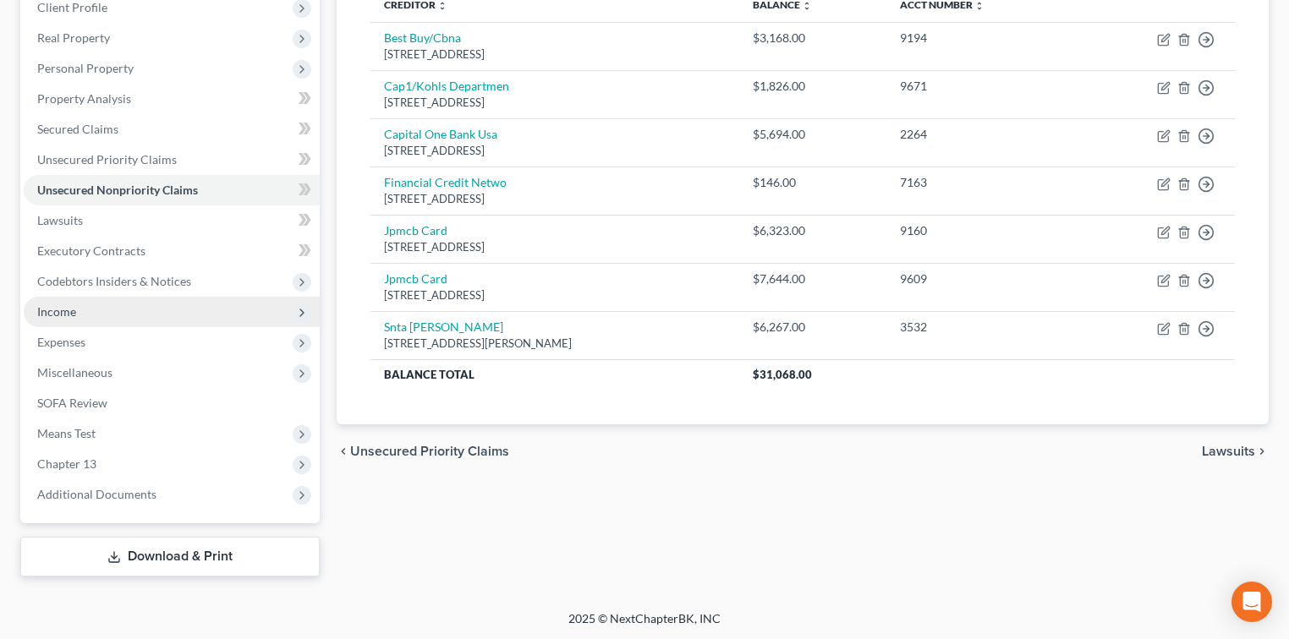
click at [52, 312] on span "Income" at bounding box center [56, 311] width 39 height 14
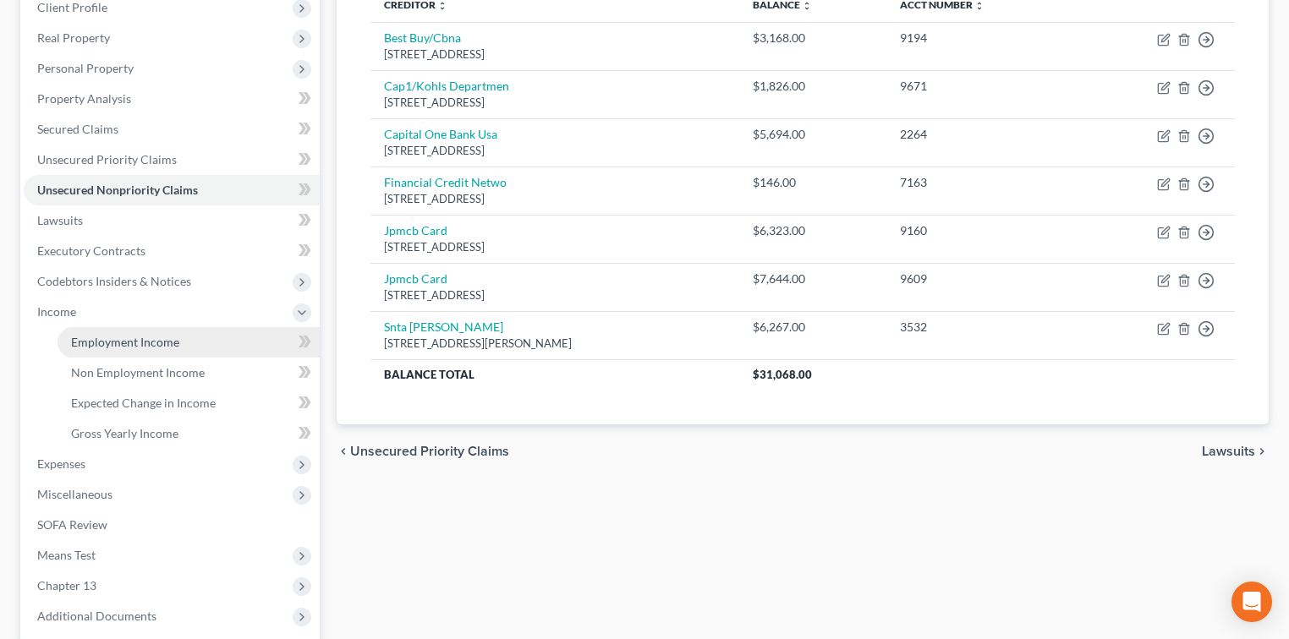
click at [151, 337] on span "Employment Income" at bounding box center [125, 342] width 108 height 14
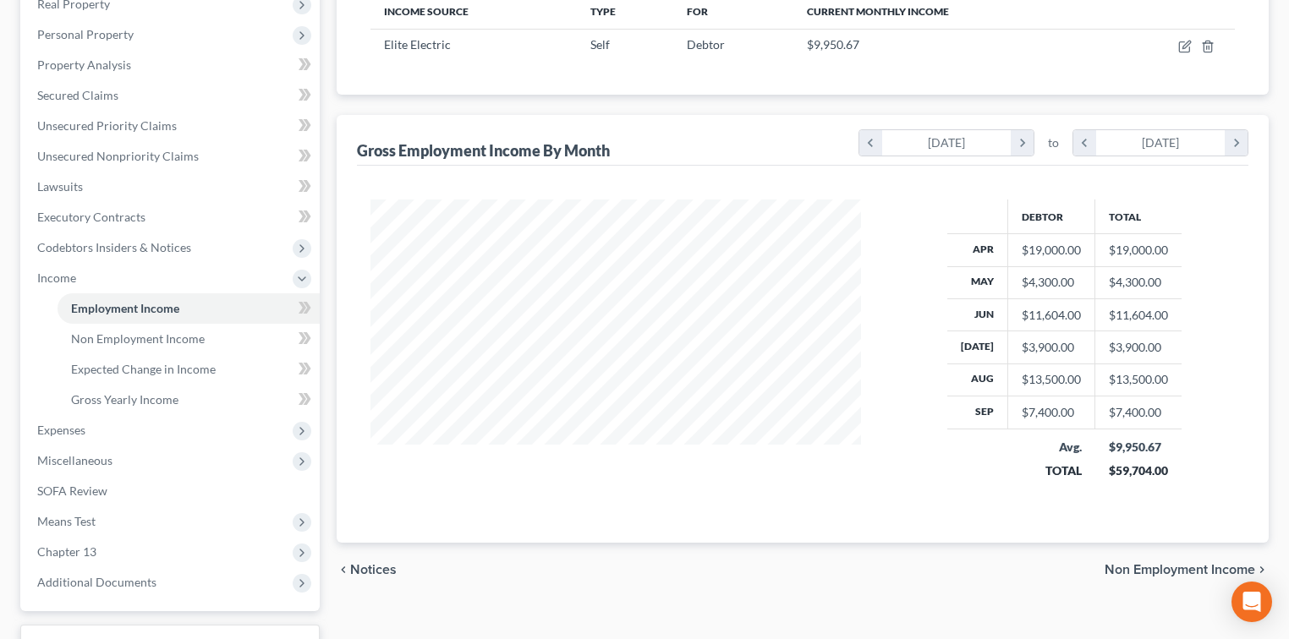
scroll to position [254, 0]
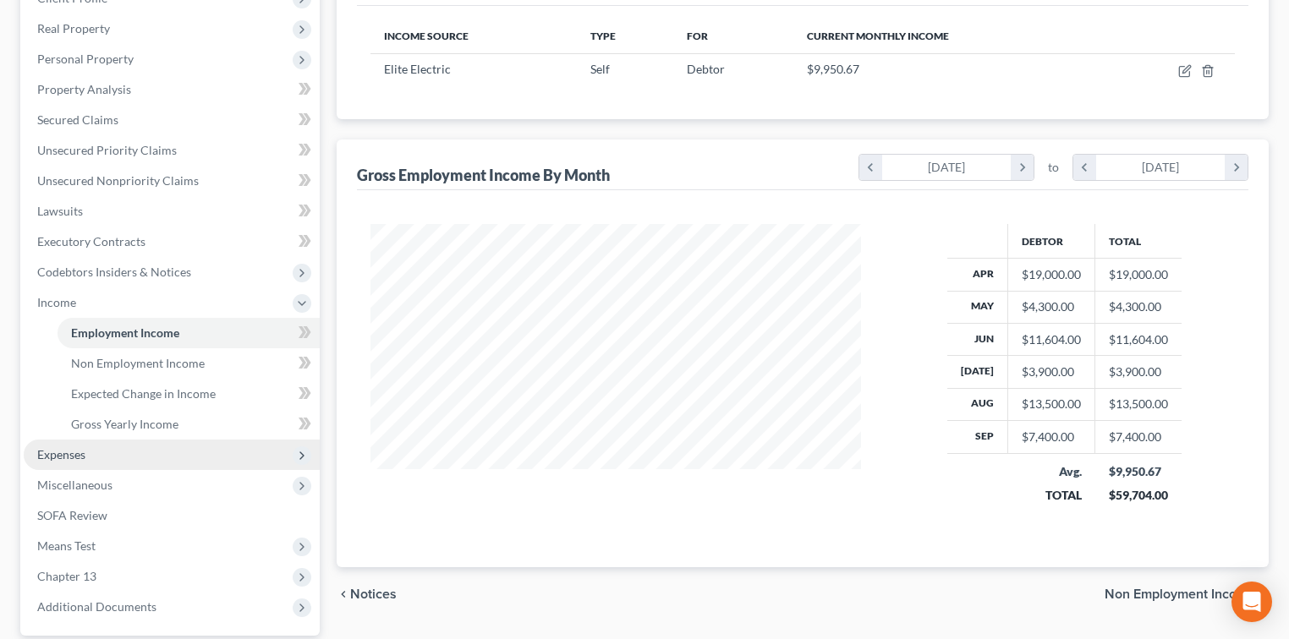
click at [126, 455] on span "Expenses" at bounding box center [172, 455] width 296 height 30
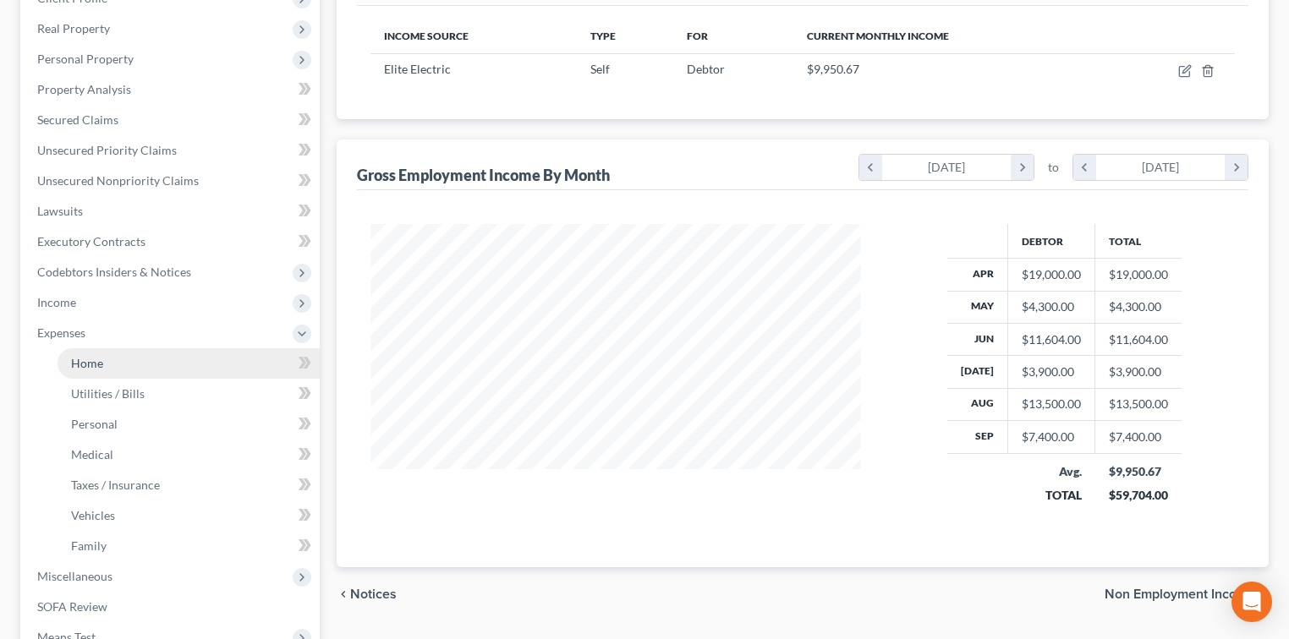
click at [141, 369] on link "Home" at bounding box center [189, 363] width 262 height 30
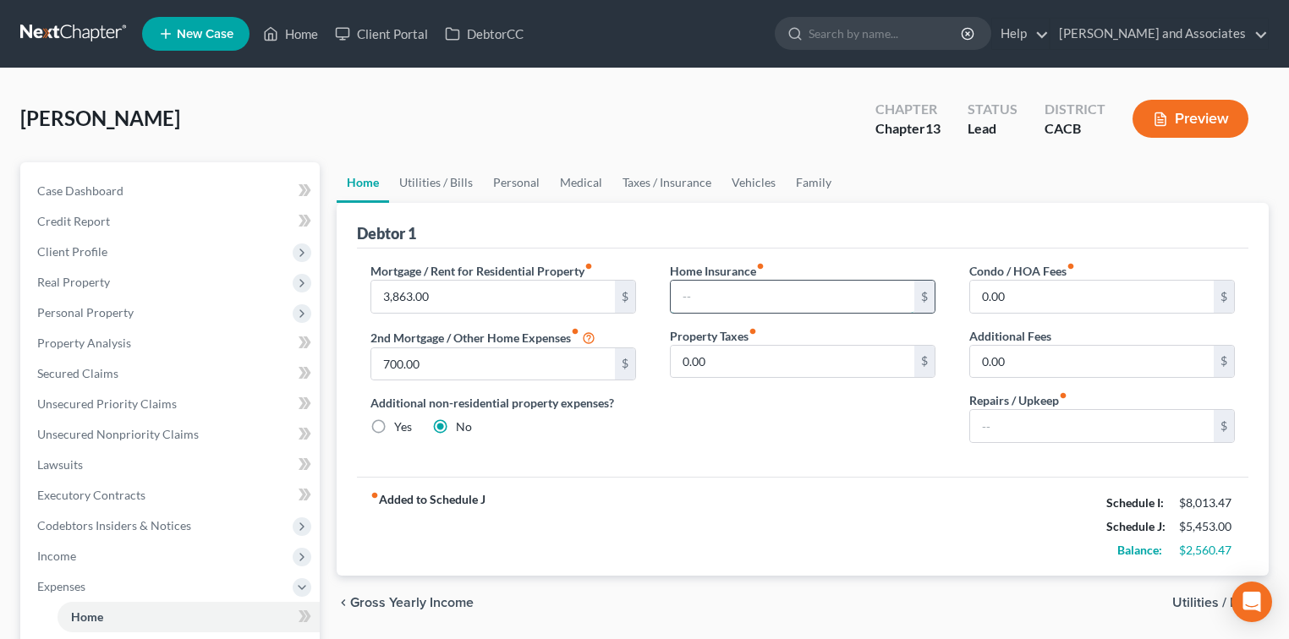
click at [685, 299] on input "text" at bounding box center [793, 297] width 244 height 32
type input "200.00"
click at [1034, 422] on input "text" at bounding box center [1092, 426] width 244 height 32
type input "80.00"
click at [817, 179] on link "Family" at bounding box center [814, 182] width 56 height 41
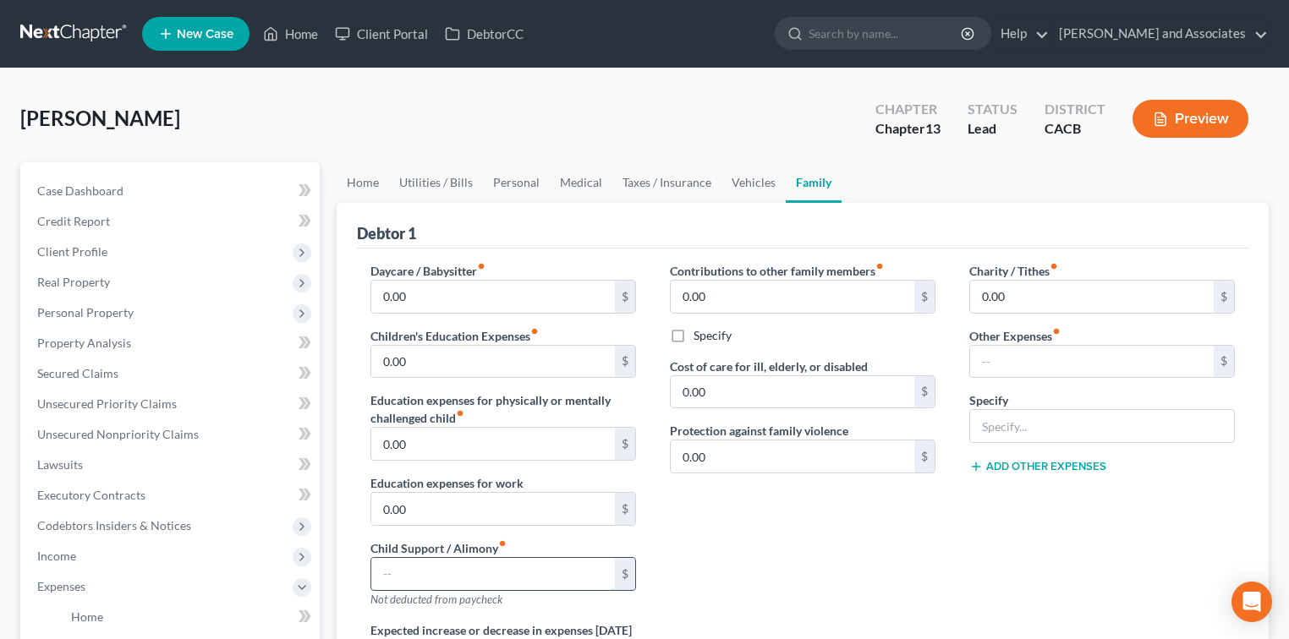
click at [484, 579] on input "text" at bounding box center [493, 574] width 244 height 32
type input "2,000.00"
click at [503, 179] on link "Personal" at bounding box center [516, 182] width 67 height 41
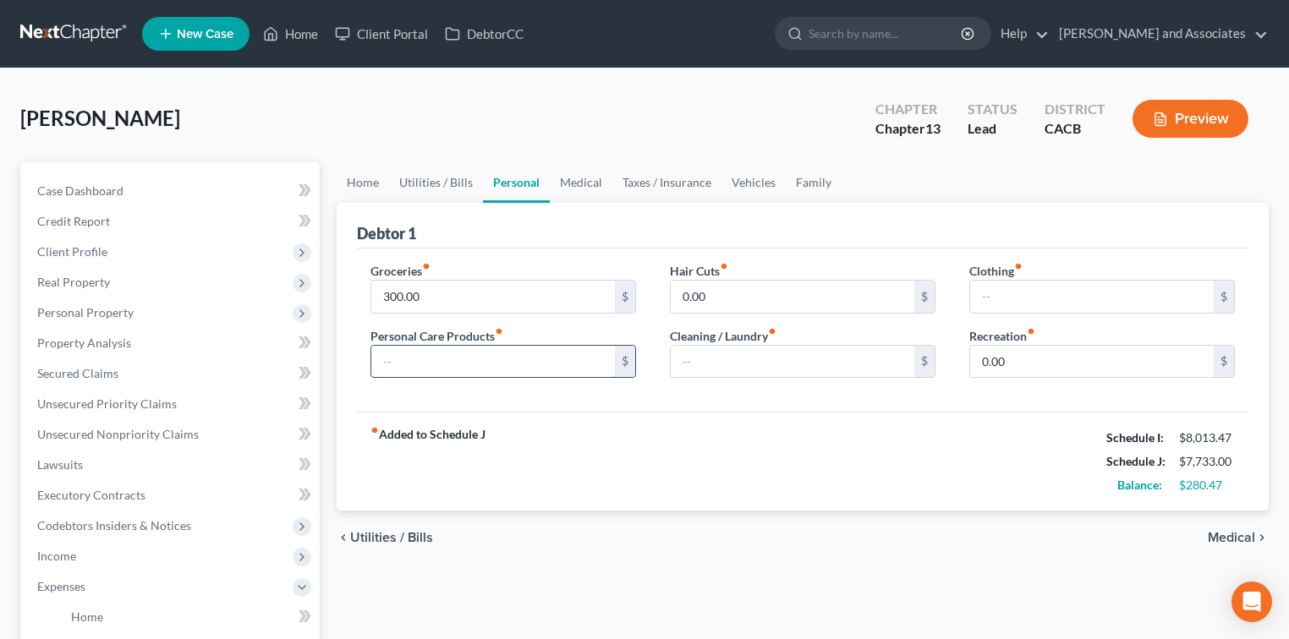
click at [473, 359] on input "text" at bounding box center [493, 362] width 244 height 32
type input "80.00"
click at [1155, 359] on input "0.00" at bounding box center [1092, 362] width 244 height 32
click at [1067, 301] on input "text" at bounding box center [1092, 297] width 244 height 32
click at [1014, 370] on input "0.00" at bounding box center [1092, 362] width 244 height 32
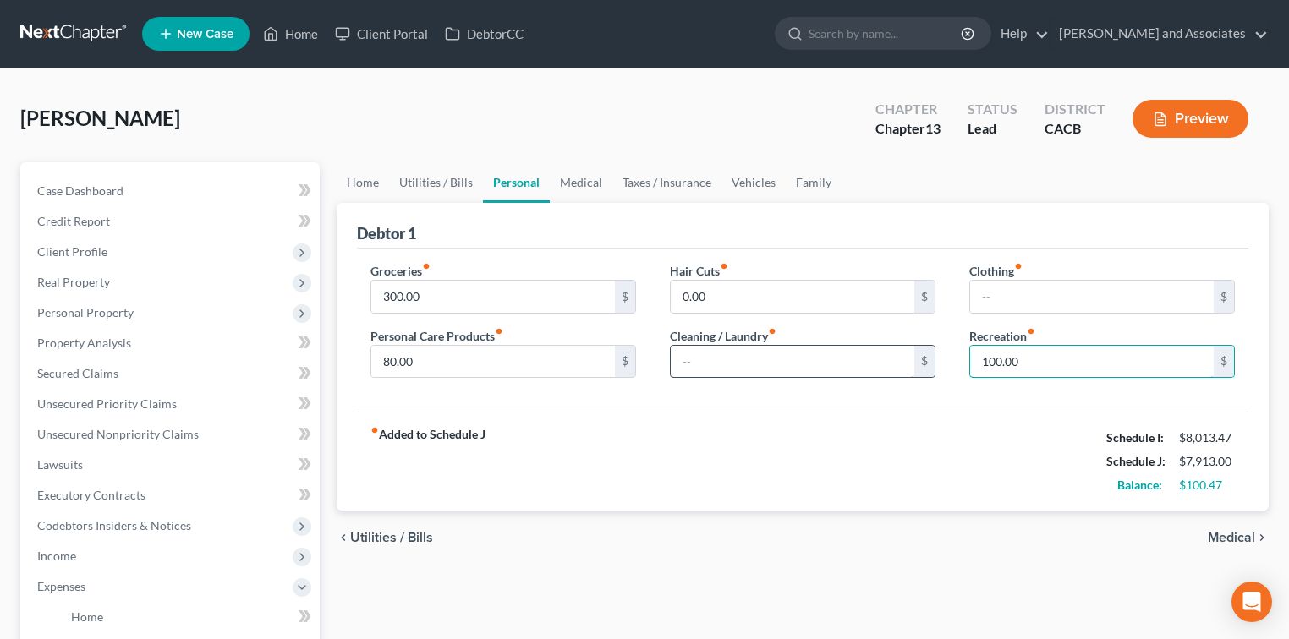
type input "100.00"
click at [842, 367] on input "text" at bounding box center [793, 362] width 244 height 32
type input "180.00"
click at [575, 184] on link "Medical" at bounding box center [581, 182] width 63 height 41
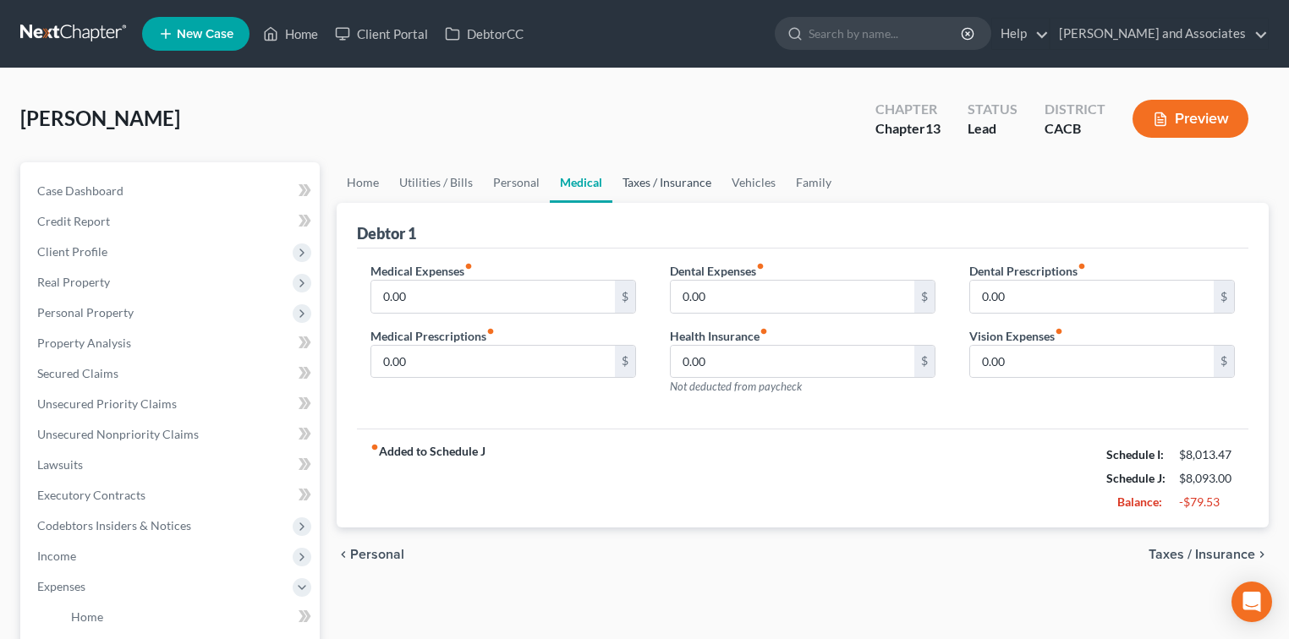
click at [639, 180] on link "Taxes / Insurance" at bounding box center [666, 182] width 109 height 41
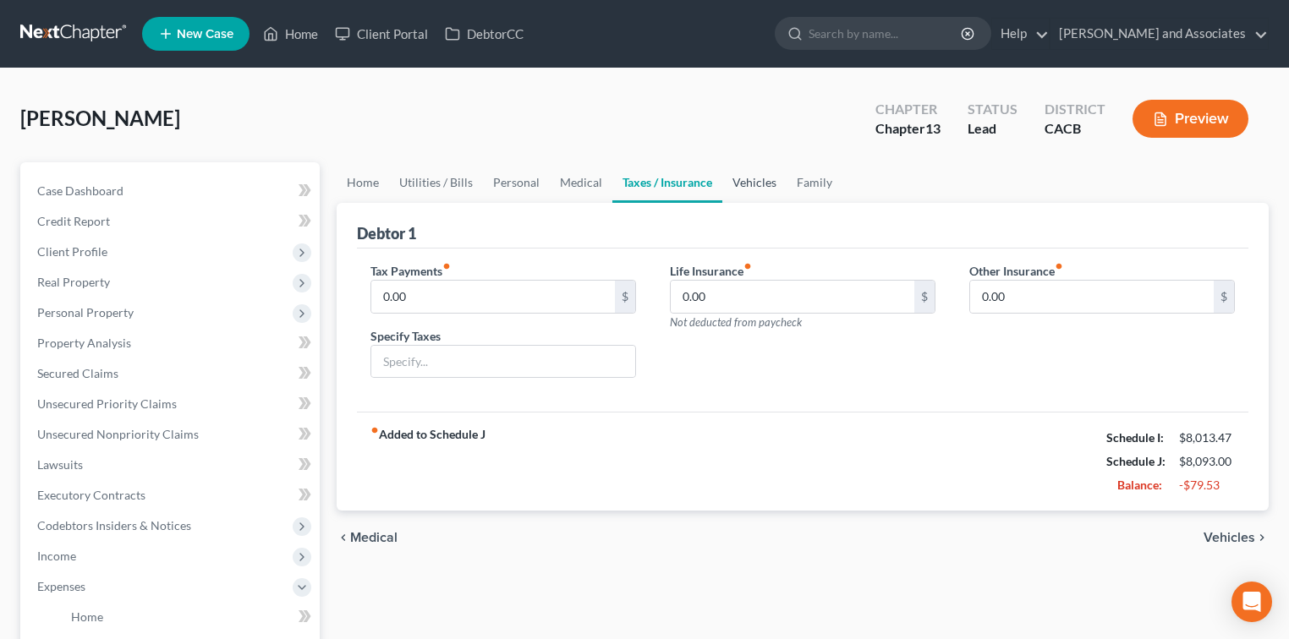
click at [741, 182] on link "Vehicles" at bounding box center [754, 182] width 64 height 41
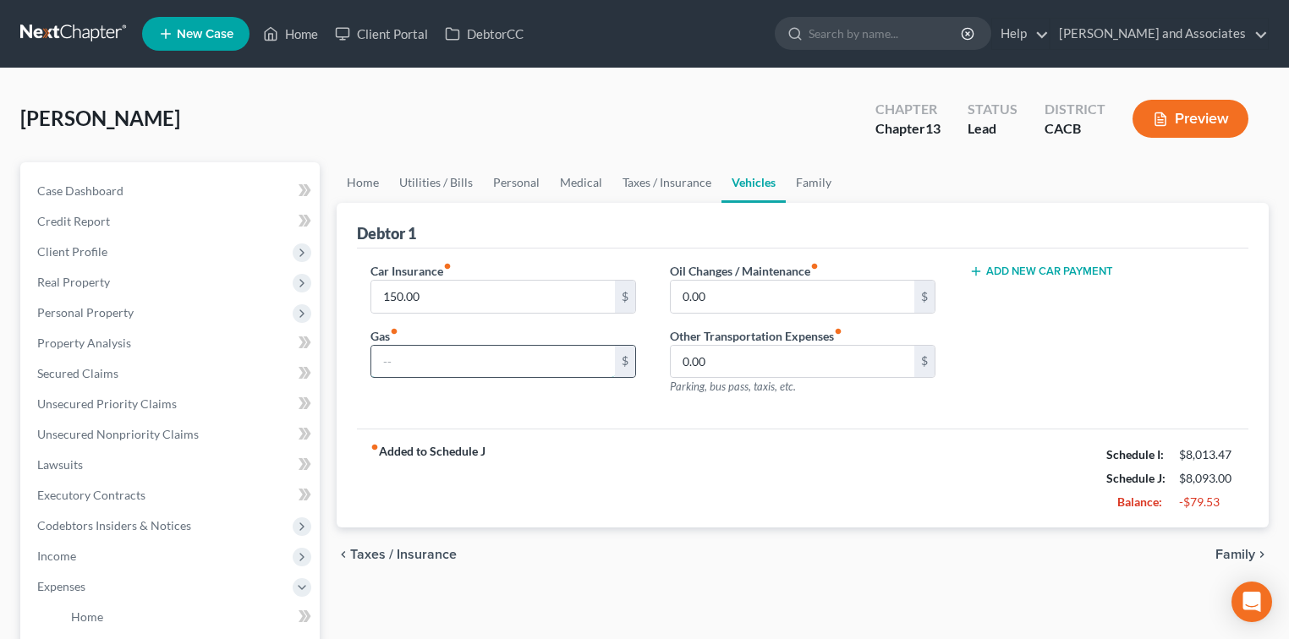
drag, startPoint x: 511, startPoint y: 362, endPoint x: 519, endPoint y: 359, distance: 8.8
click at [511, 362] on input "text" at bounding box center [493, 362] width 244 height 32
type input "300.00"
click at [572, 186] on link "Medical" at bounding box center [581, 182] width 63 height 41
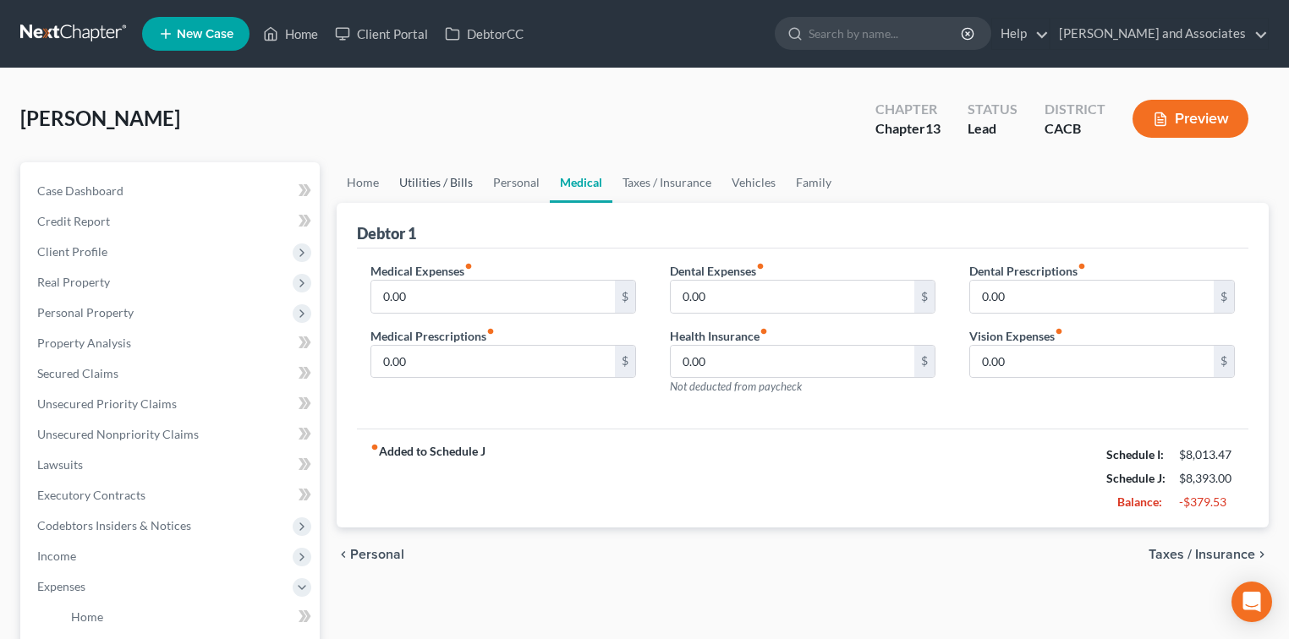
click at [415, 181] on link "Utilities / Bills" at bounding box center [436, 182] width 94 height 41
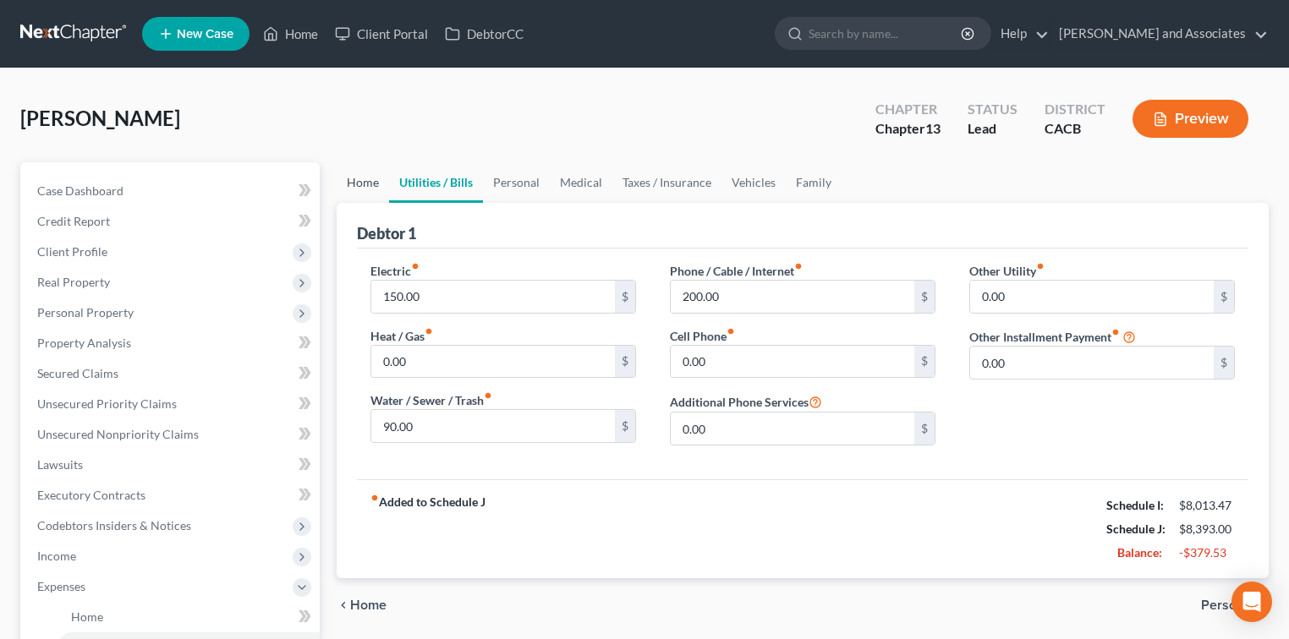
click at [362, 183] on link "Home" at bounding box center [363, 182] width 52 height 41
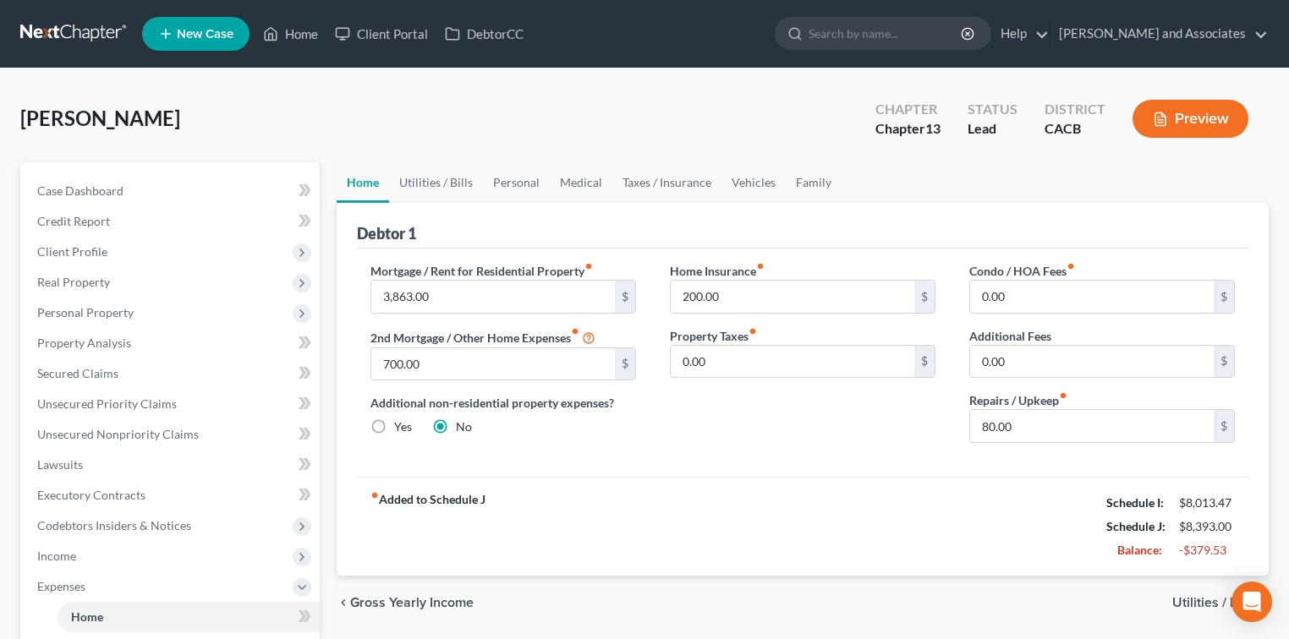
scroll to position [225, 0]
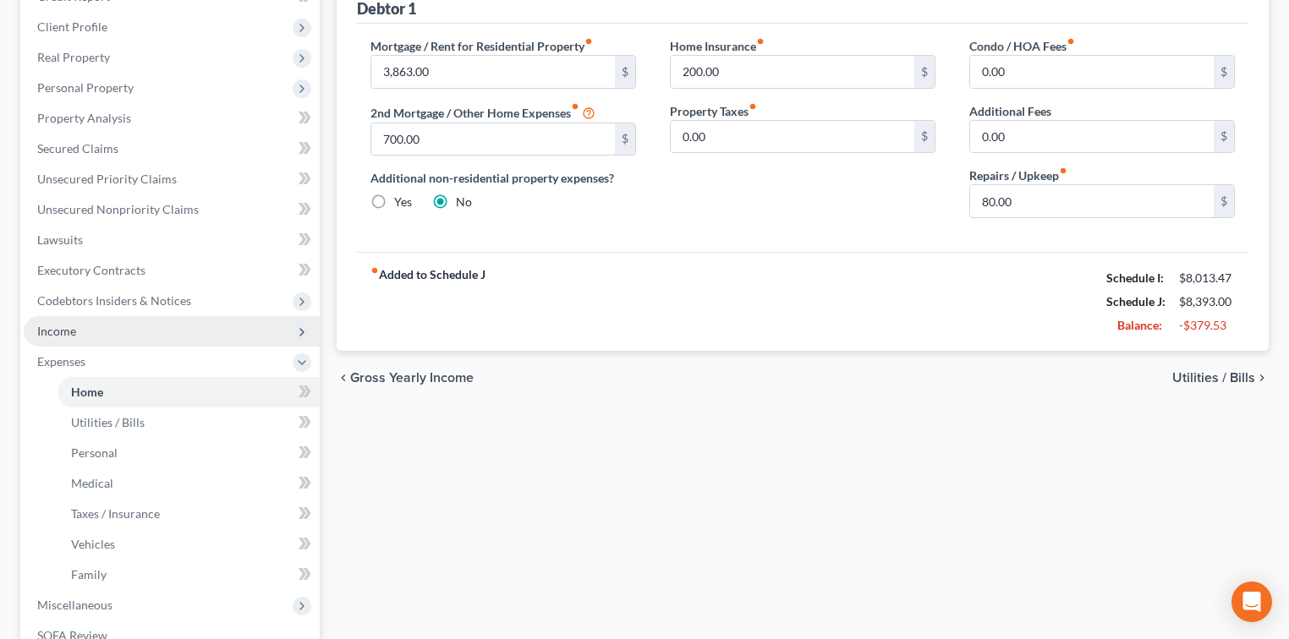
click at [103, 338] on span "Income" at bounding box center [172, 331] width 296 height 30
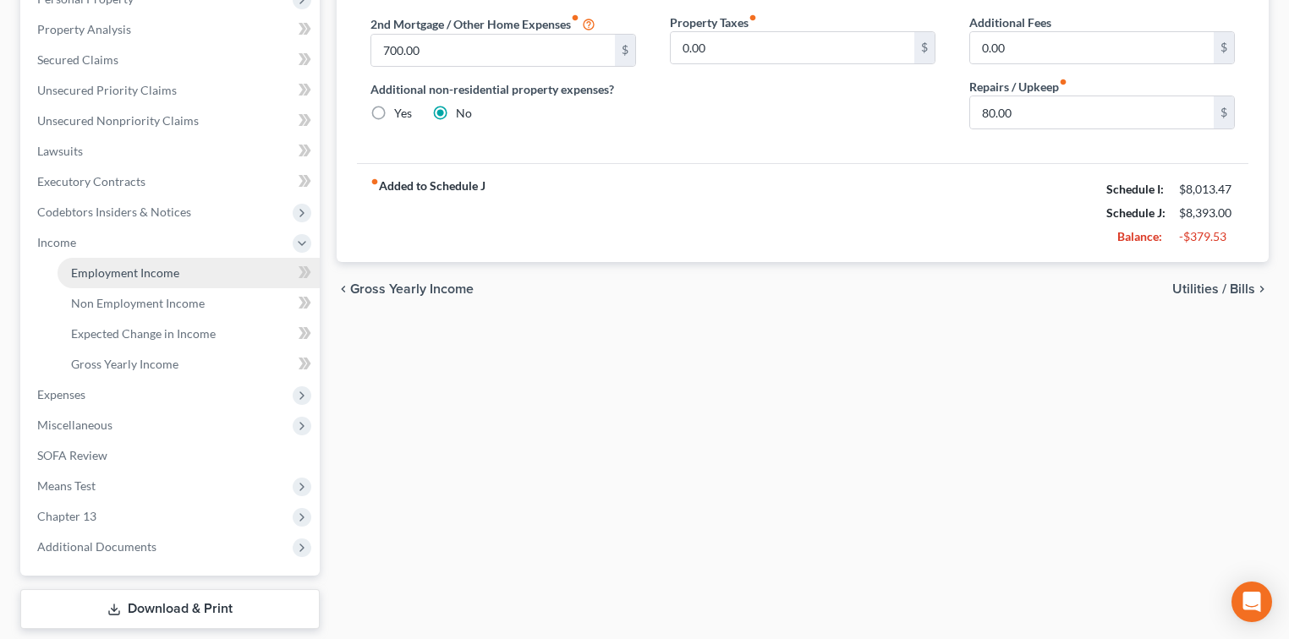
scroll to position [366, 0]
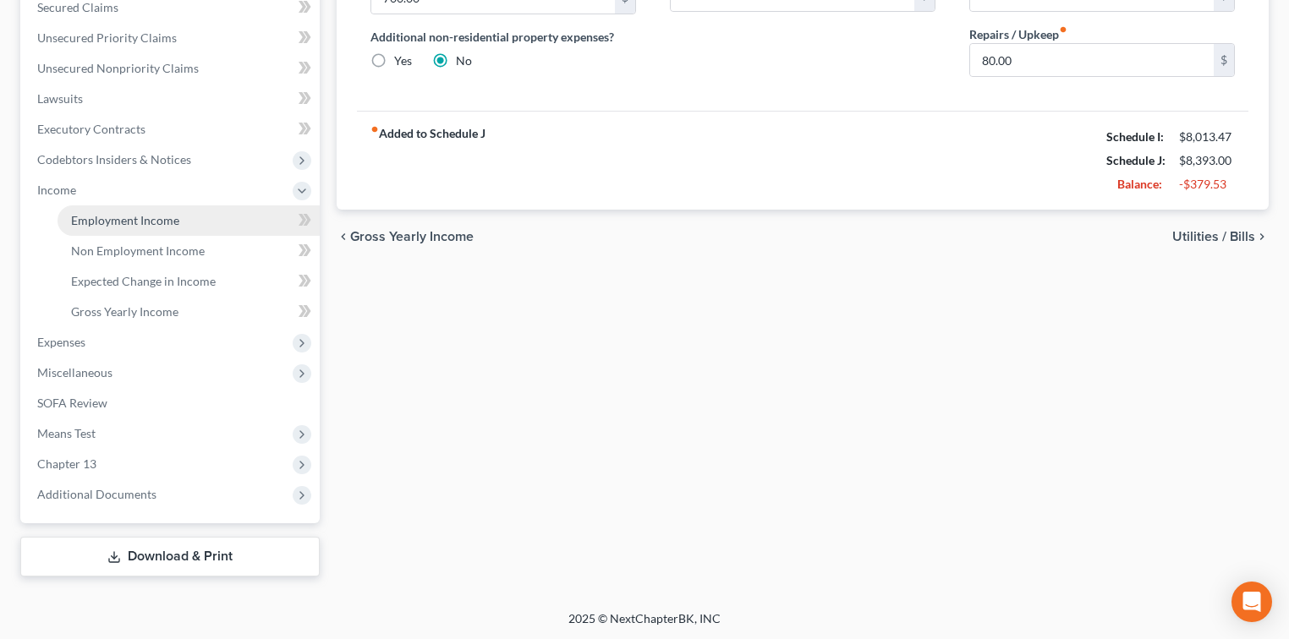
click at [94, 222] on span "Employment Income" at bounding box center [125, 220] width 108 height 14
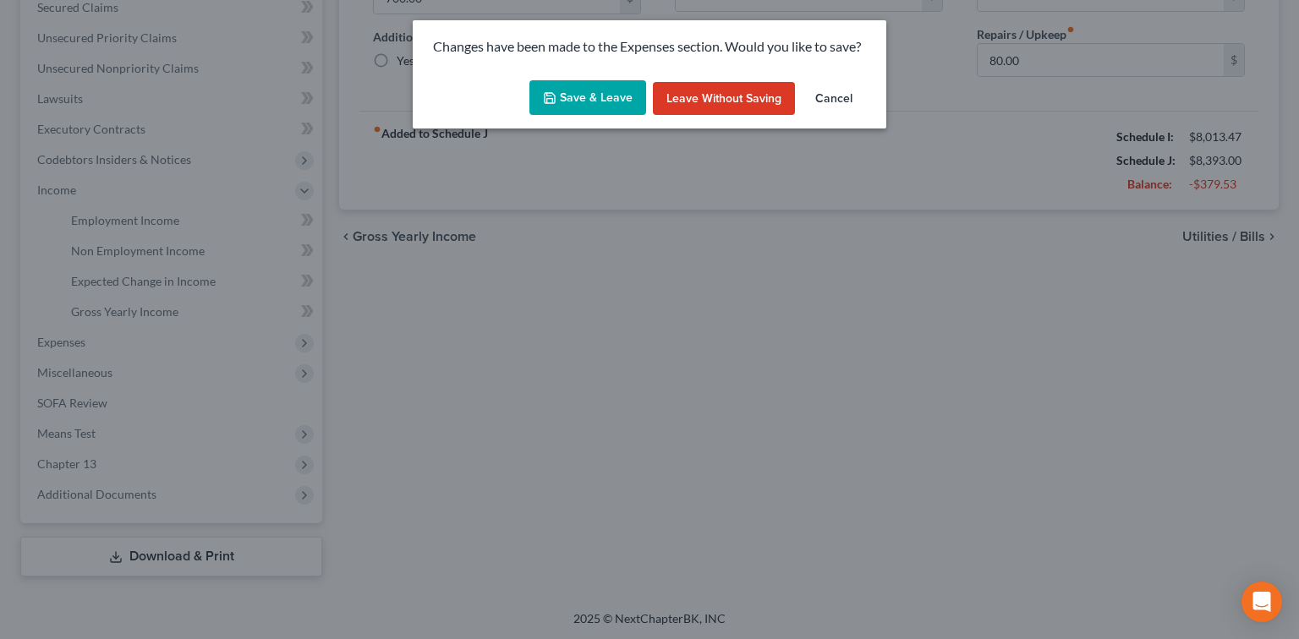
click at [611, 103] on button "Save & Leave" at bounding box center [587, 98] width 117 height 36
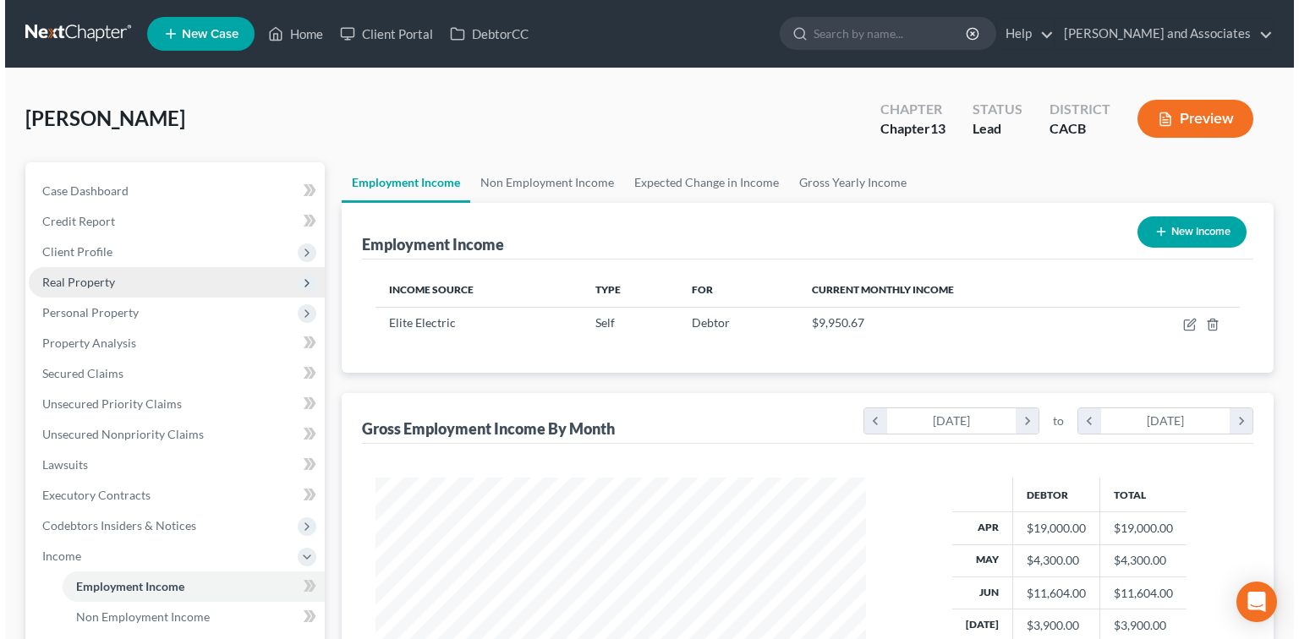
scroll to position [301, 524]
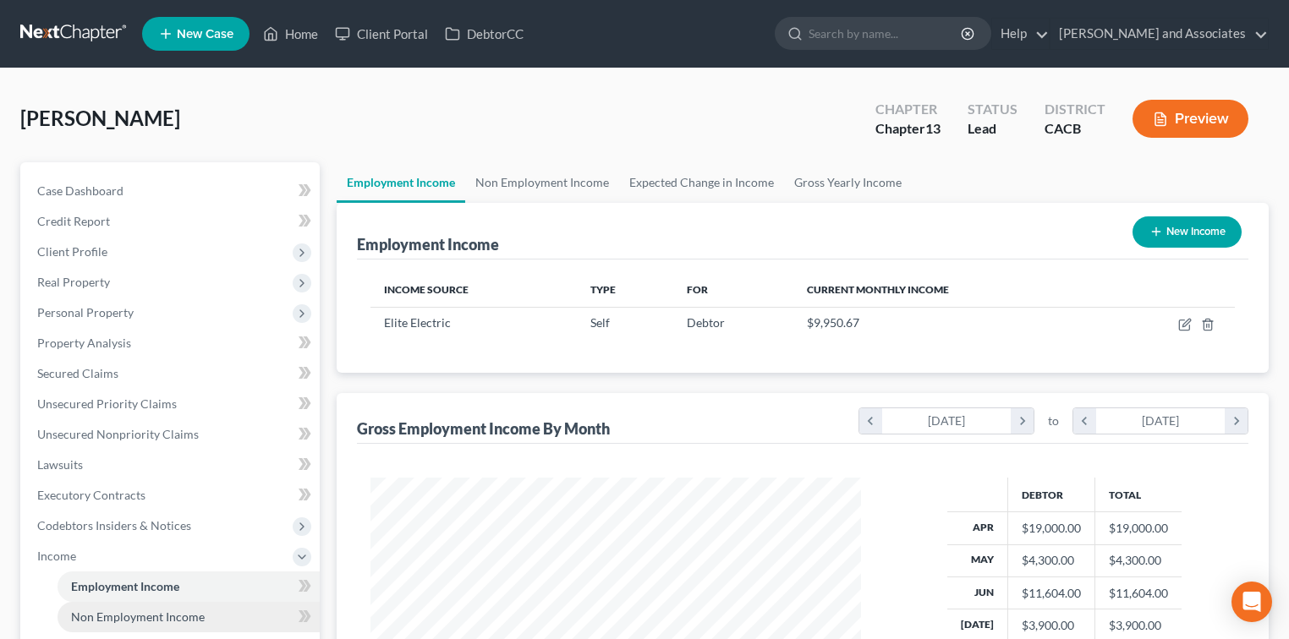
click at [191, 616] on span "Non Employment Income" at bounding box center [138, 617] width 134 height 14
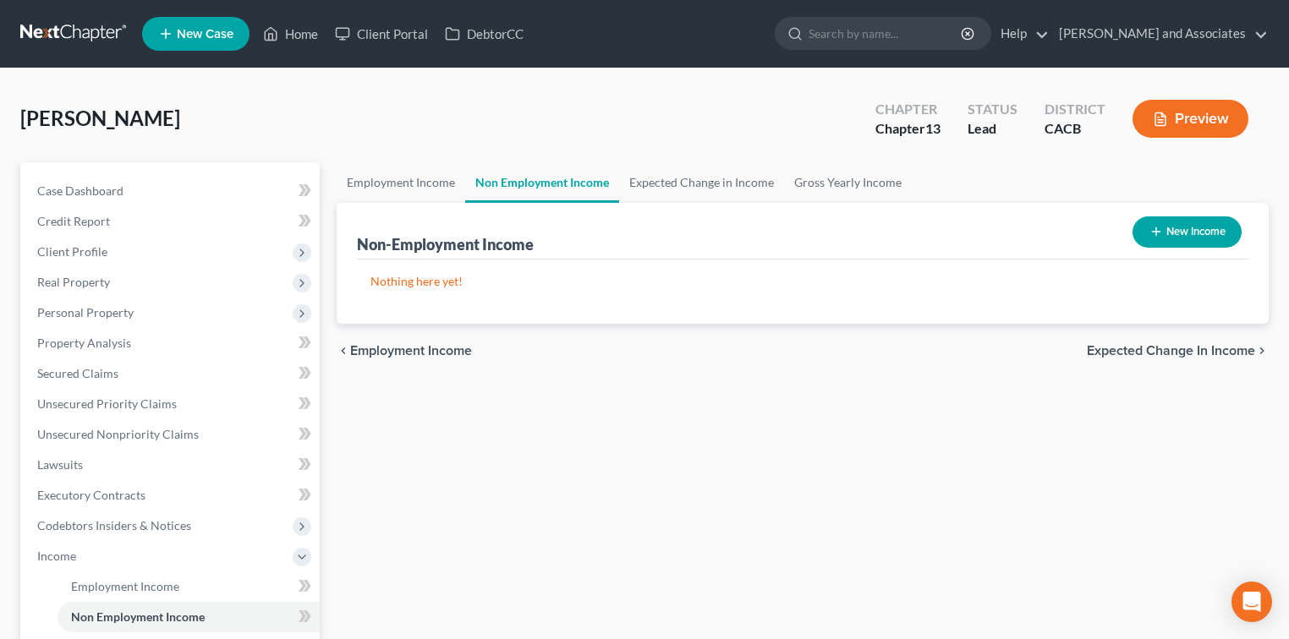
click at [1198, 222] on button "New Income" at bounding box center [1186, 232] width 109 height 31
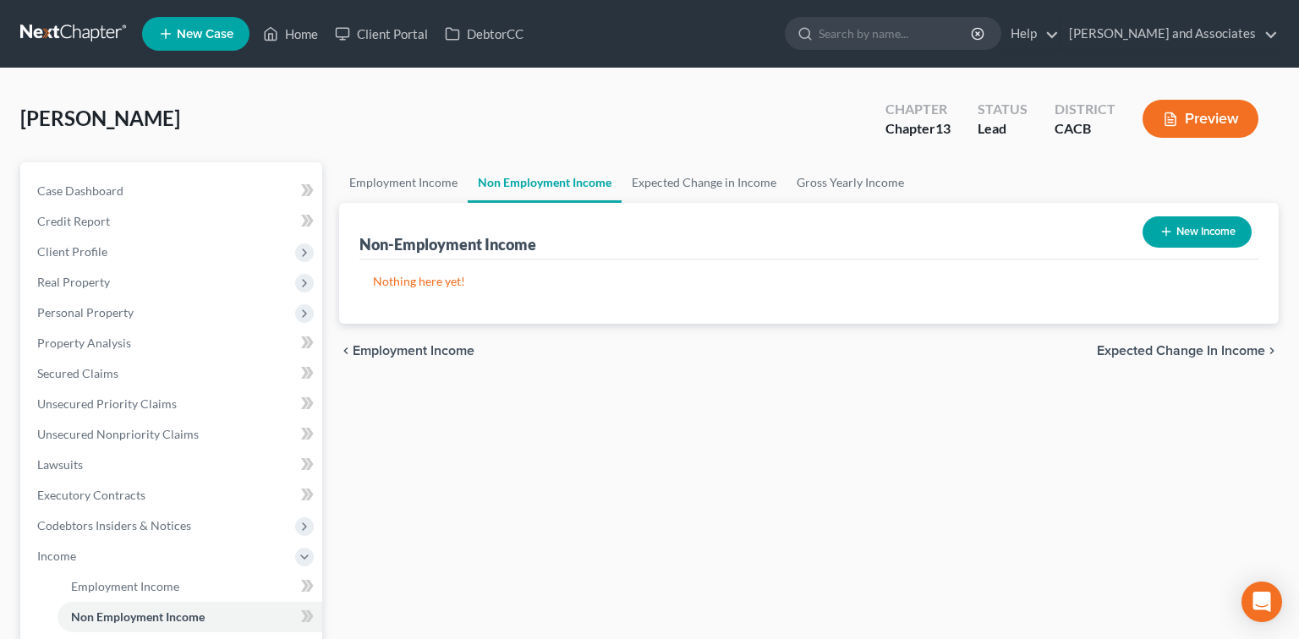
select select "0"
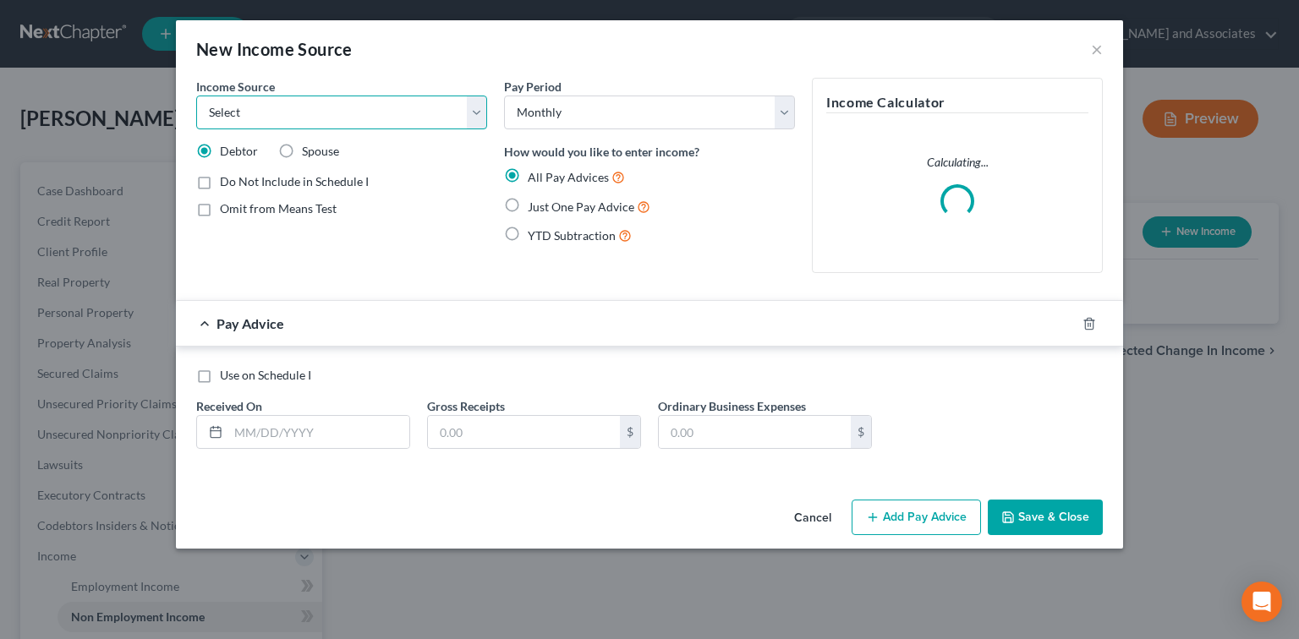
click at [438, 118] on select "Select Unemployment Disability (from employer) Pension Retirement Social Securi…" at bounding box center [341, 113] width 291 height 34
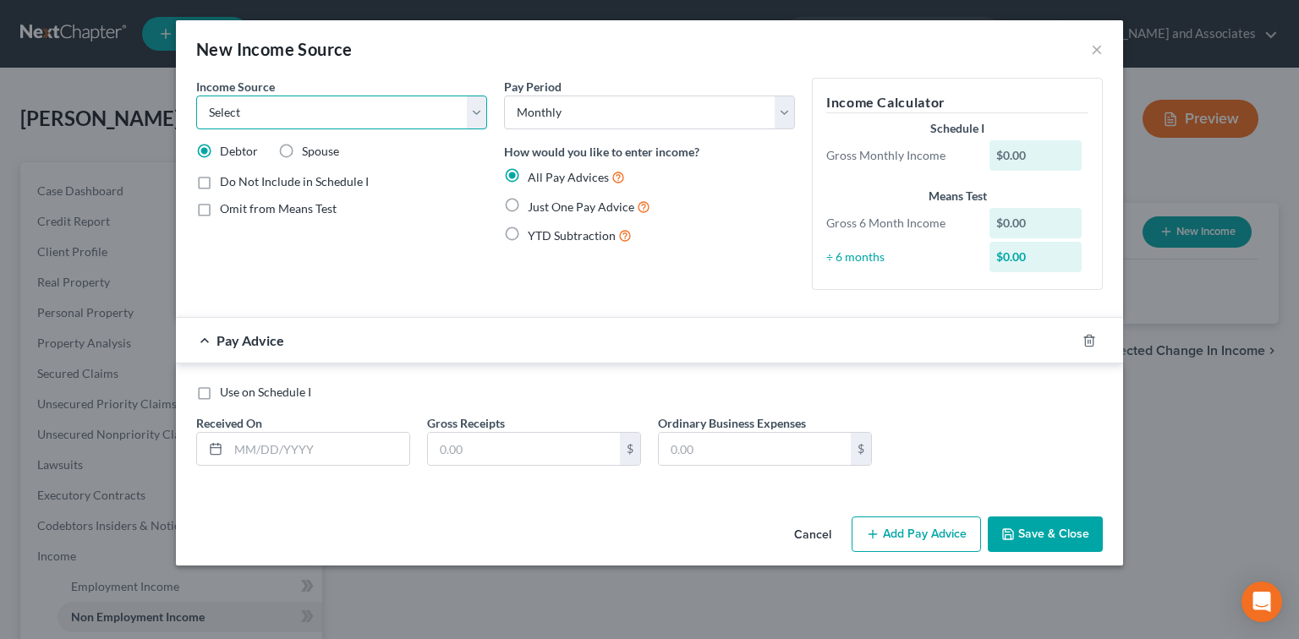
select select "13"
click at [196, 96] on select "Select Unemployment Disability (from employer) Pension Retirement Social Securi…" at bounding box center [341, 113] width 291 height 34
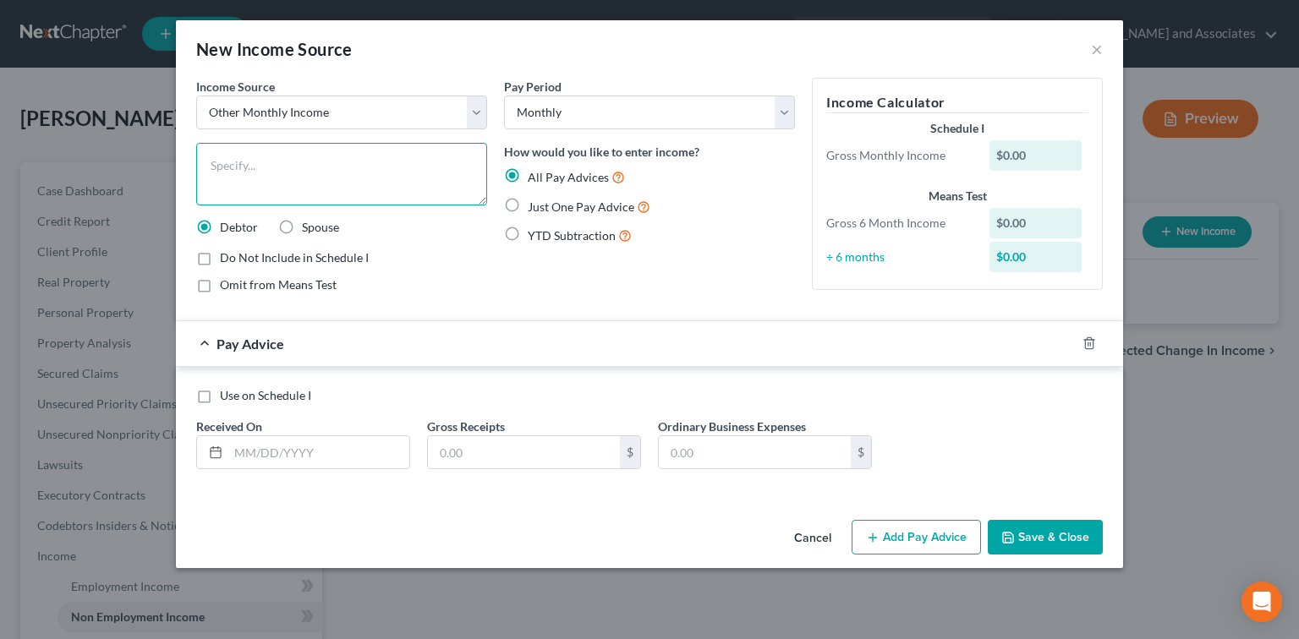
click at [326, 164] on textarea at bounding box center [341, 174] width 291 height 63
type textarea "R"
type textarea "Debtor Rents a Room"
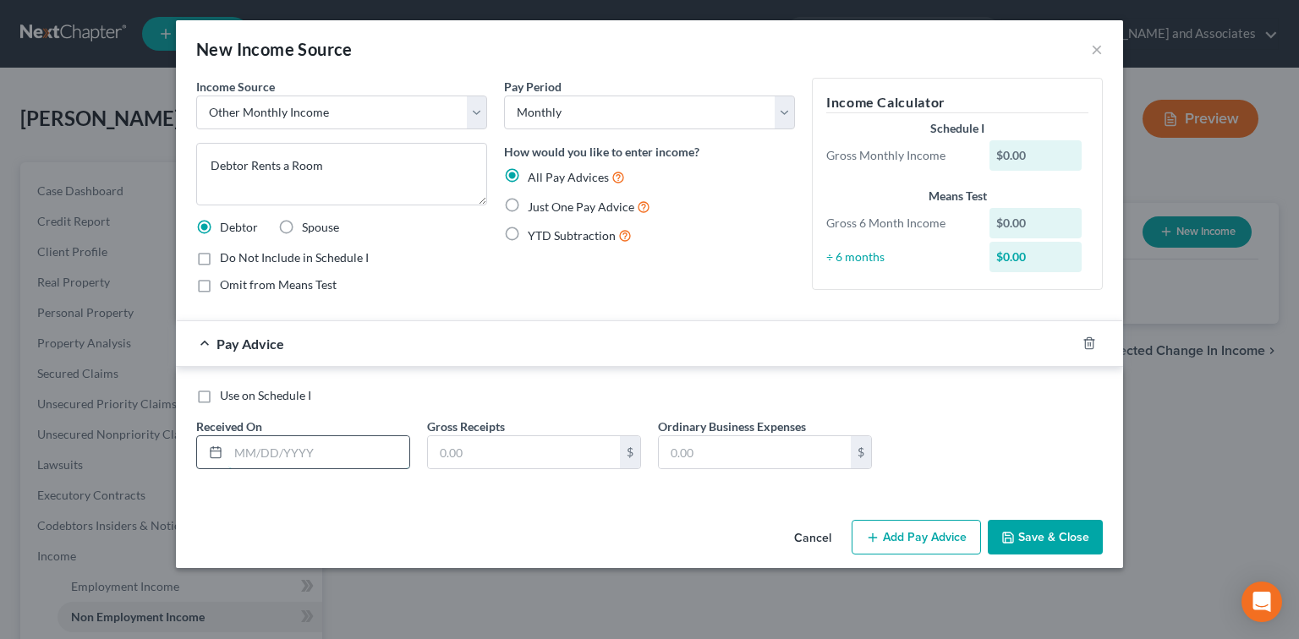
click at [268, 439] on input "text" at bounding box center [318, 452] width 181 height 32
click at [572, 205] on span "Just One Pay Advice" at bounding box center [581, 207] width 107 height 14
click at [546, 205] on input "Just One Pay Advice" at bounding box center [540, 202] width 11 height 11
radio input "true"
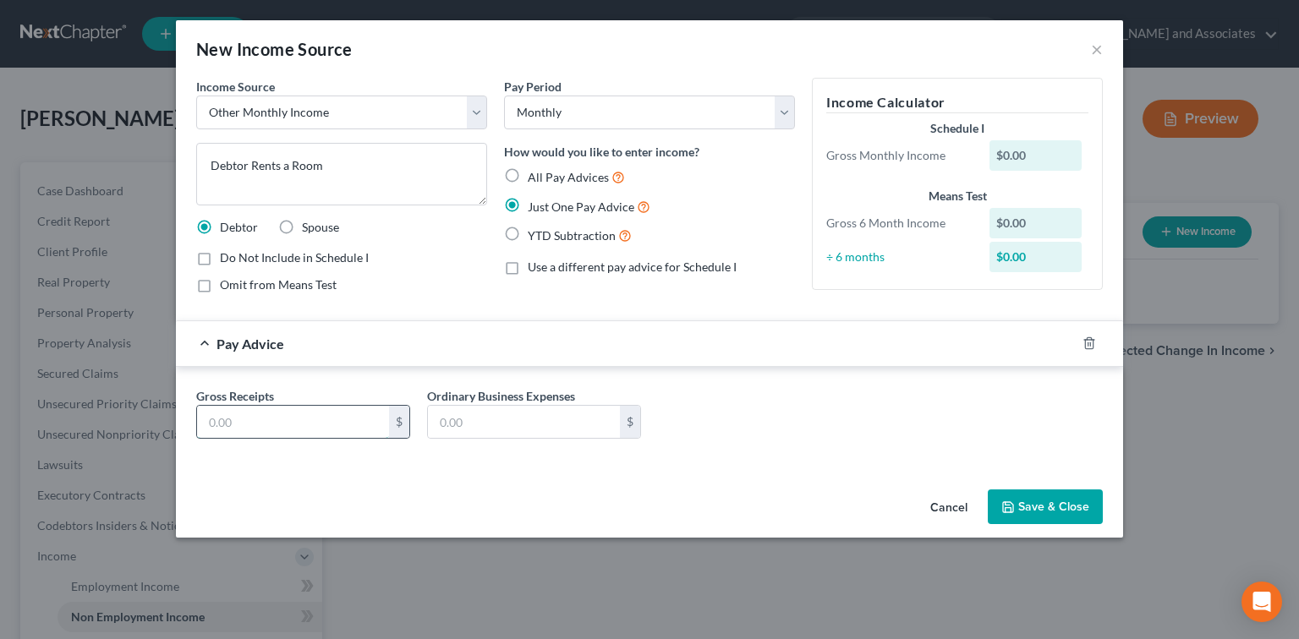
click at [315, 413] on input "text" at bounding box center [293, 422] width 192 height 32
type input "4,000.00"
click at [1008, 414] on div "Gross Receipts 4,000.00 $ Ordinary Business Expenses $" at bounding box center [650, 419] width 924 height 65
click at [1052, 502] on button "Save & Close" at bounding box center [1045, 508] width 115 height 36
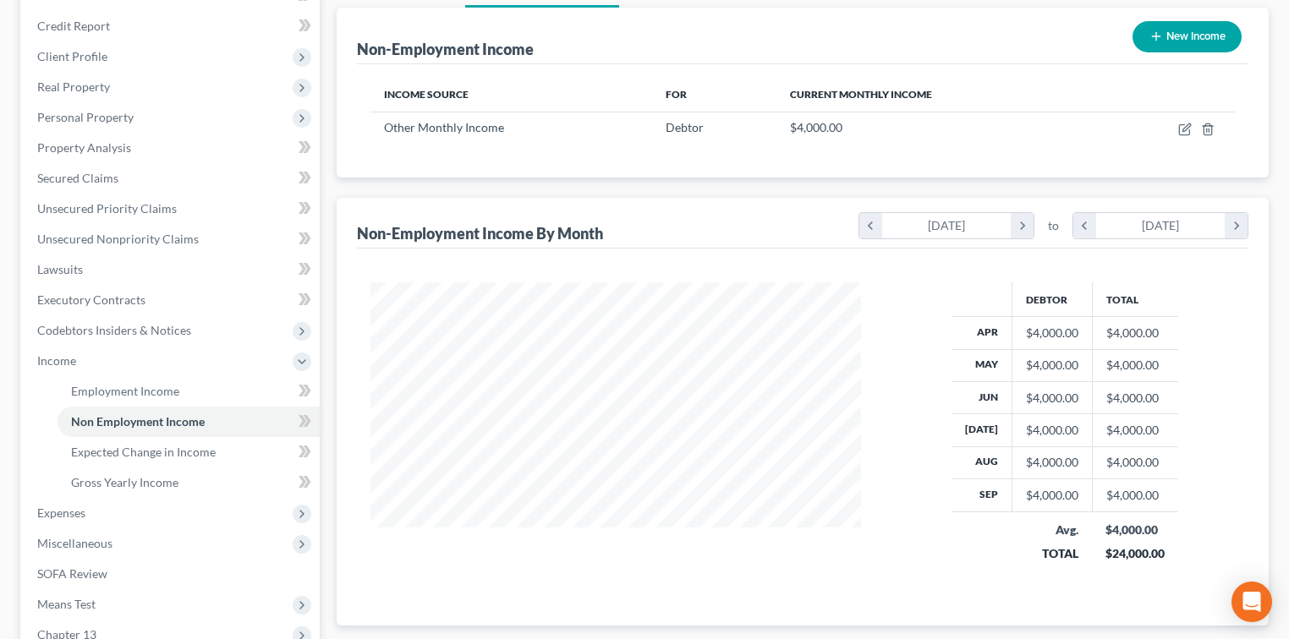
scroll to position [225, 0]
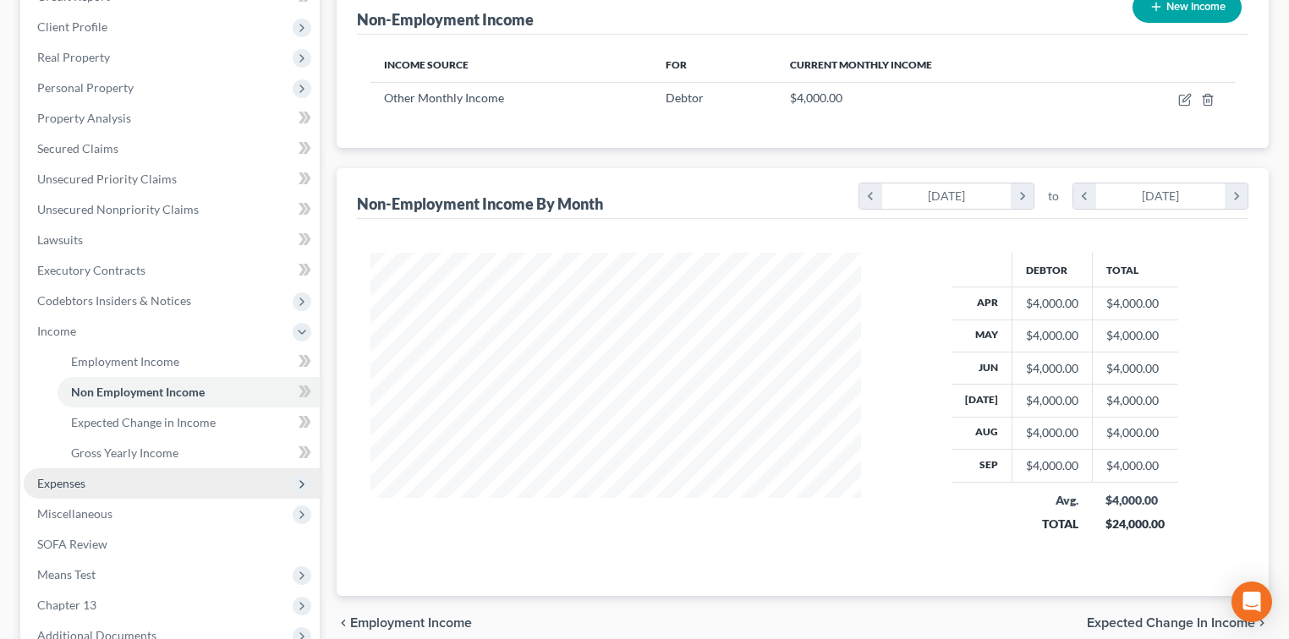
click at [83, 484] on span "Expenses" at bounding box center [61, 483] width 48 height 14
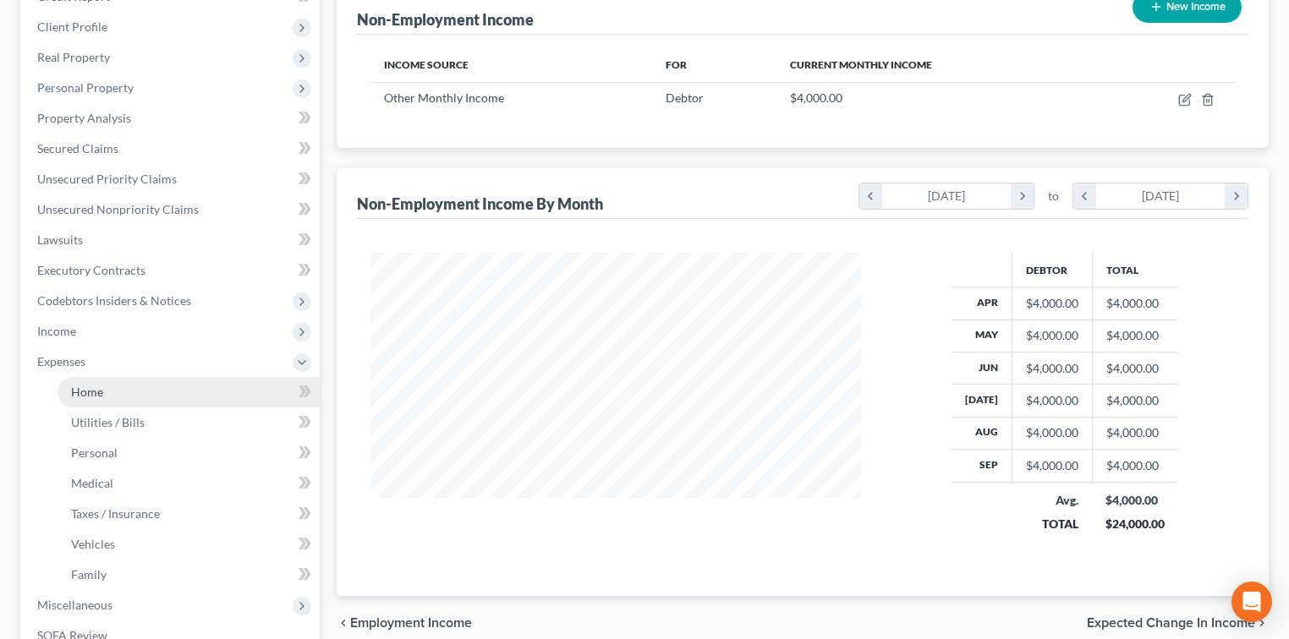
click at [145, 378] on link "Home" at bounding box center [189, 392] width 262 height 30
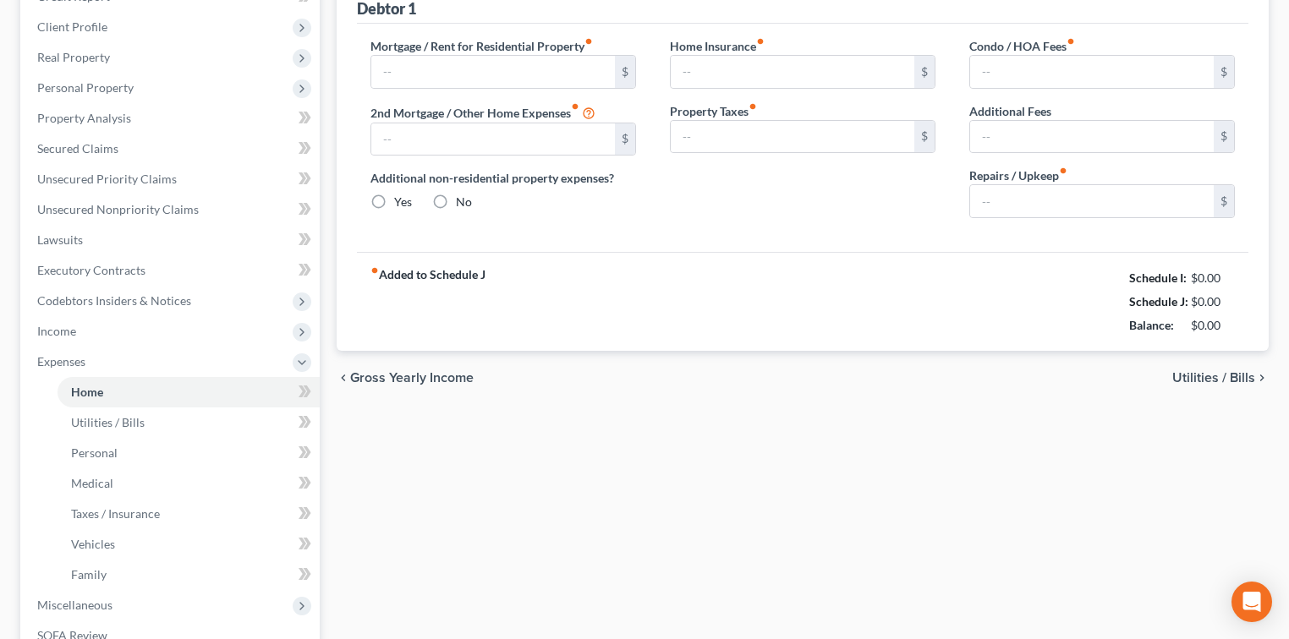
scroll to position [55, 0]
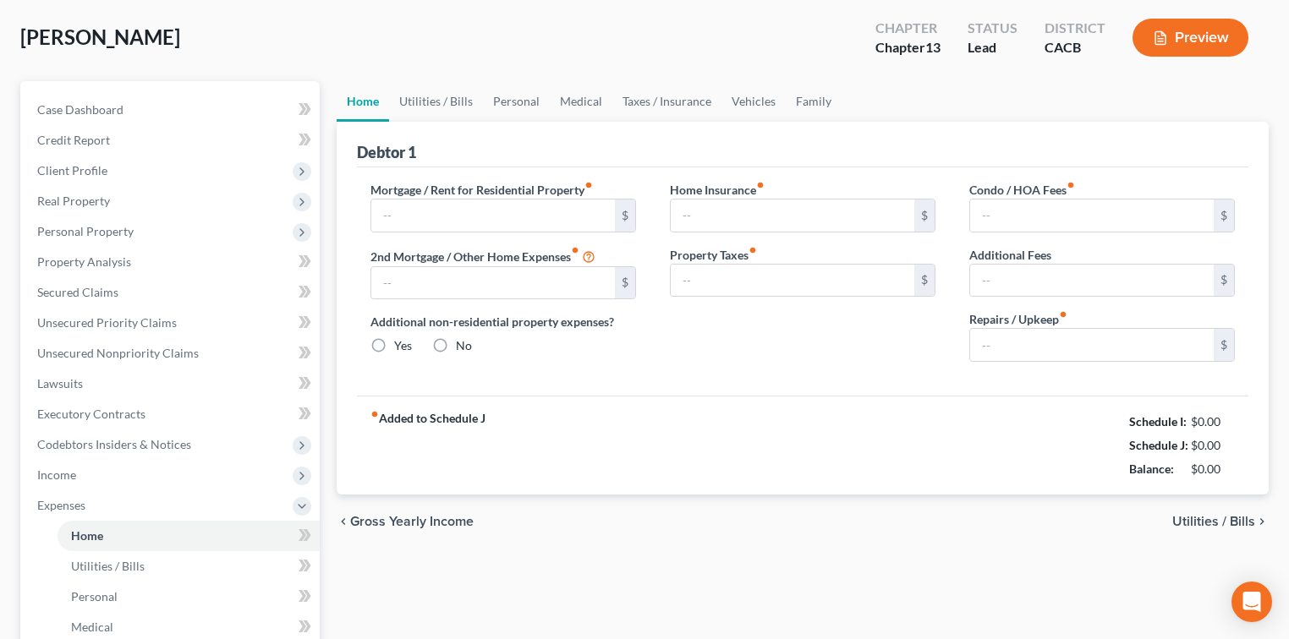
type input "3,863.00"
type input "700.00"
radio input "true"
type input "200.00"
type input "0.00"
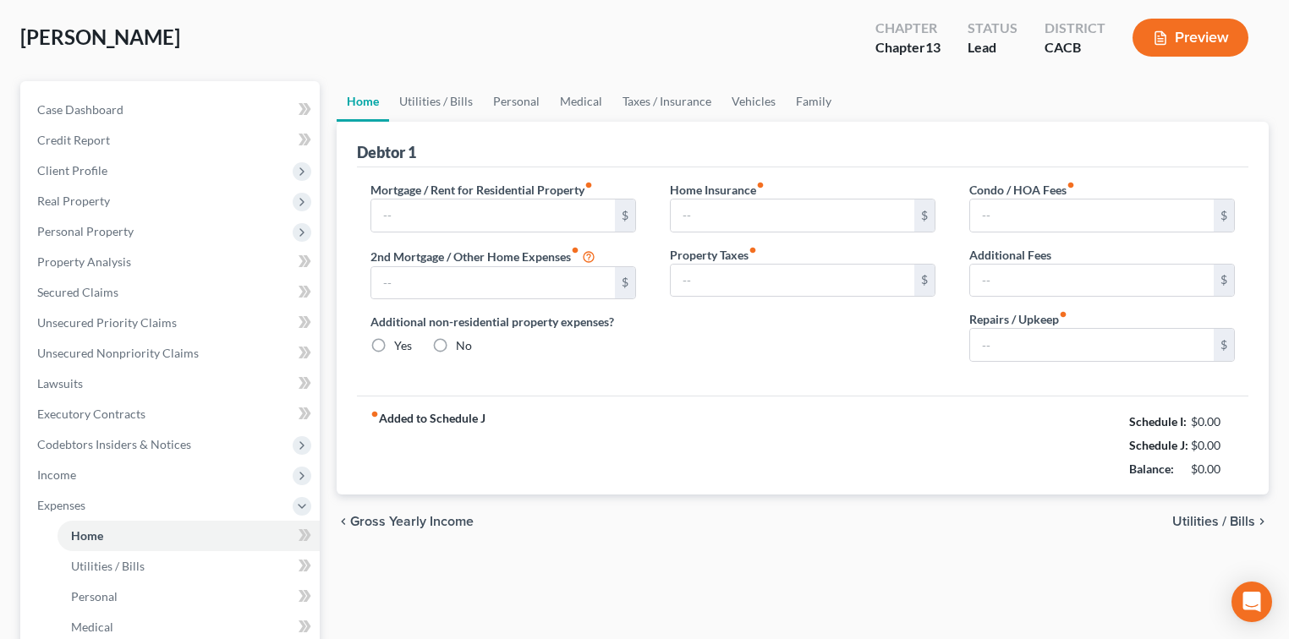
type input "0.00"
type input "80.00"
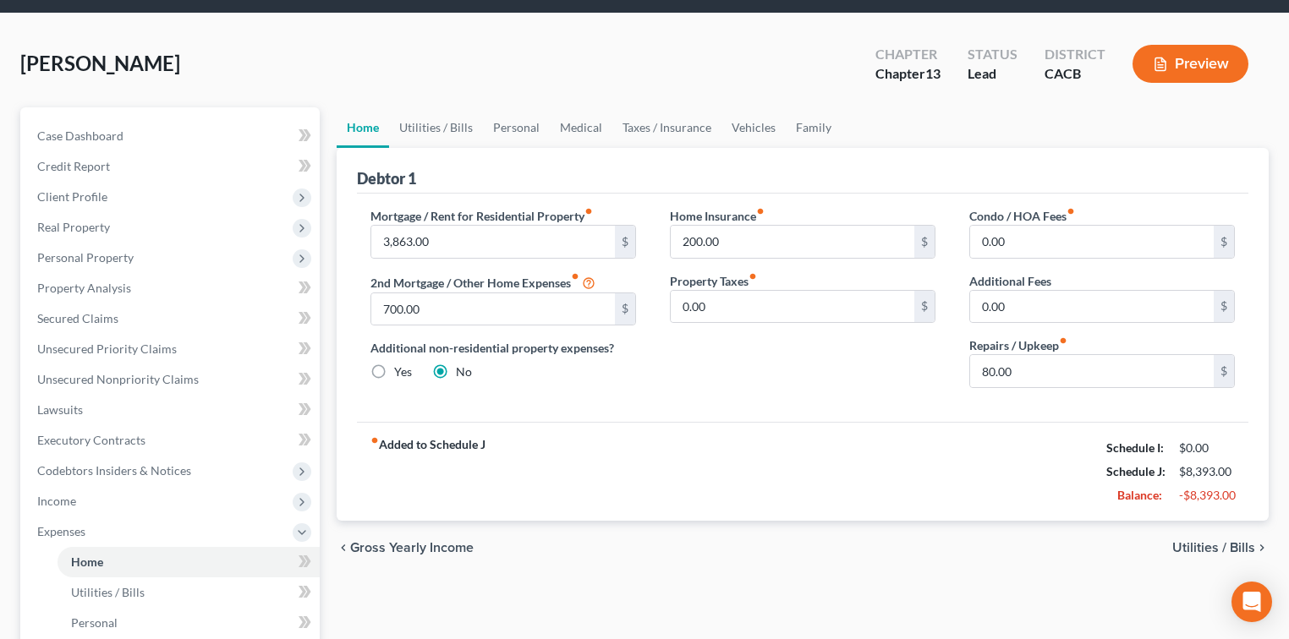
scroll to position [0, 0]
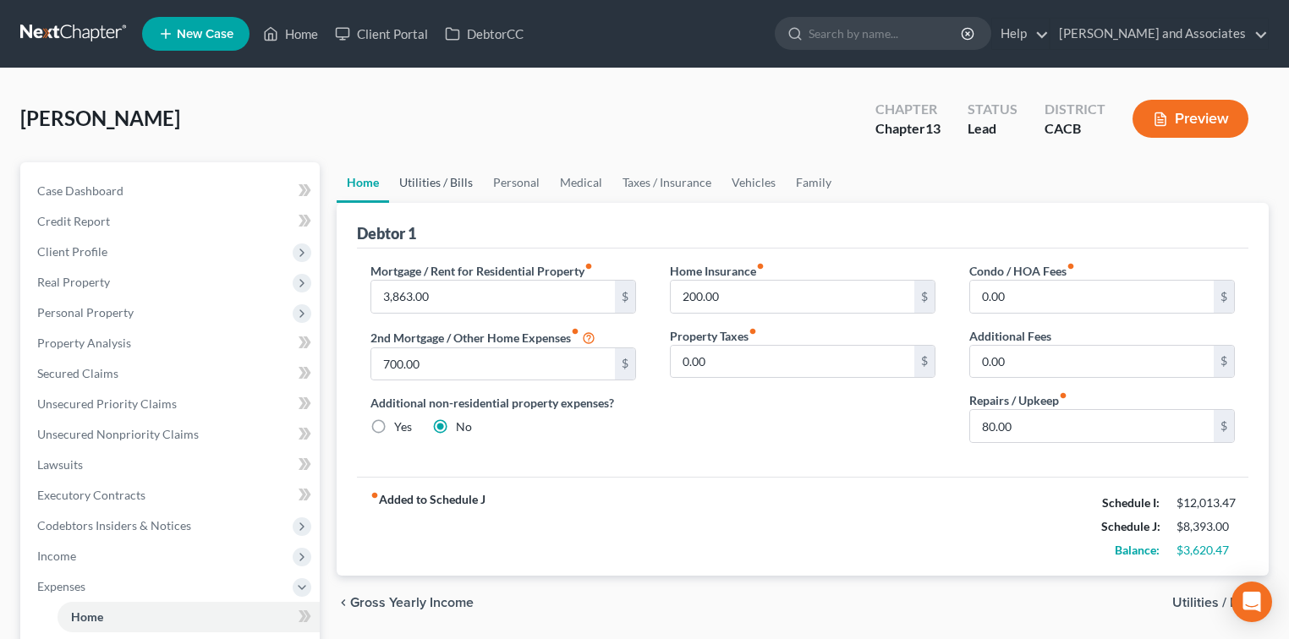
click at [445, 189] on link "Utilities / Bills" at bounding box center [436, 182] width 94 height 41
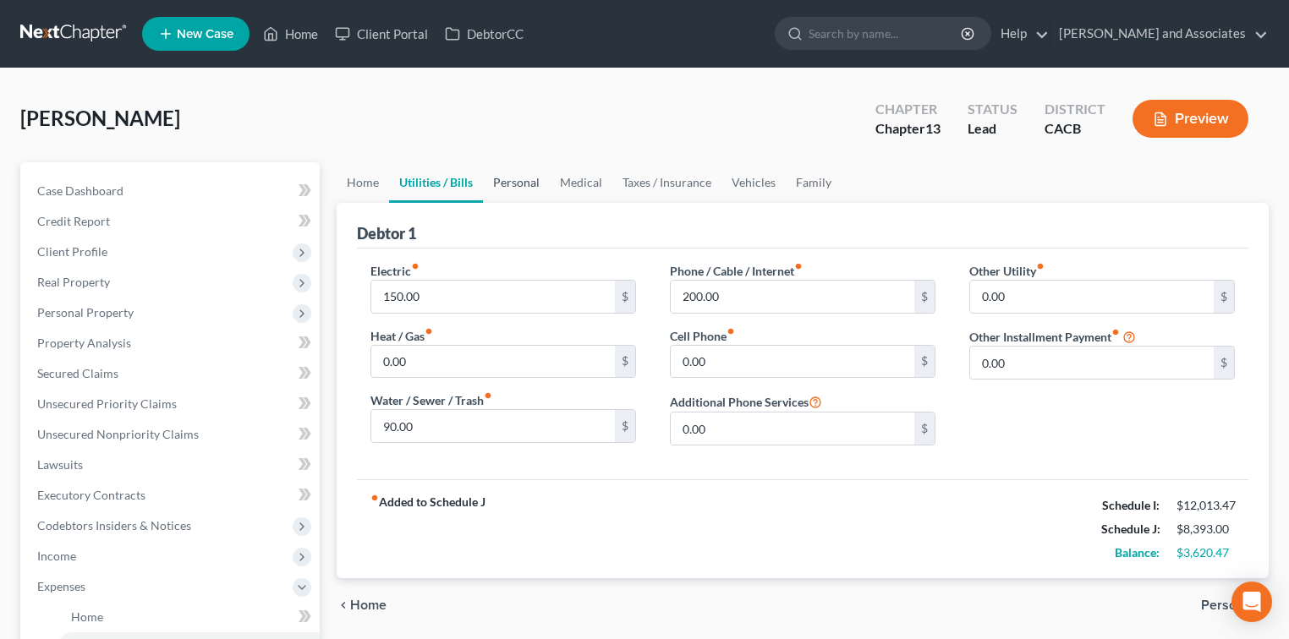
click at [509, 176] on link "Personal" at bounding box center [516, 182] width 67 height 41
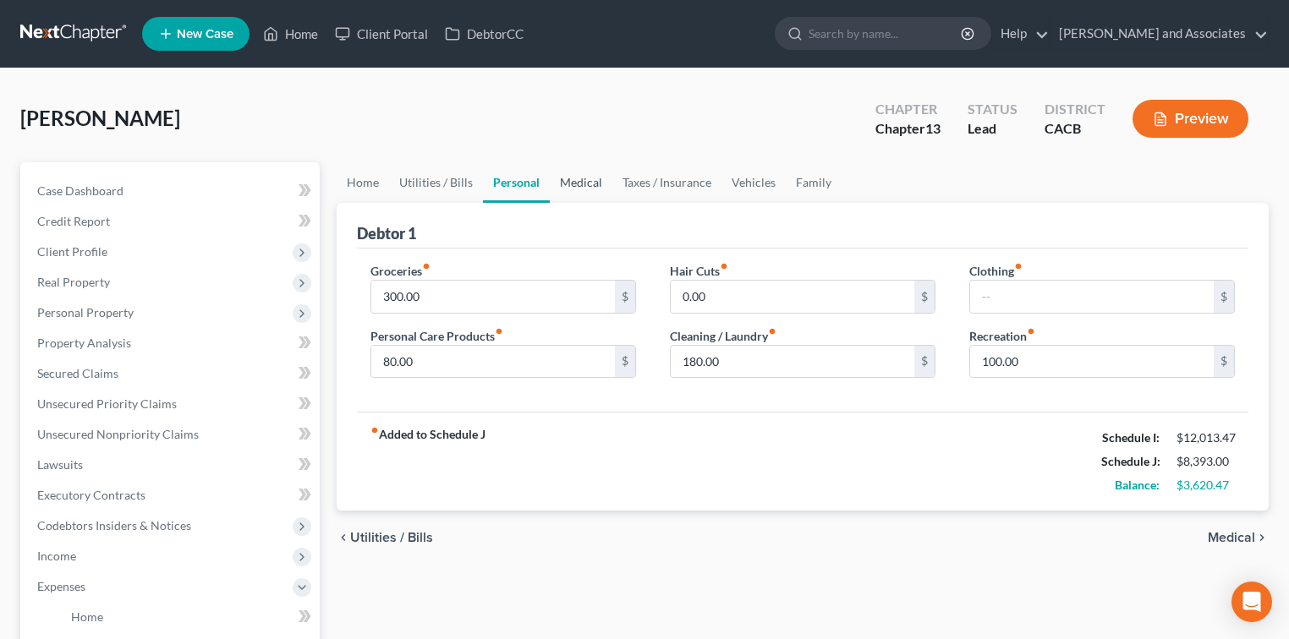
click at [585, 178] on link "Medical" at bounding box center [581, 182] width 63 height 41
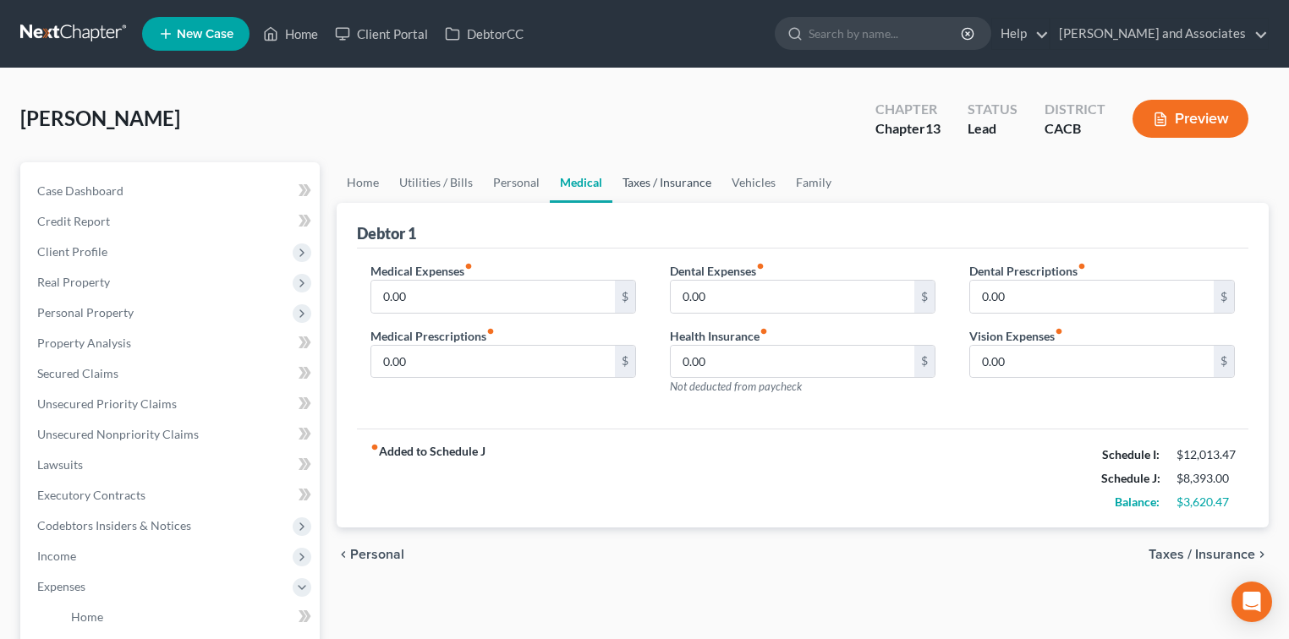
click at [619, 178] on link "Taxes / Insurance" at bounding box center [666, 182] width 109 height 41
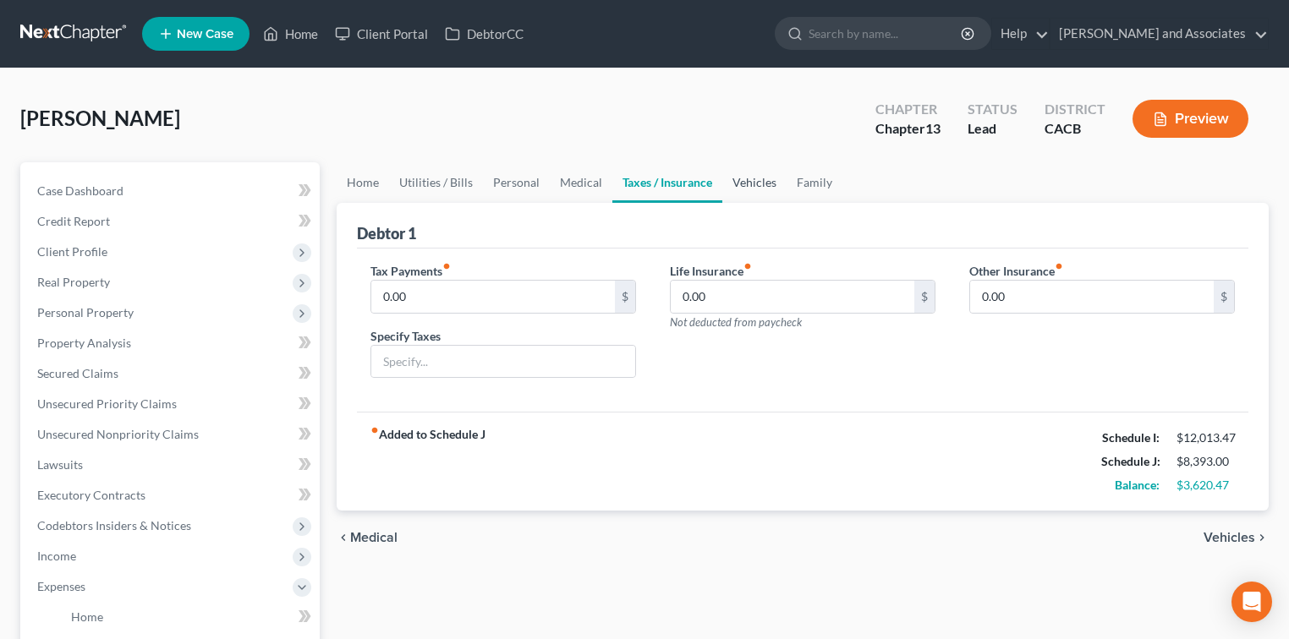
click at [748, 178] on link "Vehicles" at bounding box center [754, 182] width 64 height 41
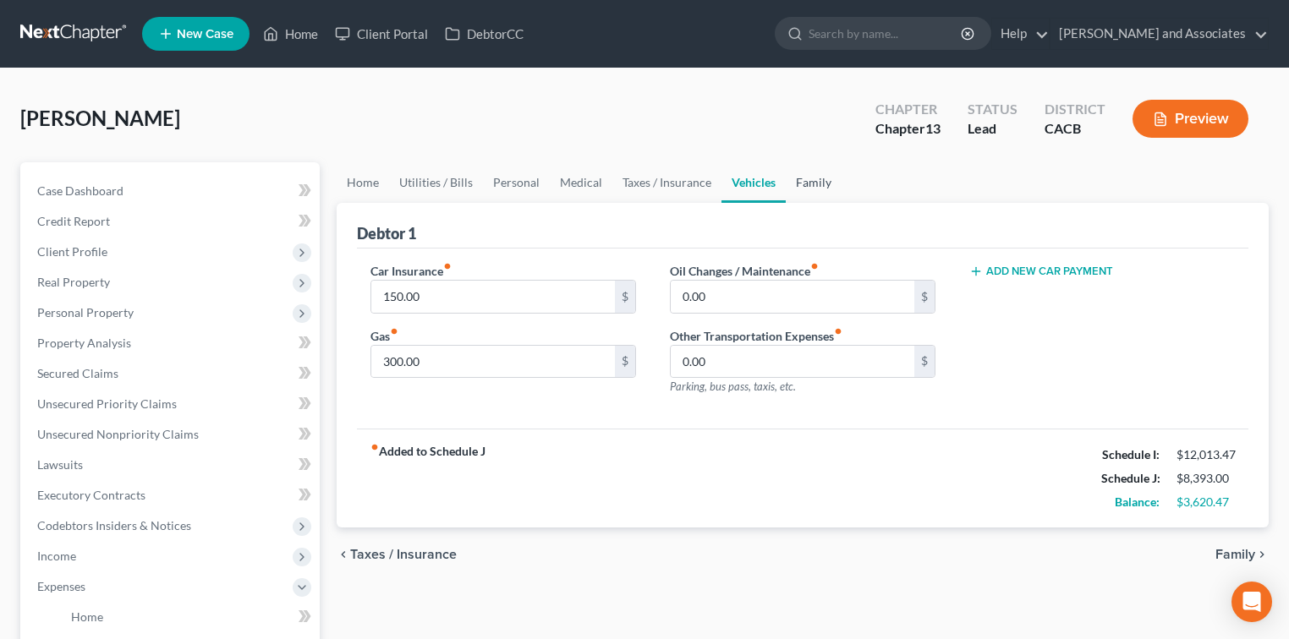
click at [814, 178] on link "Family" at bounding box center [814, 182] width 56 height 41
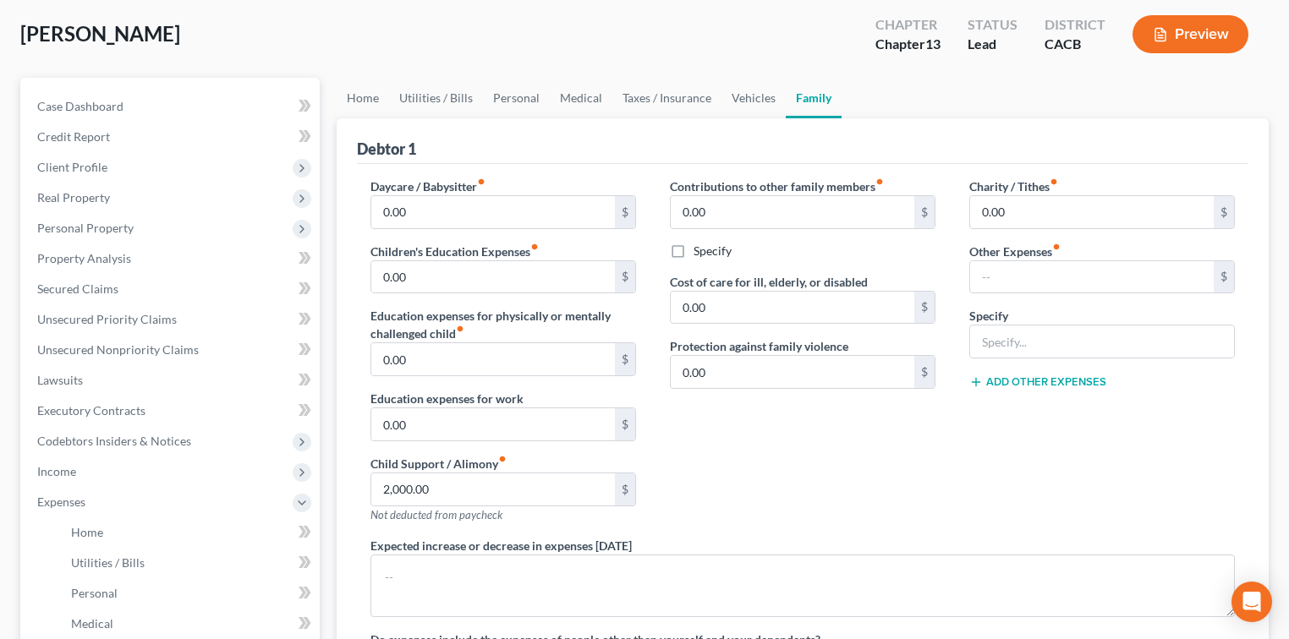
scroll to position [112, 0]
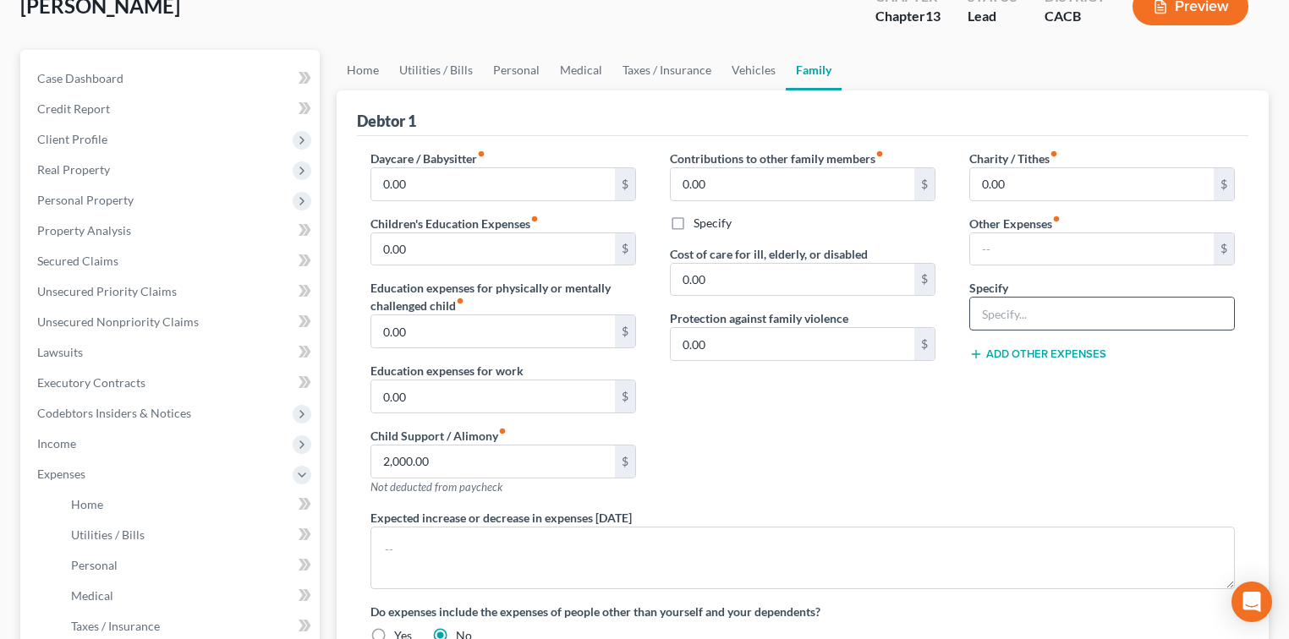
click at [1057, 318] on input "text" at bounding box center [1102, 314] width 264 height 32
type input "Pet Expenses"
click at [1054, 254] on input "text" at bounding box center [1092, 249] width 244 height 32
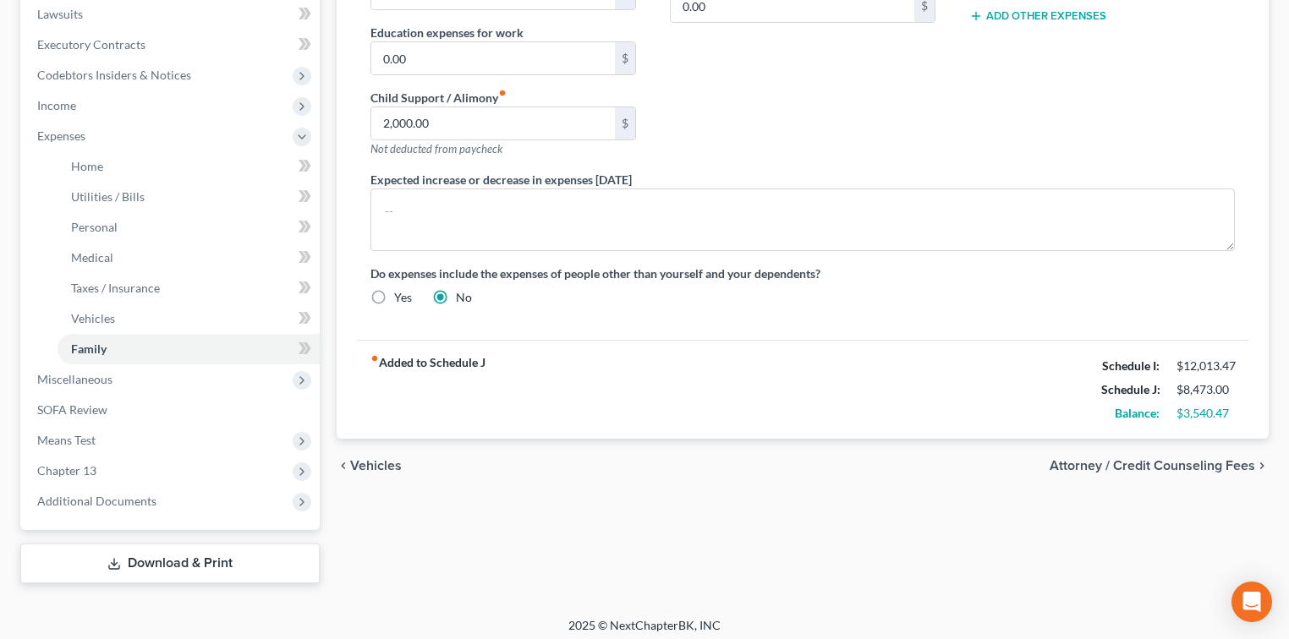
type input "80.00"
click at [985, 174] on div "Expected increase or decrease in expenses [DATE]" at bounding box center [803, 211] width 898 height 80
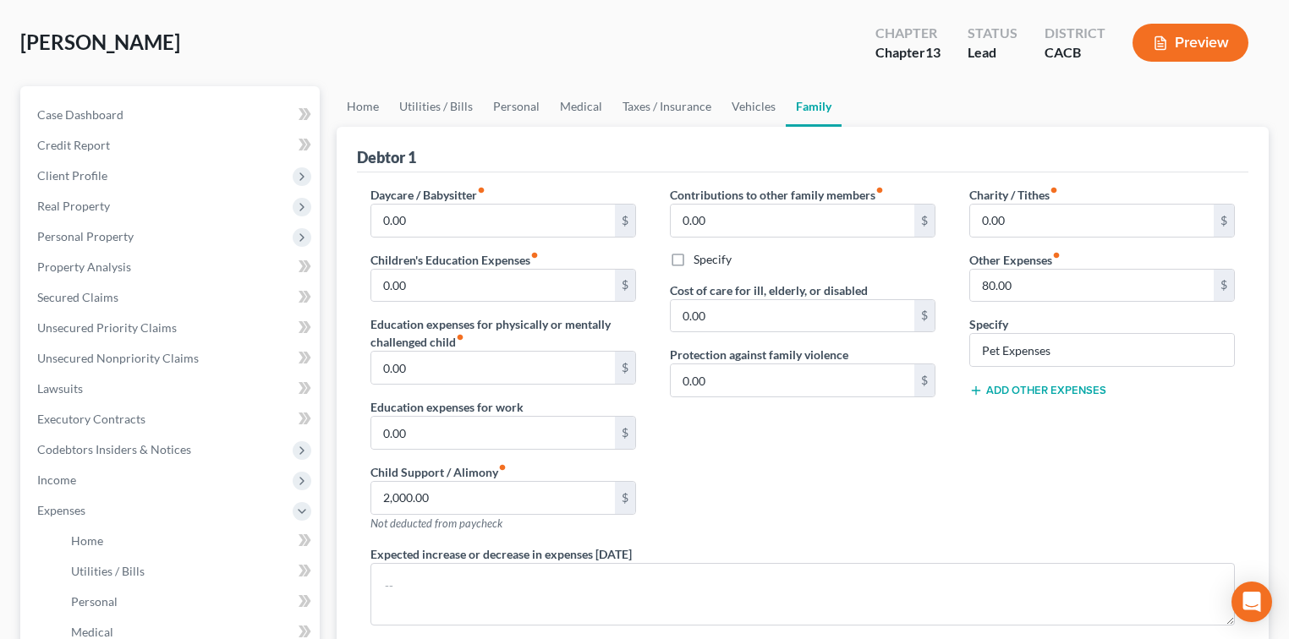
scroll to position [0, 0]
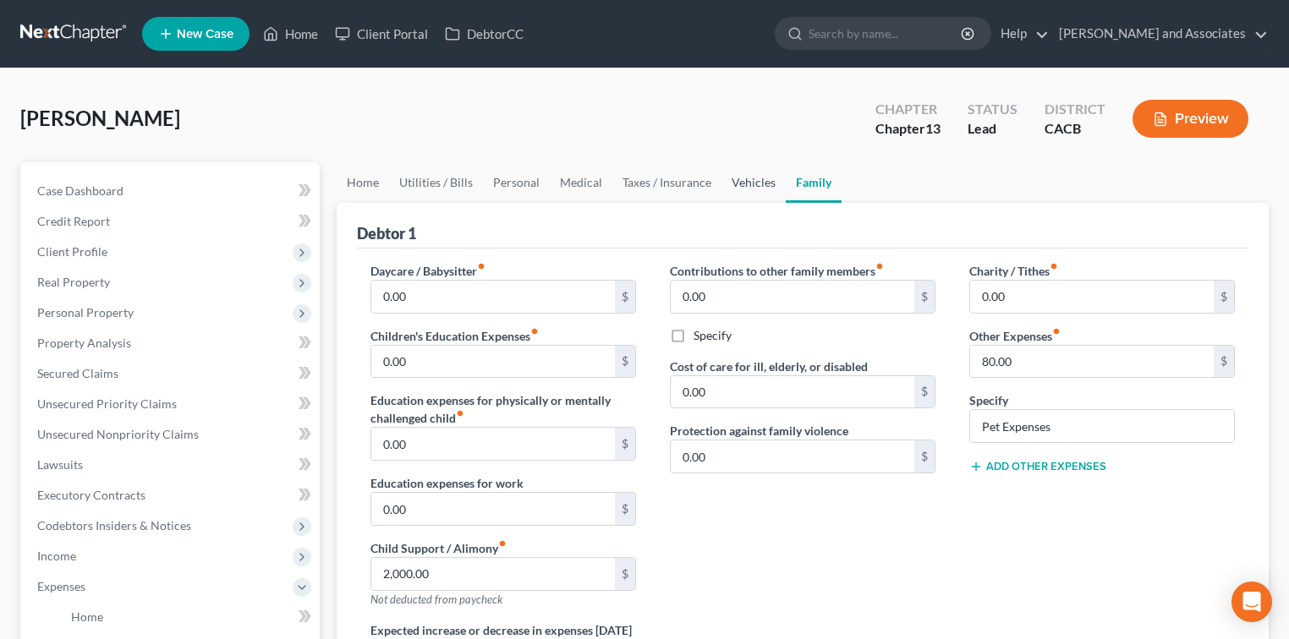
click at [744, 179] on link "Vehicles" at bounding box center [753, 182] width 64 height 41
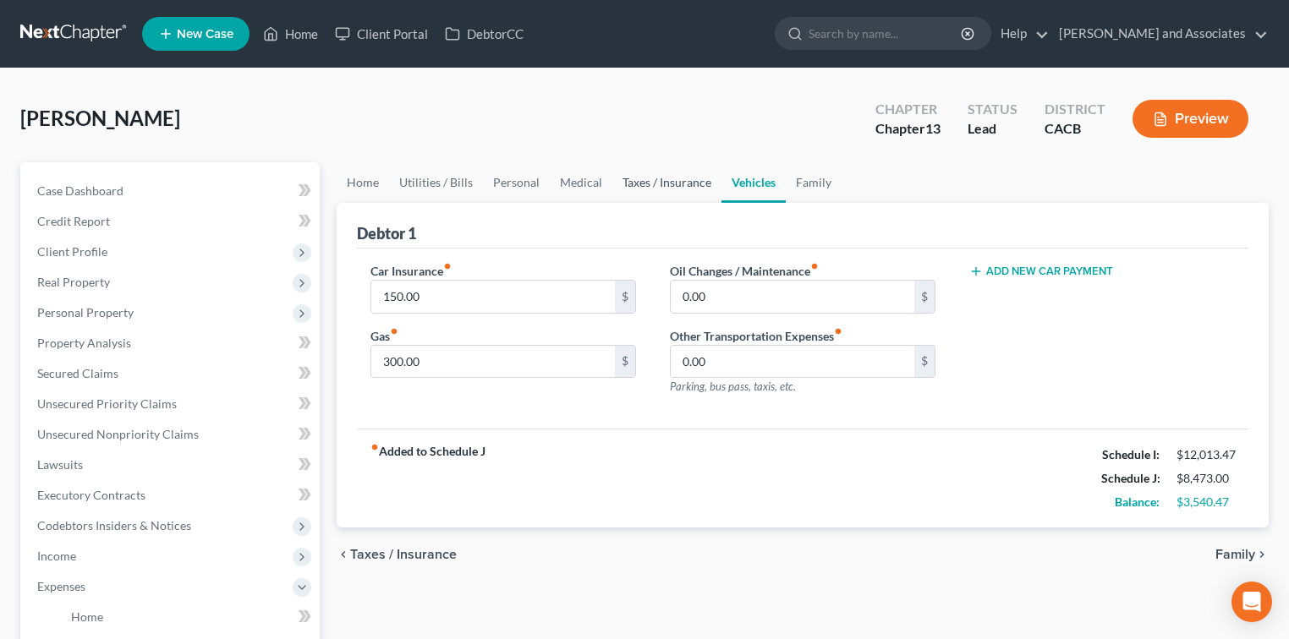
click at [685, 184] on link "Taxes / Insurance" at bounding box center [666, 182] width 109 height 41
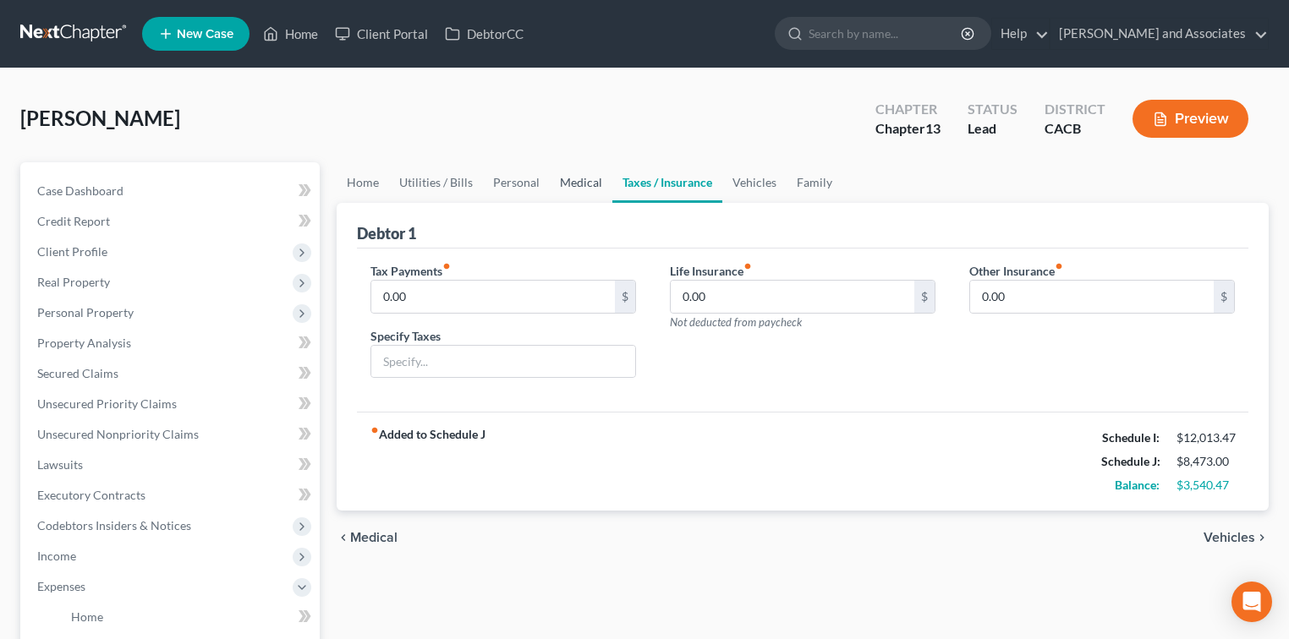
click at [579, 179] on link "Medical" at bounding box center [581, 182] width 63 height 41
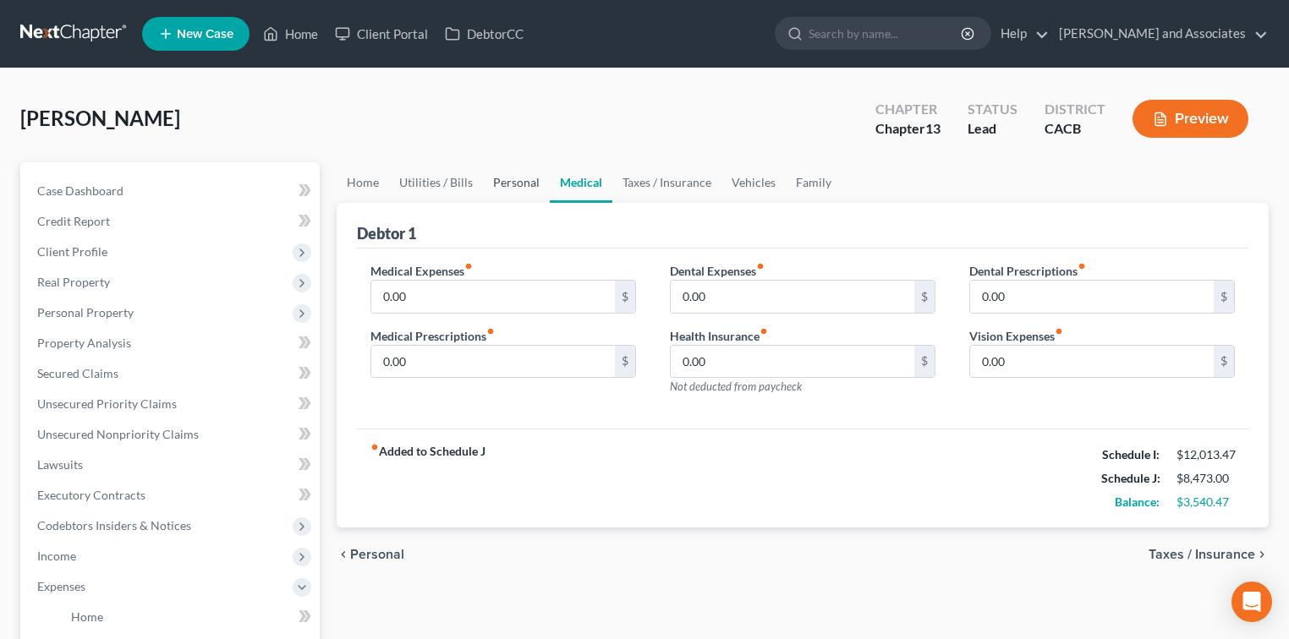
click at [504, 183] on link "Personal" at bounding box center [516, 182] width 67 height 41
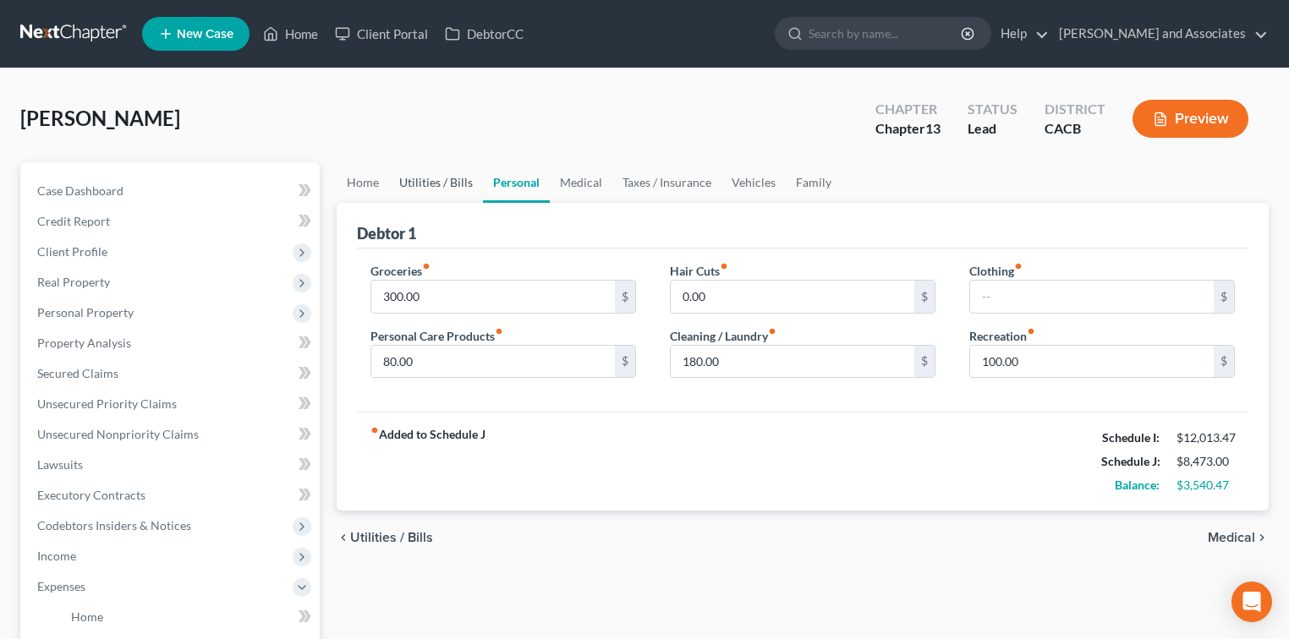
click at [435, 187] on link "Utilities / Bills" at bounding box center [436, 182] width 94 height 41
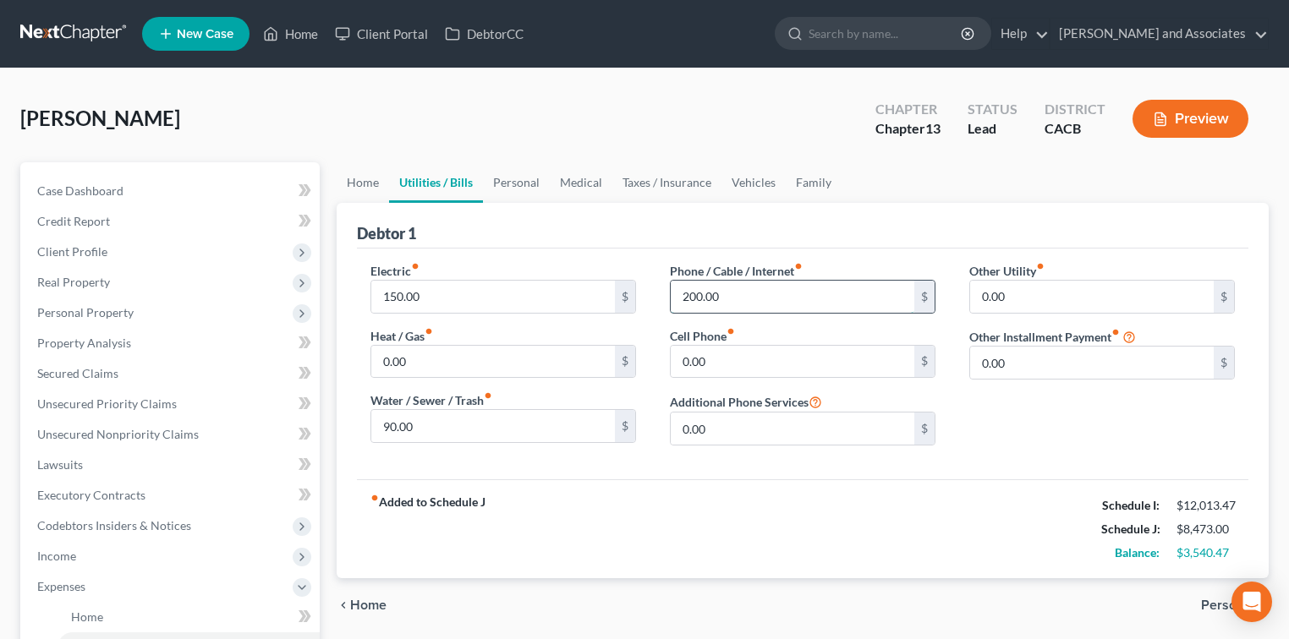
click at [743, 294] on input "200.00" at bounding box center [793, 297] width 244 height 32
type input "350.00"
click at [474, 357] on input "0.00" at bounding box center [493, 362] width 244 height 32
click at [445, 302] on input "150.00" at bounding box center [493, 297] width 244 height 32
type input "500.00"
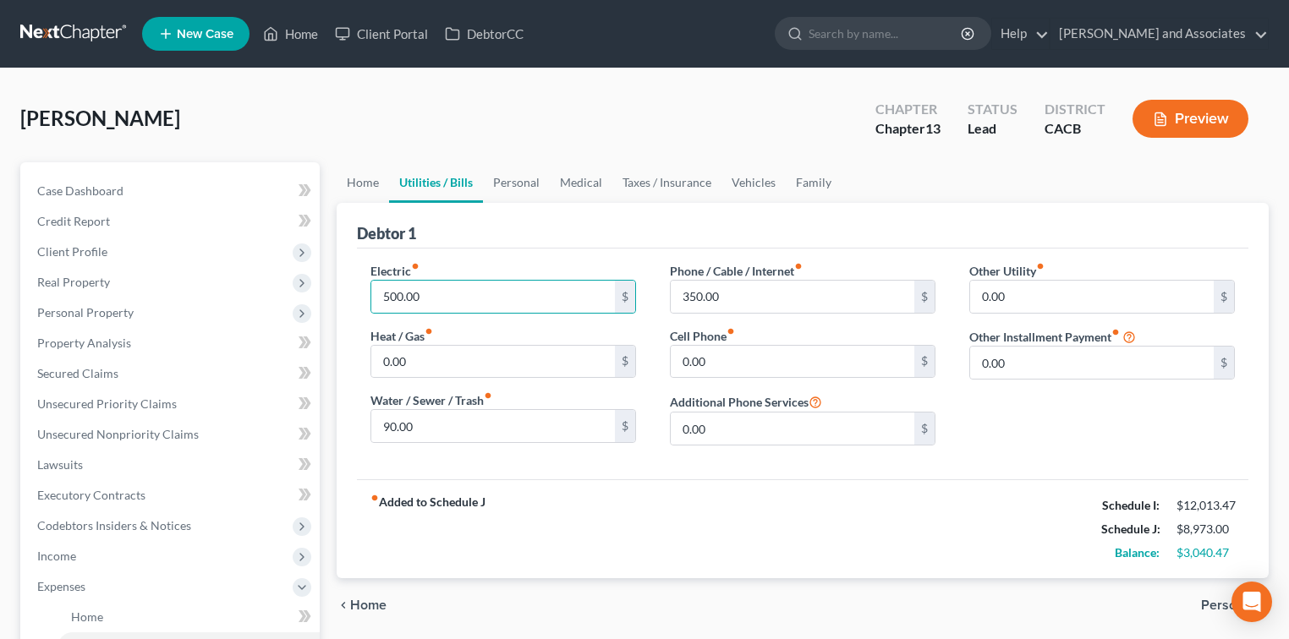
drag, startPoint x: 638, startPoint y: 288, endPoint x: 650, endPoint y: 252, distance: 38.2
click at [639, 282] on div "Electric fiber_manual_record 500.00 $ Heat / Gas fiber_manual_record 0.00 $ Wat…" at bounding box center [503, 360] width 299 height 197
click at [375, 183] on link "Home" at bounding box center [363, 182] width 52 height 41
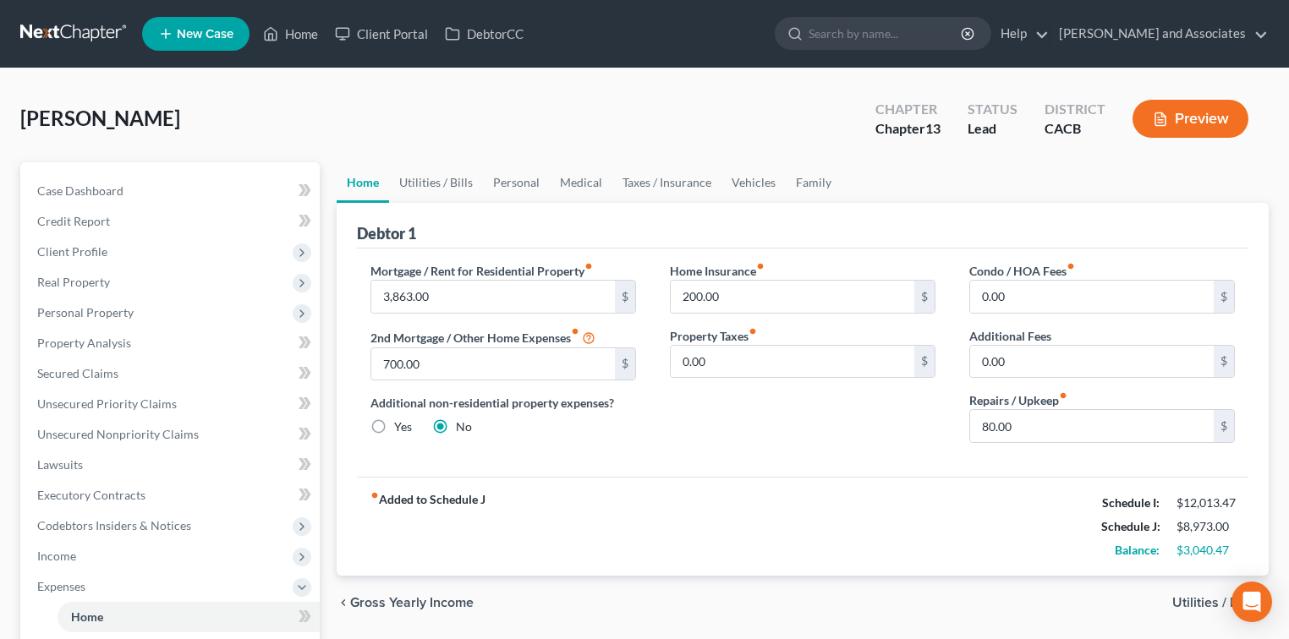
click at [833, 504] on div "fiber_manual_record Added to Schedule J Schedule I: $12,013.47 Schedule J: $8,9…" at bounding box center [802, 526] width 891 height 99
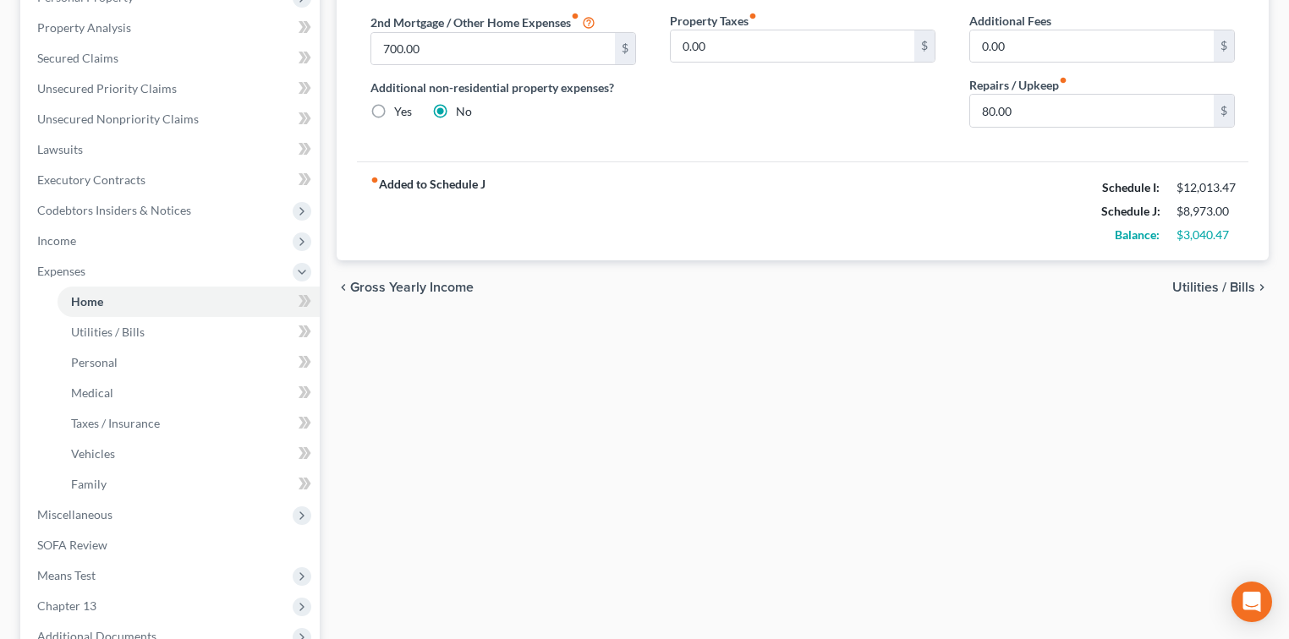
scroll to position [338, 0]
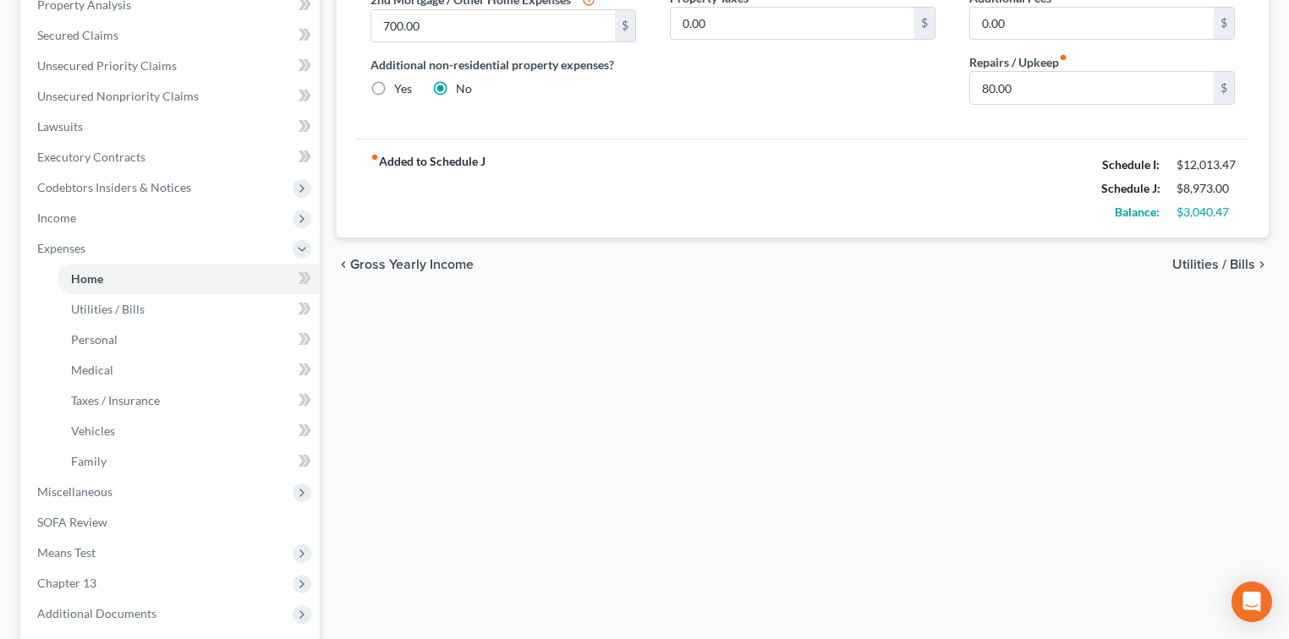
click at [924, 169] on div "fiber_manual_record Added to Schedule J Schedule I: $12,013.47 Schedule J: $8,9…" at bounding box center [802, 188] width 891 height 99
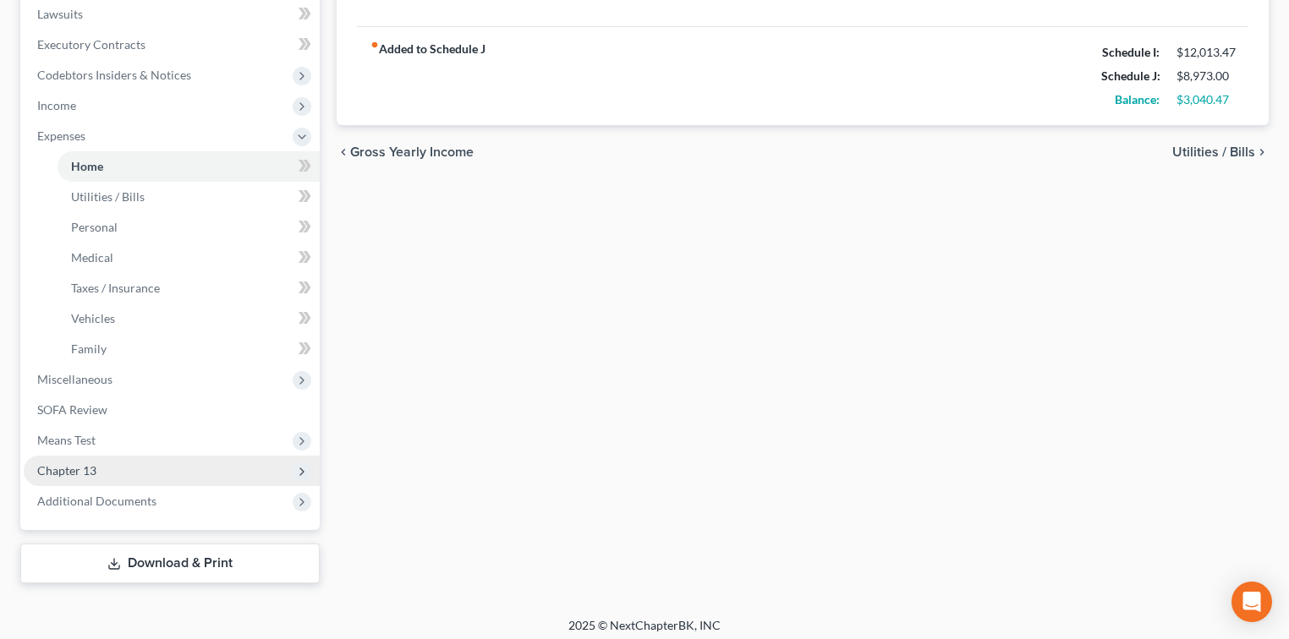
click at [178, 472] on span "Chapter 13" at bounding box center [172, 471] width 296 height 30
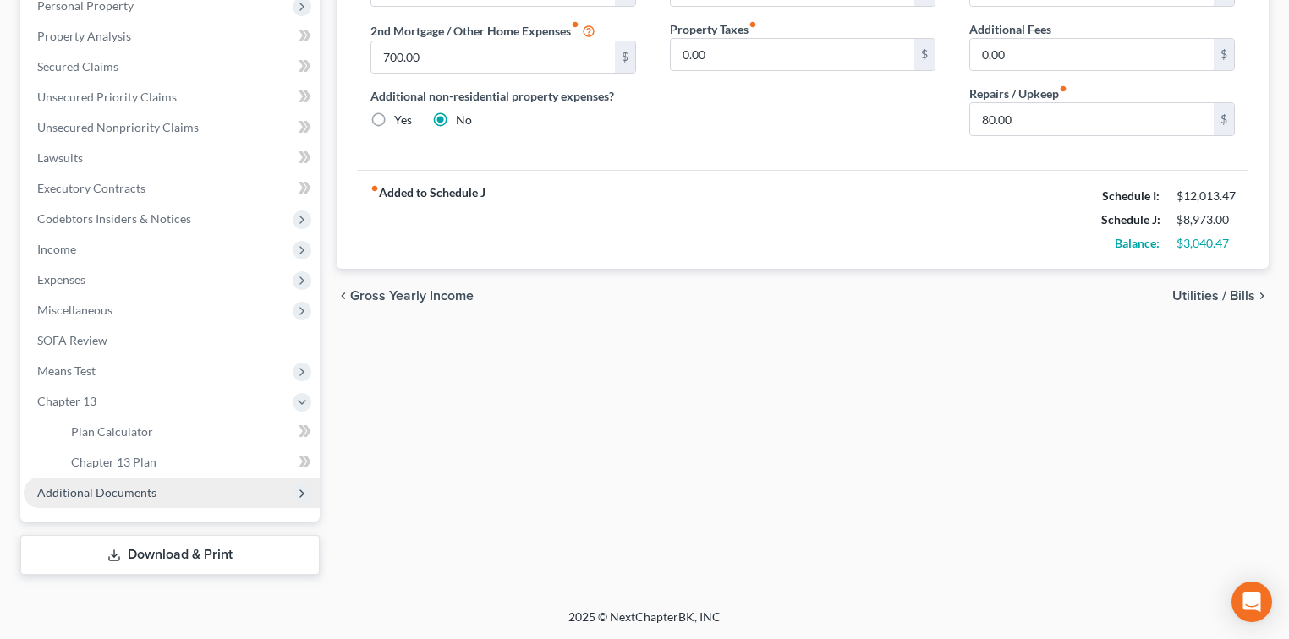
scroll to position [305, 0]
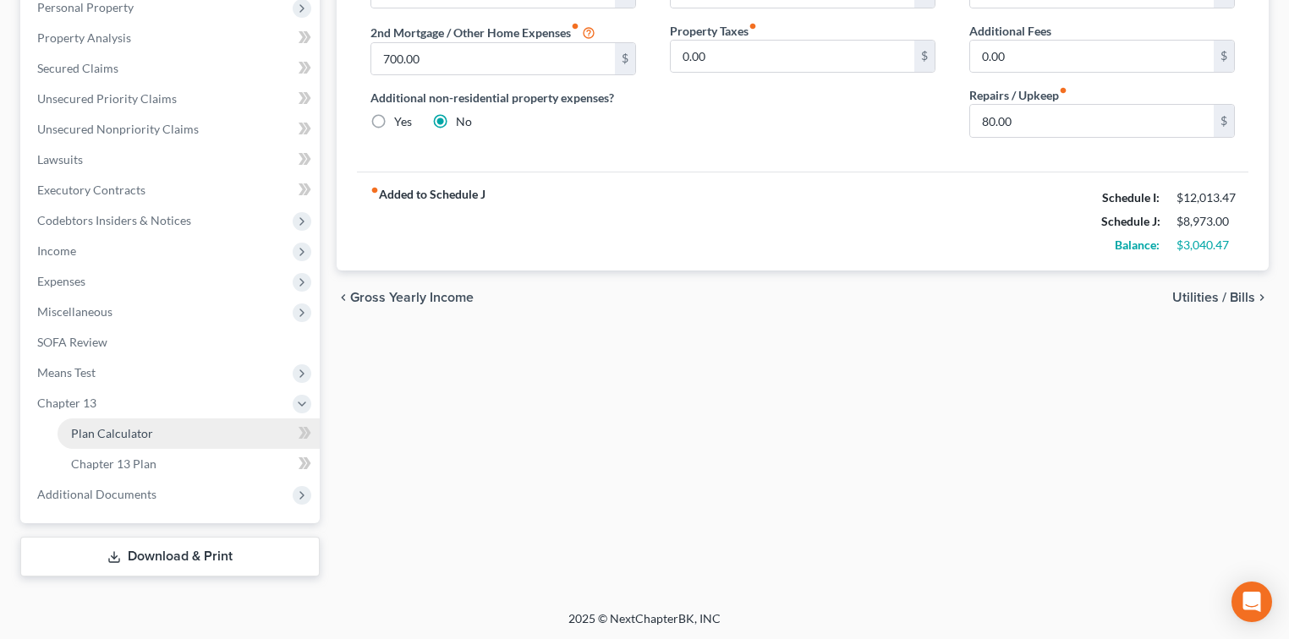
click at [152, 435] on link "Plan Calculator" at bounding box center [189, 434] width 262 height 30
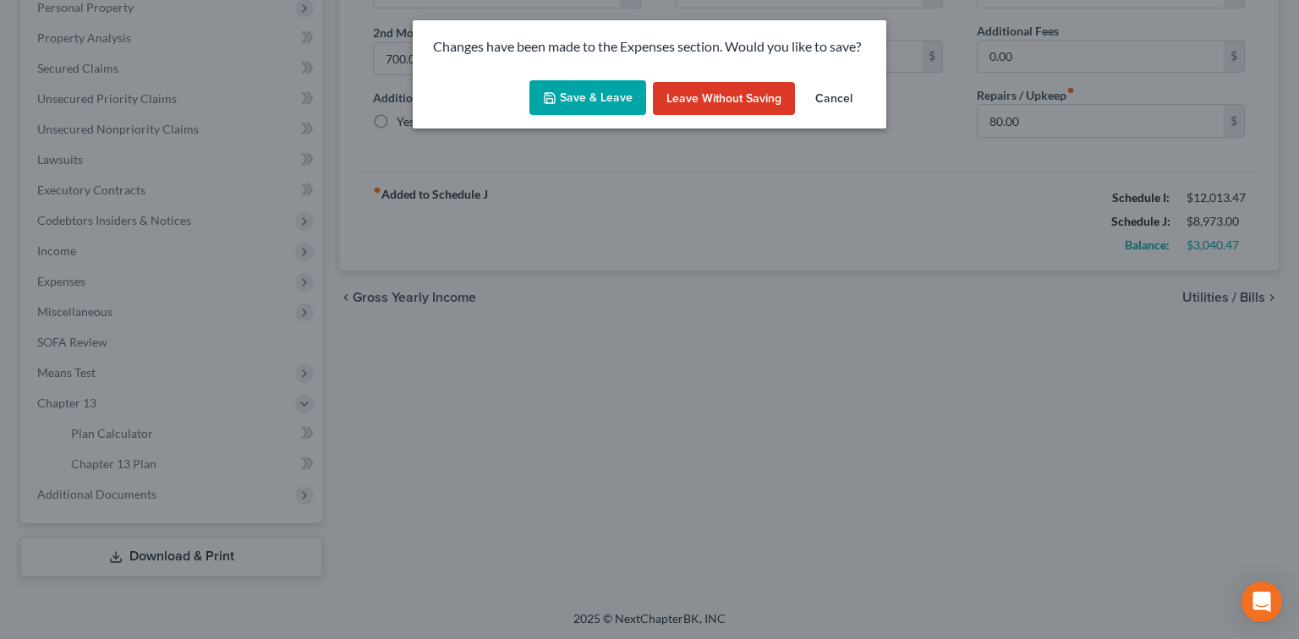
click at [555, 107] on button "Save & Leave" at bounding box center [587, 98] width 117 height 36
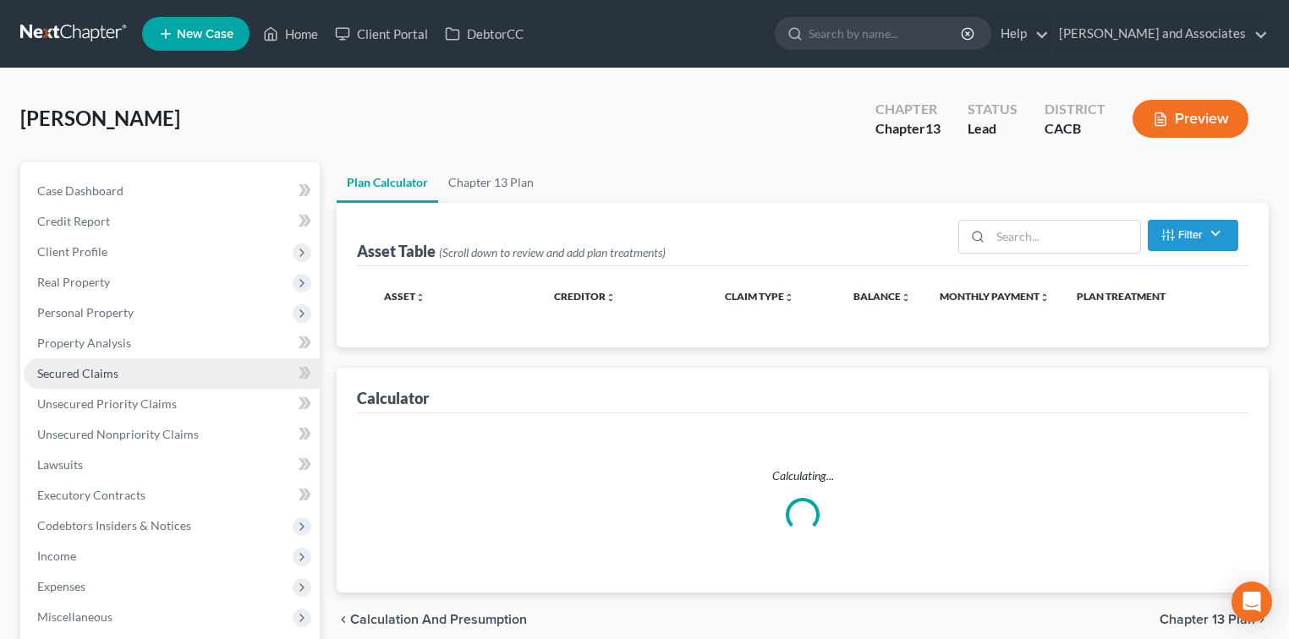
select select "59"
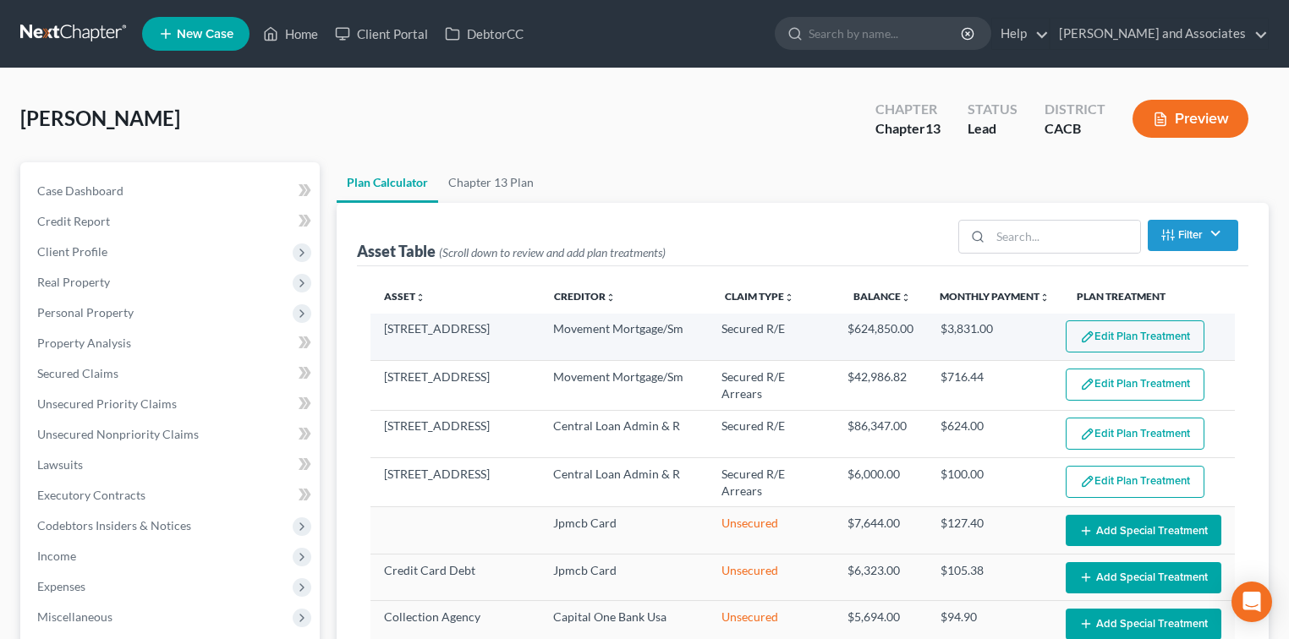
click at [1109, 329] on button "Edit Plan Treatment" at bounding box center [1135, 337] width 139 height 32
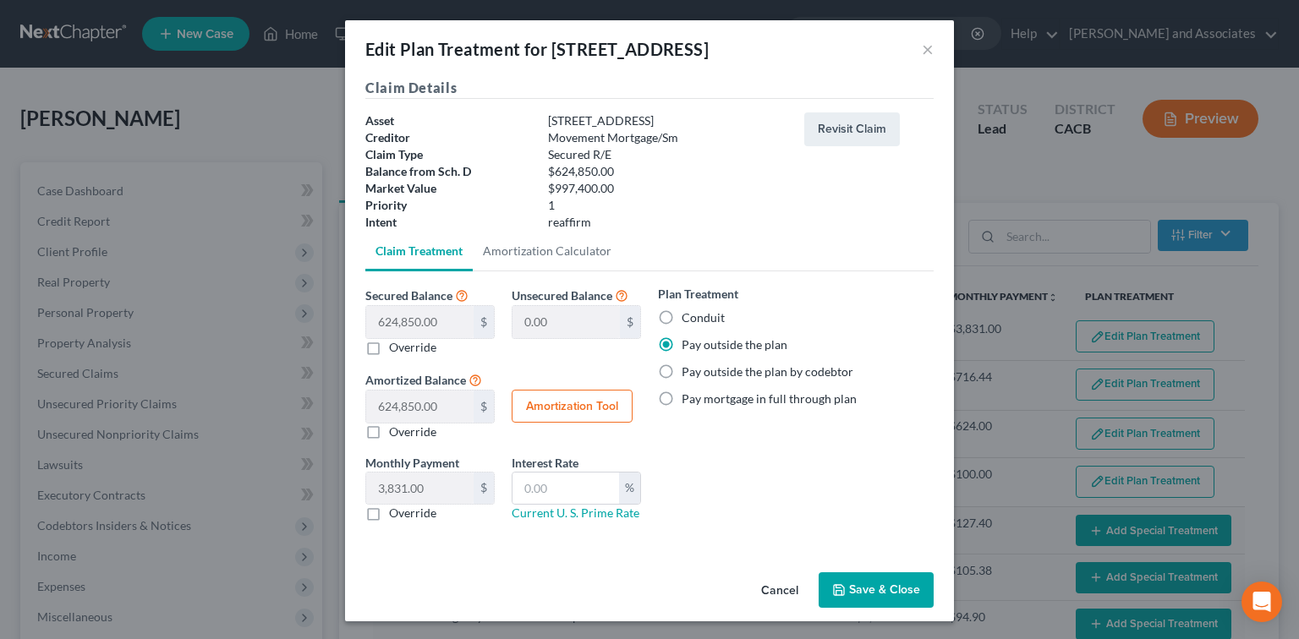
click at [889, 579] on button "Save & Close" at bounding box center [876, 591] width 115 height 36
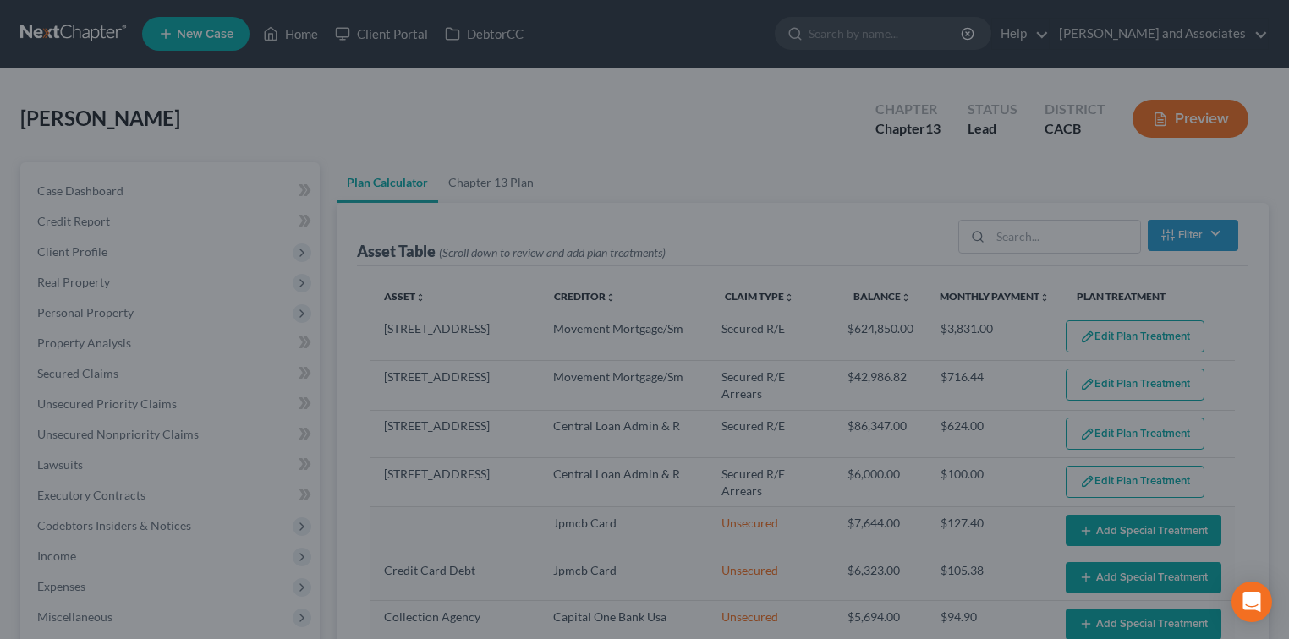
select select "59"
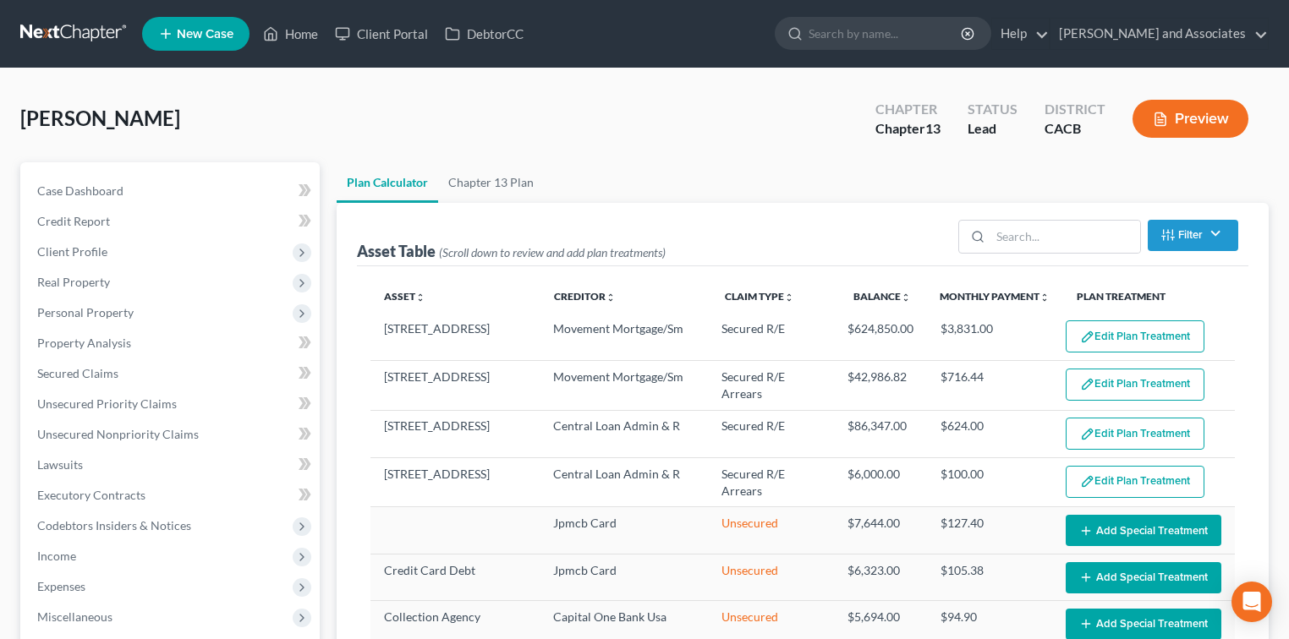
click at [1151, 372] on button "Edit Plan Treatment" at bounding box center [1135, 385] width 139 height 32
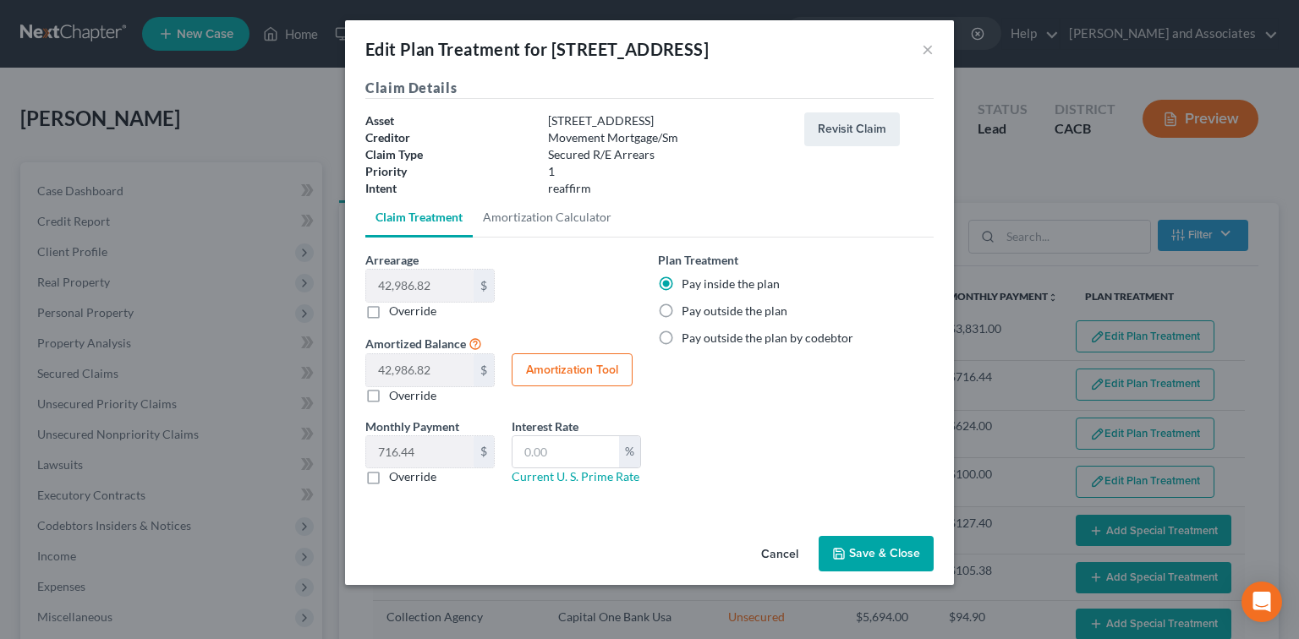
click at [878, 547] on button "Save & Close" at bounding box center [876, 554] width 115 height 36
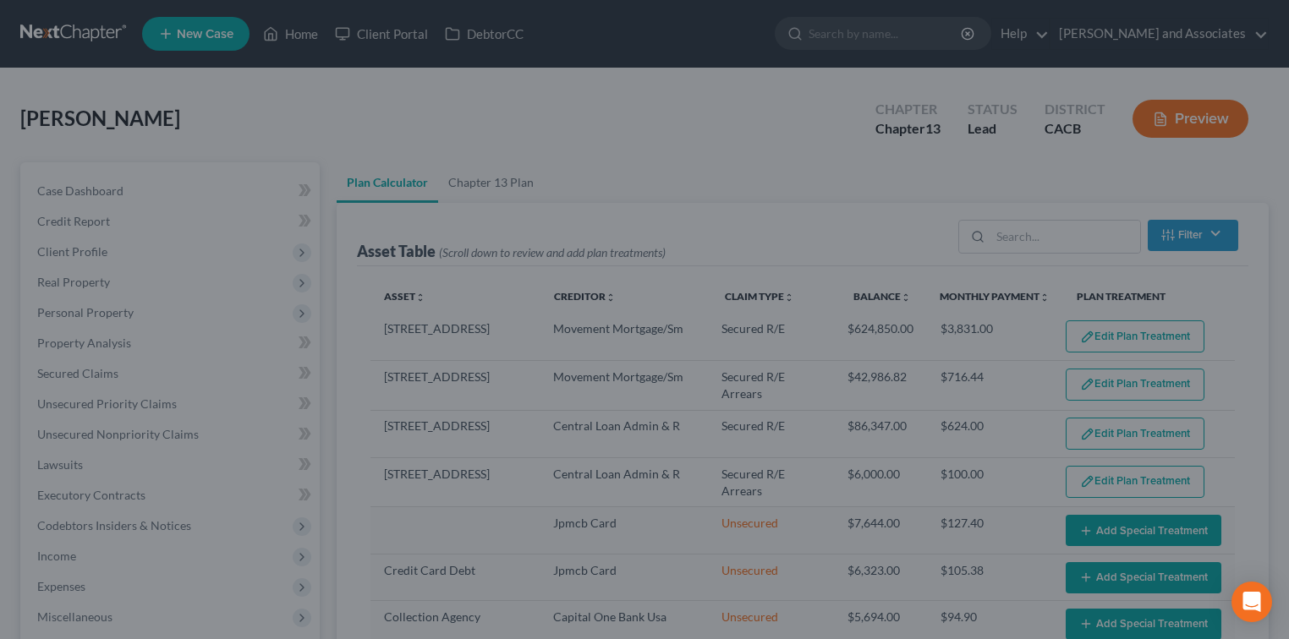
select select "59"
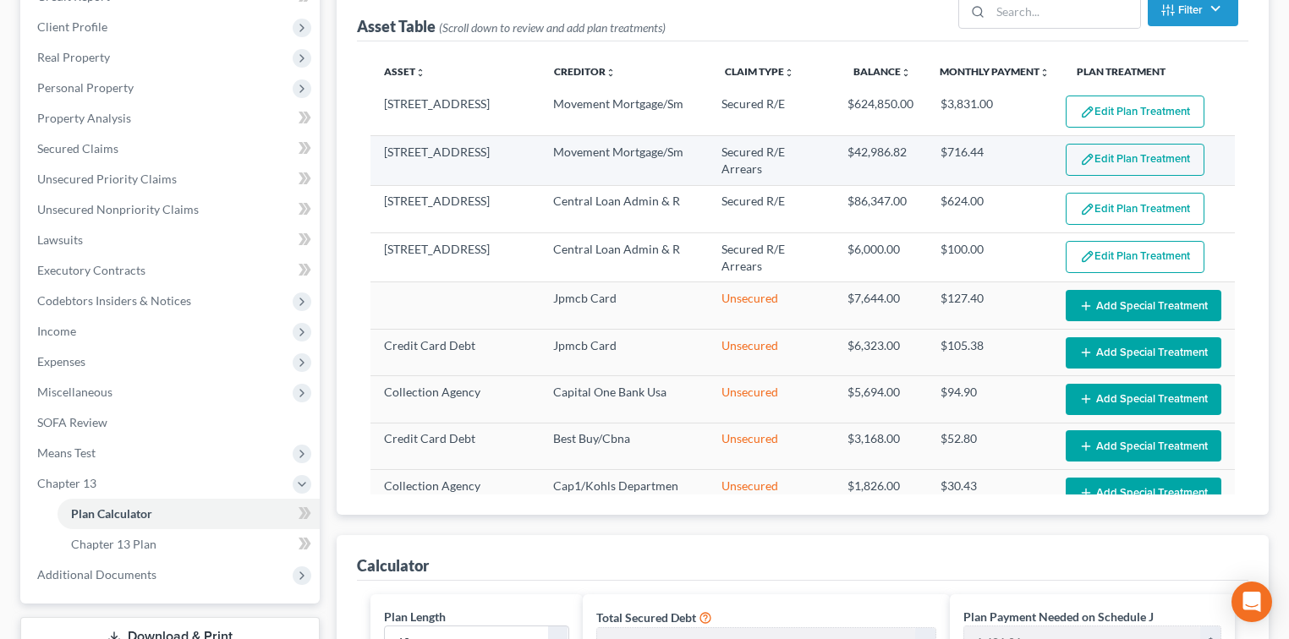
scroll to position [112, 0]
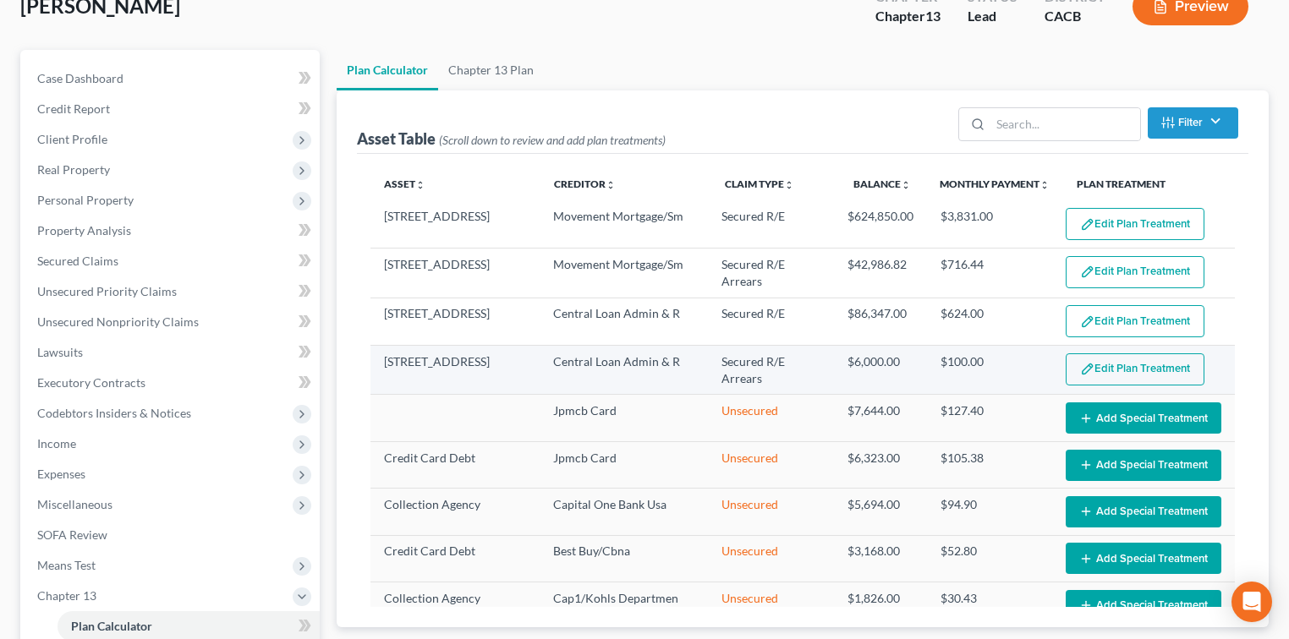
click at [1127, 365] on button "Edit Plan Treatment" at bounding box center [1135, 370] width 139 height 32
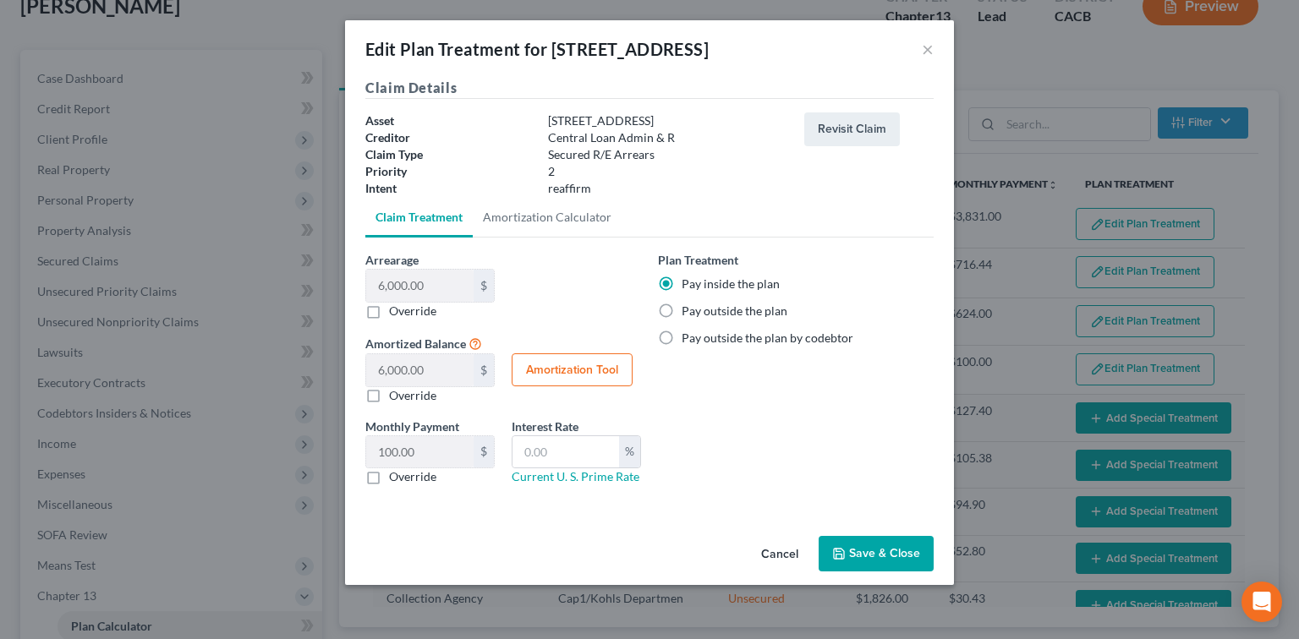
click at [928, 555] on button "Save & Close" at bounding box center [876, 554] width 115 height 36
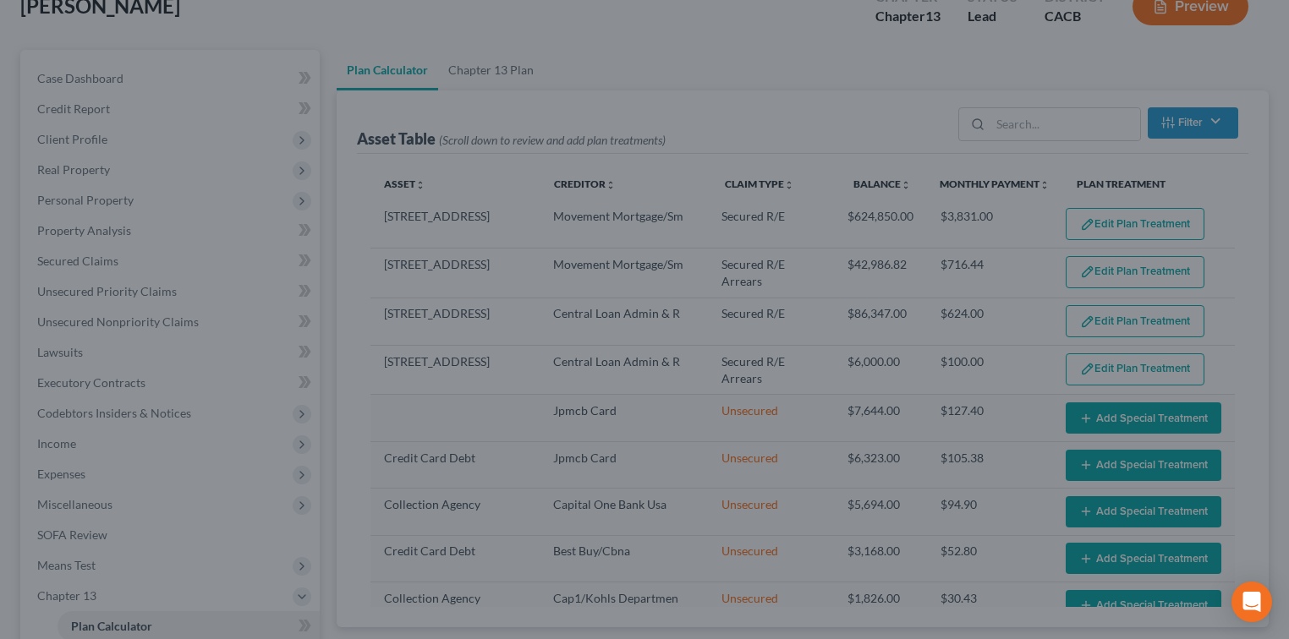
select select "59"
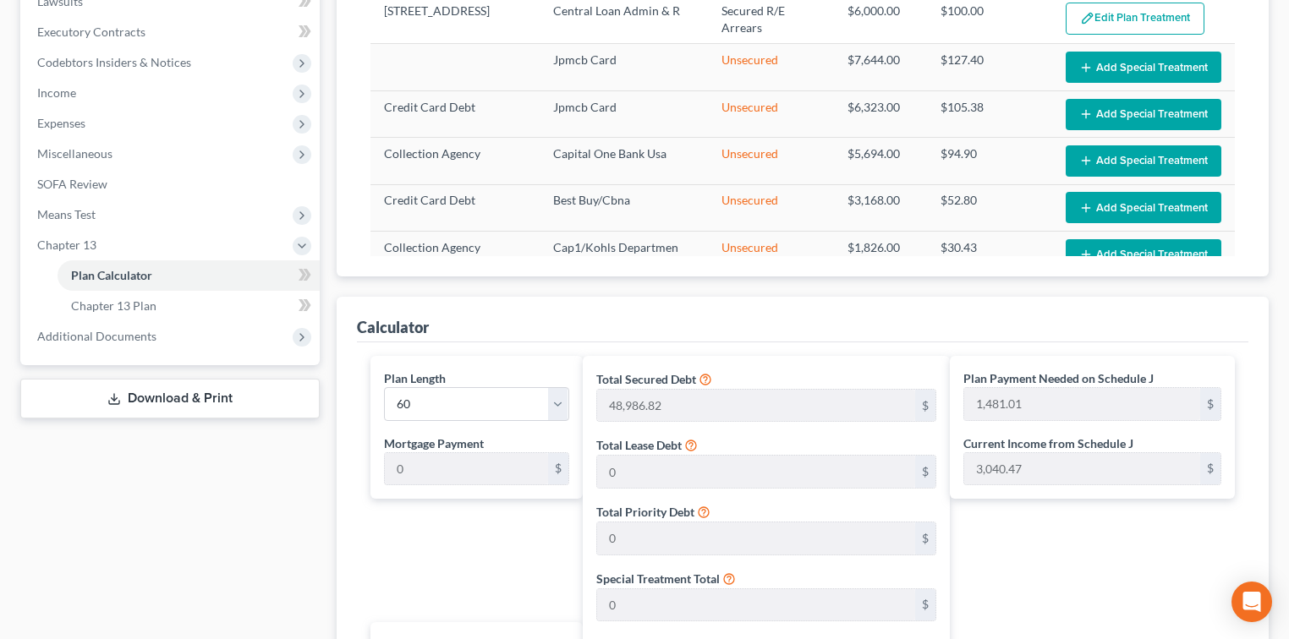
scroll to position [440, 0]
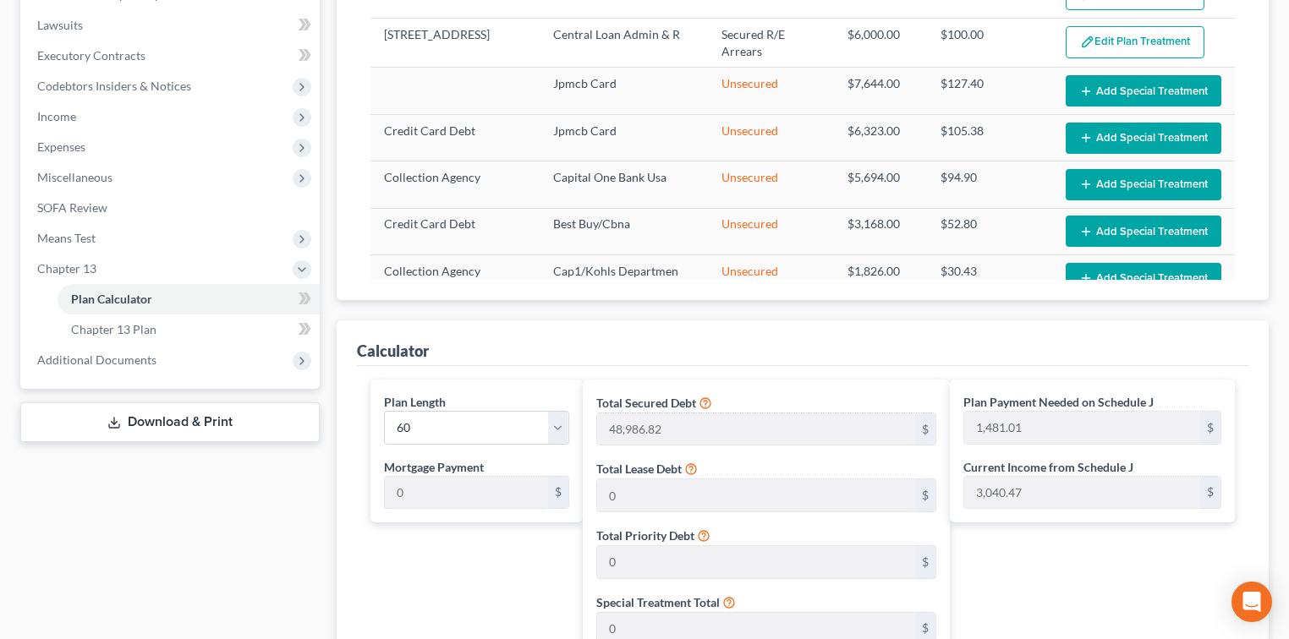
click at [184, 414] on link "Download & Print" at bounding box center [169, 423] width 299 height 40
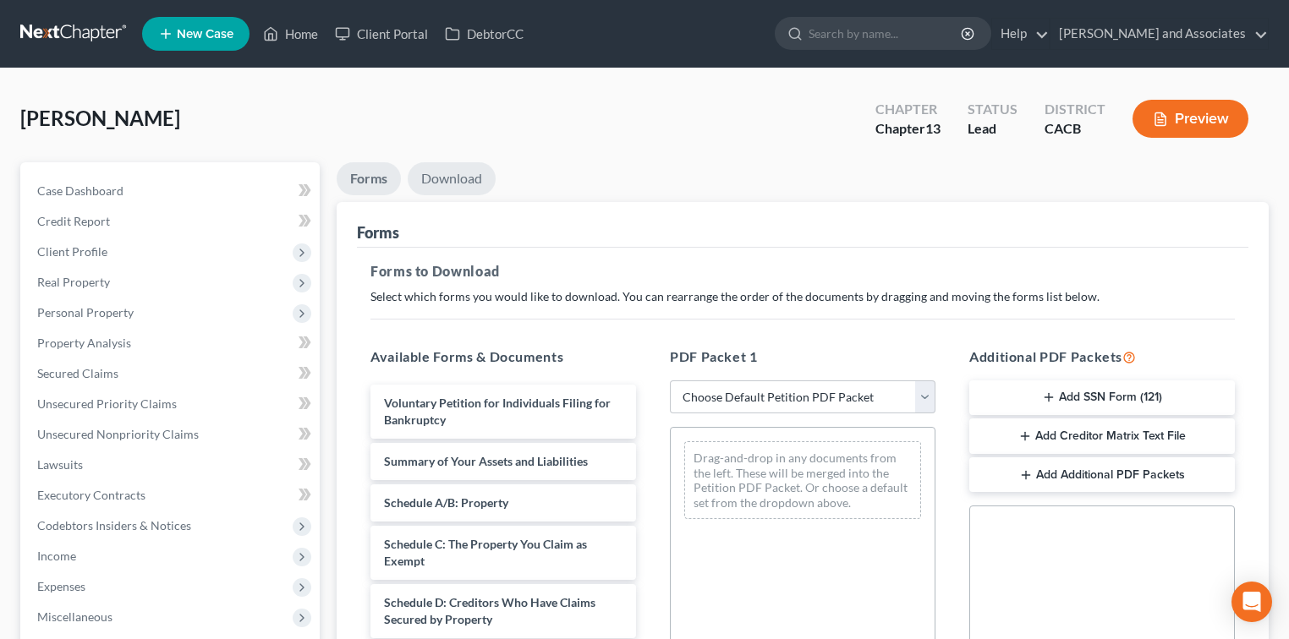
click at [461, 173] on link "Download" at bounding box center [452, 178] width 88 height 33
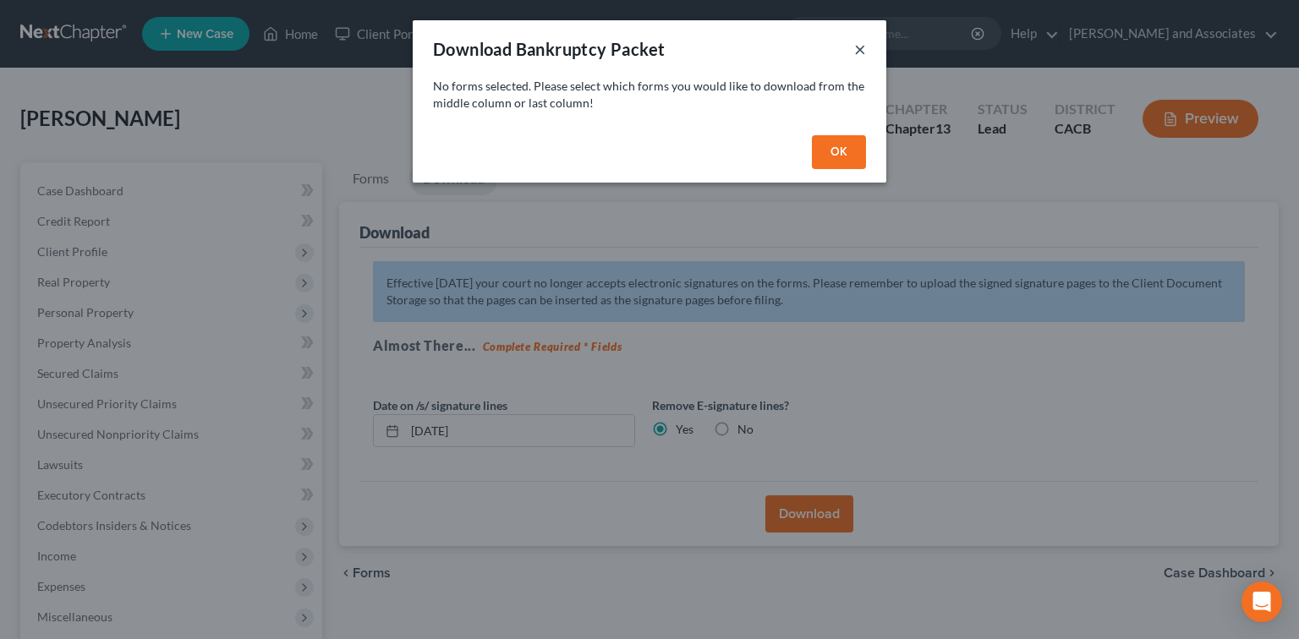
click at [859, 45] on button "×" at bounding box center [860, 49] width 12 height 20
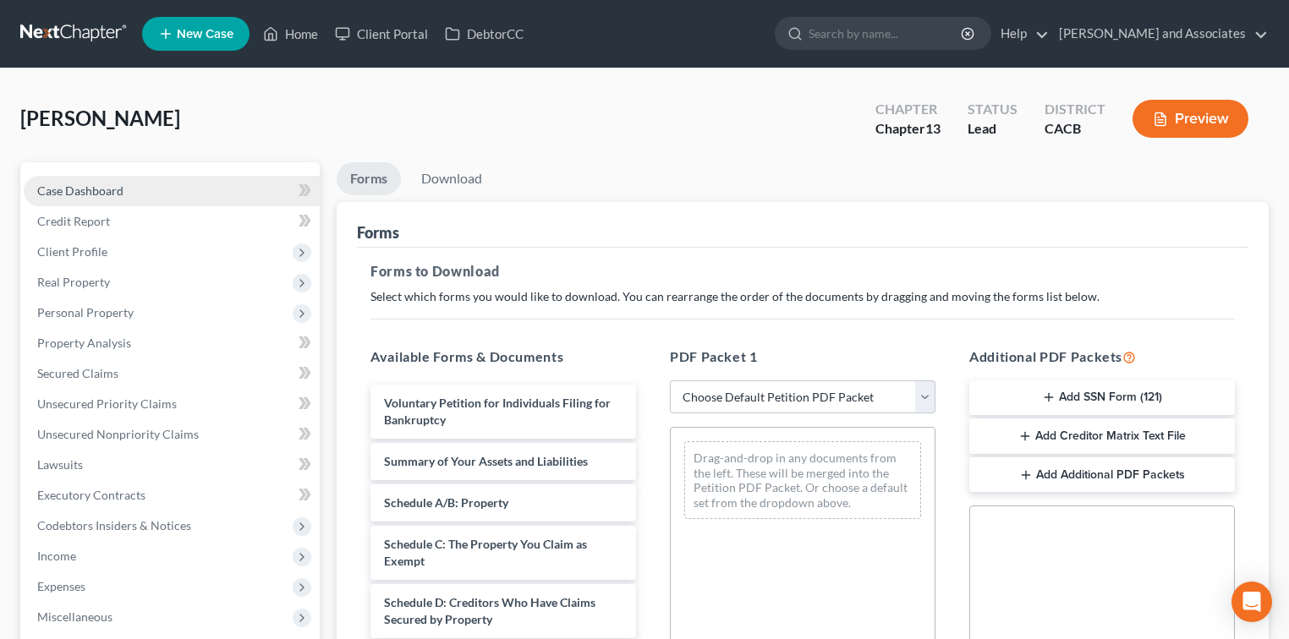
click at [181, 186] on link "Case Dashboard" at bounding box center [172, 191] width 296 height 30
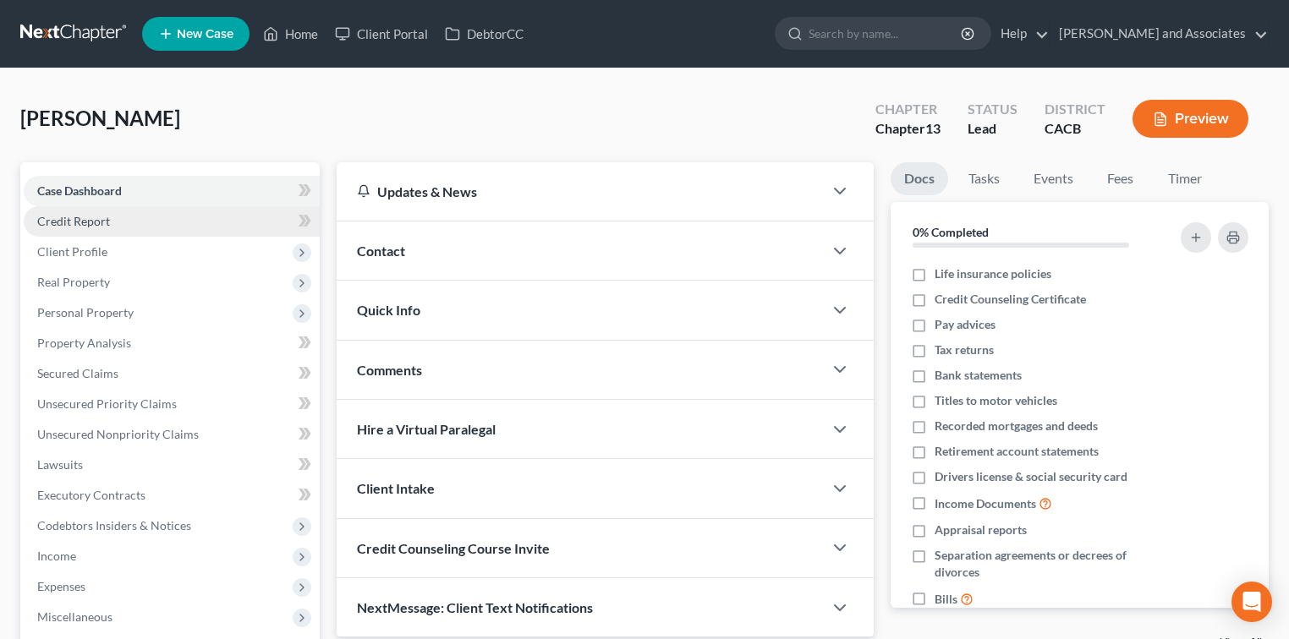
click at [125, 214] on link "Credit Report" at bounding box center [172, 221] width 296 height 30
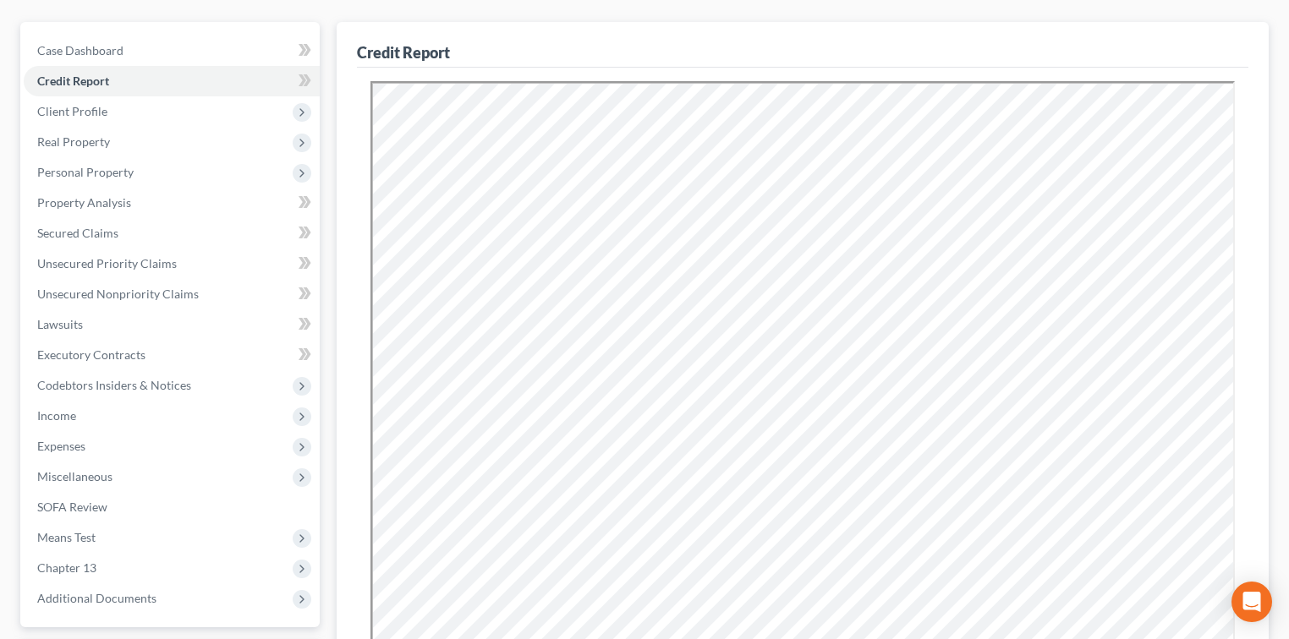
scroll to position [470, 0]
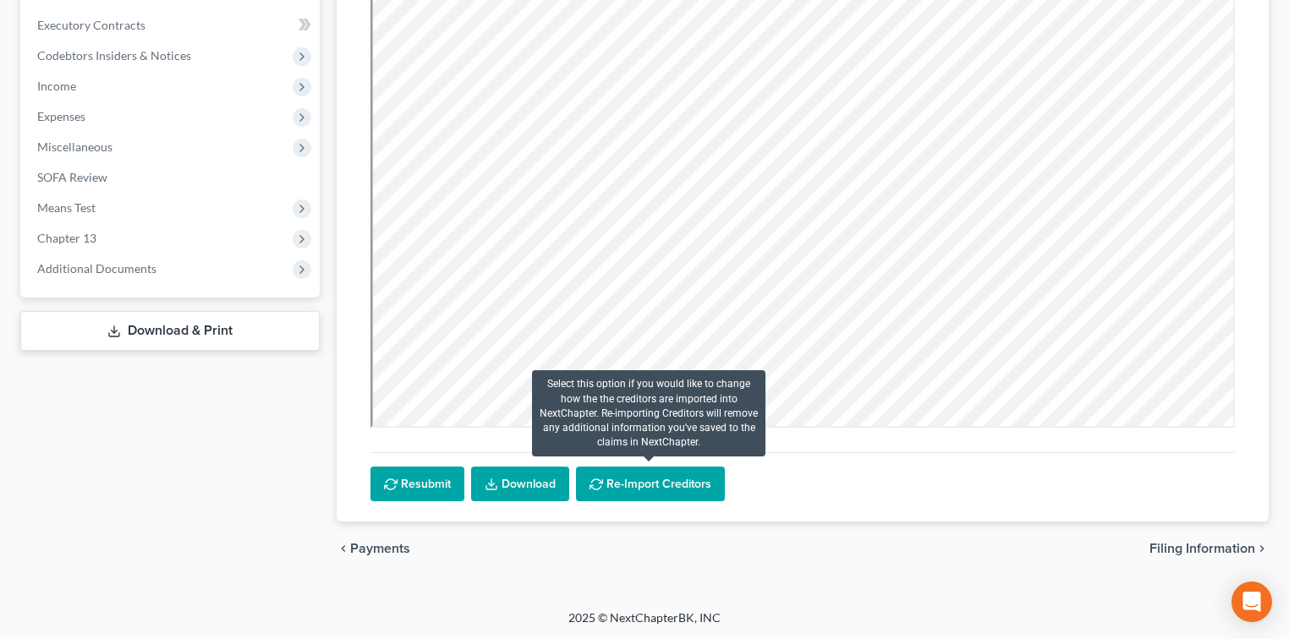
click at [646, 488] on button "Re-Import Creditors" at bounding box center [650, 485] width 149 height 36
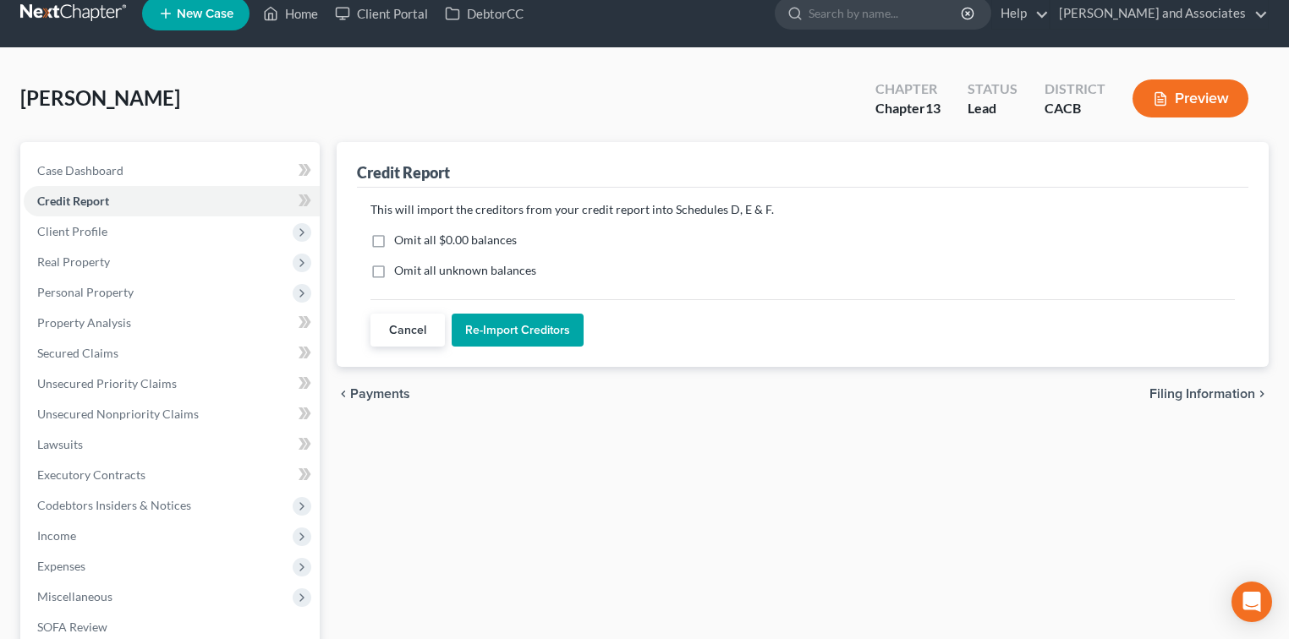
scroll to position [0, 0]
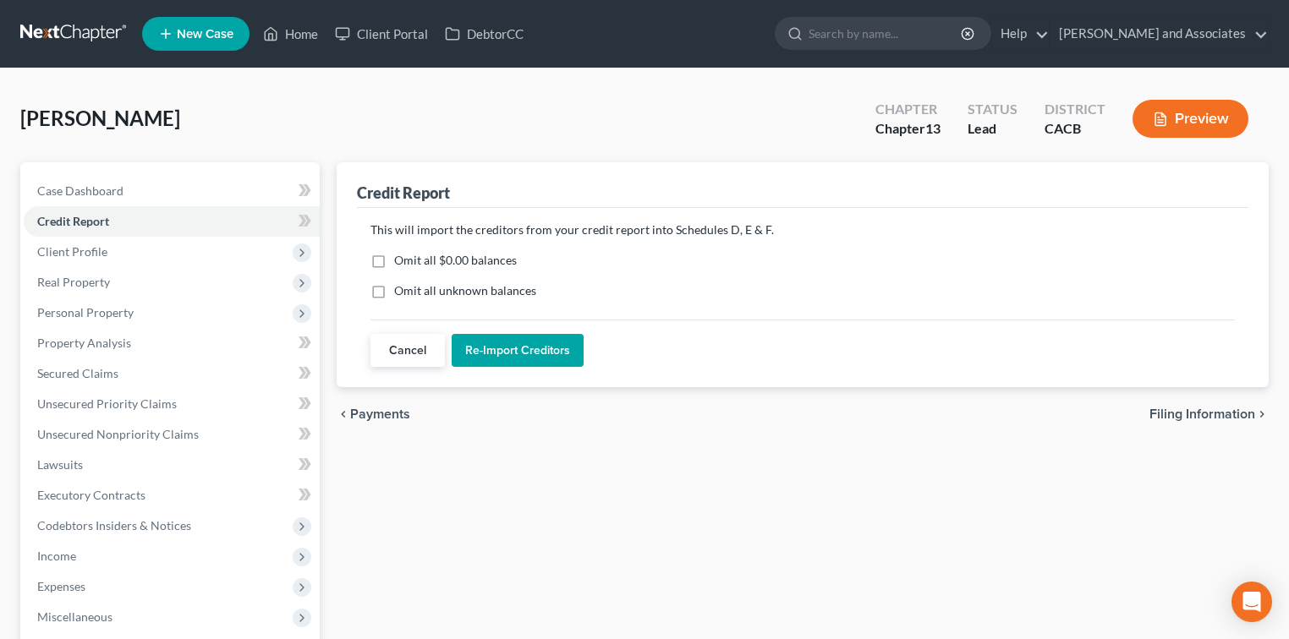
click at [491, 293] on label "Omit all unknown balances" at bounding box center [465, 290] width 142 height 17
click at [412, 293] on input "Omit all unknown balances" at bounding box center [406, 287] width 11 height 11
checkbox input "true"
click at [496, 267] on ng-include "This will import the creditors from your credit report into Schedules D, E & F.…" at bounding box center [802, 295] width 864 height 146
click at [501, 266] on label "Omit all $0.00 balances" at bounding box center [455, 260] width 123 height 17
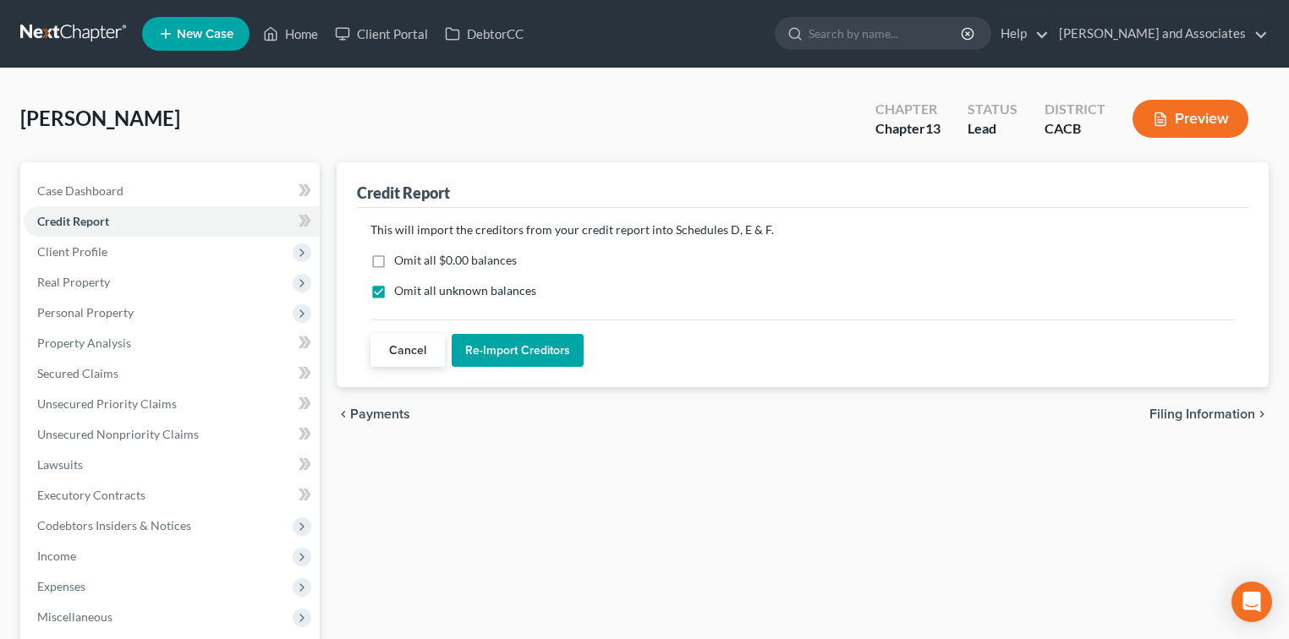
click at [412, 263] on input "Omit all $0.00 balances" at bounding box center [406, 257] width 11 height 11
checkbox input "true"
click at [524, 345] on button "Re-Import Creditors" at bounding box center [518, 351] width 132 height 34
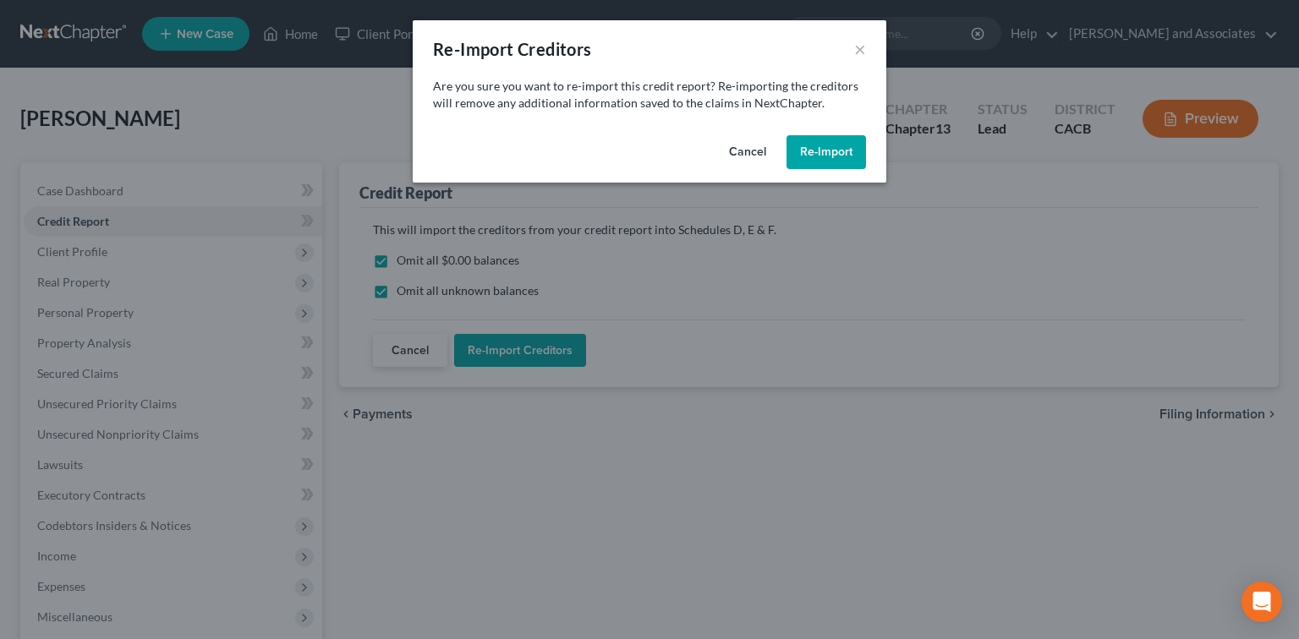
click at [799, 156] on button "Re-Import" at bounding box center [827, 152] width 80 height 34
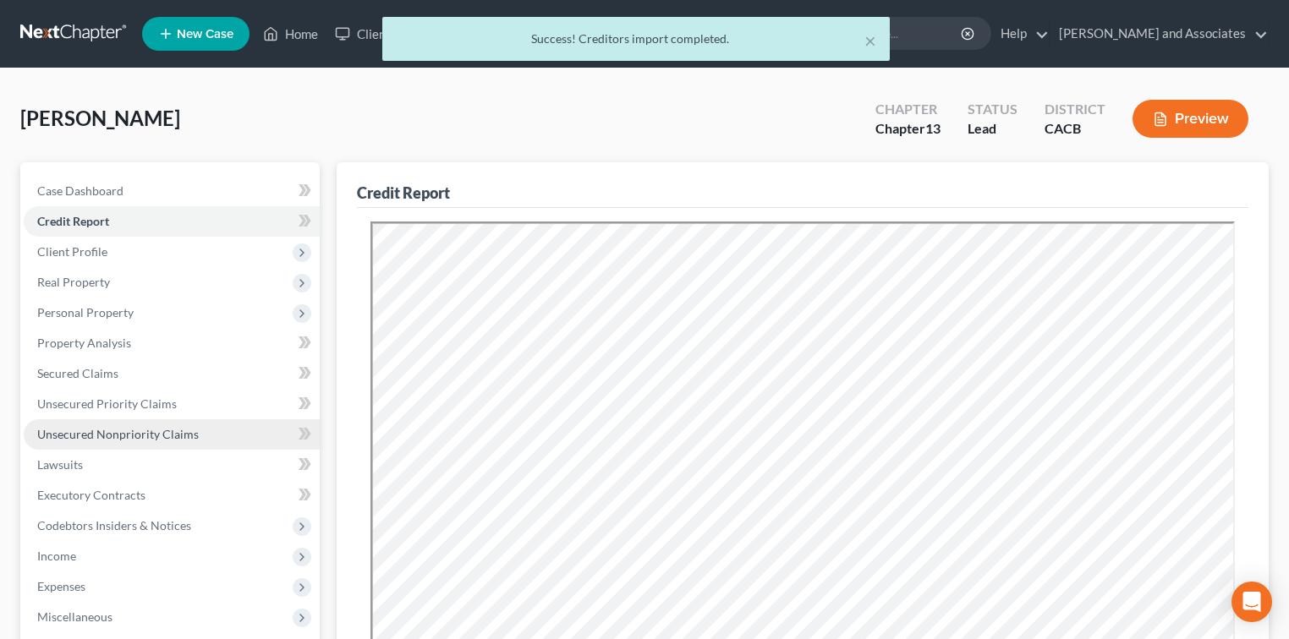
click at [129, 432] on span "Unsecured Nonpriority Claims" at bounding box center [118, 434] width 162 height 14
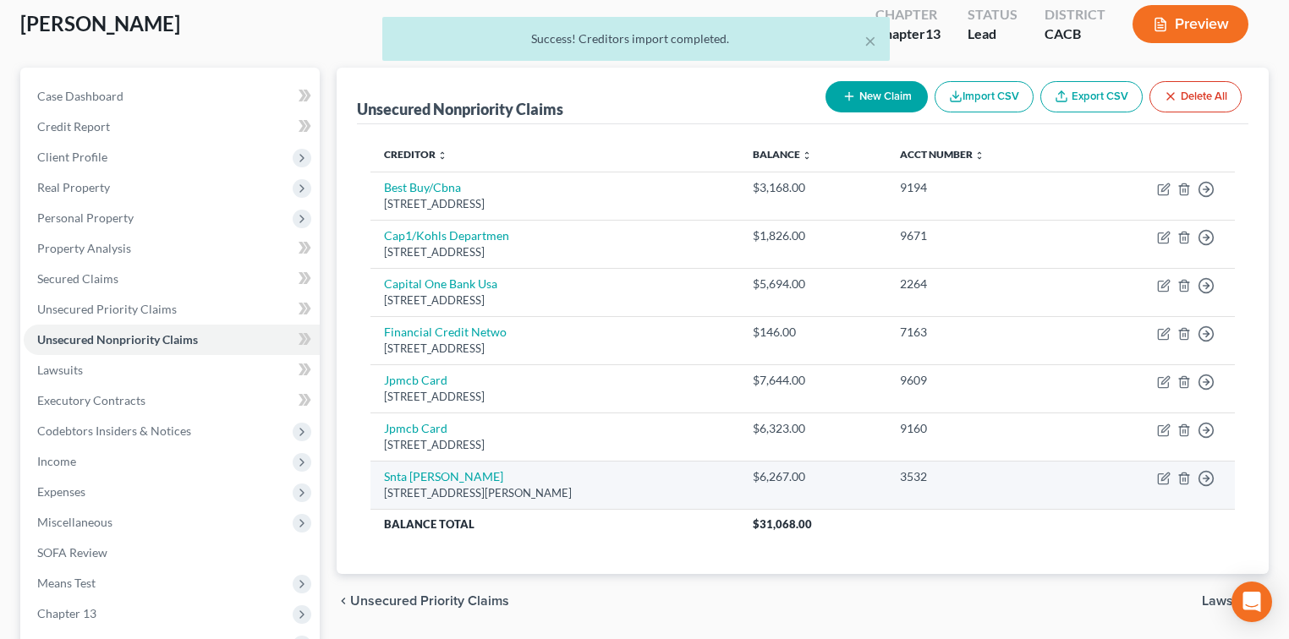
scroll to position [19, 0]
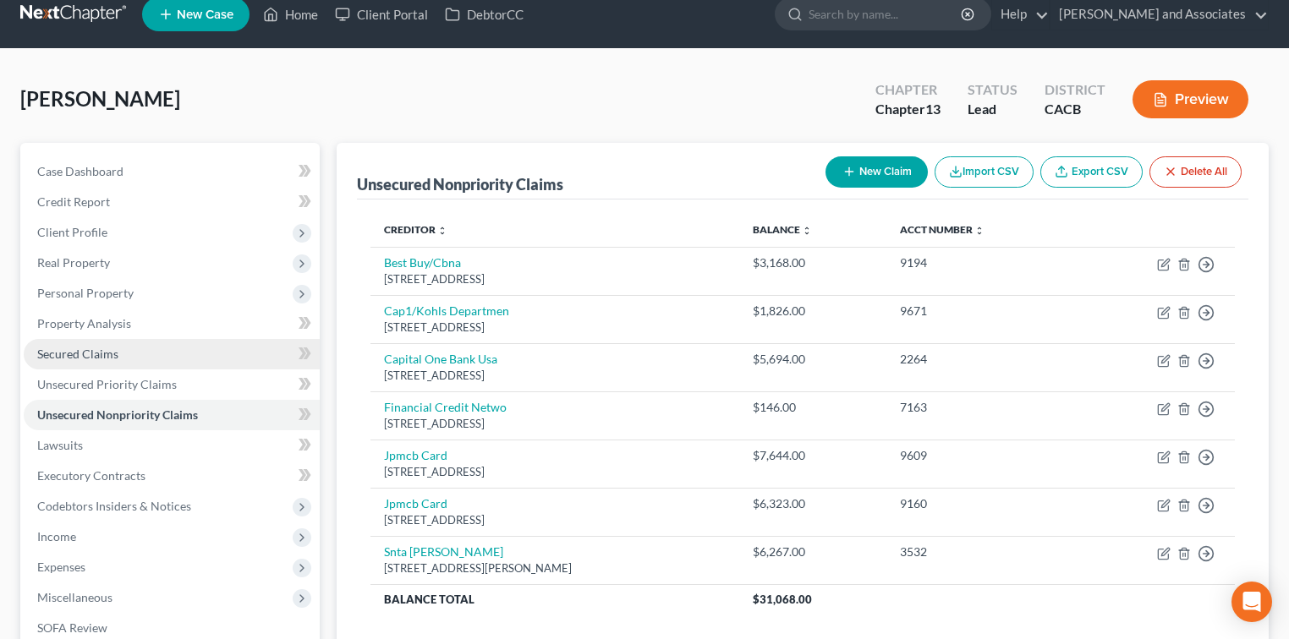
click at [91, 345] on link "Secured Claims" at bounding box center [172, 354] width 296 height 30
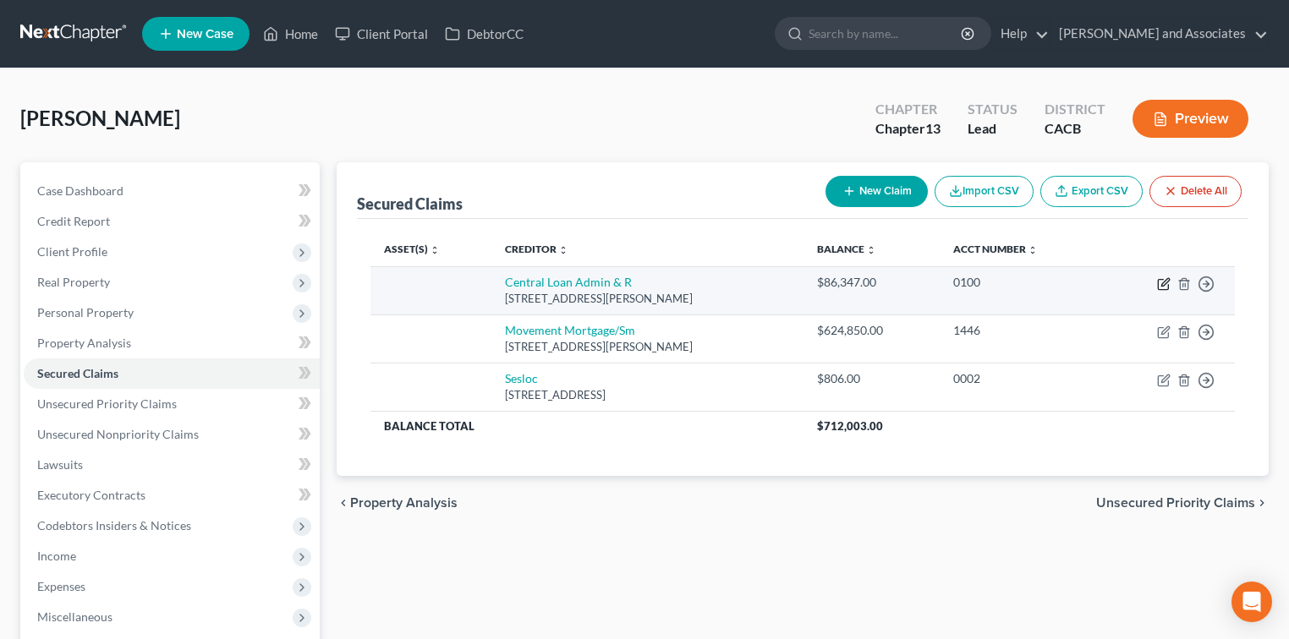
click at [1166, 284] on icon "button" at bounding box center [1164, 284] width 14 height 14
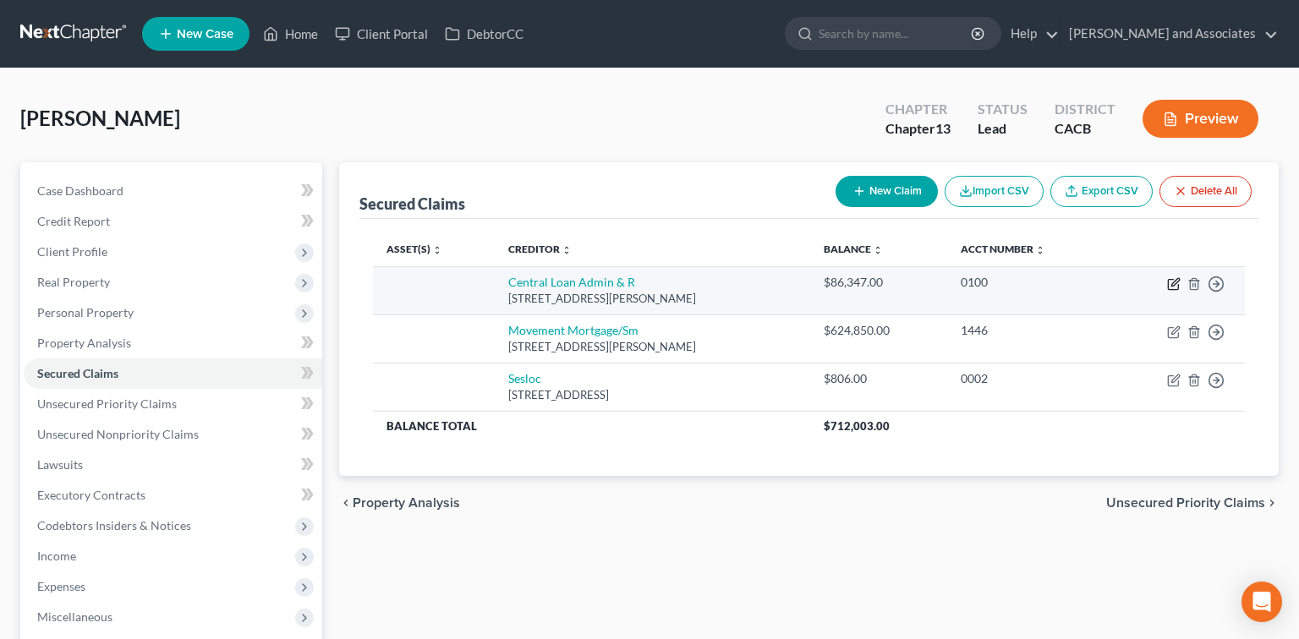
select select "33"
select select "0"
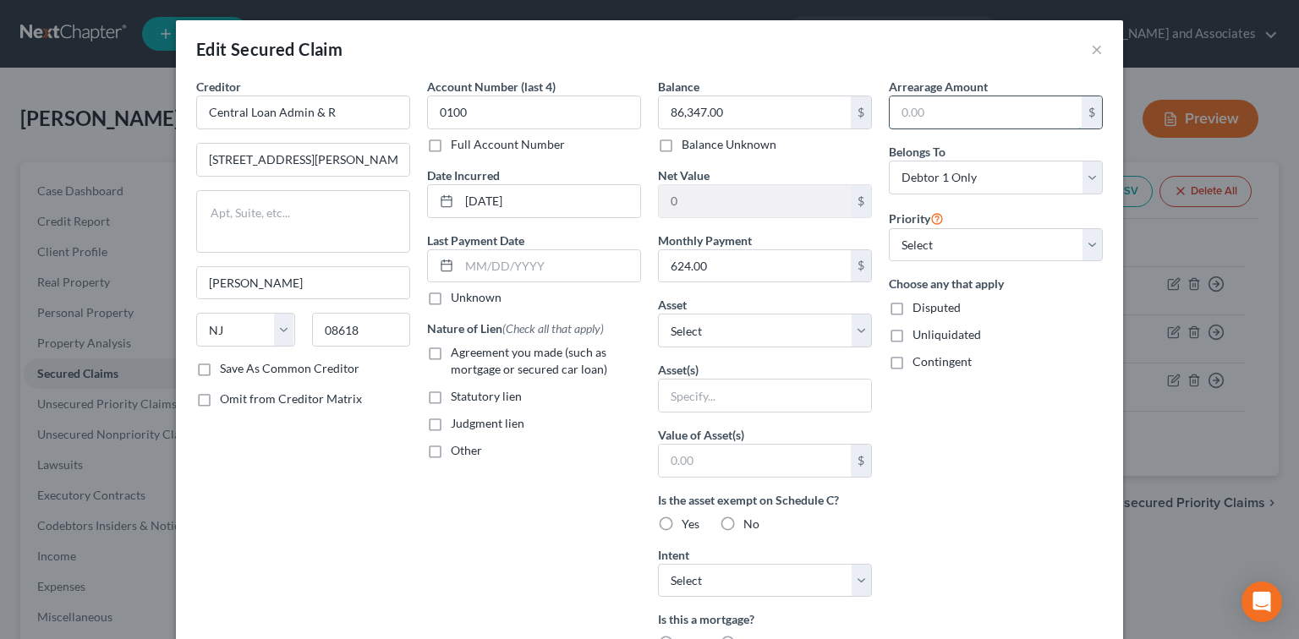
click at [952, 103] on input "text" at bounding box center [986, 112] width 192 height 32
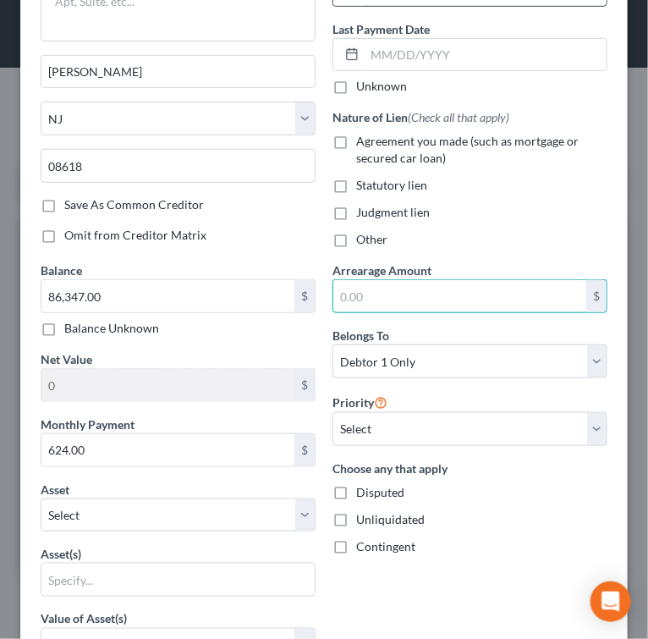
scroll to position [225, 0]
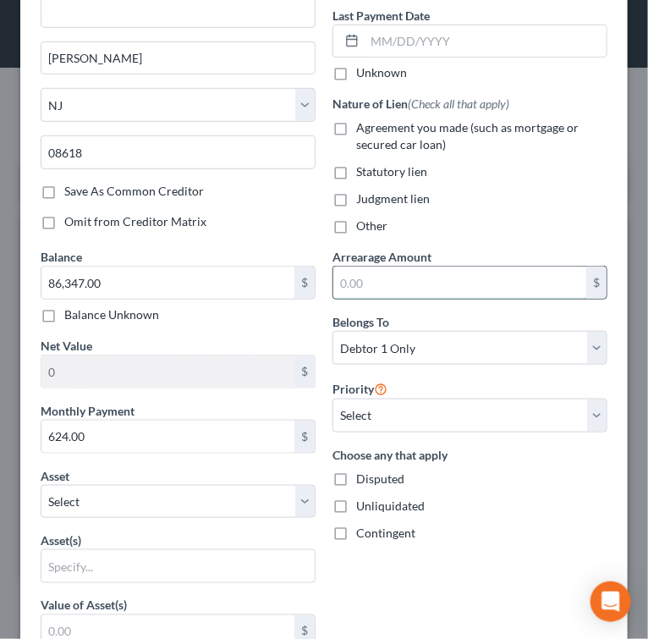
click at [388, 277] on input "text" at bounding box center [459, 282] width 253 height 32
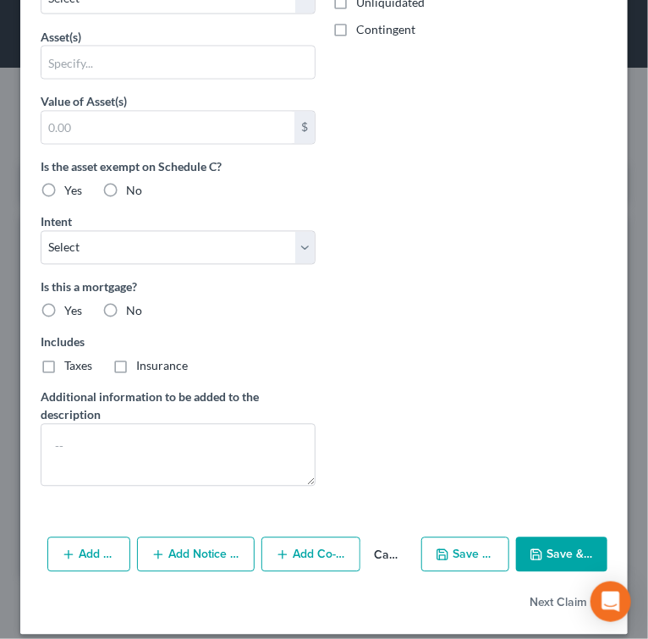
scroll to position [741, 0]
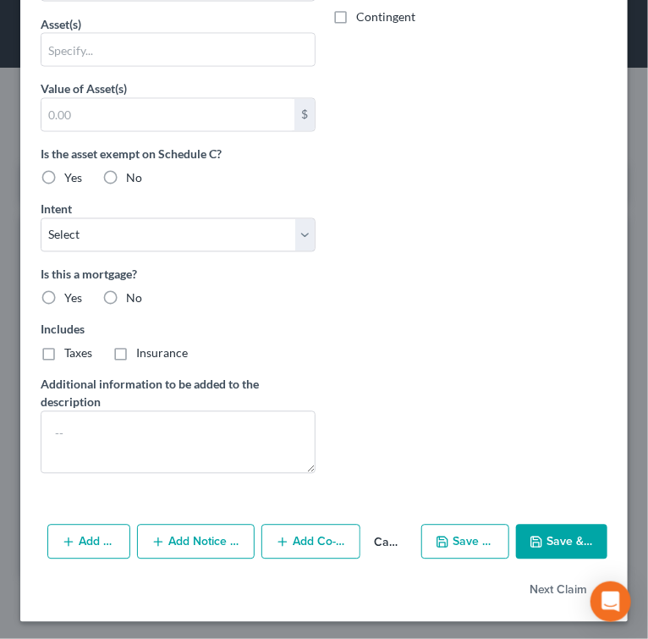
type input "6,000.00"
click at [83, 211] on div "Intent Select Surrender Redeem Reaffirm Avoid Other" at bounding box center [178, 226] width 275 height 52
click at [118, 239] on select "Select Surrender Redeem Reaffirm Avoid Other" at bounding box center [178, 235] width 275 height 34
select select "2"
click at [41, 218] on select "Select Surrender Redeem Reaffirm Avoid Other" at bounding box center [178, 235] width 275 height 34
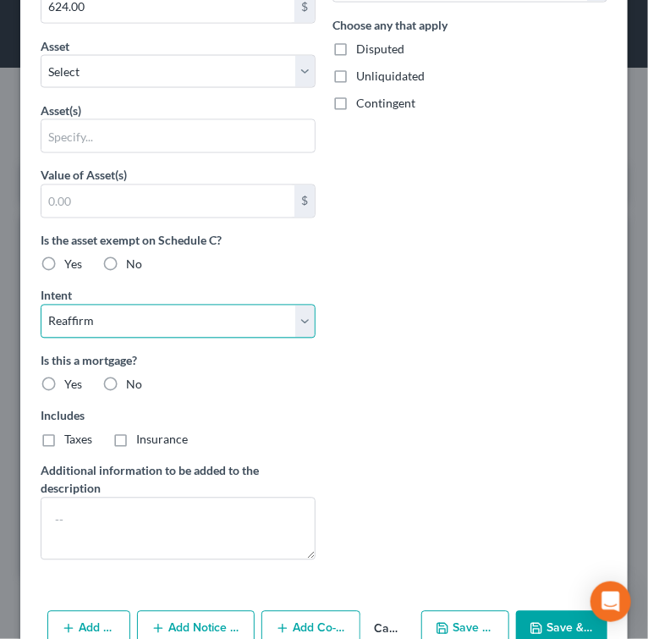
scroll to position [628, 0]
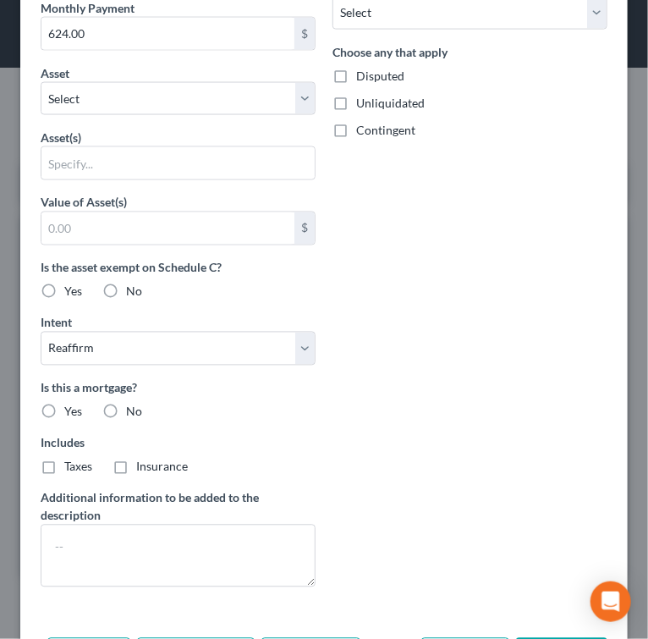
click at [66, 407] on span "Yes" at bounding box center [73, 411] width 18 height 14
click at [71, 407] on input "Yes" at bounding box center [76, 408] width 11 height 11
radio input "true"
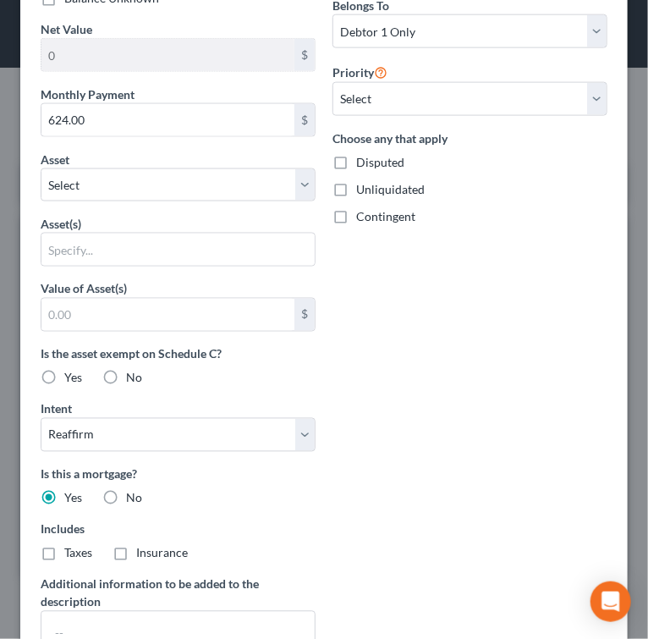
scroll to position [515, 0]
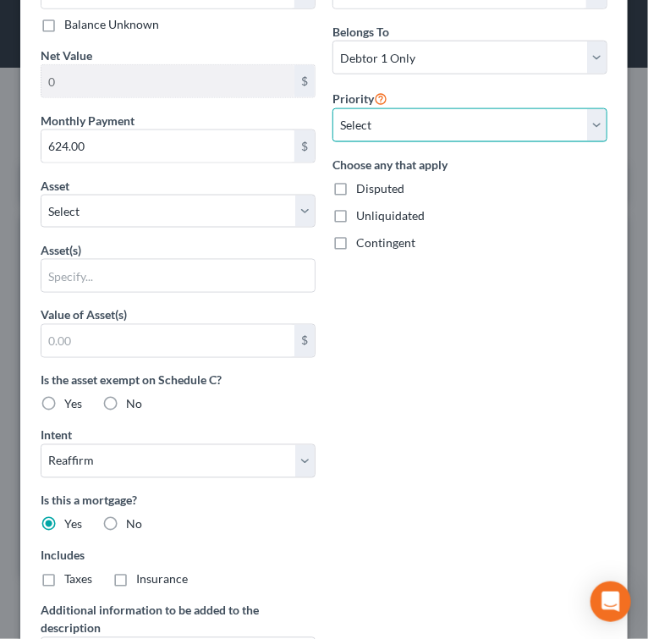
click at [450, 115] on select "Select 1st 2nd 3rd 4th 5th 6th 7th 8th 9th 10th 11th 12th 13th 14th 15th 16th 1…" at bounding box center [469, 125] width 275 height 34
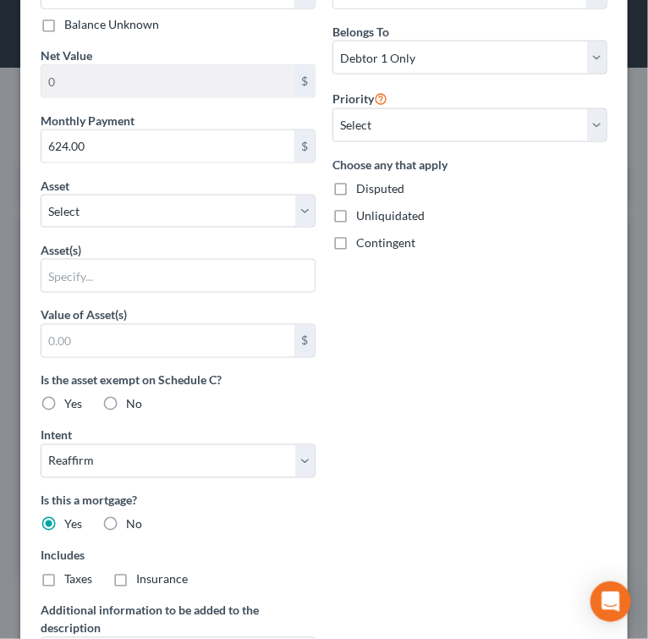
click at [294, 37] on div "Balance 86,347.00 $ Balance Unknown Balance Undetermined 86,347.00 $ Balance Un…" at bounding box center [178, 335] width 292 height 754
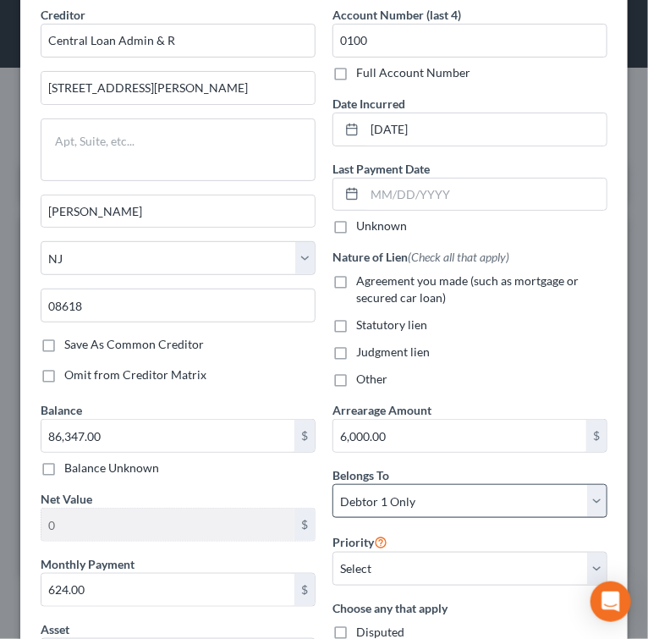
scroll to position [0, 0]
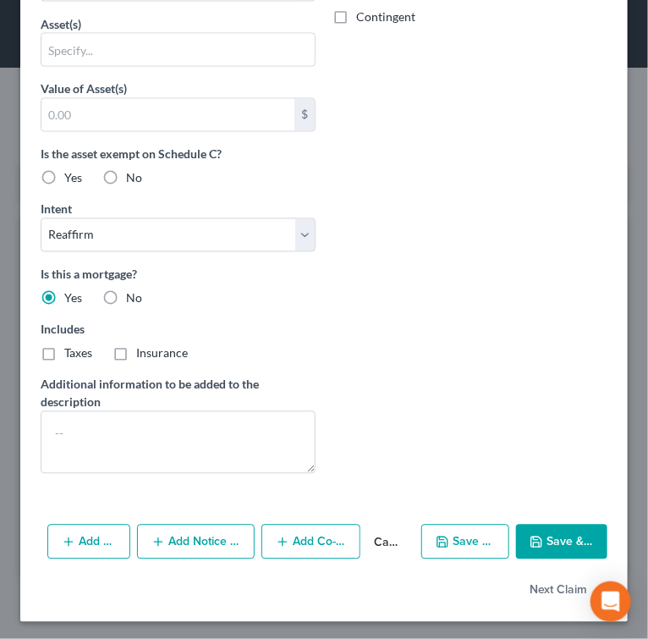
click at [564, 541] on button "Save & Close" at bounding box center [561, 542] width 91 height 36
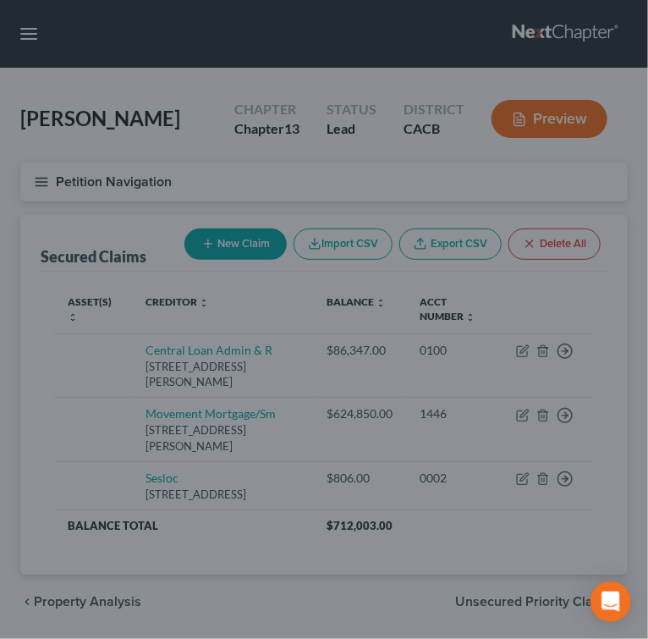
scroll to position [556, 0]
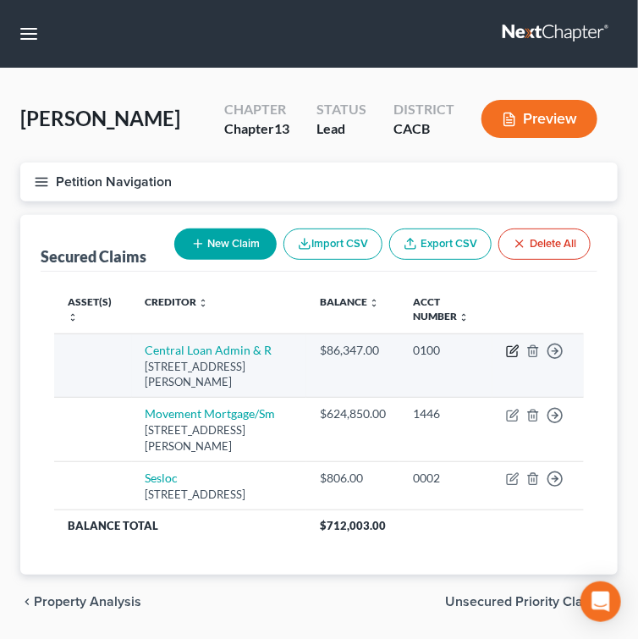
click at [517, 348] on icon "button" at bounding box center [513, 351] width 14 height 14
select select "33"
select select "2"
select select "0"
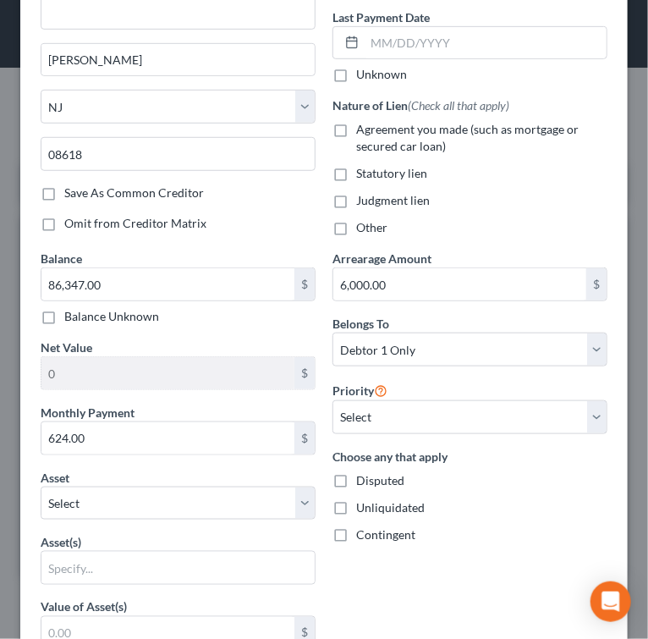
scroll to position [225, 0]
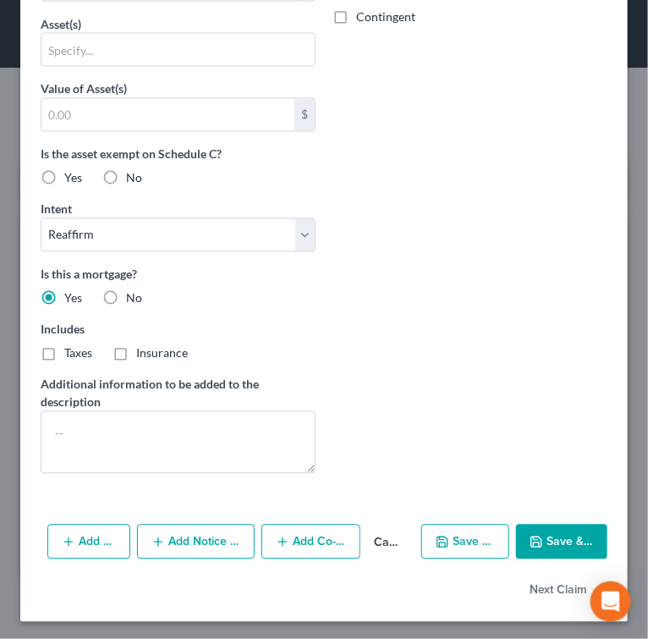
click at [557, 532] on button "Save & Close" at bounding box center [561, 542] width 91 height 36
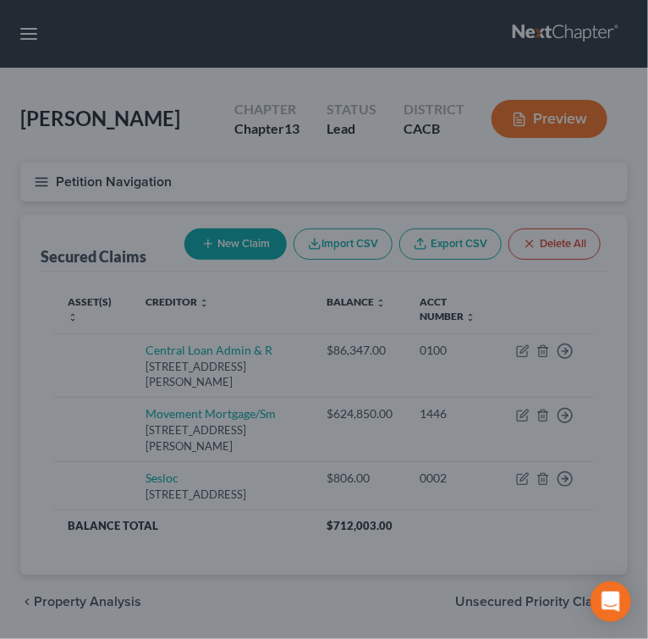
scroll to position [556, 0]
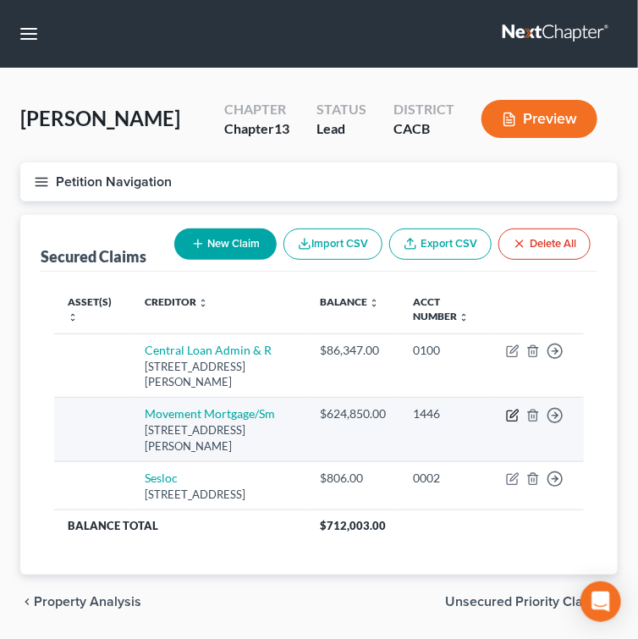
click at [516, 419] on icon "button" at bounding box center [513, 416] width 14 height 14
select select "42"
select select "0"
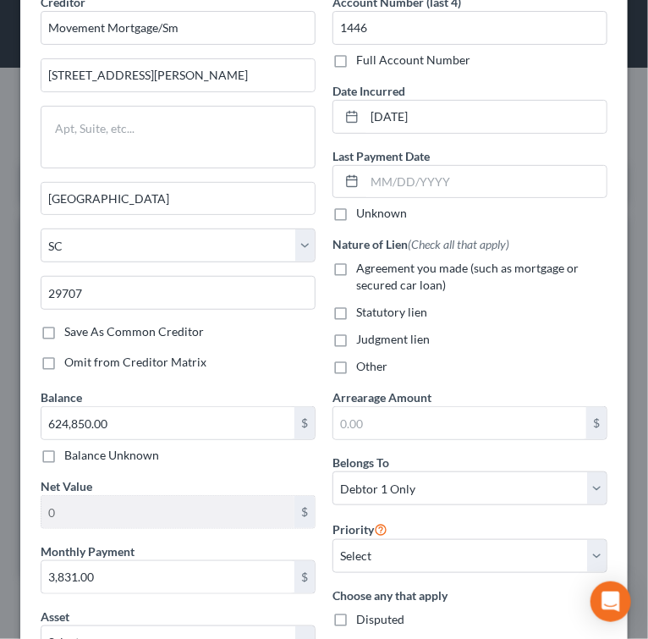
scroll to position [112, 0]
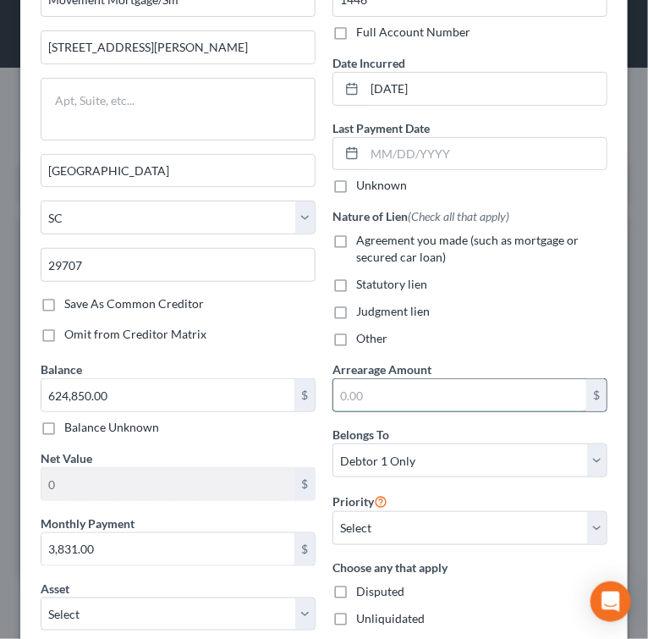
click at [370, 408] on input "text" at bounding box center [459, 395] width 253 height 32
click at [373, 404] on input "text" at bounding box center [459, 395] width 253 height 32
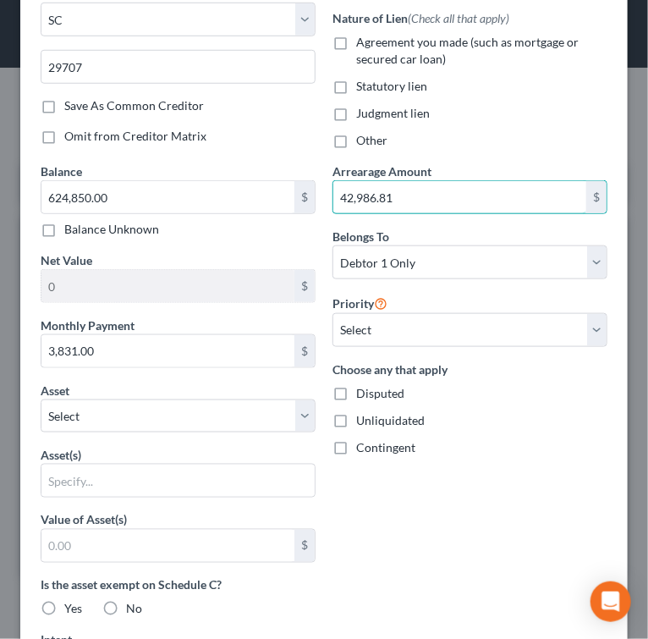
scroll to position [338, 0]
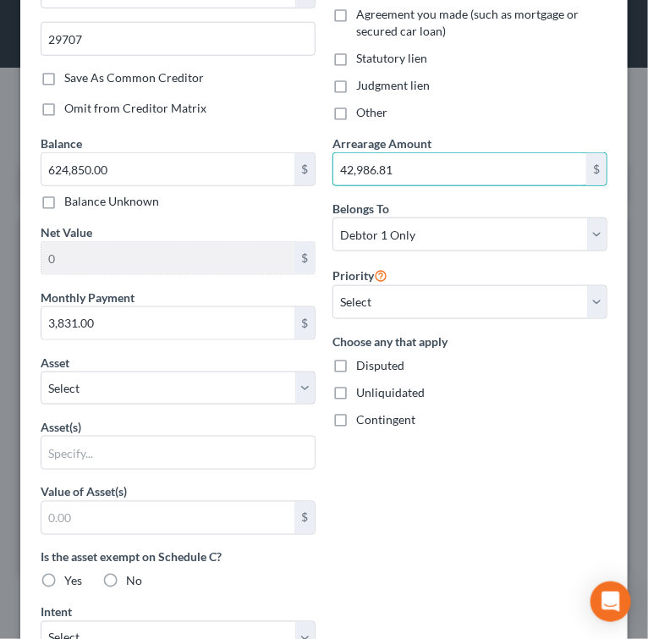
type input "42,986.81"
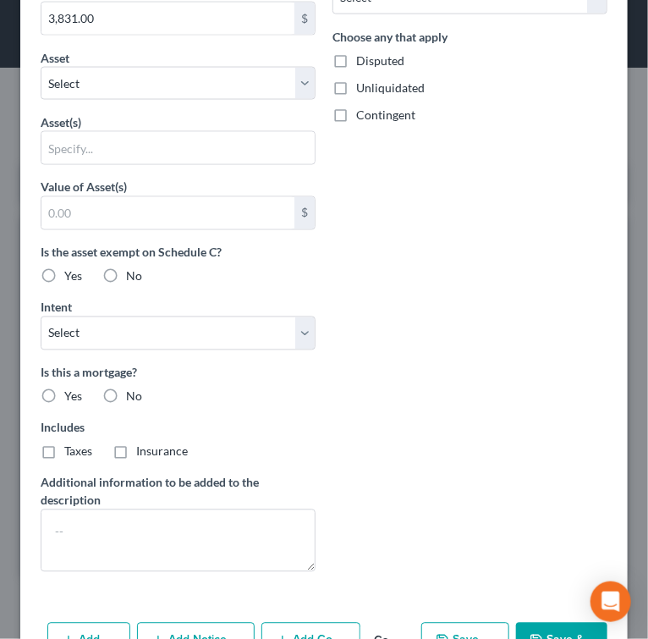
scroll to position [741, 0]
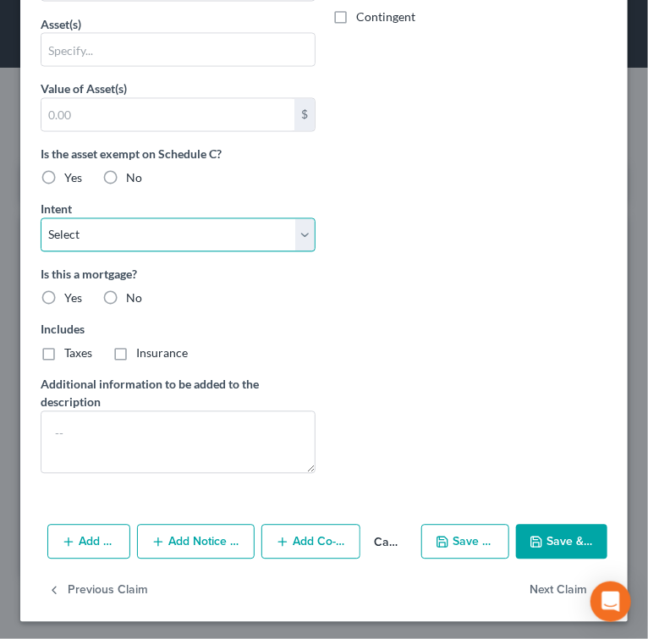
drag, startPoint x: 112, startPoint y: 239, endPoint x: 128, endPoint y: 244, distance: 16.6
click at [112, 239] on select "Select Surrender Redeem Reaffirm Avoid Other" at bounding box center [178, 235] width 275 height 34
select select "2"
click at [41, 218] on select "Select Surrender Redeem Reaffirm Avoid Other" at bounding box center [178, 235] width 275 height 34
type input "42,986.81"
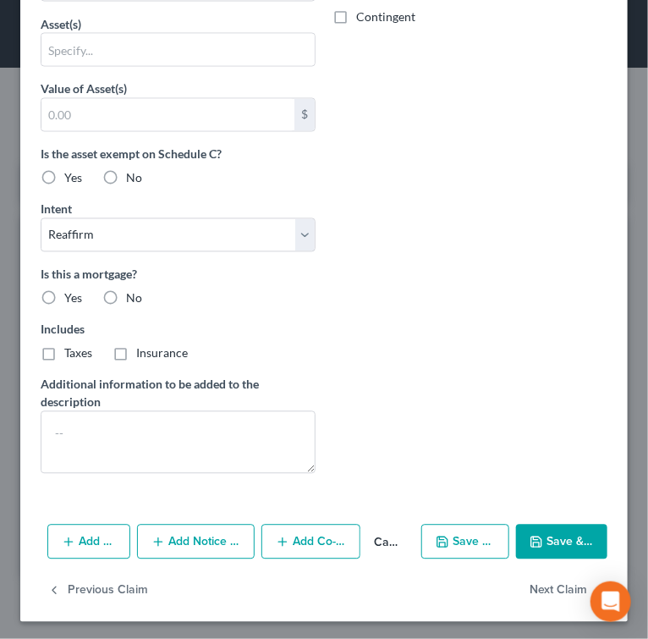
click at [377, 545] on button "Cancel" at bounding box center [387, 543] width 54 height 34
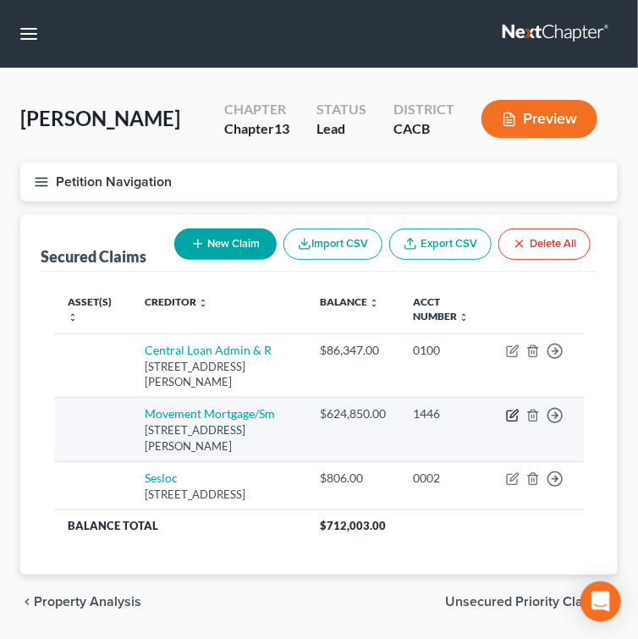
click at [517, 417] on icon "button" at bounding box center [512, 415] width 10 height 10
select select "42"
select select "0"
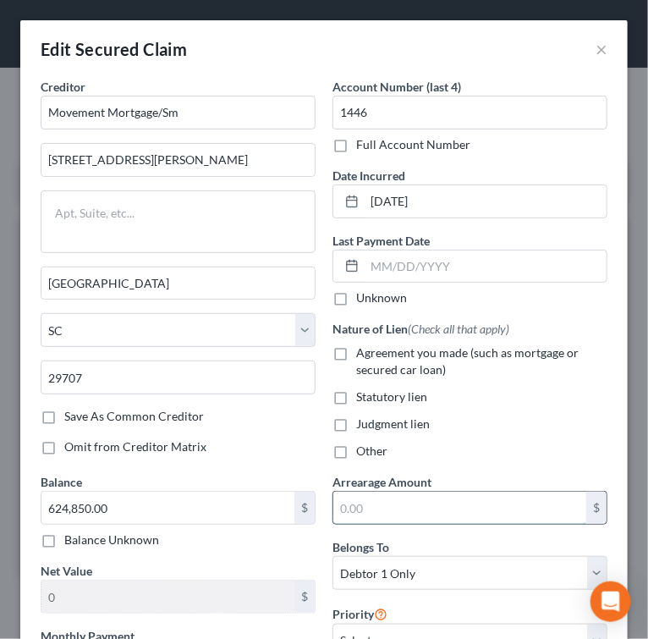
click at [430, 504] on input "text" at bounding box center [459, 507] width 253 height 32
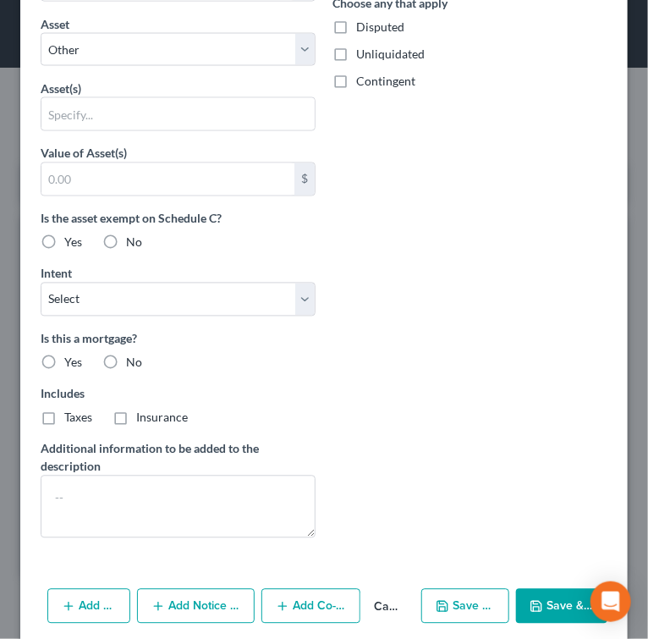
type input "43,000"
click at [565, 598] on button "Save & Close" at bounding box center [561, 607] width 91 height 36
select select
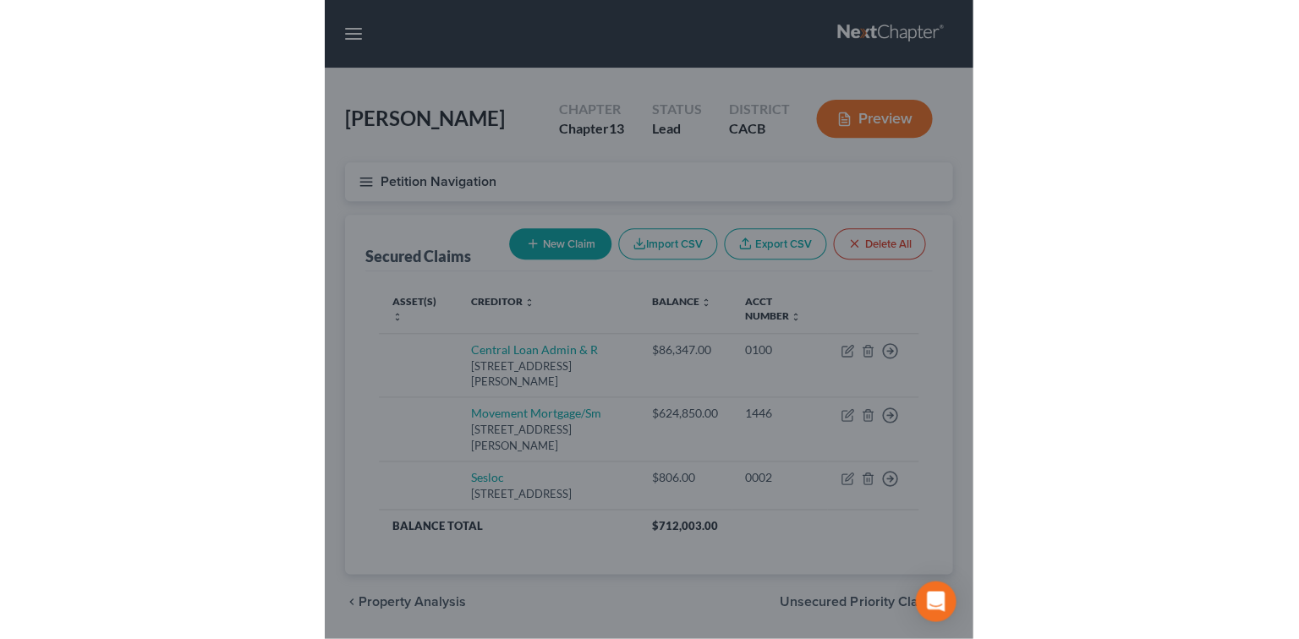
scroll to position [556, 0]
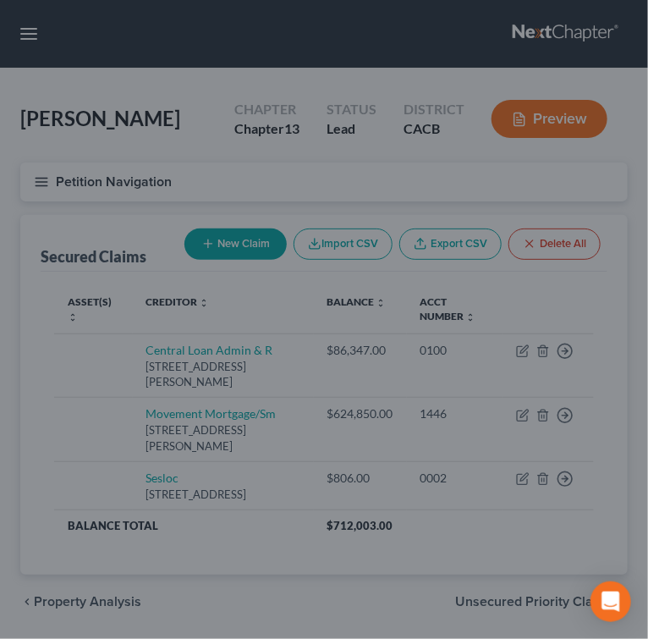
type input "43,000.00"
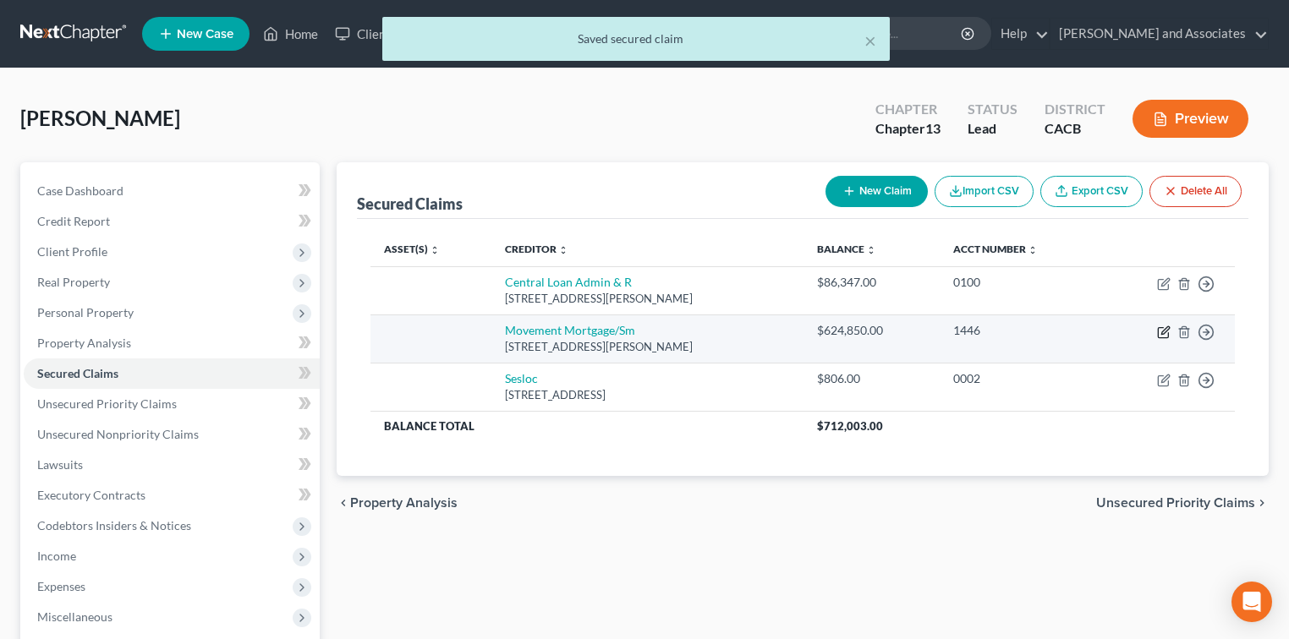
click at [1160, 333] on icon "button" at bounding box center [1164, 333] width 14 height 14
select select "42"
select select "0"
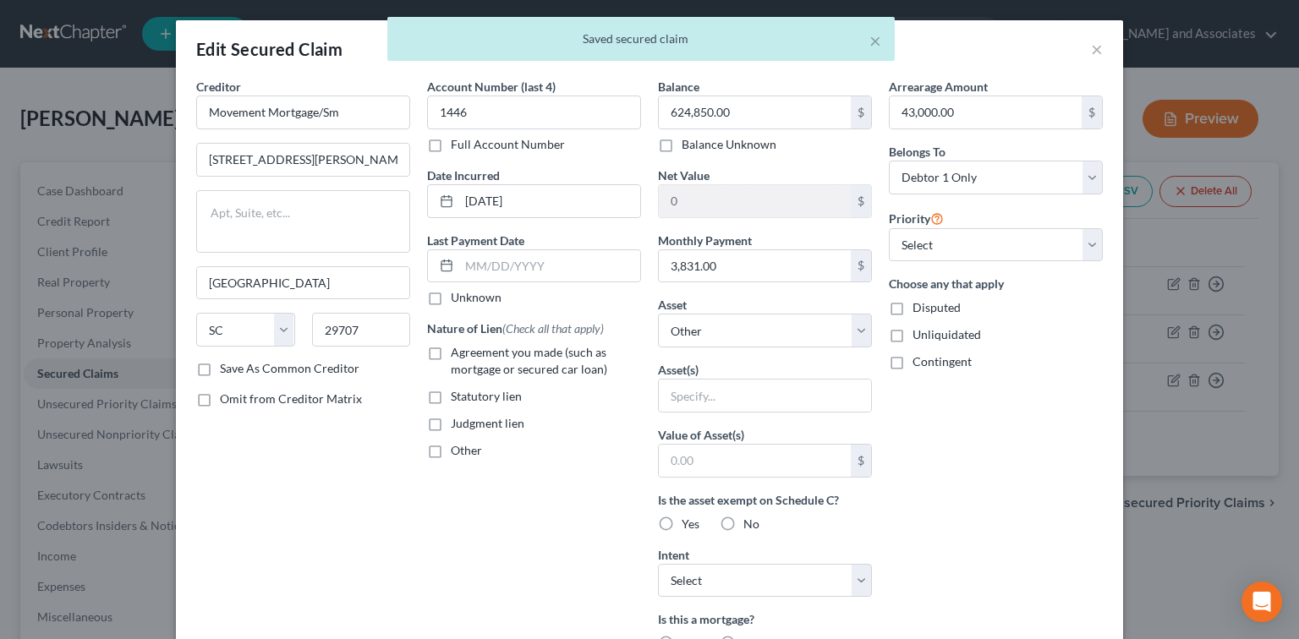
click at [532, 363] on span "Agreement you made (such as mortgage or secured car loan)" at bounding box center [529, 360] width 156 height 31
click at [469, 355] on input "Agreement you made (such as mortgage or secured car loan)" at bounding box center [463, 349] width 11 height 11
checkbox input "true"
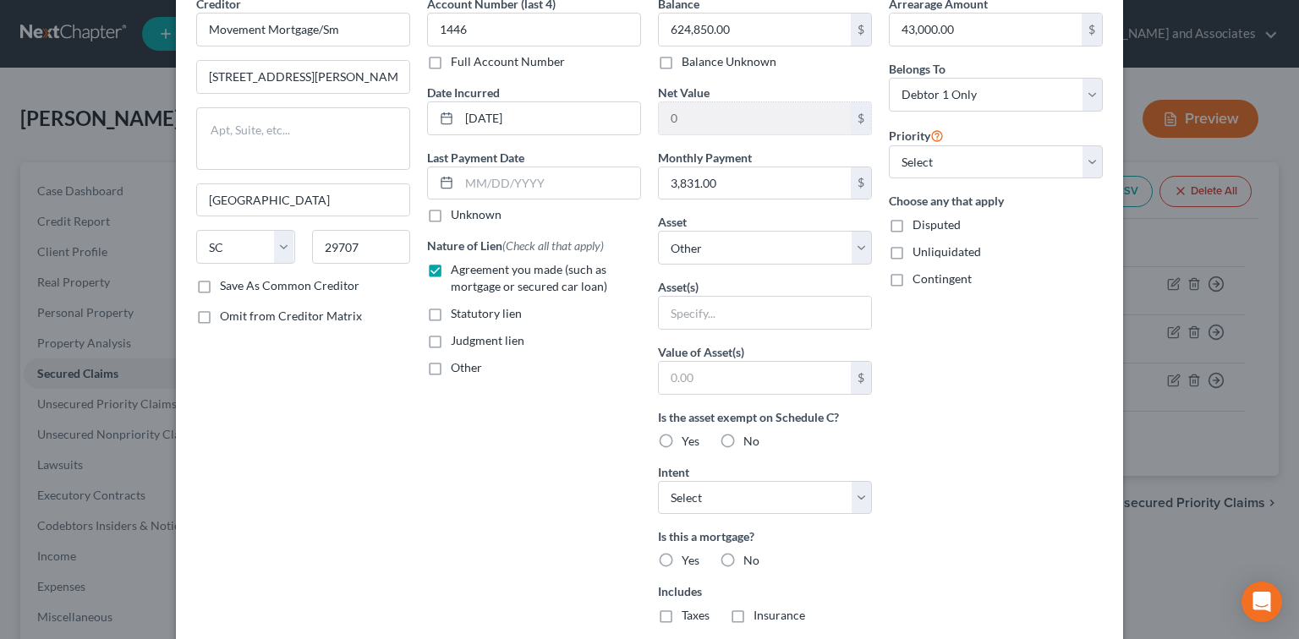
scroll to position [112, 0]
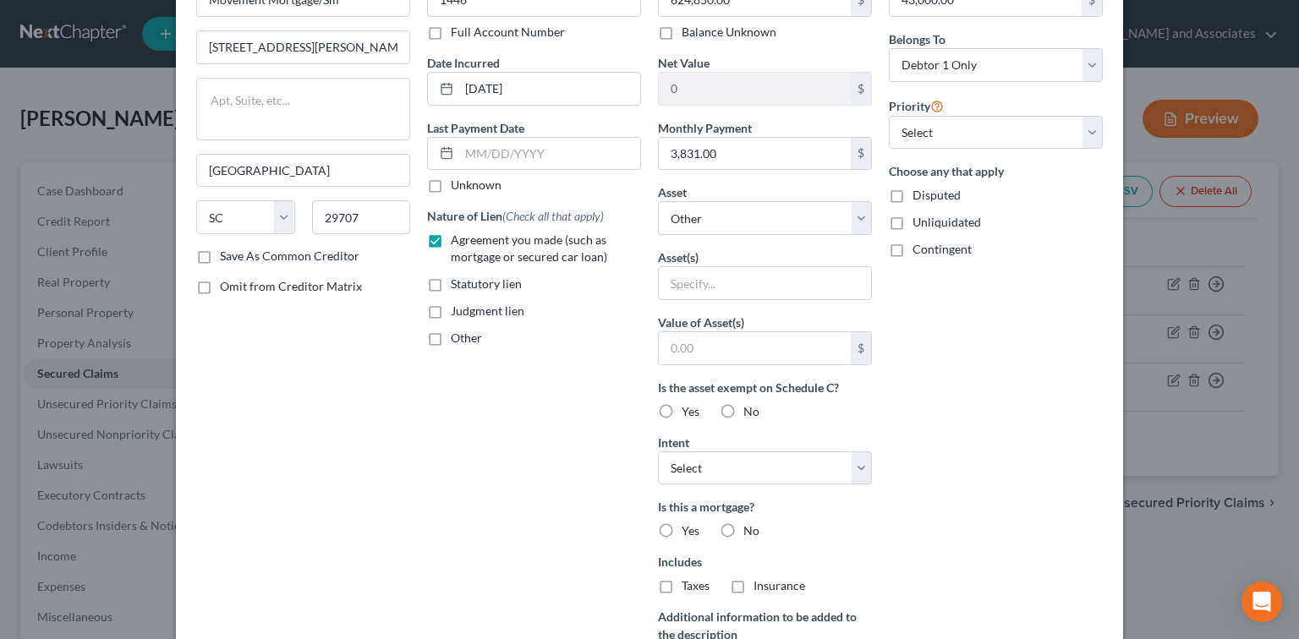
click at [690, 409] on span "Yes" at bounding box center [691, 411] width 18 height 14
click at [690, 409] on input "Yes" at bounding box center [693, 408] width 11 height 11
radio input "true"
click at [757, 227] on select "Select Other Multiple Assets 2275 Glacier Ln - $997400.0 Clothing - Clothing fo…" at bounding box center [765, 218] width 214 height 34
select select "2"
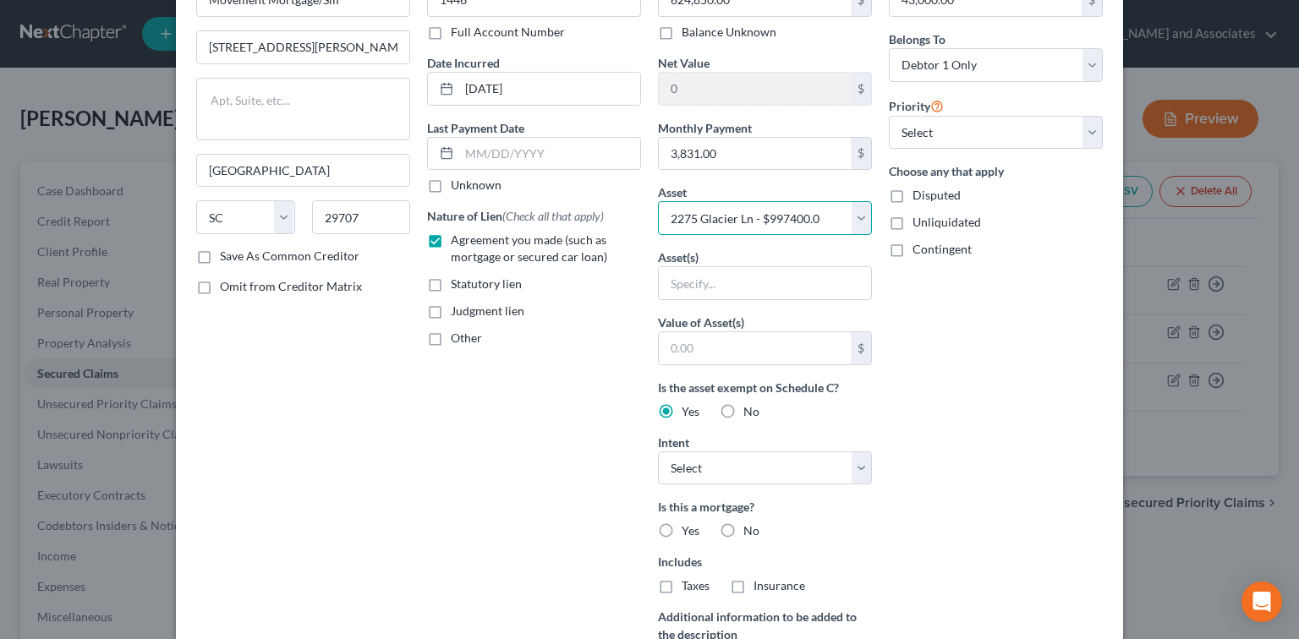
click at [658, 201] on select "Select Other Multiple Assets 2275 Glacier Ln - $997400.0 Clothing - Clothing fo…" at bounding box center [765, 218] width 214 height 34
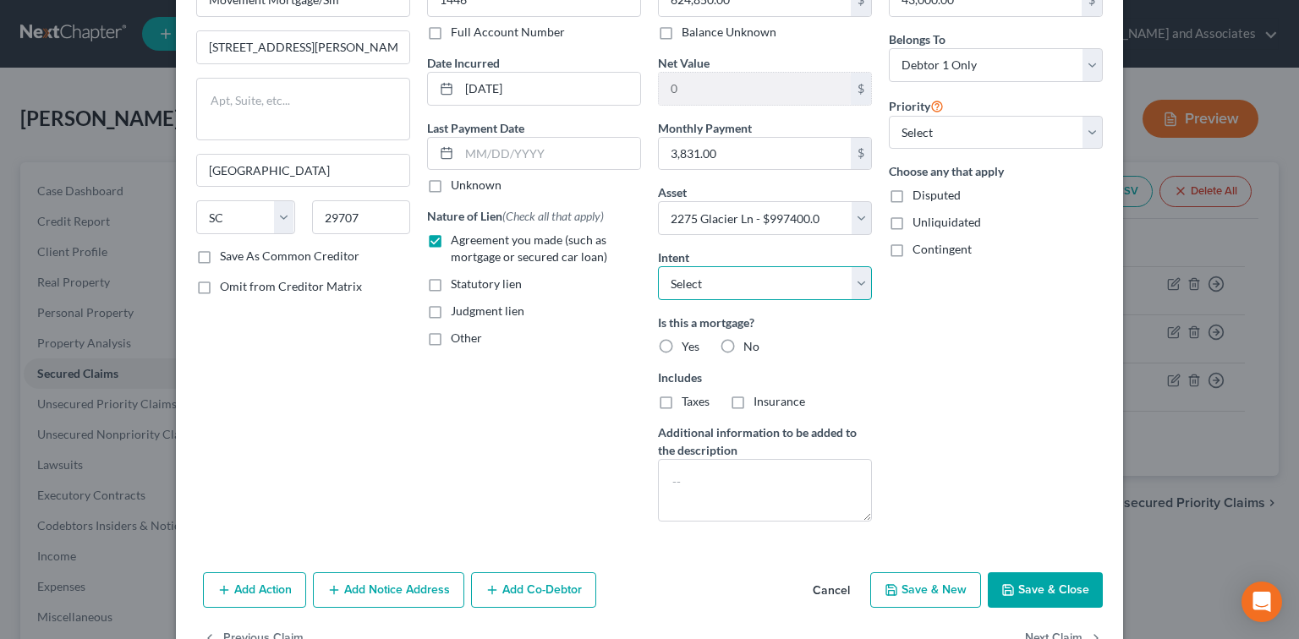
click at [755, 287] on select "Select Surrender Redeem Reaffirm Avoid Other" at bounding box center [765, 283] width 214 height 34
select select "2"
click at [658, 266] on select "Select Surrender Redeem Reaffirm Avoid Other" at bounding box center [765, 283] width 214 height 34
click at [675, 344] on div "Yes" at bounding box center [678, 346] width 41 height 17
click at [682, 342] on label "Yes" at bounding box center [691, 346] width 18 height 17
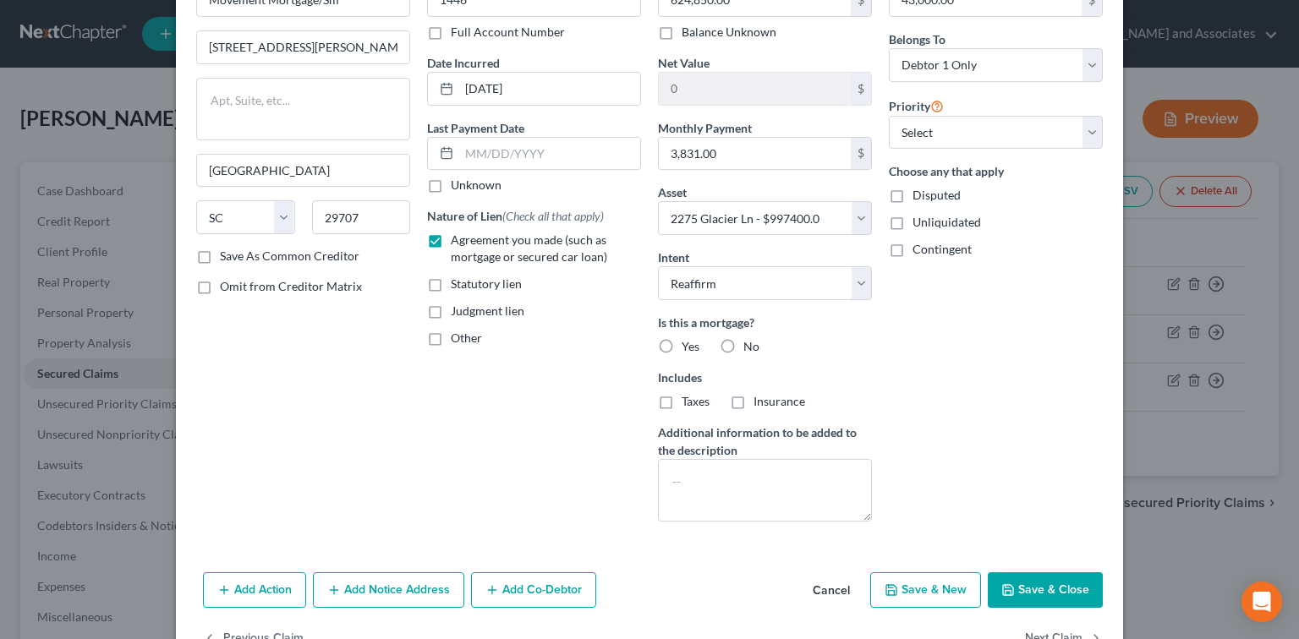
click at [688, 342] on input "Yes" at bounding box center [693, 343] width 11 height 11
radio input "true"
click at [1025, 590] on button "Save & Close" at bounding box center [1045, 591] width 115 height 36
select select
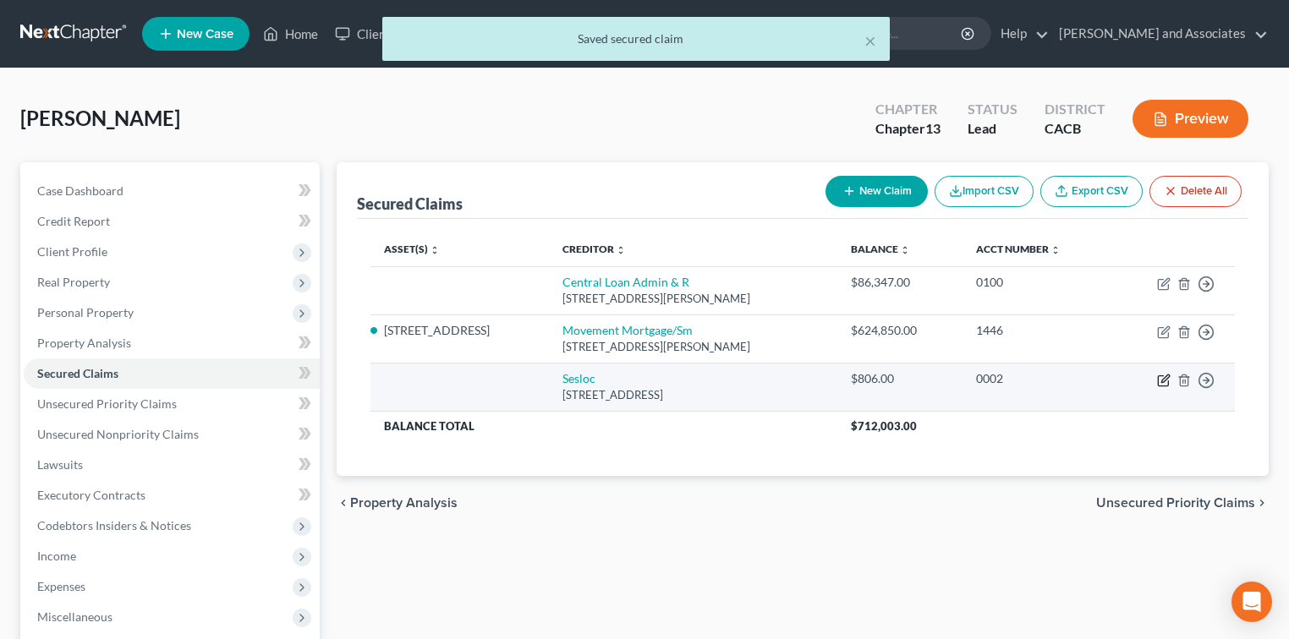
click at [1165, 379] on icon "button" at bounding box center [1165, 379] width 8 height 8
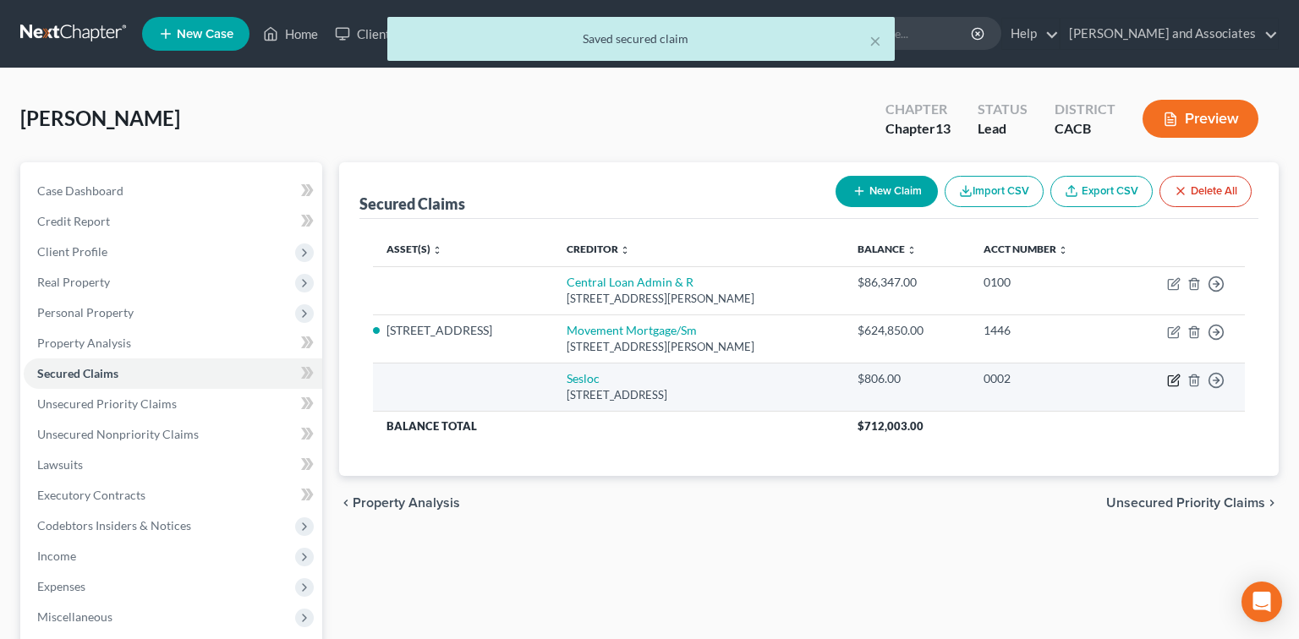
select select "4"
select select "0"
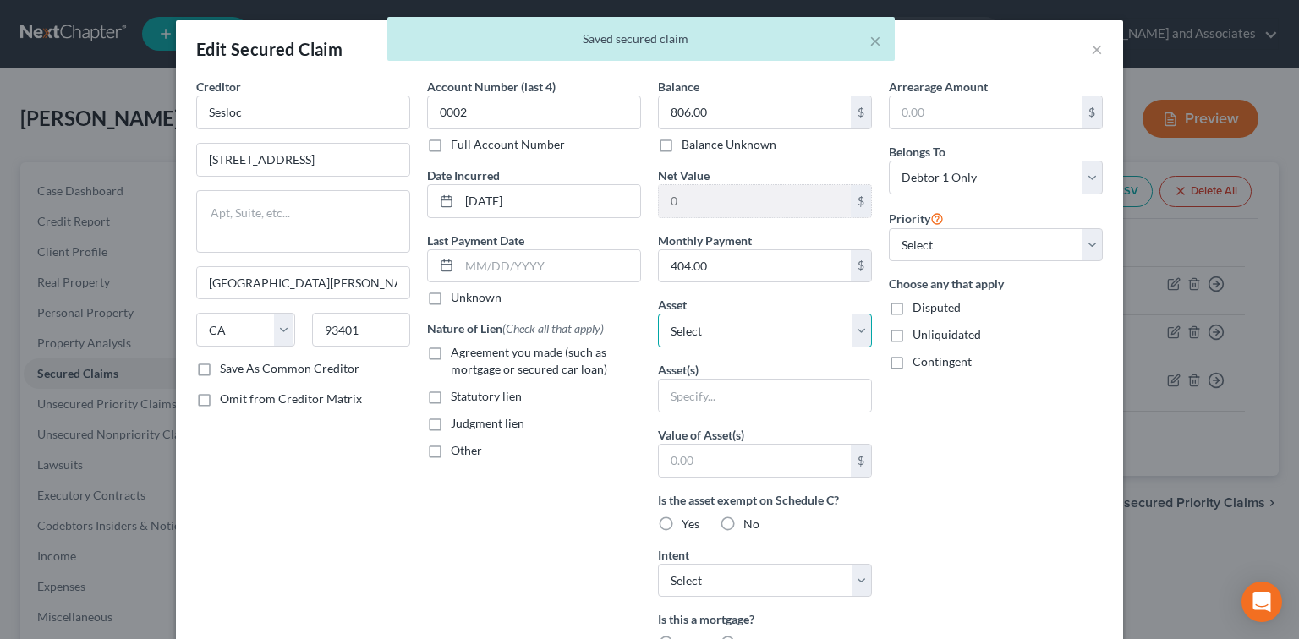
click at [732, 326] on select "Select Other Multiple Assets 2275 Glacier Ln - $997400.0 Clothing - Clothing fo…" at bounding box center [765, 331] width 214 height 34
select select "2"
click at [658, 314] on select "Select Other Multiple Assets 2275 Glacier Ln - $997400.0 Clothing - Clothing fo…" at bounding box center [765, 331] width 214 height 34
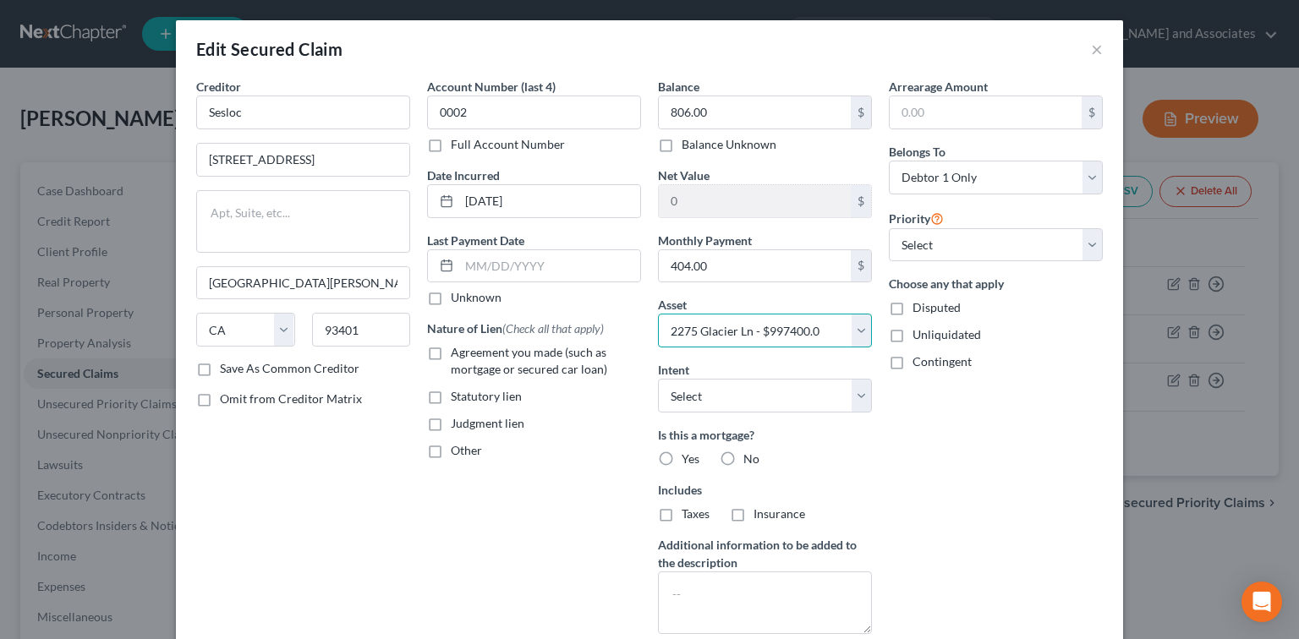
scroll to position [162, 0]
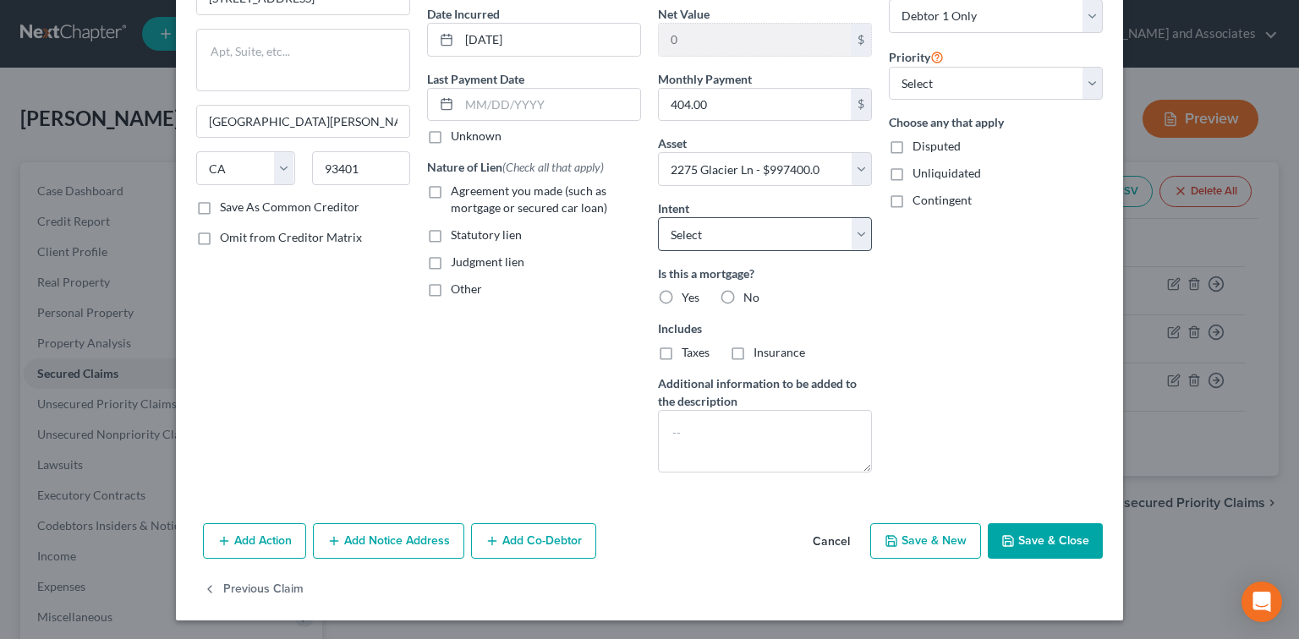
click at [527, 194] on span "Agreement you made (such as mortgage or secured car loan)" at bounding box center [529, 199] width 156 height 31
click at [469, 194] on input "Agreement you made (such as mortgage or secured car loan)" at bounding box center [463, 188] width 11 height 11
checkbox input "true"
drag, startPoint x: 710, startPoint y: 230, endPoint x: 732, endPoint y: 248, distance: 28.3
click at [710, 230] on select "Select Surrender Redeem Reaffirm Avoid Other" at bounding box center [765, 234] width 214 height 34
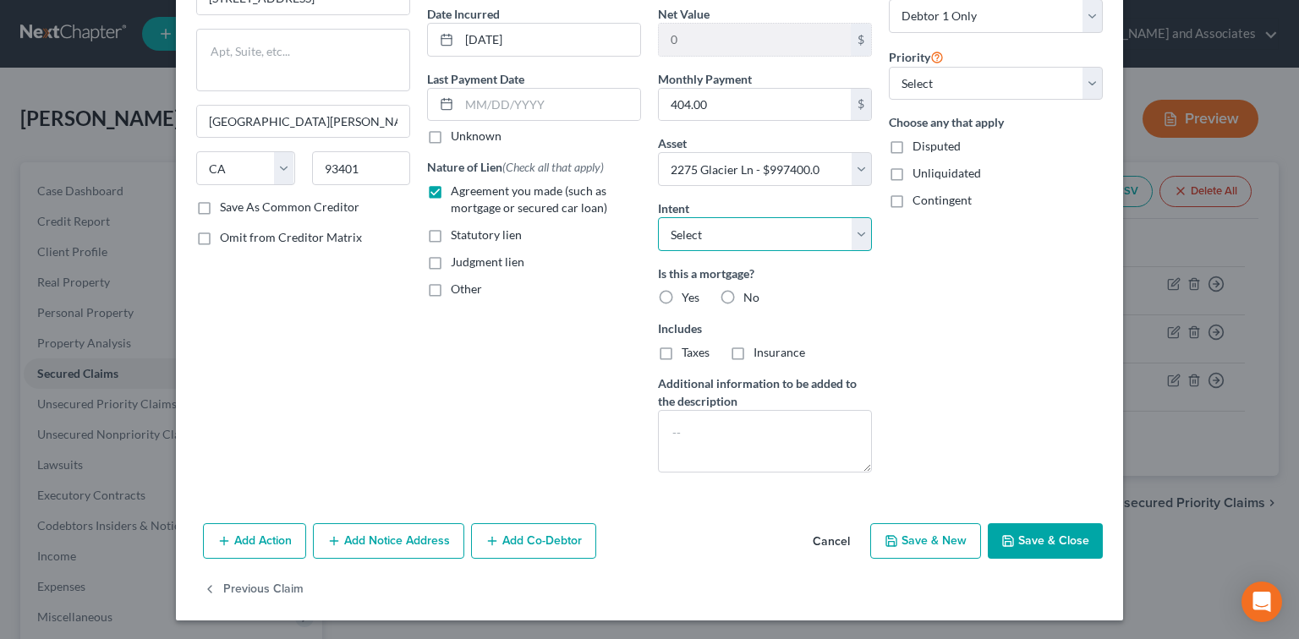
select select "2"
click at [658, 217] on select "Select Surrender Redeem Reaffirm Avoid Other" at bounding box center [765, 234] width 214 height 34
click at [1070, 528] on button "Save & Close" at bounding box center [1045, 542] width 115 height 36
select select
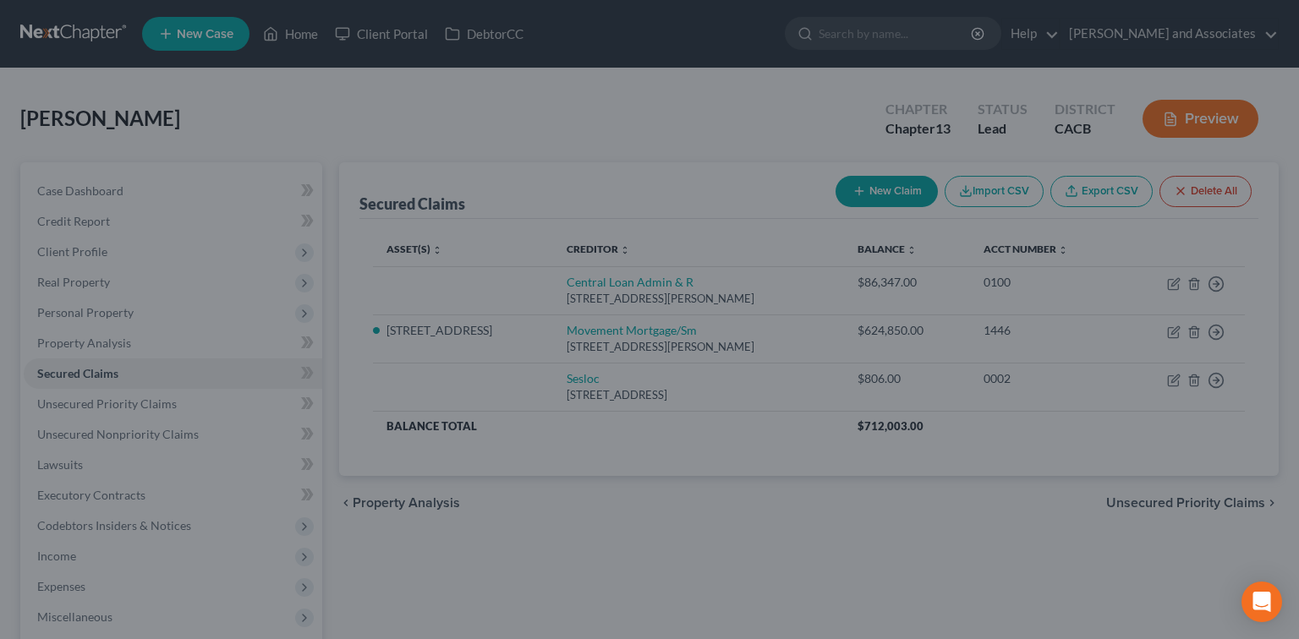
type input "996,594.00"
select select "2"
type input "0"
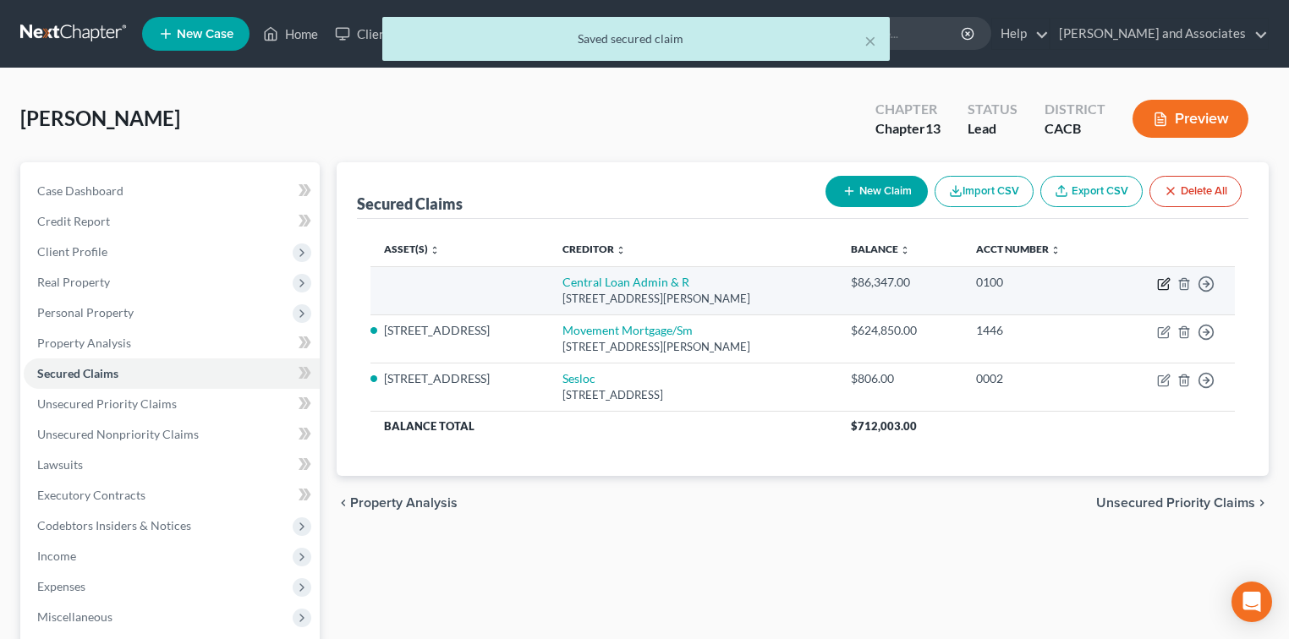
click at [1161, 284] on icon "button" at bounding box center [1165, 282] width 8 height 8
select select "33"
select select "2"
select select "0"
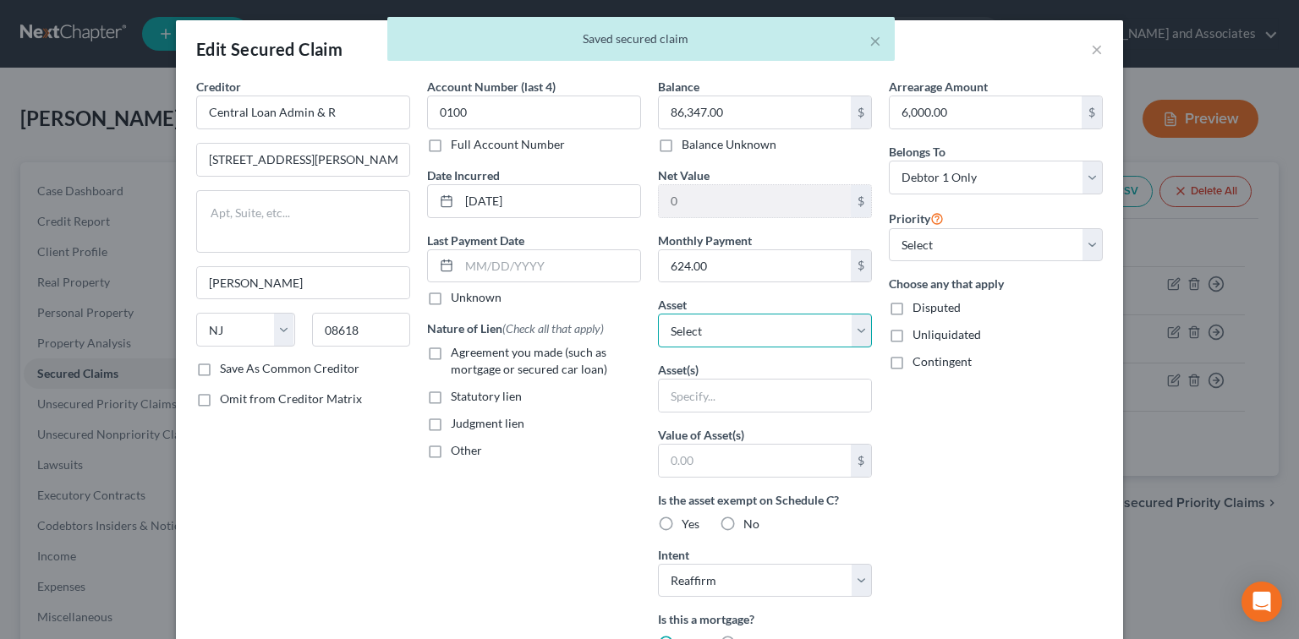
click at [770, 337] on select "Select Other Multiple Assets 2275 Glacier Ln - $997400.0 Clothing - Clothing fo…" at bounding box center [765, 331] width 214 height 34
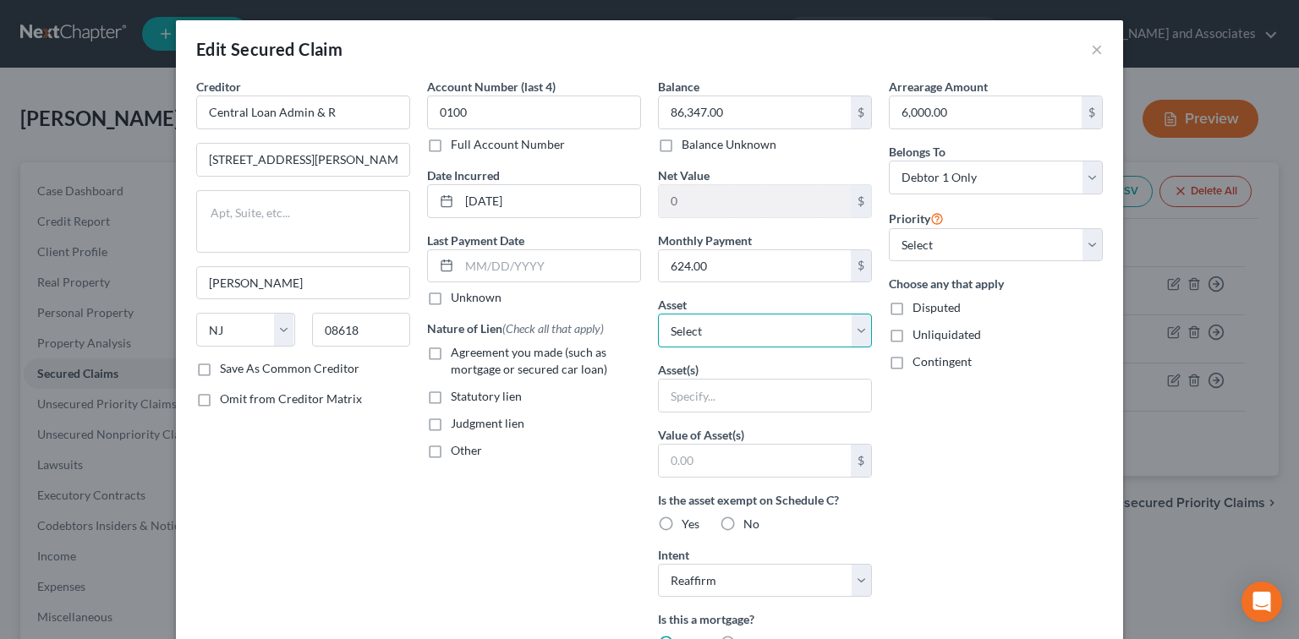
select select "2"
click at [658, 314] on select "Select Other Multiple Assets 2275 Glacier Ln - $997400.0 Clothing - Clothing fo…" at bounding box center [765, 331] width 214 height 34
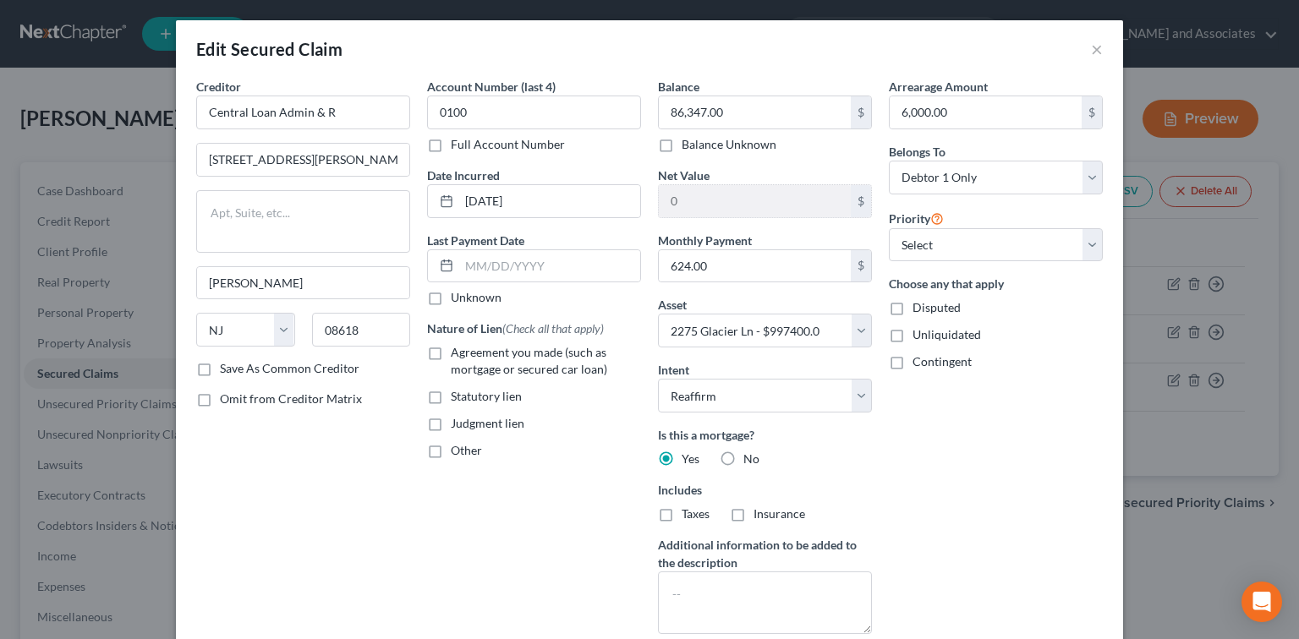
click at [483, 346] on span "Agreement you made (such as mortgage or secured car loan)" at bounding box center [529, 360] width 156 height 31
click at [469, 346] on input "Agreement you made (such as mortgage or secured car loan)" at bounding box center [463, 349] width 11 height 11
checkbox input "true"
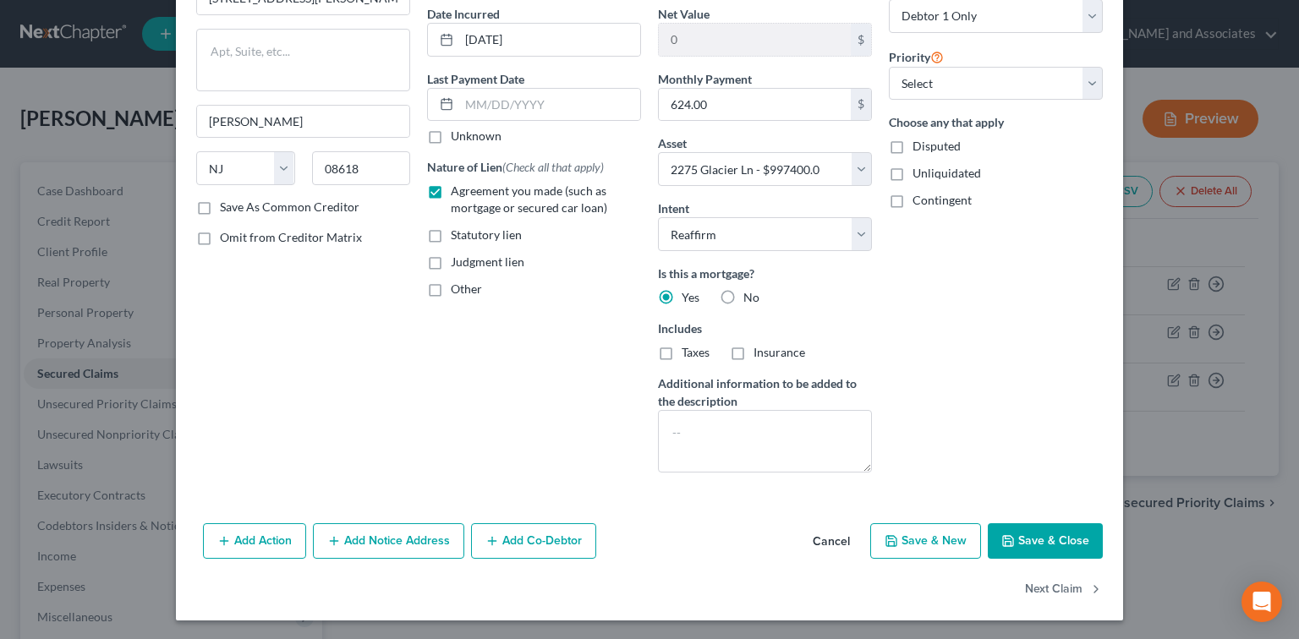
click at [1054, 545] on button "Save & Close" at bounding box center [1045, 542] width 115 height 36
select select
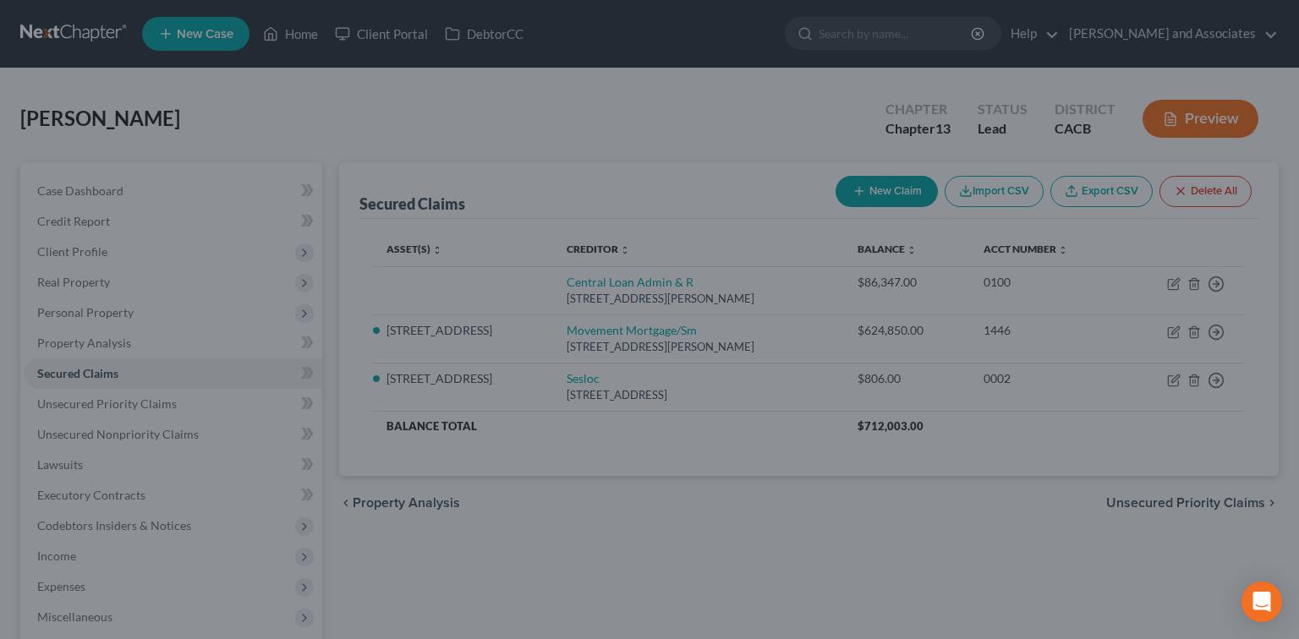
type input "911,053.00"
select select "2"
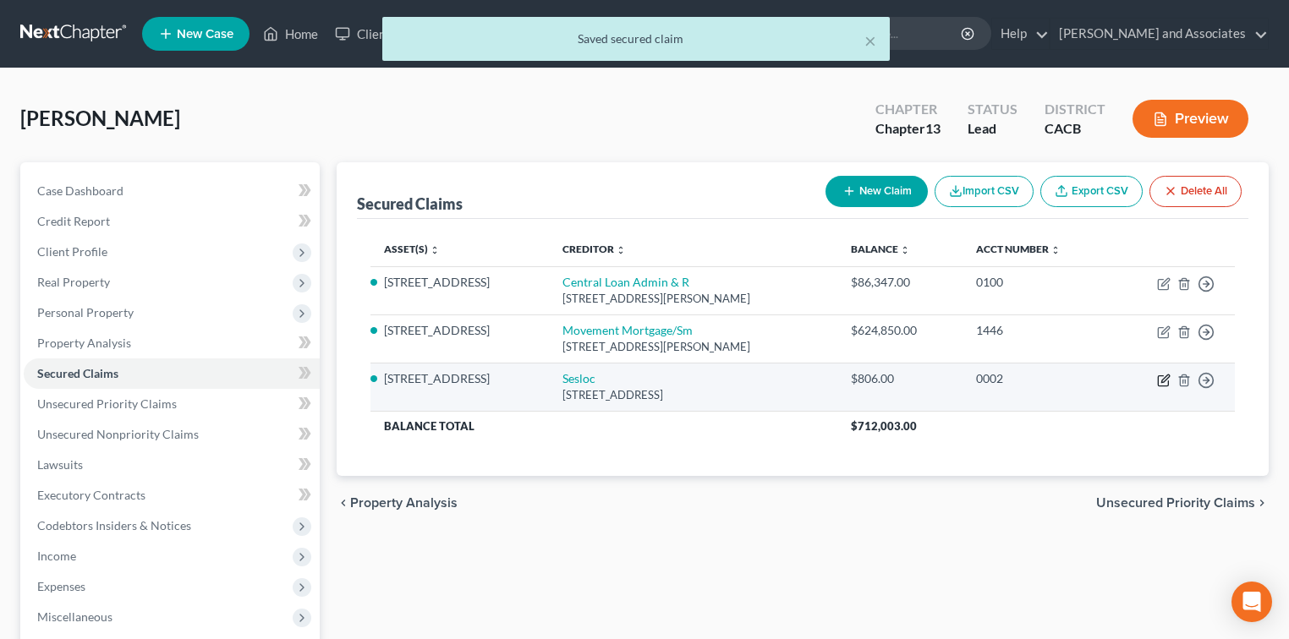
click at [1166, 382] on icon "button" at bounding box center [1164, 381] width 14 height 14
select select "4"
select select "2"
select select "0"
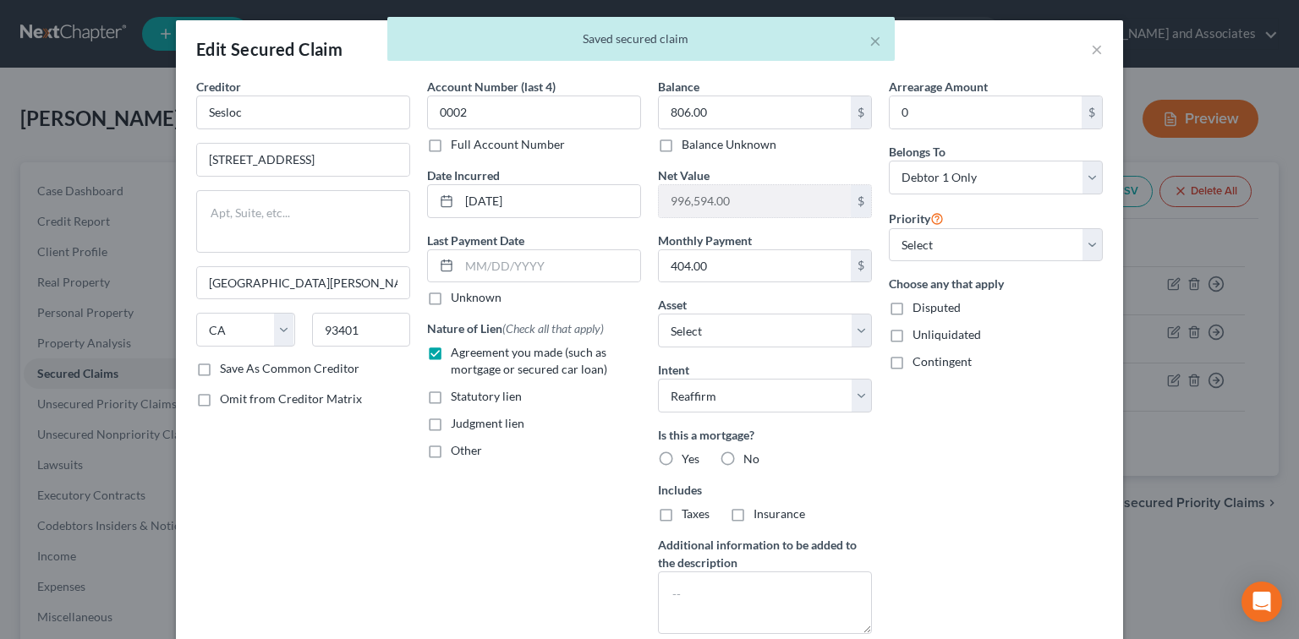
click at [743, 458] on label "No" at bounding box center [751, 459] width 16 height 17
click at [750, 458] on input "No" at bounding box center [755, 456] width 11 height 11
radio input "true"
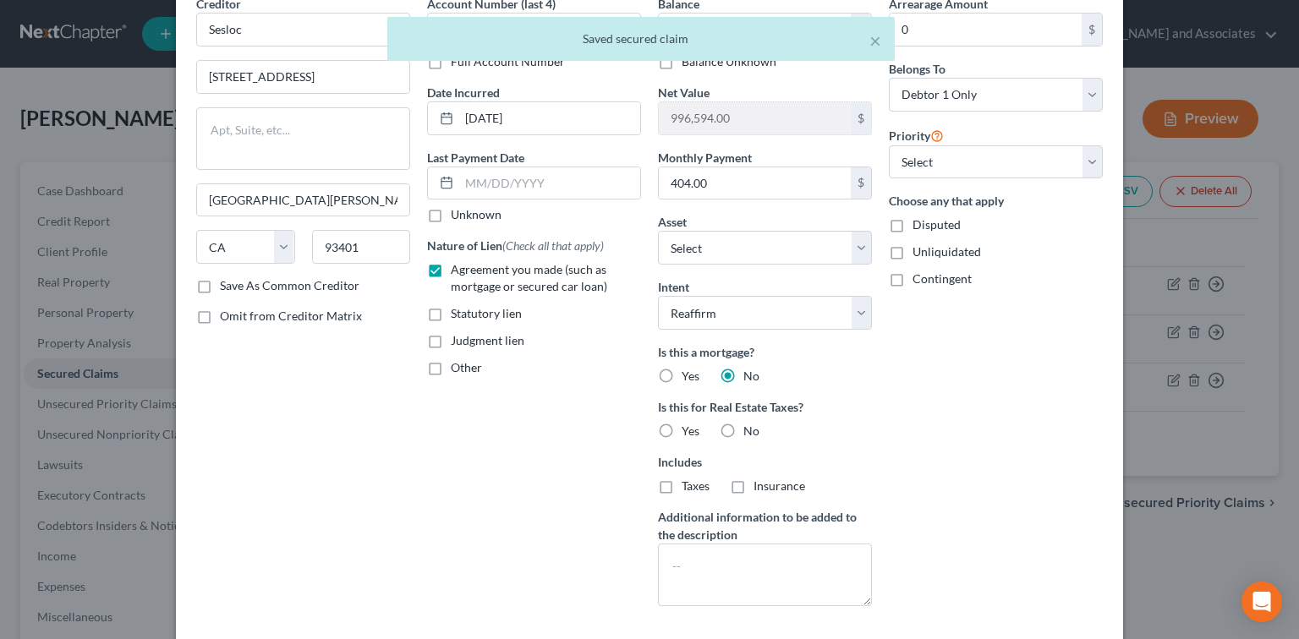
scroll to position [112, 0]
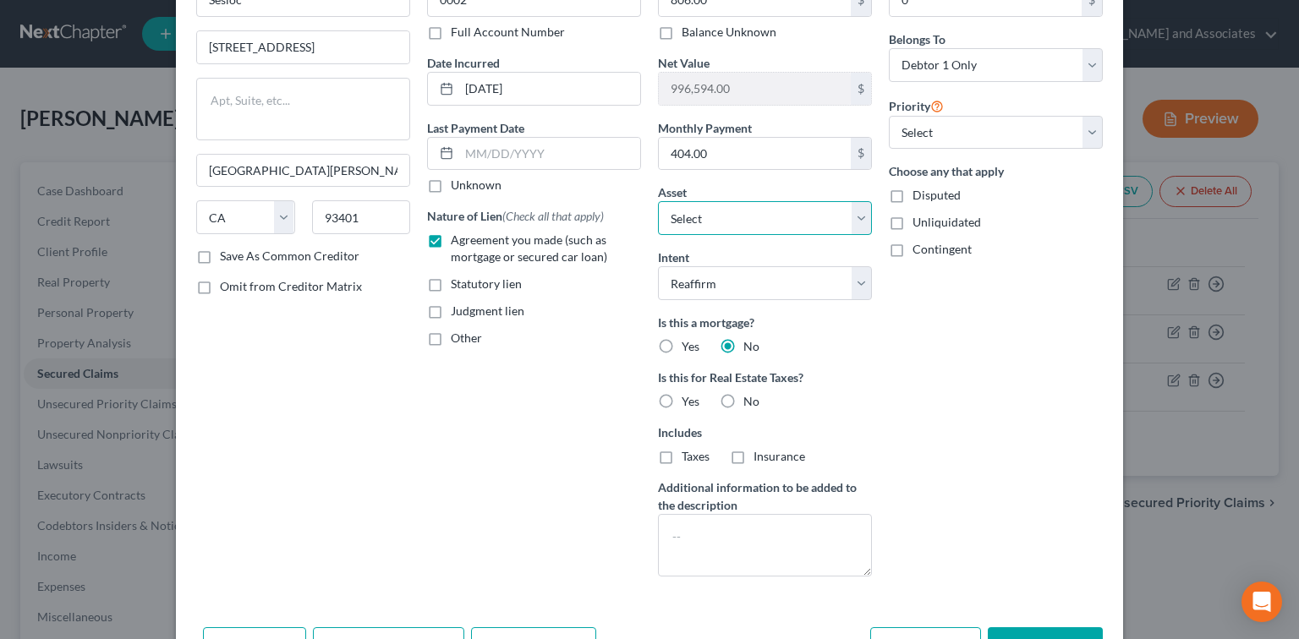
click at [741, 213] on select "Select Other Multiple Assets 2275 Glacier Ln - $997400.0 Clothing - Clothing fo…" at bounding box center [765, 218] width 214 height 34
select select "9"
click at [658, 201] on select "Select Other Multiple Assets 2275 Glacier Ln - $997400.0 Clothing - Clothing fo…" at bounding box center [765, 218] width 214 height 34
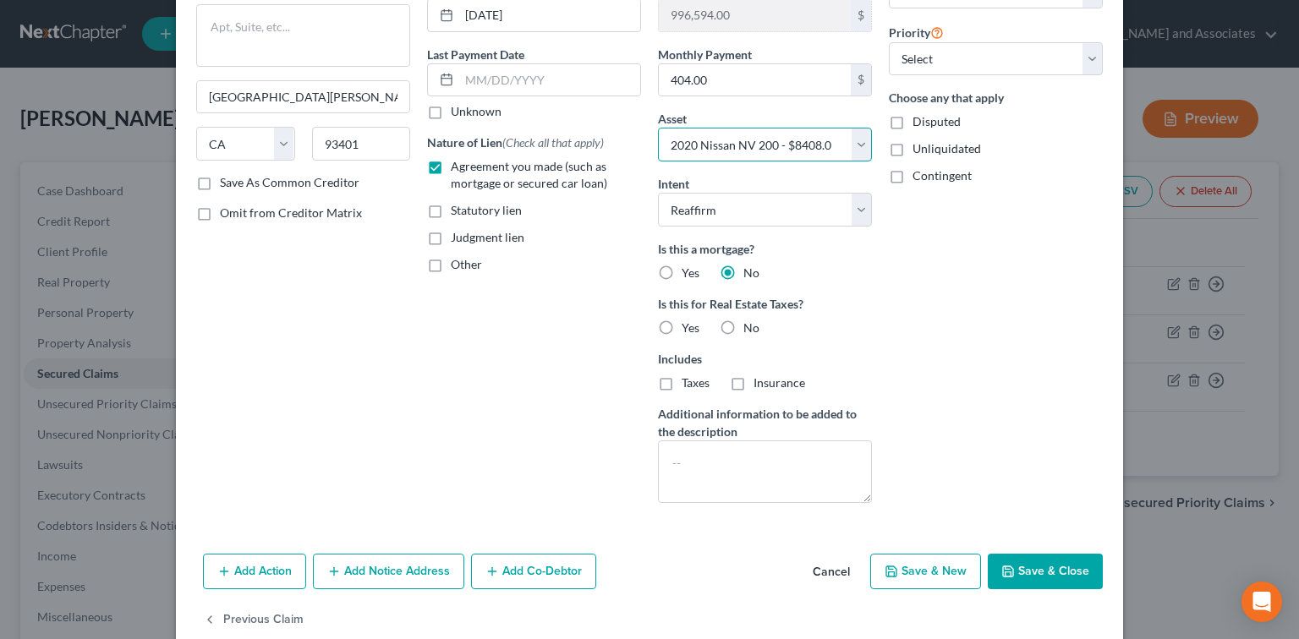
scroll to position [217, 0]
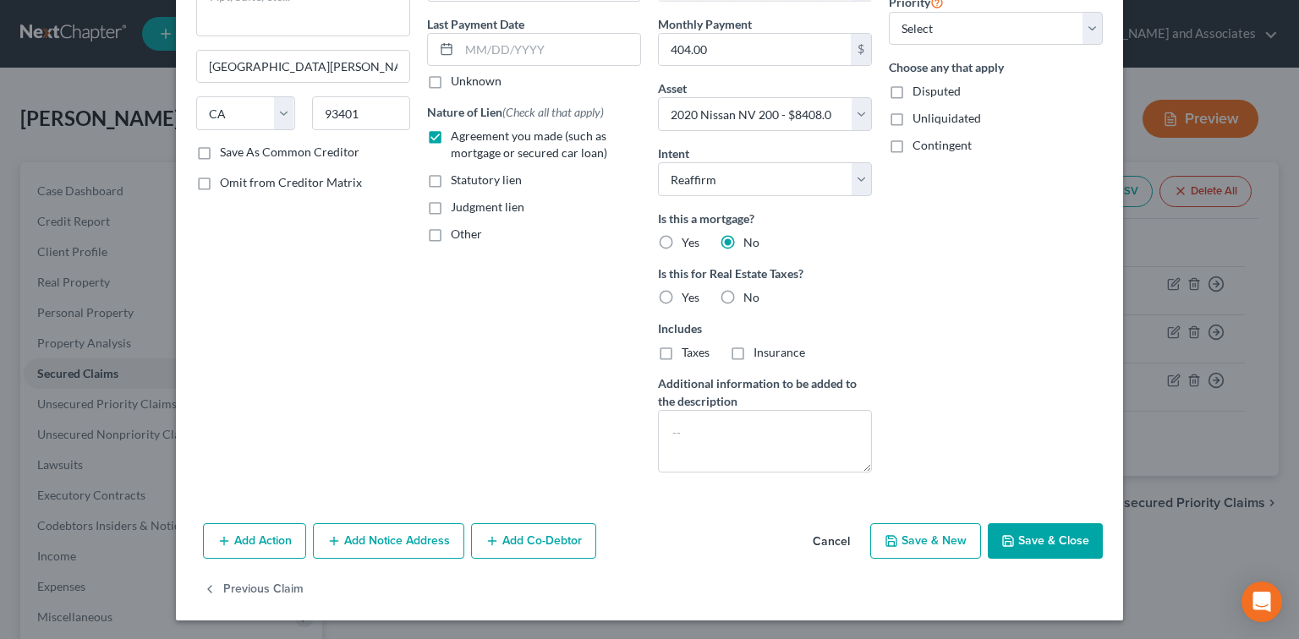
click at [1032, 543] on button "Save & Close" at bounding box center [1045, 542] width 115 height 36
select select
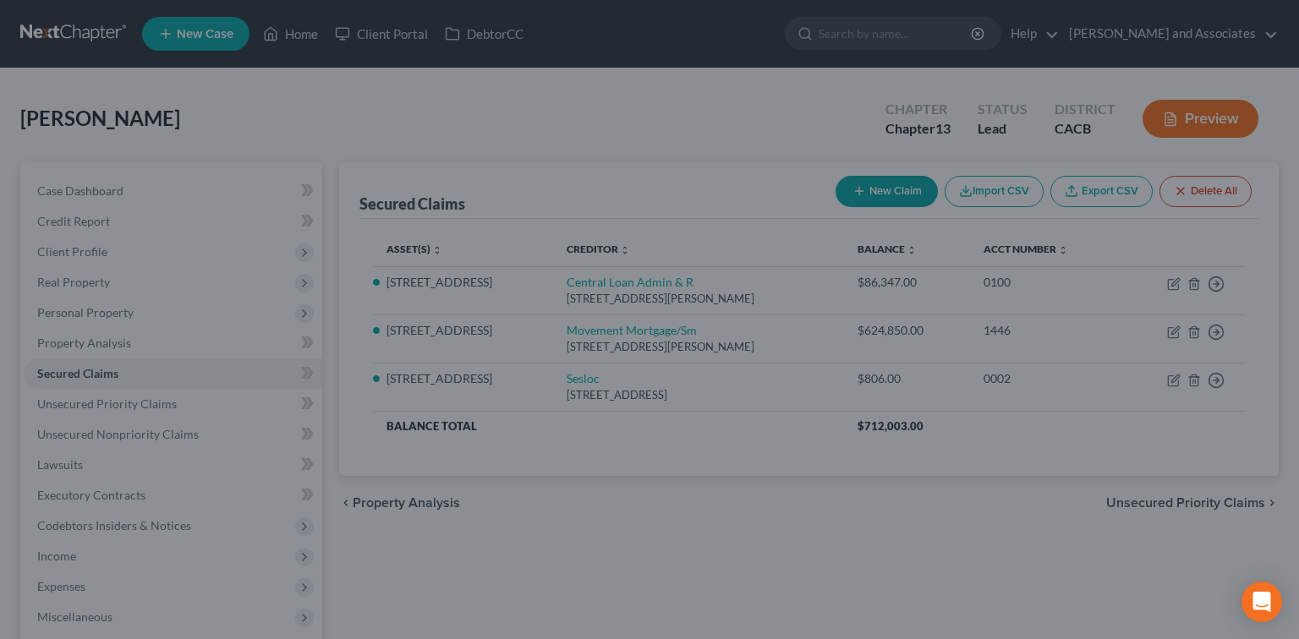
type input "7,602.00"
select select "9"
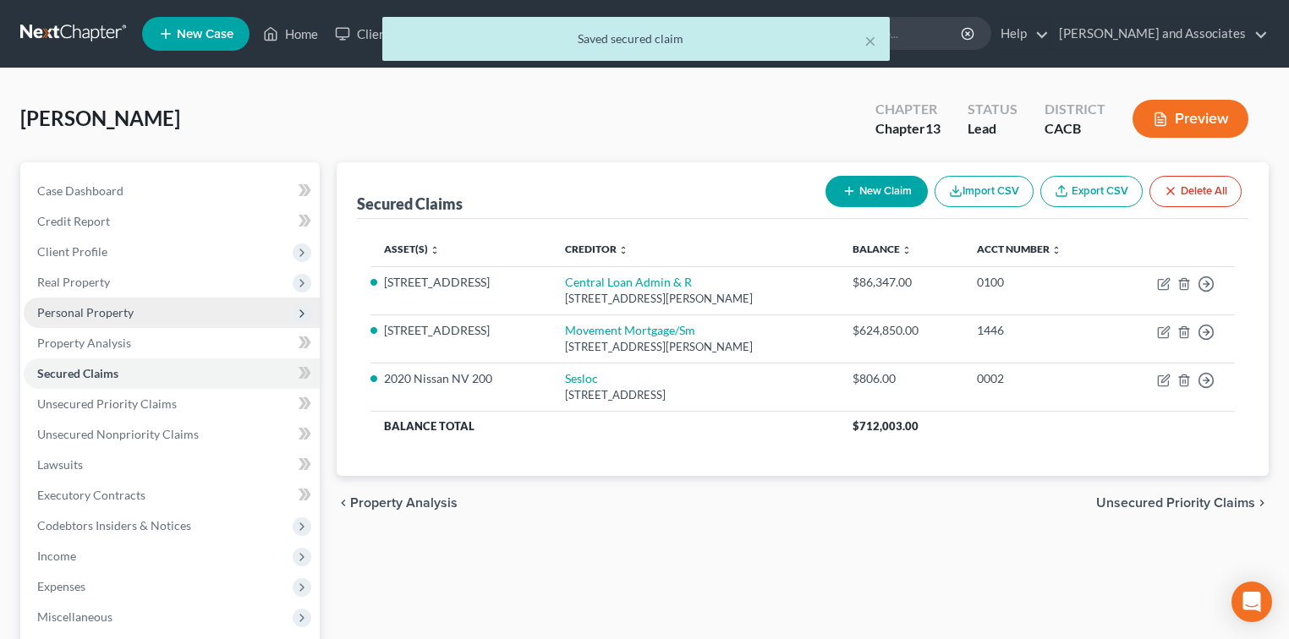
click at [125, 316] on span "Personal Property" at bounding box center [85, 312] width 96 height 14
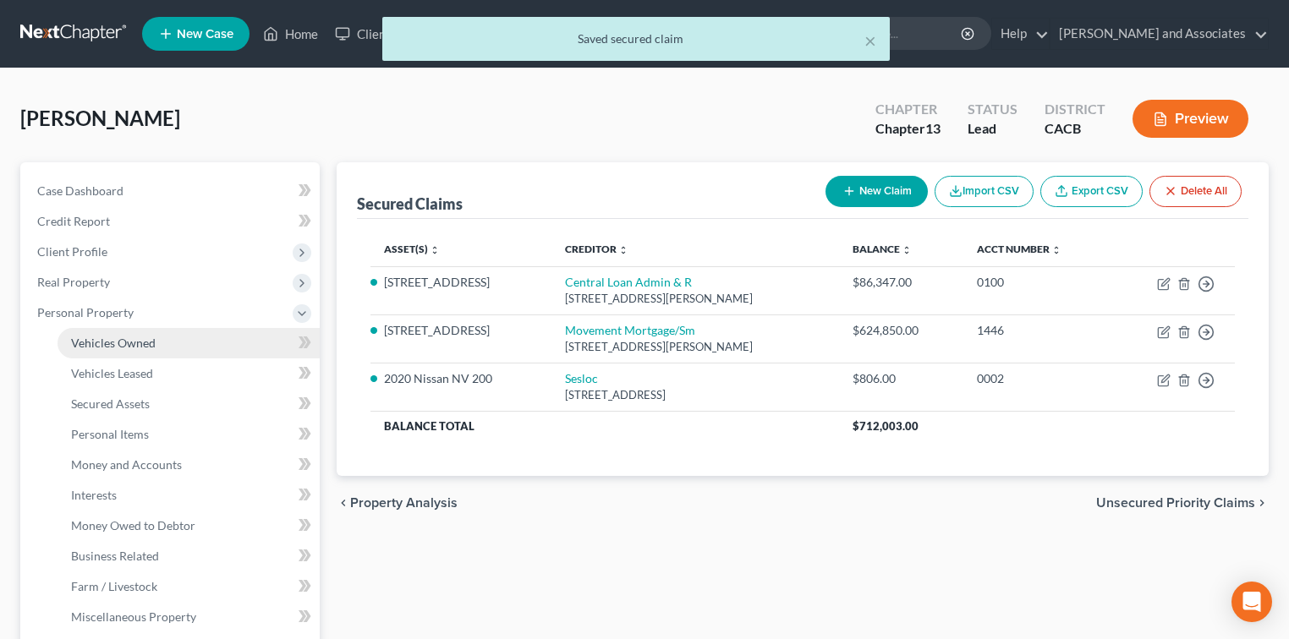
click at [165, 339] on link "Vehicles Owned" at bounding box center [189, 343] width 262 height 30
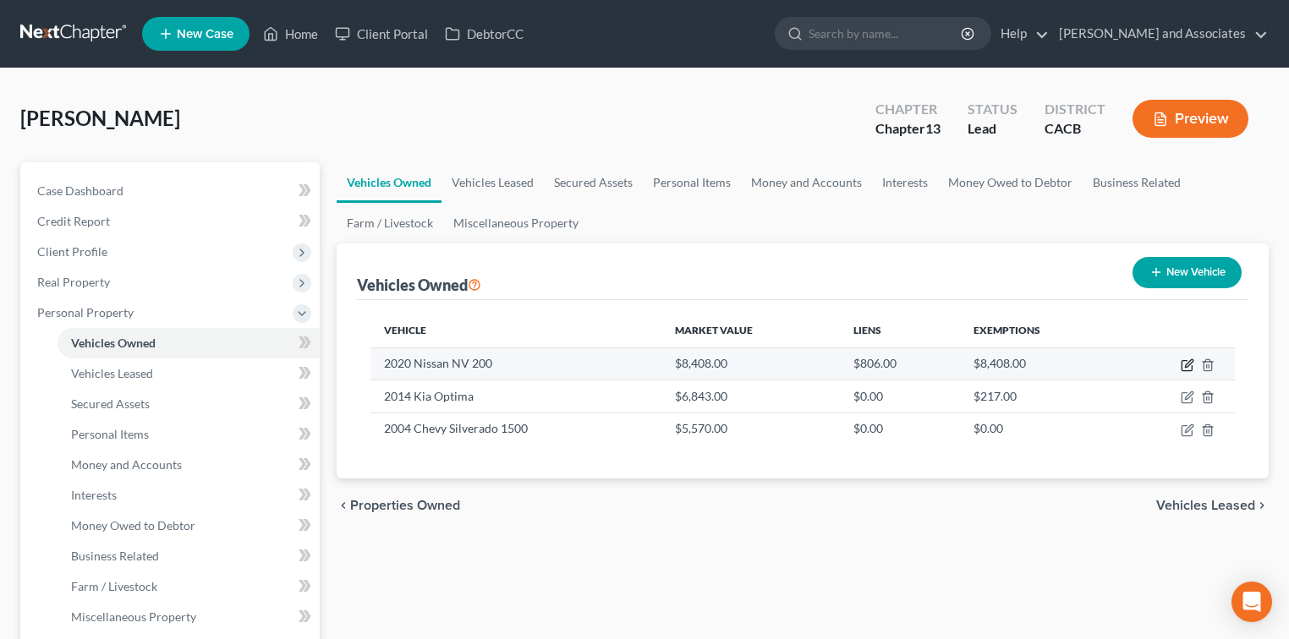
click at [1187, 367] on icon "button" at bounding box center [1188, 366] width 14 height 14
select select "0"
select select "6"
select select "2"
select select "0"
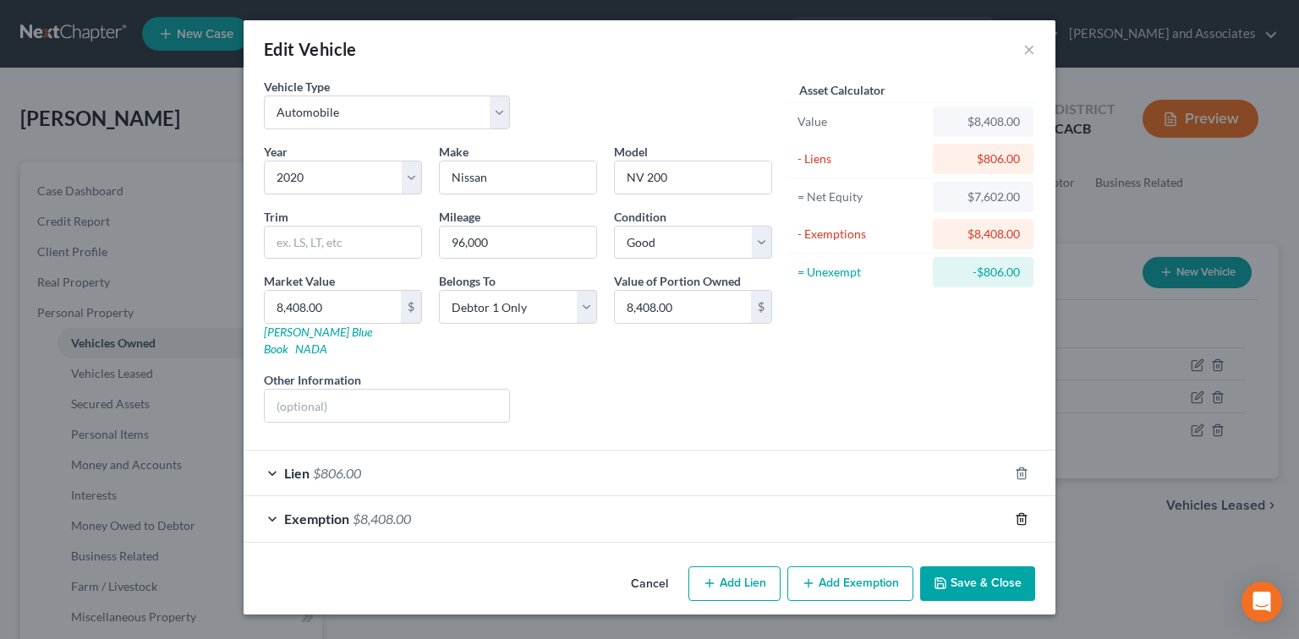
click at [1017, 513] on icon "button" at bounding box center [1022, 520] width 14 height 14
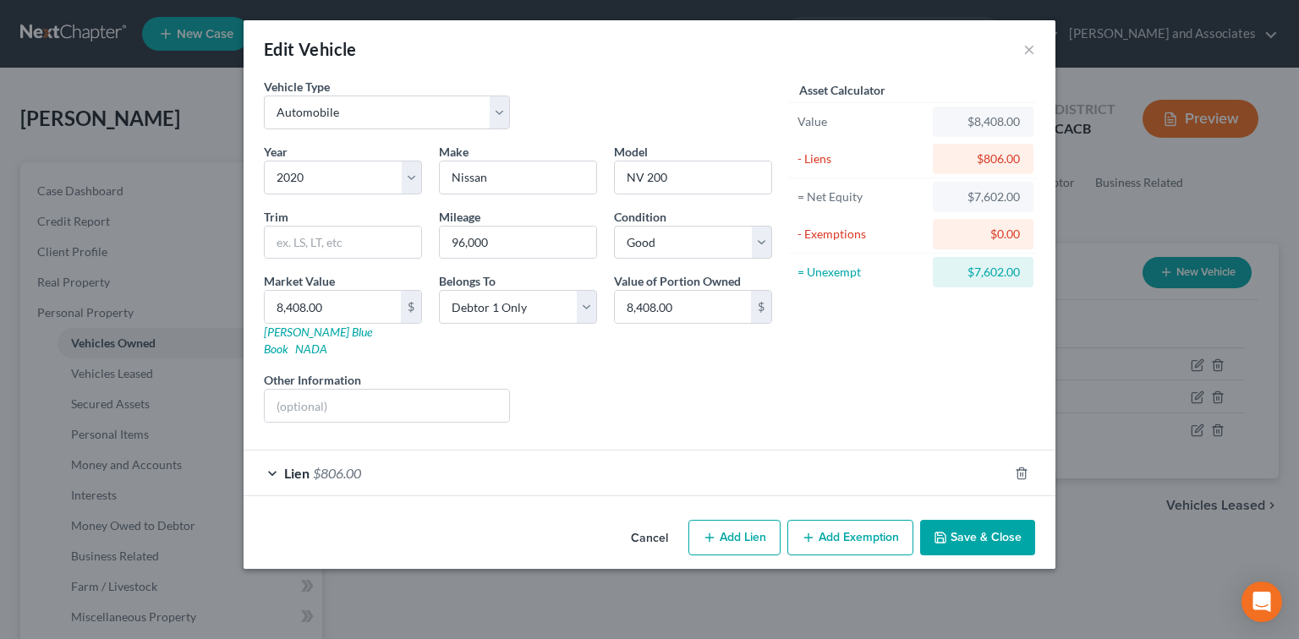
click at [868, 523] on button "Add Exemption" at bounding box center [850, 538] width 126 height 36
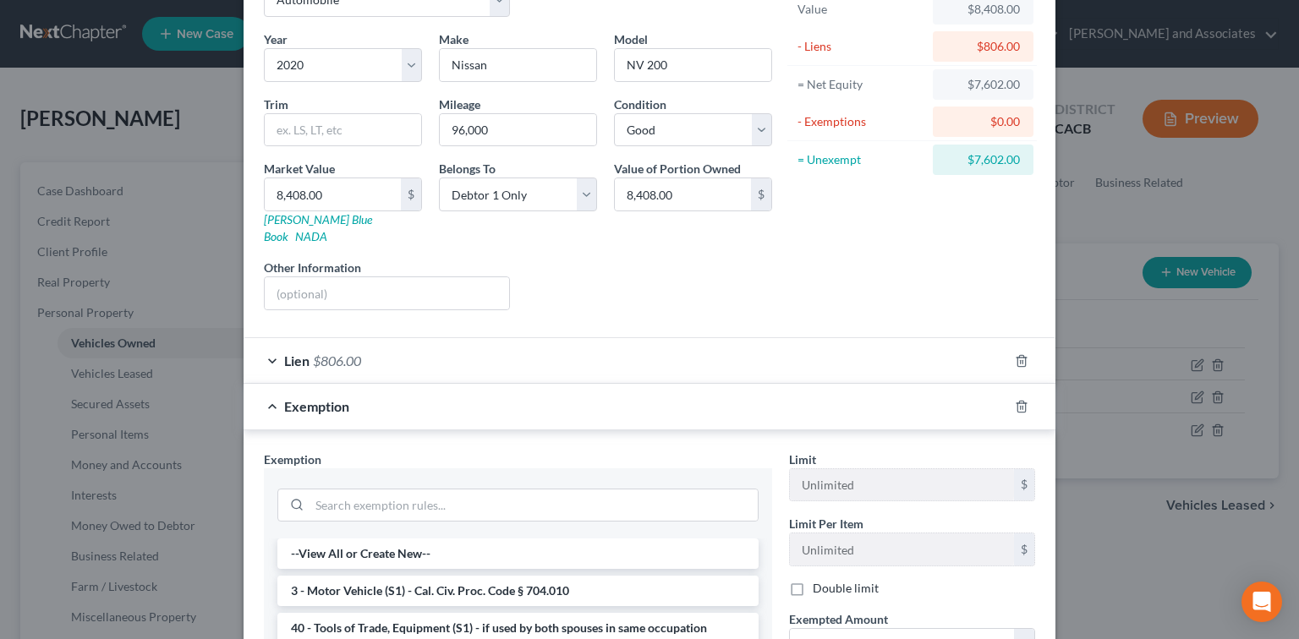
scroll to position [225, 0]
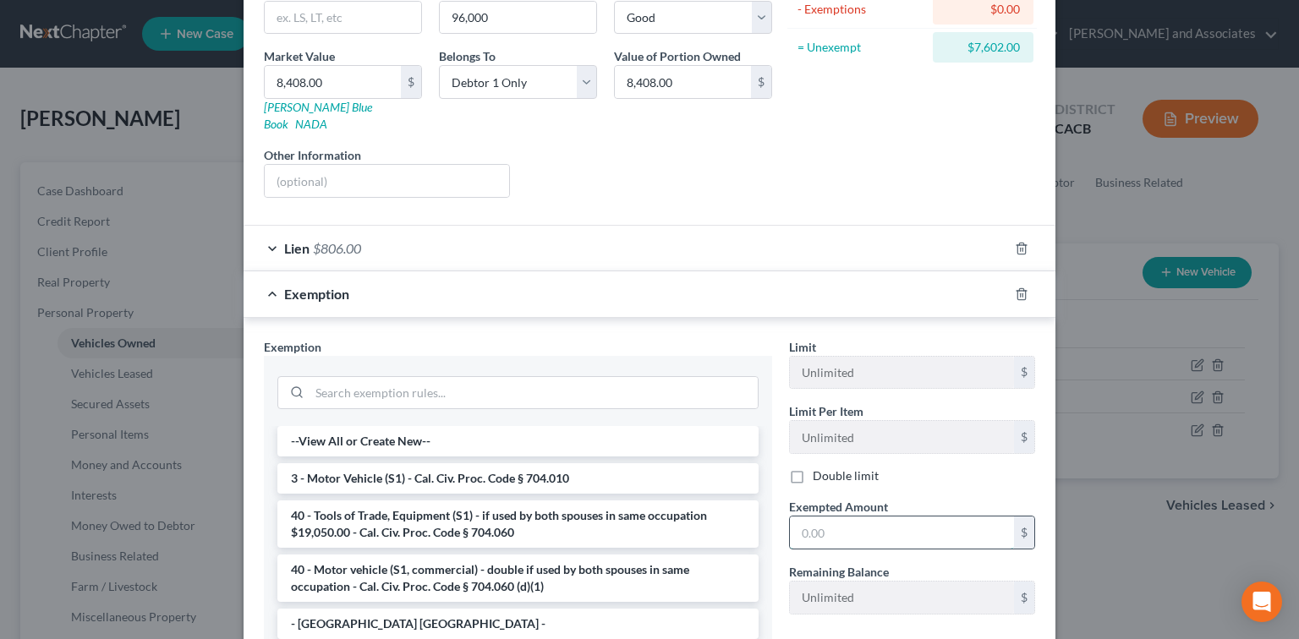
click at [875, 517] on input "text" at bounding box center [902, 533] width 224 height 32
click at [449, 463] on li "3 - Motor Vehicle (S1) - Cal. Civ. Proc. Code § 704.010" at bounding box center [517, 478] width 481 height 30
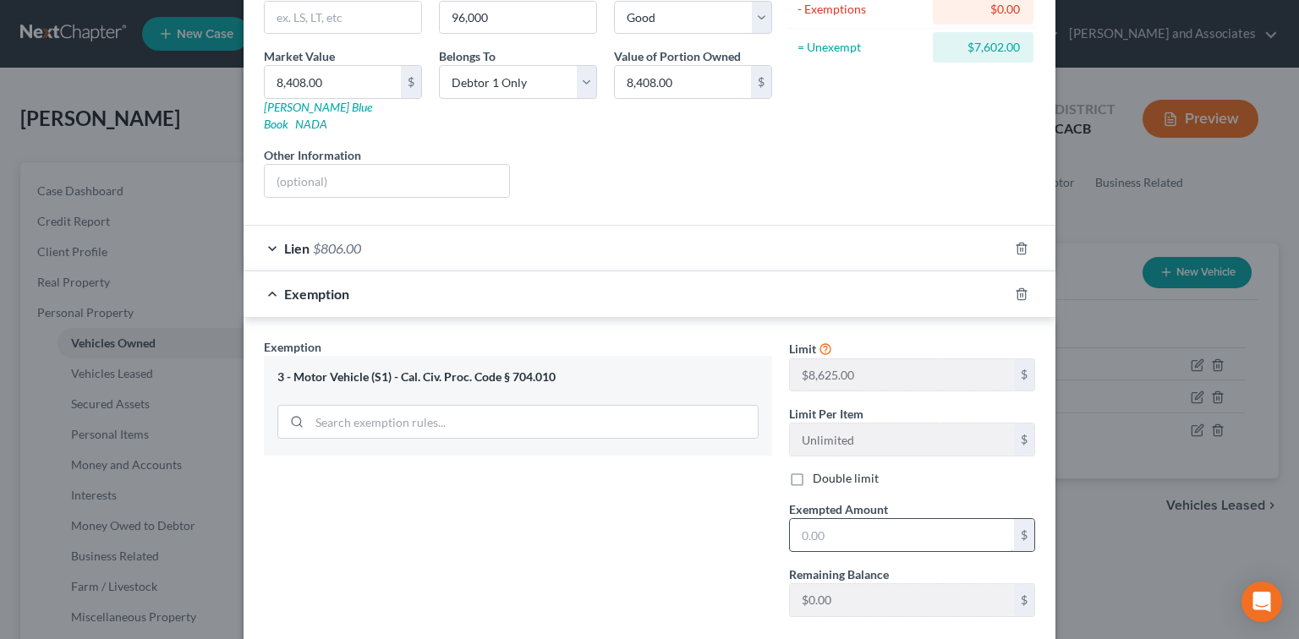
click at [925, 519] on input "text" at bounding box center [902, 535] width 224 height 32
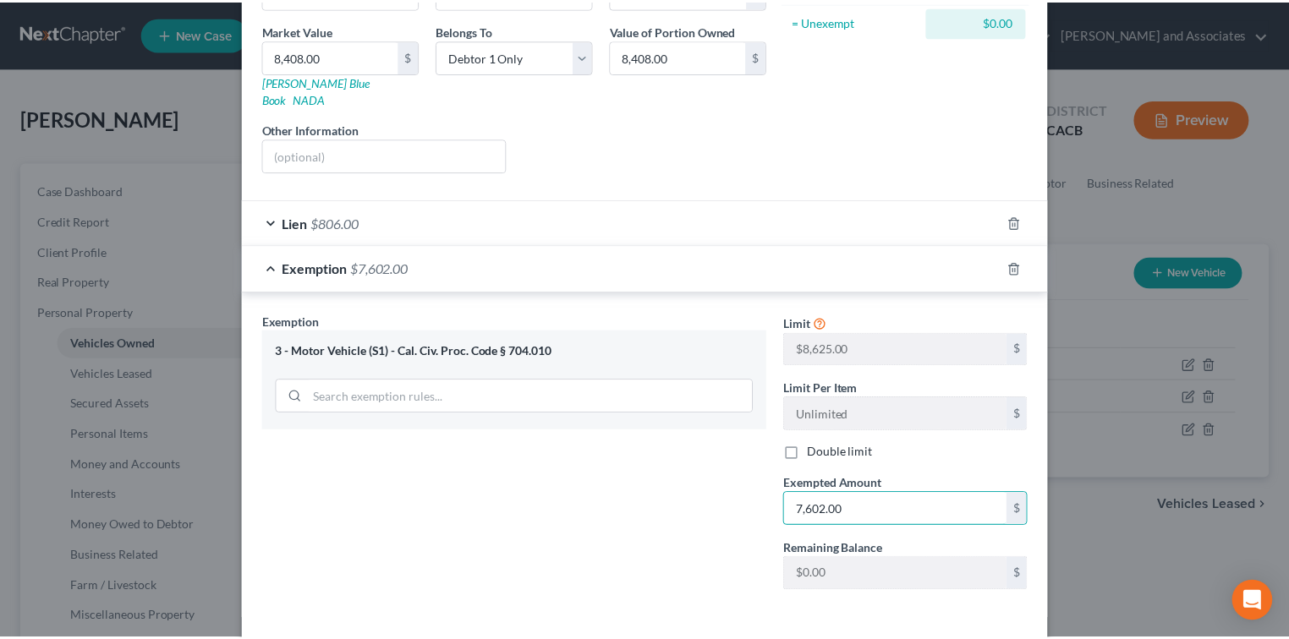
scroll to position [303, 0]
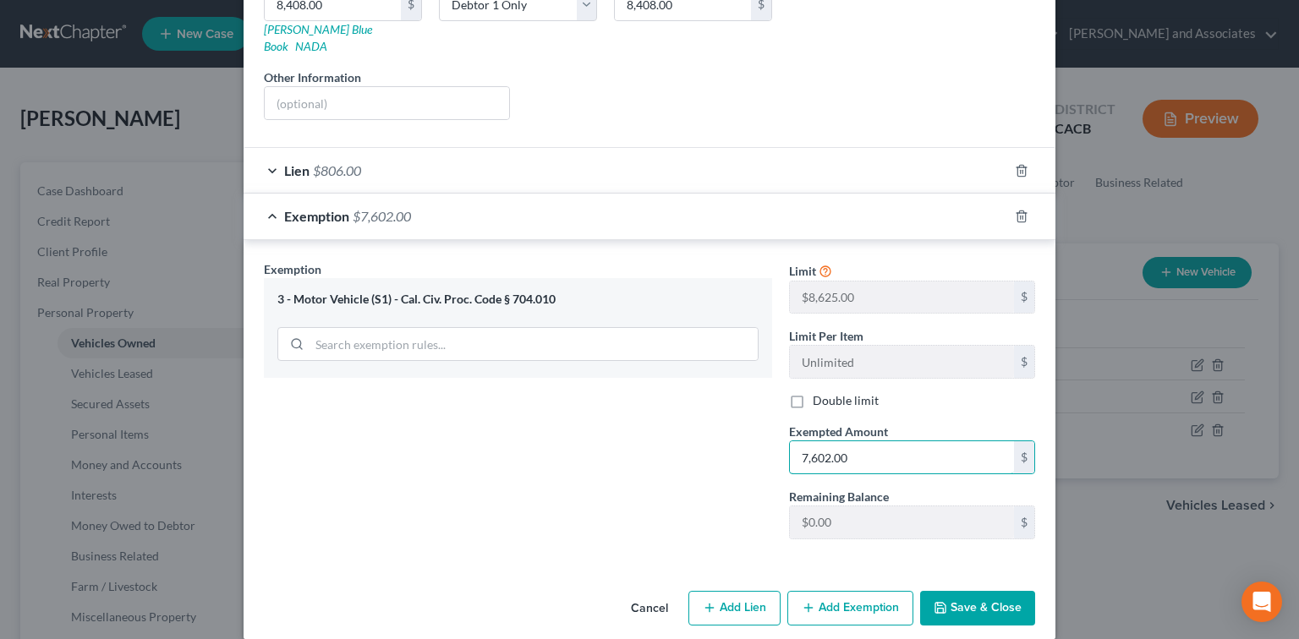
type input "7,602.00"
click at [1014, 597] on button "Save & Close" at bounding box center [977, 609] width 115 height 36
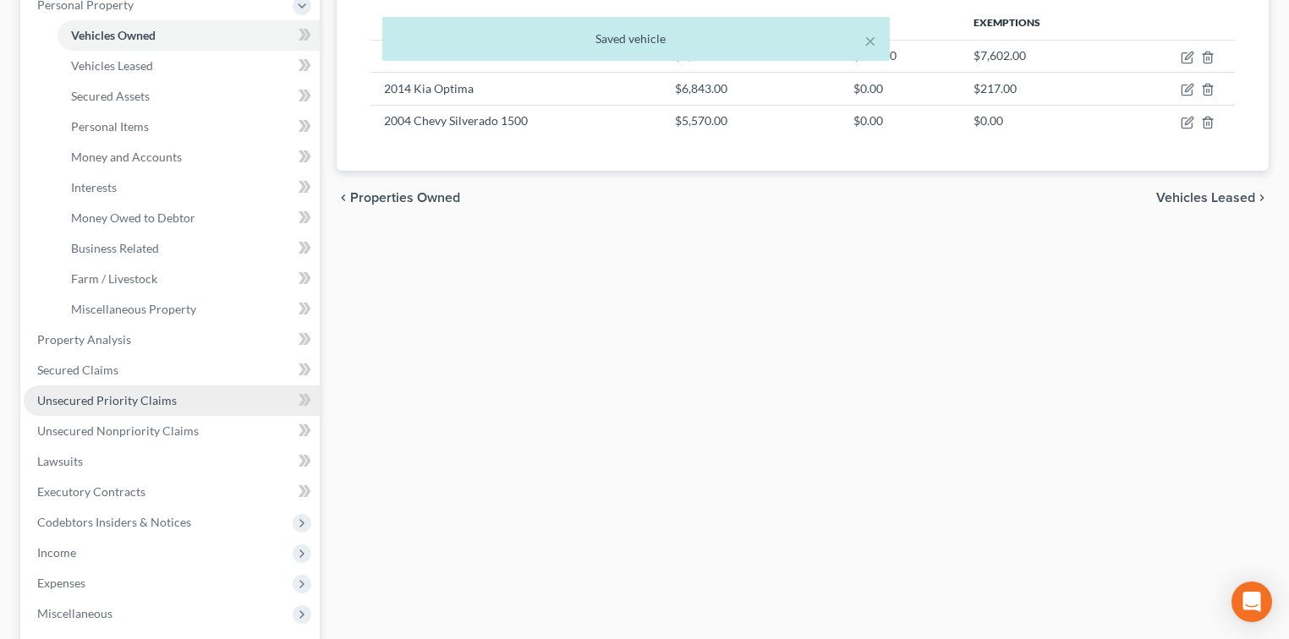
scroll to position [338, 0]
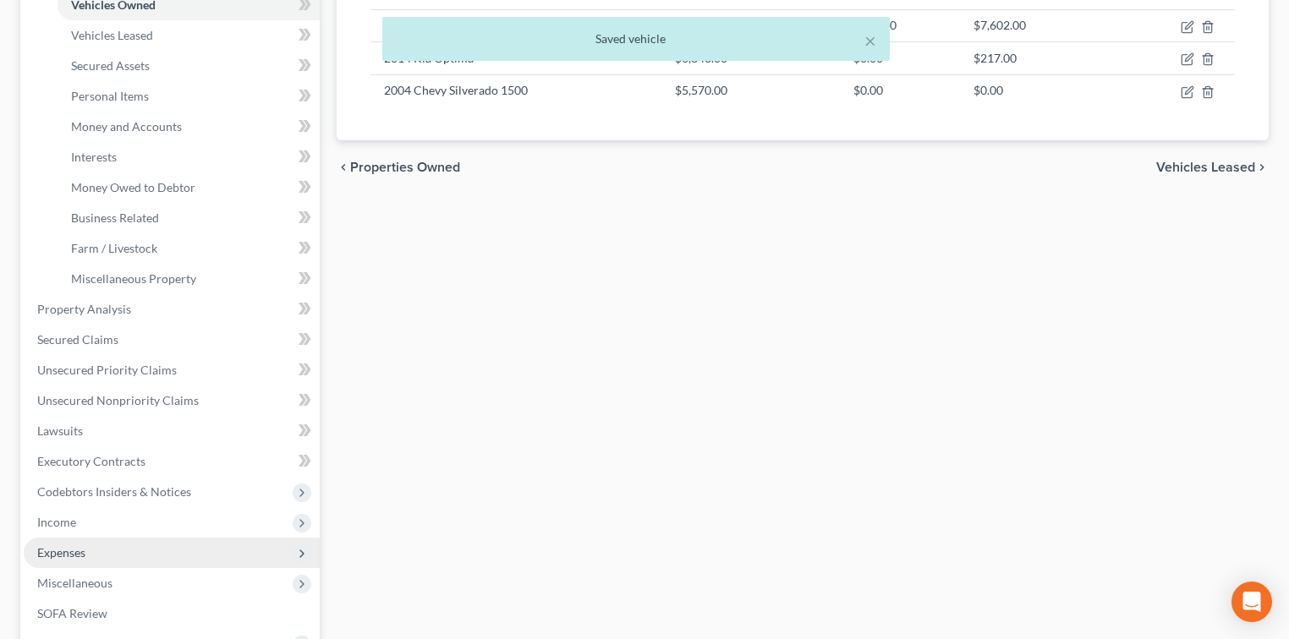
drag, startPoint x: 81, startPoint y: 547, endPoint x: 108, endPoint y: 548, distance: 27.1
click at [81, 547] on span "Expenses" at bounding box center [61, 553] width 48 height 14
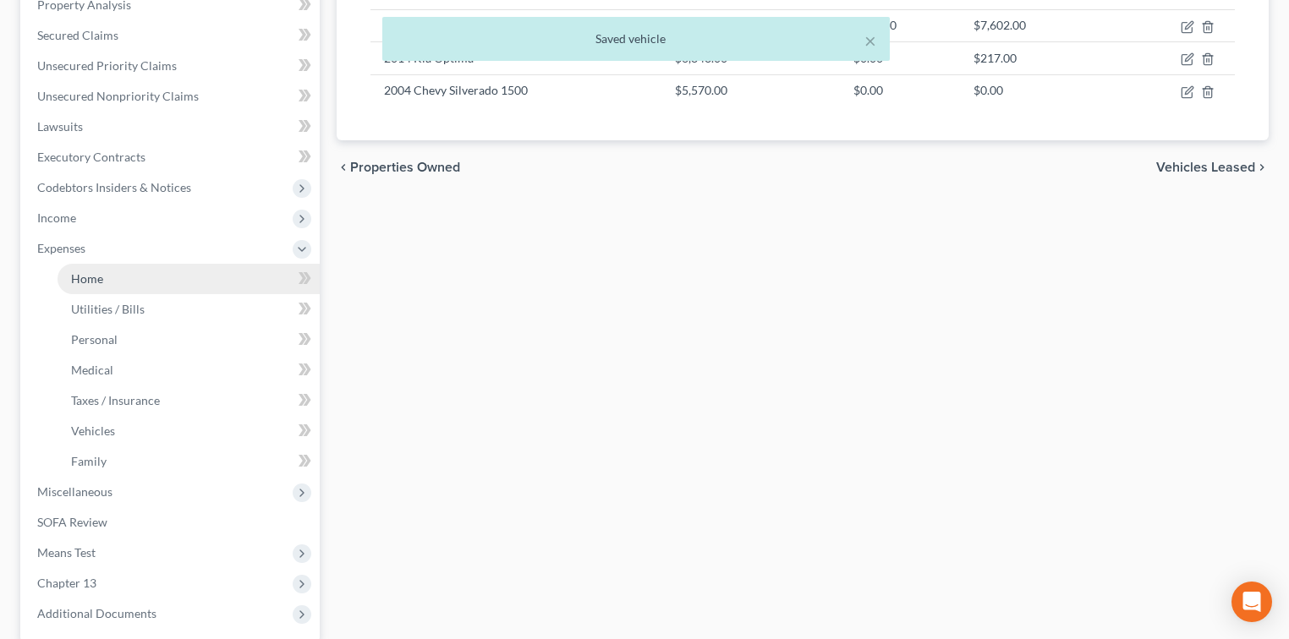
click at [129, 282] on link "Home" at bounding box center [189, 279] width 262 height 30
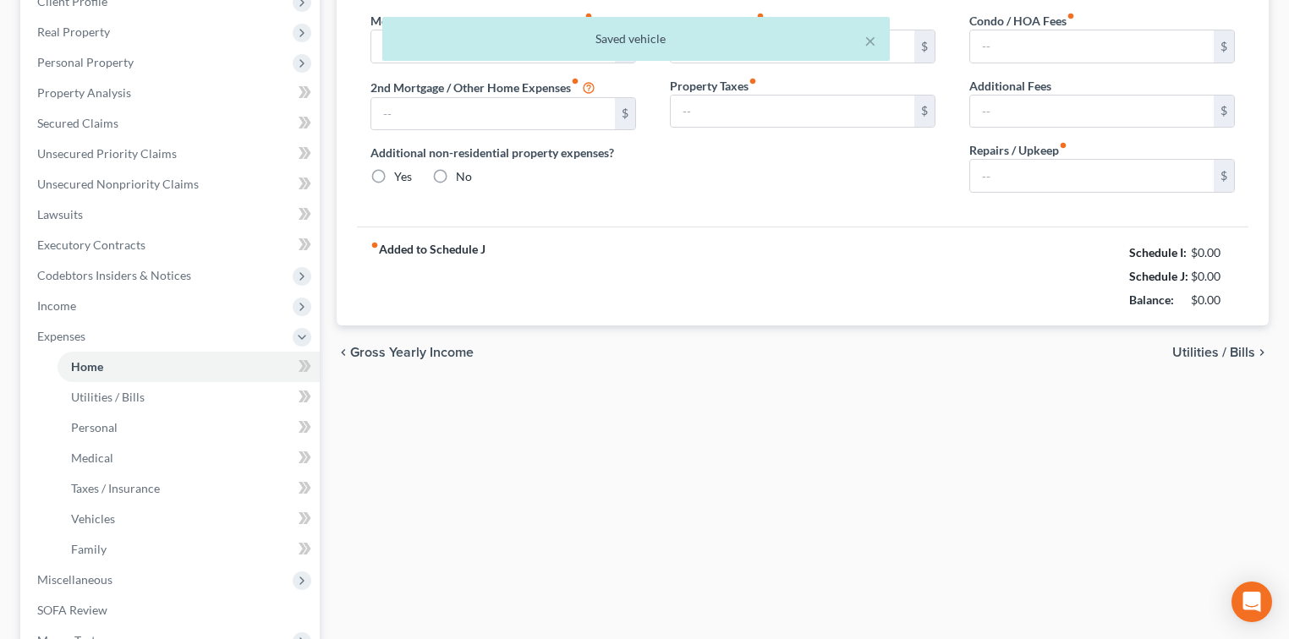
type input "3,863.00"
type input "700.00"
radio input "true"
type input "200.00"
type input "0.00"
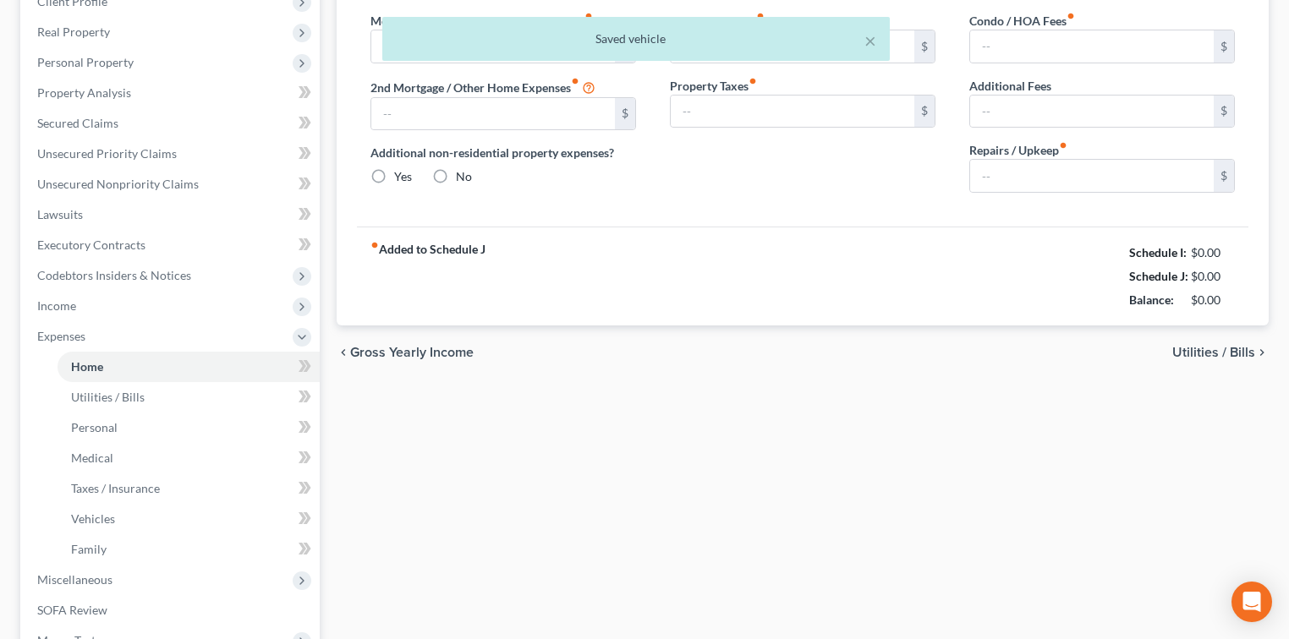
type input "0.00"
type input "80.00"
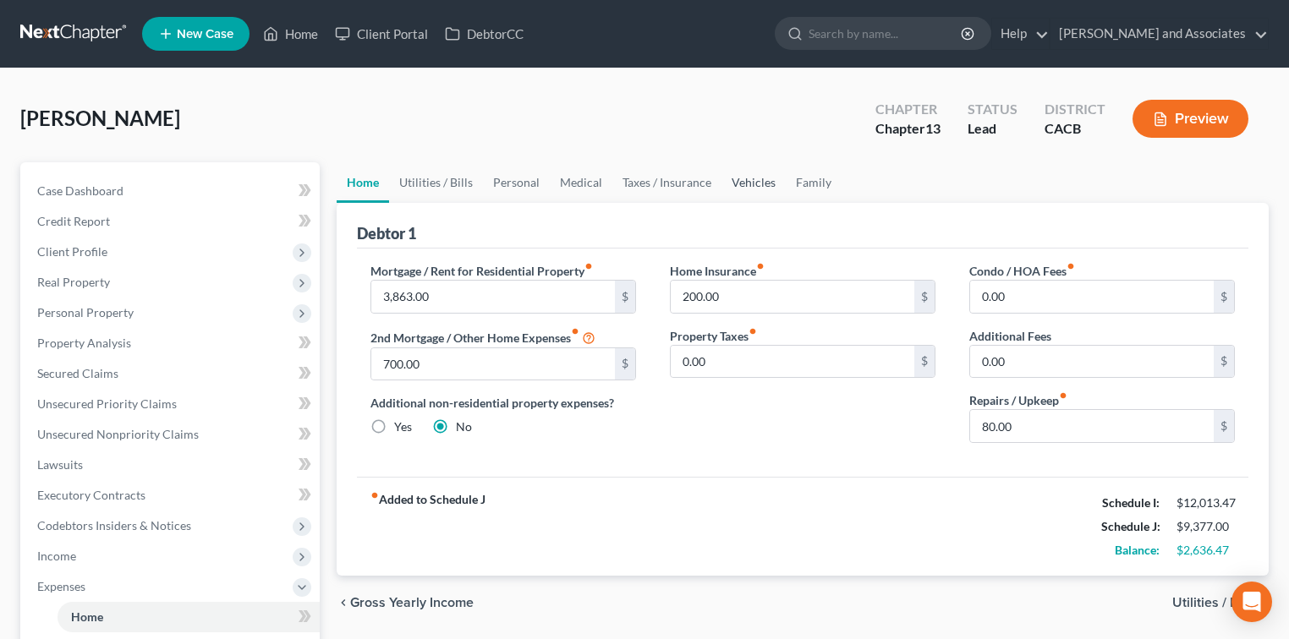
click at [748, 184] on link "Vehicles" at bounding box center [753, 182] width 64 height 41
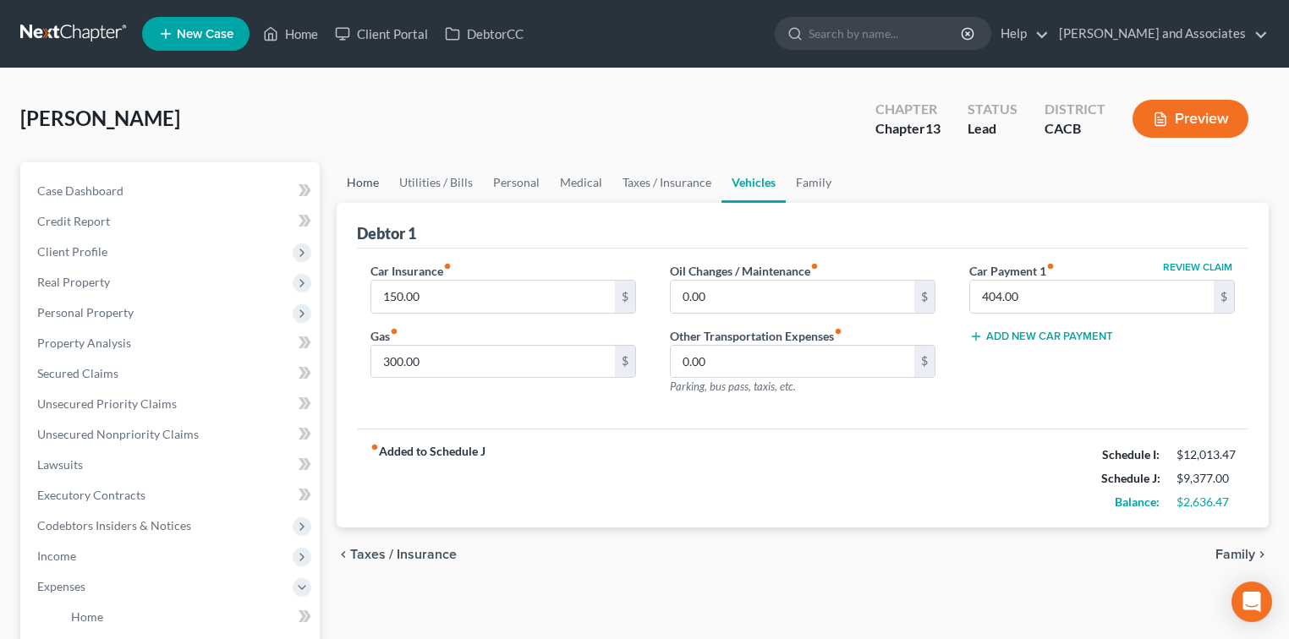
click at [363, 189] on link "Home" at bounding box center [363, 182] width 52 height 41
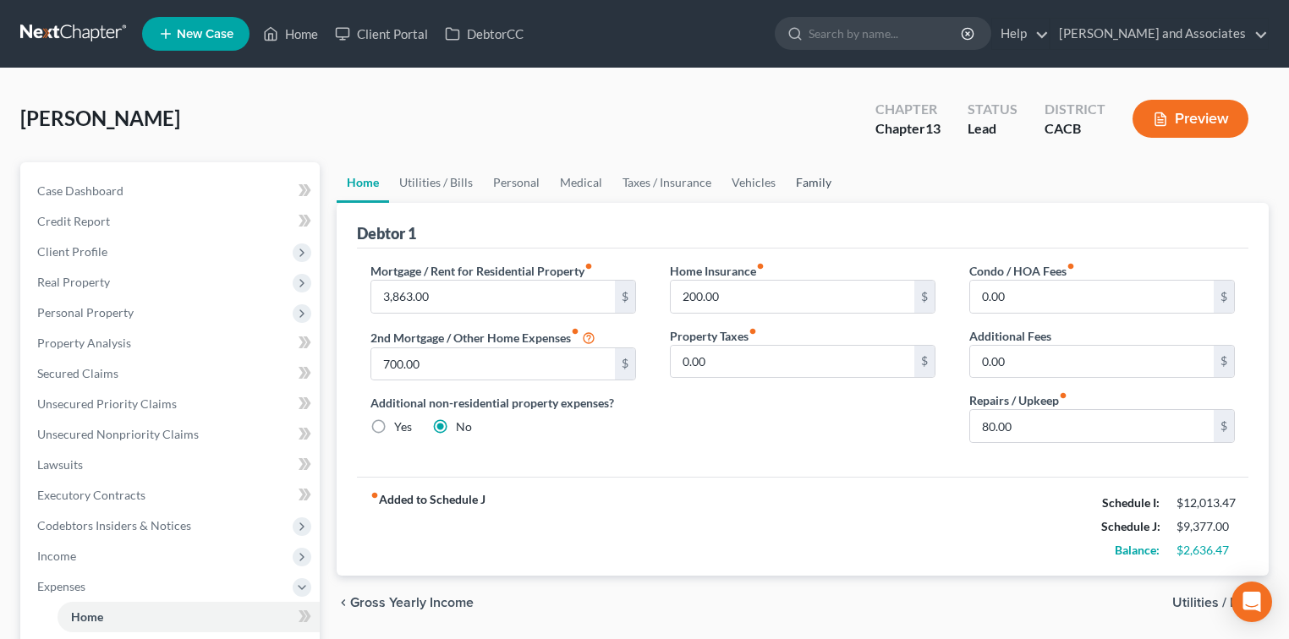
click at [826, 182] on link "Family" at bounding box center [814, 182] width 56 height 41
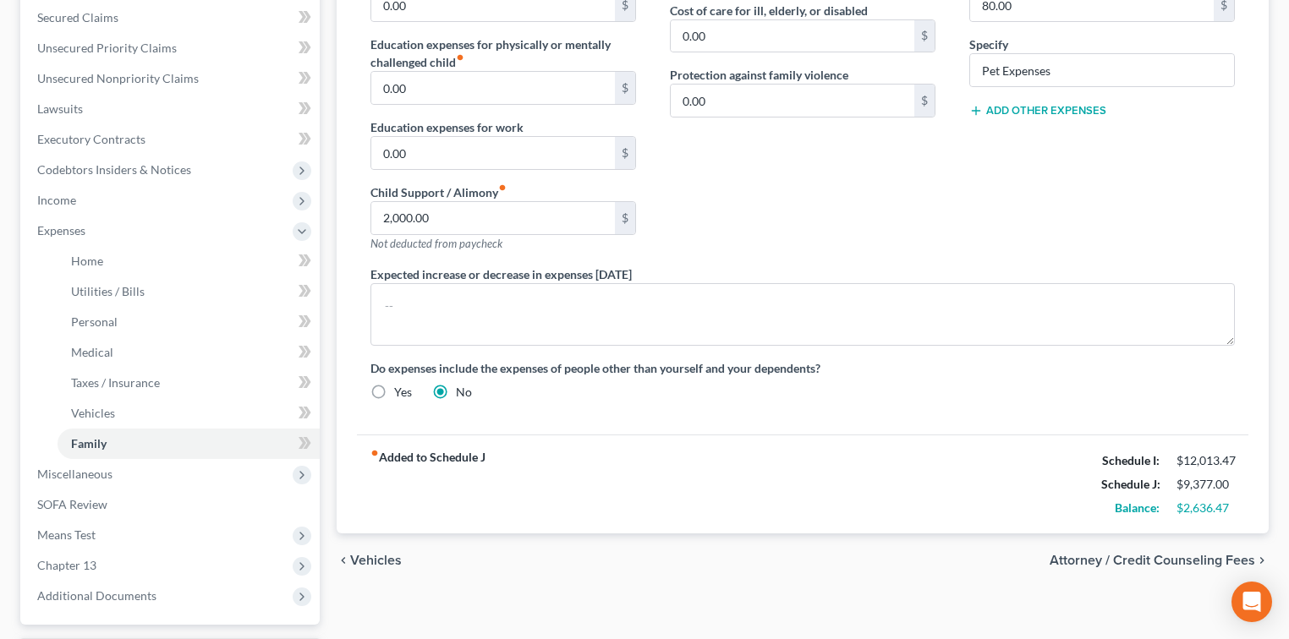
scroll to position [458, 0]
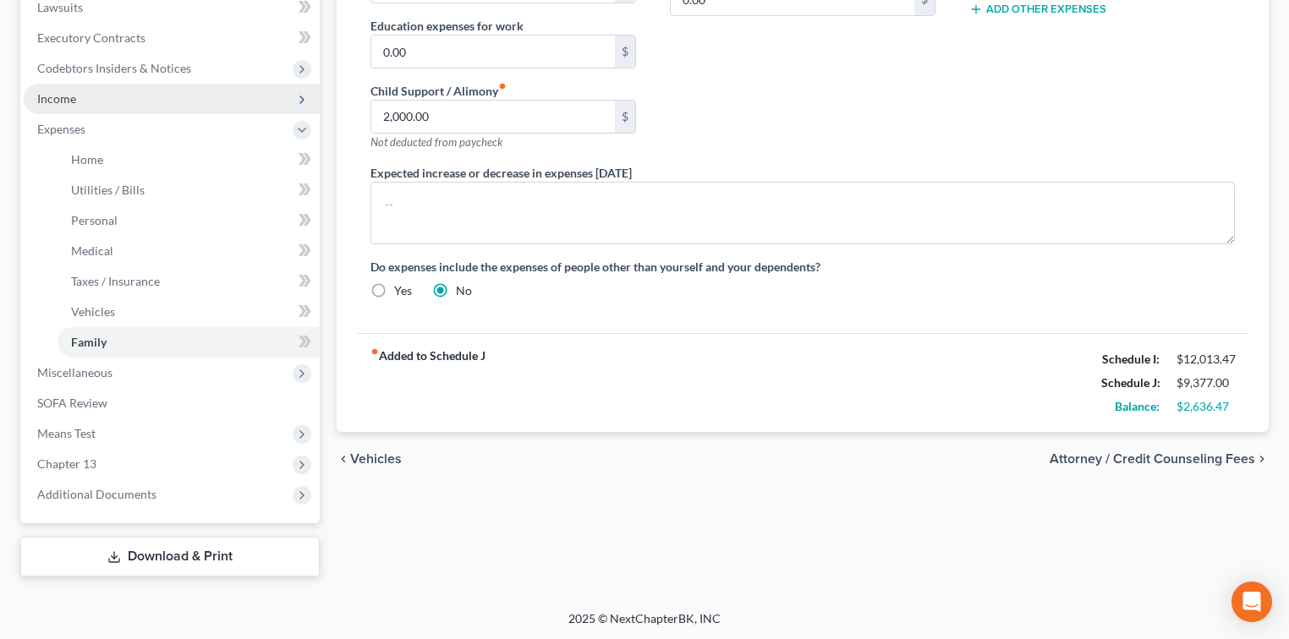
click at [143, 95] on span "Income" at bounding box center [172, 99] width 296 height 30
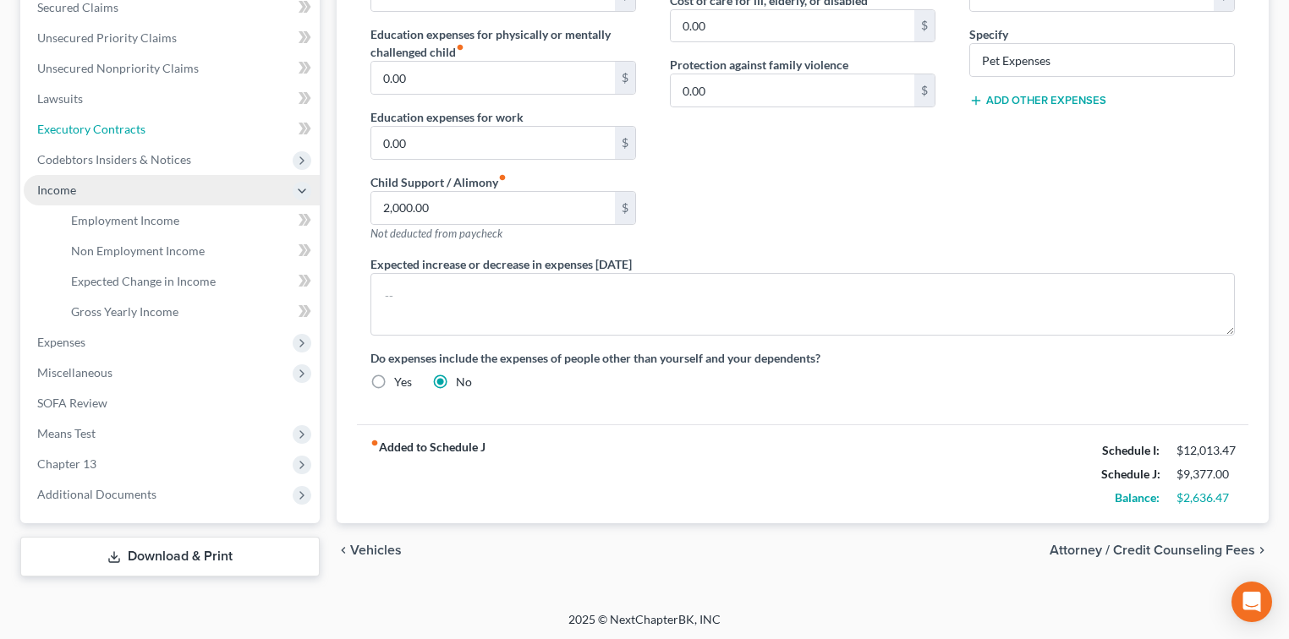
click at [139, 118] on link "Executory Contracts" at bounding box center [172, 129] width 296 height 30
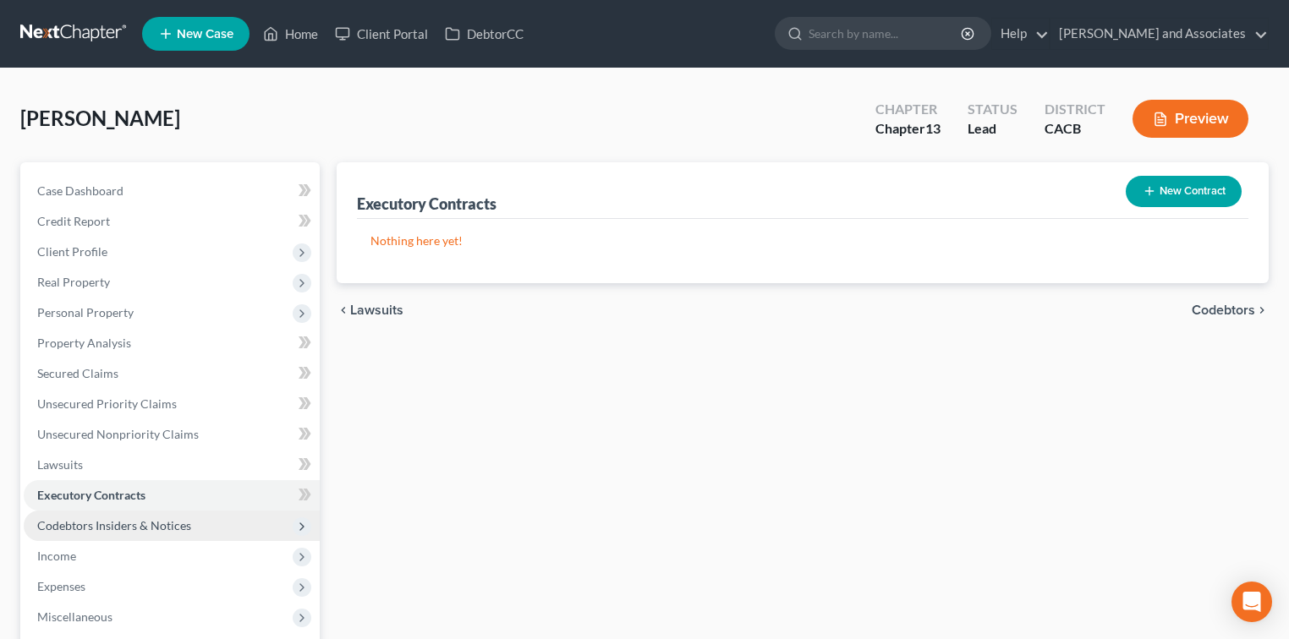
click at [118, 539] on span "Codebtors Insiders & Notices" at bounding box center [172, 526] width 296 height 30
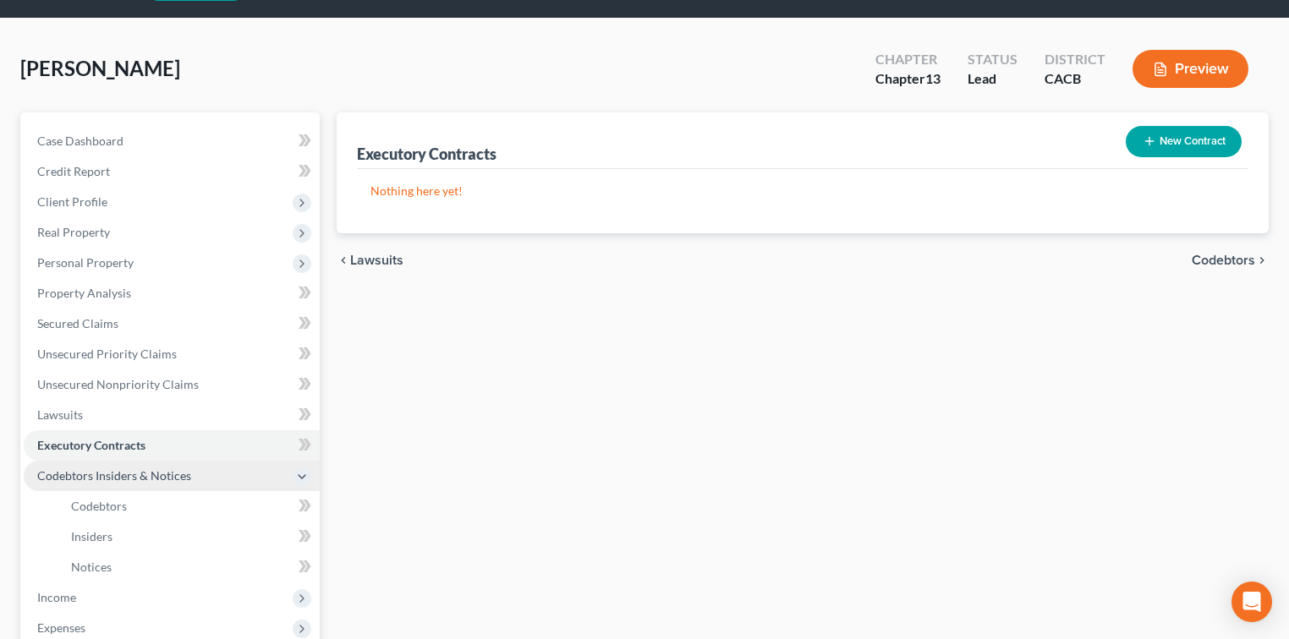
scroll to position [225, 0]
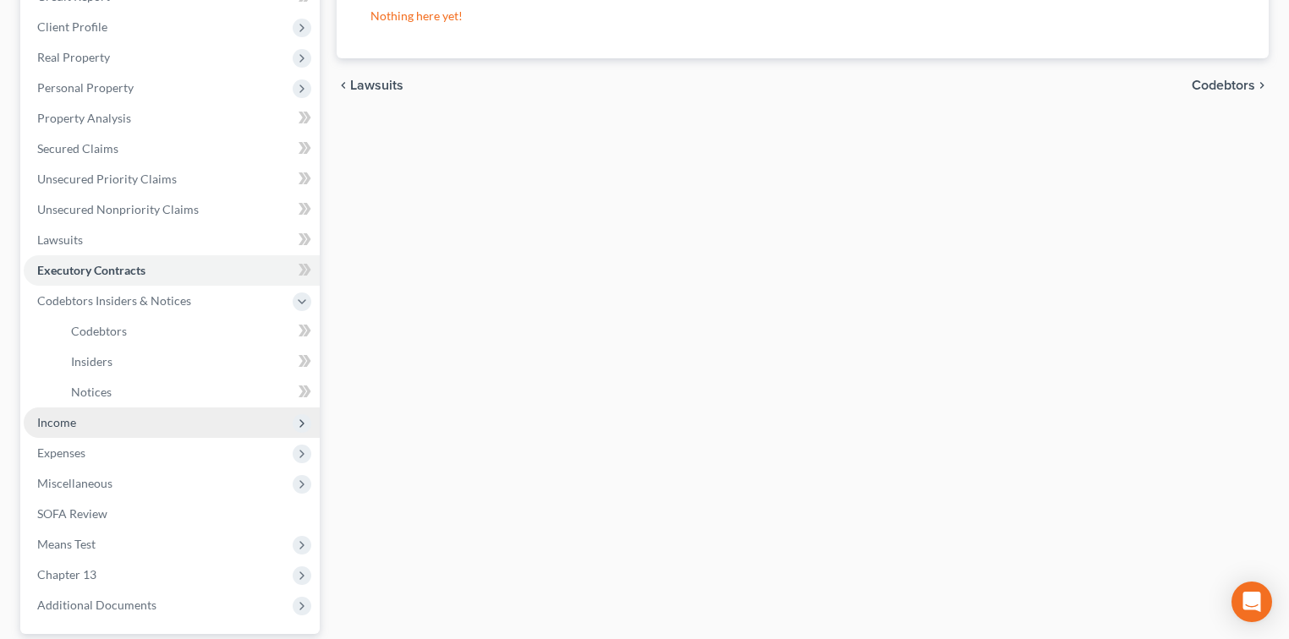
click at [125, 415] on span "Income" at bounding box center [172, 423] width 296 height 30
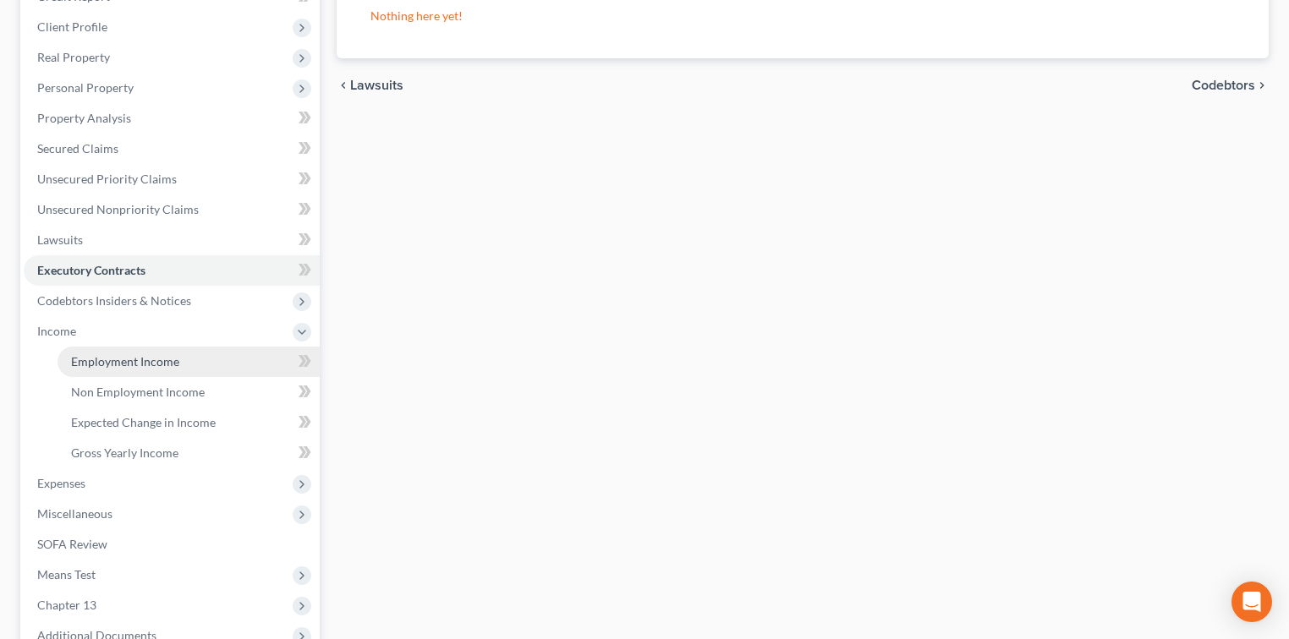
click at [147, 361] on span "Employment Income" at bounding box center [125, 361] width 108 height 14
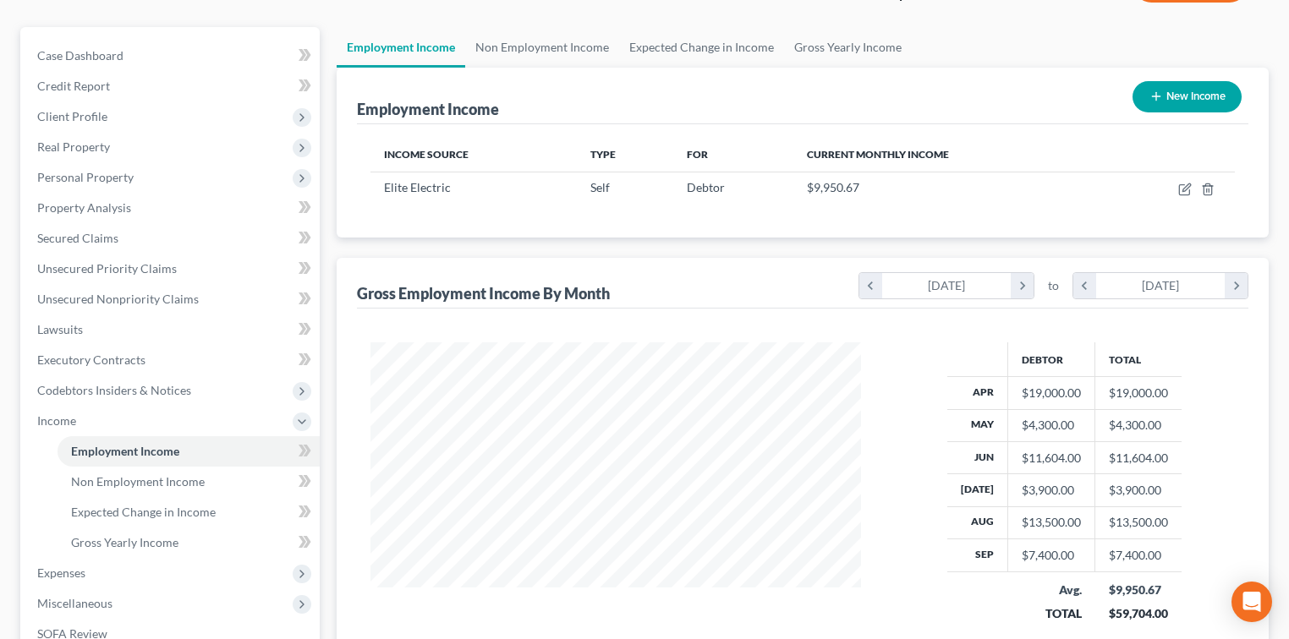
scroll to position [112, 0]
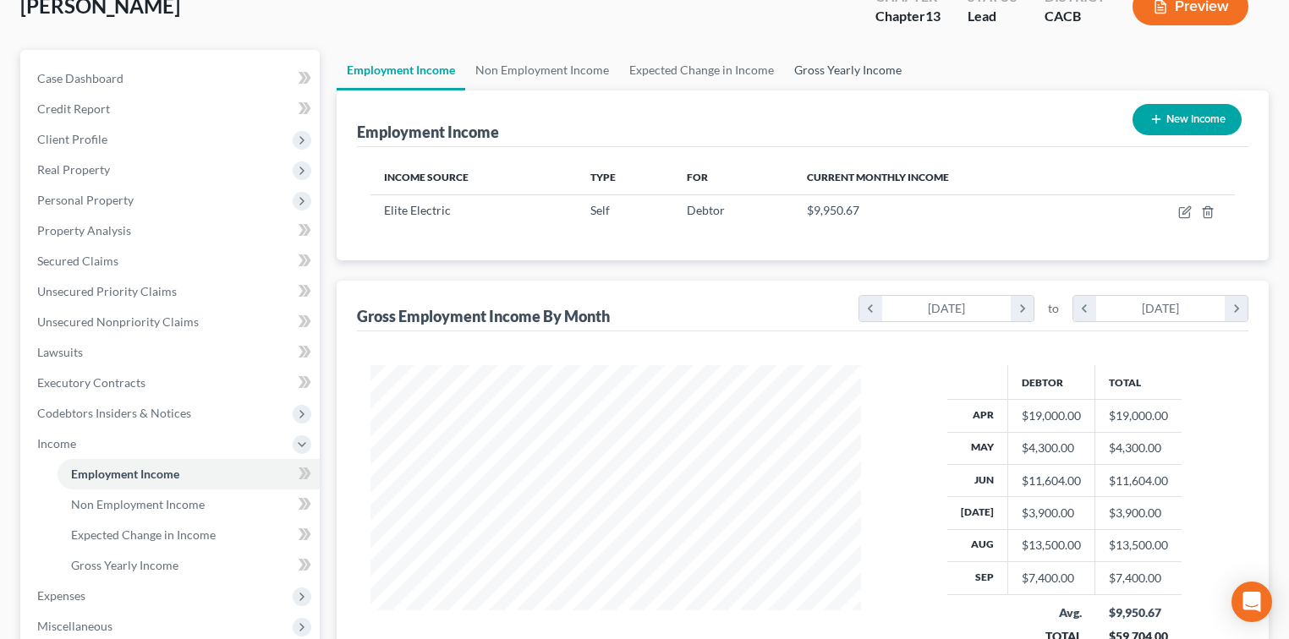
drag, startPoint x: 805, startPoint y: 88, endPoint x: 822, endPoint y: 71, distance: 23.9
click at [805, 88] on ui-view "Employment Income Non Employment Income Expected Change in Income Gross Yearly …" at bounding box center [803, 407] width 932 height 714
click at [825, 68] on link "Gross Yearly Income" at bounding box center [848, 70] width 128 height 41
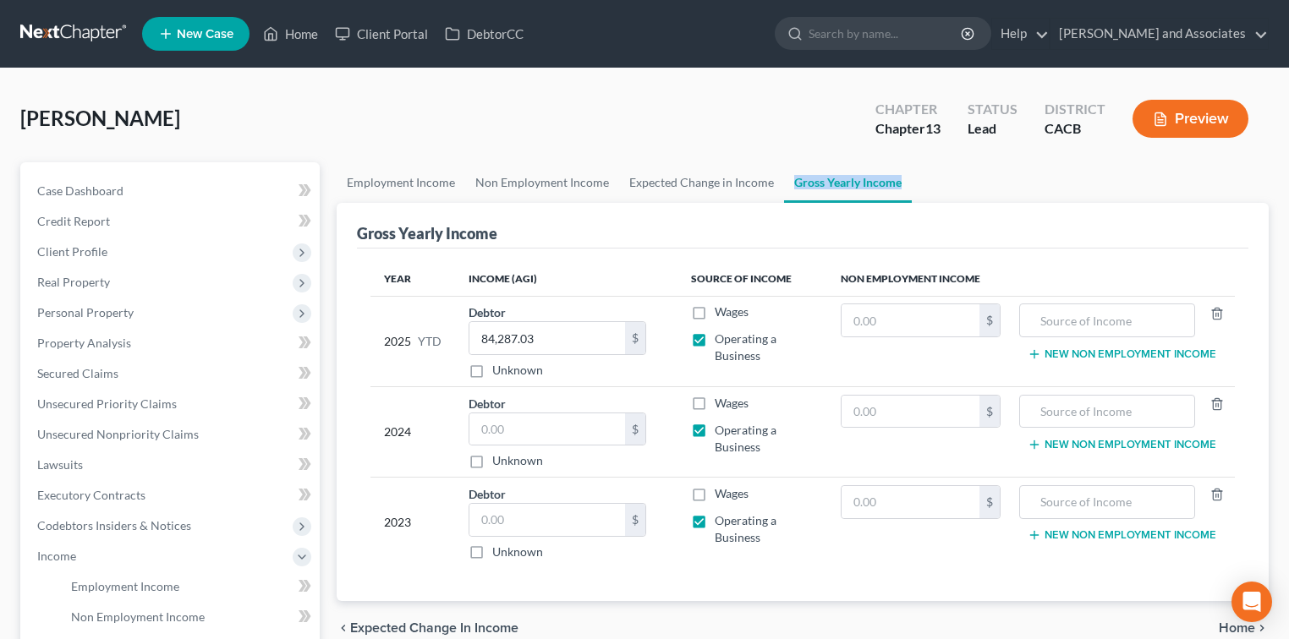
click at [810, 178] on link "Gross Yearly Income" at bounding box center [848, 182] width 128 height 41
click at [696, 183] on link "Expected Change in Income" at bounding box center [701, 182] width 165 height 41
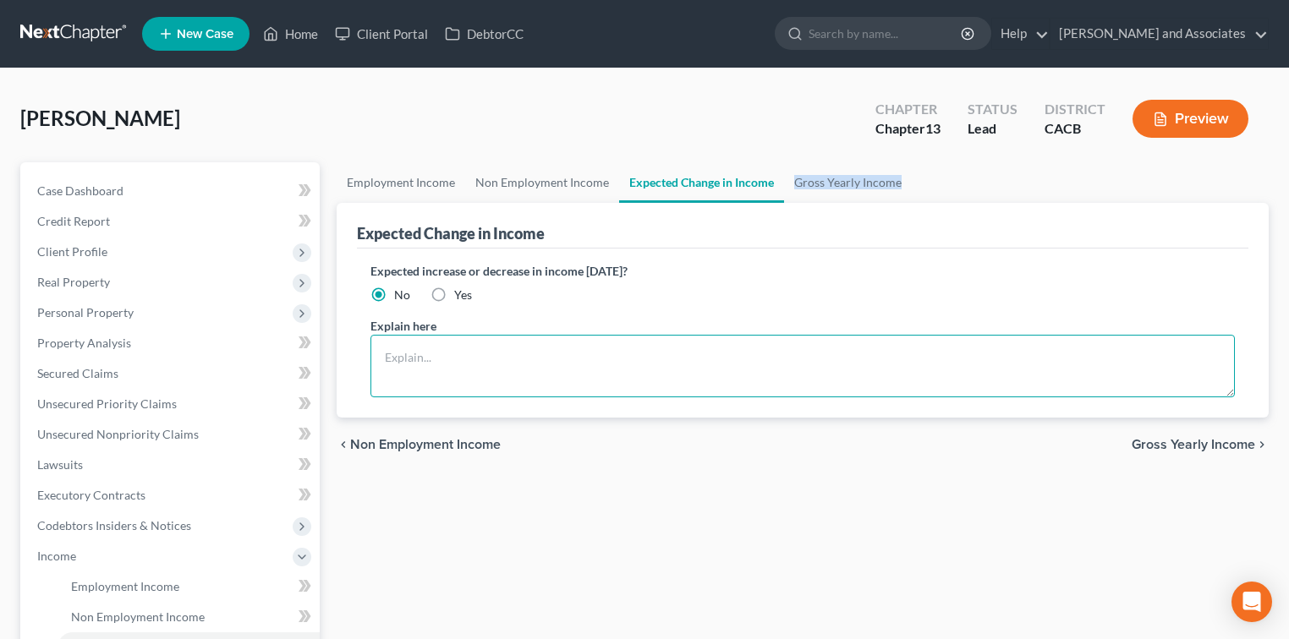
click at [607, 348] on textarea at bounding box center [802, 366] width 864 height 63
drag, startPoint x: 467, startPoint y: 332, endPoint x: 467, endPoint y: 350, distance: 18.6
click at [467, 335] on div "Explain here" at bounding box center [802, 357] width 864 height 80
click at [454, 290] on label "Yes" at bounding box center [463, 295] width 18 height 17
click at [461, 290] on input "Yes" at bounding box center [466, 292] width 11 height 11
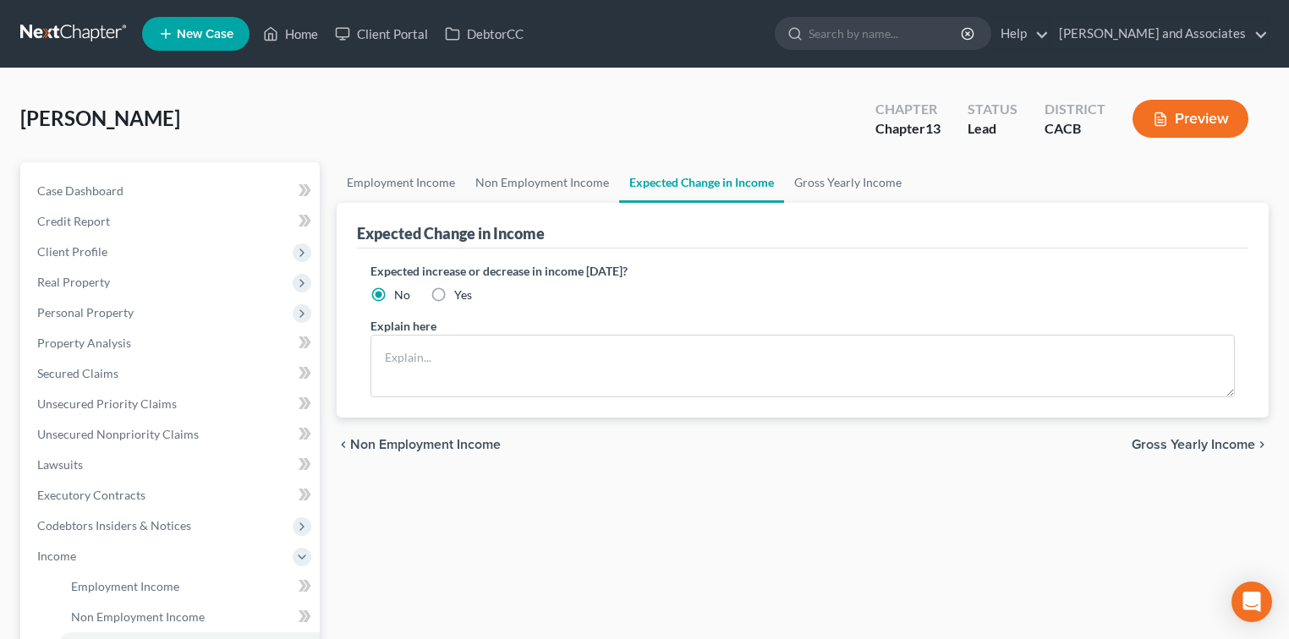
radio input "true"
click at [416, 345] on textarea at bounding box center [802, 366] width 864 height 63
paste textarea "The debtor’s income fluctuates from month to month due to self-employment"
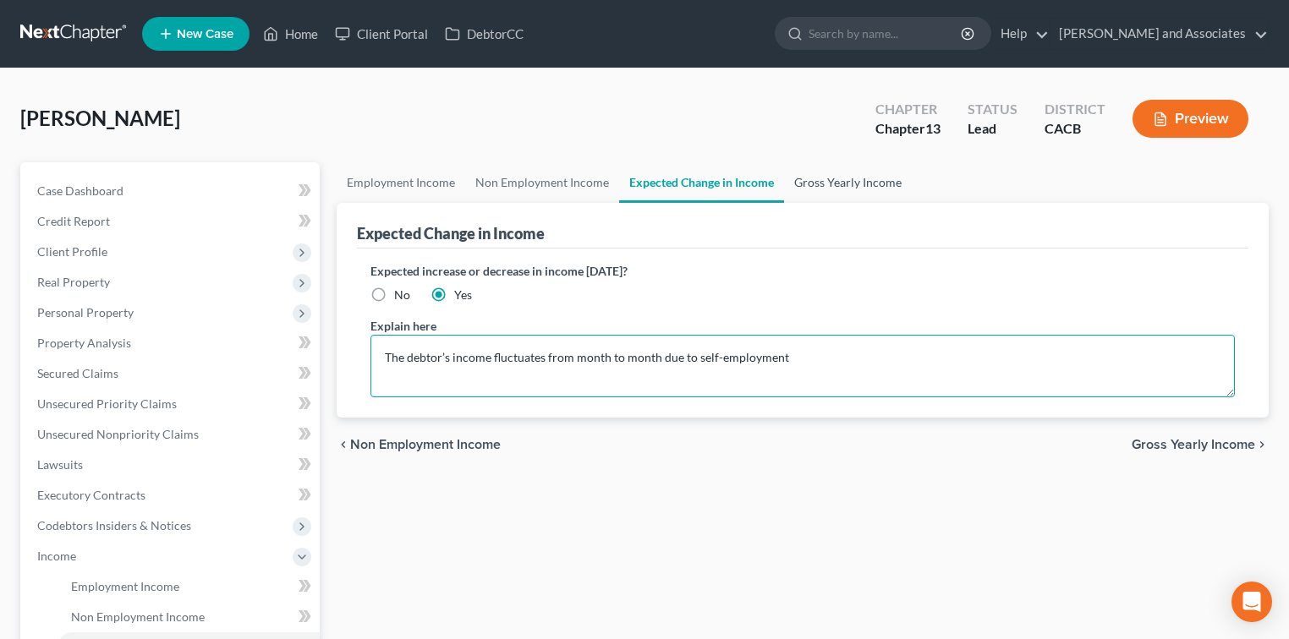
type textarea "The debtor’s income fluctuates from month to month due to self-employment"
click at [879, 179] on link "Gross Yearly Income" at bounding box center [848, 182] width 128 height 41
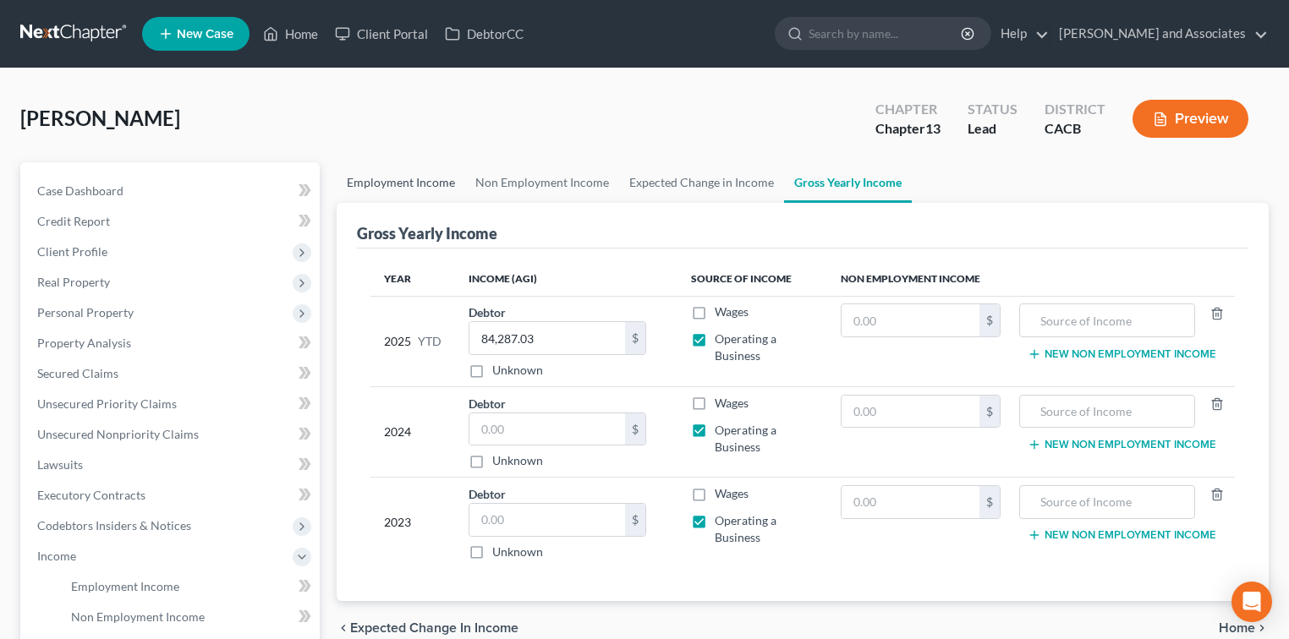
click at [418, 177] on link "Employment Income" at bounding box center [401, 182] width 129 height 41
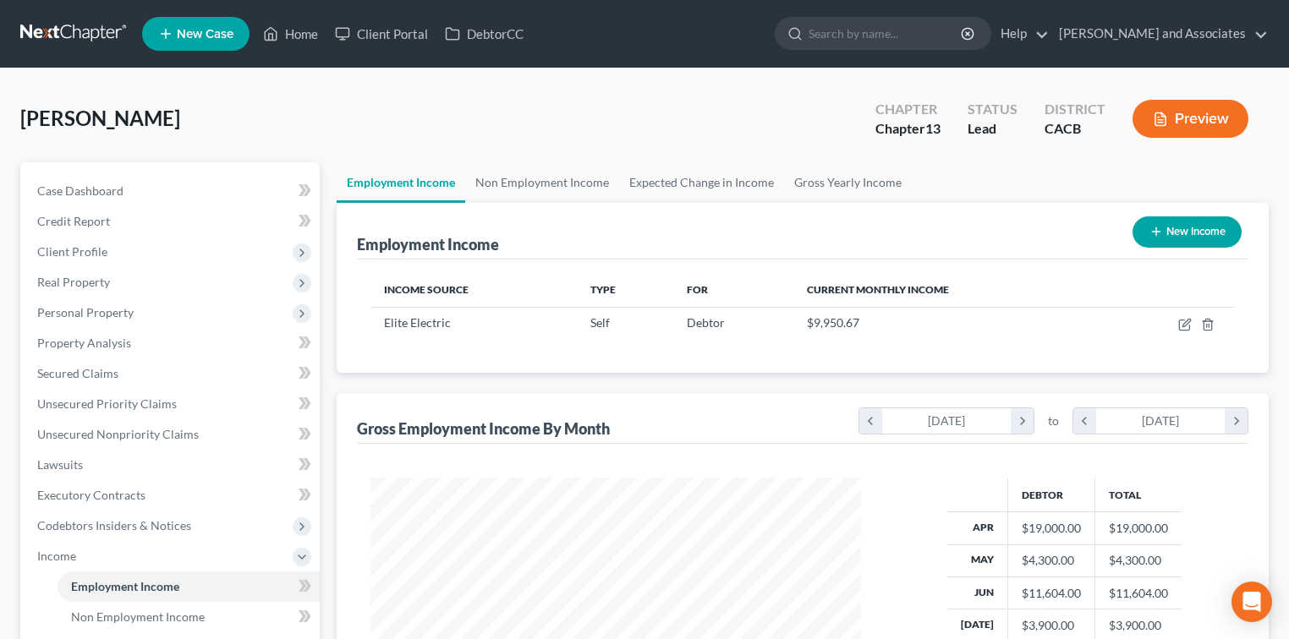
scroll to position [301, 524]
click at [123, 428] on span "Unsecured Nonpriority Claims" at bounding box center [118, 434] width 162 height 14
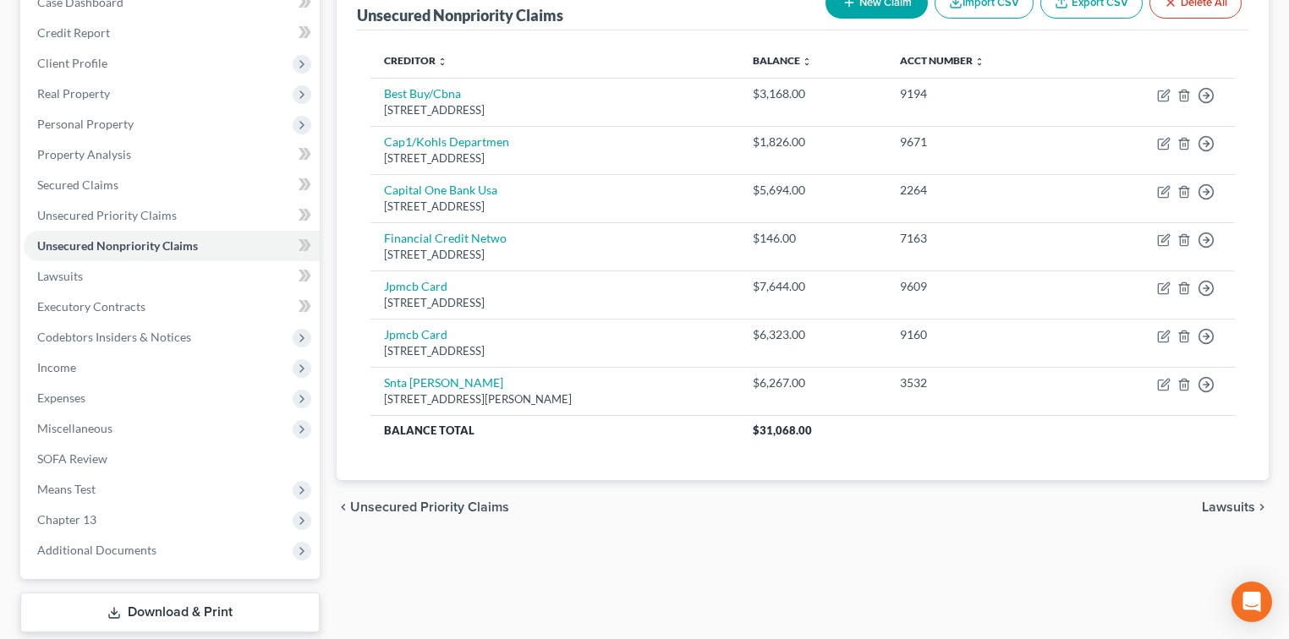
scroll to position [244, 0]
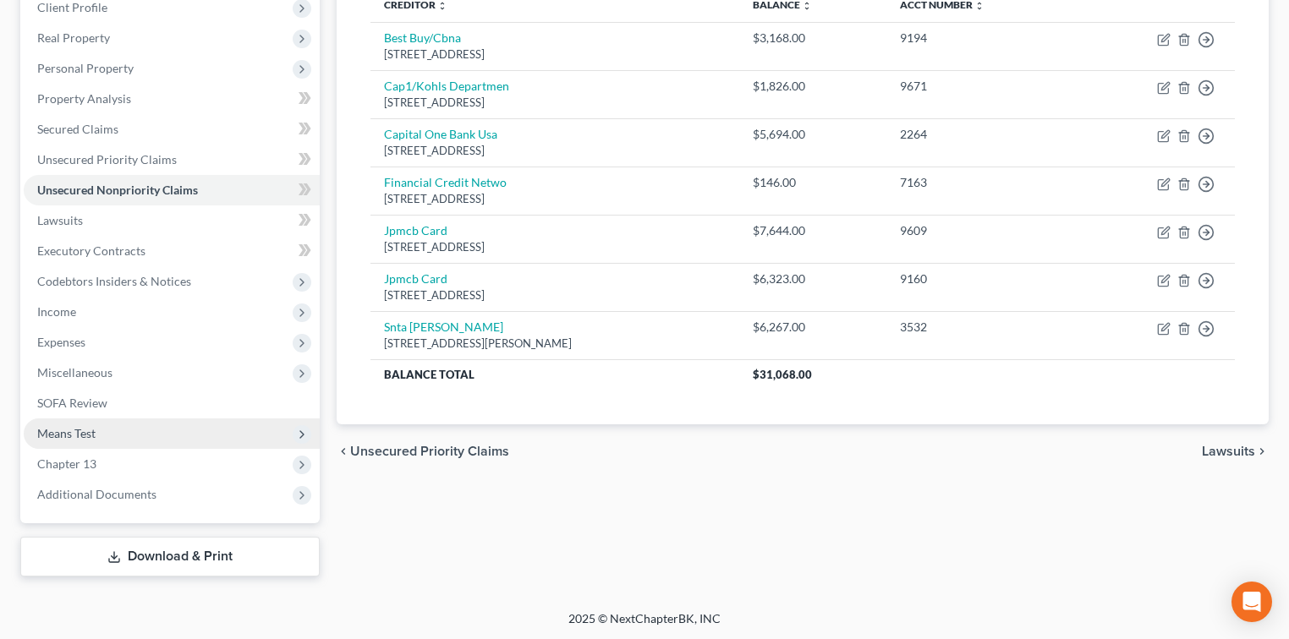
click at [88, 447] on span "Means Test" at bounding box center [172, 434] width 296 height 30
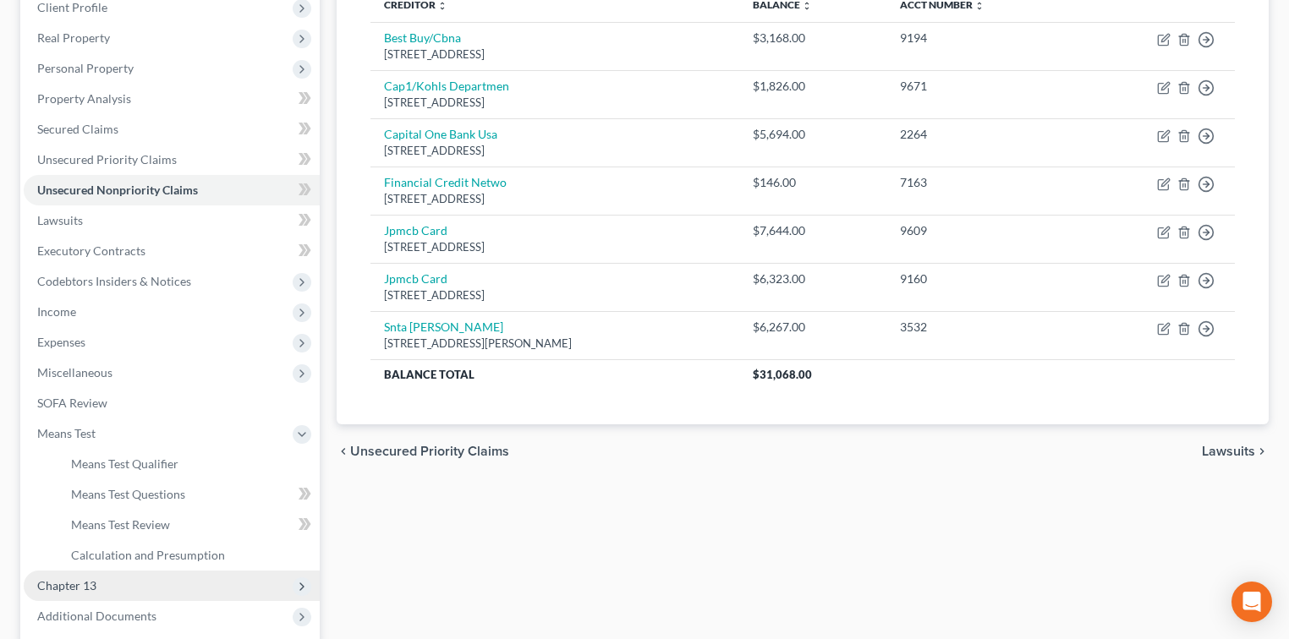
click at [115, 577] on span "Chapter 13" at bounding box center [172, 586] width 296 height 30
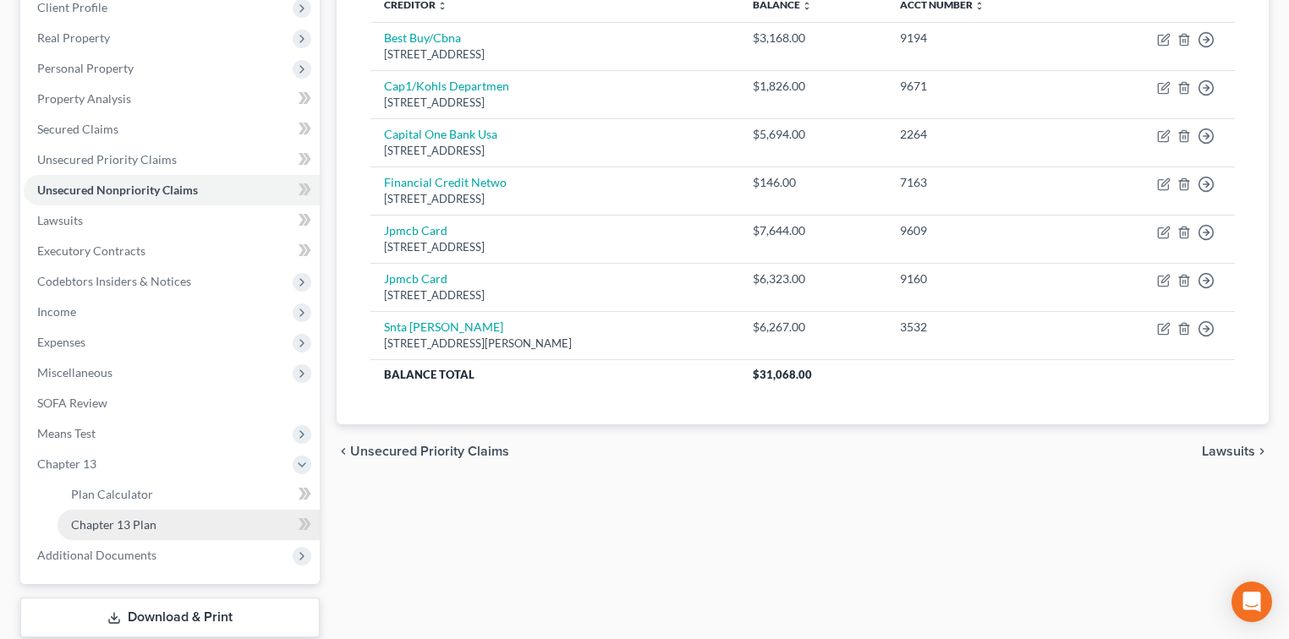
click at [139, 523] on span "Chapter 13 Plan" at bounding box center [113, 525] width 85 height 14
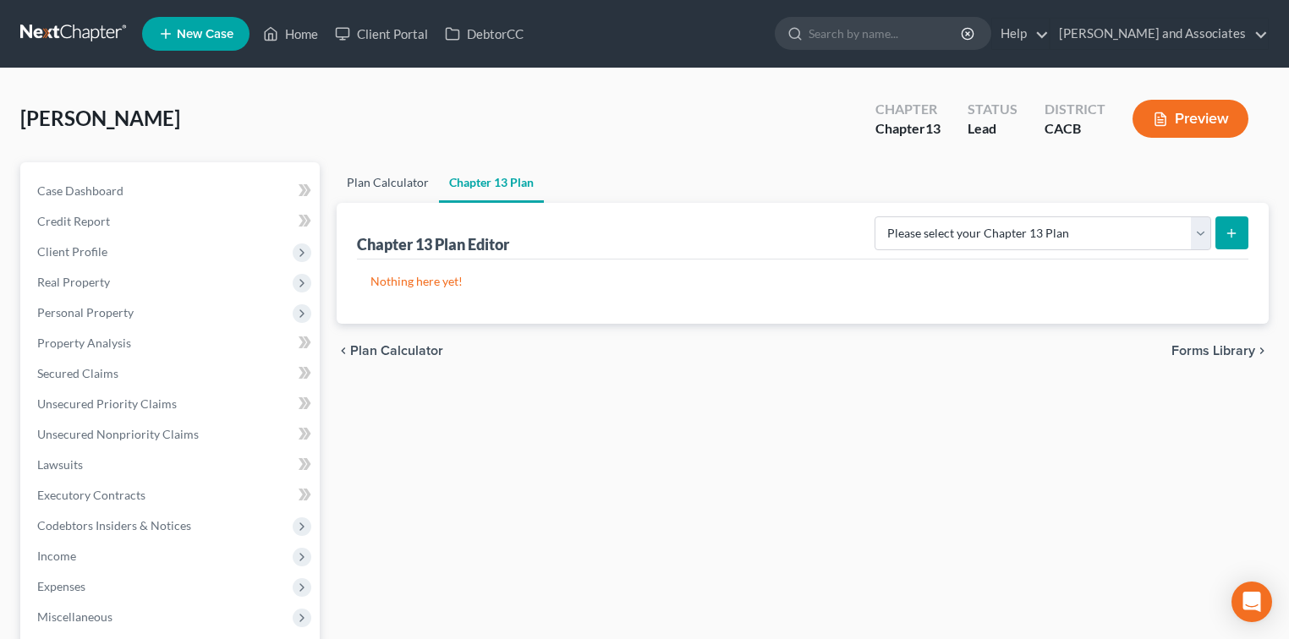
click at [389, 179] on link "Plan Calculator" at bounding box center [388, 182] width 102 height 41
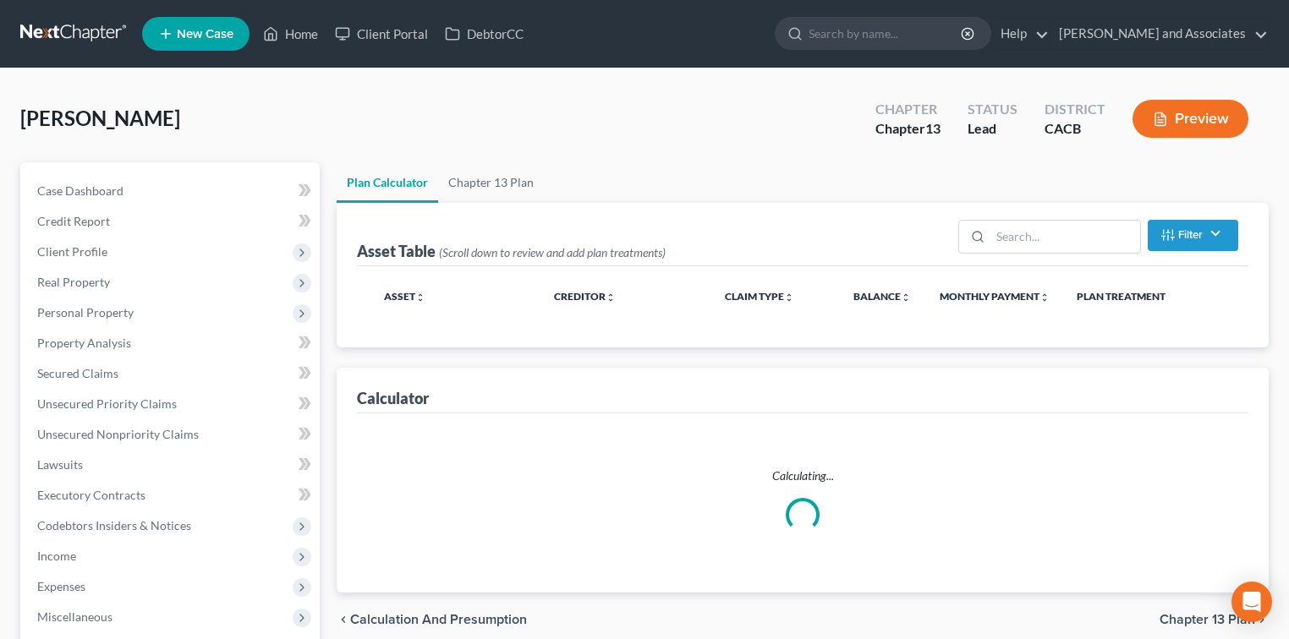
select select "59"
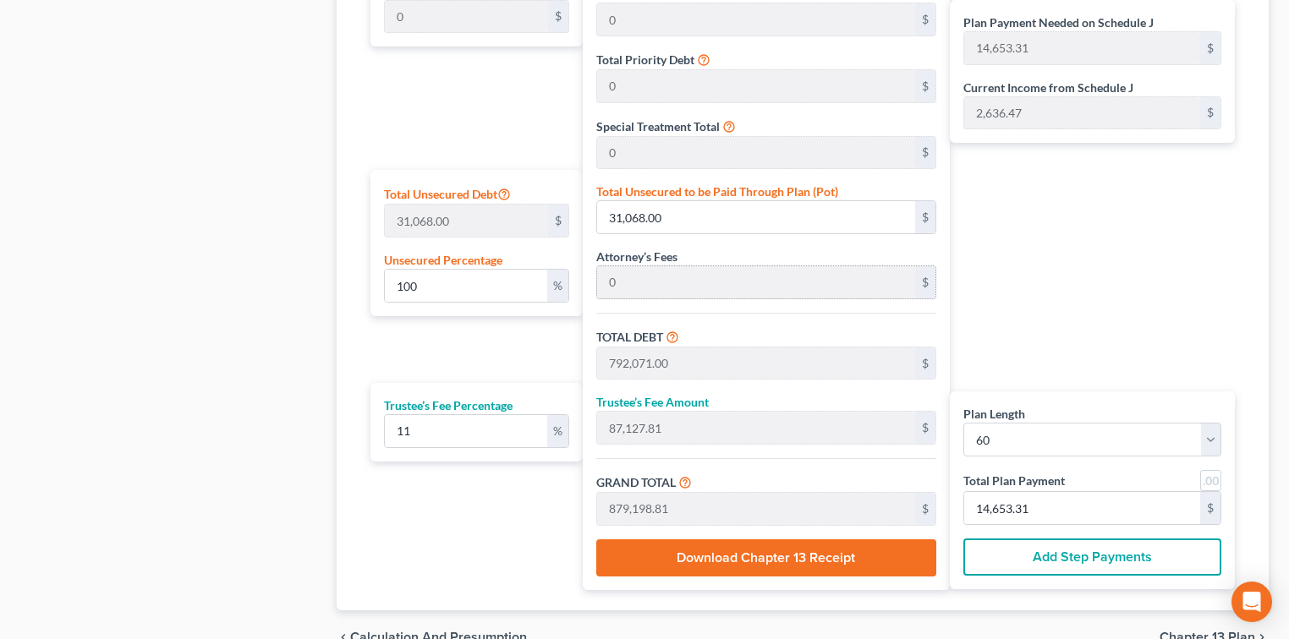
scroll to position [891, 0]
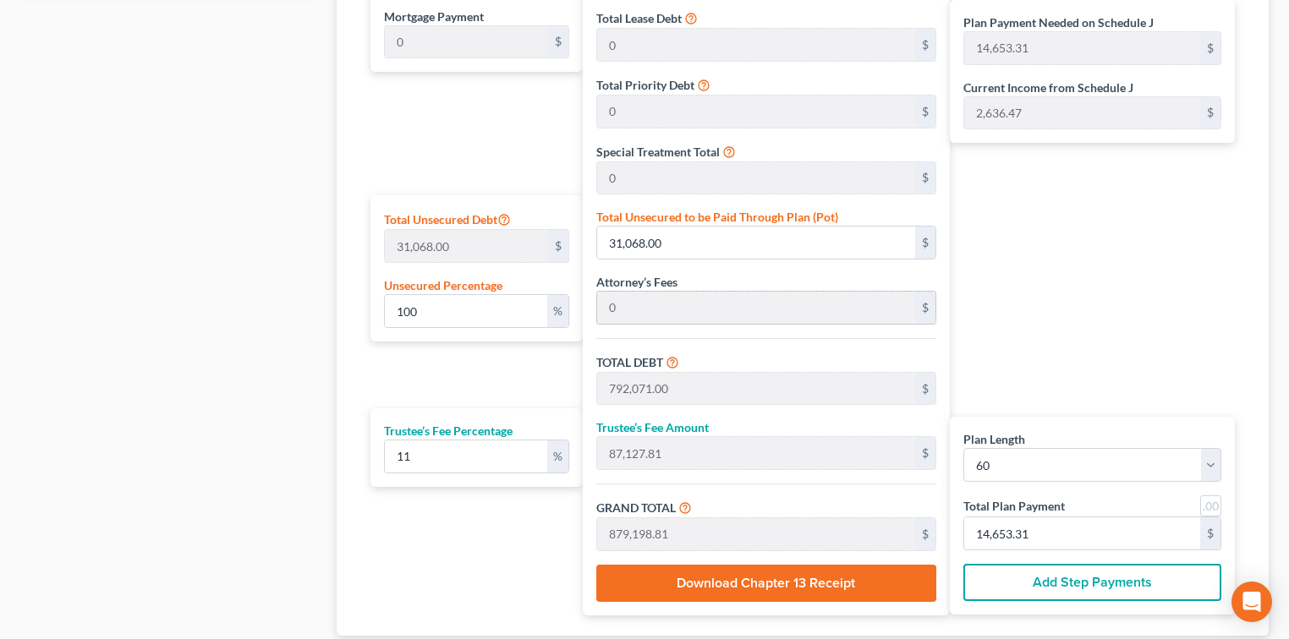
click at [920, 304] on div "$" at bounding box center [925, 308] width 20 height 32
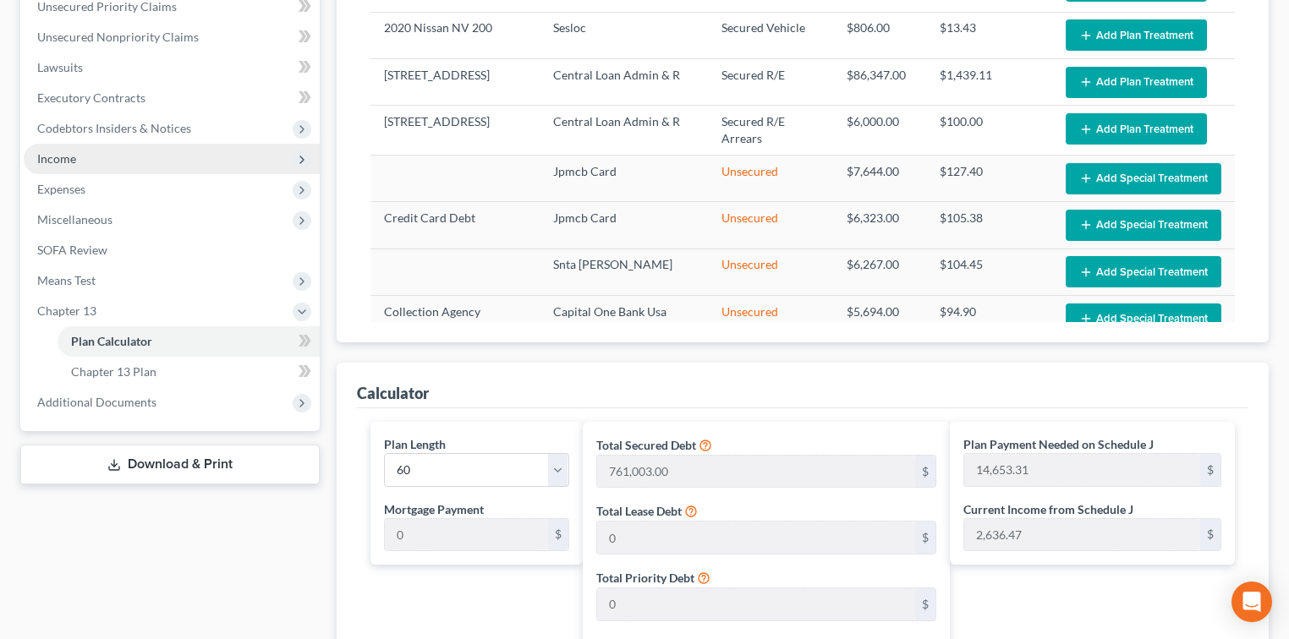
scroll to position [327, 0]
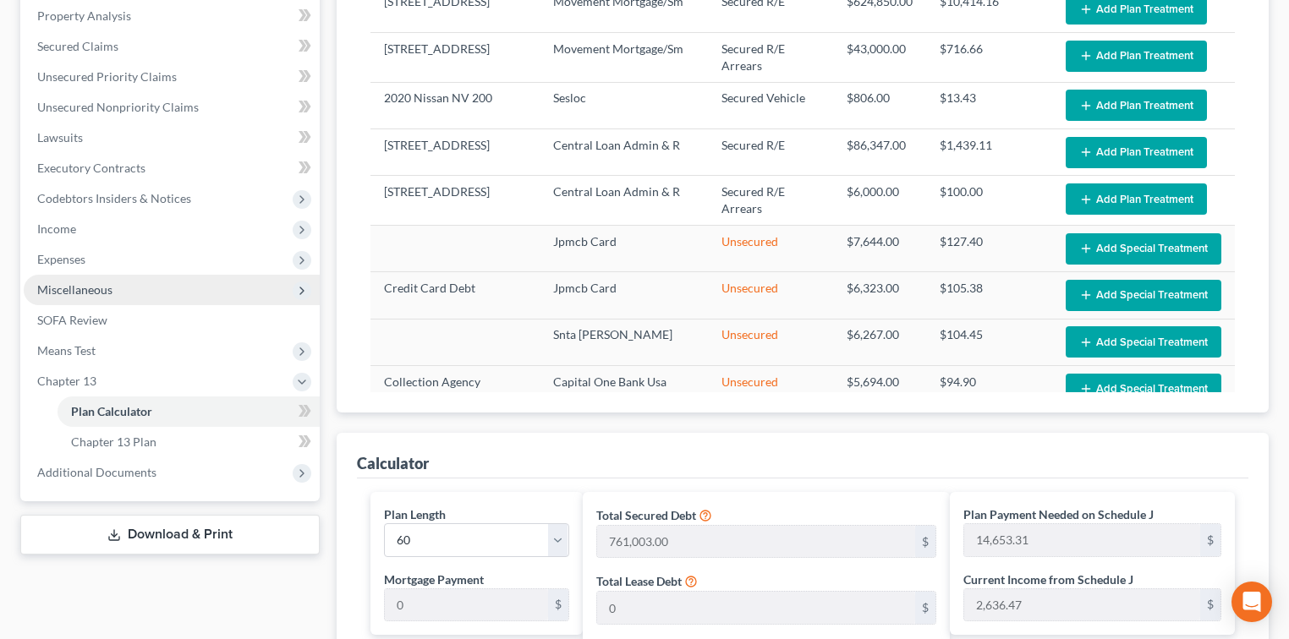
click at [49, 288] on span "Miscellaneous" at bounding box center [74, 289] width 75 height 14
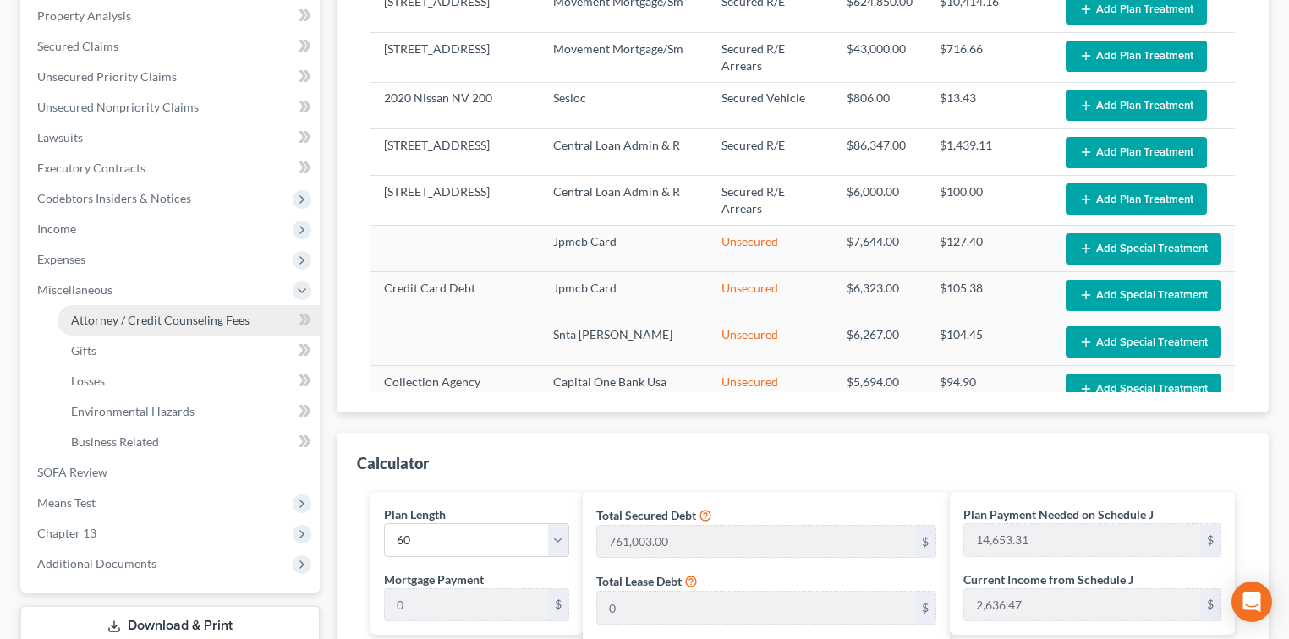
click at [167, 316] on span "Attorney / Credit Counseling Fees" at bounding box center [160, 320] width 178 height 14
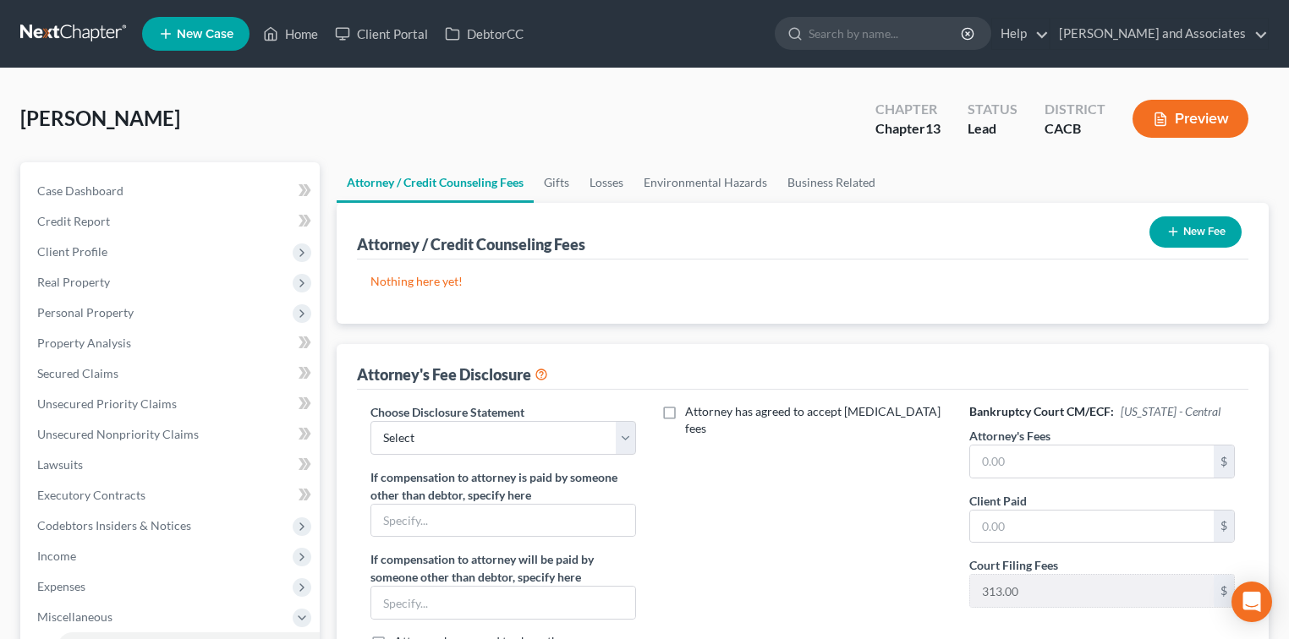
scroll to position [112, 0]
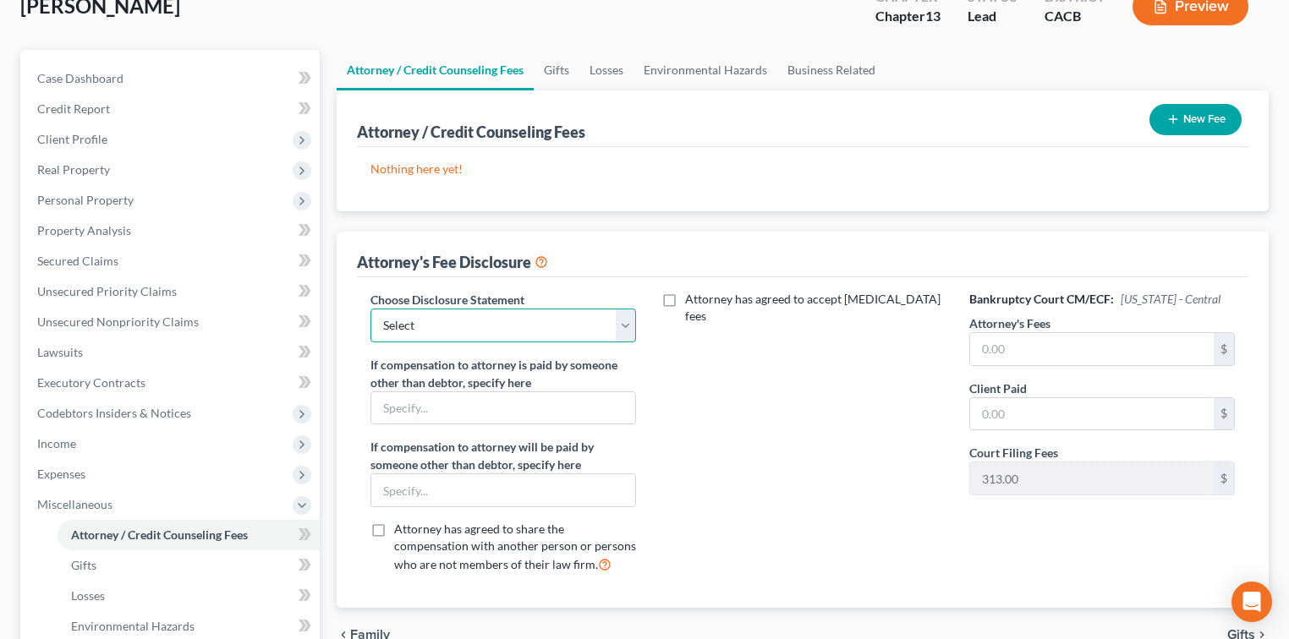
click at [567, 319] on select "Select Disclosure" at bounding box center [503, 326] width 266 height 34
click at [626, 318] on select "Select Disclosure" at bounding box center [503, 326] width 266 height 34
select select "0"
click at [370, 309] on select "Select Disclosure" at bounding box center [503, 326] width 266 height 34
click at [558, 319] on select "Select Disclosure" at bounding box center [503, 326] width 266 height 34
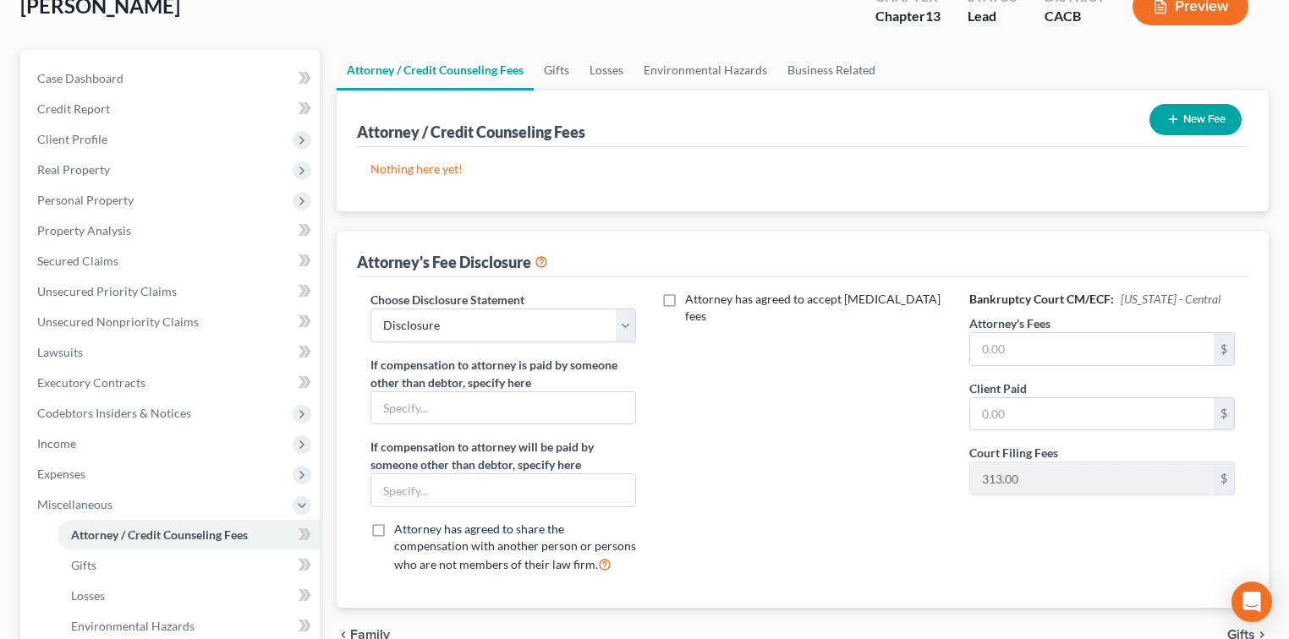
click at [725, 302] on span "Attorney has agreed to accept [MEDICAL_DATA] fees" at bounding box center [812, 307] width 255 height 31
click at [703, 302] on input "Attorney has agreed to accept [MEDICAL_DATA] fees" at bounding box center [697, 296] width 11 height 11
click at [725, 302] on span "Attorney has agreed to accept [MEDICAL_DATA] fees" at bounding box center [812, 307] width 255 height 31
click at [703, 302] on input "Attorney has agreed to accept [MEDICAL_DATA] fees" at bounding box center [697, 296] width 11 height 11
checkbox input "false"
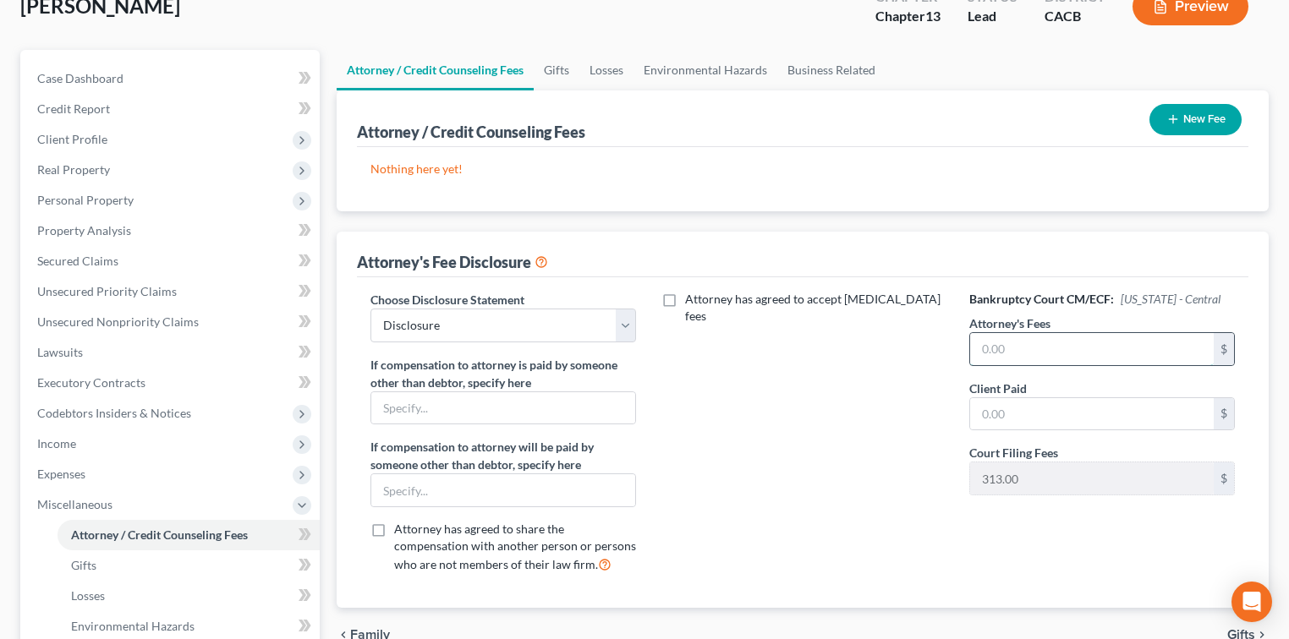
click at [1083, 352] on input "text" at bounding box center [1092, 349] width 244 height 32
type input "7,000.00"
click at [1056, 420] on input "text" at bounding box center [1092, 414] width 244 height 32
click at [1146, 398] on input "text" at bounding box center [1092, 414] width 244 height 32
type input "4,500.00"
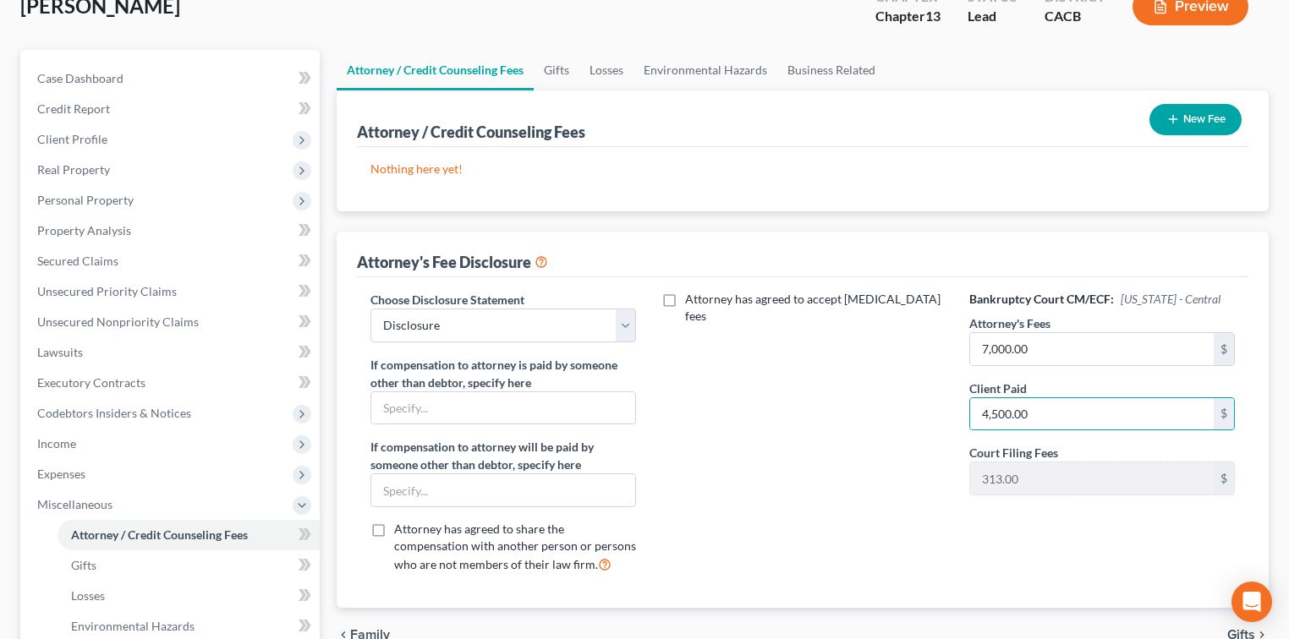
click at [809, 171] on p "Nothing here yet!" at bounding box center [802, 169] width 864 height 17
click at [1182, 122] on button "New Fee" at bounding box center [1195, 119] width 92 height 31
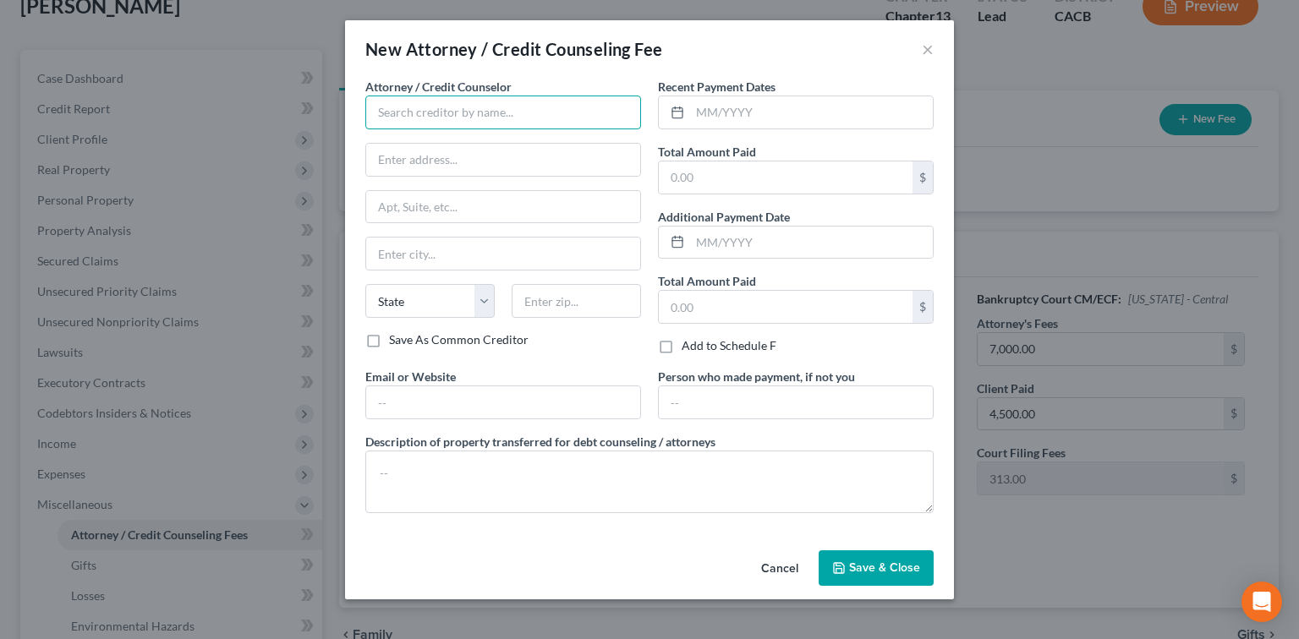
click at [505, 118] on input "text" at bounding box center [503, 113] width 276 height 34
type input "[PERSON_NAME] Associates"
type input "7"
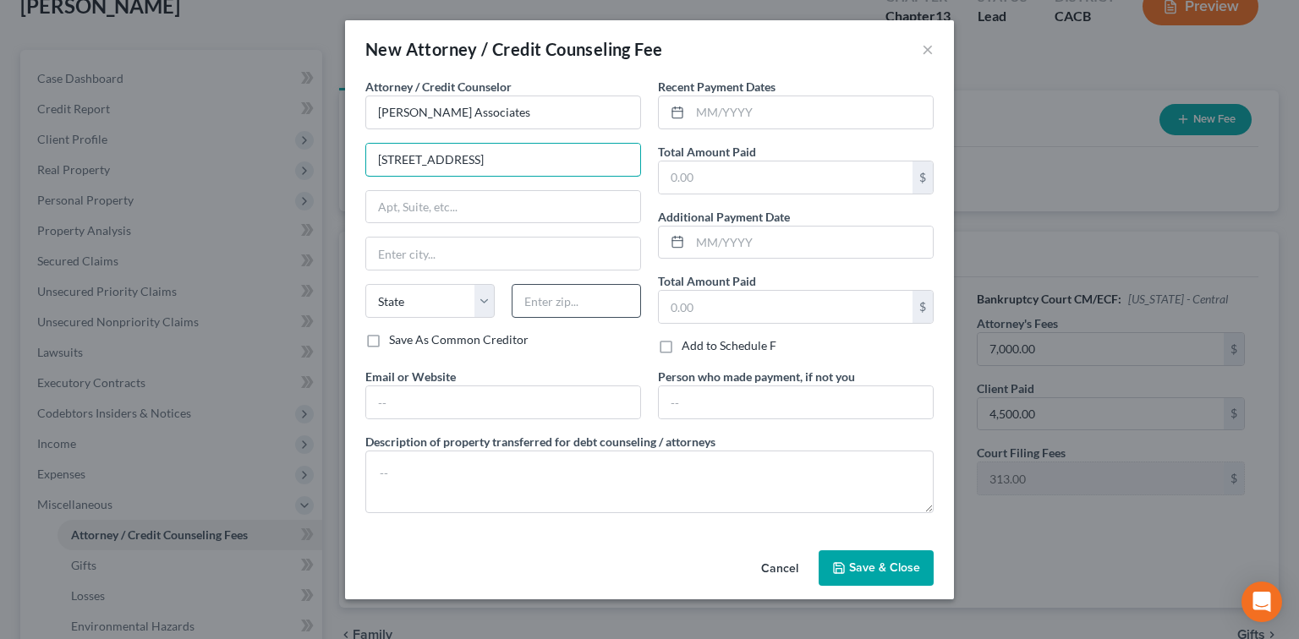
type input "[STREET_ADDRESS]"
click at [589, 299] on input "text" at bounding box center [576, 301] width 129 height 34
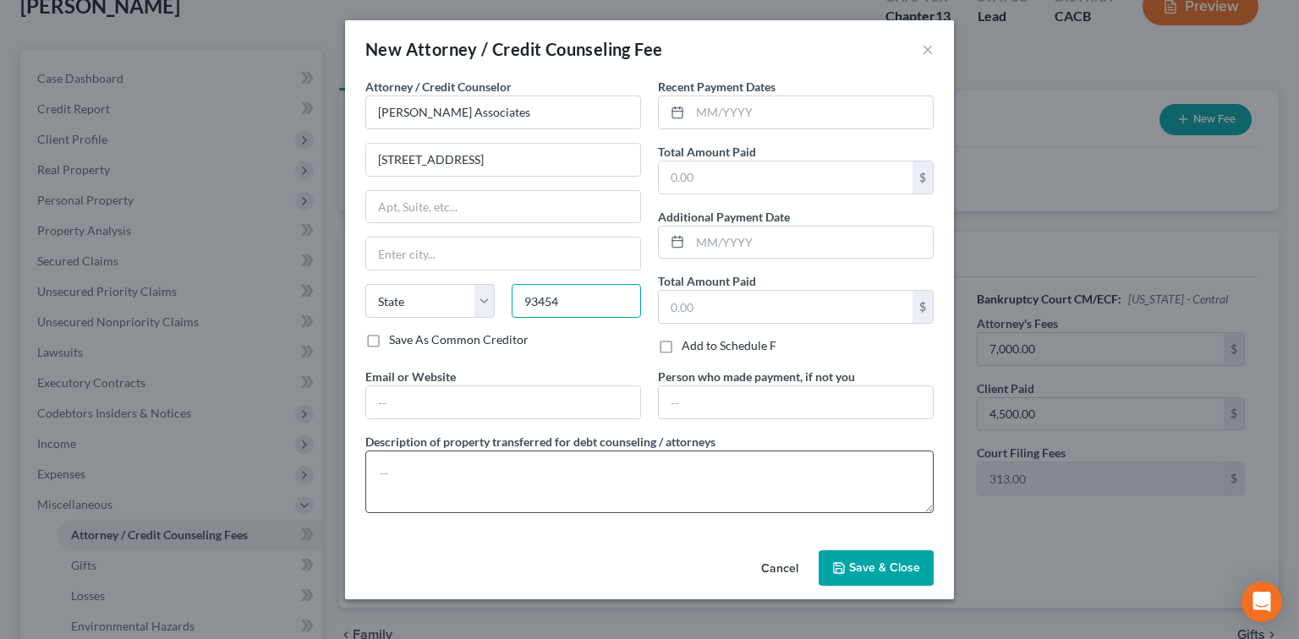
type input "93454"
click at [449, 466] on textarea at bounding box center [649, 482] width 568 height 63
type input "Santa [PERSON_NAME]"
select select "4"
type textarea "Attorney Fees"
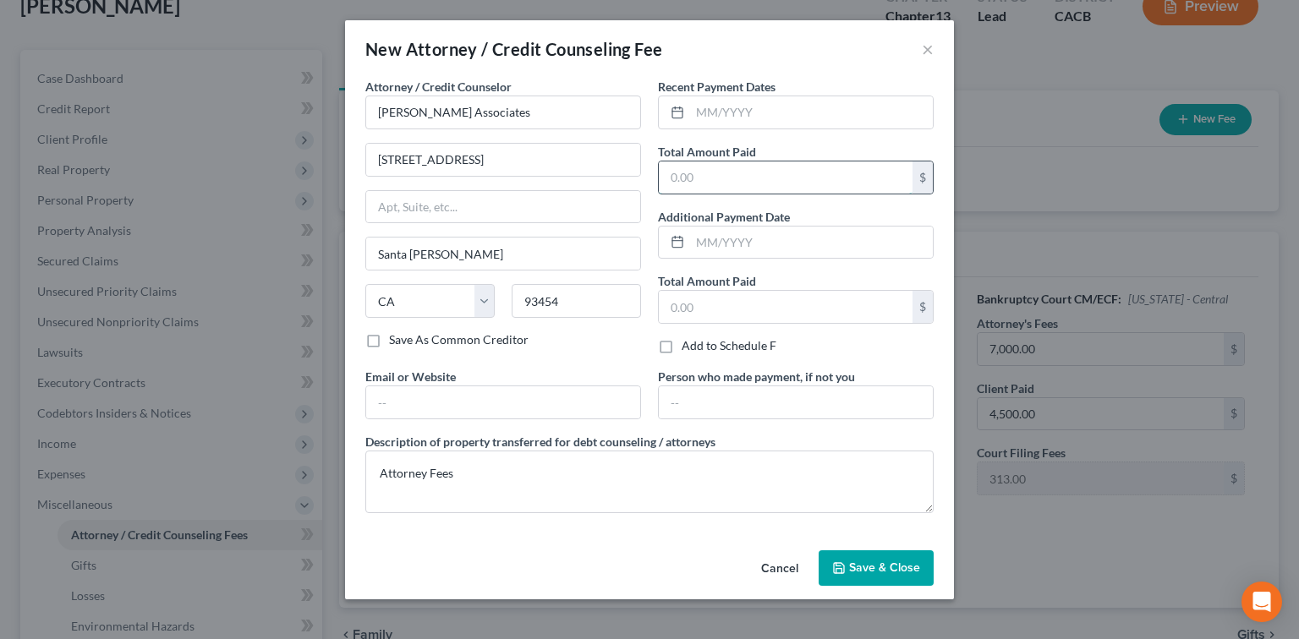
click at [810, 169] on input "text" at bounding box center [786, 178] width 254 height 32
type input "7,000.00"
click at [776, 104] on input "text" at bounding box center [811, 112] width 243 height 32
type input "10/2025"
click at [874, 555] on button "Save & Close" at bounding box center [876, 569] width 115 height 36
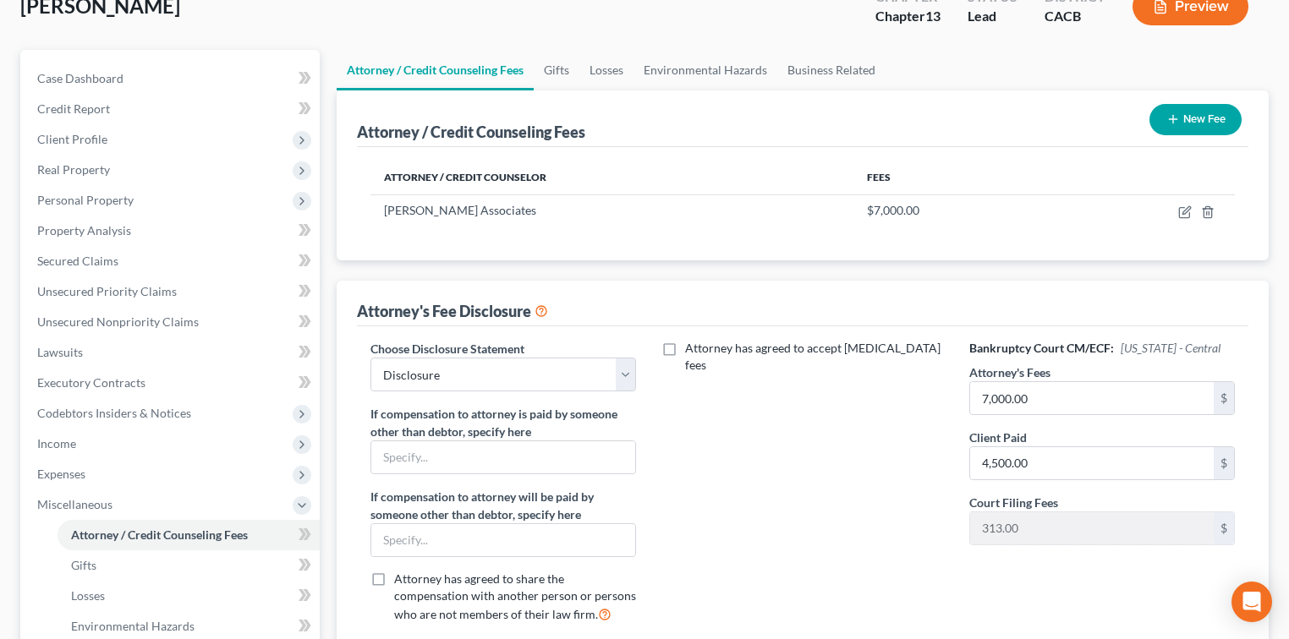
click at [1195, 129] on button "New Fee" at bounding box center [1195, 119] width 92 height 31
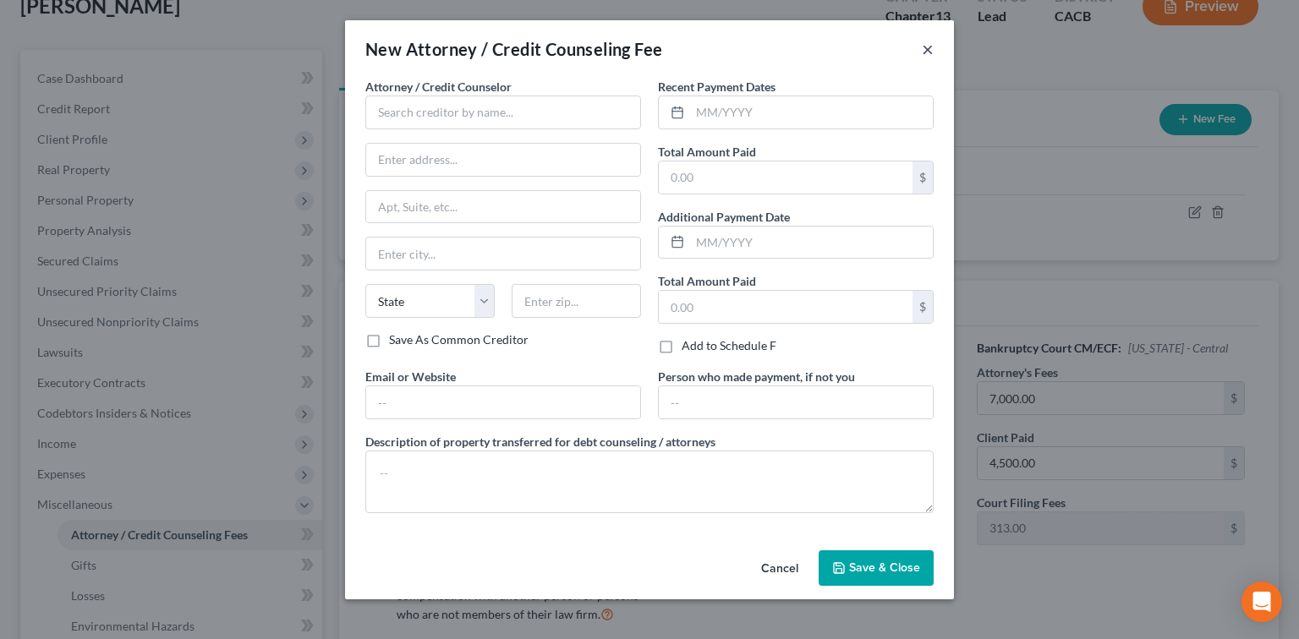
click at [930, 47] on button "×" at bounding box center [928, 49] width 12 height 20
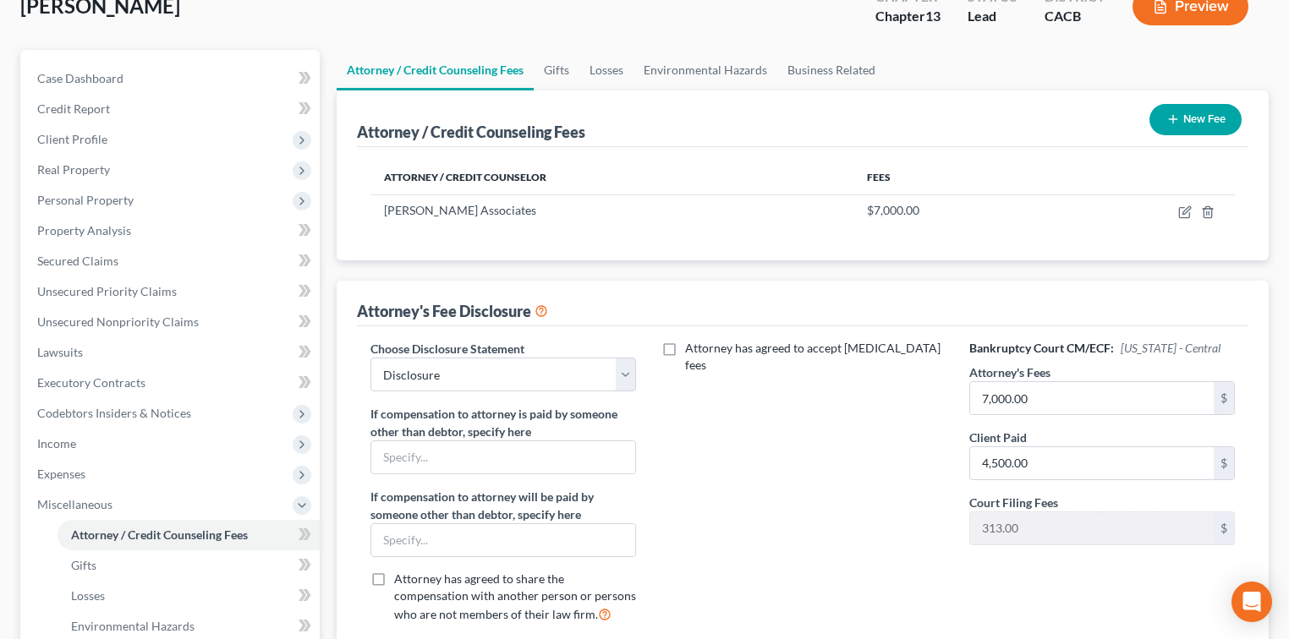
click at [1173, 116] on line "button" at bounding box center [1173, 120] width 0 height 8
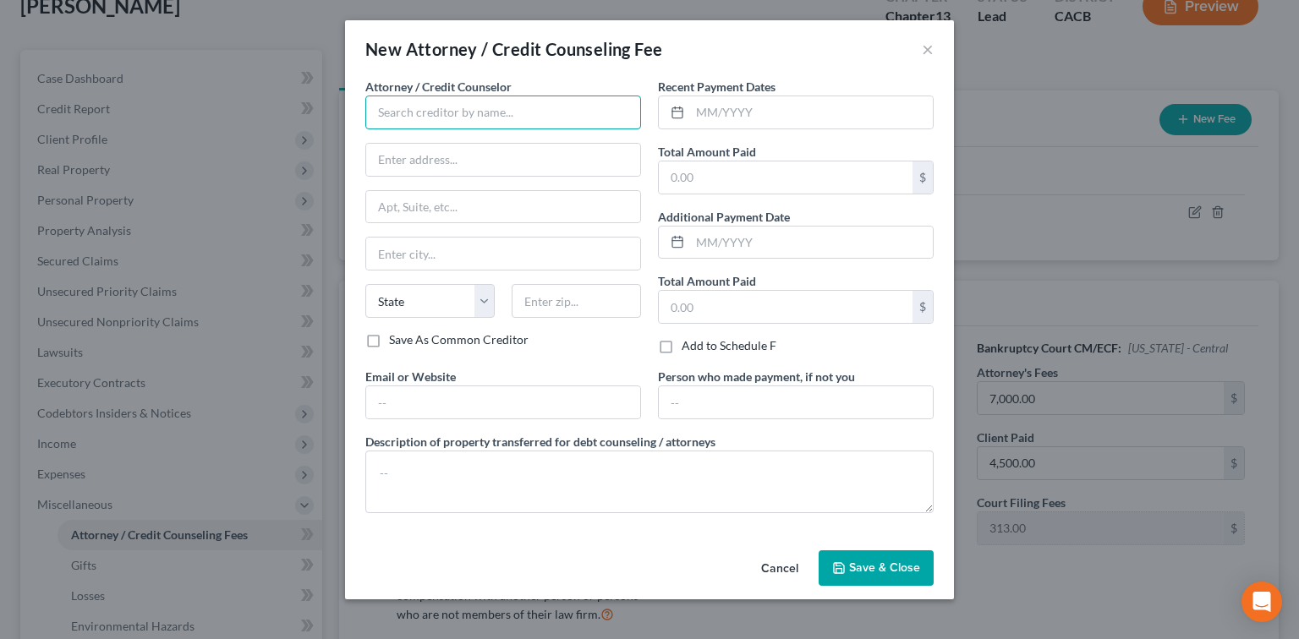
click at [494, 113] on input "text" at bounding box center [503, 113] width 276 height 34
type input "C"
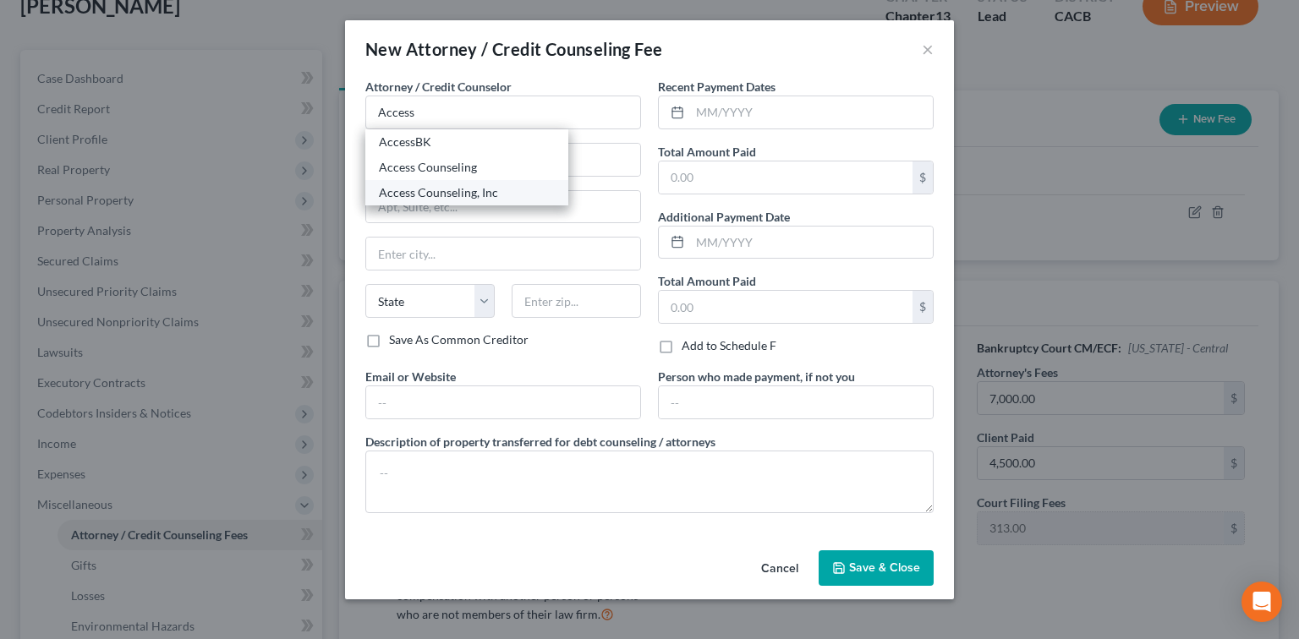
click at [464, 186] on div "Access Counseling, Inc" at bounding box center [467, 192] width 176 height 17
type input "Access Counseling, Inc"
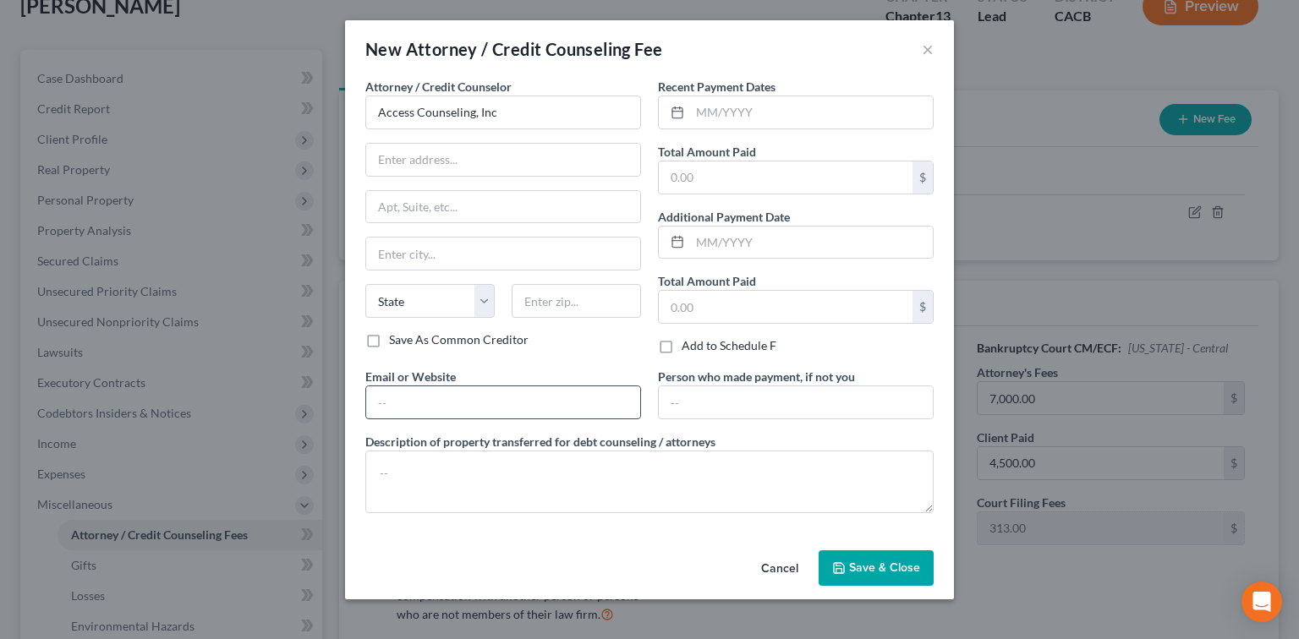
click at [514, 404] on input "text" at bounding box center [503, 403] width 274 height 32
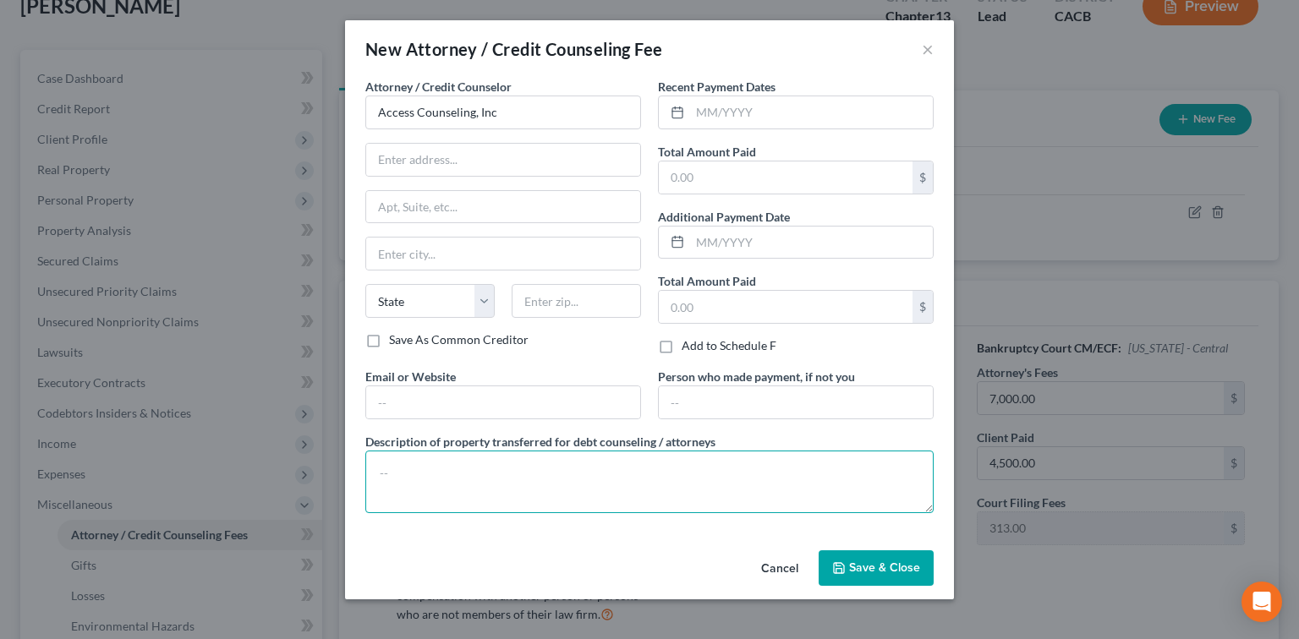
click at [802, 495] on textarea at bounding box center [649, 482] width 568 height 63
type textarea "Credit Counseling Class."
drag, startPoint x: 627, startPoint y: 376, endPoint x: 725, endPoint y: 548, distance: 198.5
click at [725, 548] on div "Cancel Save & Close" at bounding box center [649, 572] width 609 height 56
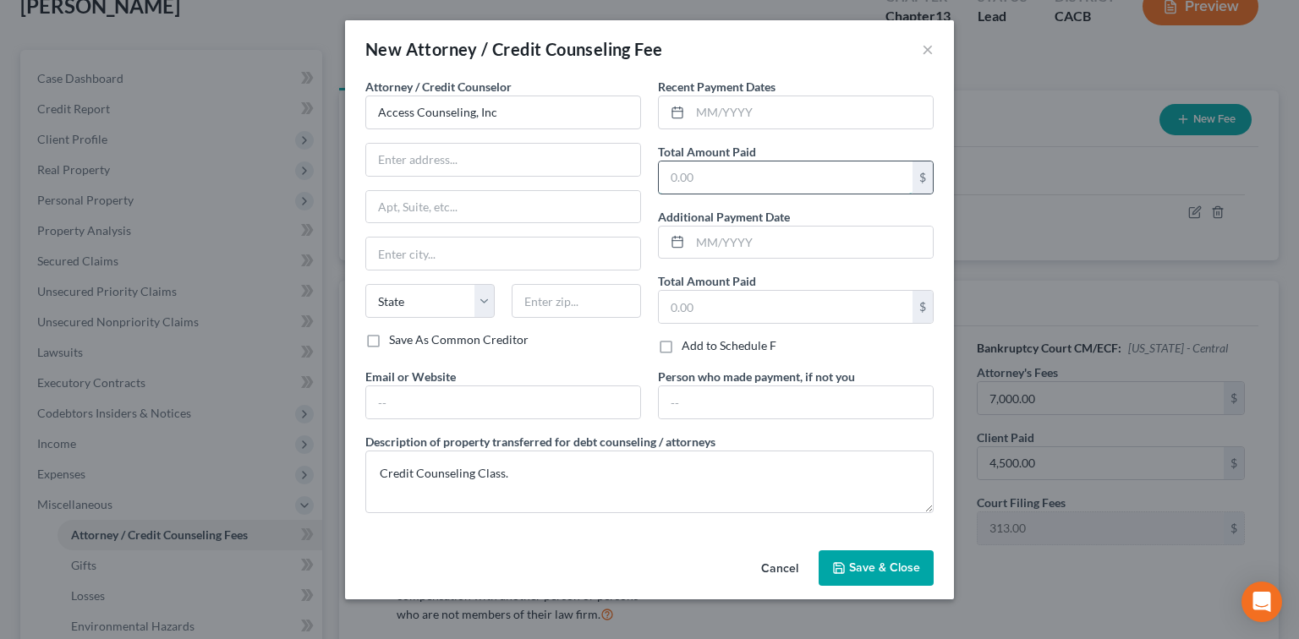
click at [741, 162] on input "text" at bounding box center [786, 178] width 254 height 32
type input "30.00"
click at [834, 122] on input "text" at bounding box center [811, 112] width 243 height 32
type input "[DATE]"
click at [883, 569] on span "Save & Close" at bounding box center [884, 568] width 71 height 14
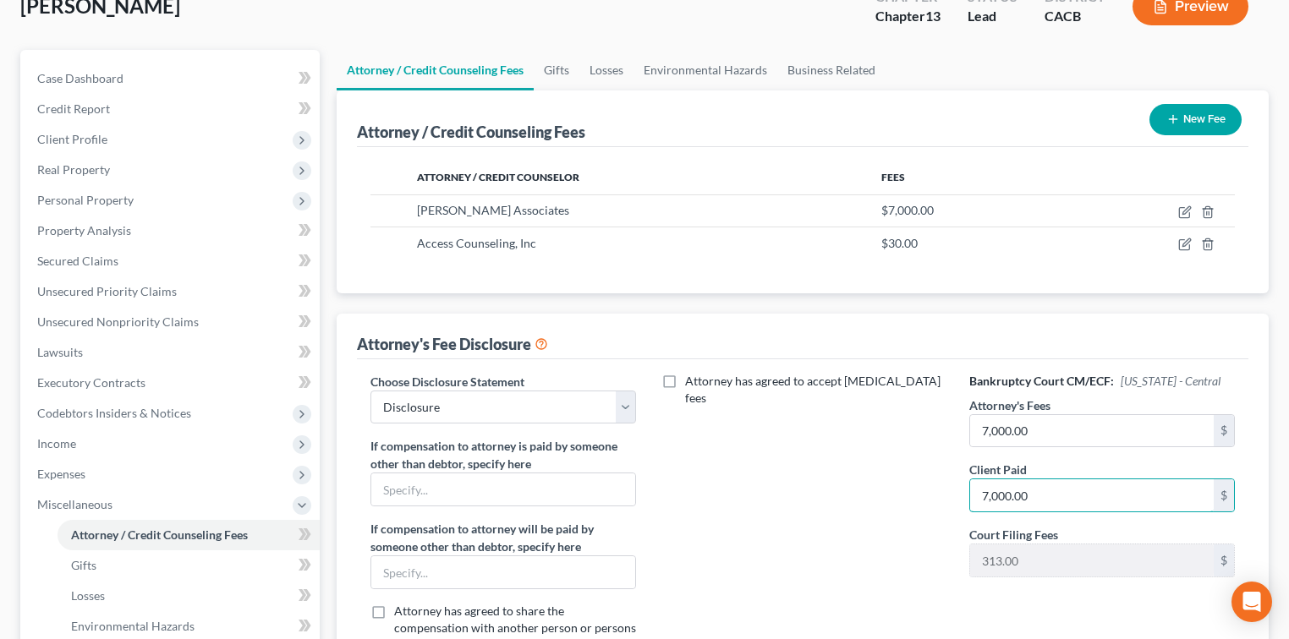
type input "7,000.00"
click at [842, 487] on div "Attorney has agreed to accept [MEDICAL_DATA] fees" at bounding box center [802, 521] width 299 height 297
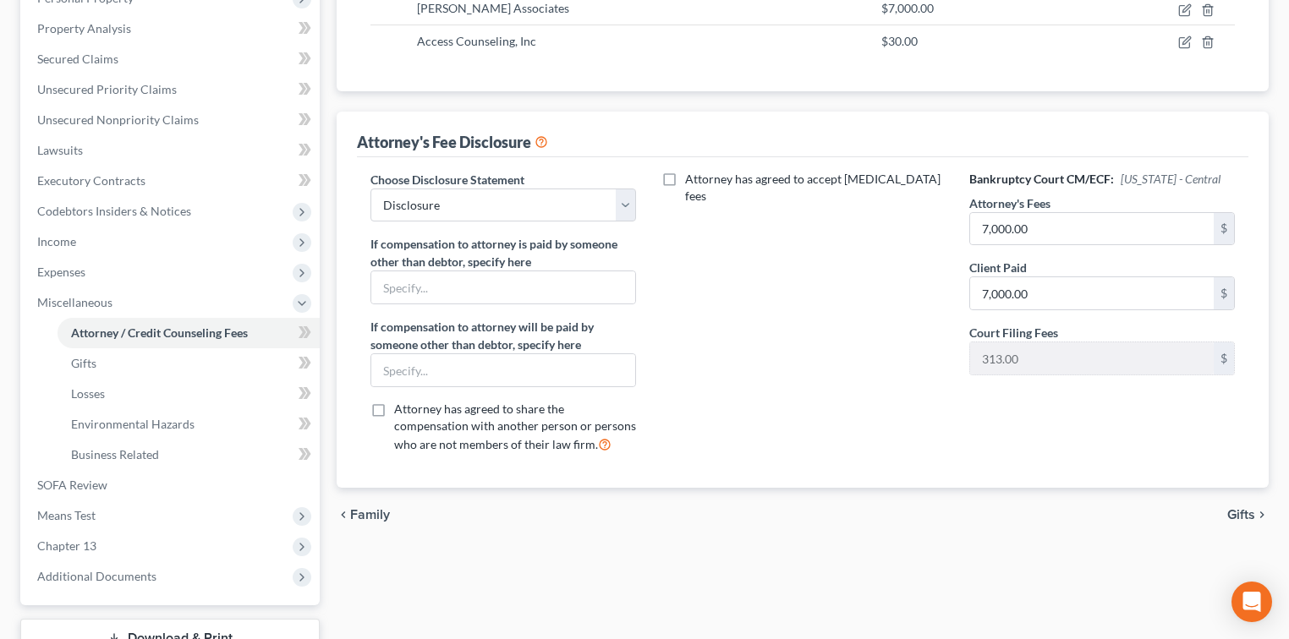
scroll to position [338, 0]
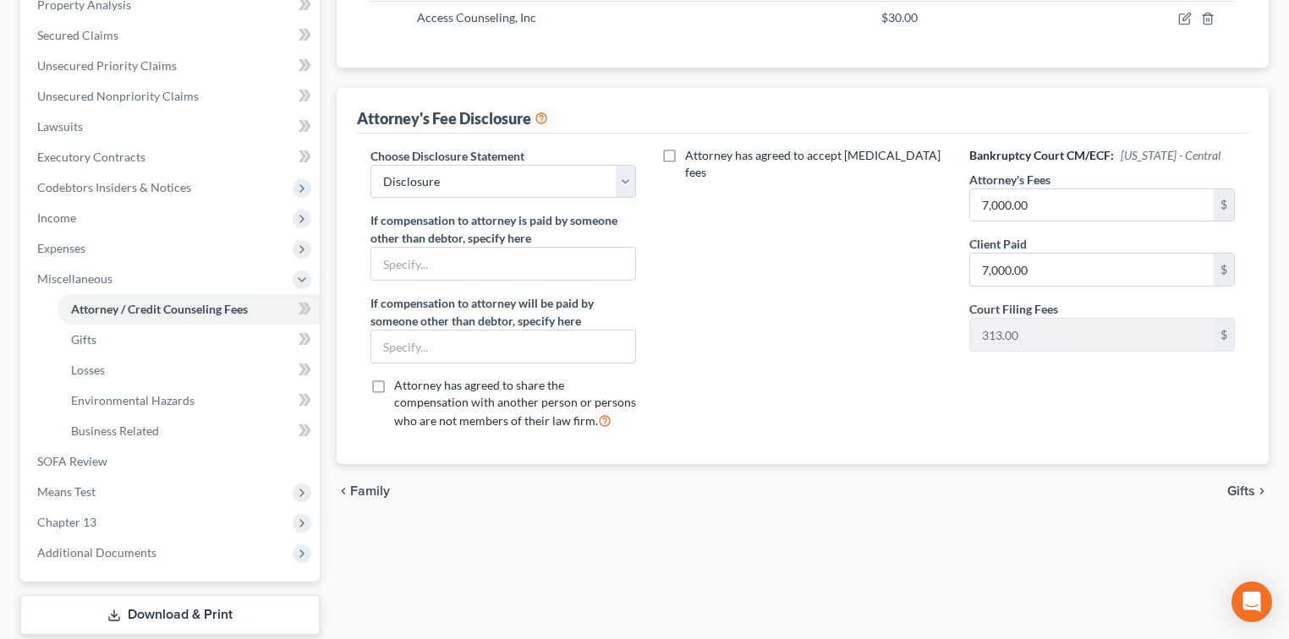
click at [825, 293] on div "Attorney has agreed to accept [MEDICAL_DATA] fees" at bounding box center [802, 295] width 299 height 297
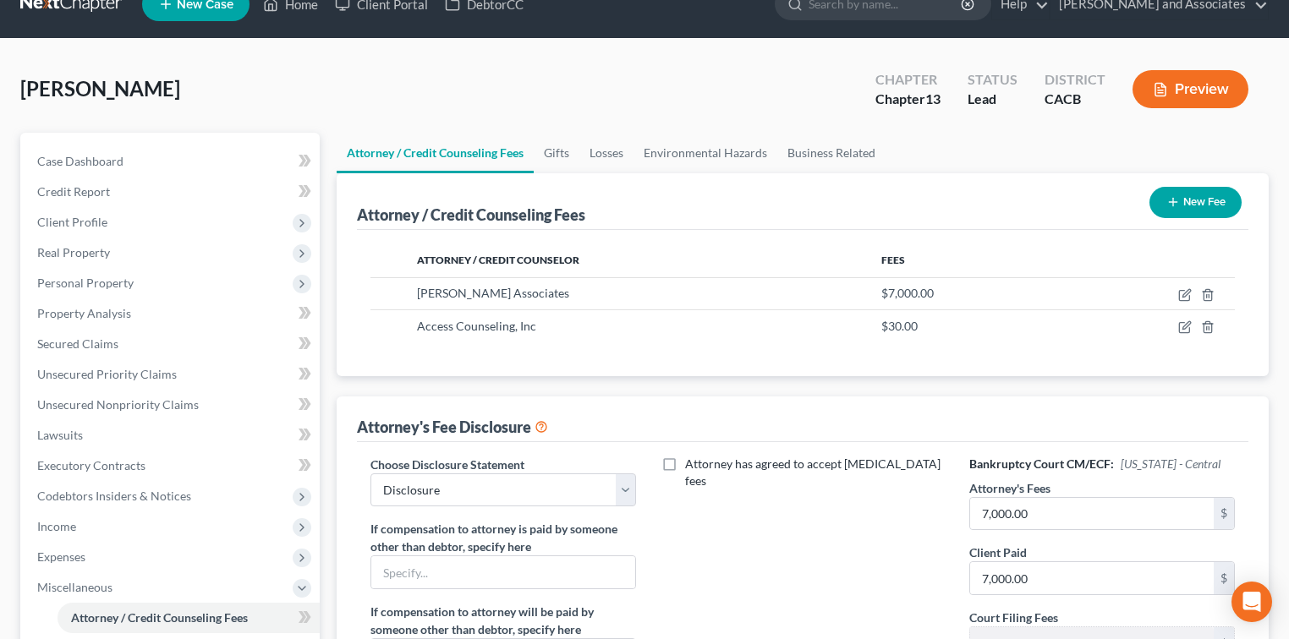
scroll to position [0, 0]
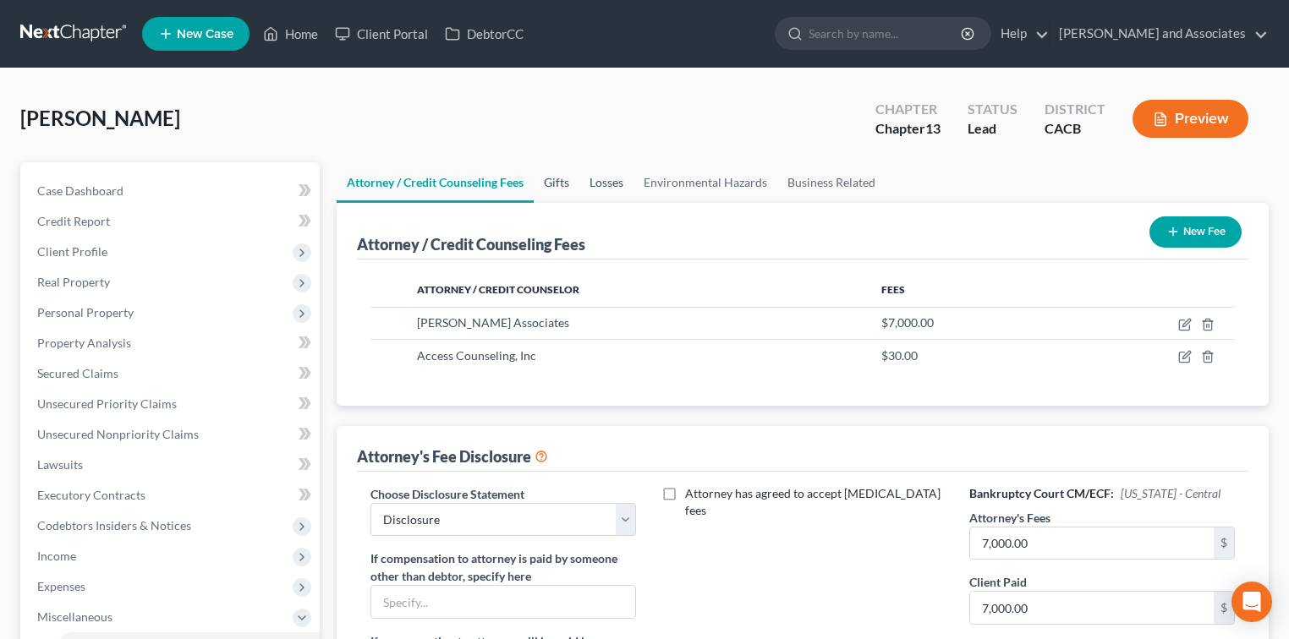
drag, startPoint x: 543, startPoint y: 180, endPoint x: 625, endPoint y: 178, distance: 82.1
click at [543, 180] on link "Gifts" at bounding box center [557, 182] width 46 height 41
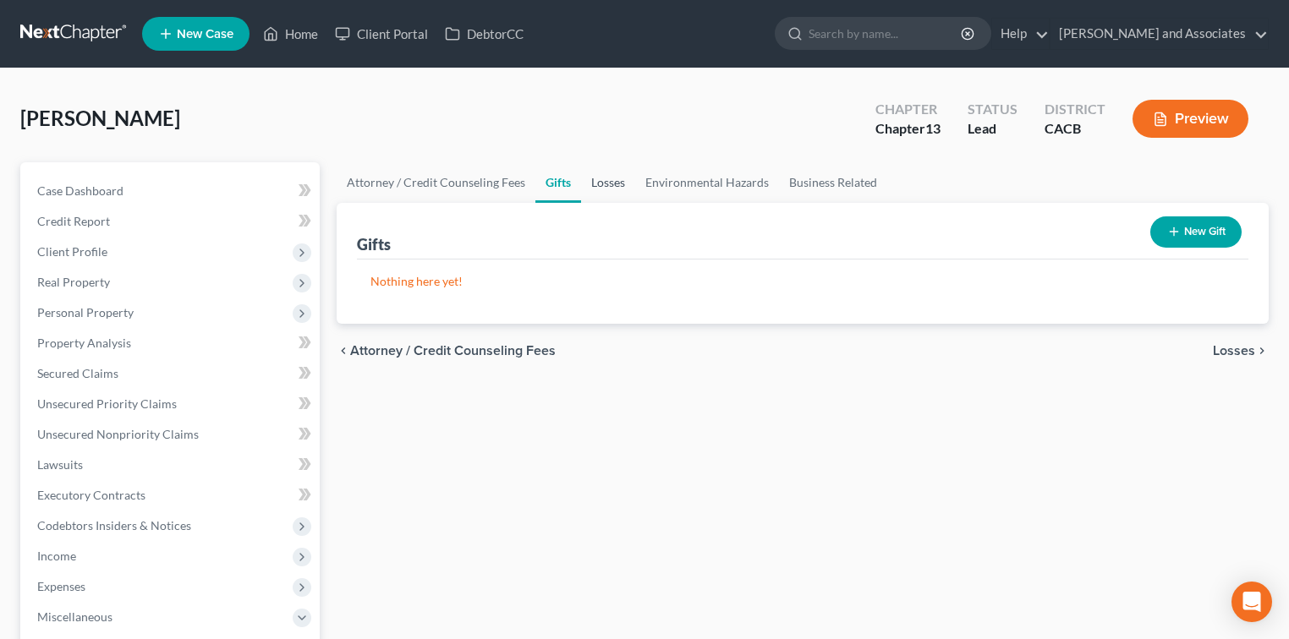
click at [617, 179] on link "Losses" at bounding box center [608, 182] width 54 height 41
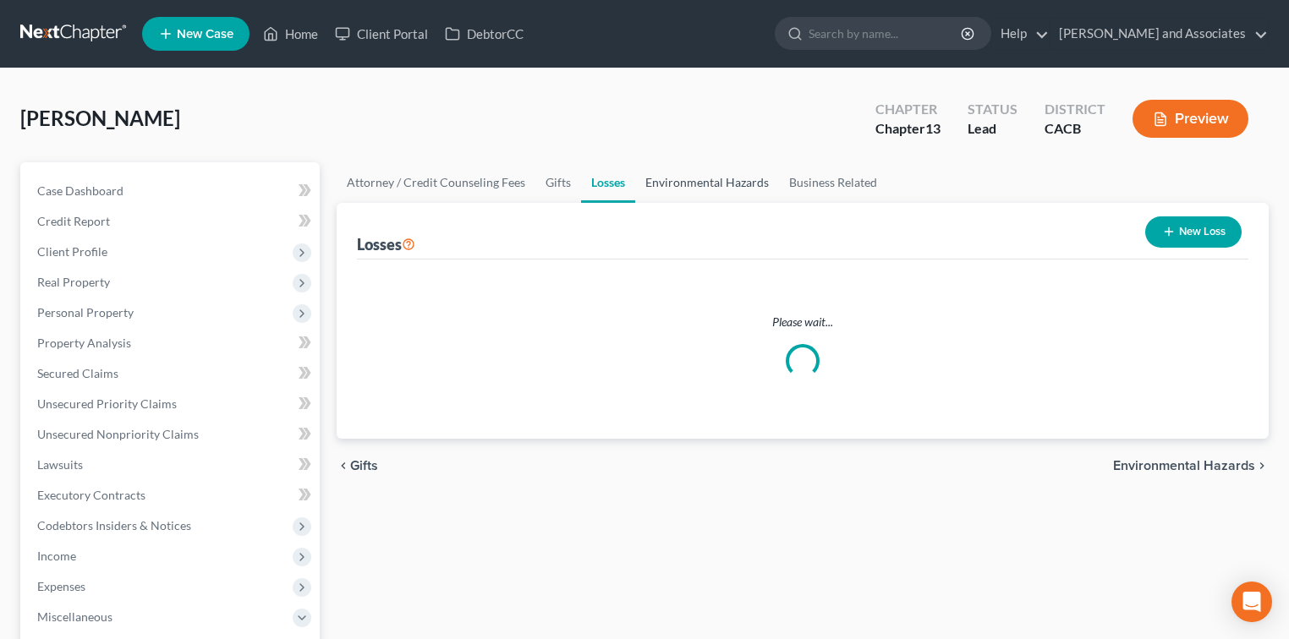
click at [758, 173] on link "Environmental Hazards" at bounding box center [707, 182] width 144 height 41
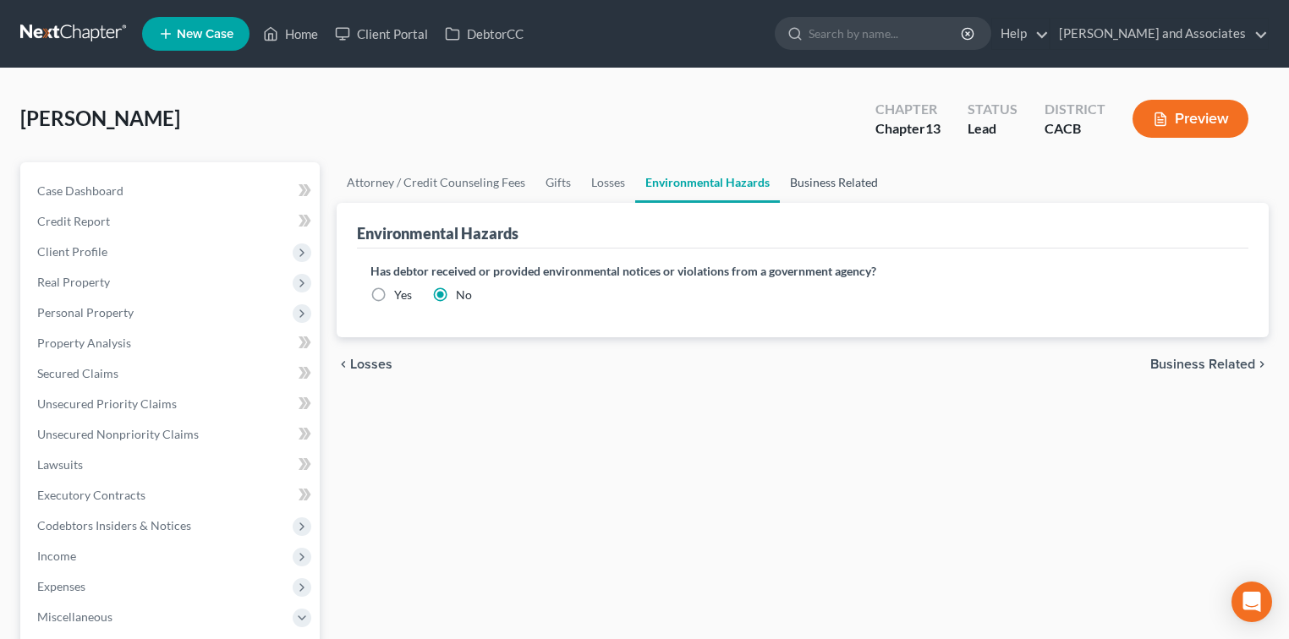
click at [820, 181] on link "Business Related" at bounding box center [834, 182] width 108 height 41
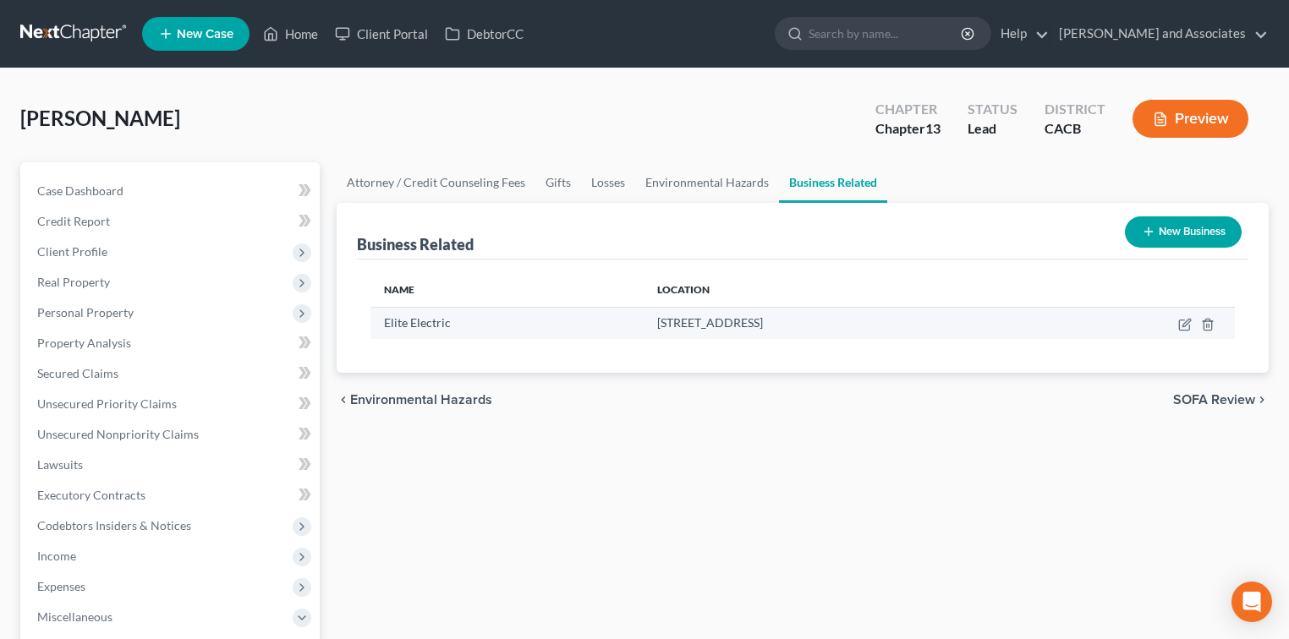
click at [1186, 331] on td at bounding box center [1132, 323] width 205 height 32
click at [1190, 319] on icon "button" at bounding box center [1186, 323] width 8 height 8
select select "sole_proprietor"
select select "4"
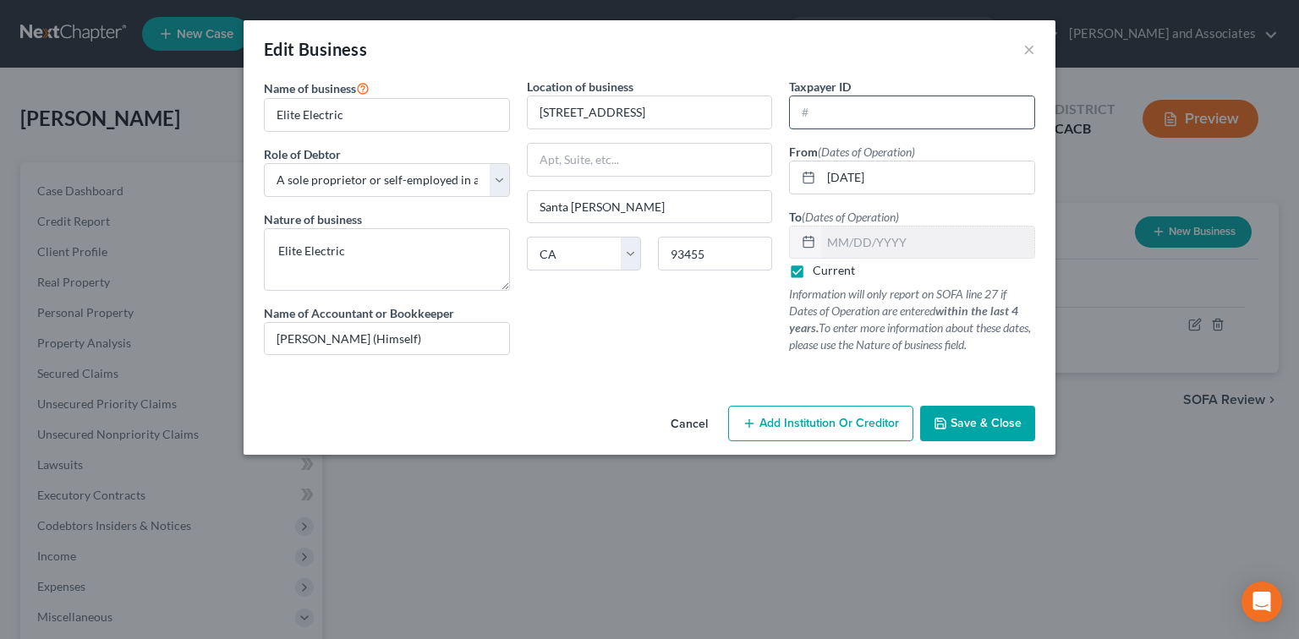
click at [938, 103] on input "text" at bounding box center [912, 112] width 244 height 32
click at [1030, 52] on button "×" at bounding box center [1029, 49] width 12 height 20
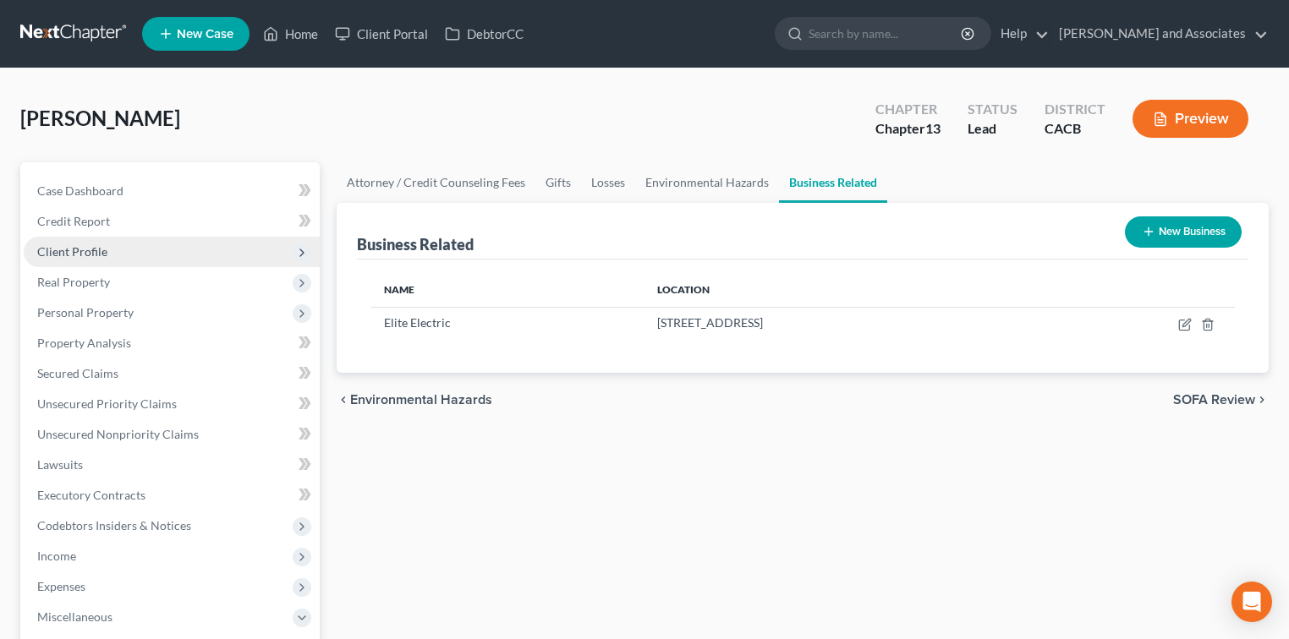
click at [135, 251] on span "Client Profile" at bounding box center [172, 252] width 296 height 30
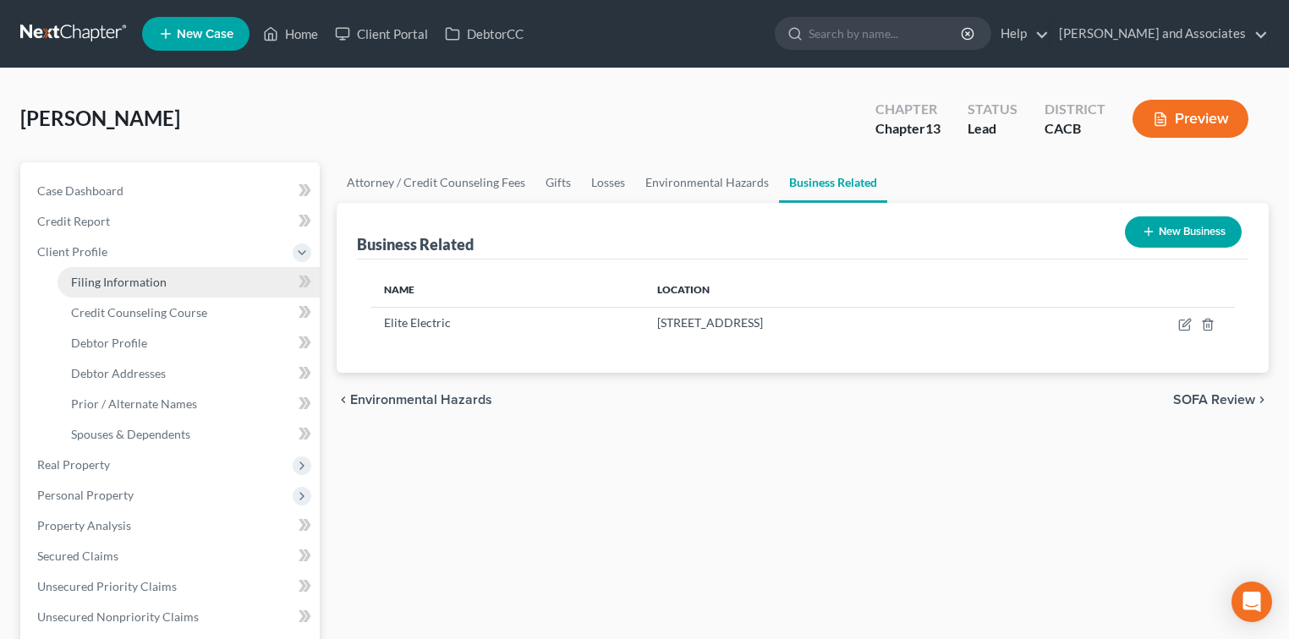
click at [137, 269] on link "Filing Information" at bounding box center [189, 282] width 262 height 30
select select "1"
select select "0"
select select "3"
select select "4"
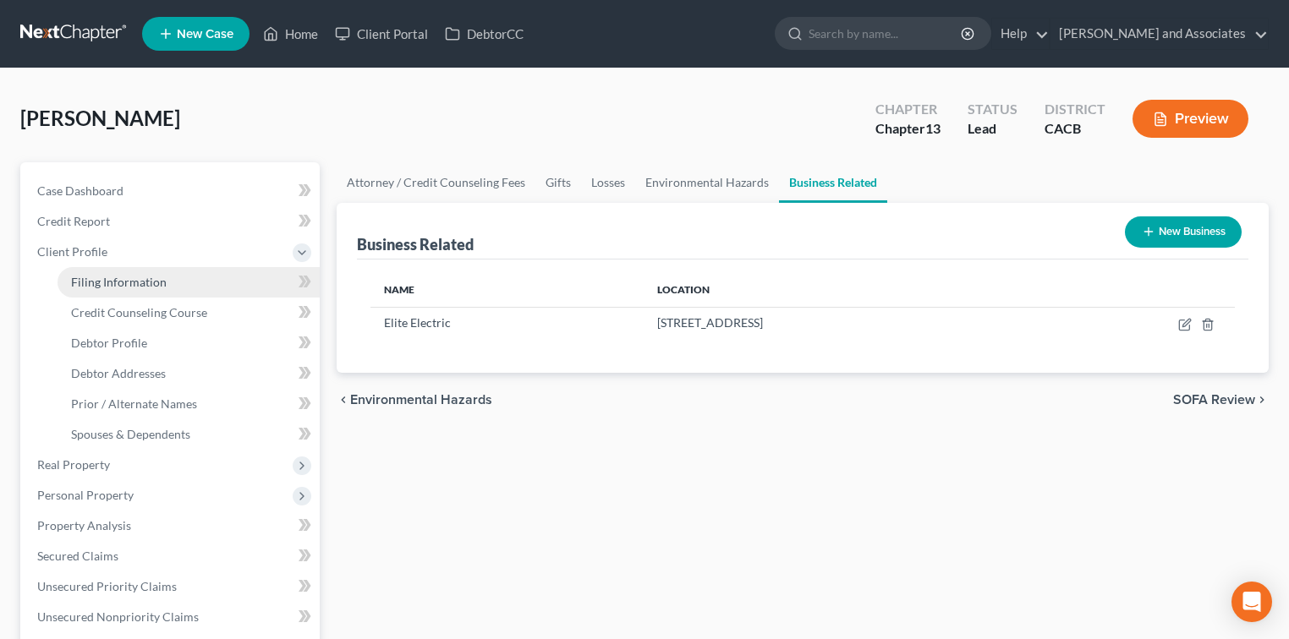
select select "1"
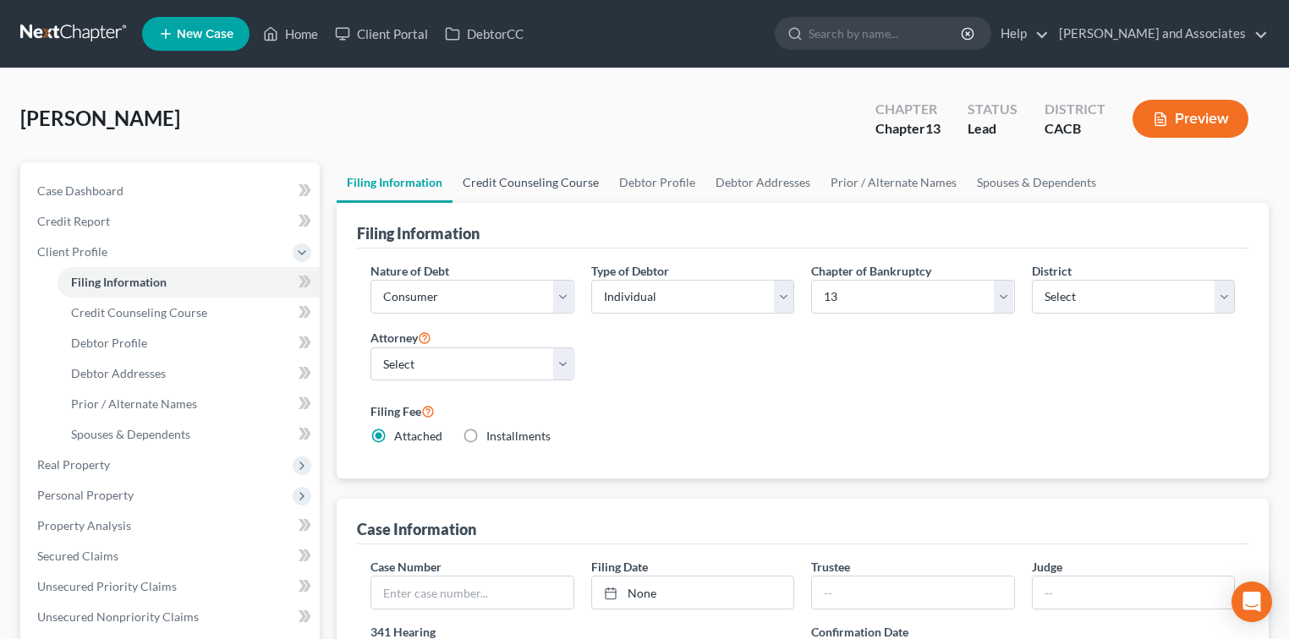
click at [540, 188] on link "Credit Counseling Course" at bounding box center [530, 182] width 156 height 41
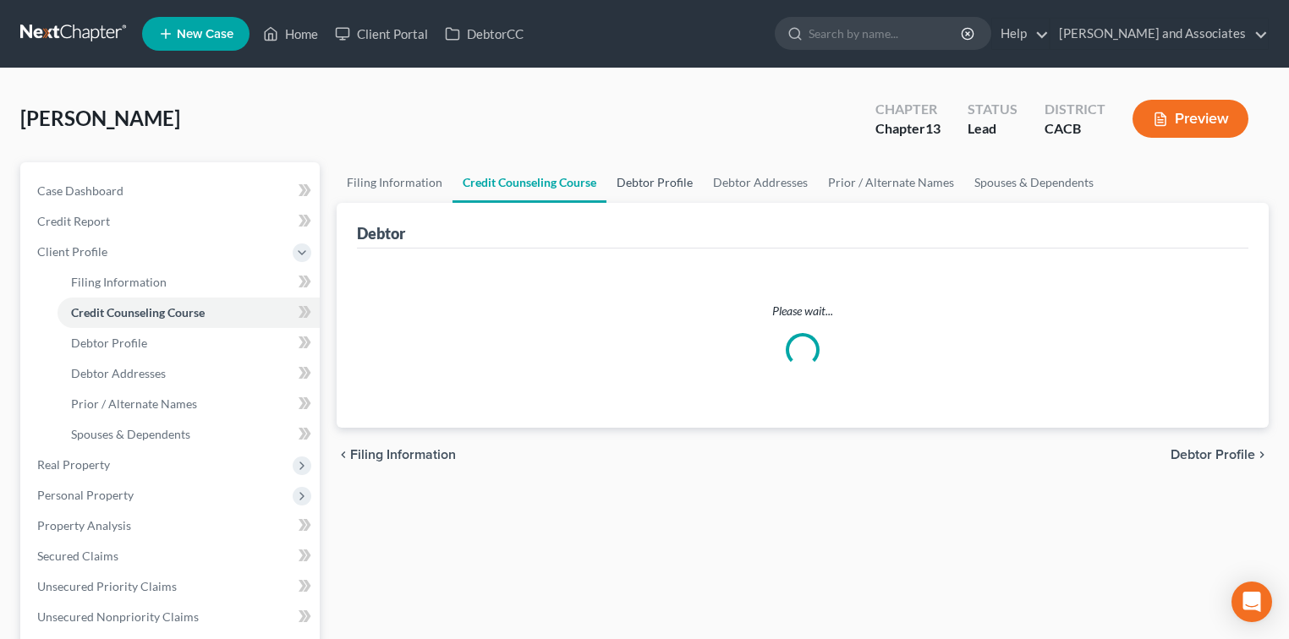
click at [687, 183] on link "Debtor Profile" at bounding box center [654, 182] width 96 height 41
select select "0"
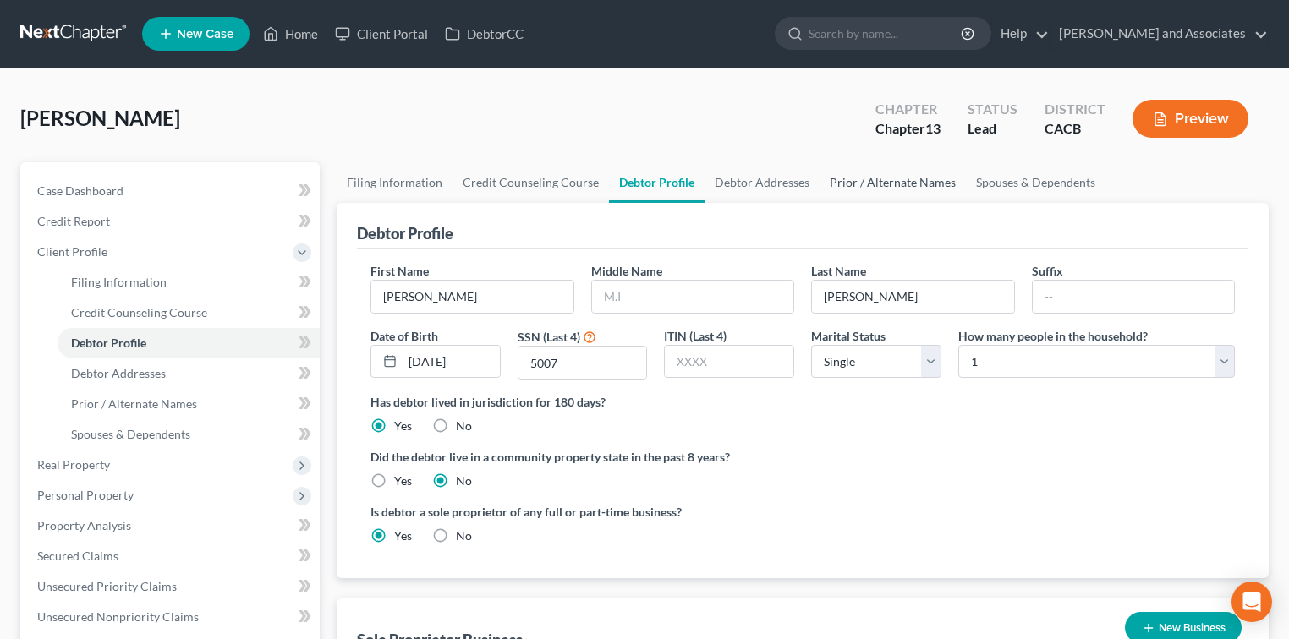
click at [820, 184] on link "Prior / Alternate Names" at bounding box center [893, 182] width 146 height 41
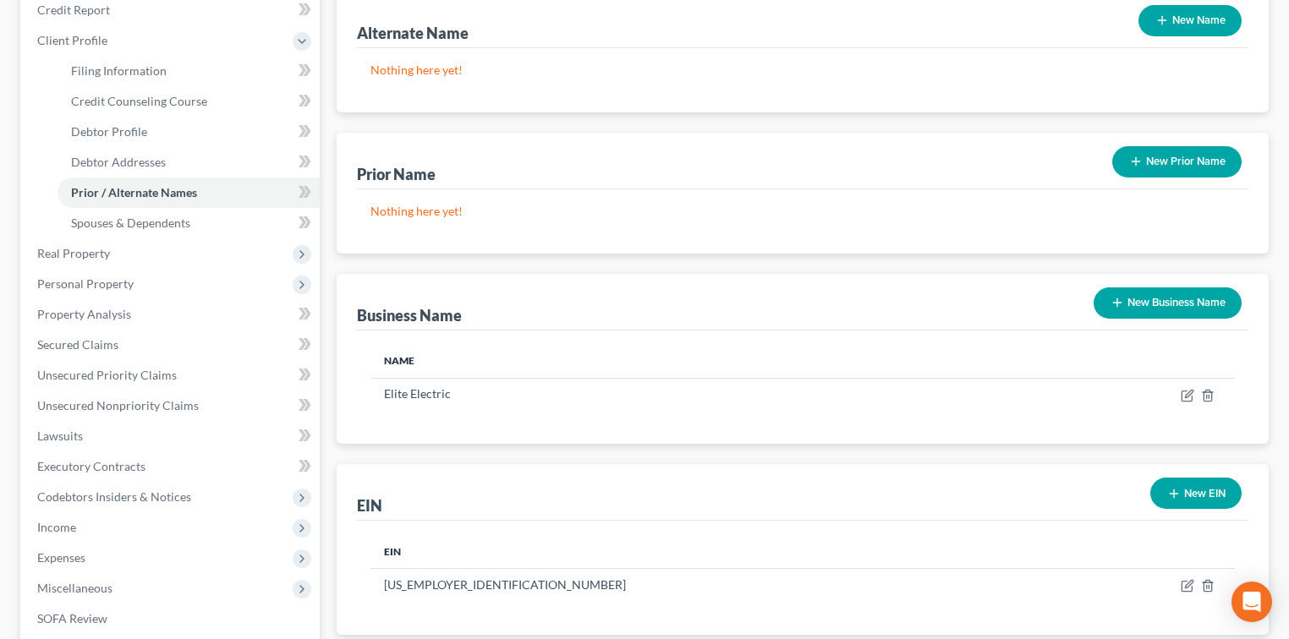
scroll to position [225, 0]
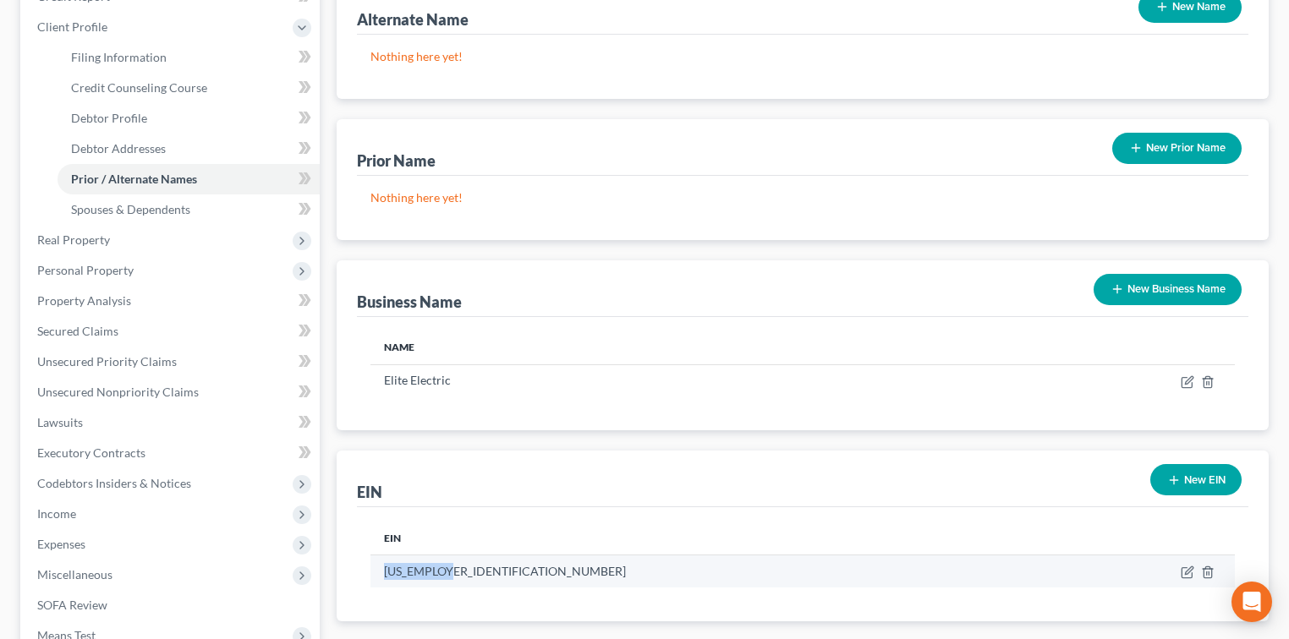
drag, startPoint x: 458, startPoint y: 567, endPoint x: 376, endPoint y: 567, distance: 82.9
click at [376, 567] on td "[US_EMPLOYER_IDENTIFICATION_NUMBER]" at bounding box center [715, 572] width 691 height 32
copy td "[US_EMPLOYER_IDENTIFICATION_NUMBER]"
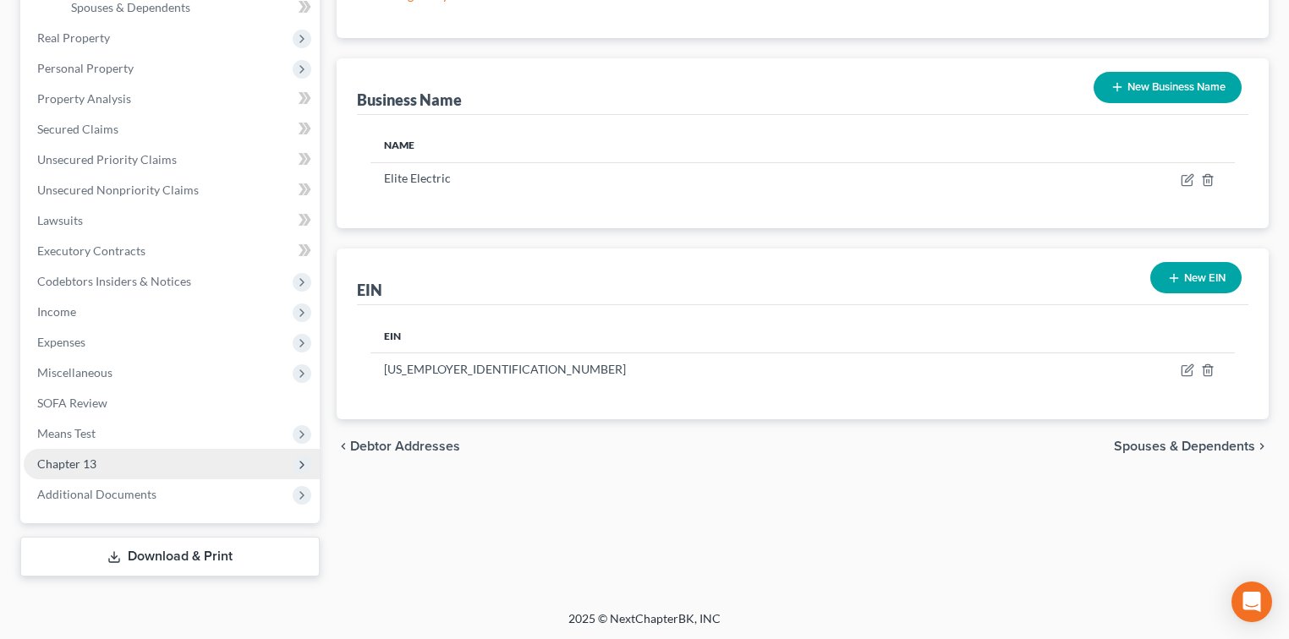
click at [88, 462] on span "Chapter 13" at bounding box center [66, 464] width 59 height 14
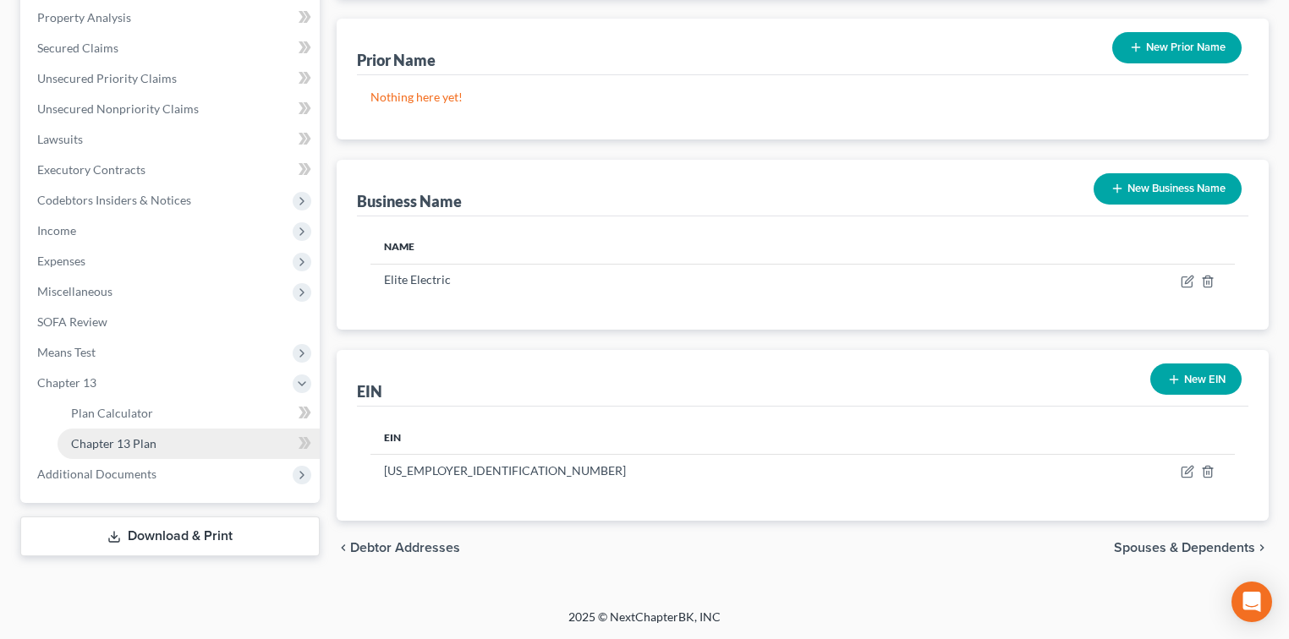
scroll to position [305, 0]
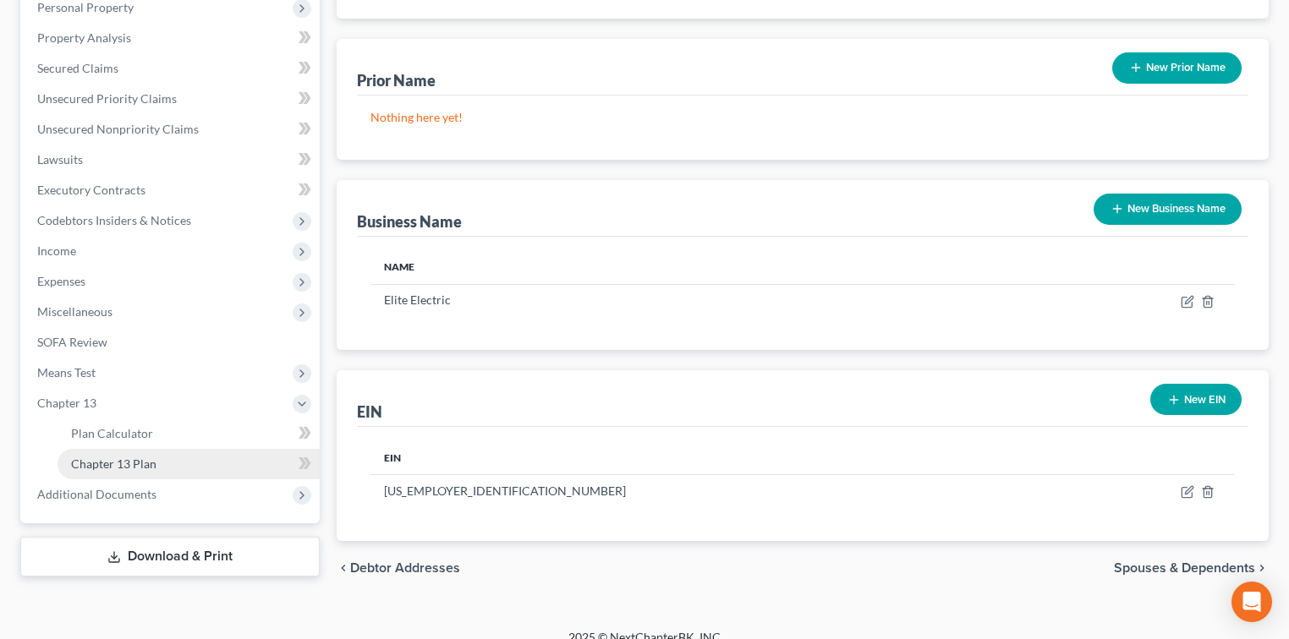
click at [121, 469] on span "Chapter 13 Plan" at bounding box center [113, 464] width 85 height 14
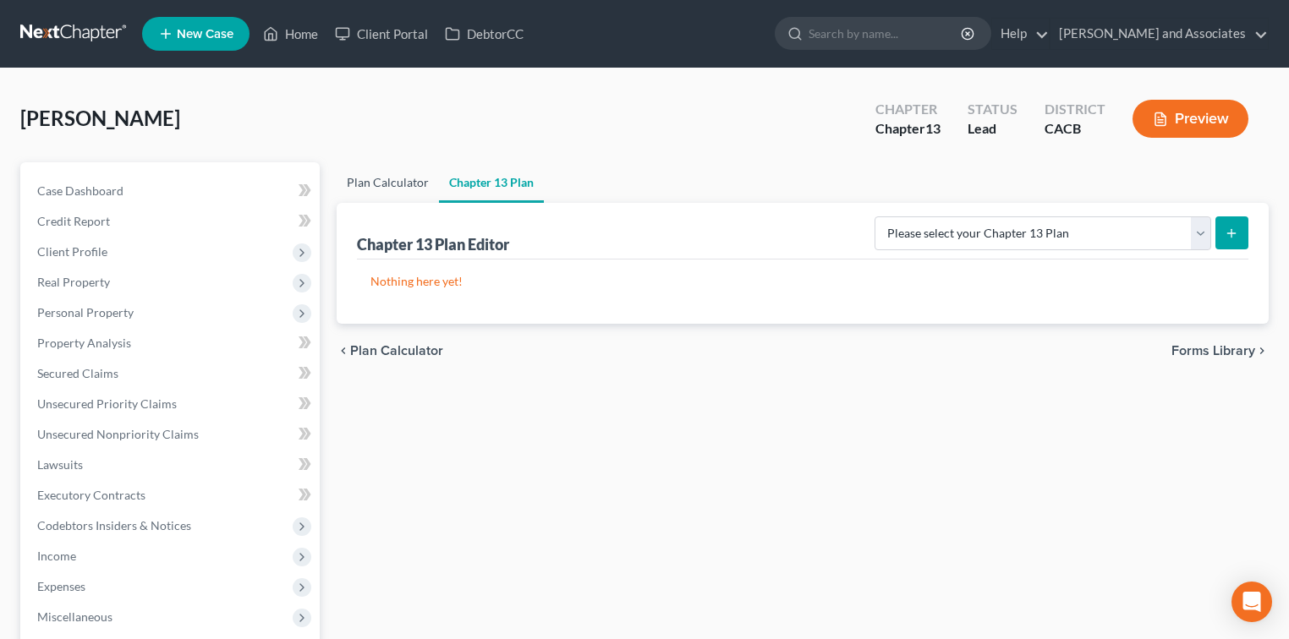
scroll to position [305, 0]
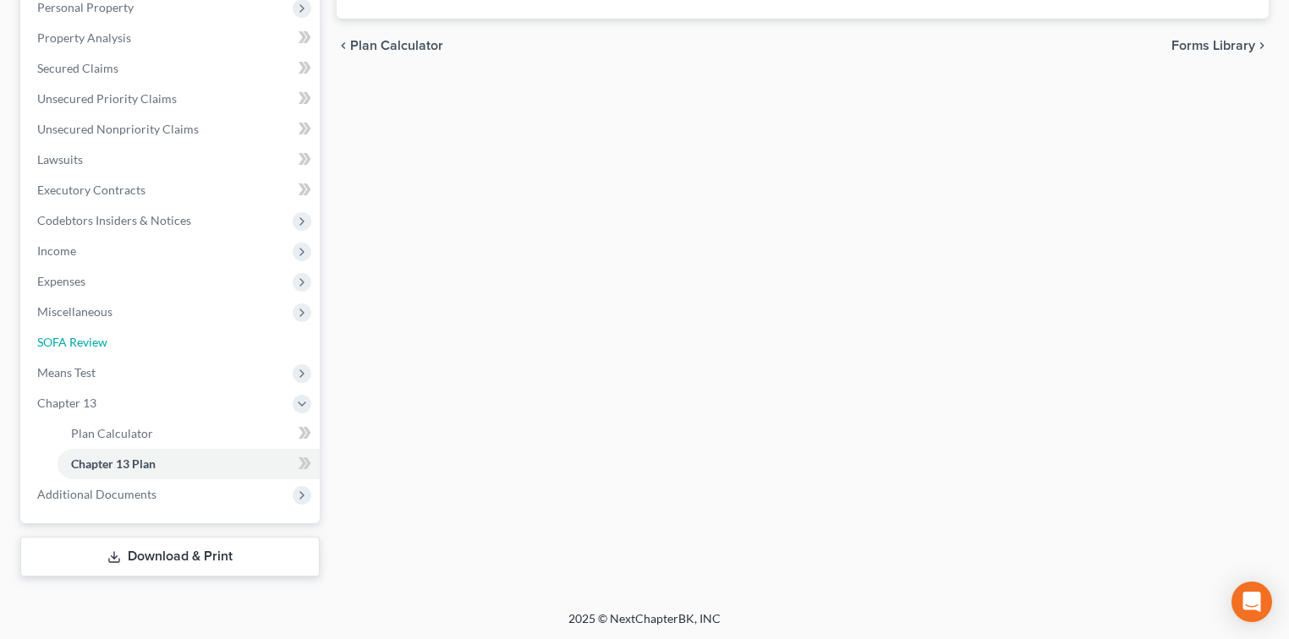
drag, startPoint x: 91, startPoint y: 341, endPoint x: 579, endPoint y: 195, distance: 509.2
click at [91, 342] on span "SOFA Review" at bounding box center [72, 342] width 70 height 14
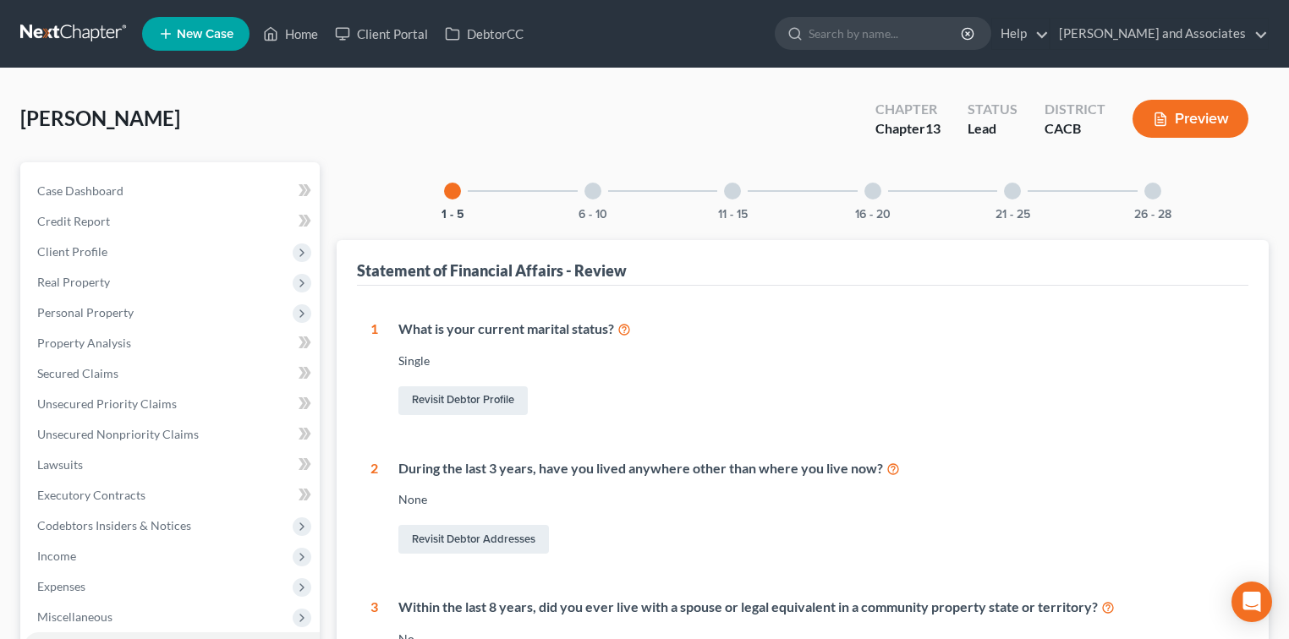
click at [1131, 193] on div "26 - 28" at bounding box center [1153, 191] width 58 height 58
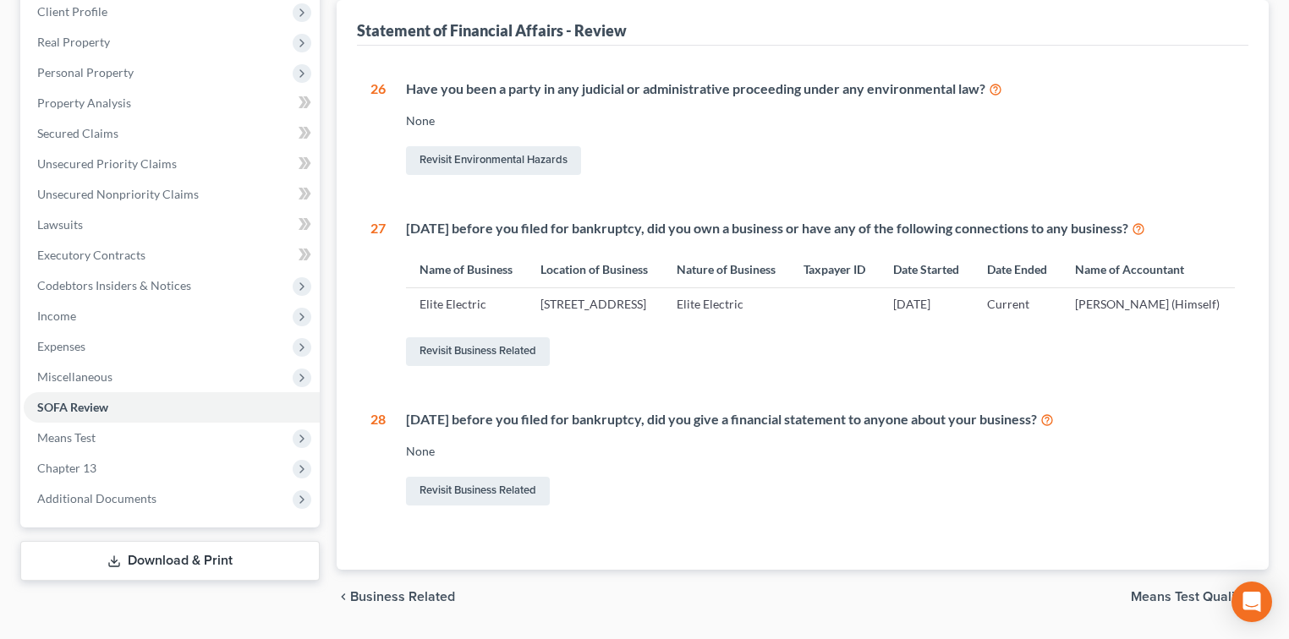
scroll to position [321, 0]
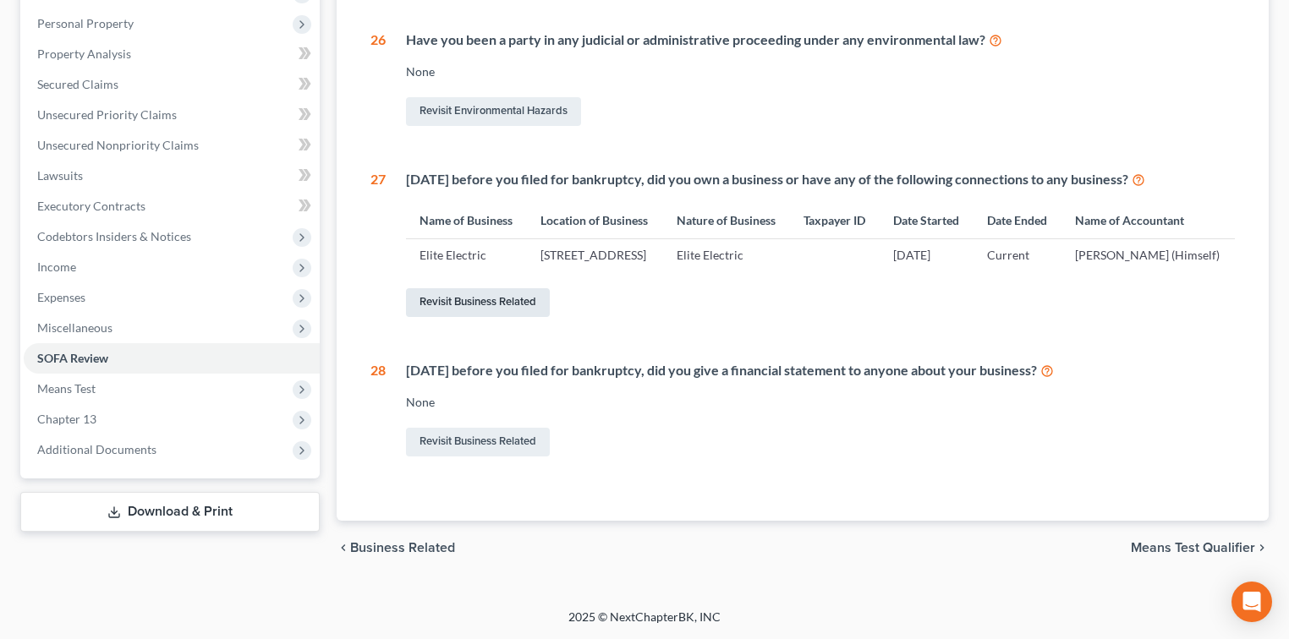
click at [543, 304] on link "Revisit Business Related" at bounding box center [478, 302] width 144 height 29
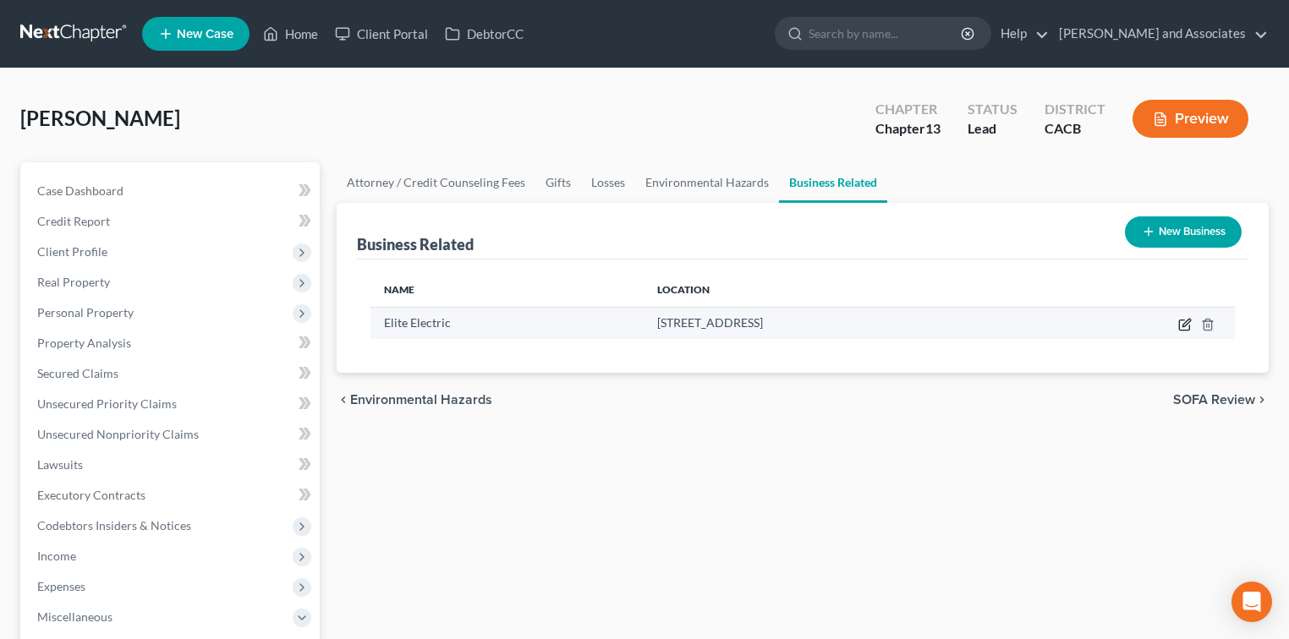
click at [1187, 327] on icon "button" at bounding box center [1185, 325] width 14 height 14
select select "sole_proprietor"
select select "4"
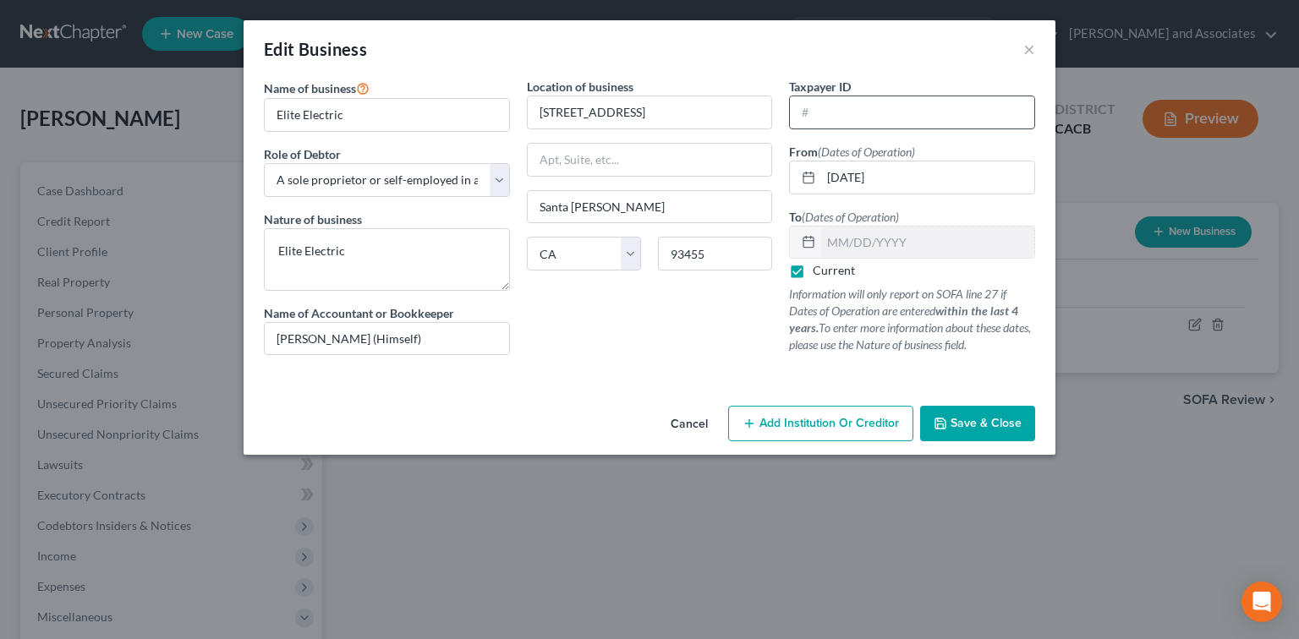
click at [977, 127] on input "text" at bounding box center [912, 112] width 244 height 32
paste input "[US_EMPLOYER_IDENTIFICATION_NUMBER]"
type input "[US_EMPLOYER_IDENTIFICATION_NUMBER]"
click at [975, 414] on button "Save & Close" at bounding box center [977, 424] width 115 height 36
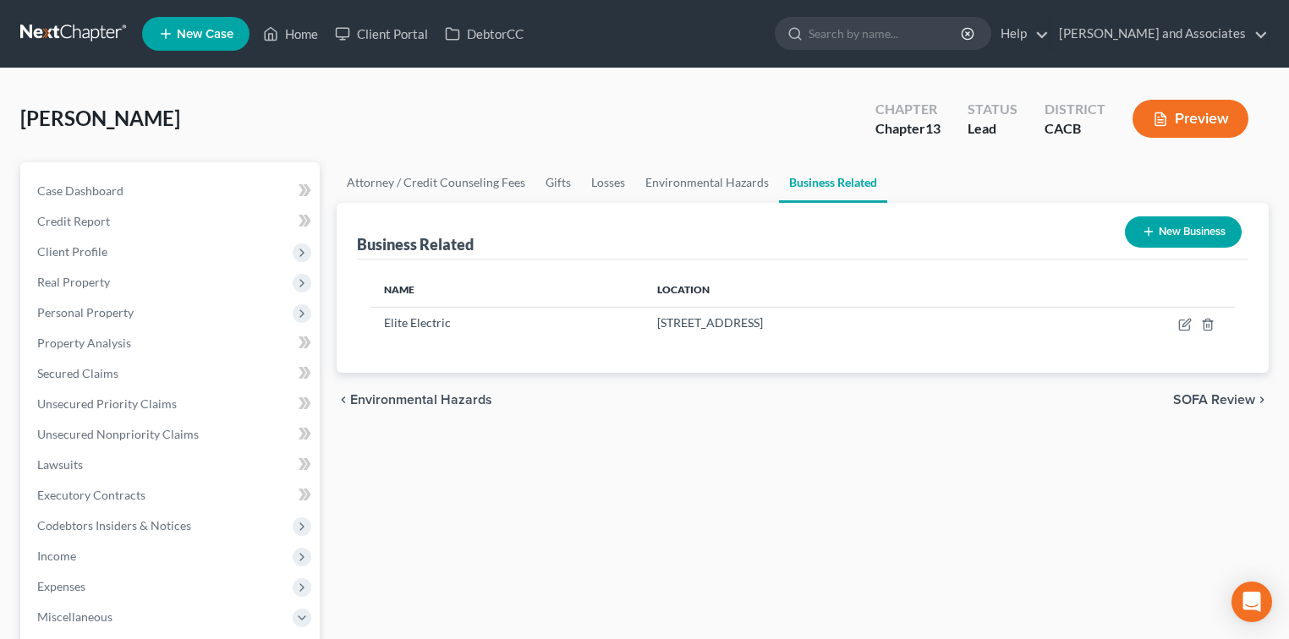
click at [70, 173] on div "Case Dashboard Payments Invoices Payments Payments Credit Report Client Profile…" at bounding box center [169, 541] width 299 height 758
click at [70, 195] on span "Case Dashboard" at bounding box center [80, 191] width 86 height 14
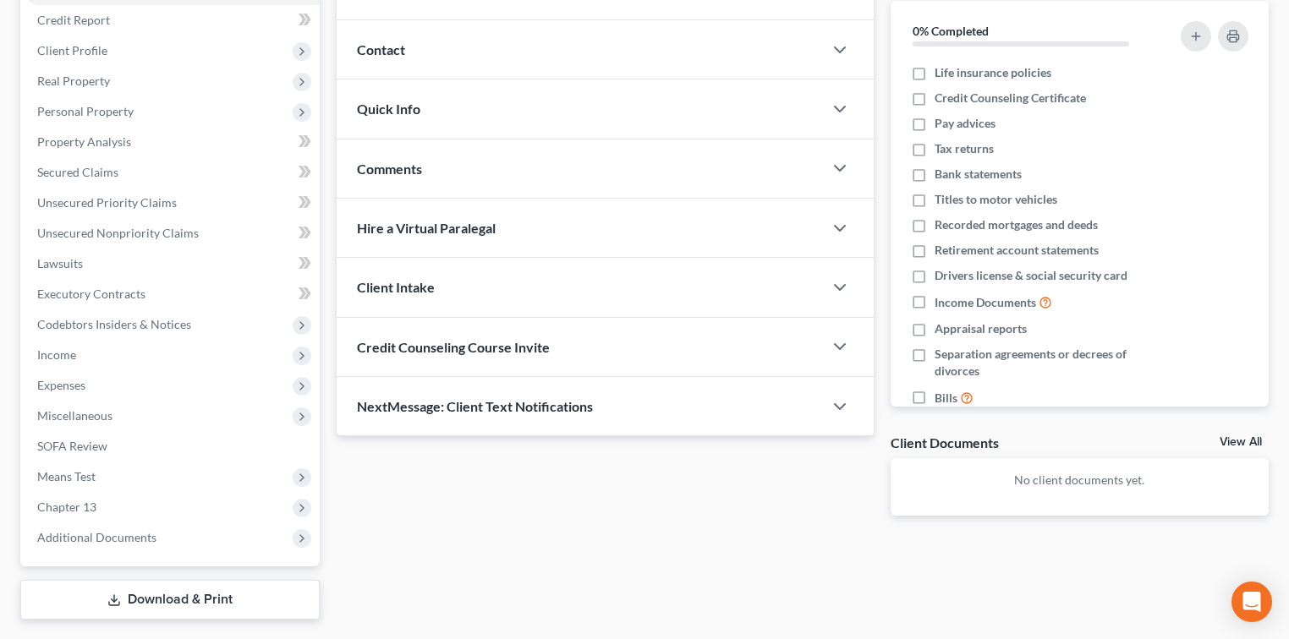
scroll to position [132, 0]
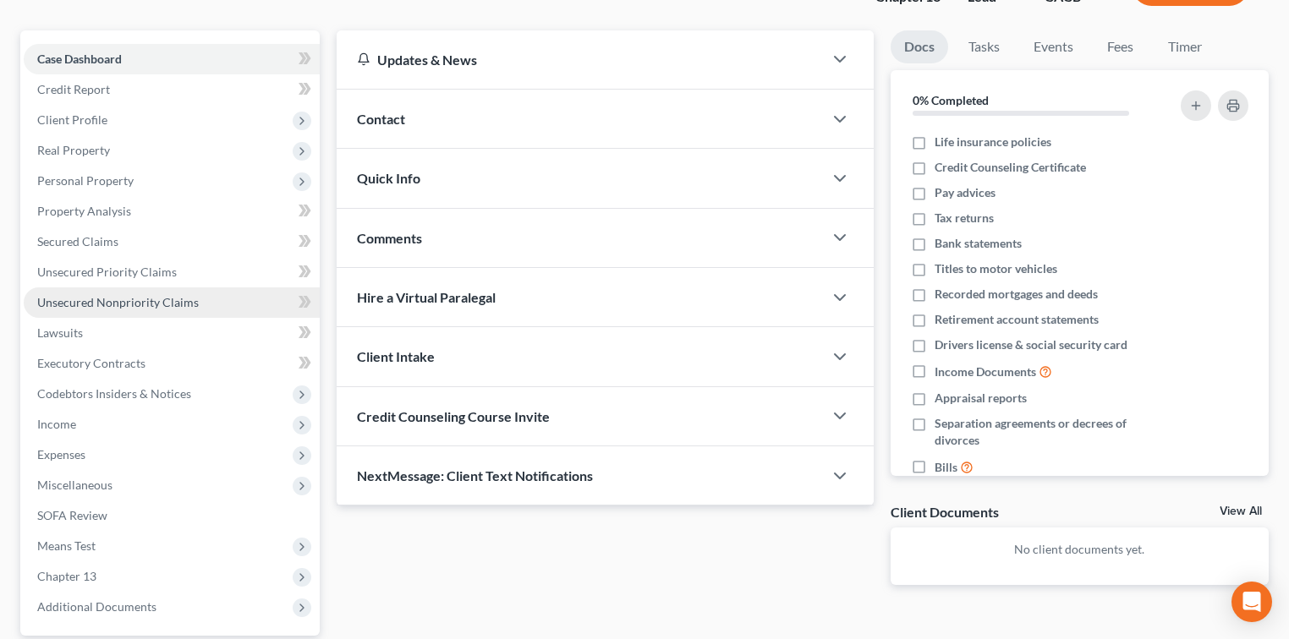
click at [206, 296] on link "Unsecured Nonpriority Claims" at bounding box center [172, 303] width 296 height 30
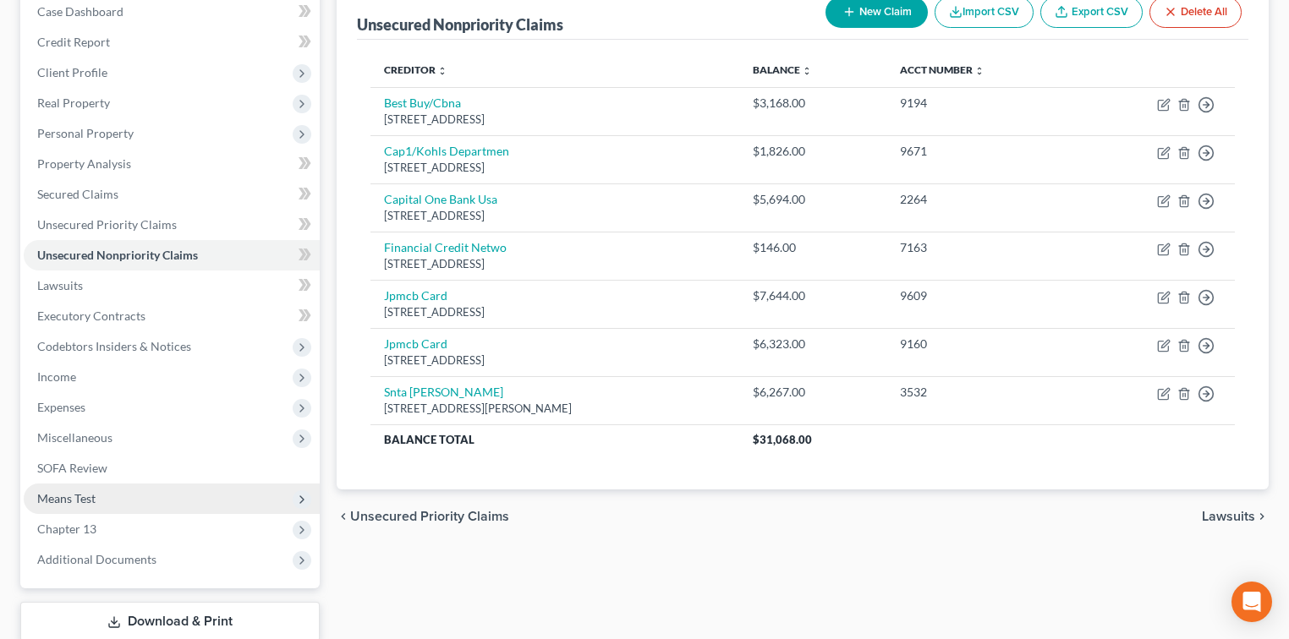
scroll to position [244, 0]
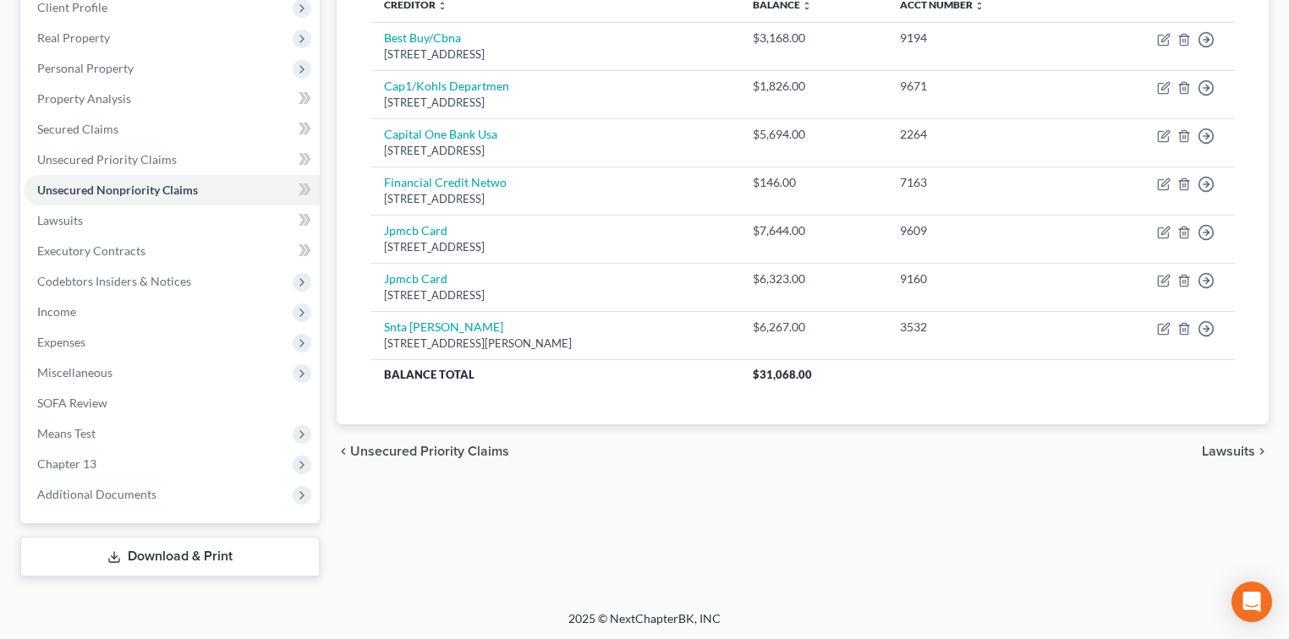
click at [216, 557] on link "Download & Print" at bounding box center [169, 557] width 299 height 40
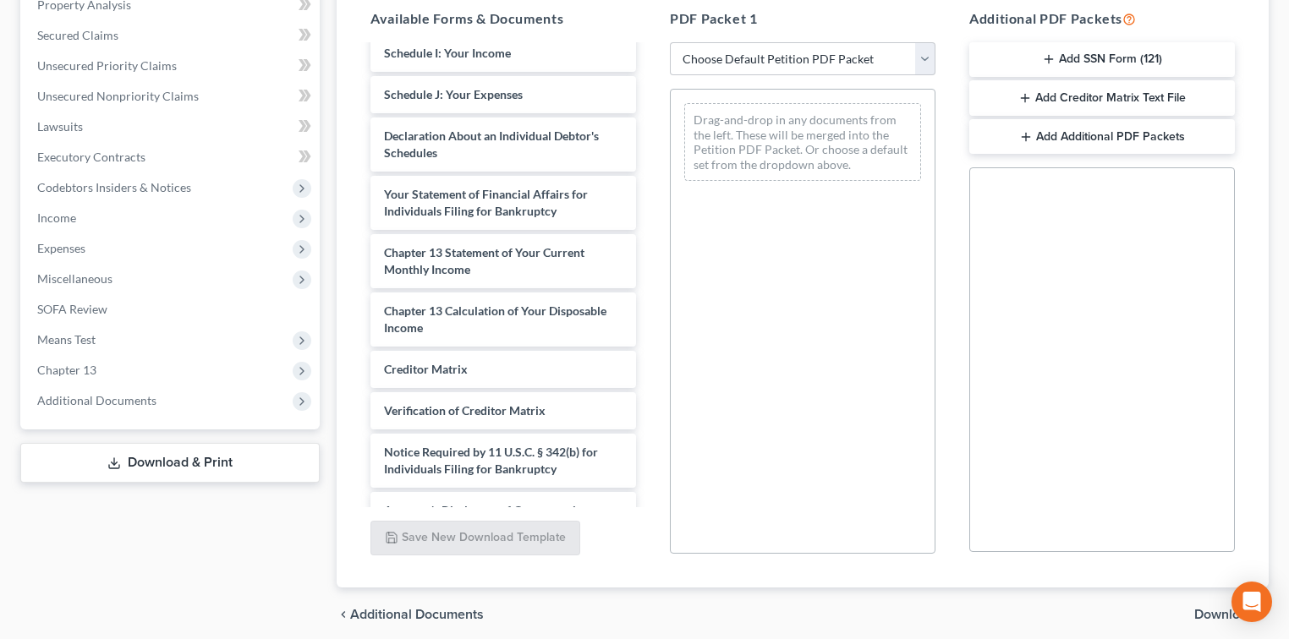
scroll to position [453, 0]
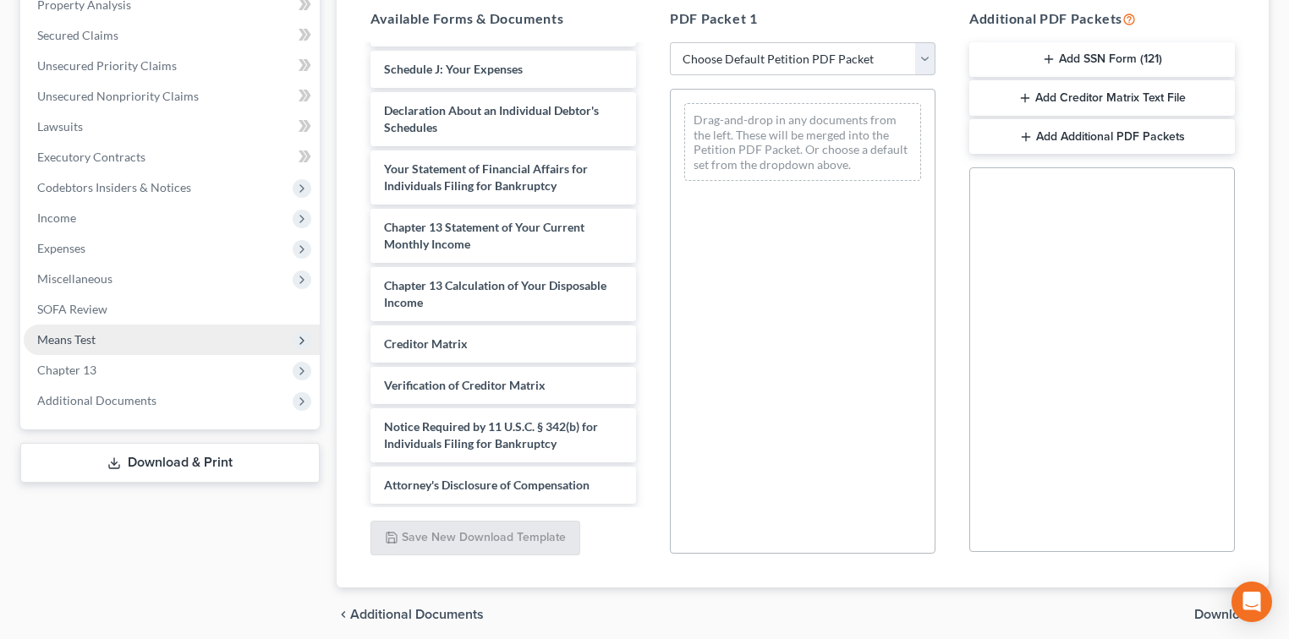
click at [79, 343] on span "Means Test" at bounding box center [66, 339] width 58 height 14
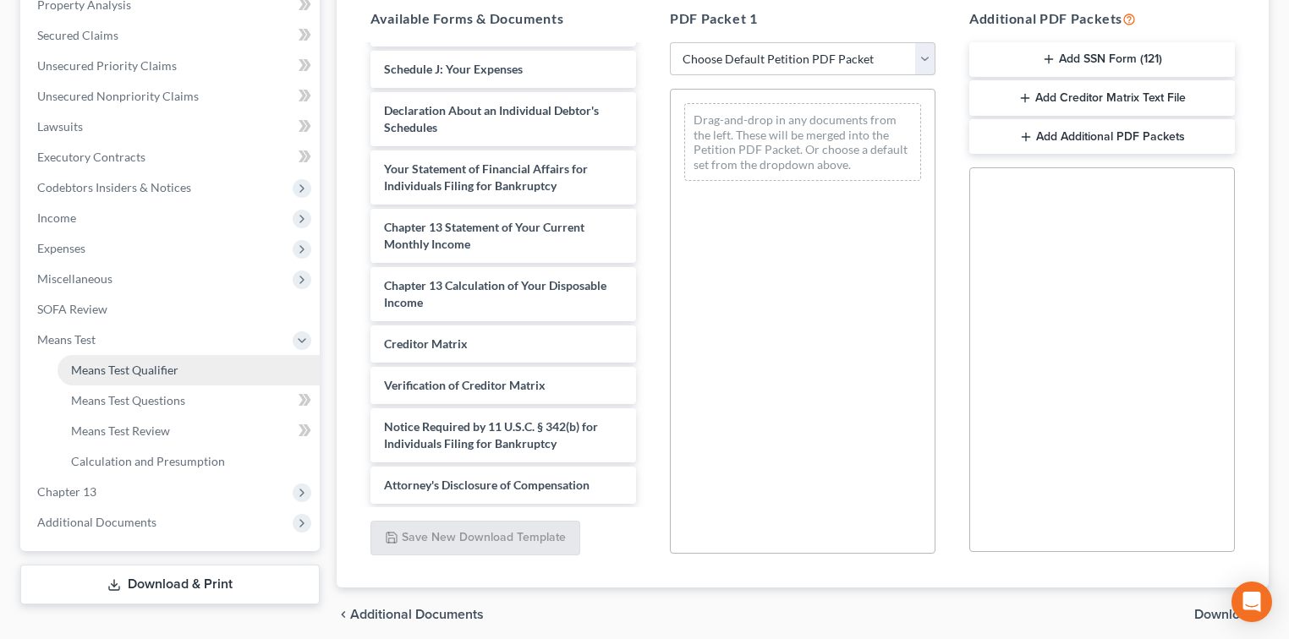
click at [114, 370] on span "Means Test Qualifier" at bounding box center [124, 370] width 107 height 14
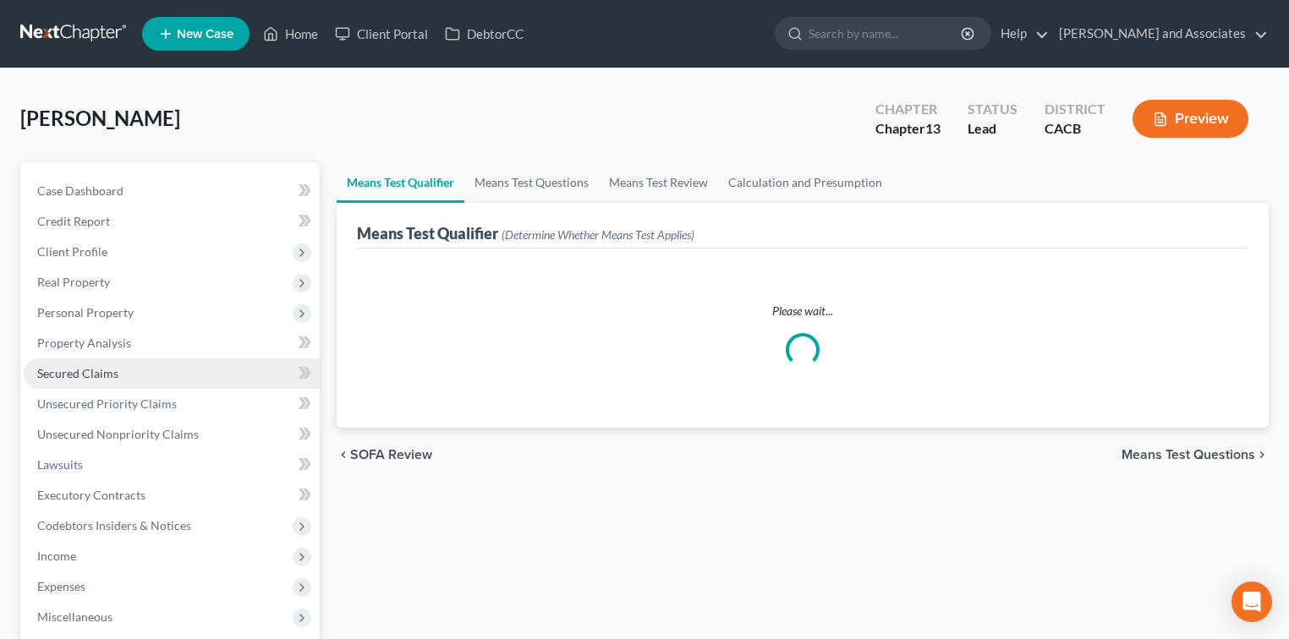
scroll to position [366, 0]
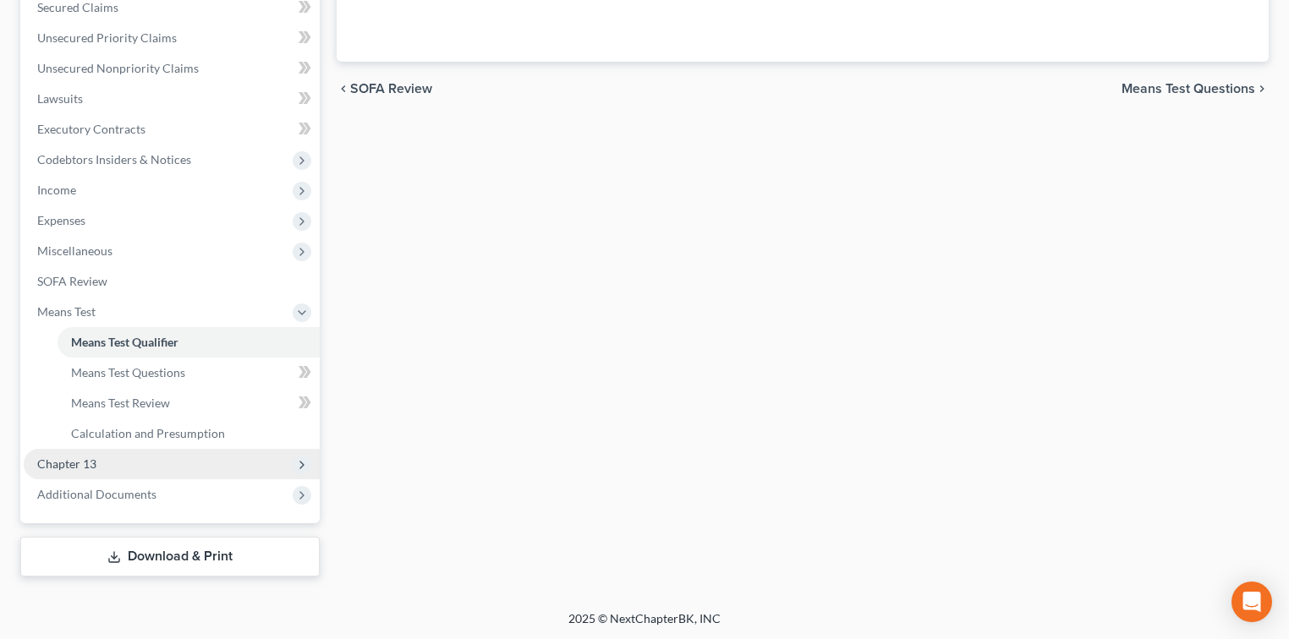
click at [122, 469] on span "Chapter 13" at bounding box center [172, 464] width 296 height 30
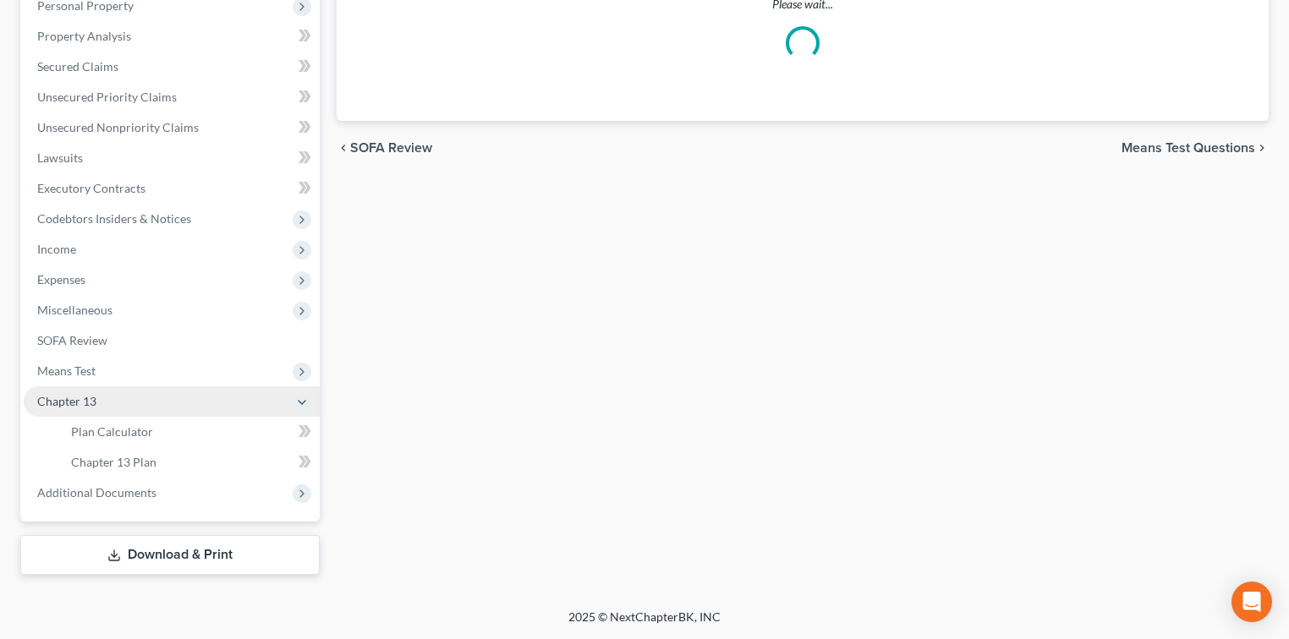
scroll to position [305, 0]
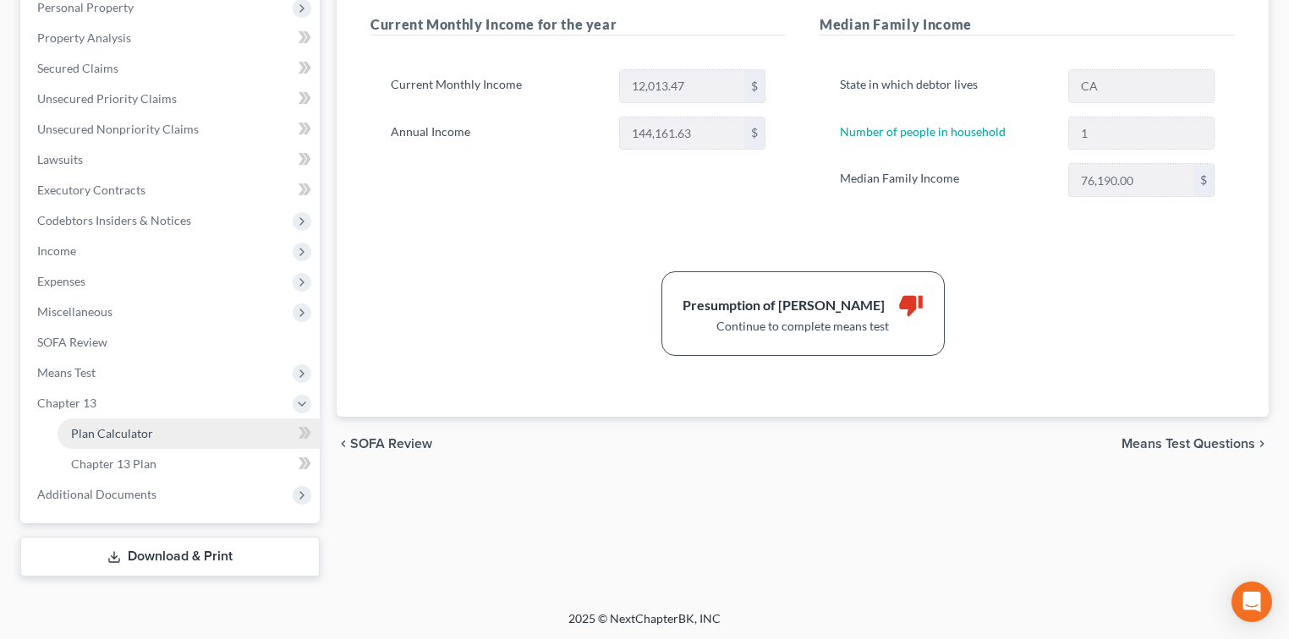
click at [189, 440] on link "Plan Calculator" at bounding box center [189, 434] width 262 height 30
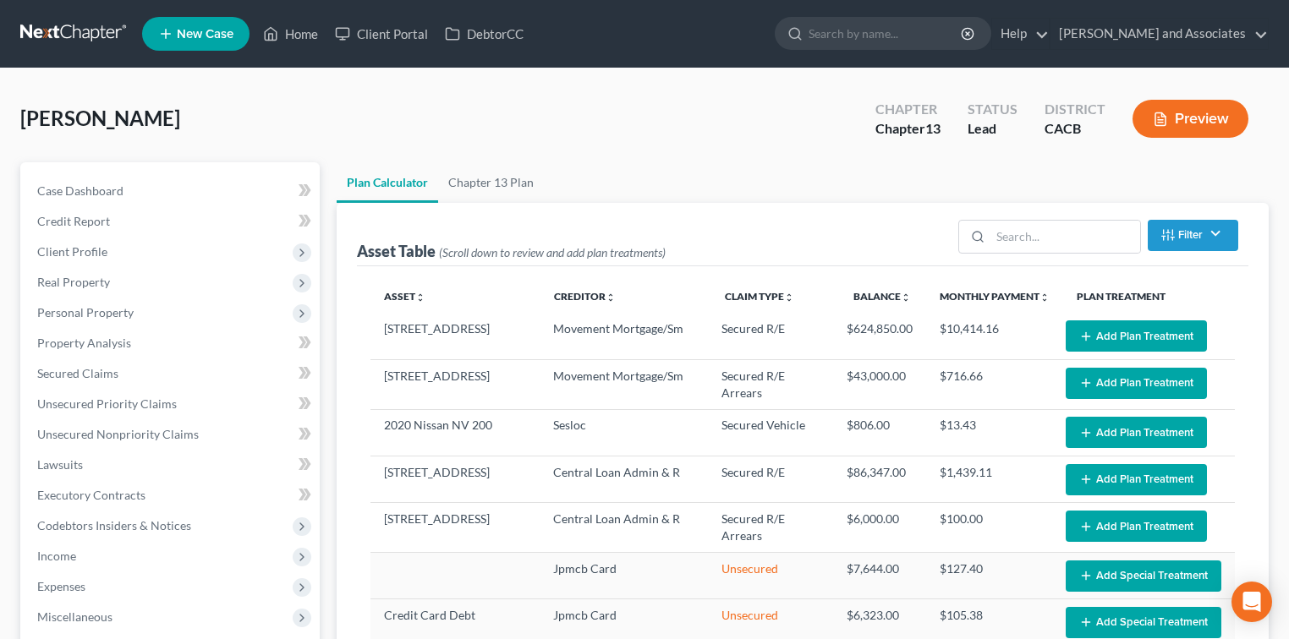
select select "59"
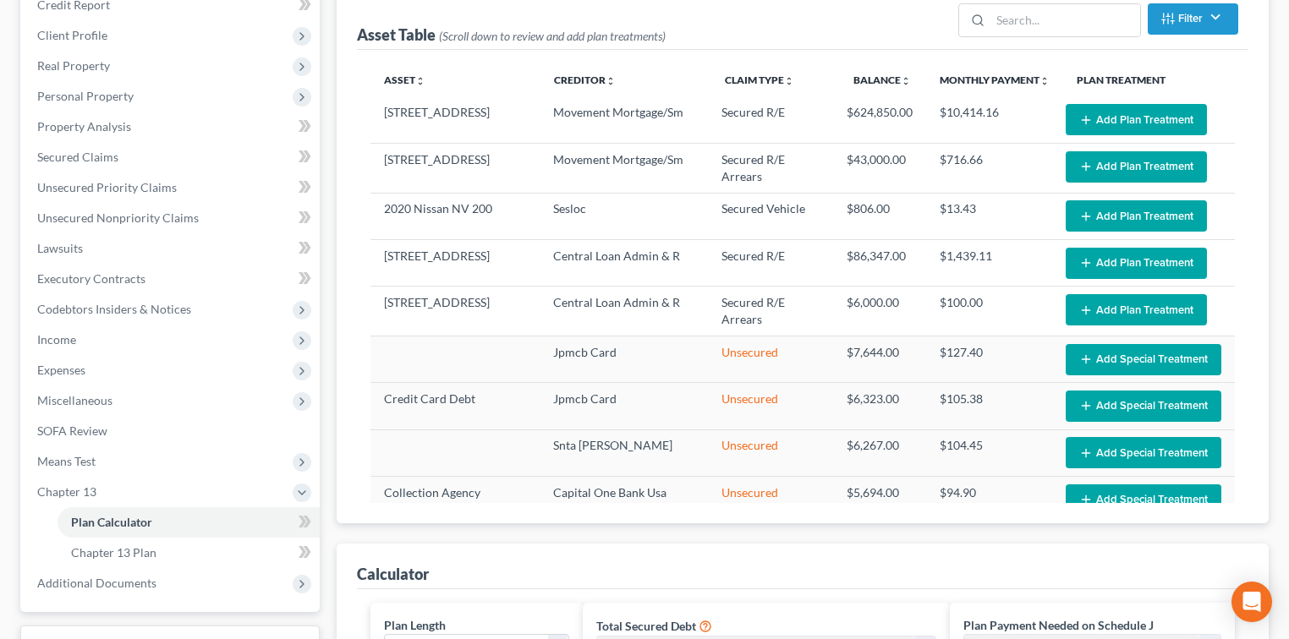
scroll to position [225, 0]
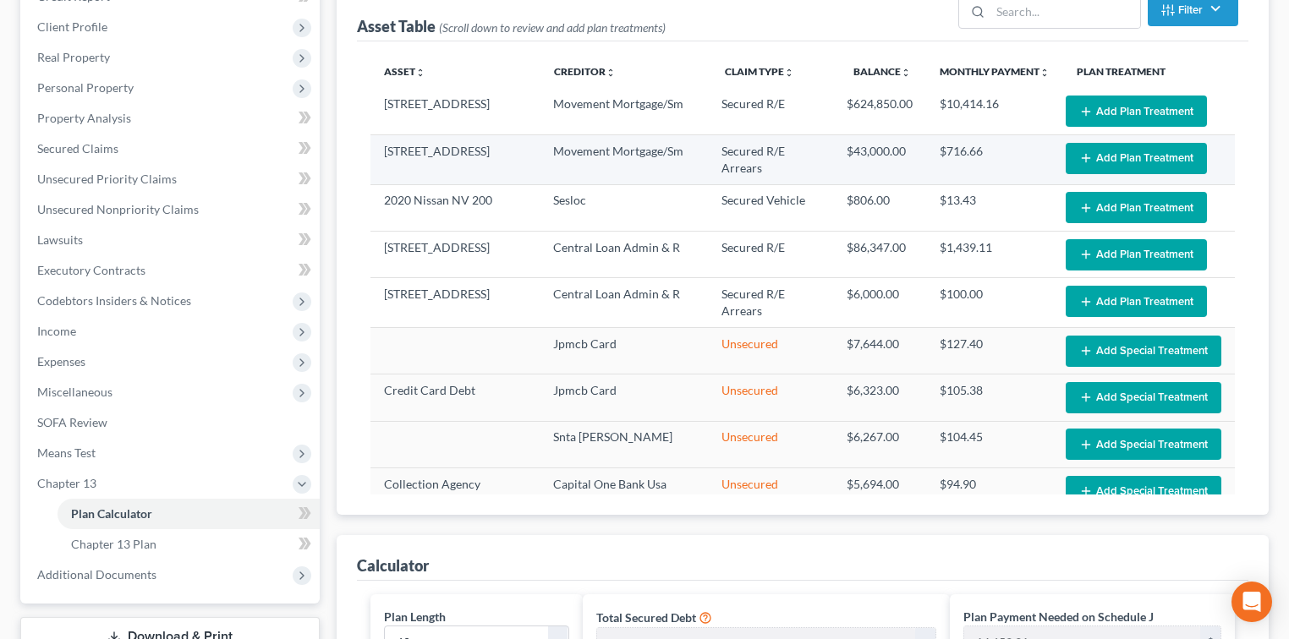
click at [1120, 165] on button "Add Plan Treatment" at bounding box center [1136, 158] width 141 height 31
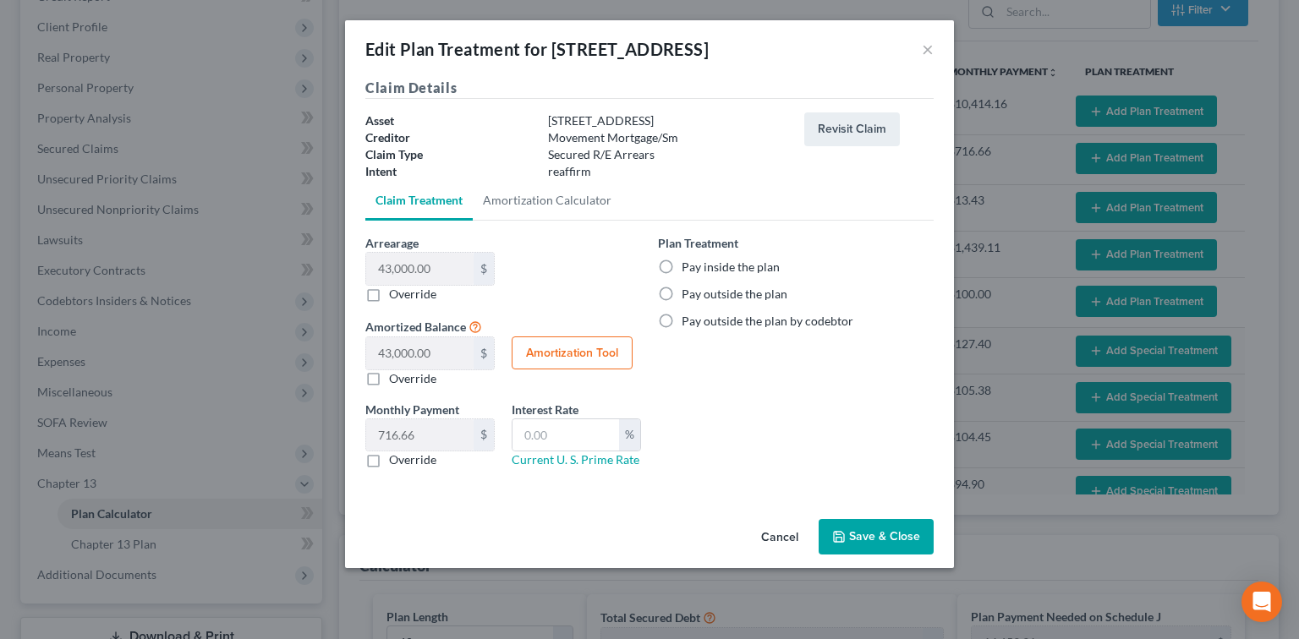
click at [720, 271] on label "Pay inside the plan" at bounding box center [731, 267] width 98 height 17
click at [699, 270] on input "Pay inside the plan" at bounding box center [693, 264] width 11 height 11
radio input "true"
click at [888, 541] on button "Save & Close" at bounding box center [876, 537] width 115 height 36
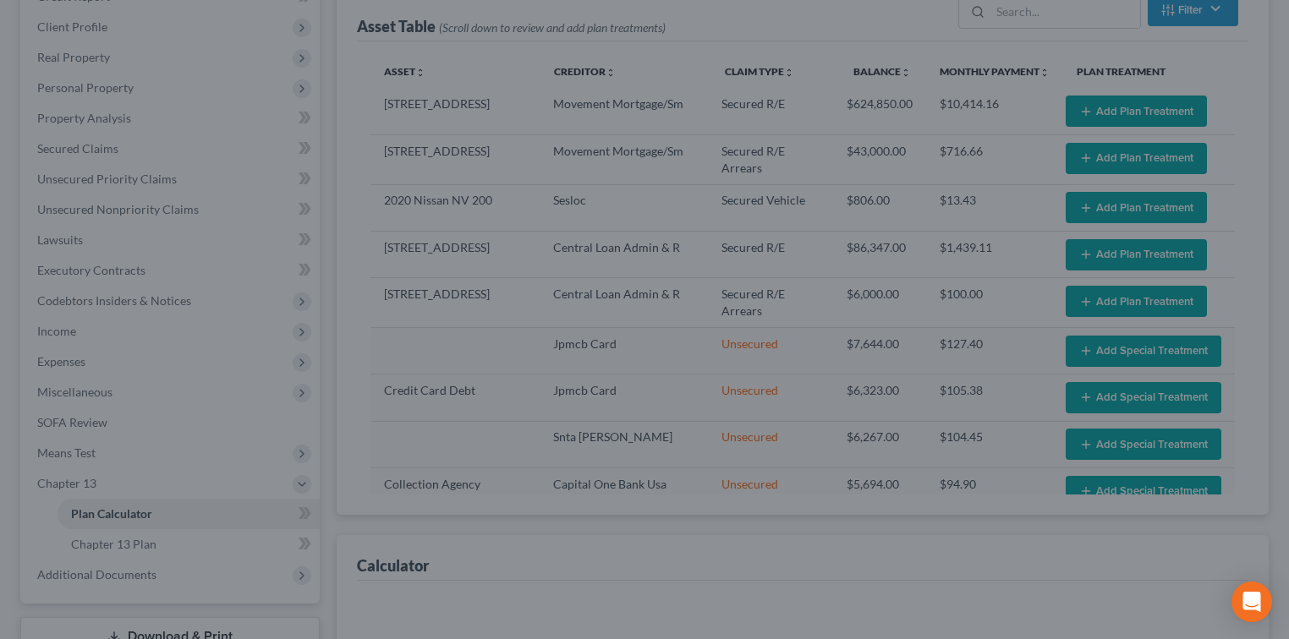
select select "59"
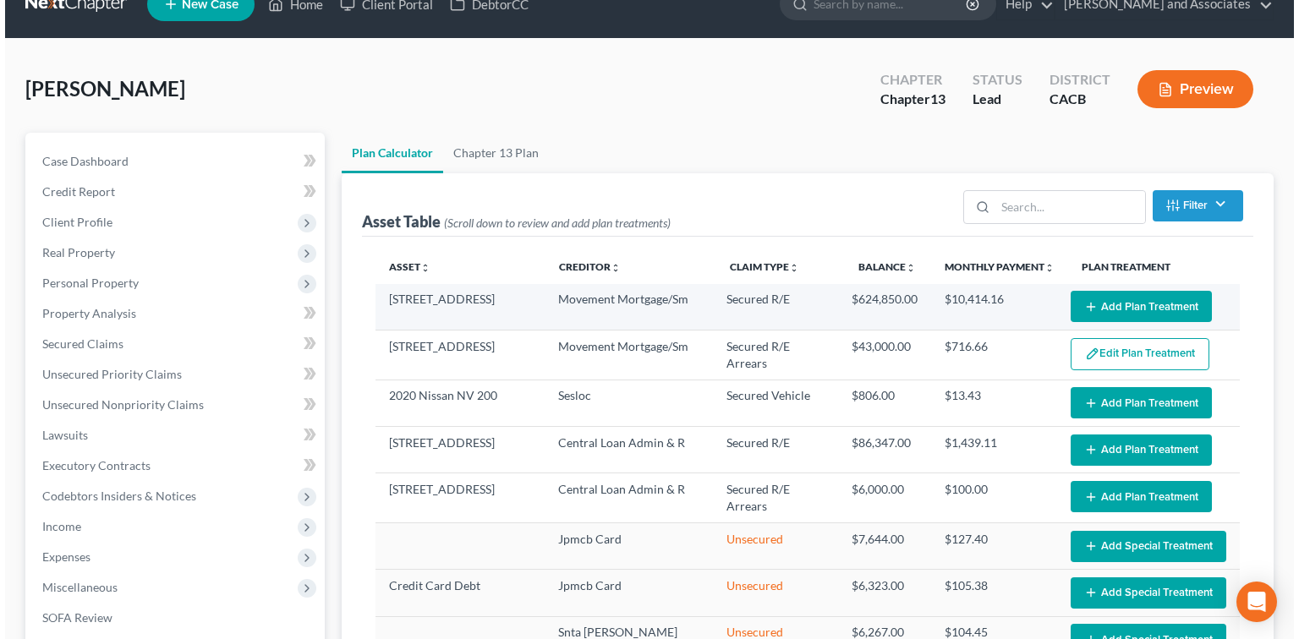
scroll to position [0, 0]
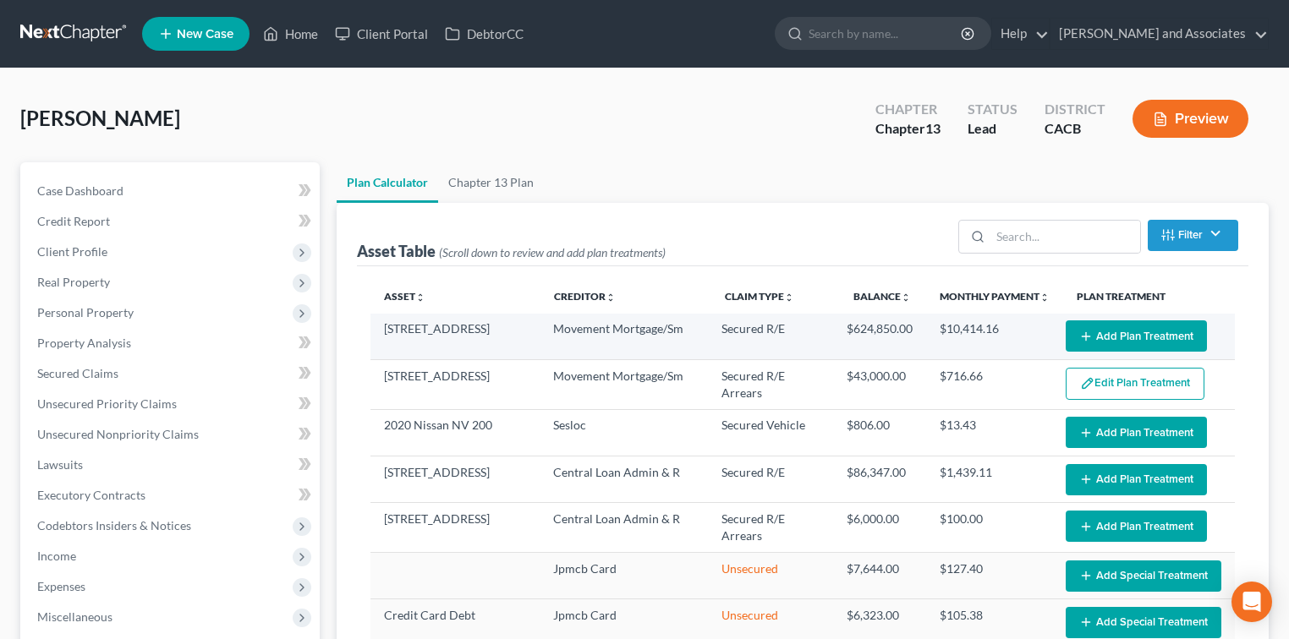
click at [1083, 326] on button "Add Plan Treatment" at bounding box center [1136, 336] width 141 height 31
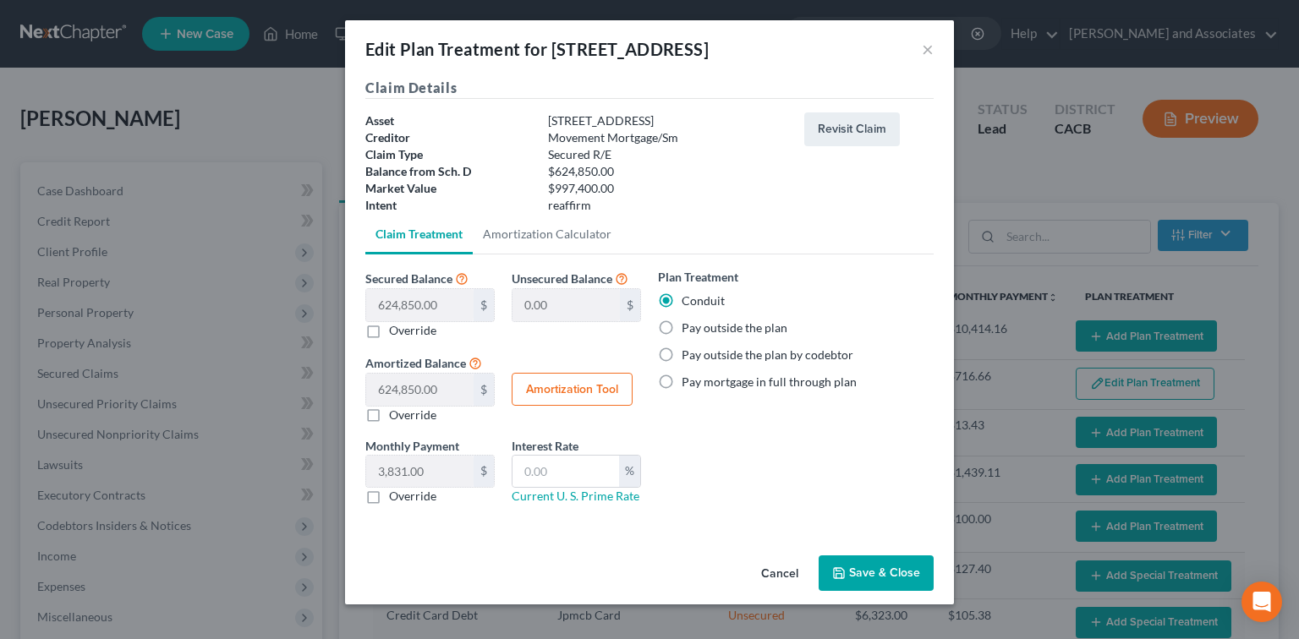
click at [772, 334] on label "Pay outside the plan" at bounding box center [735, 328] width 106 height 17
click at [699, 331] on input "Pay outside the plan" at bounding box center [693, 325] width 11 height 11
radio input "true"
click at [884, 571] on button "Save & Close" at bounding box center [876, 574] width 115 height 36
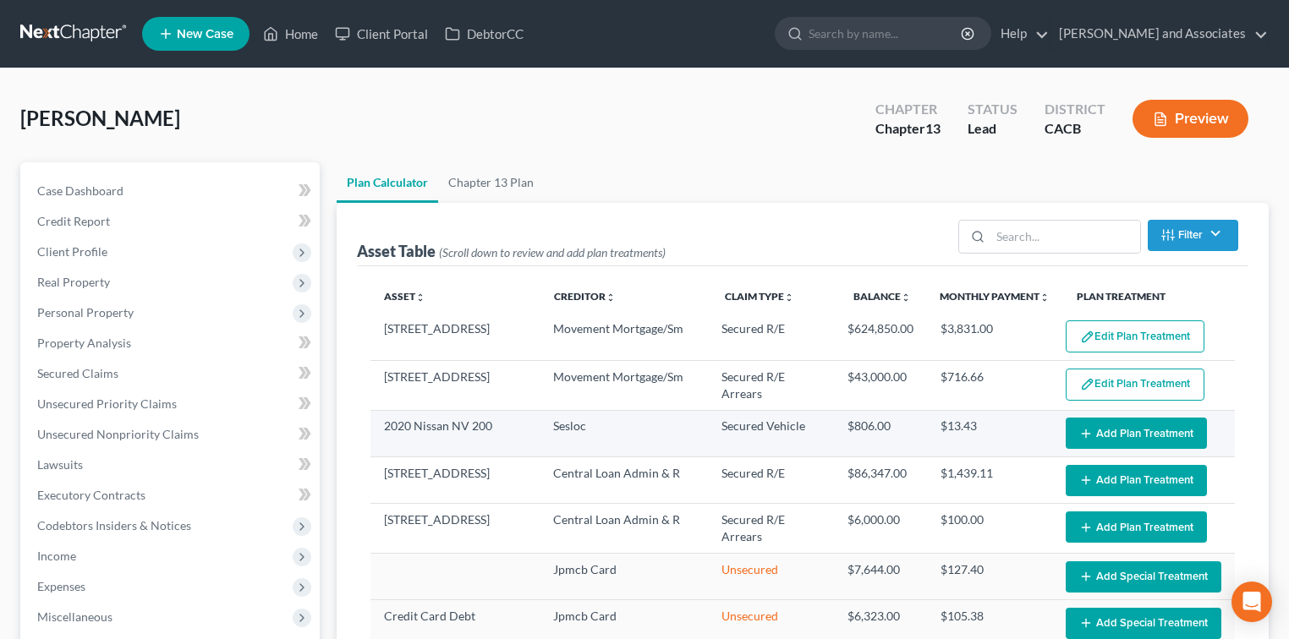
select select "59"
click at [1107, 427] on button "Add Plan Treatment" at bounding box center [1136, 433] width 141 height 31
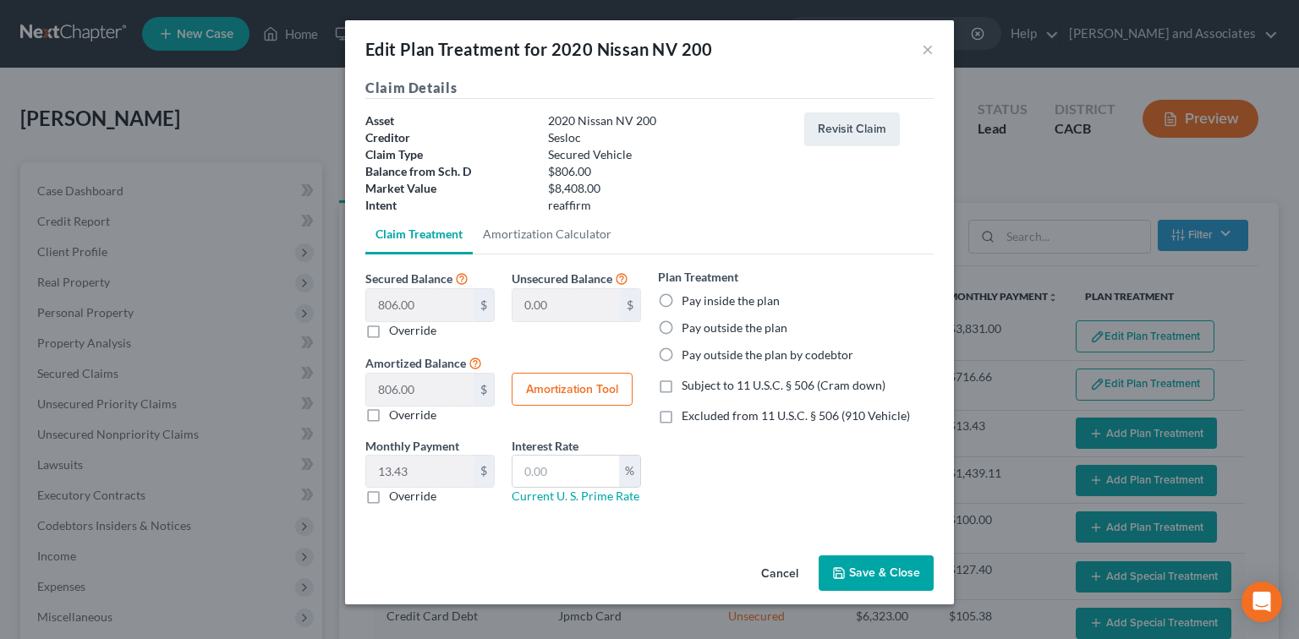
click at [749, 330] on label "Pay outside the plan" at bounding box center [735, 328] width 106 height 17
click at [699, 330] on input "Pay outside the plan" at bounding box center [693, 325] width 11 height 11
radio input "true"
click at [903, 568] on button "Save & Close" at bounding box center [876, 574] width 115 height 36
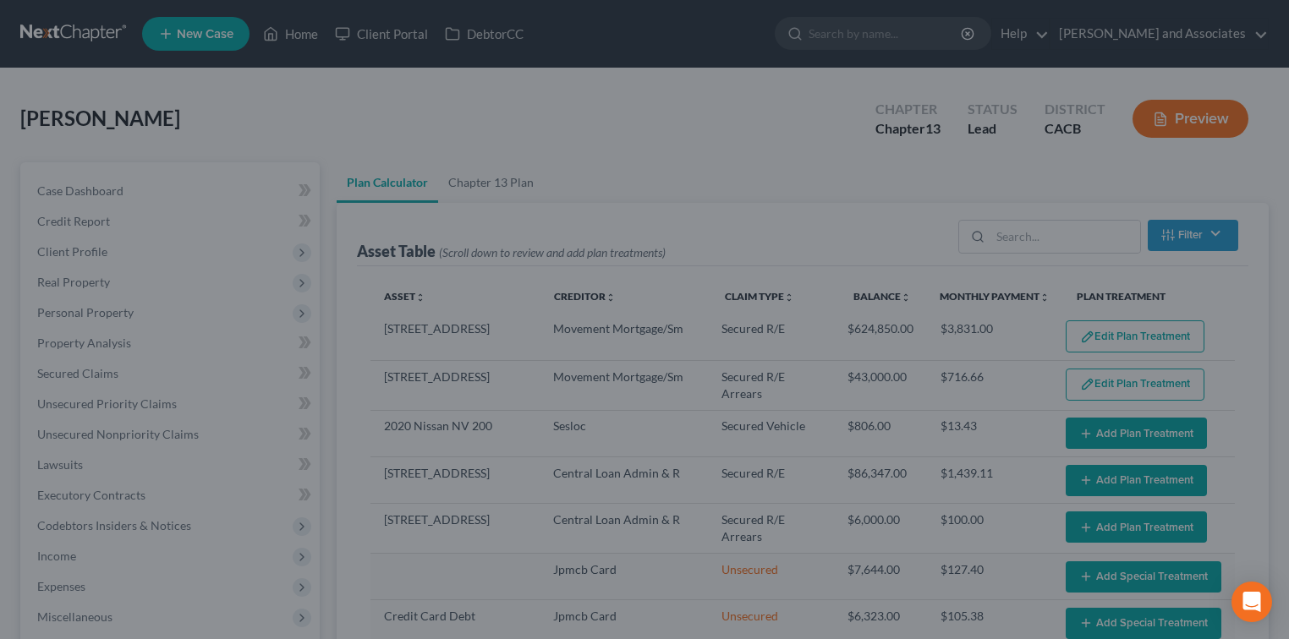
select select "59"
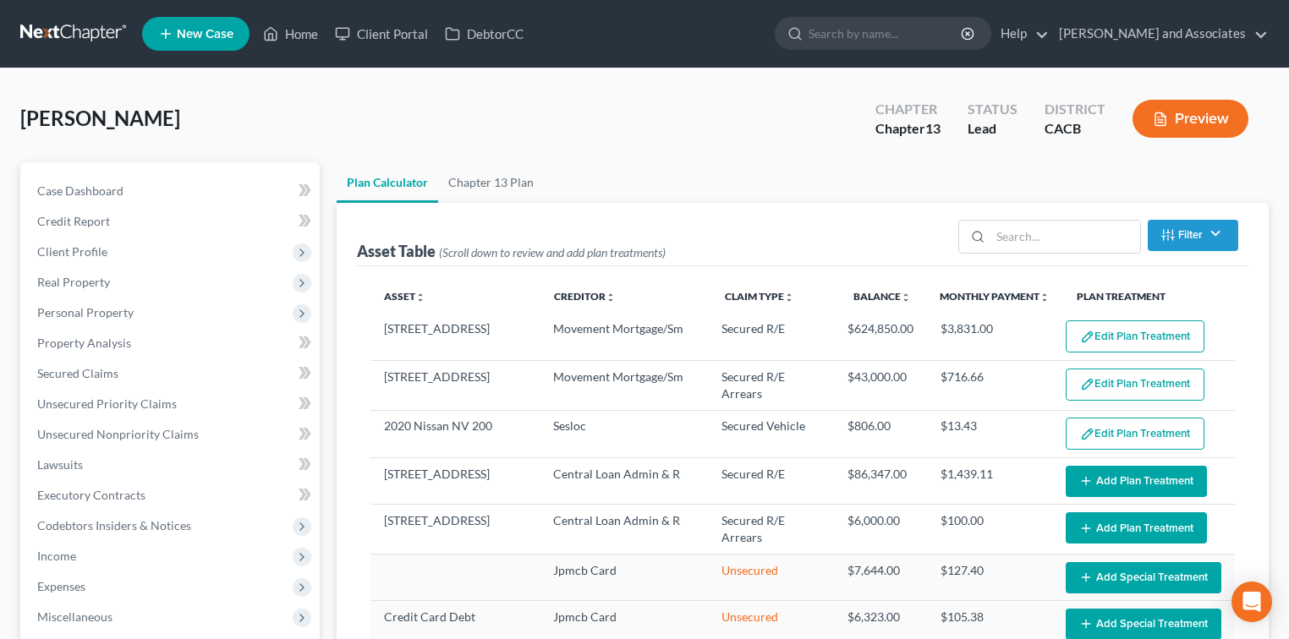
click at [1111, 477] on button "Add Plan Treatment" at bounding box center [1136, 481] width 141 height 31
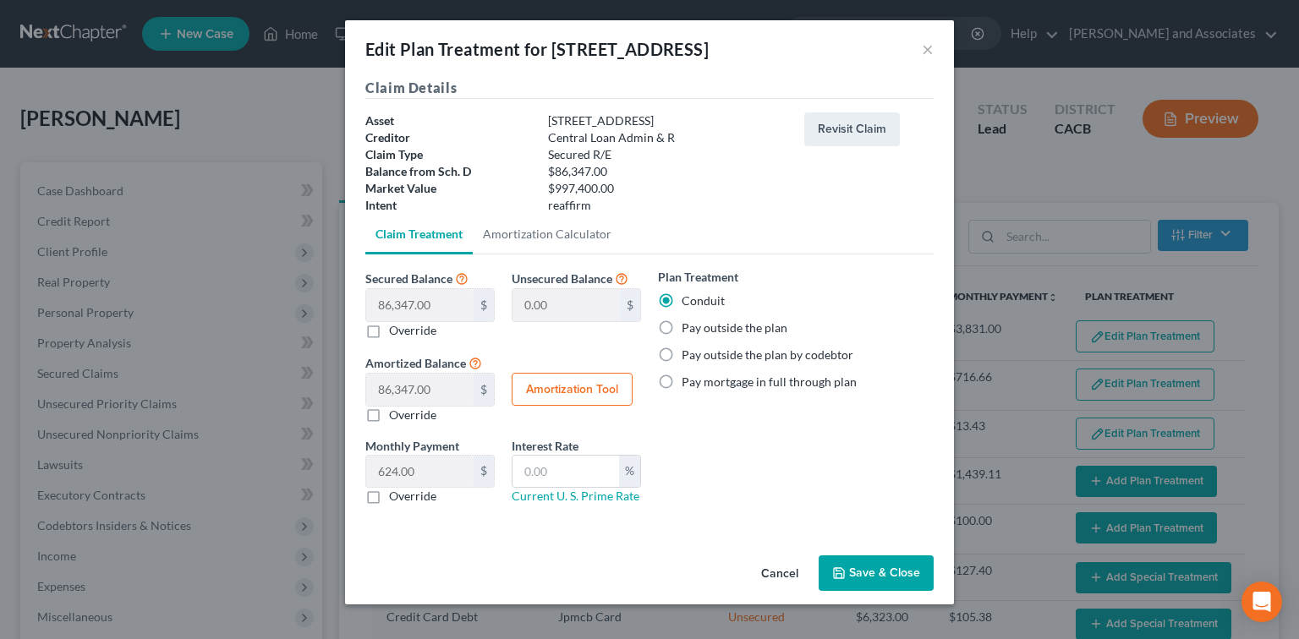
click at [751, 327] on label "Pay outside the plan" at bounding box center [735, 328] width 106 height 17
click at [699, 327] on input "Pay outside the plan" at bounding box center [693, 325] width 11 height 11
radio input "true"
click at [868, 568] on button "Save & Close" at bounding box center [876, 574] width 115 height 36
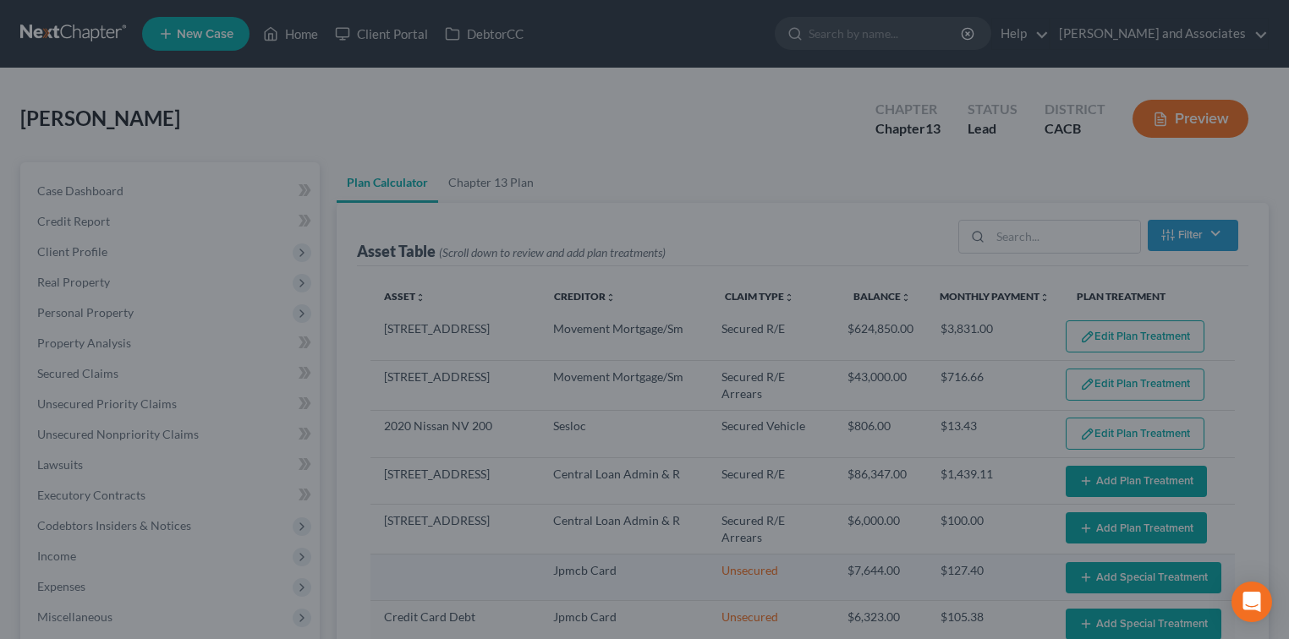
select select "59"
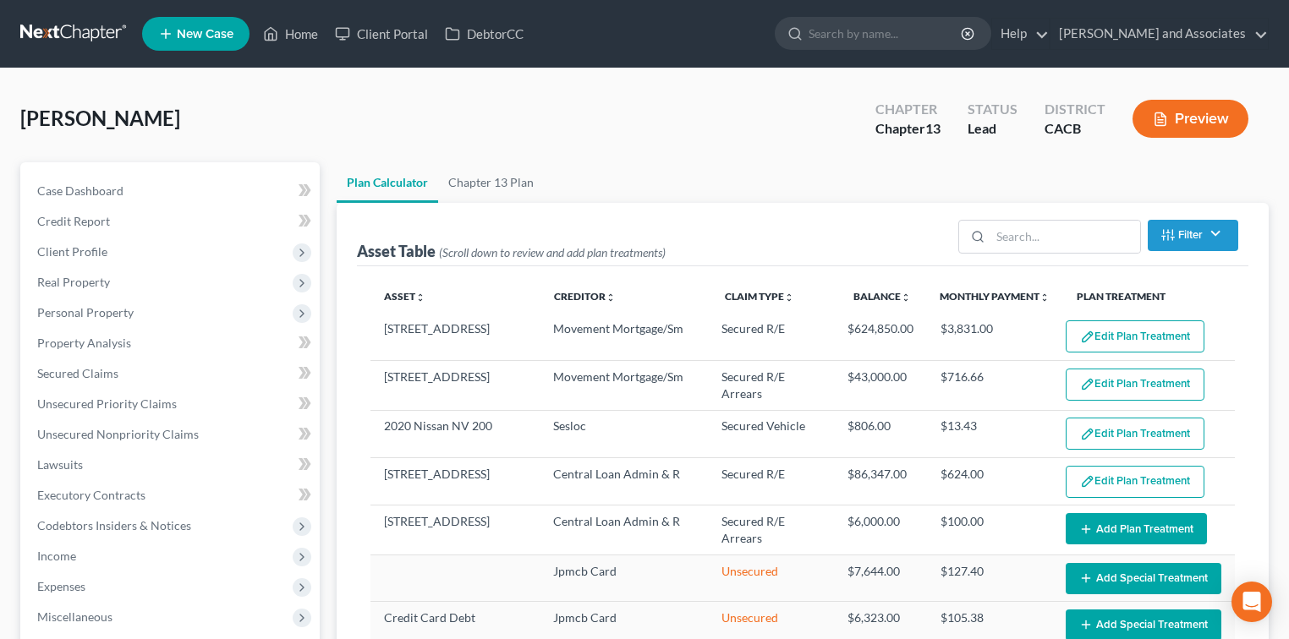
click at [1094, 528] on button "Add Plan Treatment" at bounding box center [1136, 528] width 141 height 31
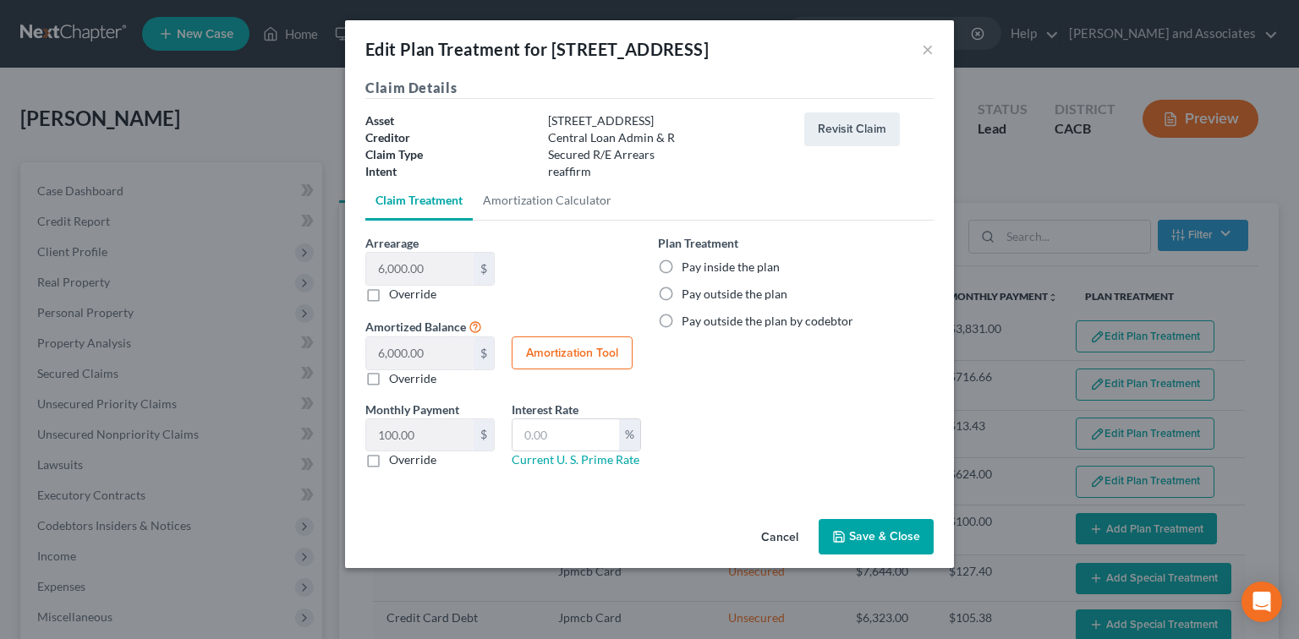
click at [739, 264] on label "Pay inside the plan" at bounding box center [731, 267] width 98 height 17
click at [699, 264] on input "Pay inside the plan" at bounding box center [693, 264] width 11 height 11
radio input "true"
click at [894, 534] on button "Save & Close" at bounding box center [876, 537] width 115 height 36
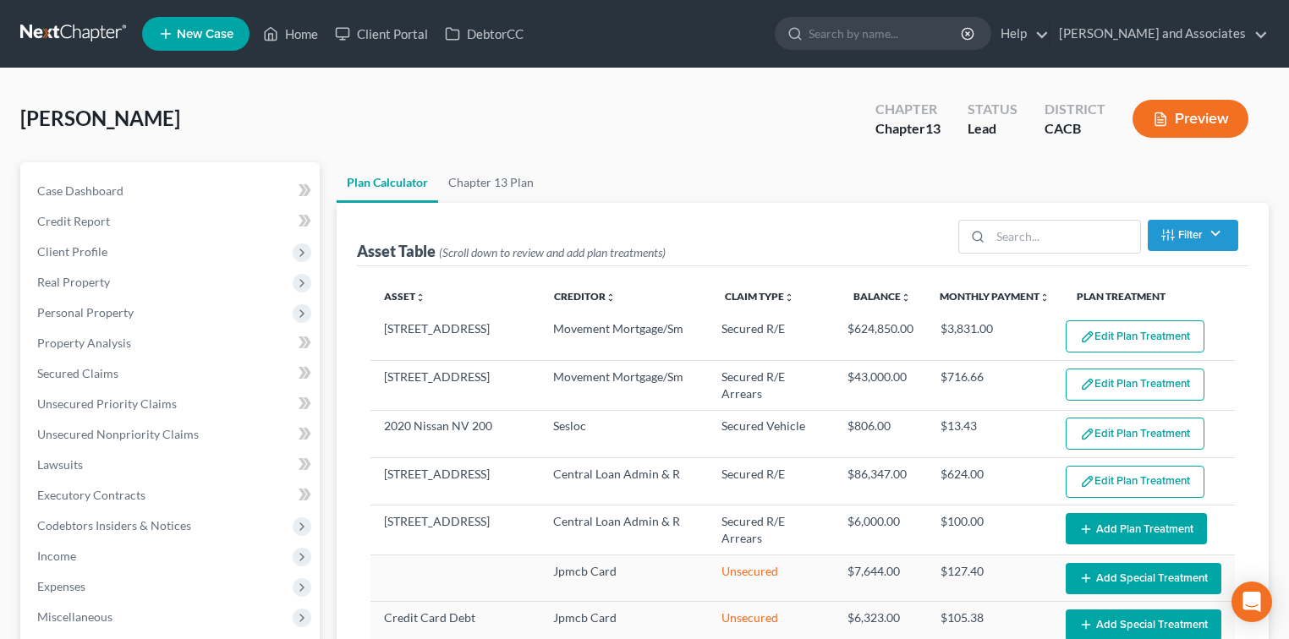
select select "59"
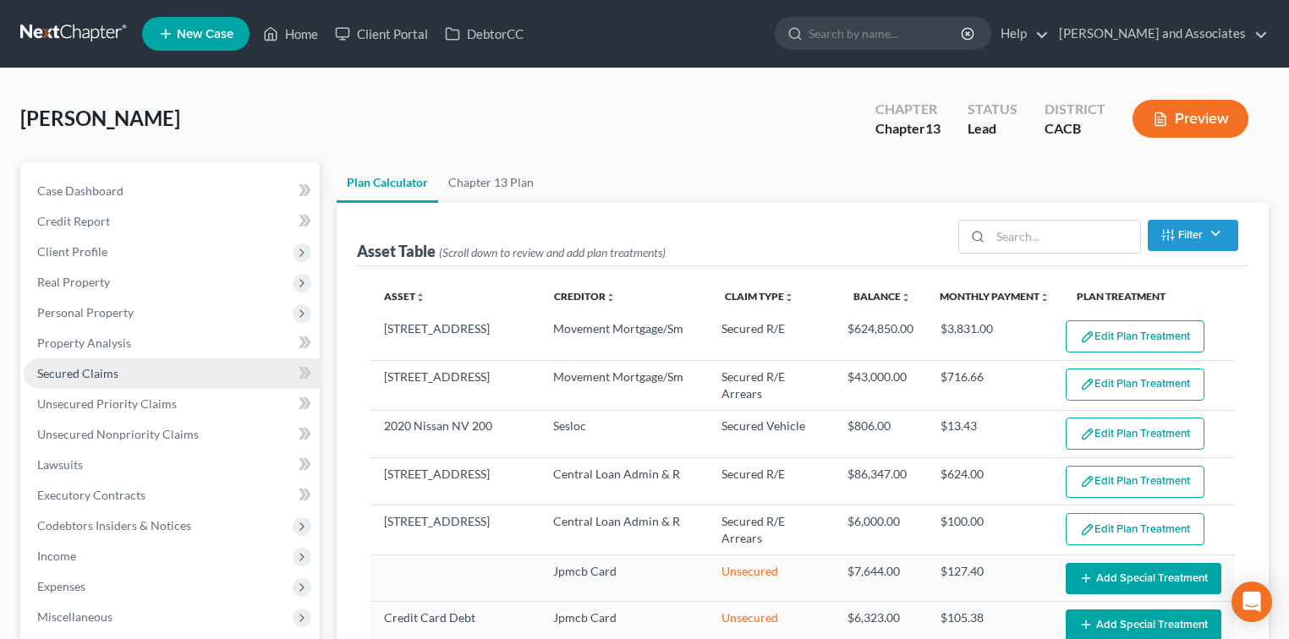
click at [76, 369] on span "Secured Claims" at bounding box center [77, 373] width 81 height 14
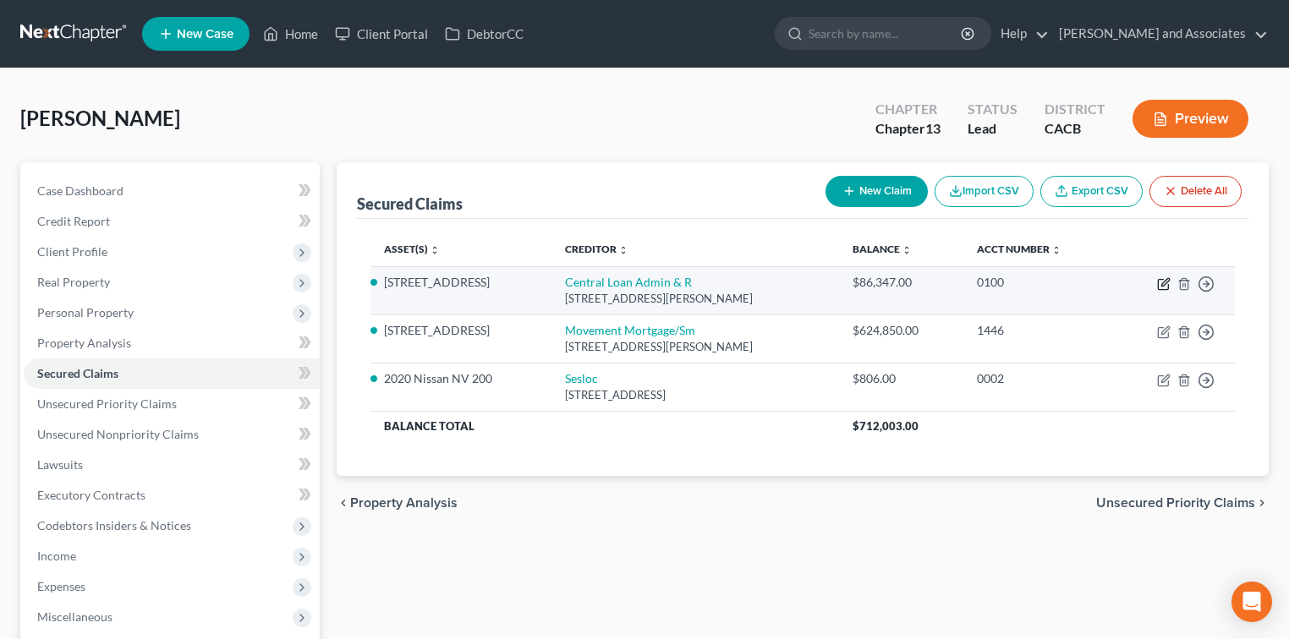
click at [1163, 281] on icon "button" at bounding box center [1164, 284] width 14 height 14
select select "33"
select select "2"
select select "0"
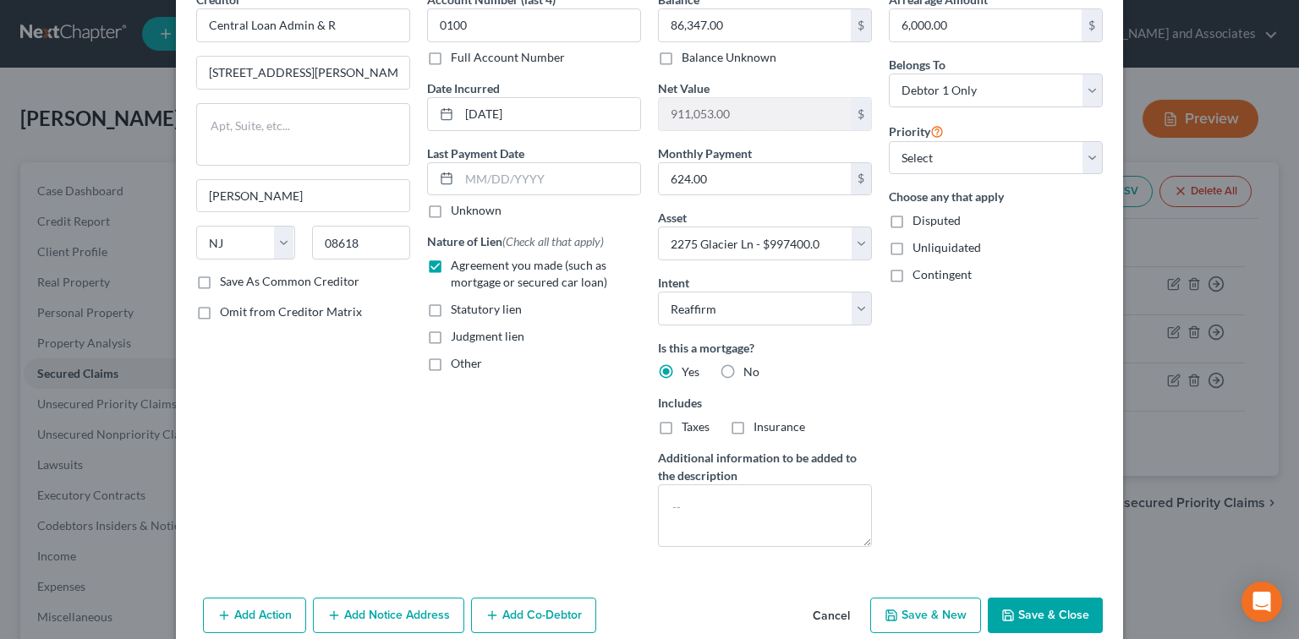
scroll to position [162, 0]
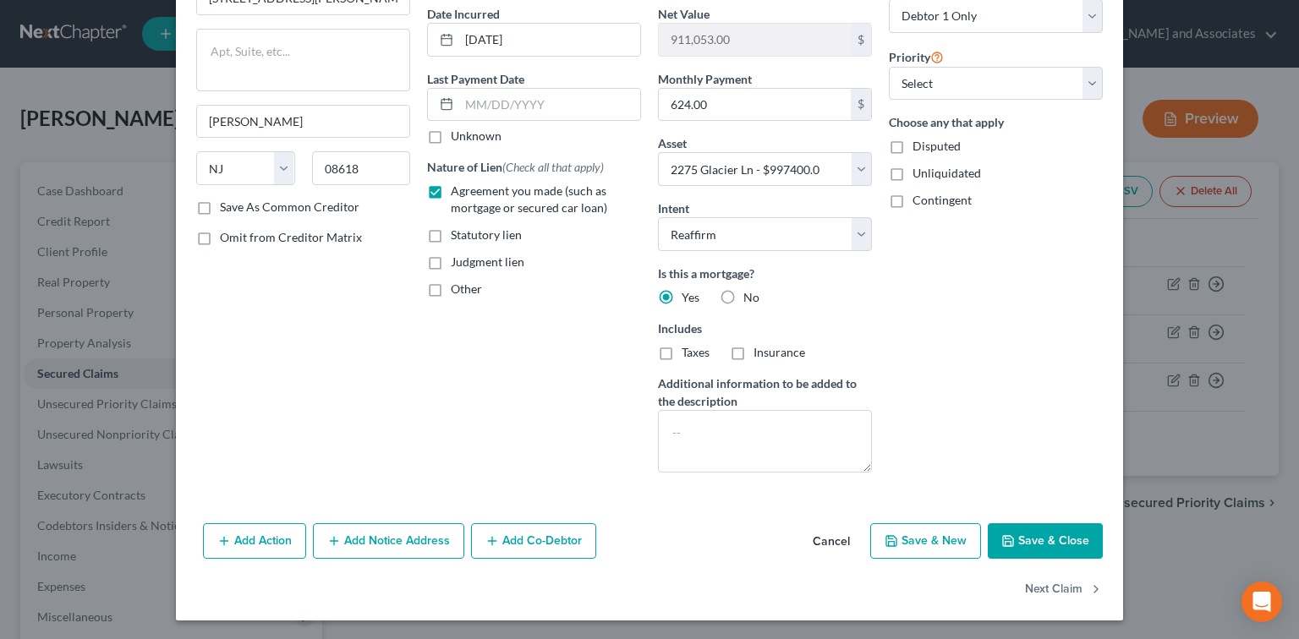
drag, startPoint x: 1054, startPoint y: 532, endPoint x: 1116, endPoint y: 469, distance: 89.1
click at [1054, 535] on button "Save & Close" at bounding box center [1045, 542] width 115 height 36
select select
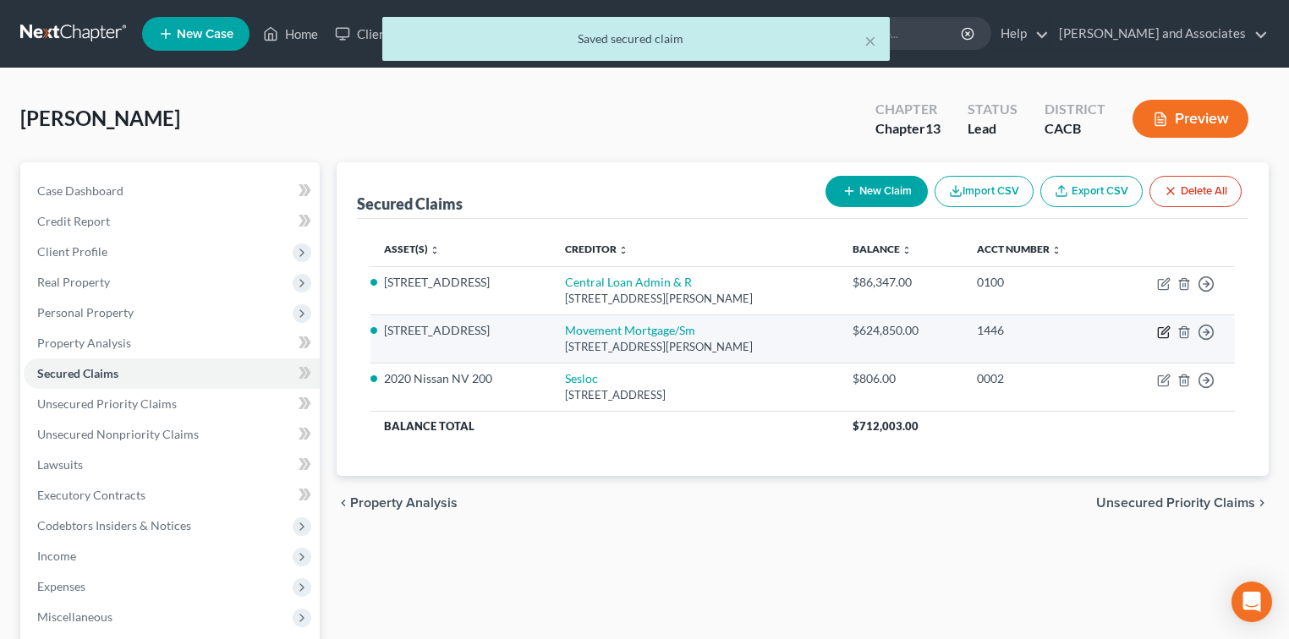
click at [1165, 328] on icon "button" at bounding box center [1165, 330] width 8 height 8
select select "42"
select select "2"
select select "0"
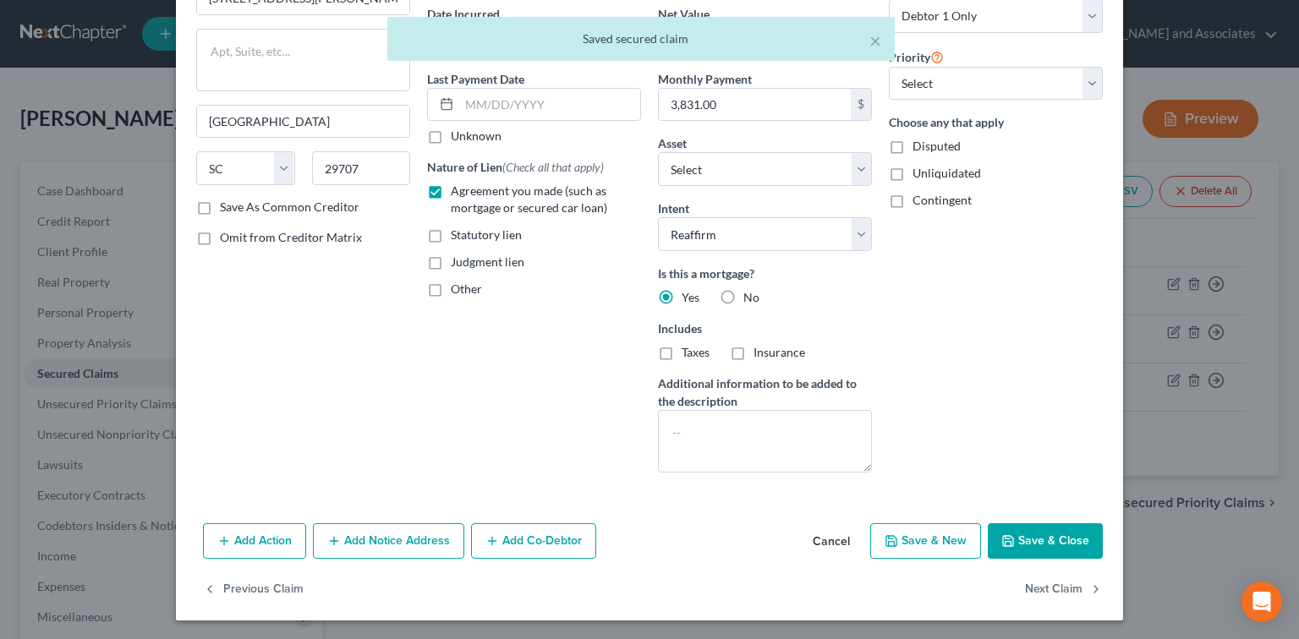
click at [1039, 547] on button "Save & Close" at bounding box center [1045, 542] width 115 height 36
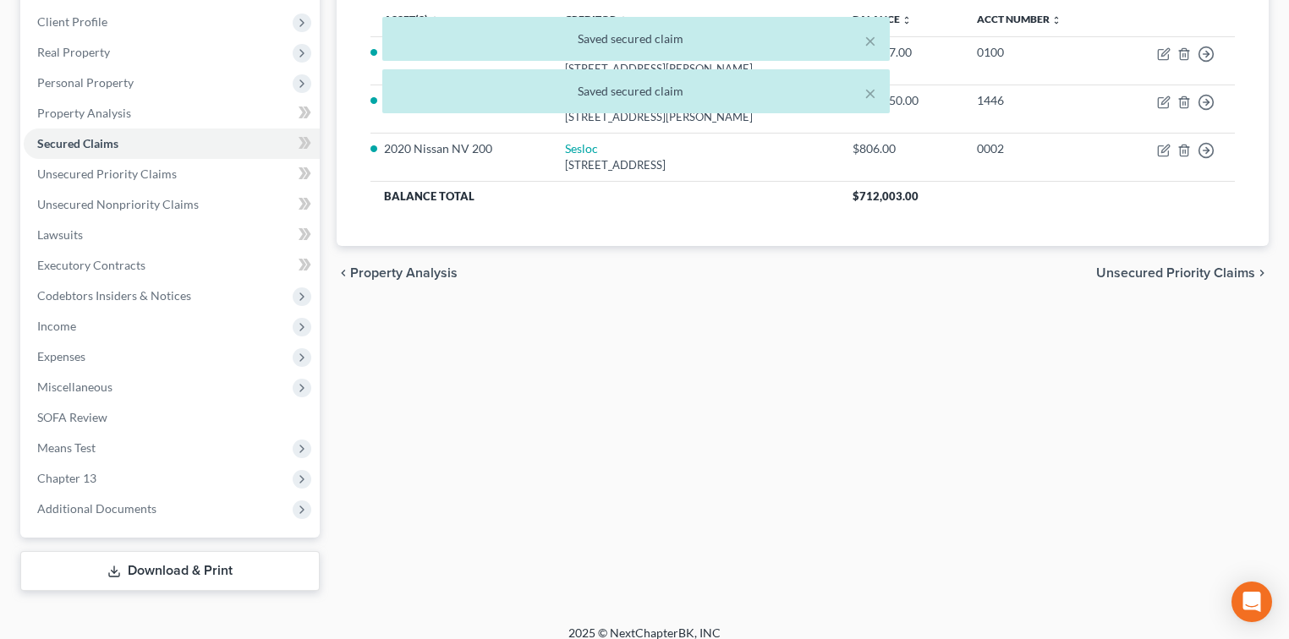
scroll to position [244, 0]
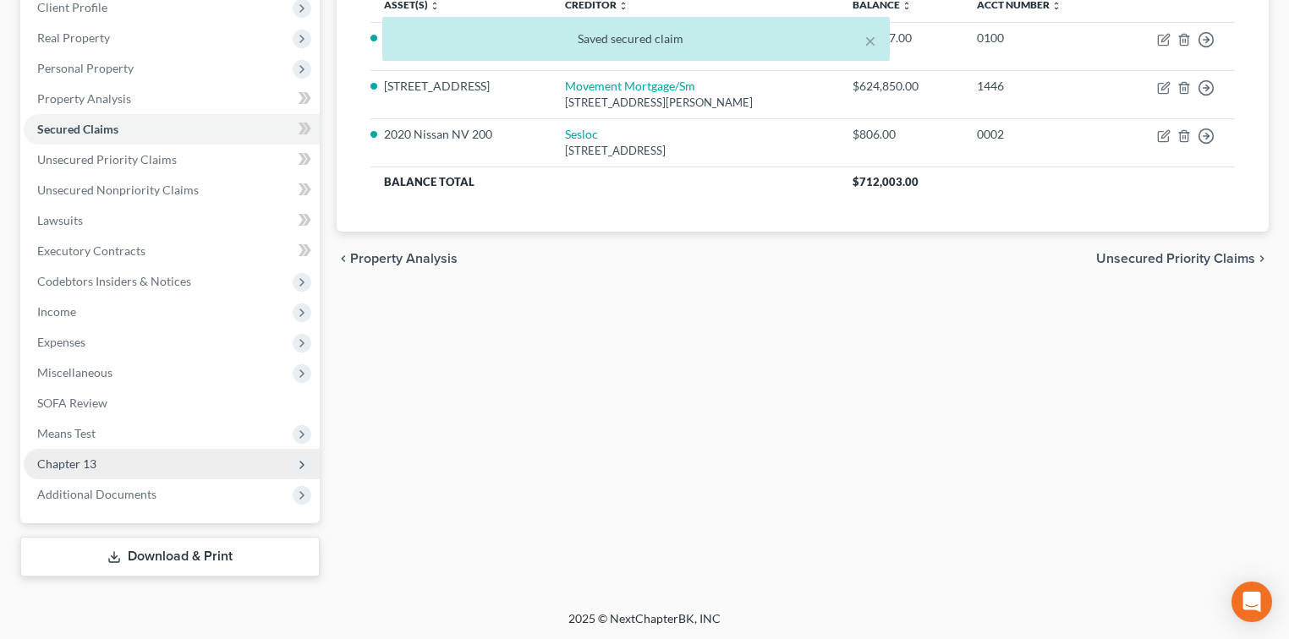
click at [81, 468] on span "Chapter 13" at bounding box center [66, 464] width 59 height 14
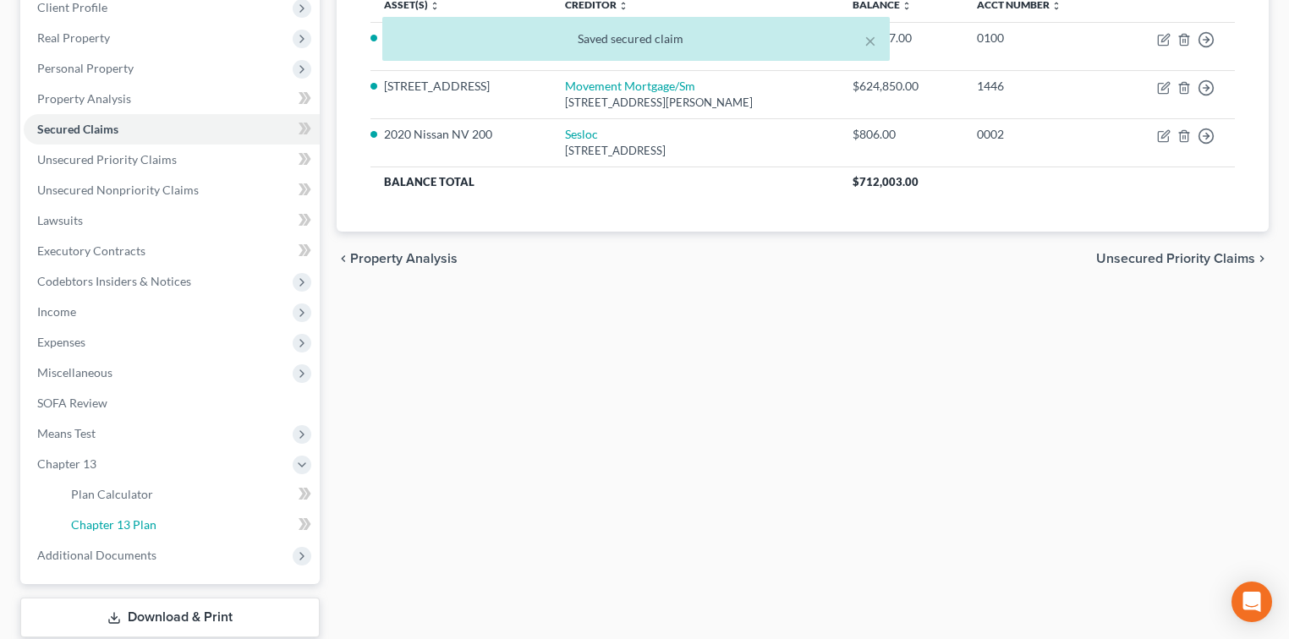
drag, startPoint x: 148, startPoint y: 516, endPoint x: 448, endPoint y: 499, distance: 300.7
click at [148, 518] on span "Chapter 13 Plan" at bounding box center [113, 525] width 85 height 14
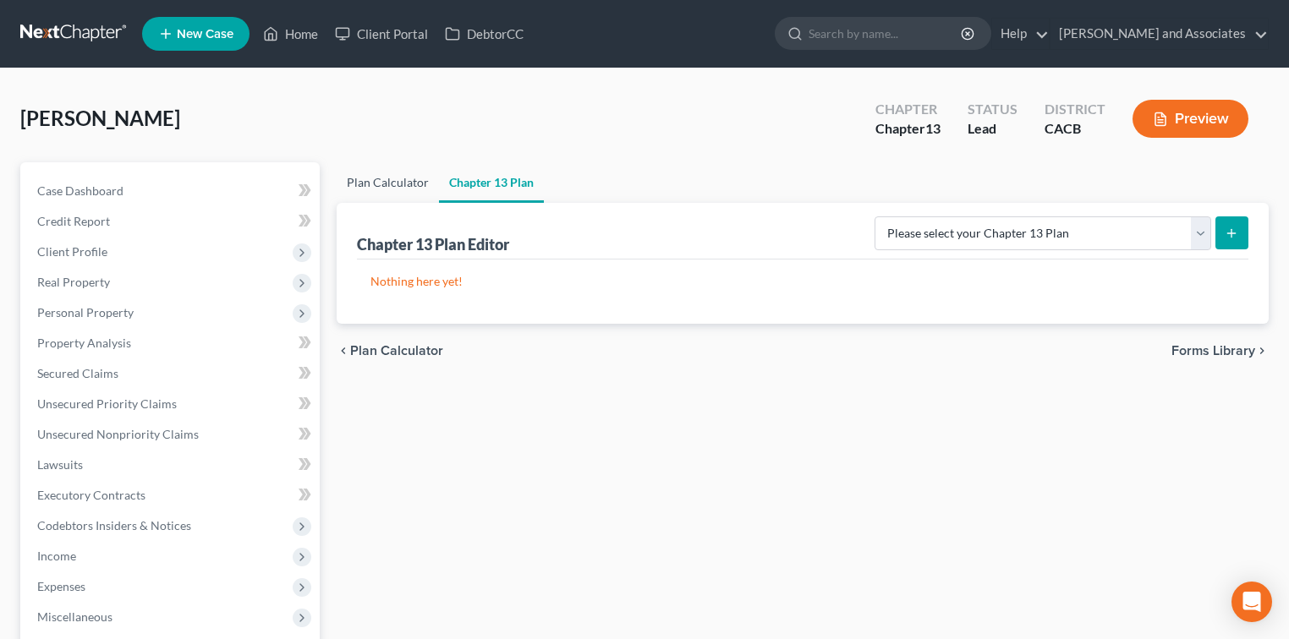
click at [416, 187] on link "Plan Calculator" at bounding box center [388, 182] width 102 height 41
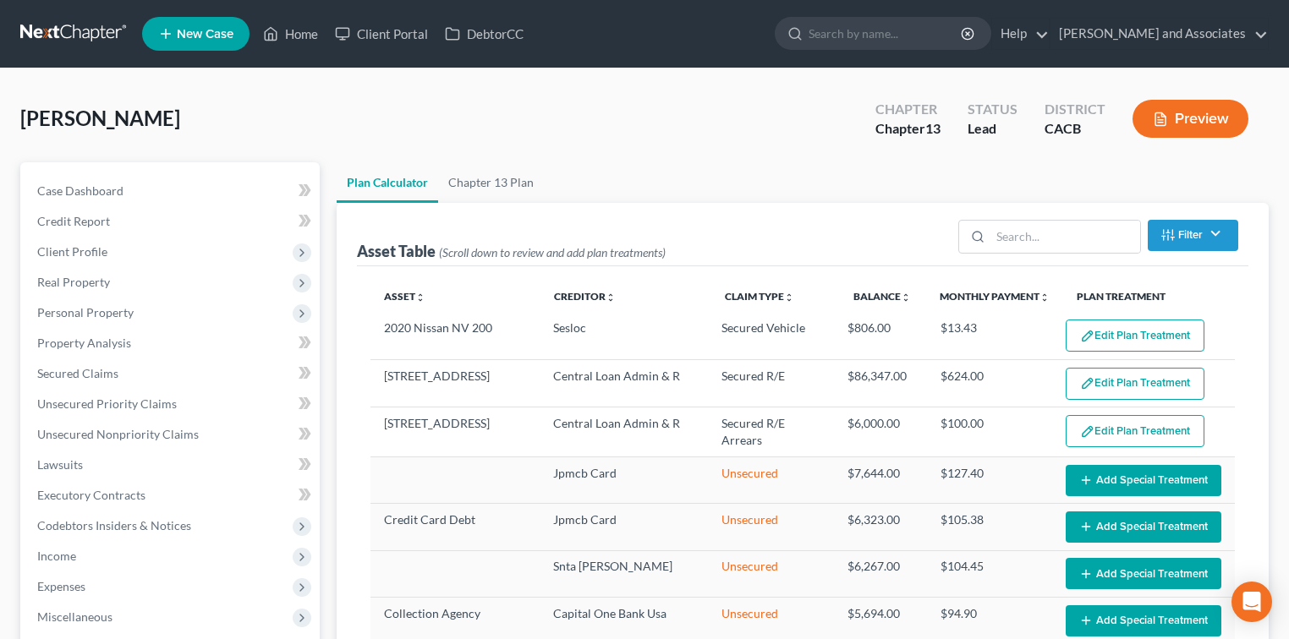
select select "59"
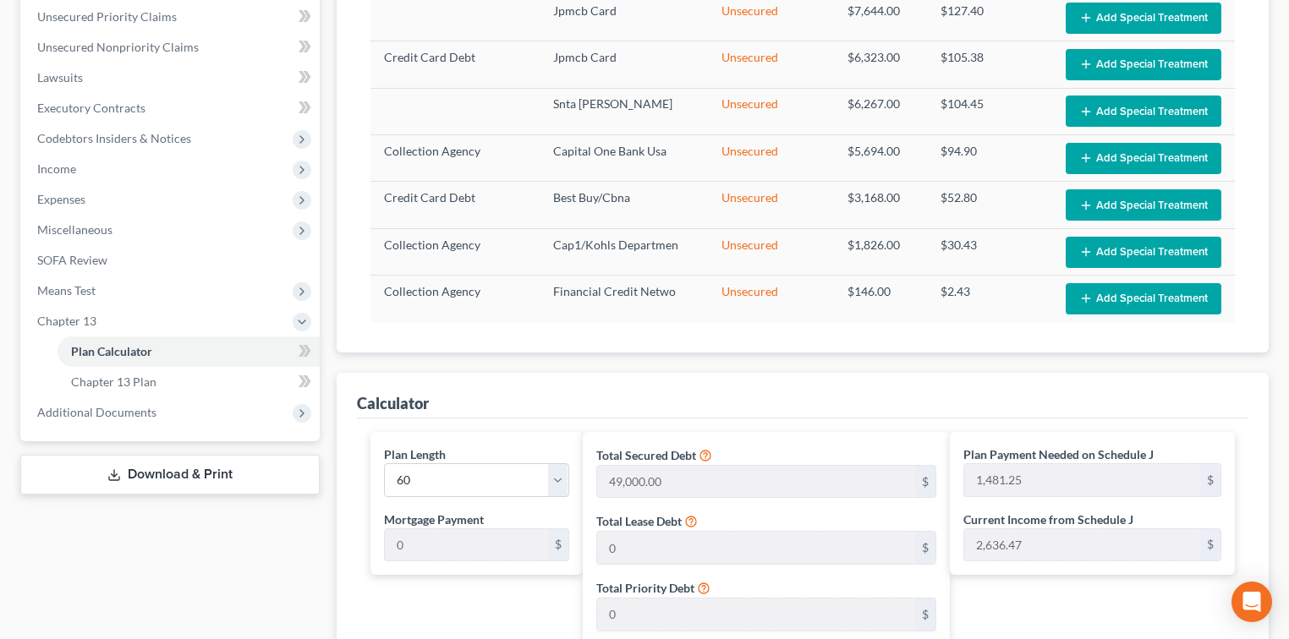
scroll to position [338, 0]
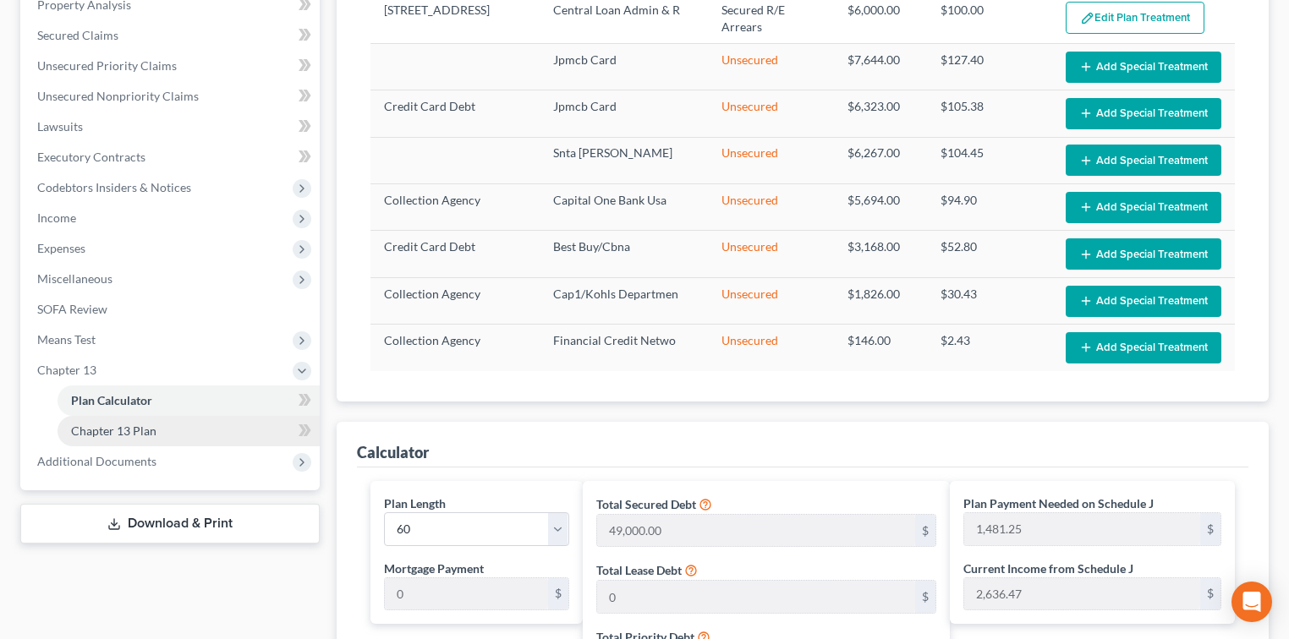
click at [178, 436] on link "Chapter 13 Plan" at bounding box center [189, 431] width 262 height 30
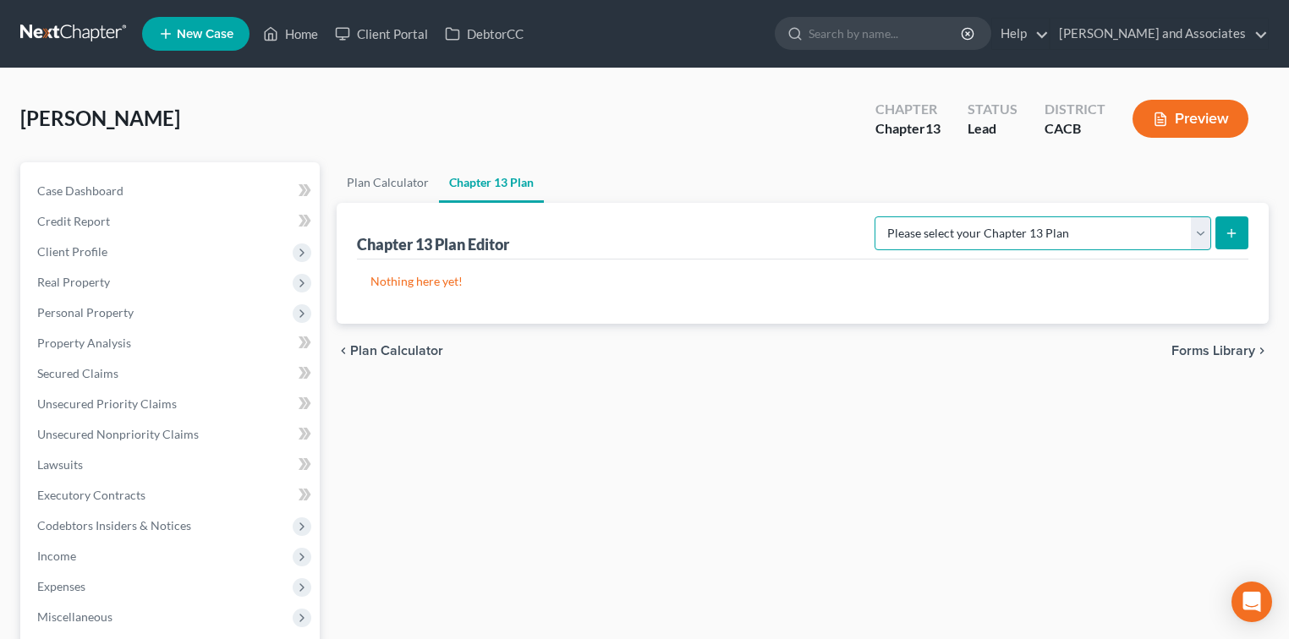
click at [1081, 241] on select "Please select your Chapter 13 Plan [GEOGRAPHIC_DATA] of [US_STATE] - Effective …" at bounding box center [1043, 234] width 337 height 34
select select "1"
click at [910, 217] on select "Please select your Chapter 13 Plan [GEOGRAPHIC_DATA] of [US_STATE] - Effective …" at bounding box center [1043, 234] width 337 height 34
click at [1235, 240] on button "submit" at bounding box center [1231, 233] width 33 height 33
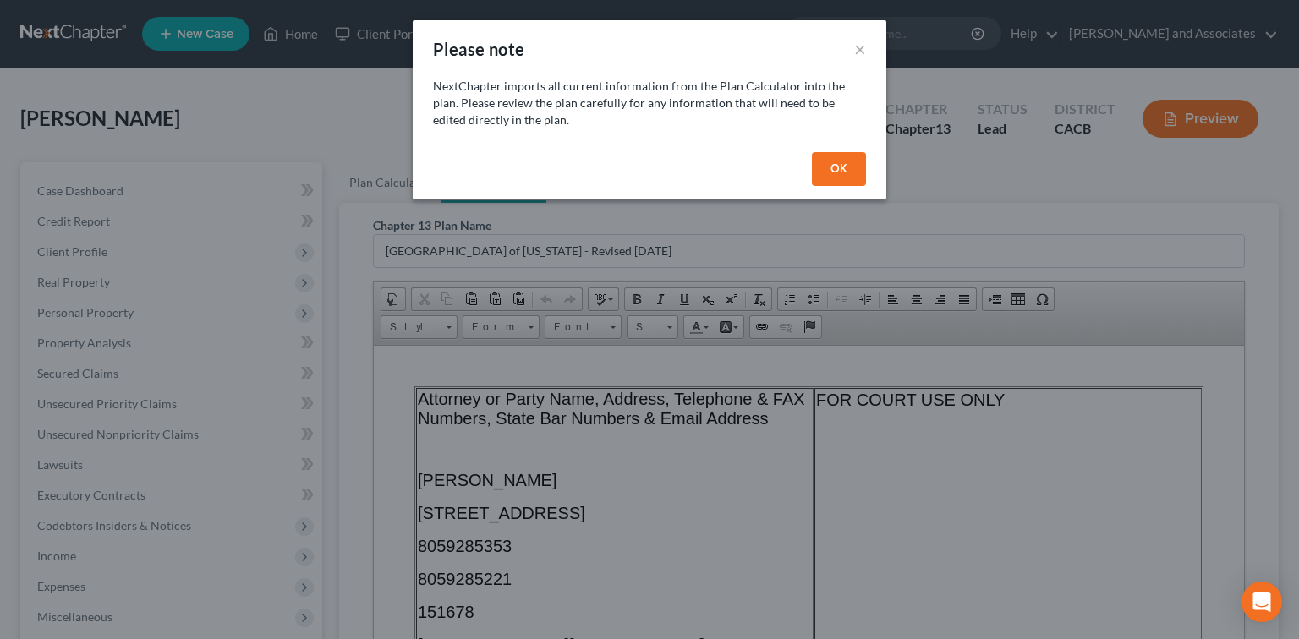
click at [836, 158] on button "OK" at bounding box center [839, 169] width 54 height 34
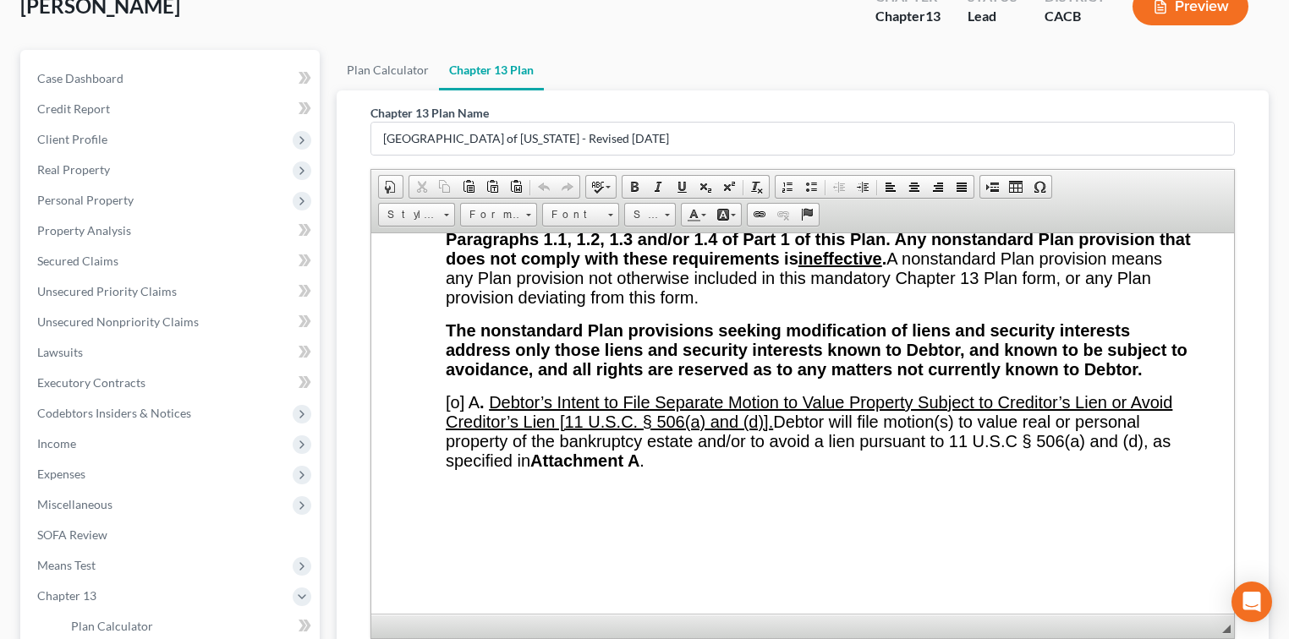
scroll to position [15675, 0]
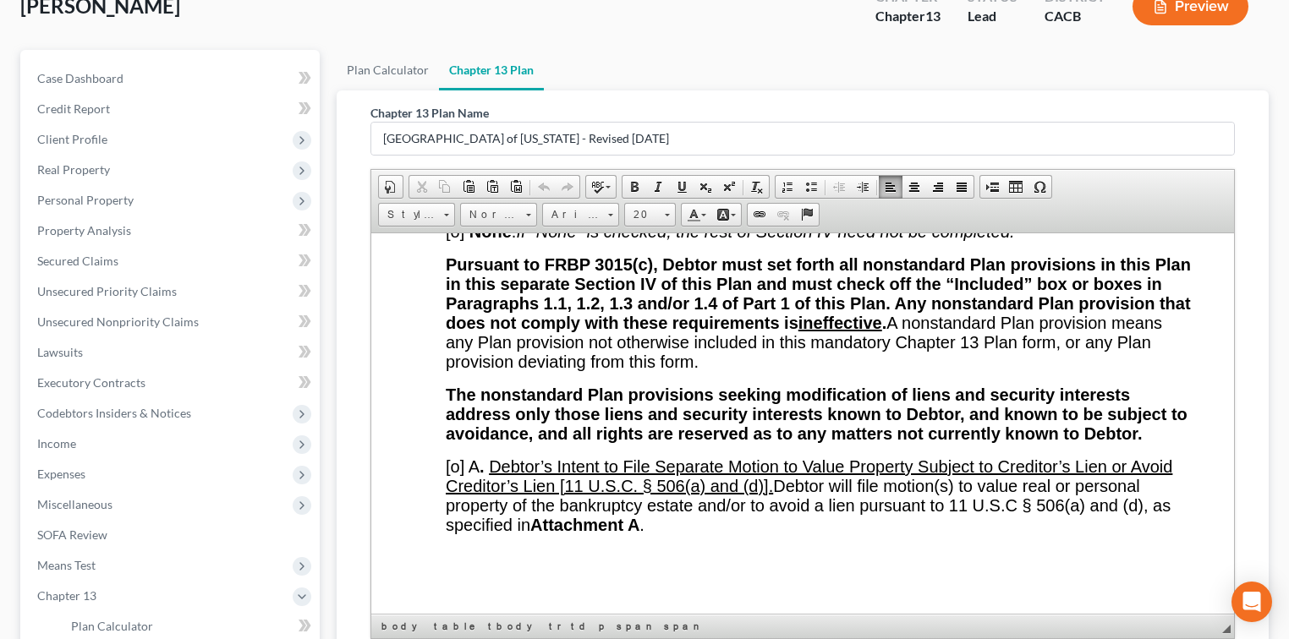
click at [461, 240] on span "[o]" at bounding box center [455, 231] width 19 height 19
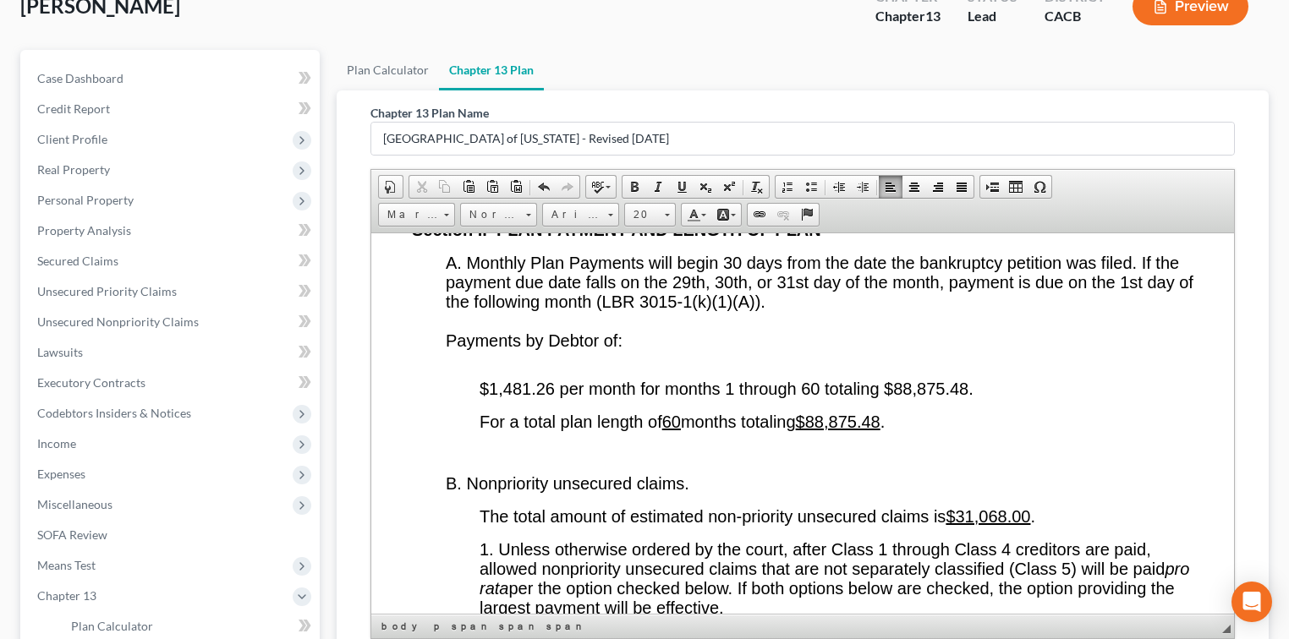
scroll to position [3157, 0]
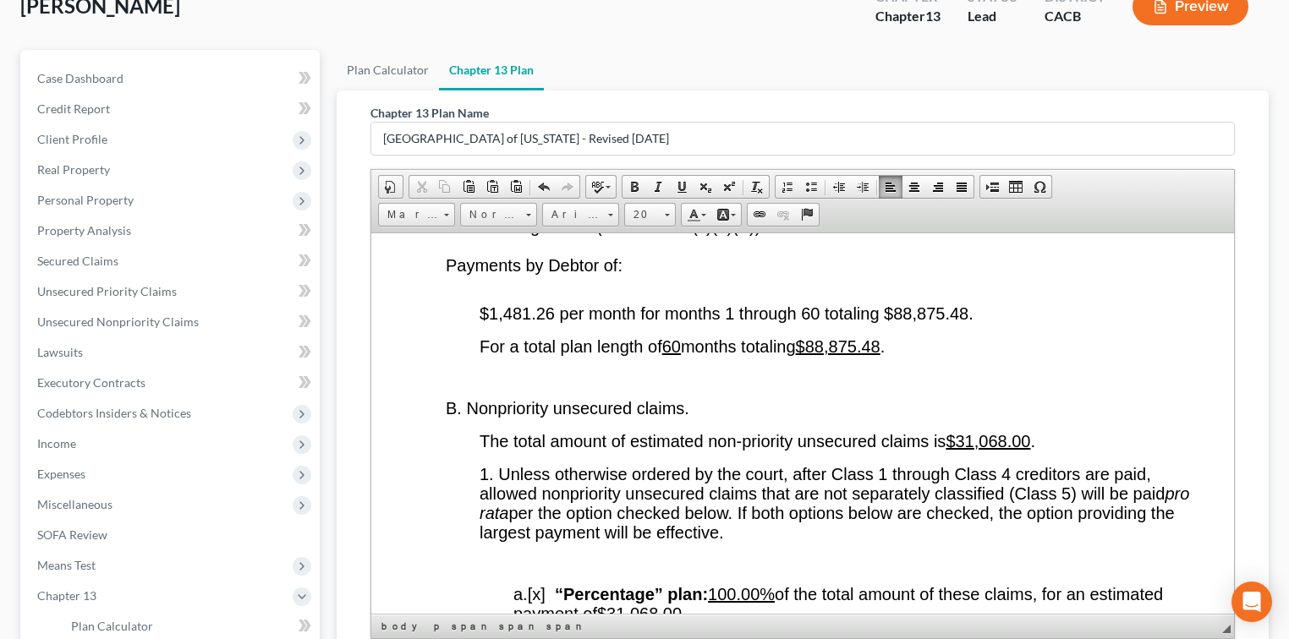
click at [532, 322] on span "$1,481.26 per month for months 1 through 60 totaling $88,875.48." at bounding box center [727, 313] width 494 height 19
click at [966, 322] on span "$1,482 .00 per month for months 1 through 60 totaling $88,875.48." at bounding box center [724, 313] width 489 height 19
click at [964, 385] on p at bounding box center [837, 377] width 714 height 15
click at [885, 355] on span "For a total plan length of 60 months totaling $88,875.48 ." at bounding box center [682, 346] width 405 height 19
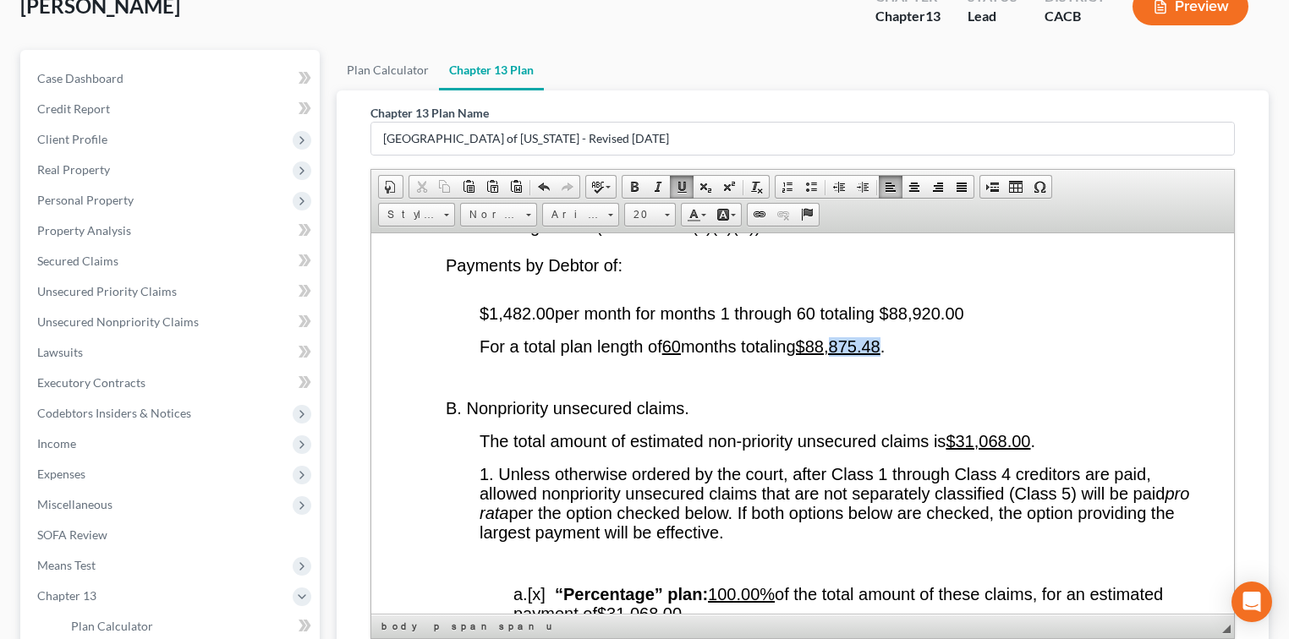
drag, startPoint x: 895, startPoint y: 386, endPoint x: 847, endPoint y: 387, distance: 48.2
click at [847, 355] on span "For a total plan length of 60 months totaling $88,875.48 ." at bounding box center [682, 346] width 405 height 19
click at [848, 322] on span "$1,482 .00 per month for months 1 through 60 totaling $88,920.00" at bounding box center [722, 313] width 485 height 19
click at [776, 355] on span "For a total plan length of 60 months totaling $88,920.00" at bounding box center [680, 346] width 401 height 19
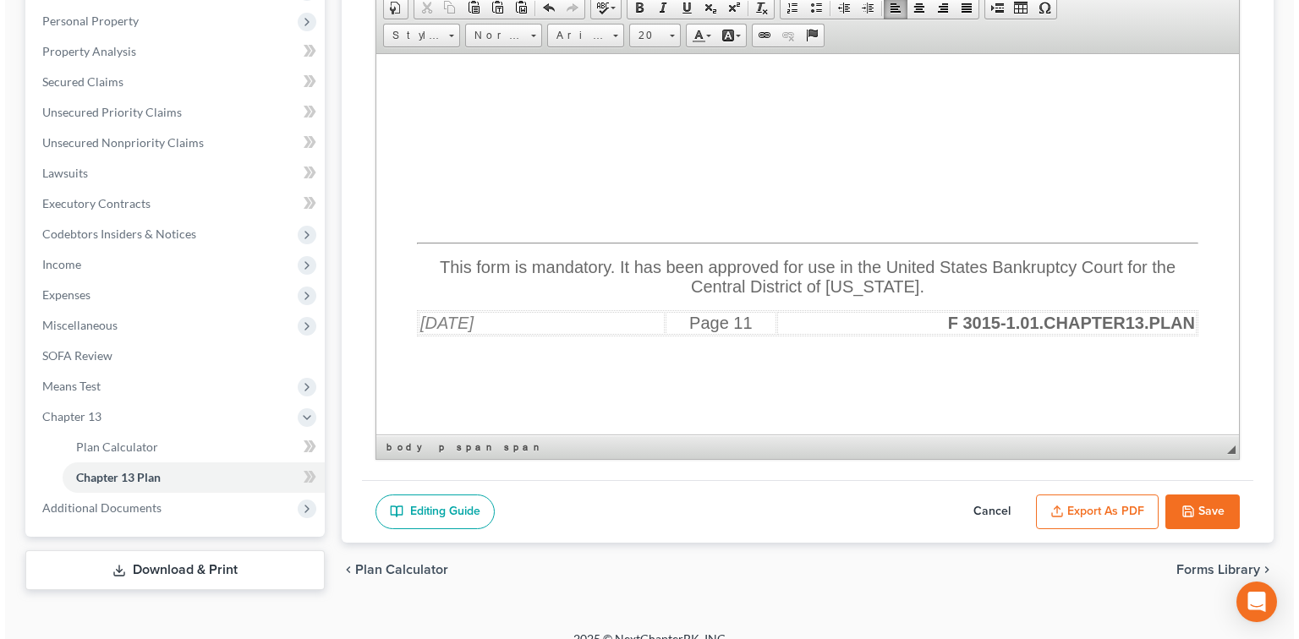
scroll to position [310, 0]
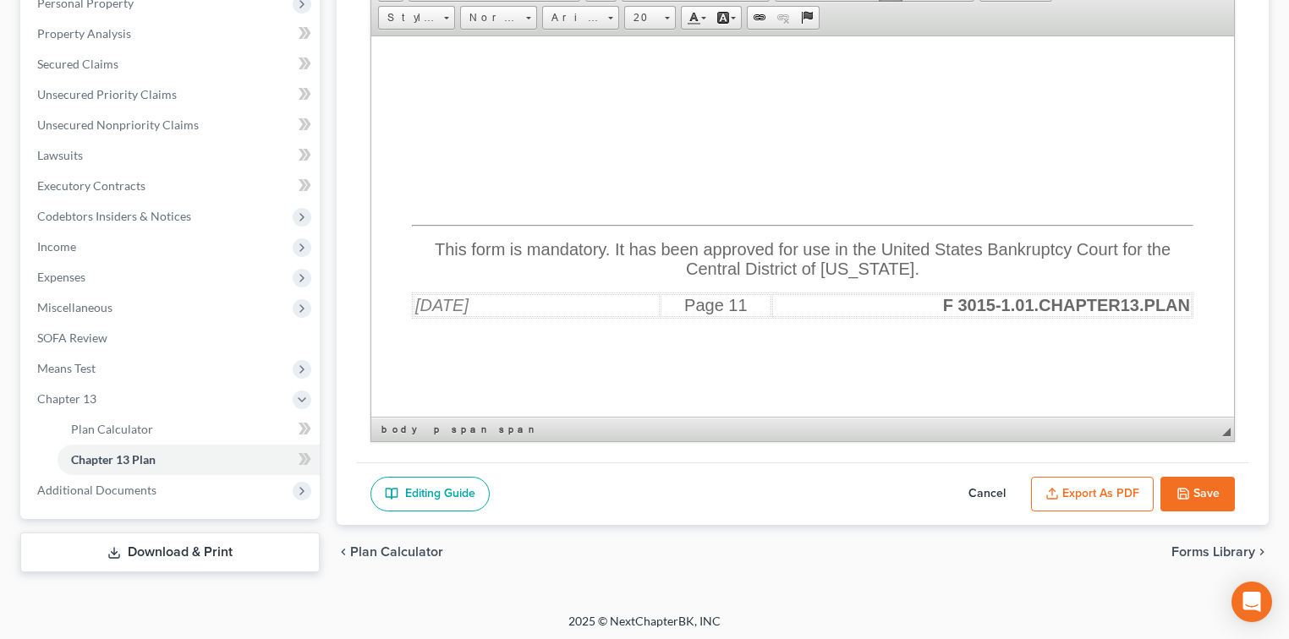
click at [1116, 491] on button "Export as PDF" at bounding box center [1092, 495] width 123 height 36
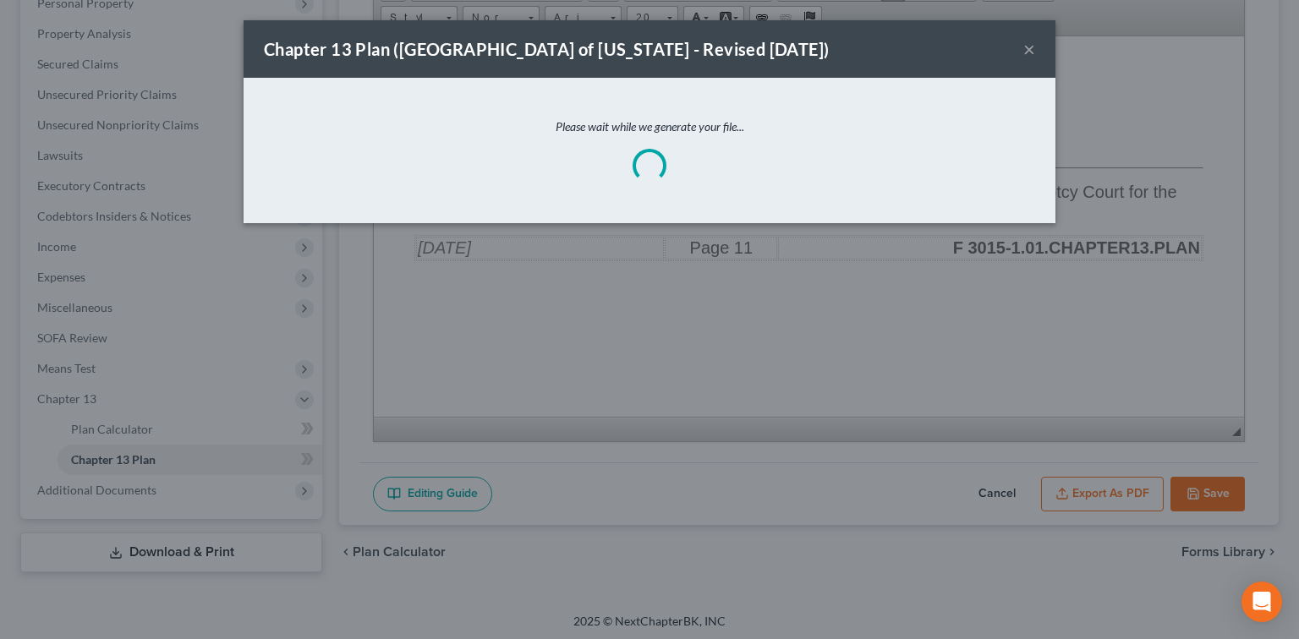
scroll to position [19021, 0]
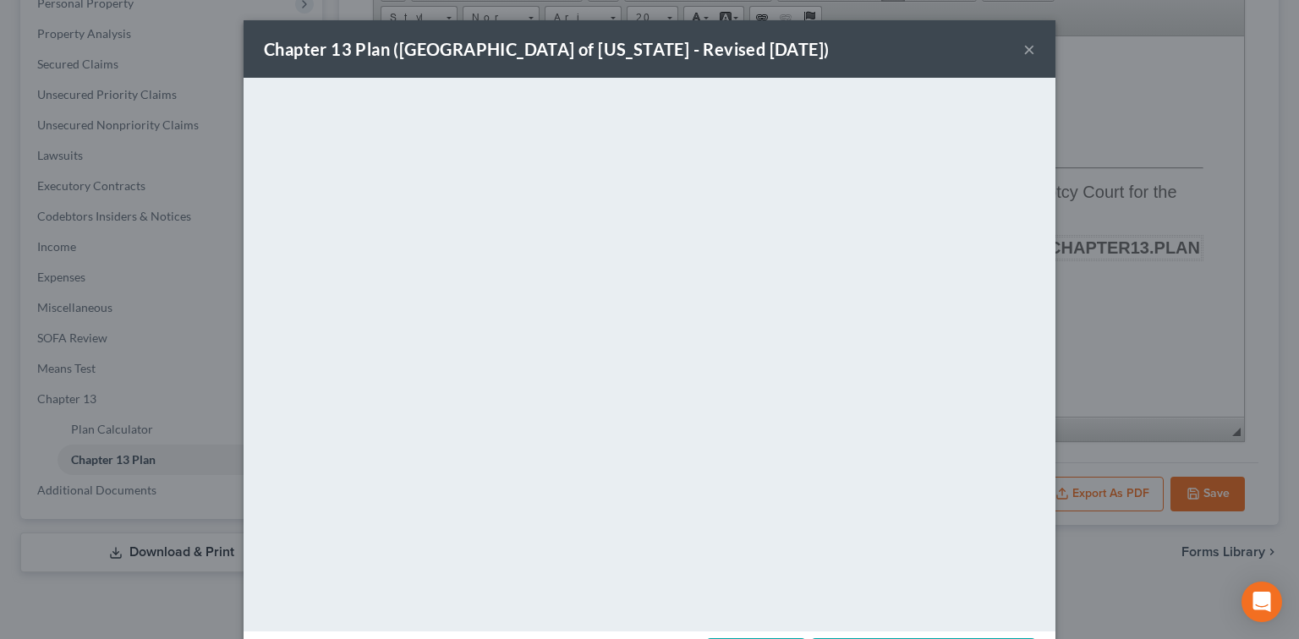
drag, startPoint x: 1018, startPoint y: 51, endPoint x: 1117, endPoint y: 180, distance: 162.9
click at [1023, 51] on button "×" at bounding box center [1029, 49] width 12 height 20
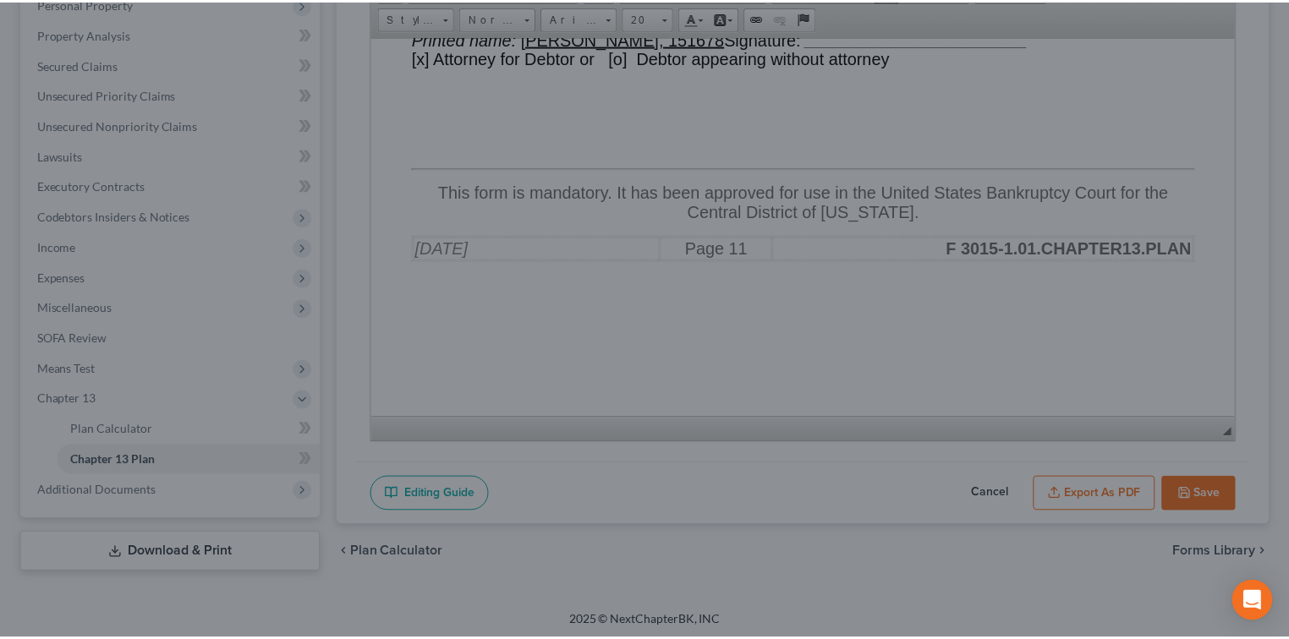
scroll to position [19060, 0]
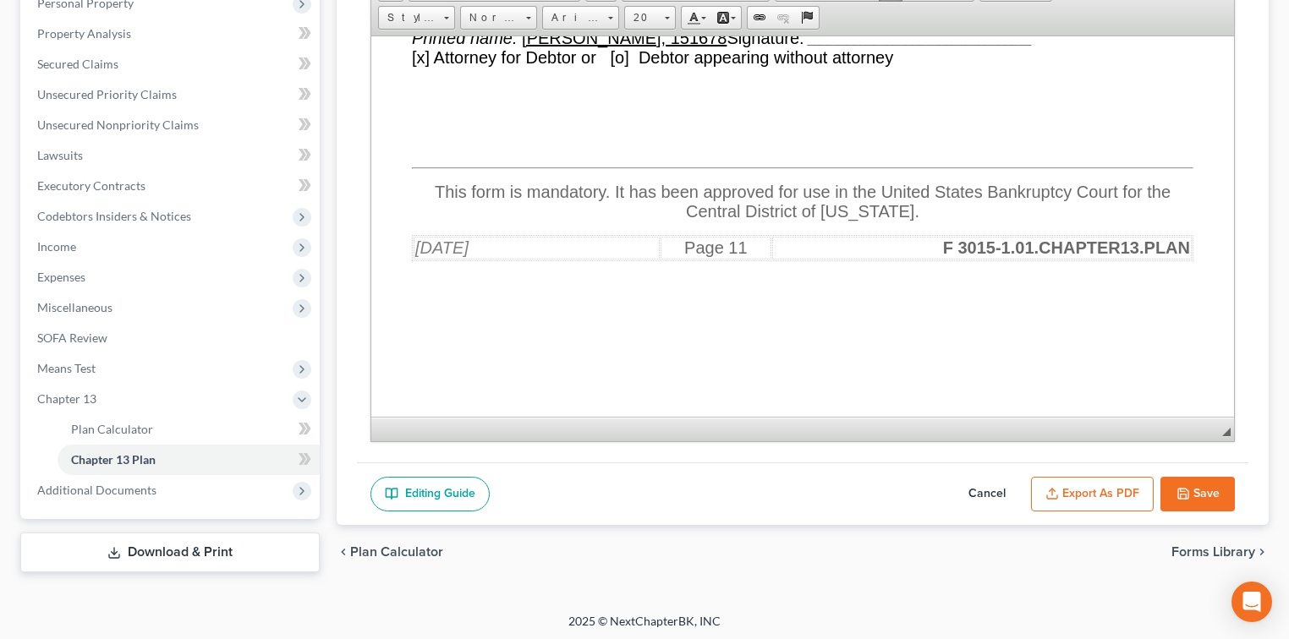
click at [1198, 491] on button "Save" at bounding box center [1197, 495] width 74 height 36
select select "1"
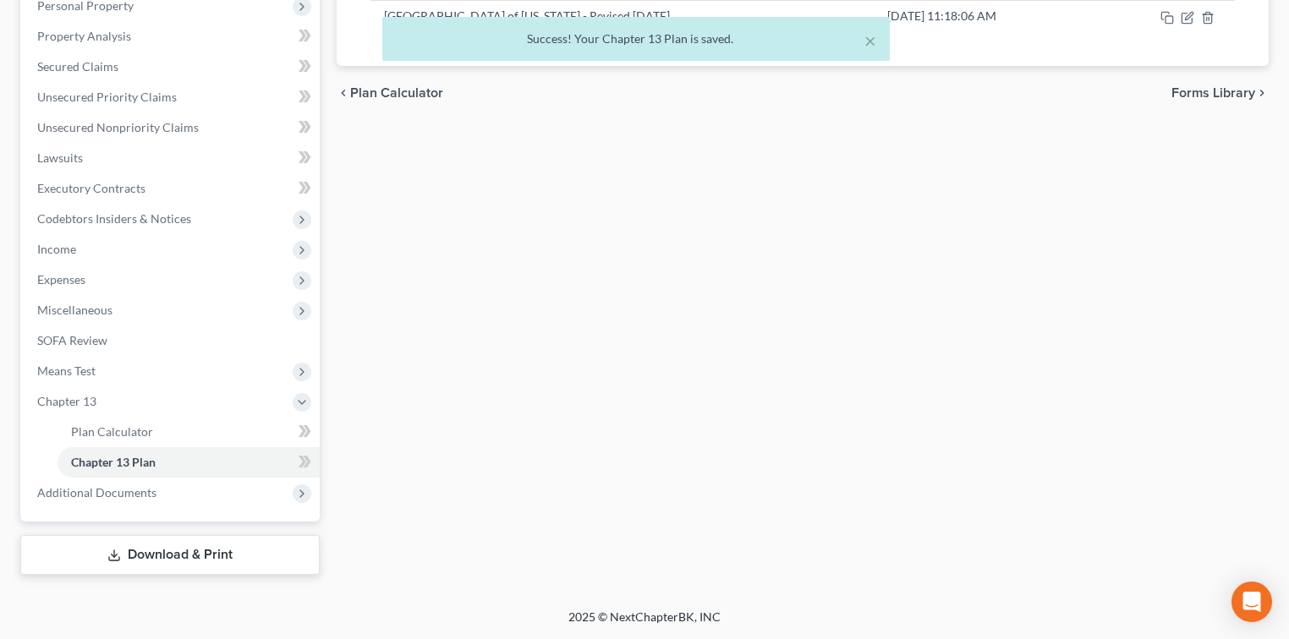
scroll to position [305, 0]
click at [873, 44] on button "×" at bounding box center [870, 40] width 12 height 20
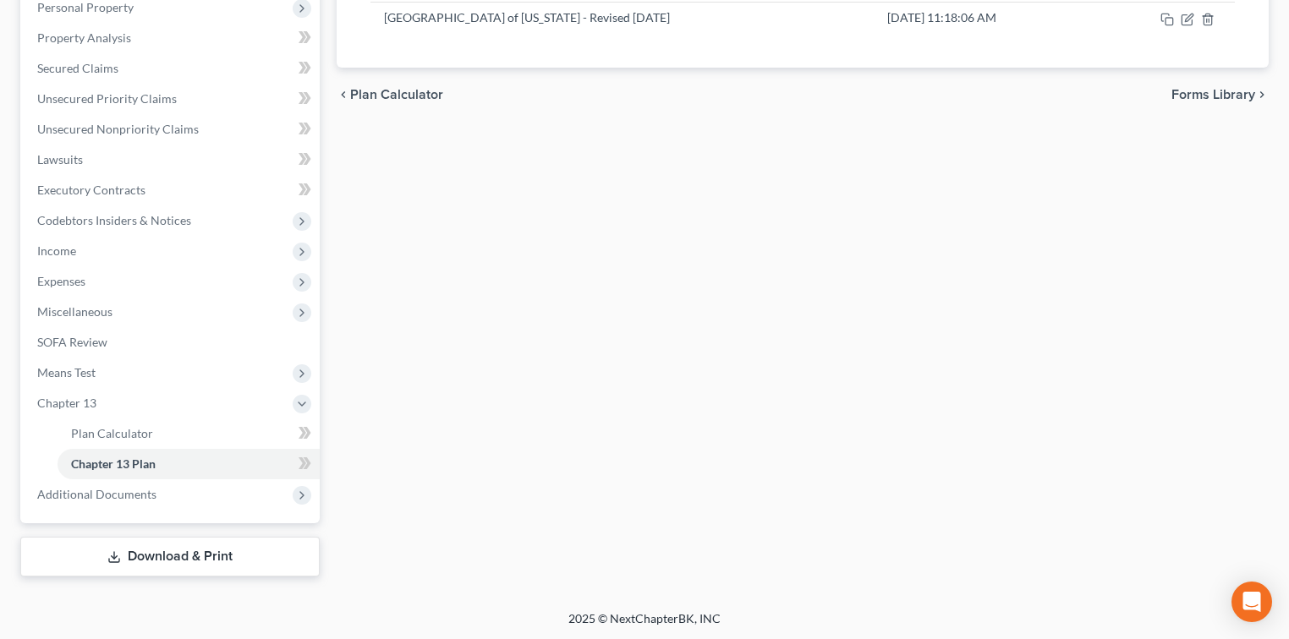
click at [196, 545] on link "Download & Print" at bounding box center [169, 557] width 299 height 40
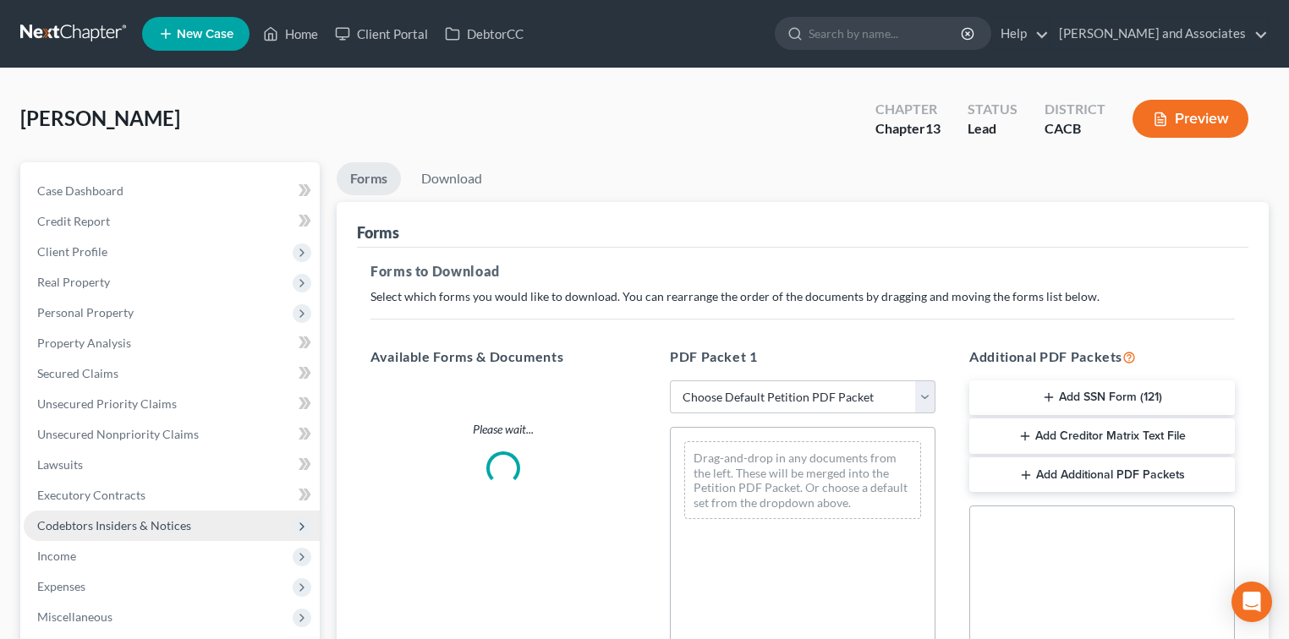
scroll to position [225, 0]
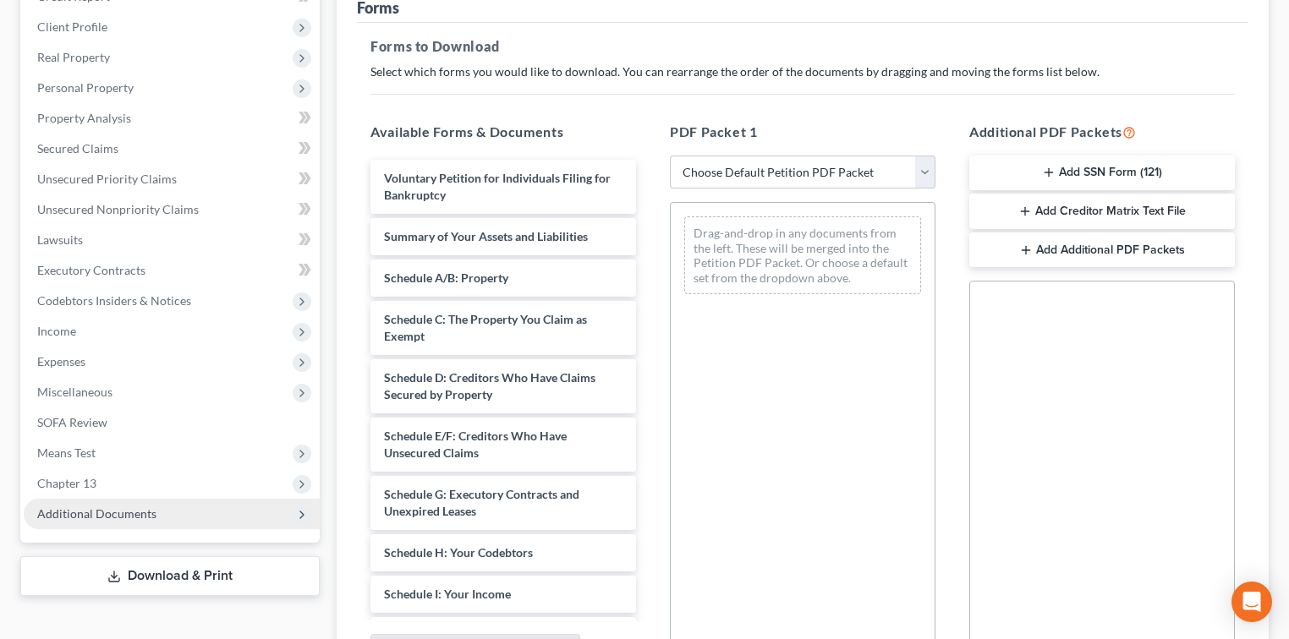
click at [207, 518] on span "Additional Documents" at bounding box center [172, 514] width 296 height 30
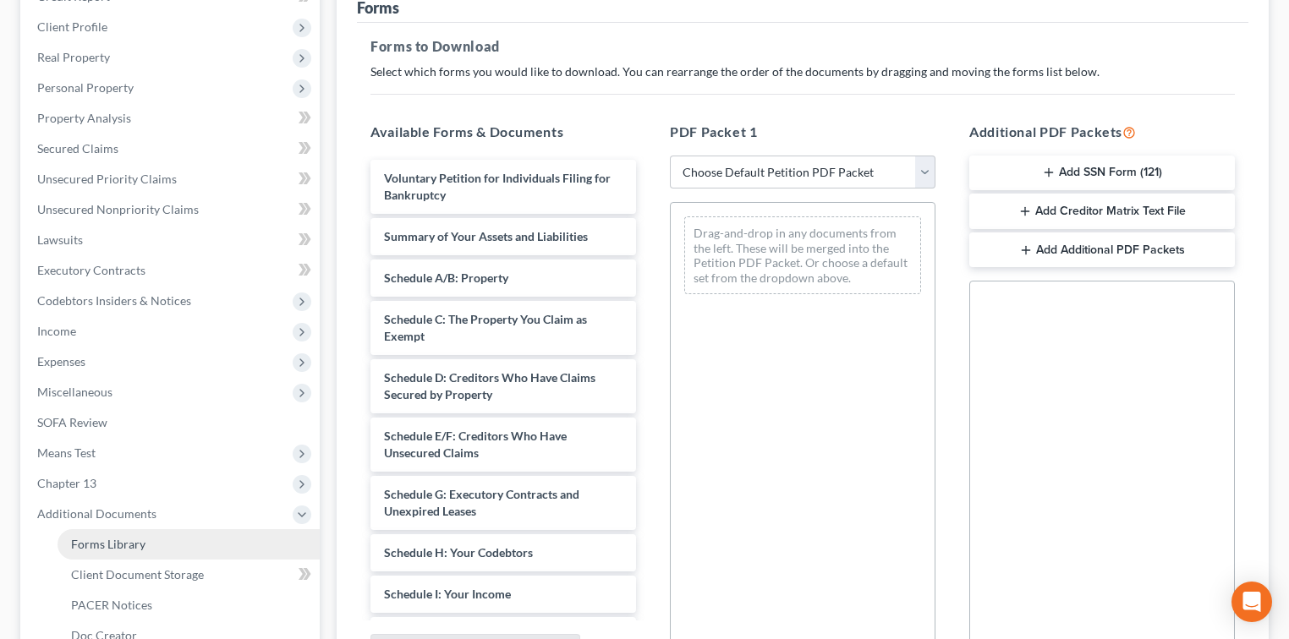
click at [189, 546] on link "Forms Library" at bounding box center [189, 544] width 262 height 30
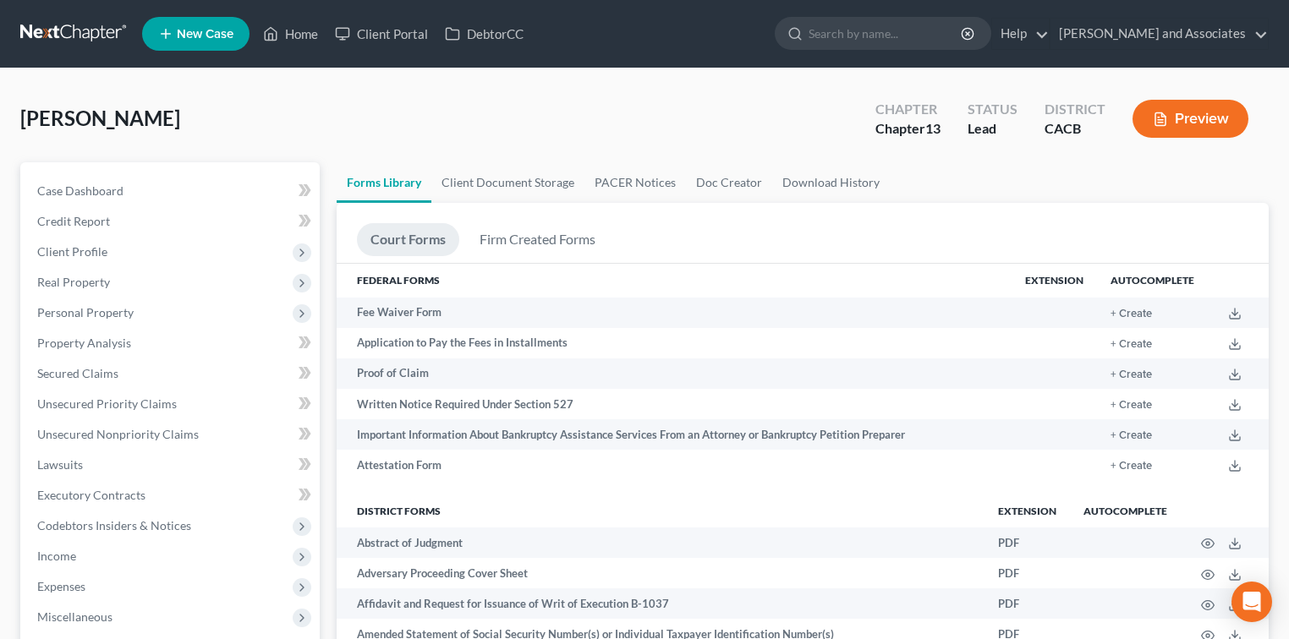
scroll to position [533, 0]
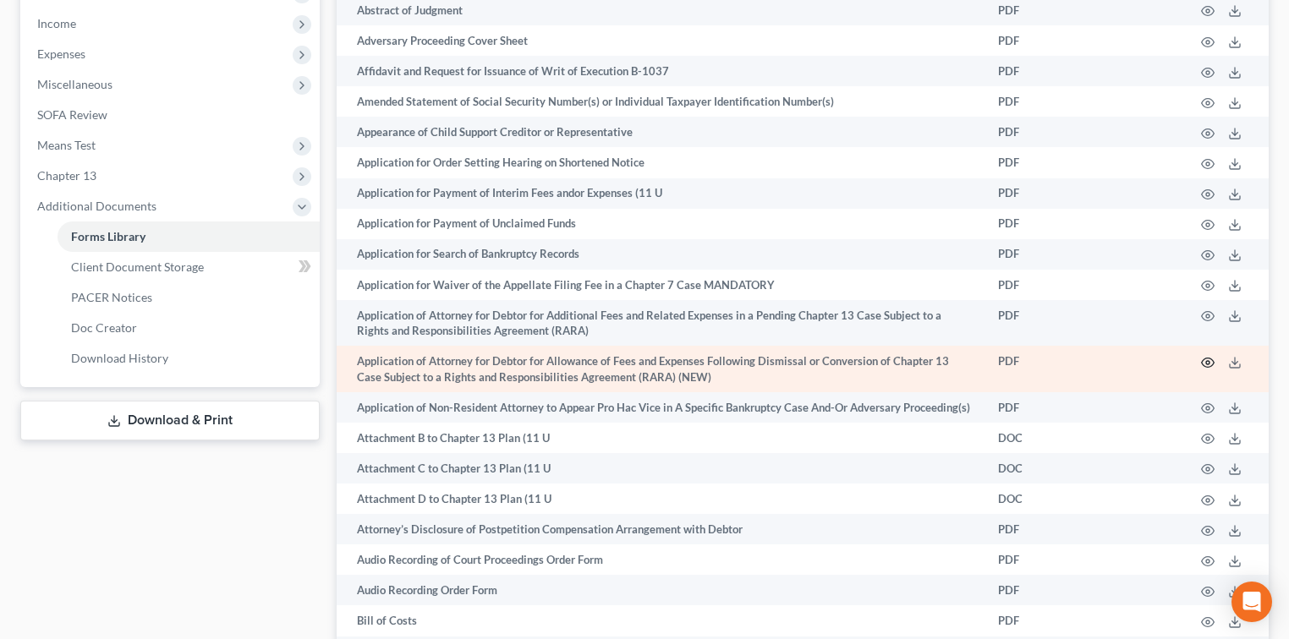
click at [1208, 365] on icon "button" at bounding box center [1208, 363] width 14 height 14
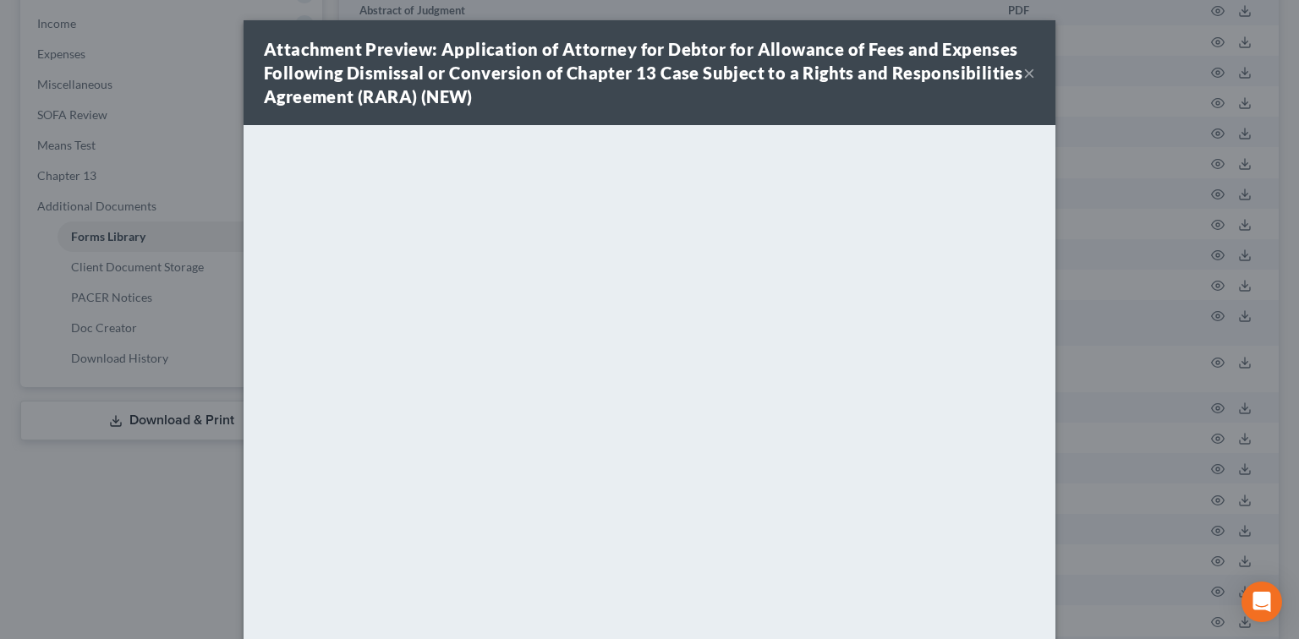
click at [1023, 68] on button "×" at bounding box center [1029, 73] width 12 height 20
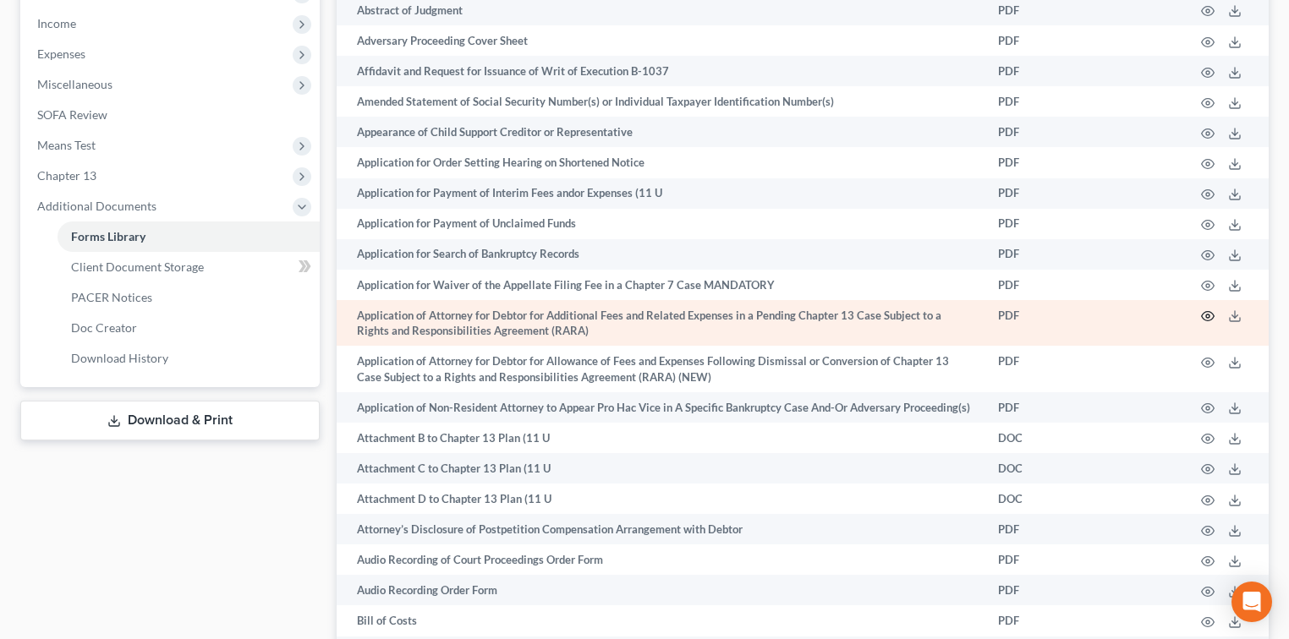
click at [1207, 315] on icon "button" at bounding box center [1208, 317] width 14 height 14
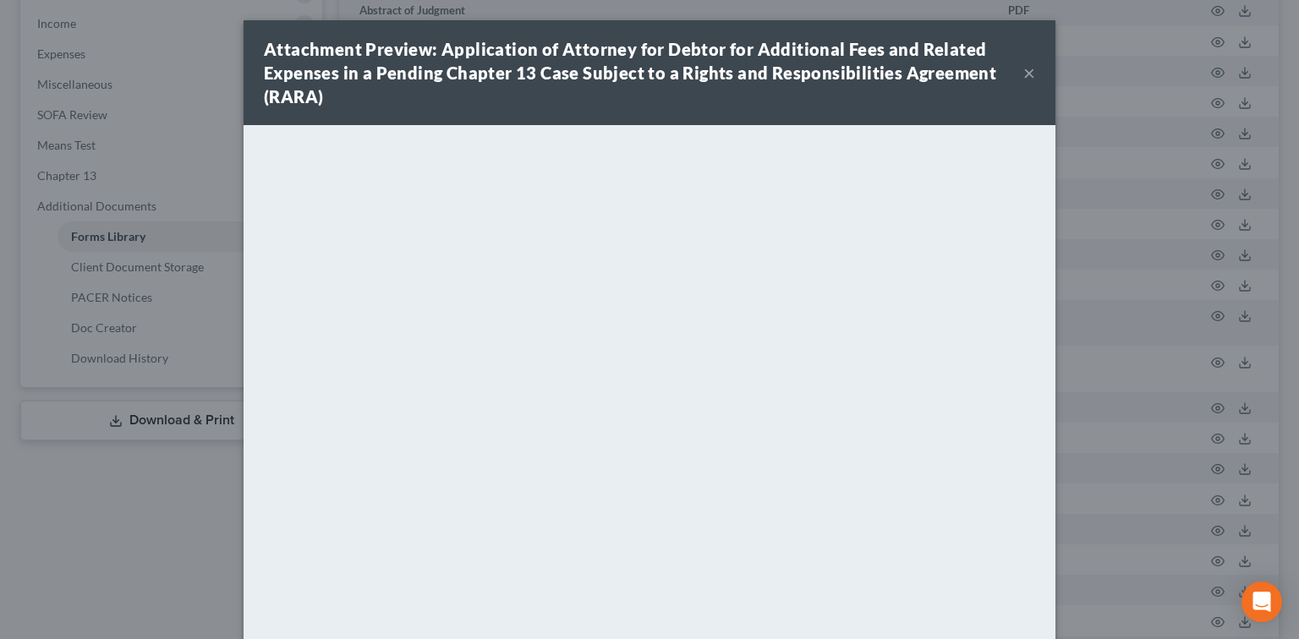
click at [1028, 78] on button "×" at bounding box center [1029, 73] width 12 height 20
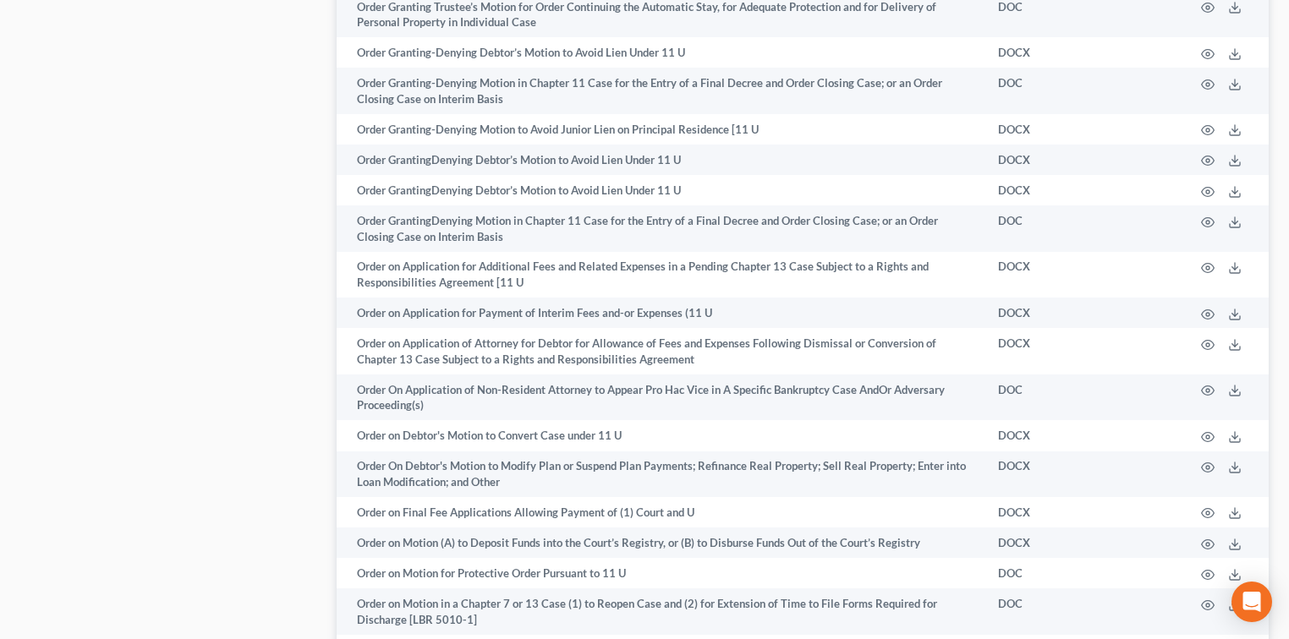
scroll to position [8547, 0]
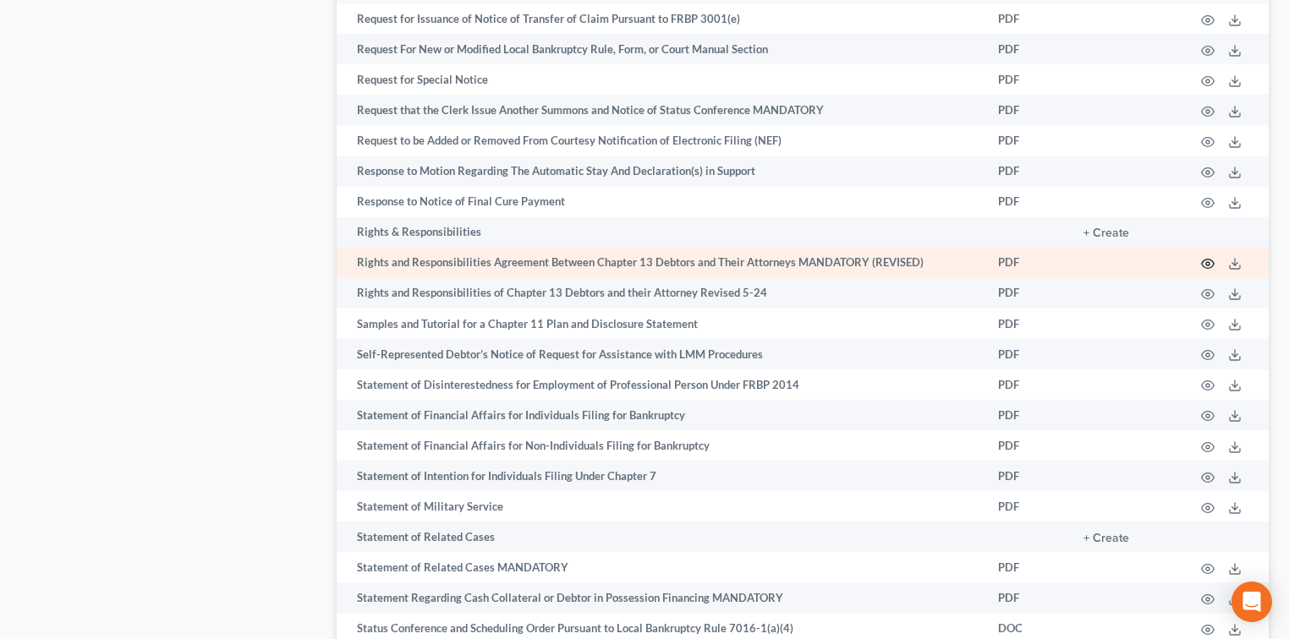
click at [1207, 271] on icon "button" at bounding box center [1208, 264] width 14 height 14
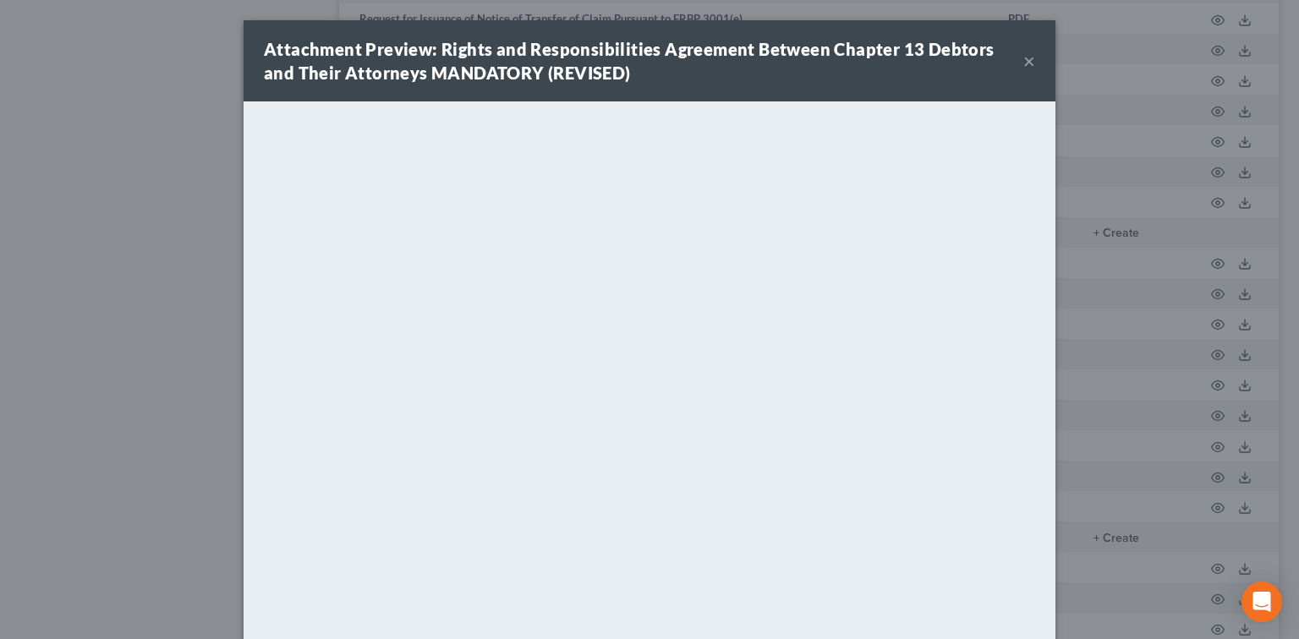
click at [1025, 54] on button "×" at bounding box center [1029, 61] width 12 height 20
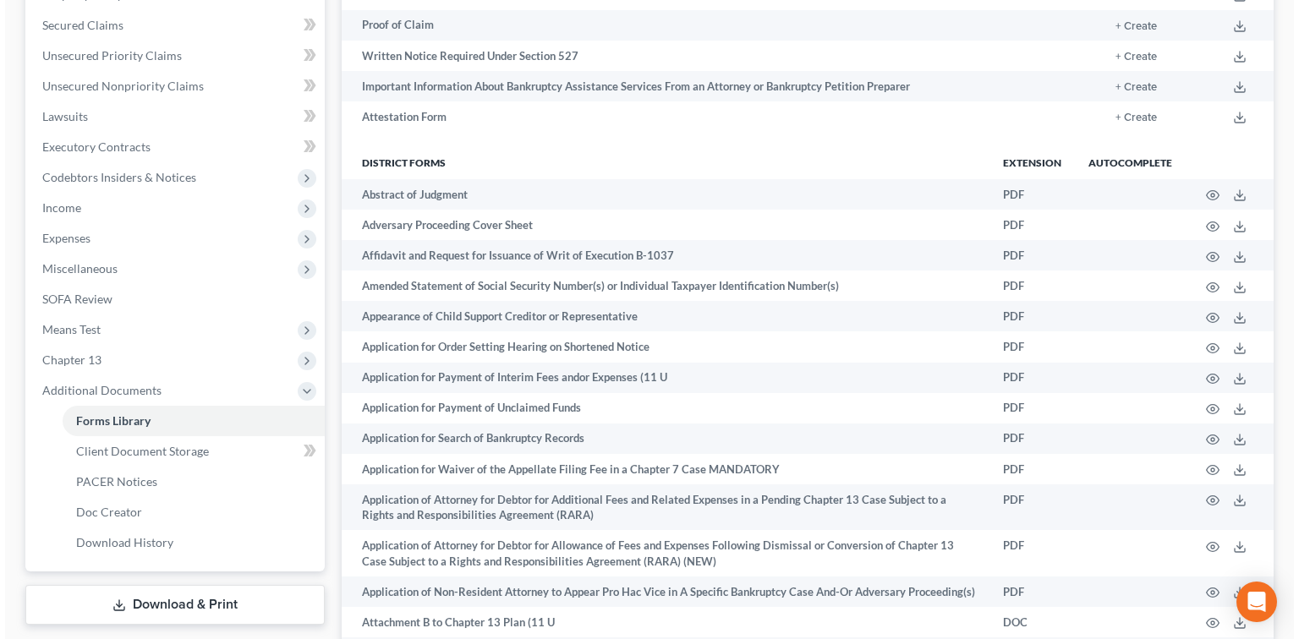
scroll to position [1242, 0]
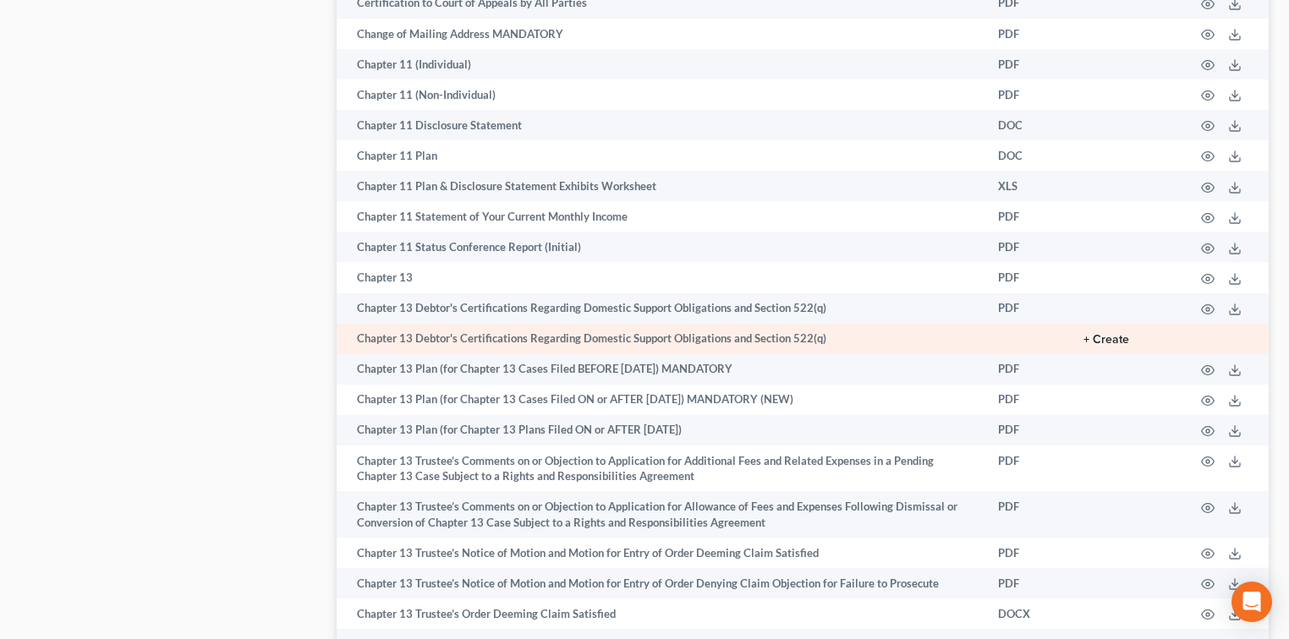
click at [1120, 346] on button "+ Create" at bounding box center [1106, 340] width 46 height 12
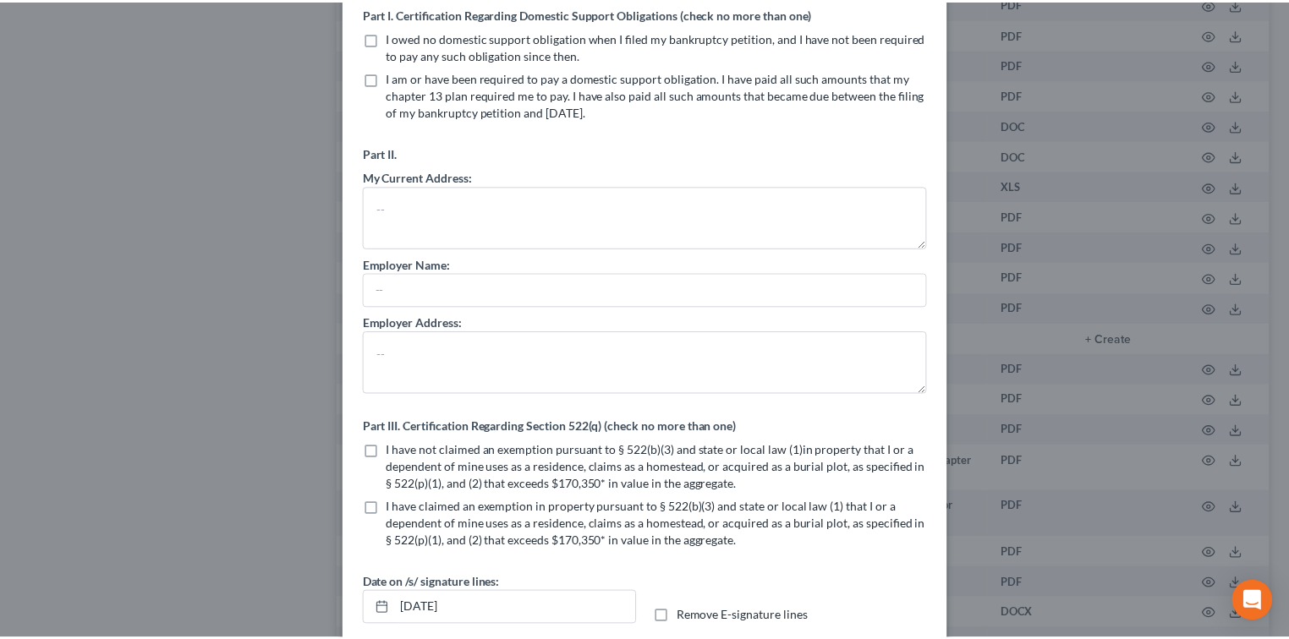
scroll to position [0, 0]
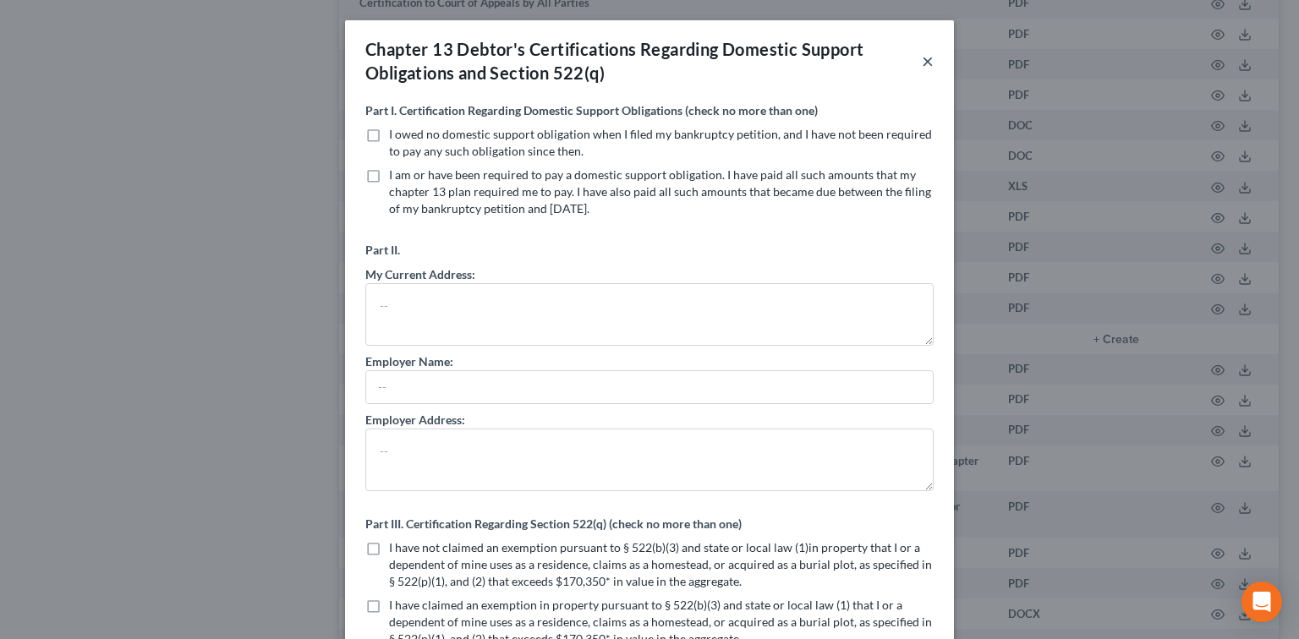
click at [922, 61] on button "×" at bounding box center [928, 61] width 12 height 20
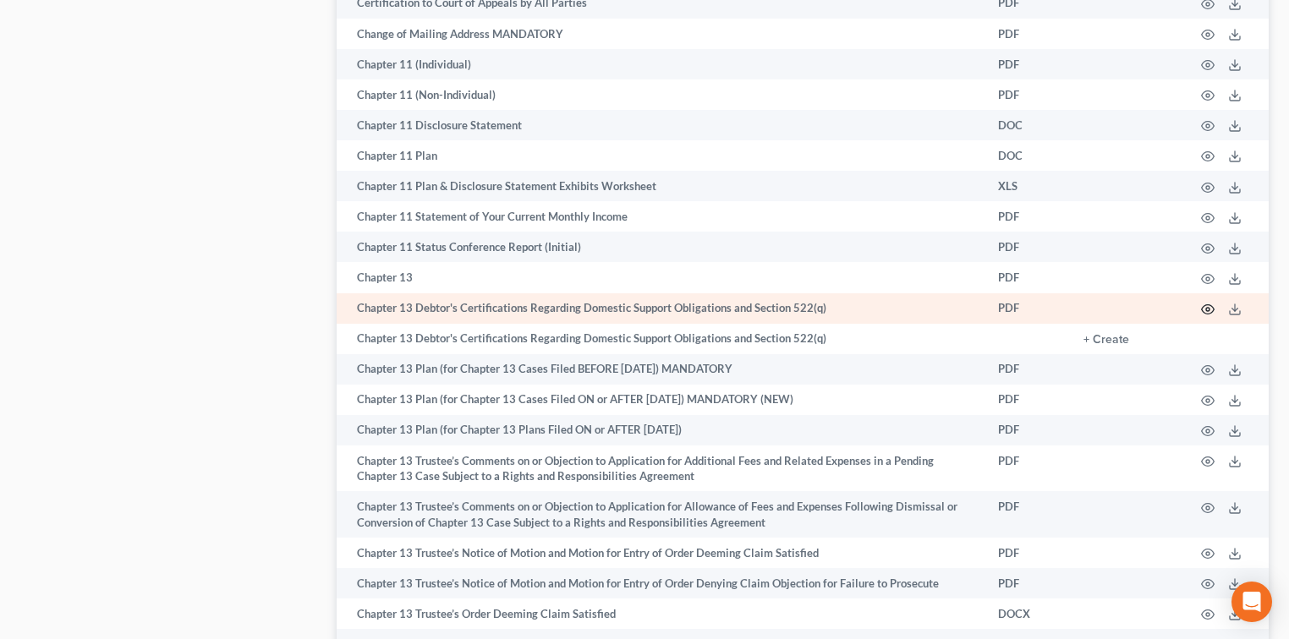
click at [1210, 316] on icon "button" at bounding box center [1208, 310] width 14 height 14
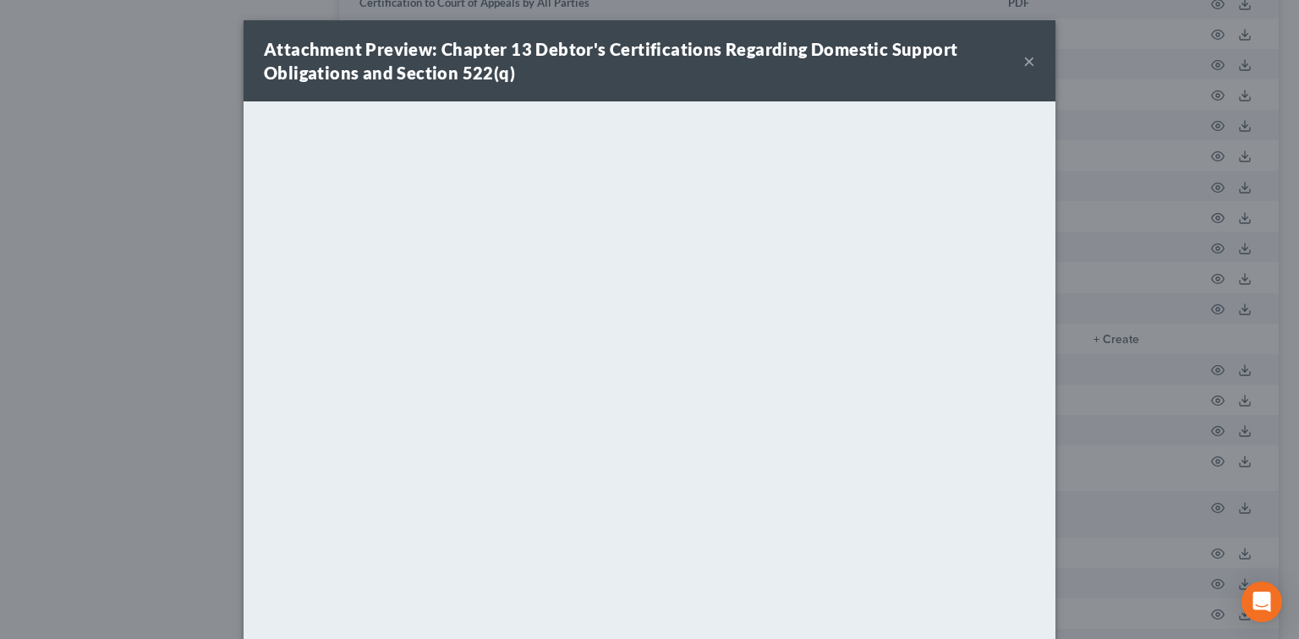
drag, startPoint x: 1025, startPoint y: 62, endPoint x: 1059, endPoint y: 49, distance: 36.1
click at [1025, 61] on button "×" at bounding box center [1029, 61] width 12 height 20
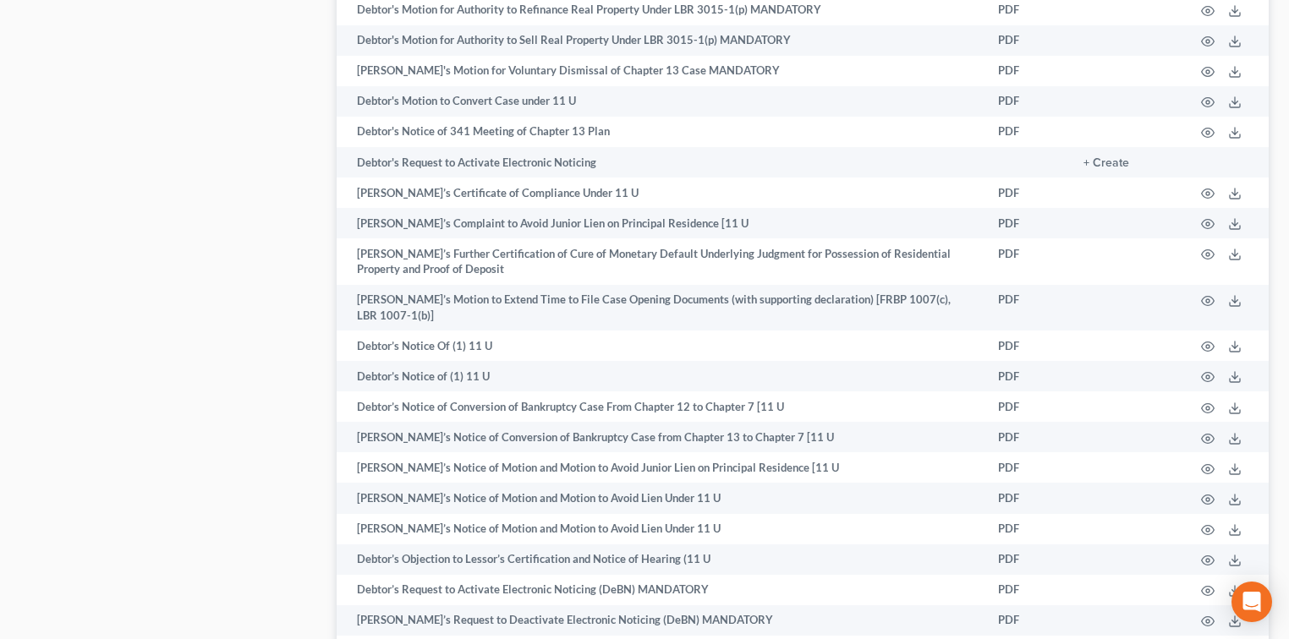
scroll to position [2906, 0]
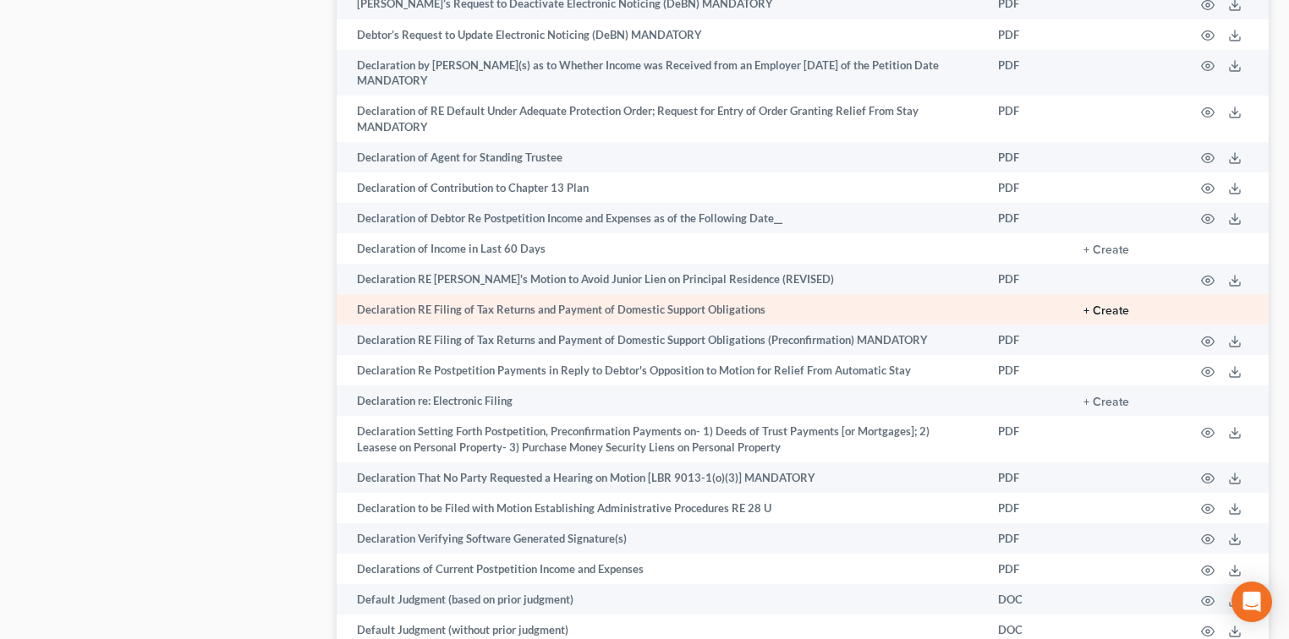
click at [1106, 317] on button "+ Create" at bounding box center [1106, 311] width 46 height 12
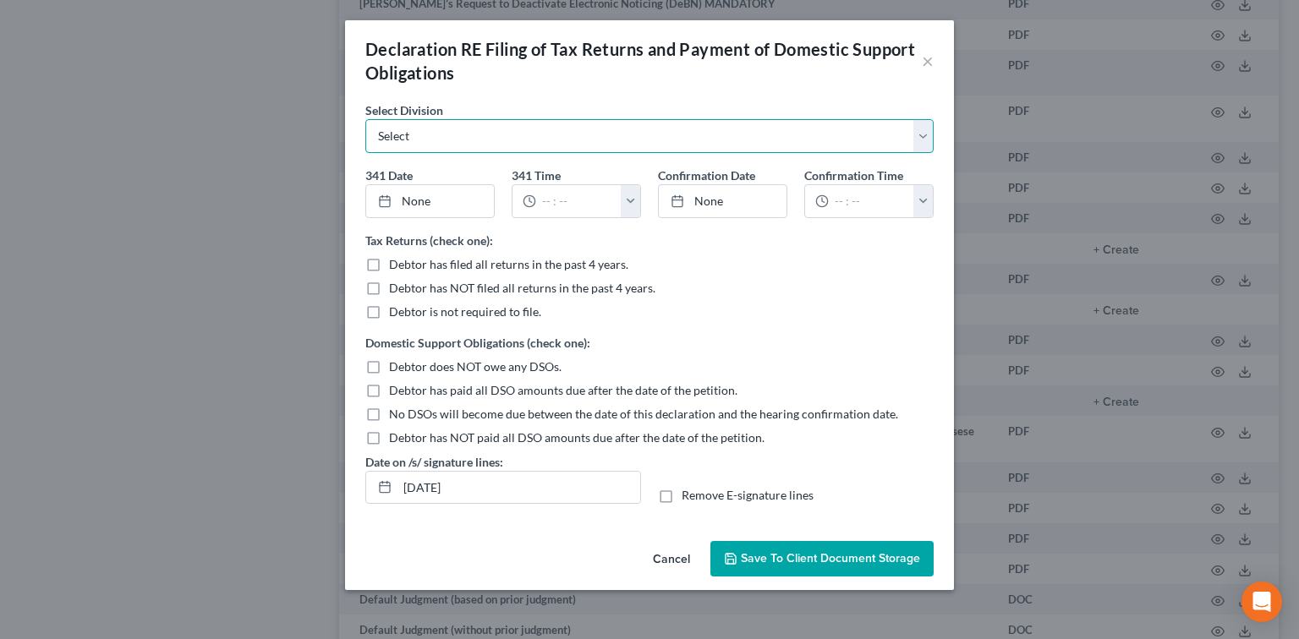
click at [458, 125] on select "Select [GEOGRAPHIC_DATA] [GEOGRAPHIC_DATA] [GEOGRAPHIC_DATA][PERSON_NAME] [GEOG…" at bounding box center [649, 136] width 568 height 34
select select "3"
click at [365, 119] on select "Select [GEOGRAPHIC_DATA] [GEOGRAPHIC_DATA] [GEOGRAPHIC_DATA][PERSON_NAME] [GEOG…" at bounding box center [649, 136] width 568 height 34
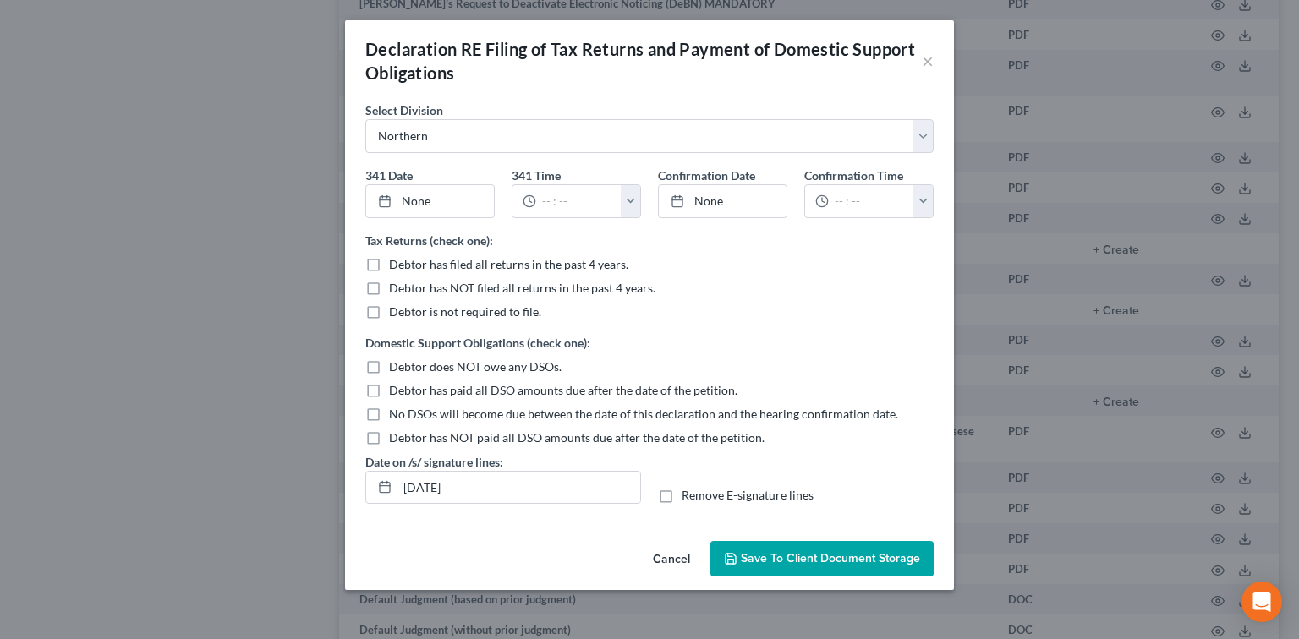
click at [860, 574] on button "Save to Client Document Storage" at bounding box center [821, 559] width 223 height 36
